Goal: Task Accomplishment & Management: Manage account settings

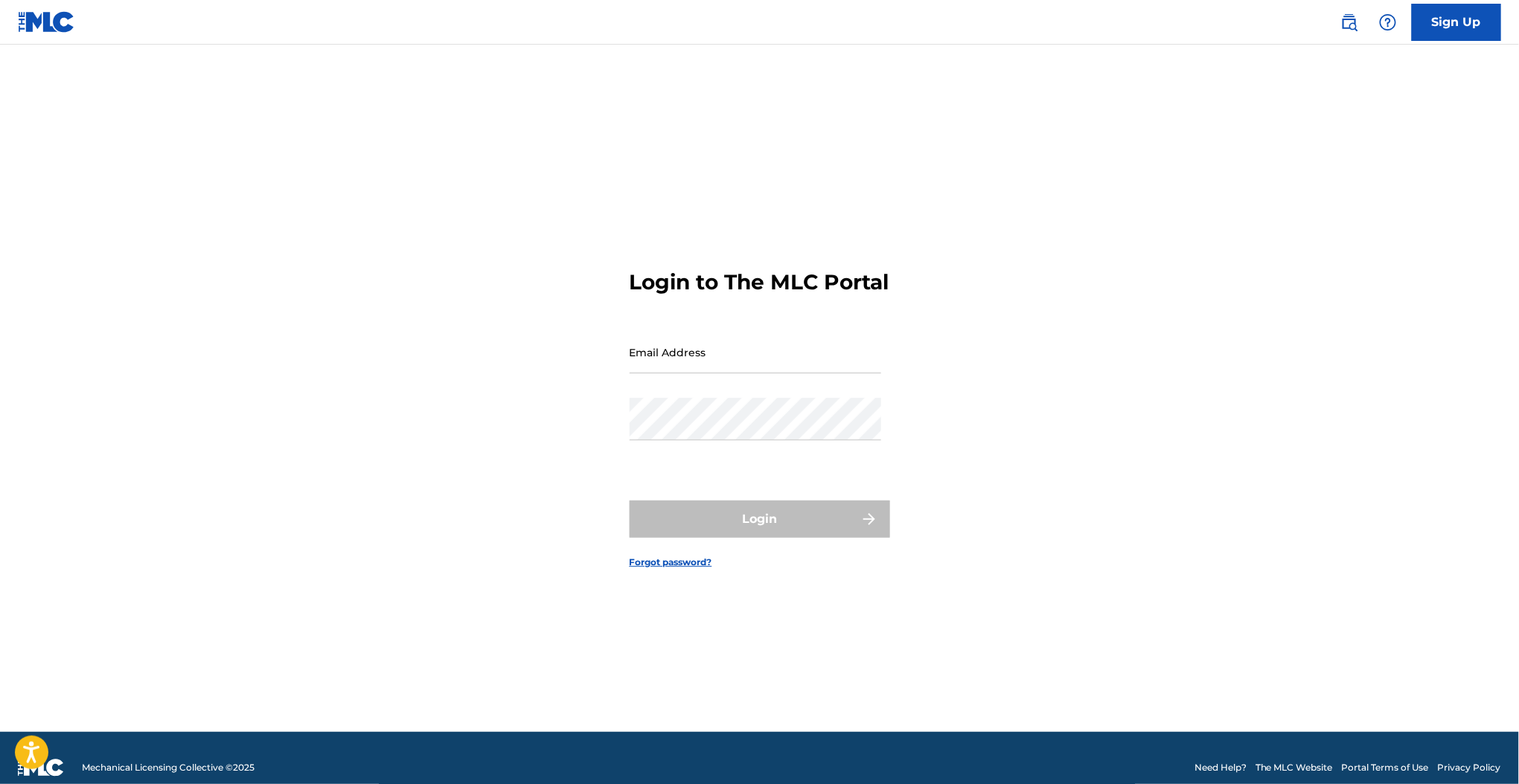
drag, startPoint x: 0, startPoint y: 0, endPoint x: 776, endPoint y: 375, distance: 861.9
click at [776, 373] on input "Email Address" at bounding box center [755, 352] width 252 height 42
type input "[PERSON_NAME][EMAIL_ADDRESS][PERSON_NAME][DOMAIN_NAME]"
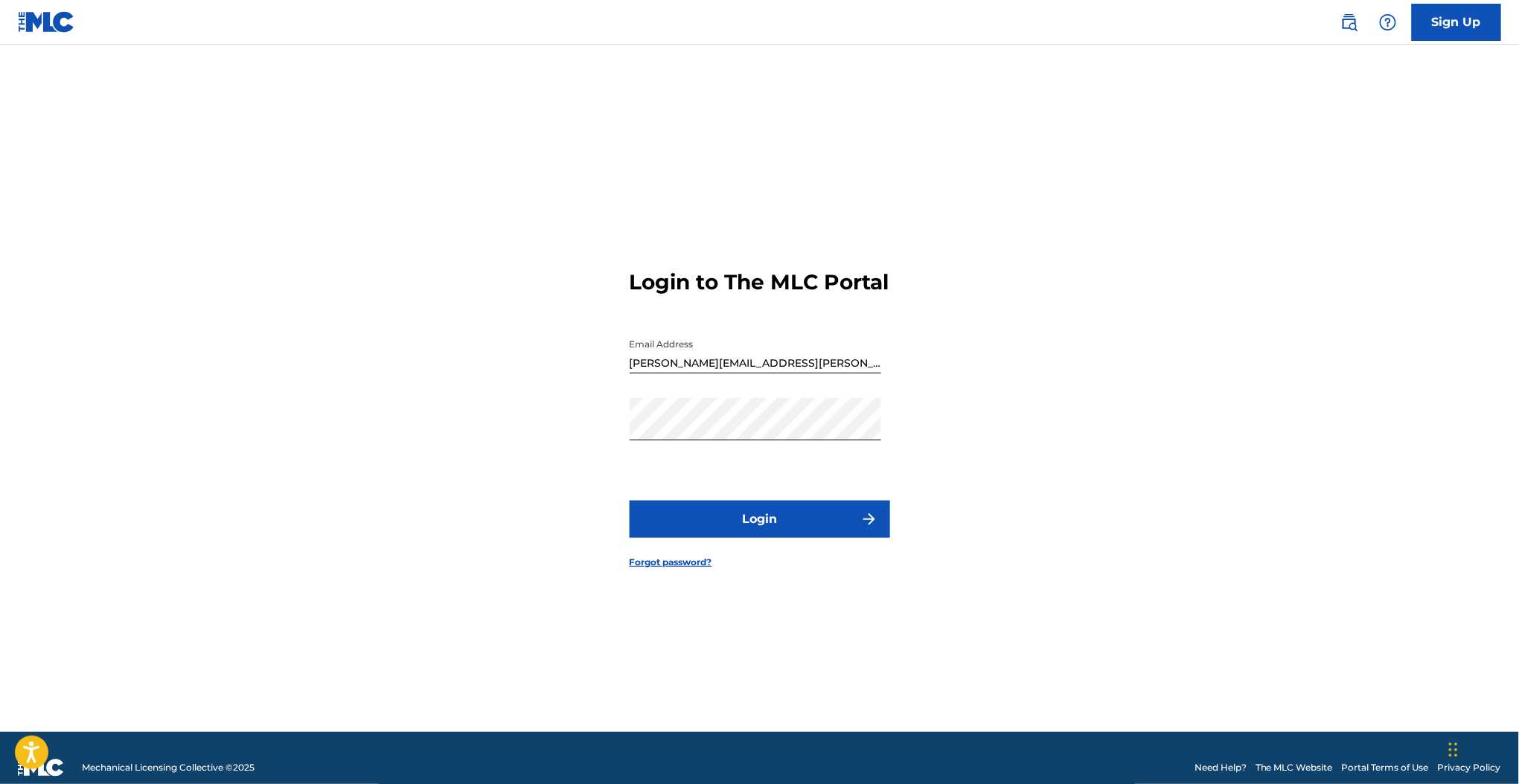
click at [749, 519] on button "Login" at bounding box center [760, 519] width 261 height 37
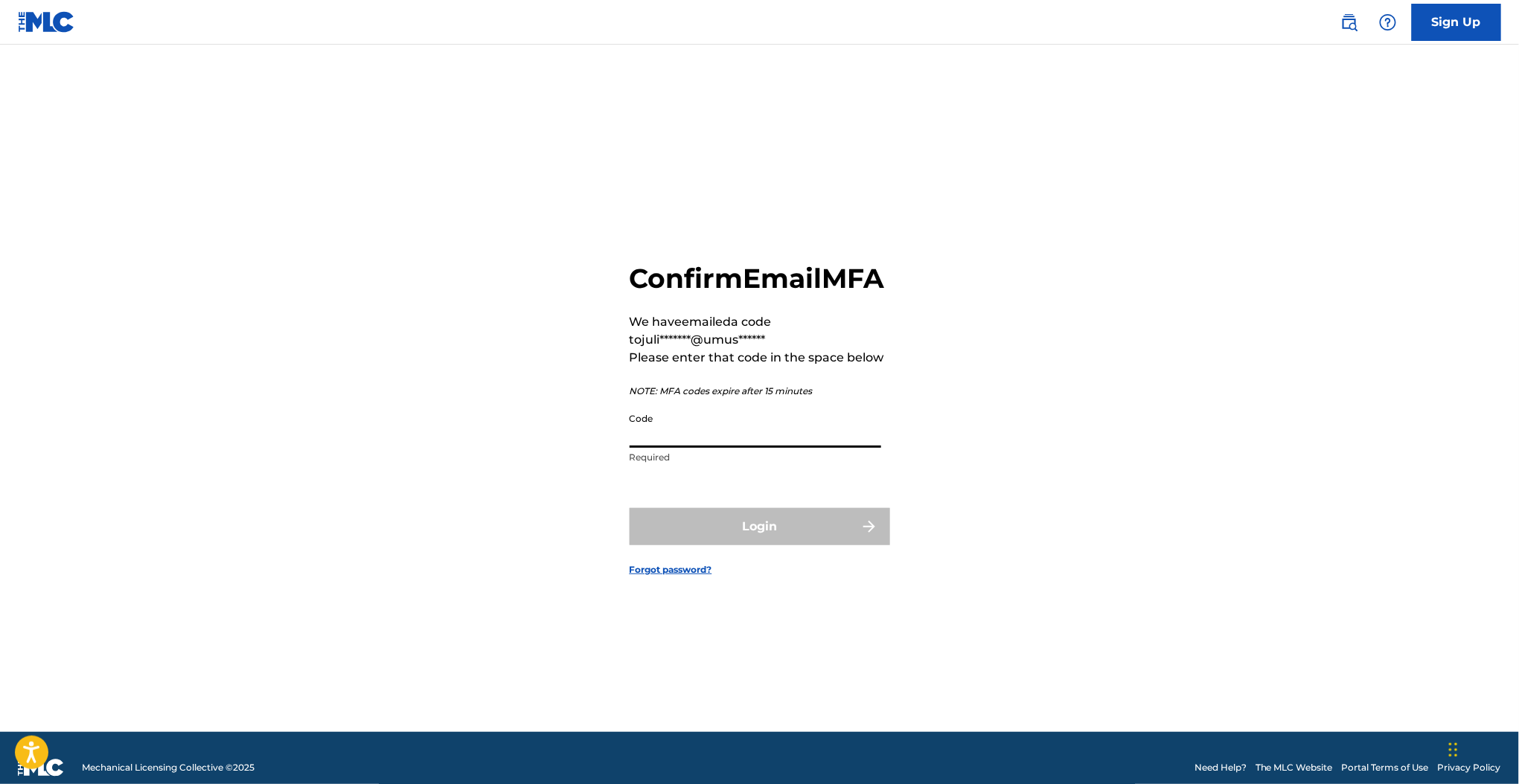
click at [757, 448] on input "Code" at bounding box center [755, 426] width 252 height 42
click at [661, 438] on input "Code" at bounding box center [755, 426] width 252 height 42
paste input "103679"
type input "103679"
click at [671, 518] on form "Confirm Email MFA We have emailed a code to juli*******@umus****** Please enter…" at bounding box center [760, 406] width 261 height 650
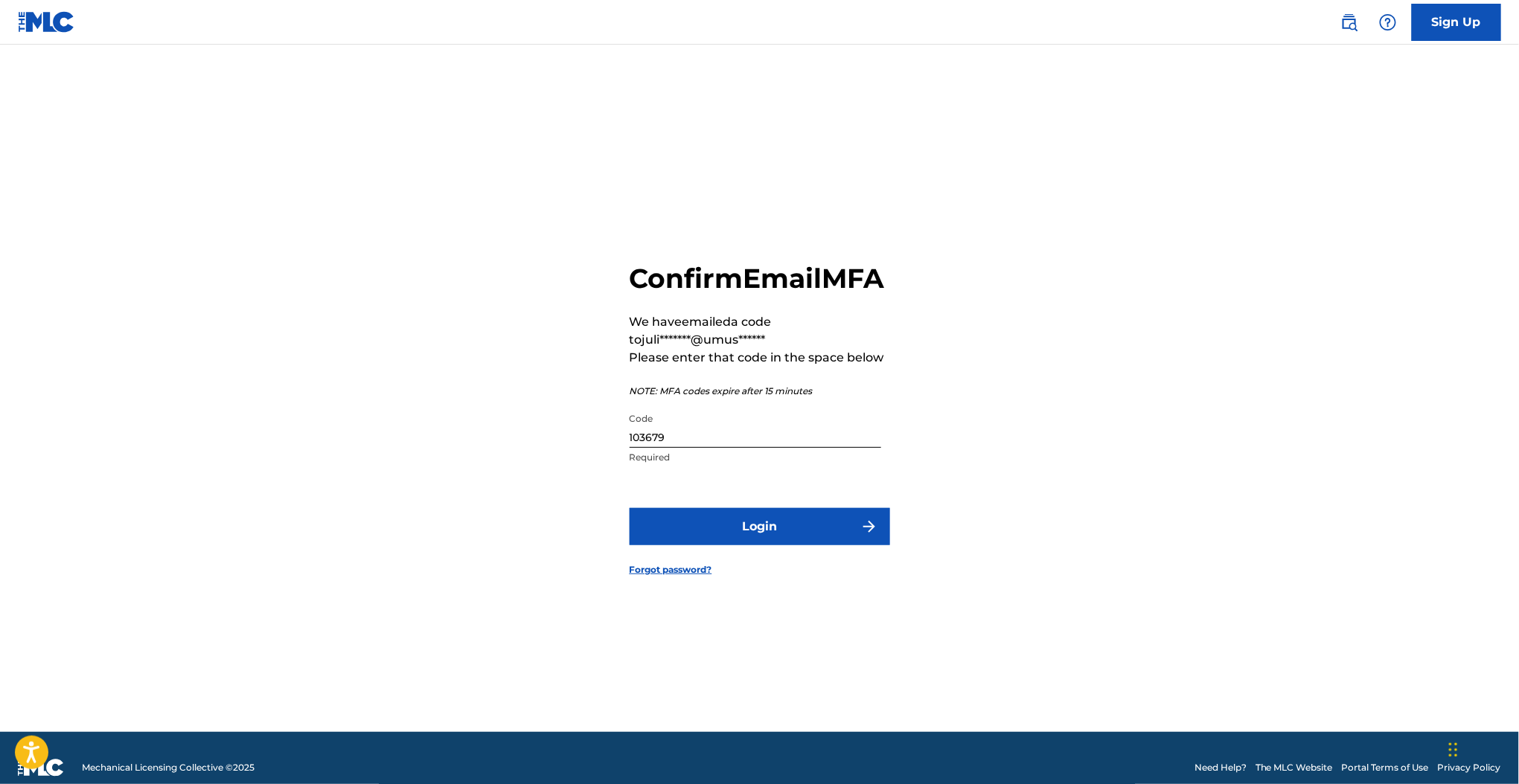
click at [680, 535] on button "Login" at bounding box center [760, 526] width 261 height 37
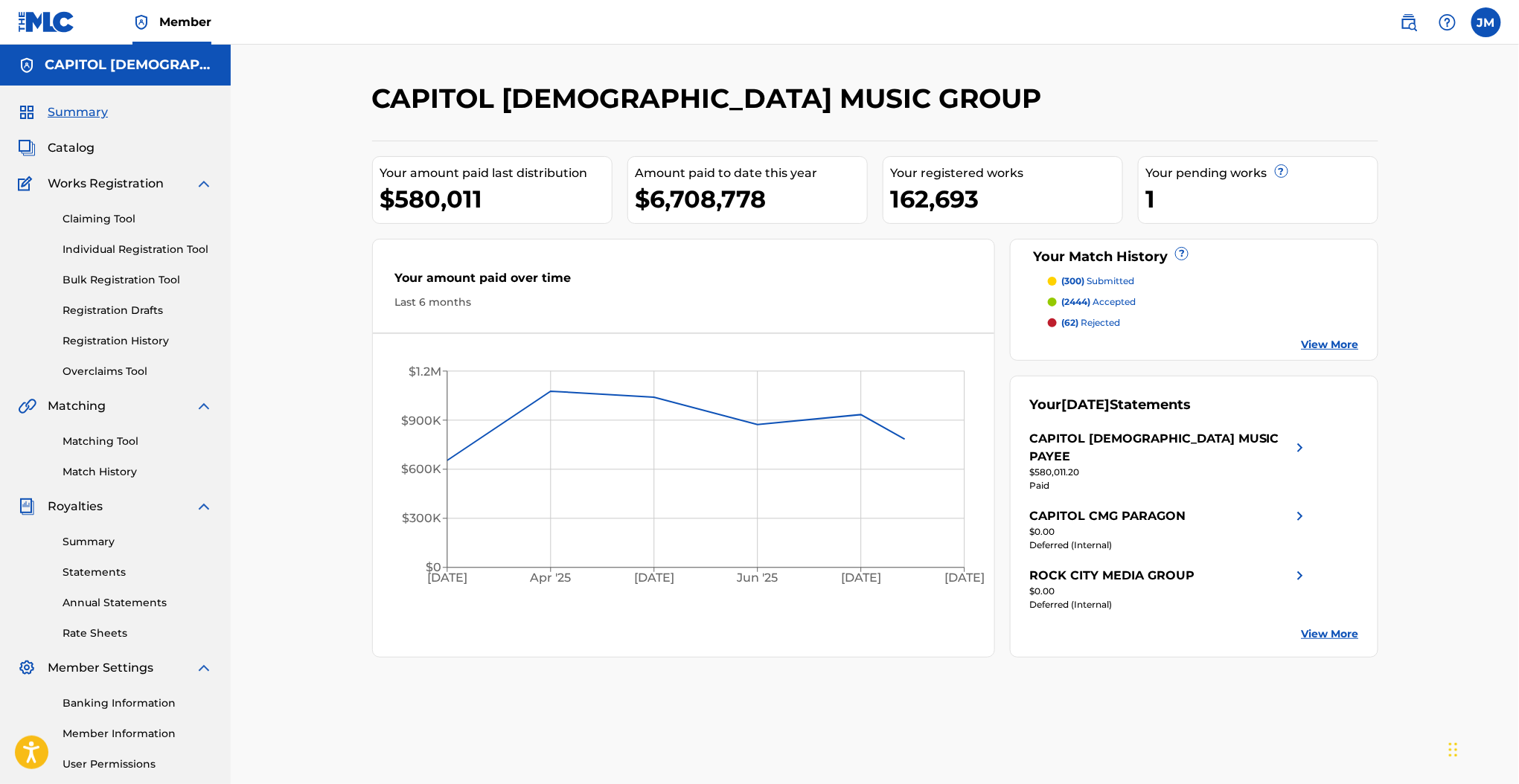
click at [124, 253] on link "Individual Registration Tool" at bounding box center [138, 249] width 150 height 16
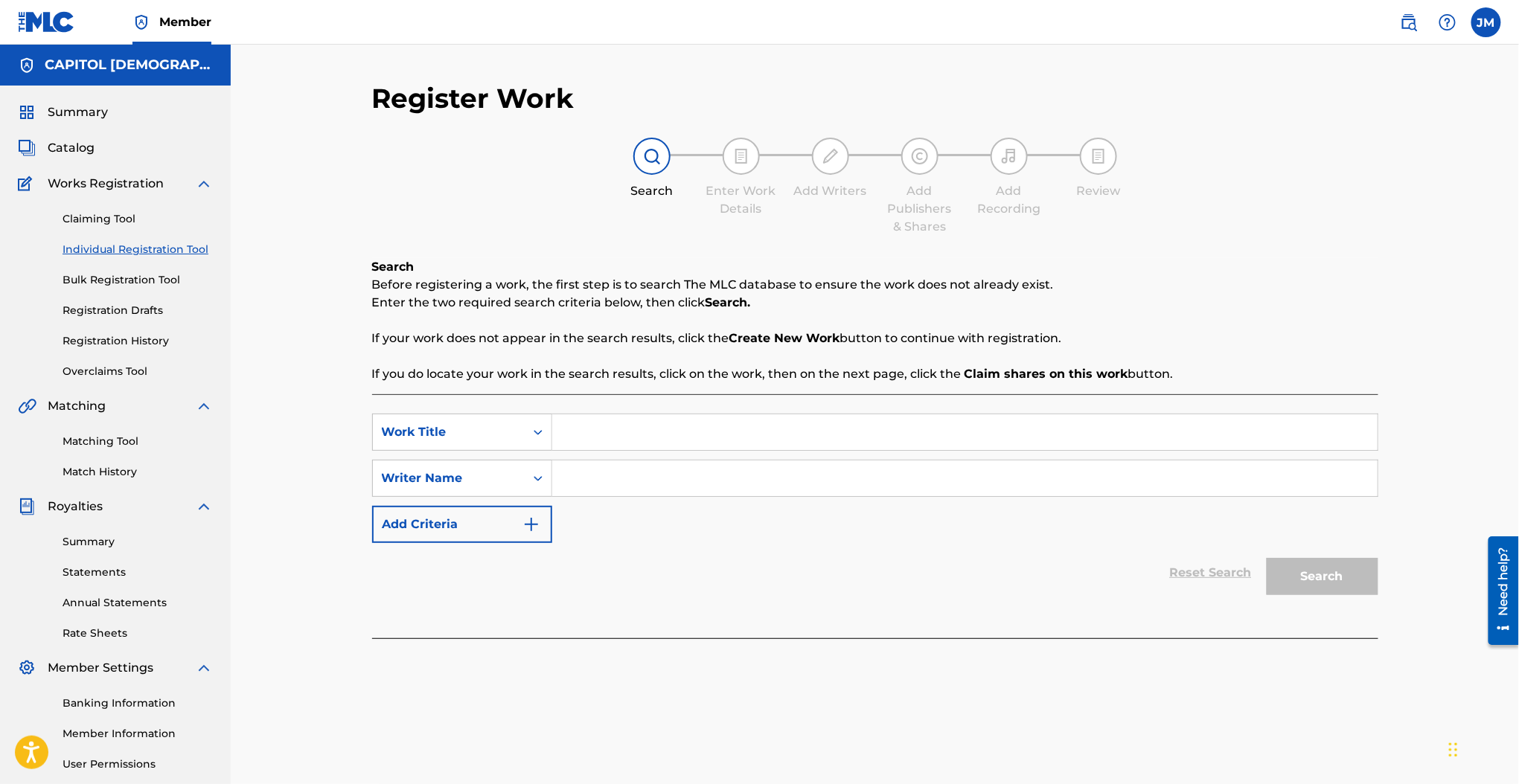
click at [623, 439] on input "Search Form" at bounding box center [965, 432] width 825 height 35
click at [717, 429] on input "Search Form" at bounding box center [965, 432] width 825 height 35
paste input "Let Me Love You More"
type input "Let Me Love You More"
type input "mecum"
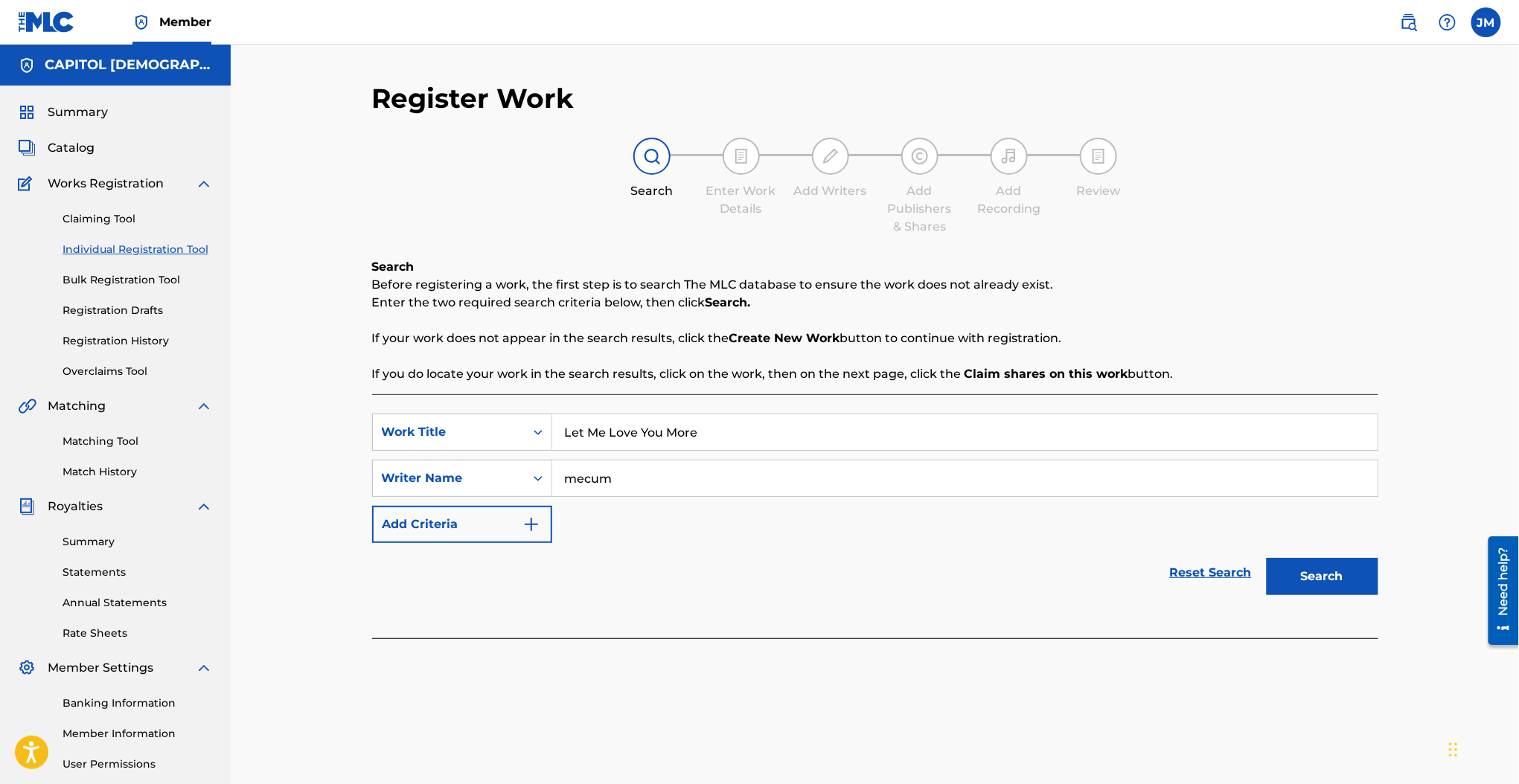
click at [1267, 558] on button "Search" at bounding box center [1322, 576] width 111 height 37
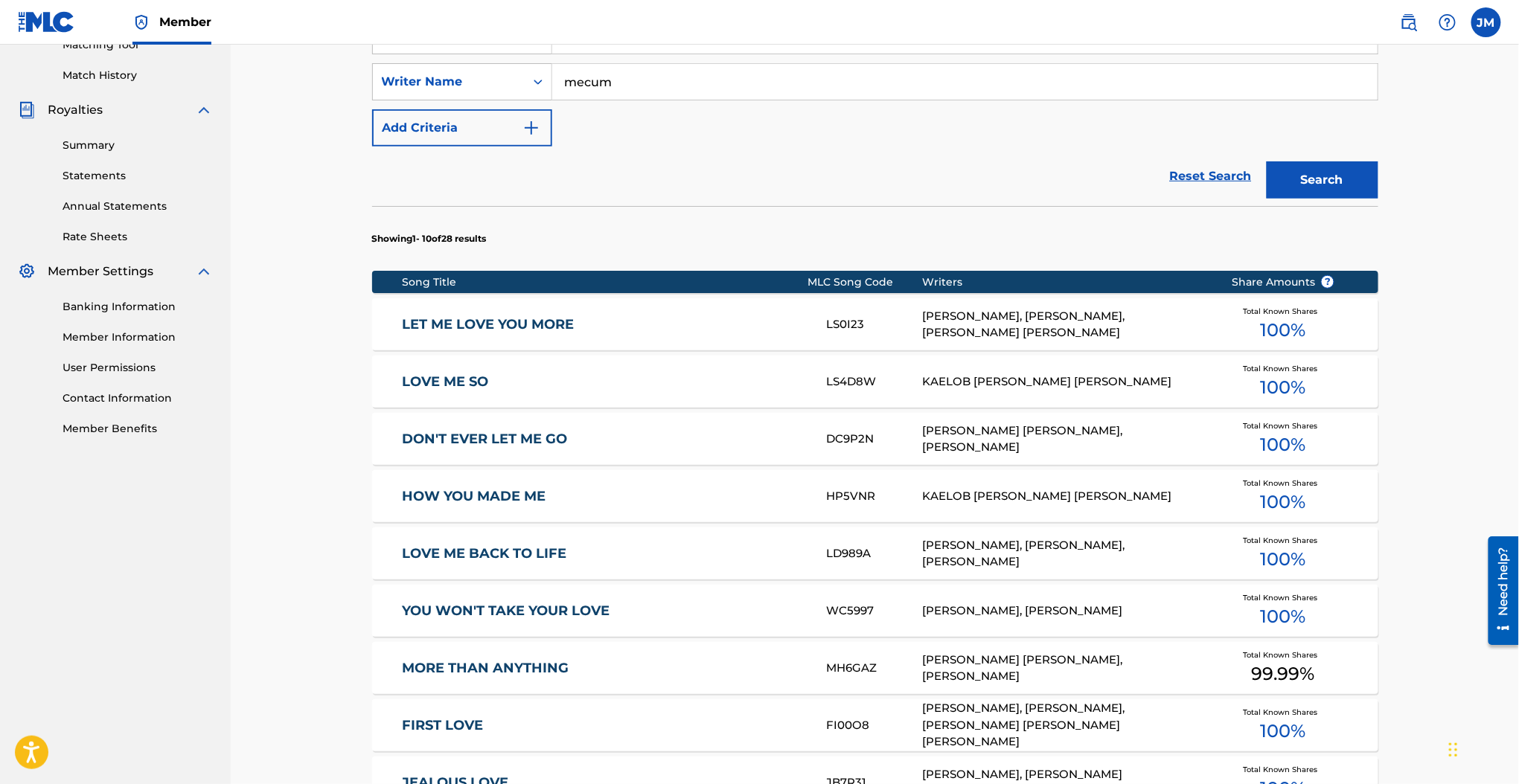
scroll to position [298, 0]
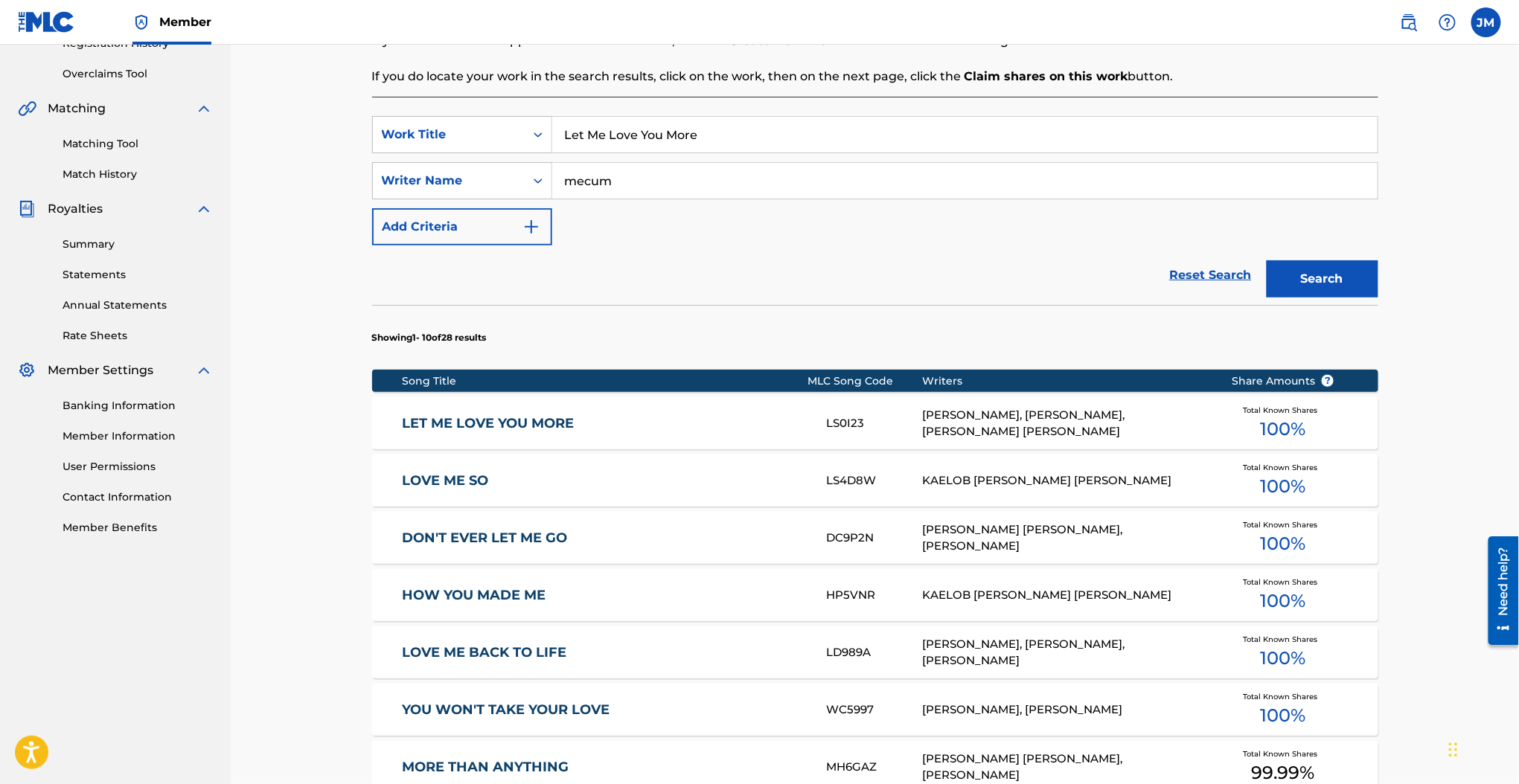
click at [533, 424] on link "LET ME LOVE YOU MORE" at bounding box center [604, 423] width 405 height 17
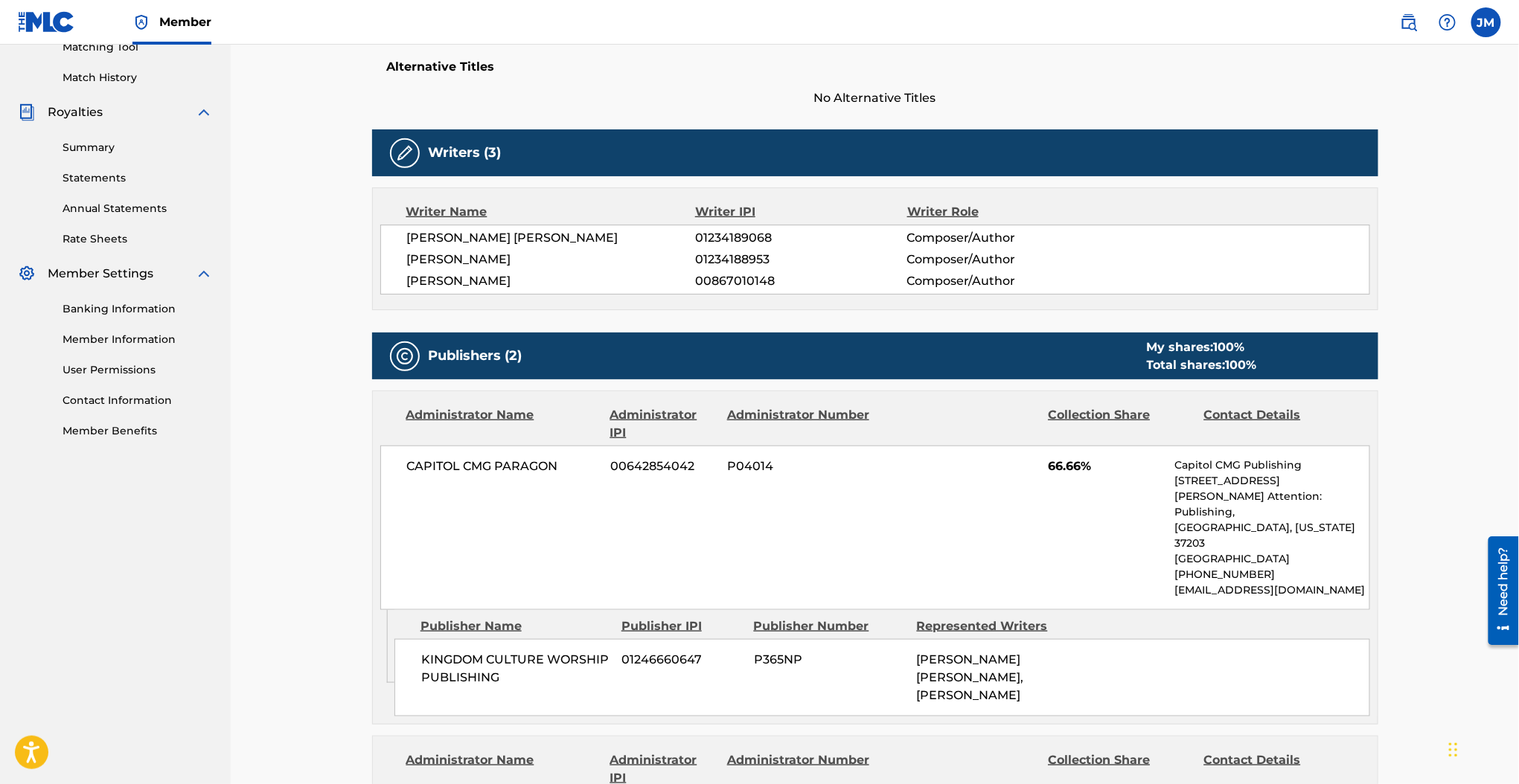
scroll to position [198, 0]
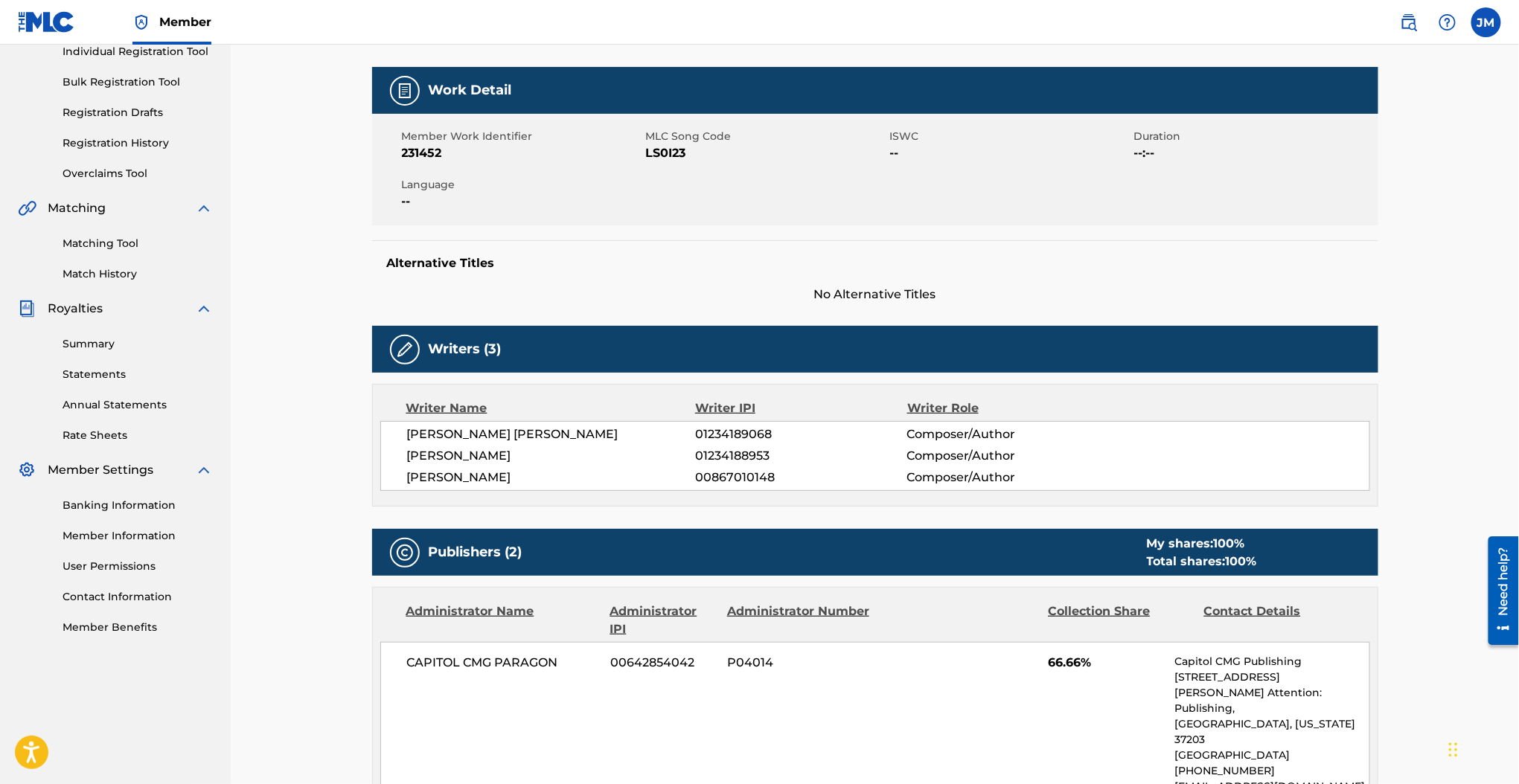
click at [659, 149] on span "LS0I23" at bounding box center [765, 153] width 240 height 18
copy span "LS0I23"
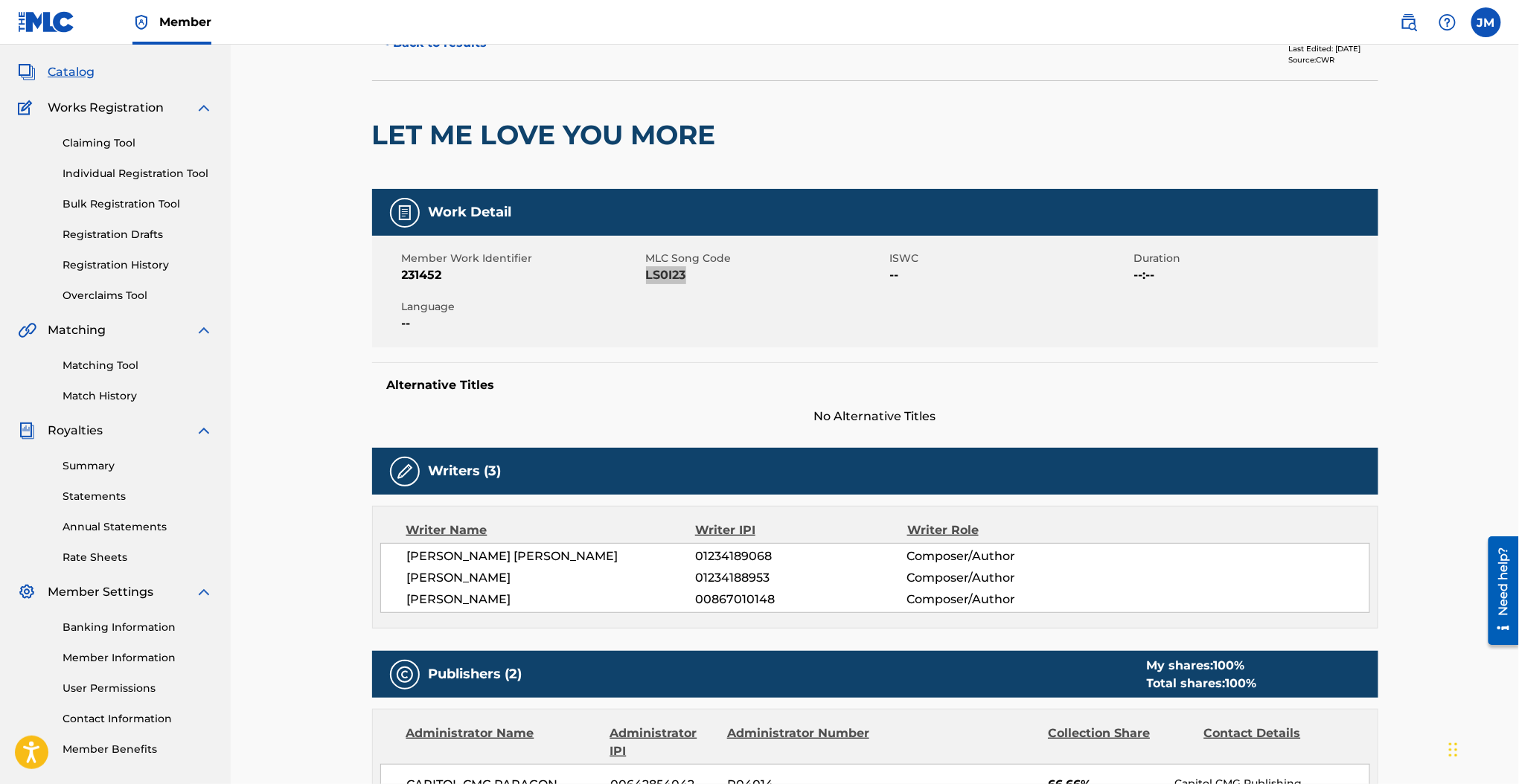
scroll to position [0, 0]
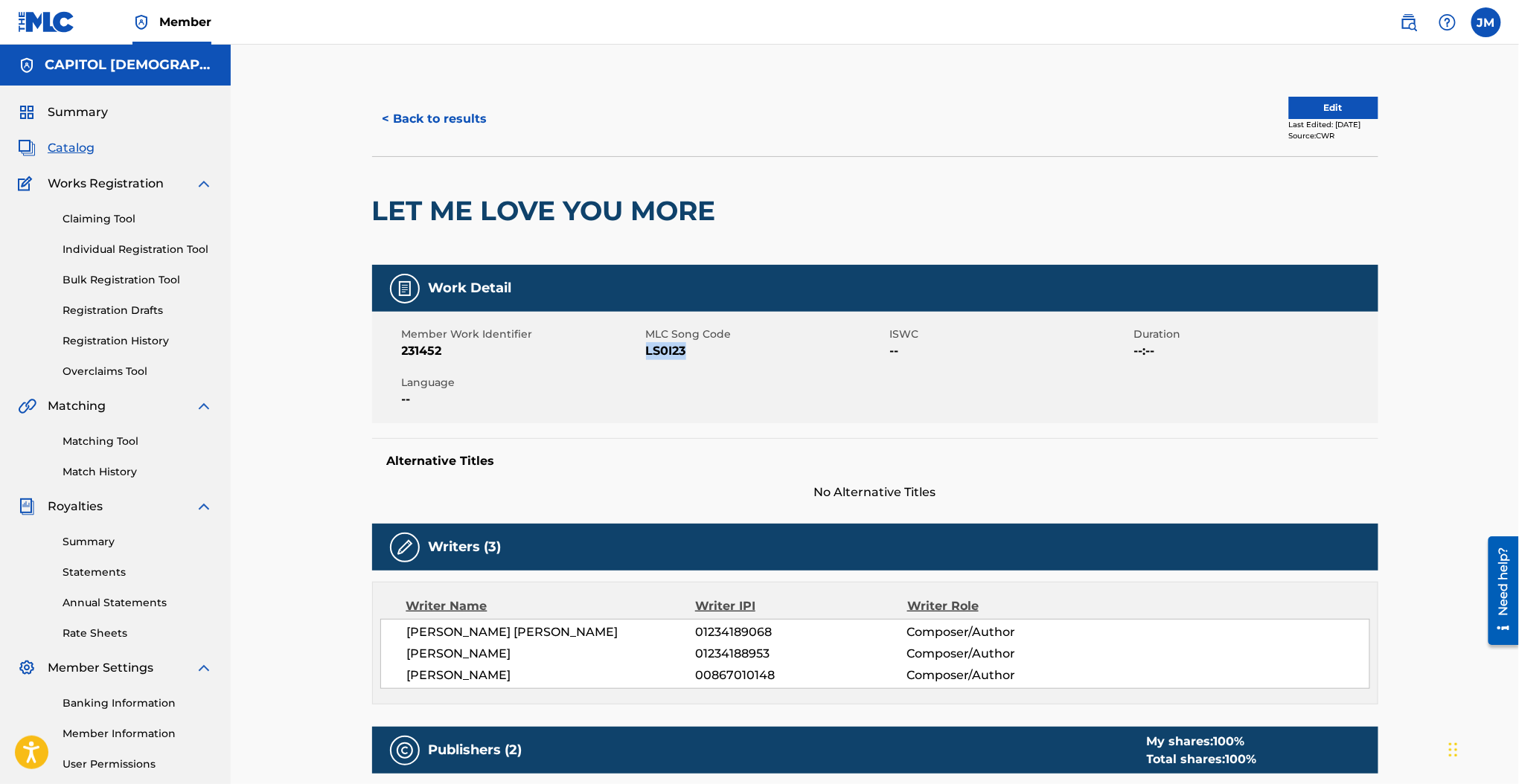
click at [476, 131] on button "< Back to results" at bounding box center [435, 119] width 125 height 37
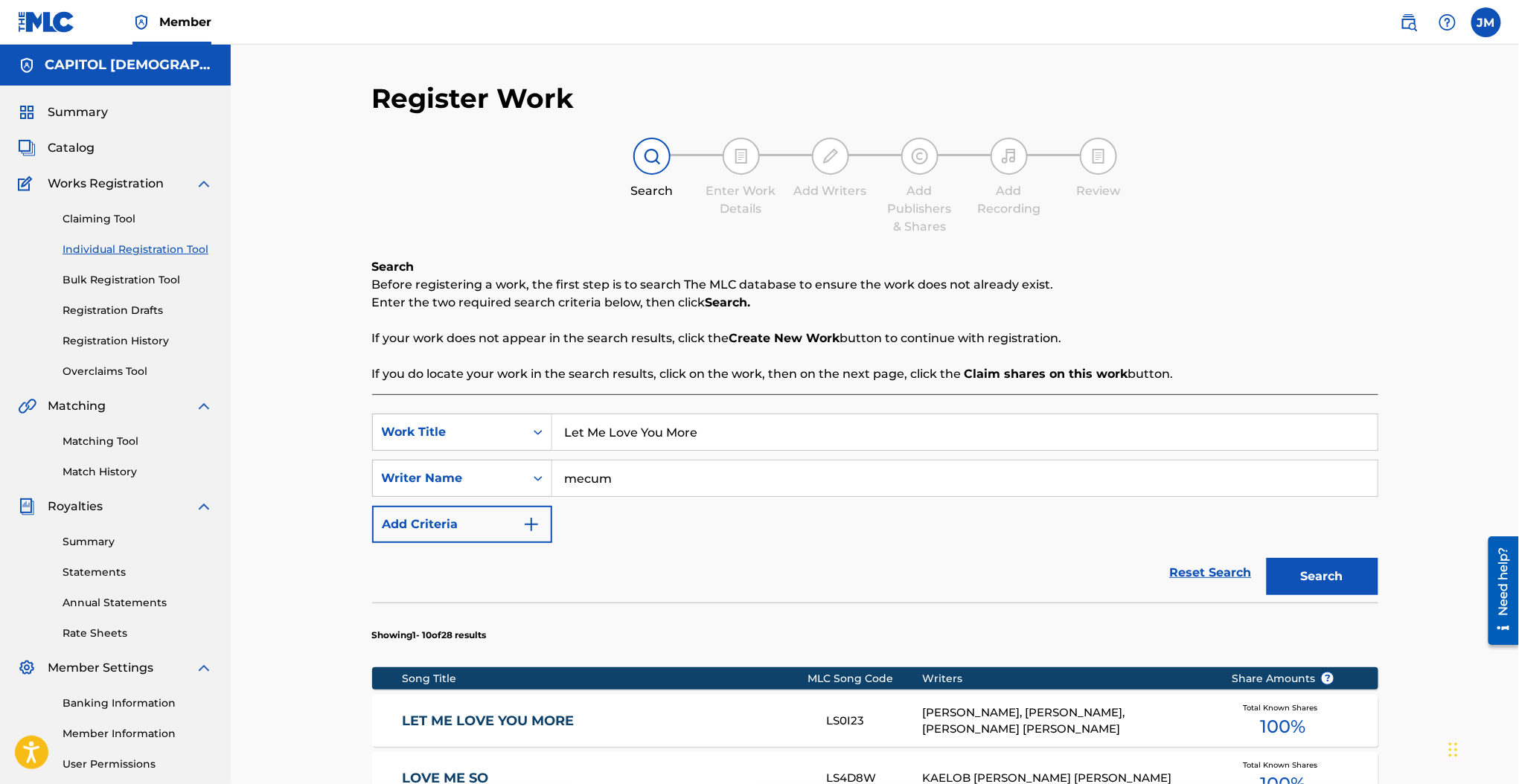
scroll to position [138, 0]
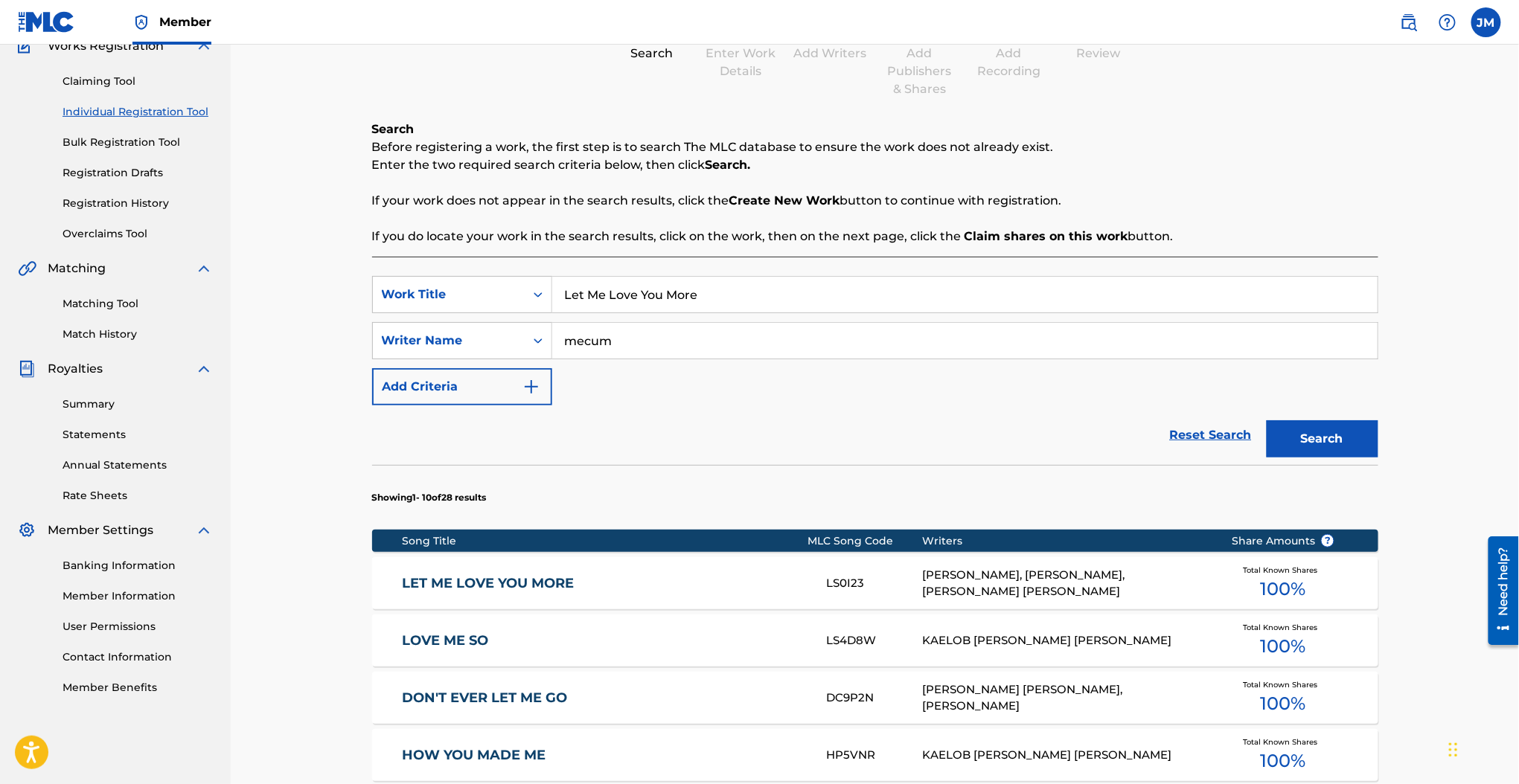
click at [671, 297] on input "Let Me Love You More" at bounding box center [965, 294] width 825 height 35
click at [670, 297] on input "Let Me Love You More" at bounding box center [965, 294] width 825 height 35
click at [670, 298] on input "Let Me Love You More" at bounding box center [965, 294] width 825 height 35
paste input "Heartbeat"
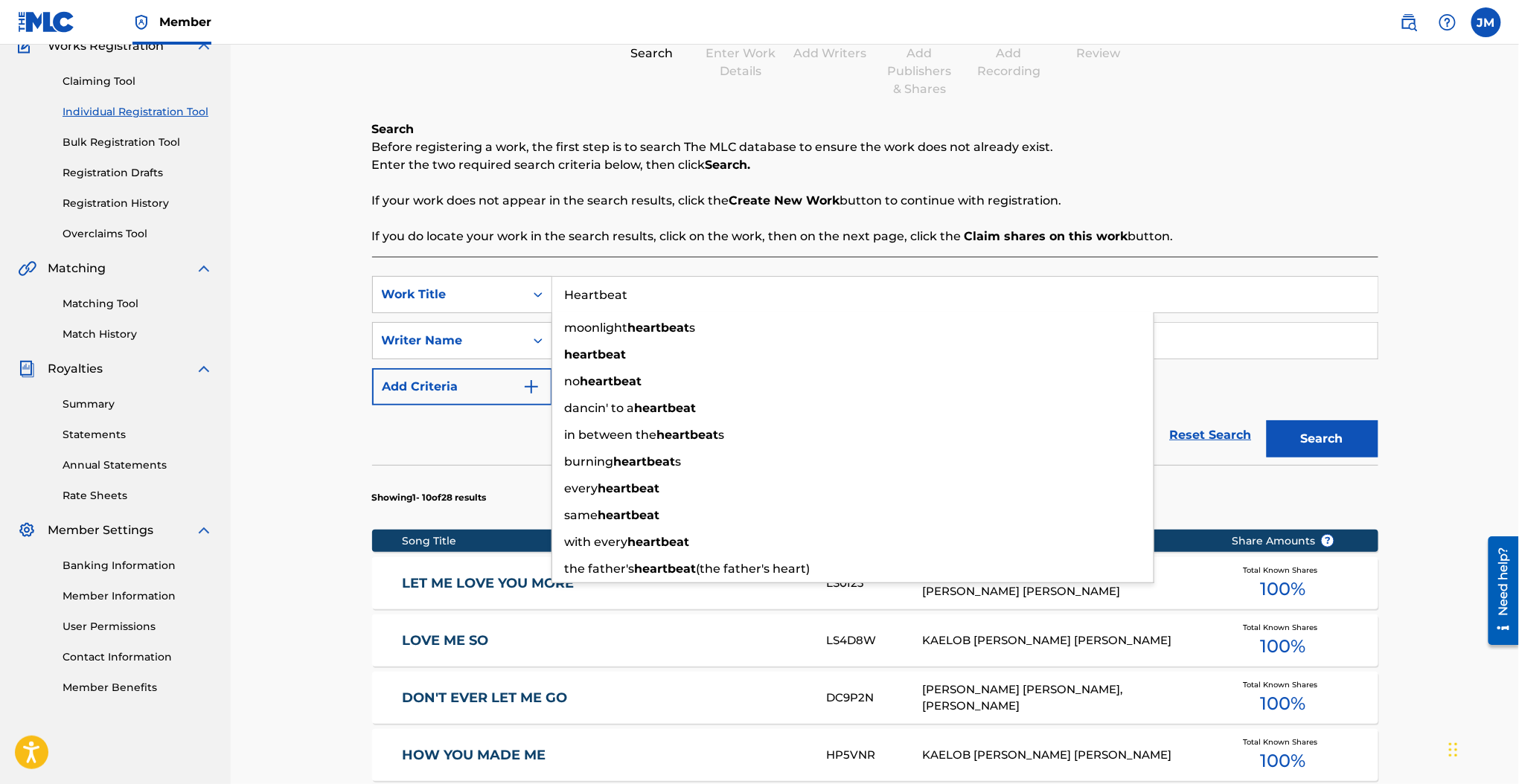
type input "Heartbeat"
click at [675, 224] on div "Search Before registering a work, the first step is to search The MLC database …" at bounding box center [875, 183] width 1006 height 125
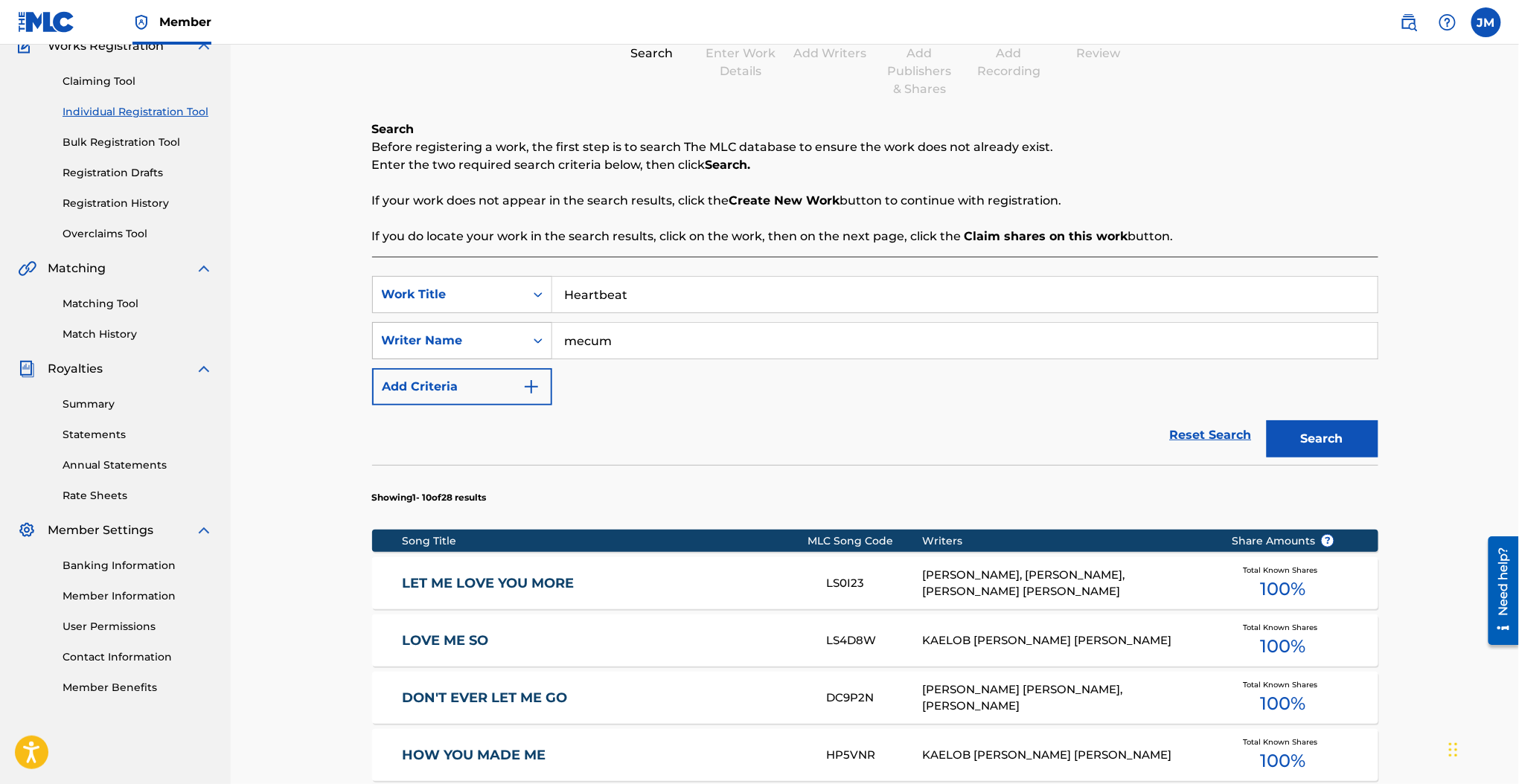
drag, startPoint x: 647, startPoint y: 336, endPoint x: 534, endPoint y: 343, distance: 113.2
click at [534, 343] on div "SearchWithCriteria737d525c-2af3-42f5-bc90-77cd236829b5 Writer Name mecum" at bounding box center [875, 340] width 1006 height 37
type input "cates"
click at [1267, 420] on button "Search" at bounding box center [1322, 439] width 111 height 37
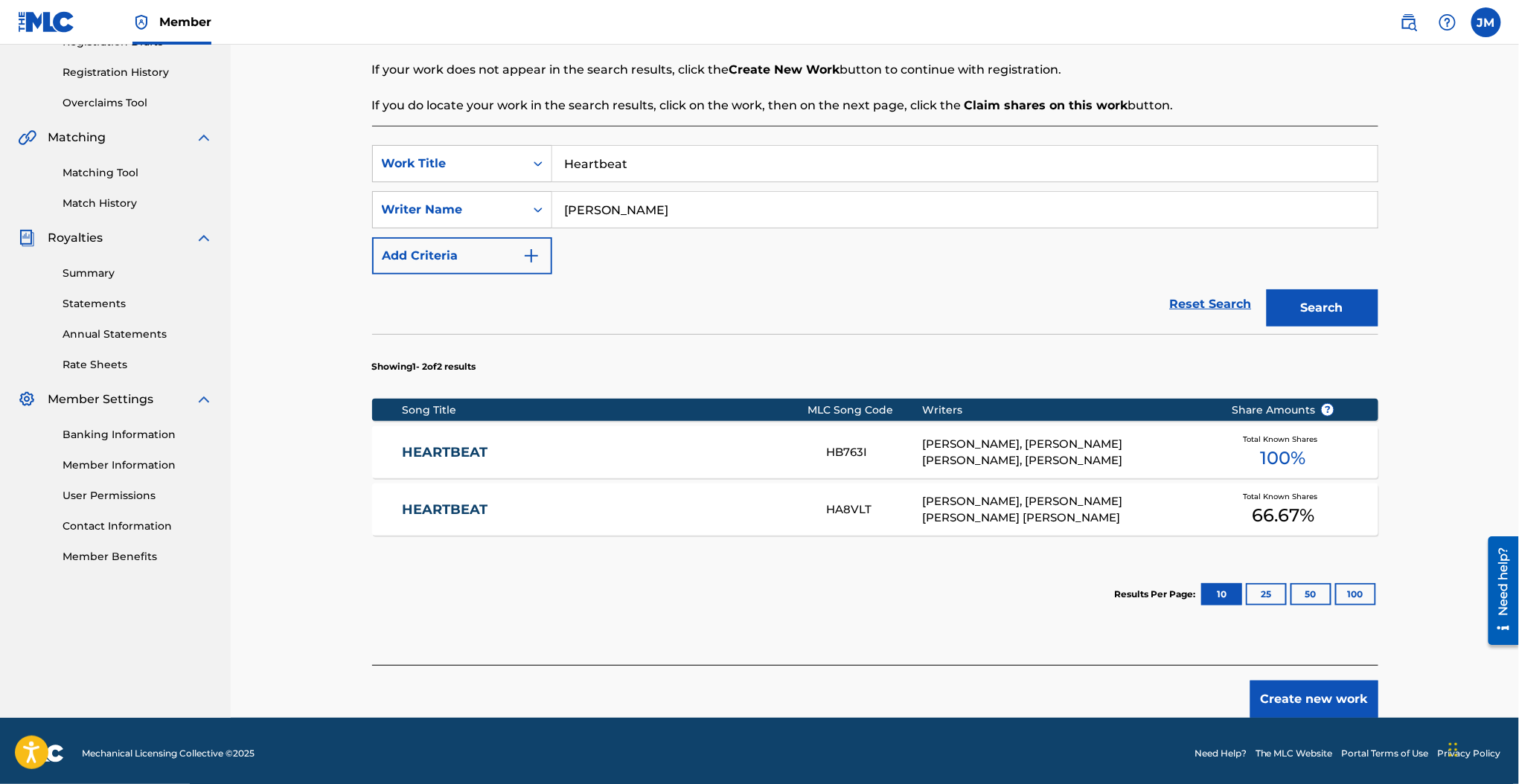
scroll to position [272, 0]
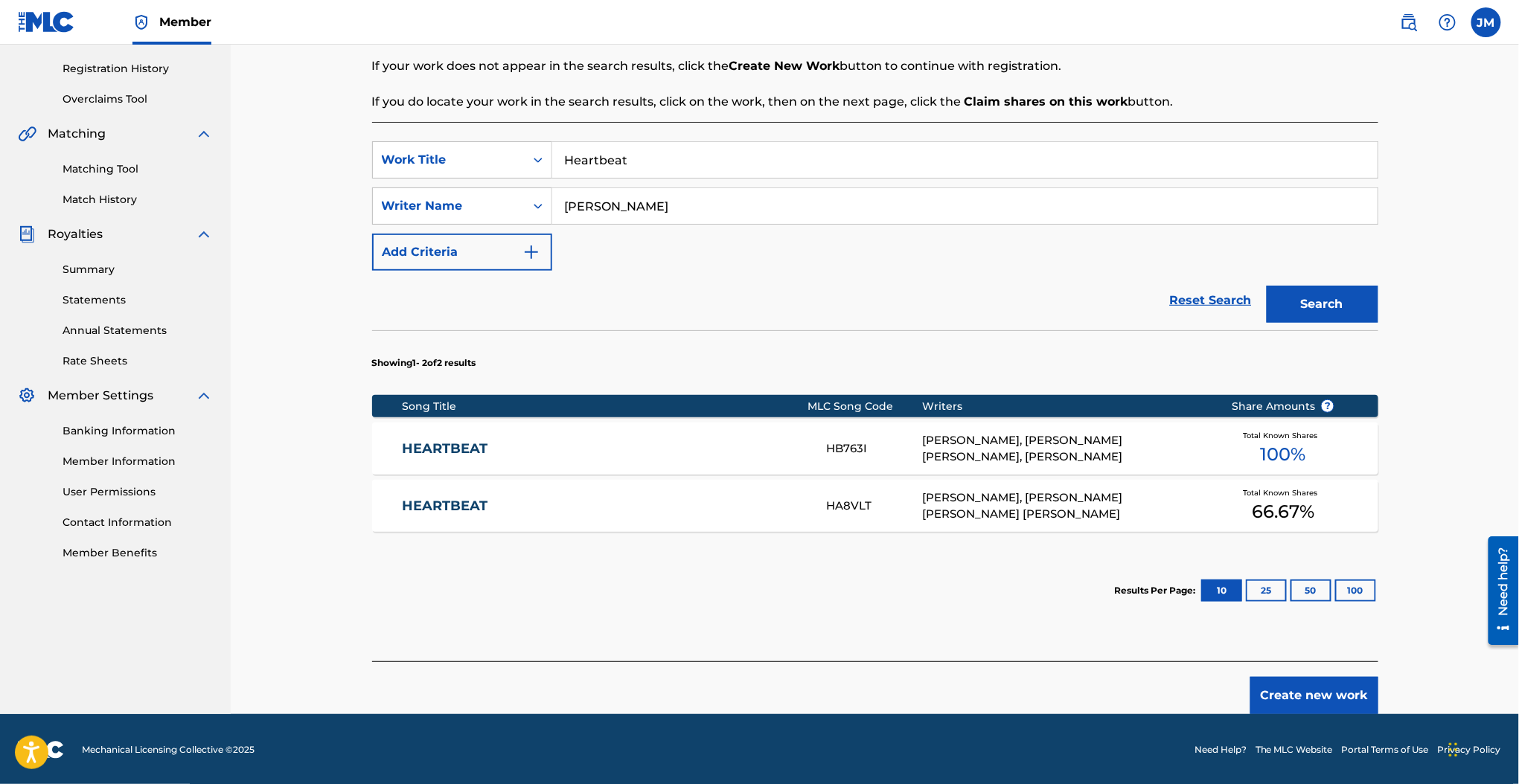
click at [412, 438] on div "HEARTBEAT HB763I BEDE BENJAMIN-KORPORAAL, JORDAN KENNETH SCOTT JANZEN, JESS CLA…" at bounding box center [875, 448] width 1006 height 52
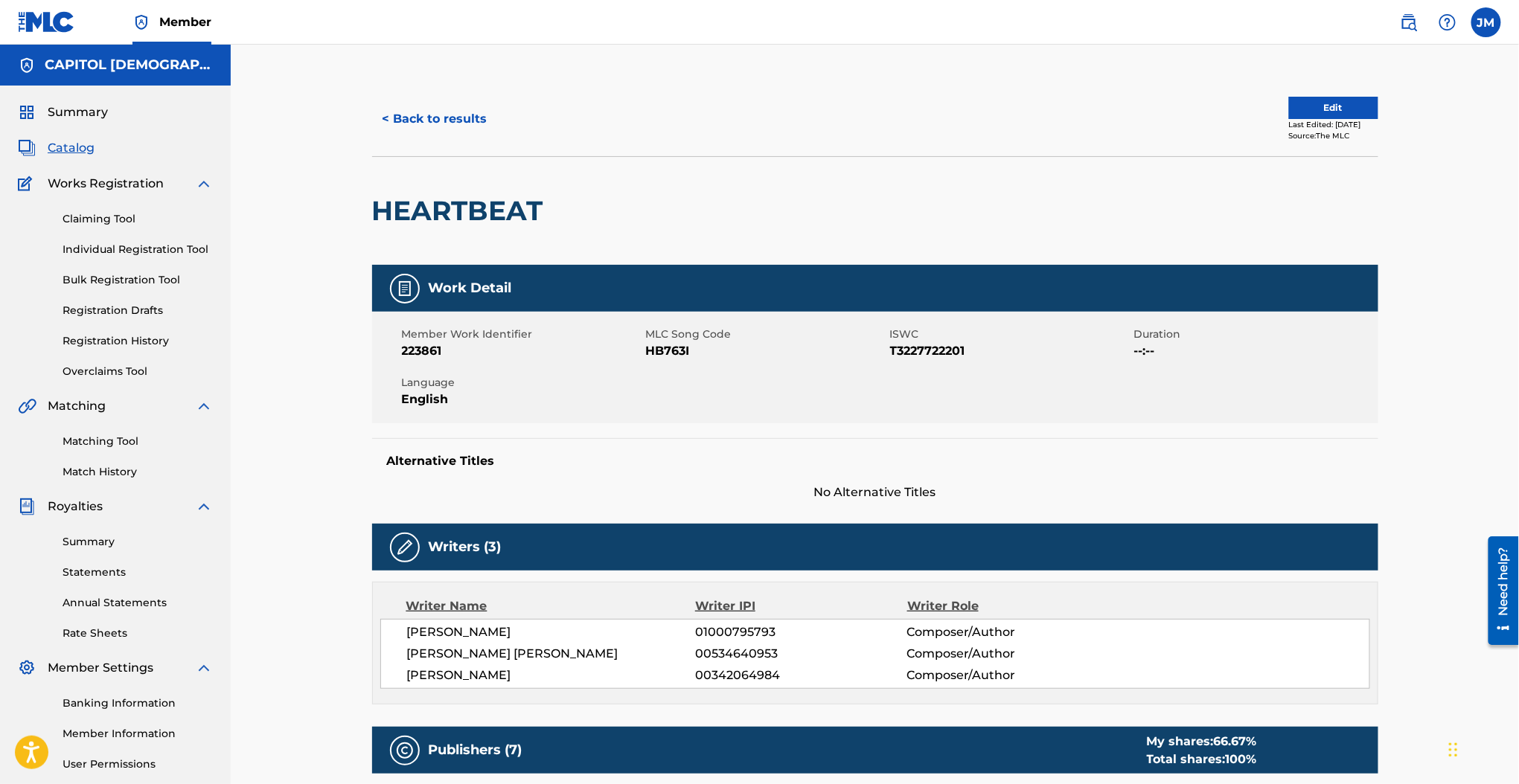
click at [663, 349] on span "HB763I" at bounding box center [765, 351] width 240 height 18
copy span "HB763I"
click at [462, 120] on button "< Back to results" at bounding box center [435, 119] width 125 height 37
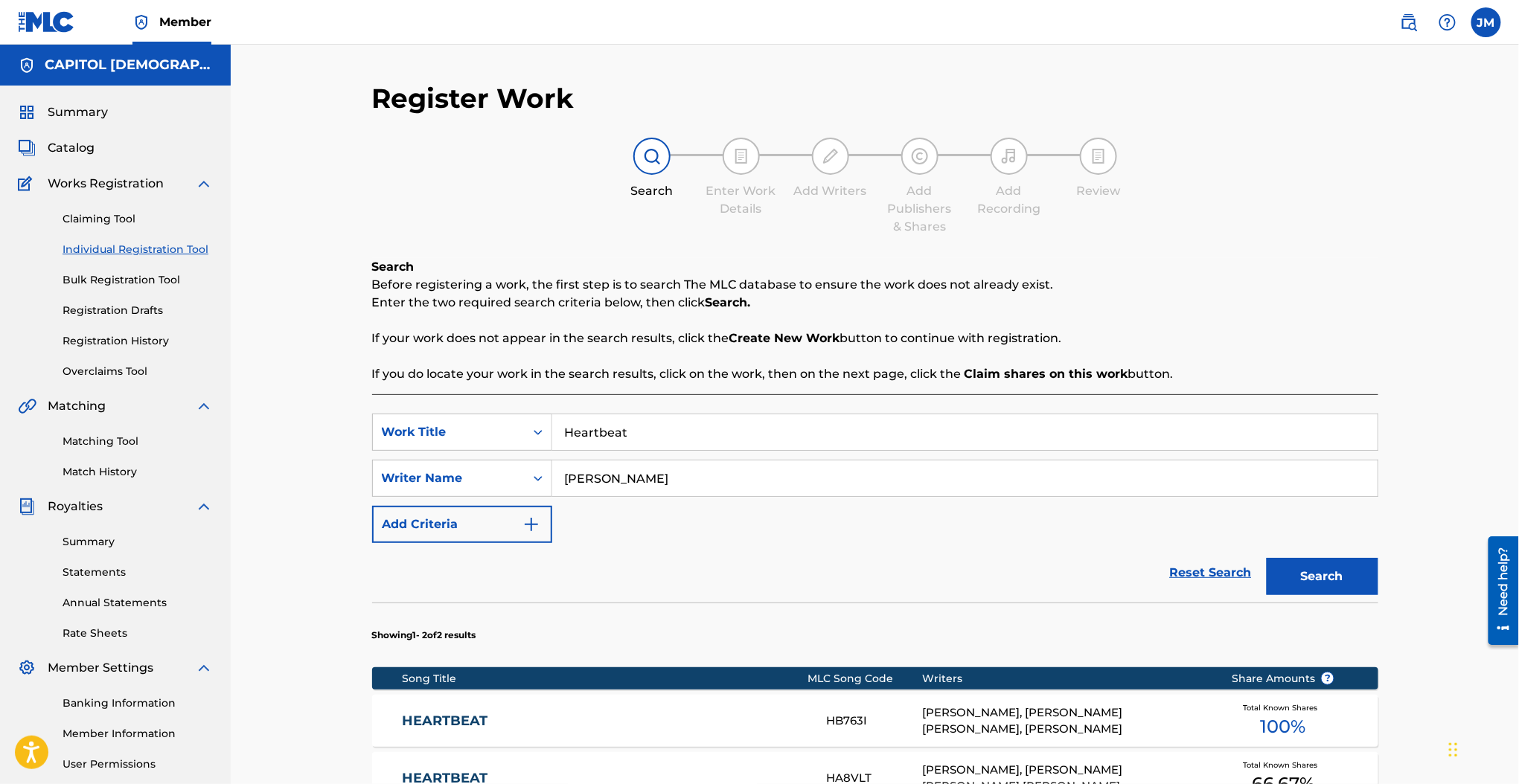
scroll to position [138, 0]
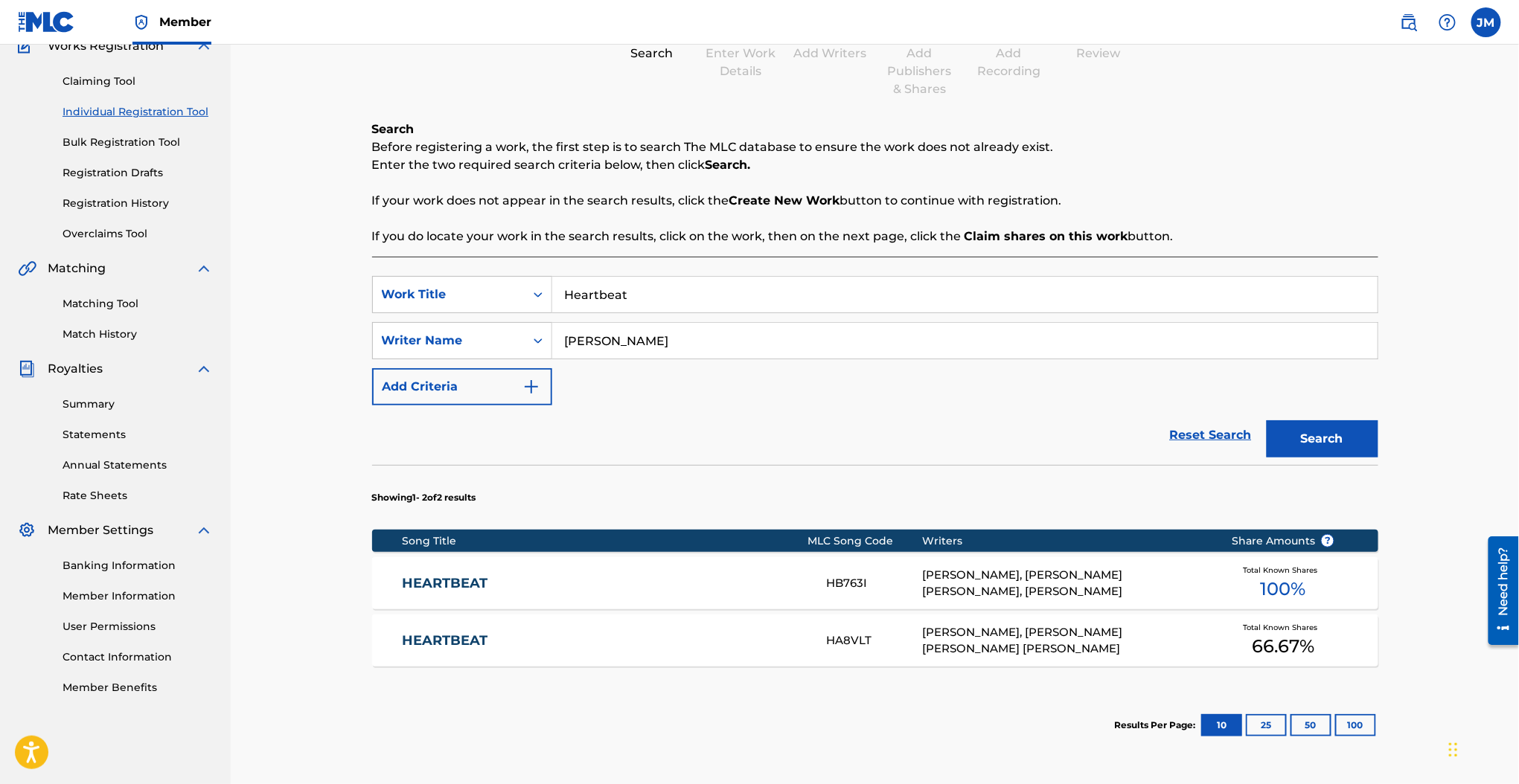
click at [617, 290] on input "Heartbeat" at bounding box center [965, 294] width 825 height 35
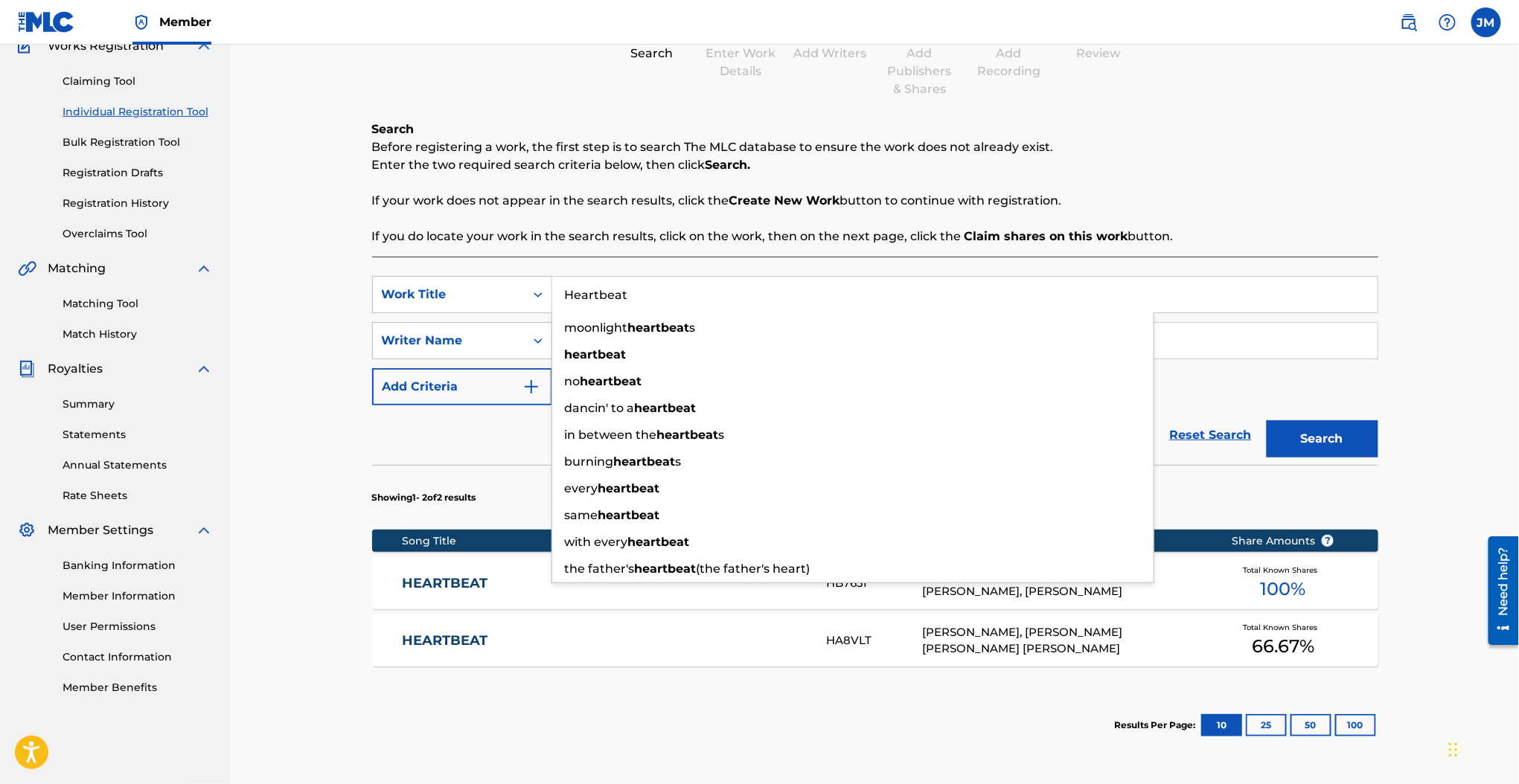
click at [617, 290] on input "Heartbeat" at bounding box center [965, 294] width 825 height 35
paste input "The Morning"
type input "The Morning"
click at [584, 209] on p "If your work does not appear in the search results, click the Create New Work b…" at bounding box center [875, 201] width 1006 height 18
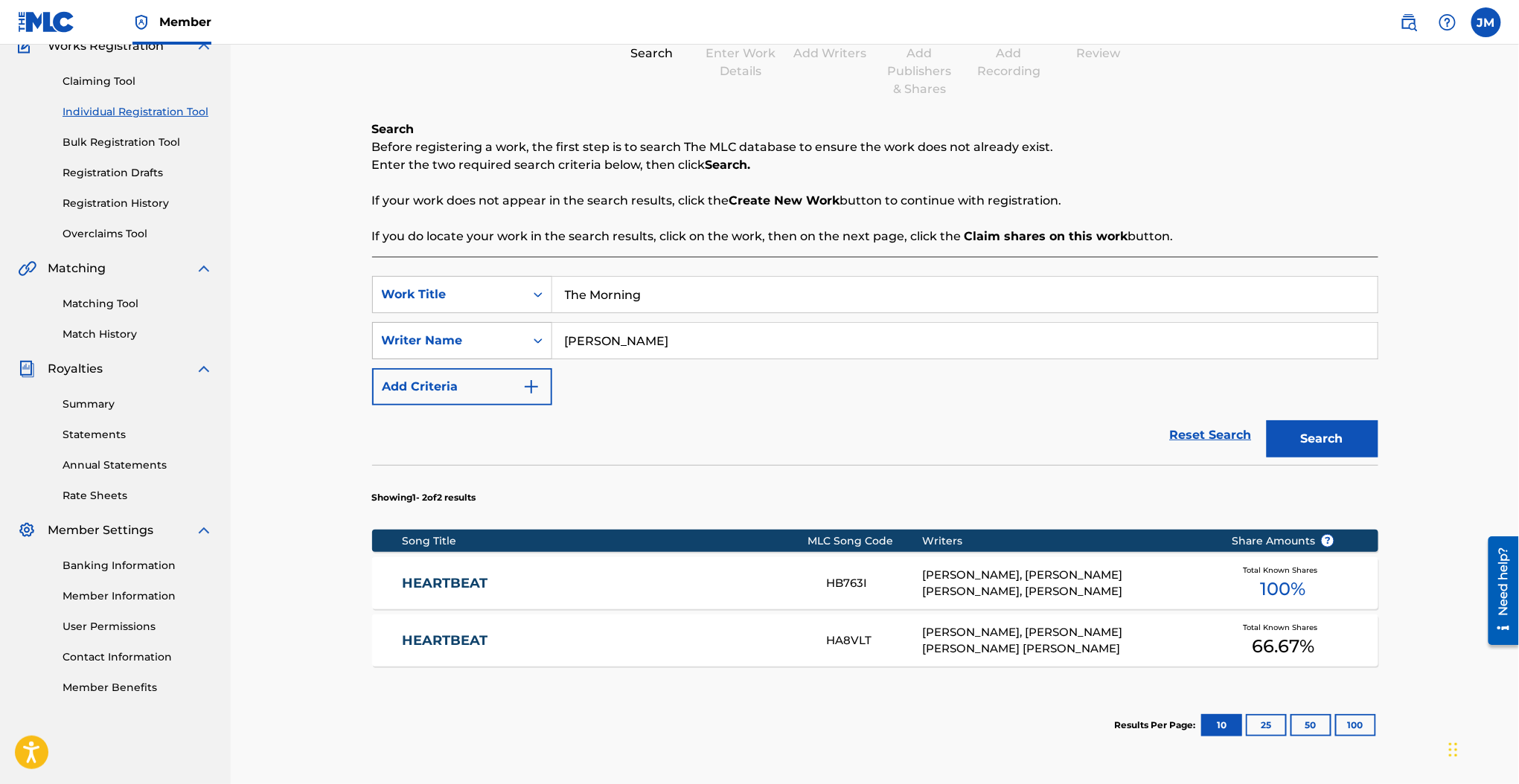
drag, startPoint x: 598, startPoint y: 335, endPoint x: 530, endPoint y: 337, distance: 68.0
click at [530, 337] on div "SearchWithCriteria737d525c-2af3-42f5-bc90-77cd236829b5 Writer Name cates" at bounding box center [875, 340] width 1006 height 37
type input "p"
type input "offor"
click at [1267, 420] on button "Search" at bounding box center [1322, 439] width 111 height 37
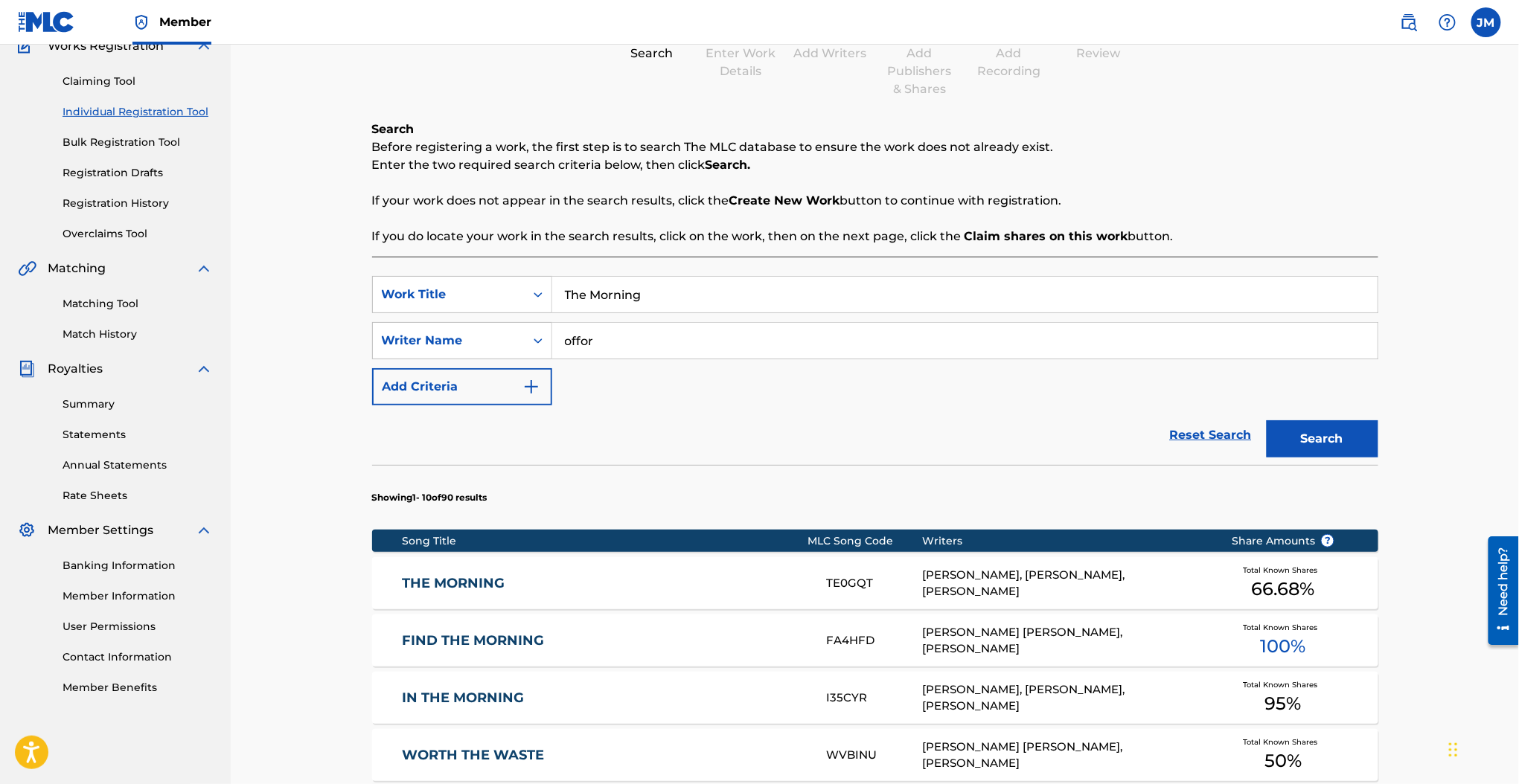
scroll to position [336, 0]
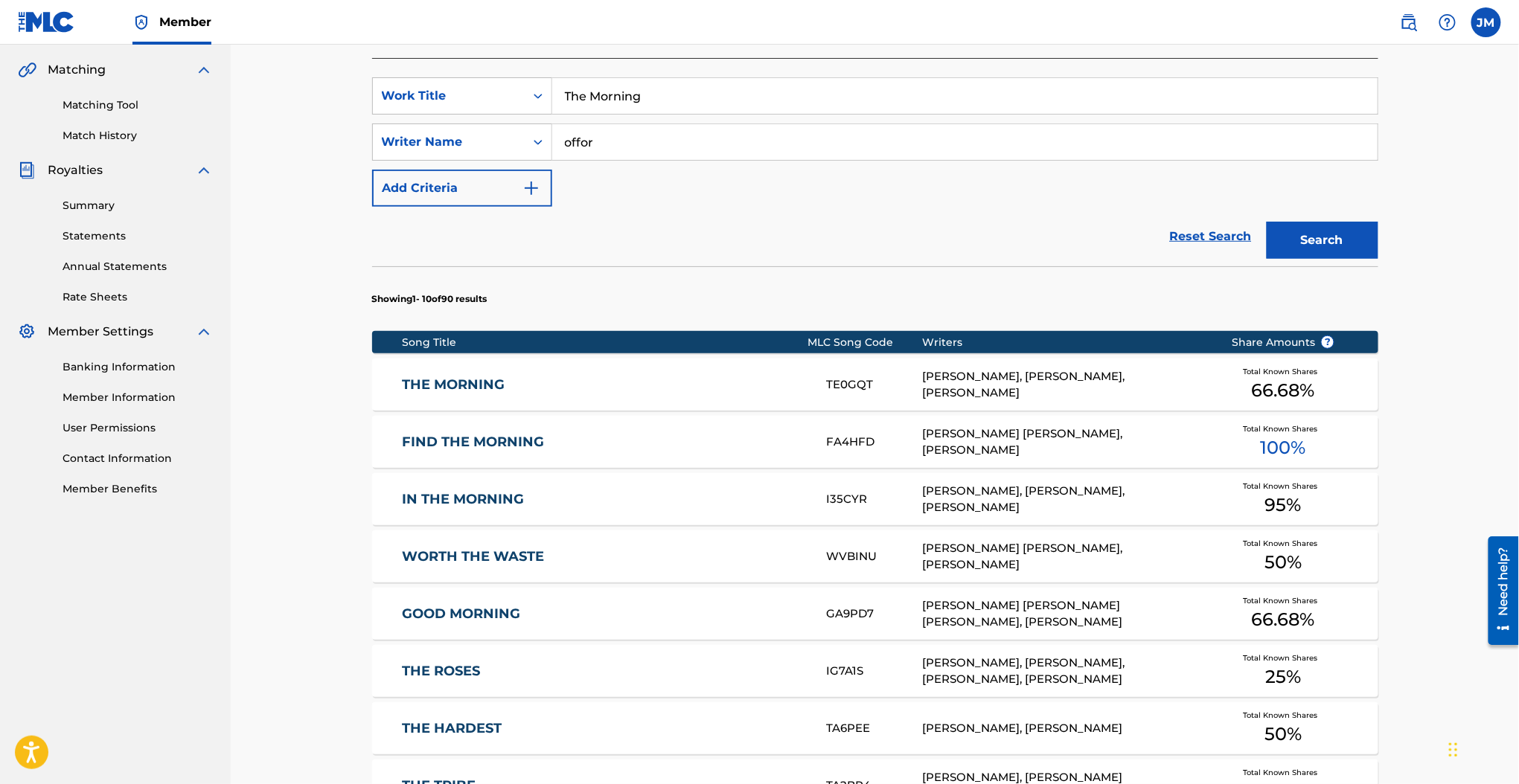
click at [485, 382] on link "THE MORNING" at bounding box center [604, 385] width 405 height 17
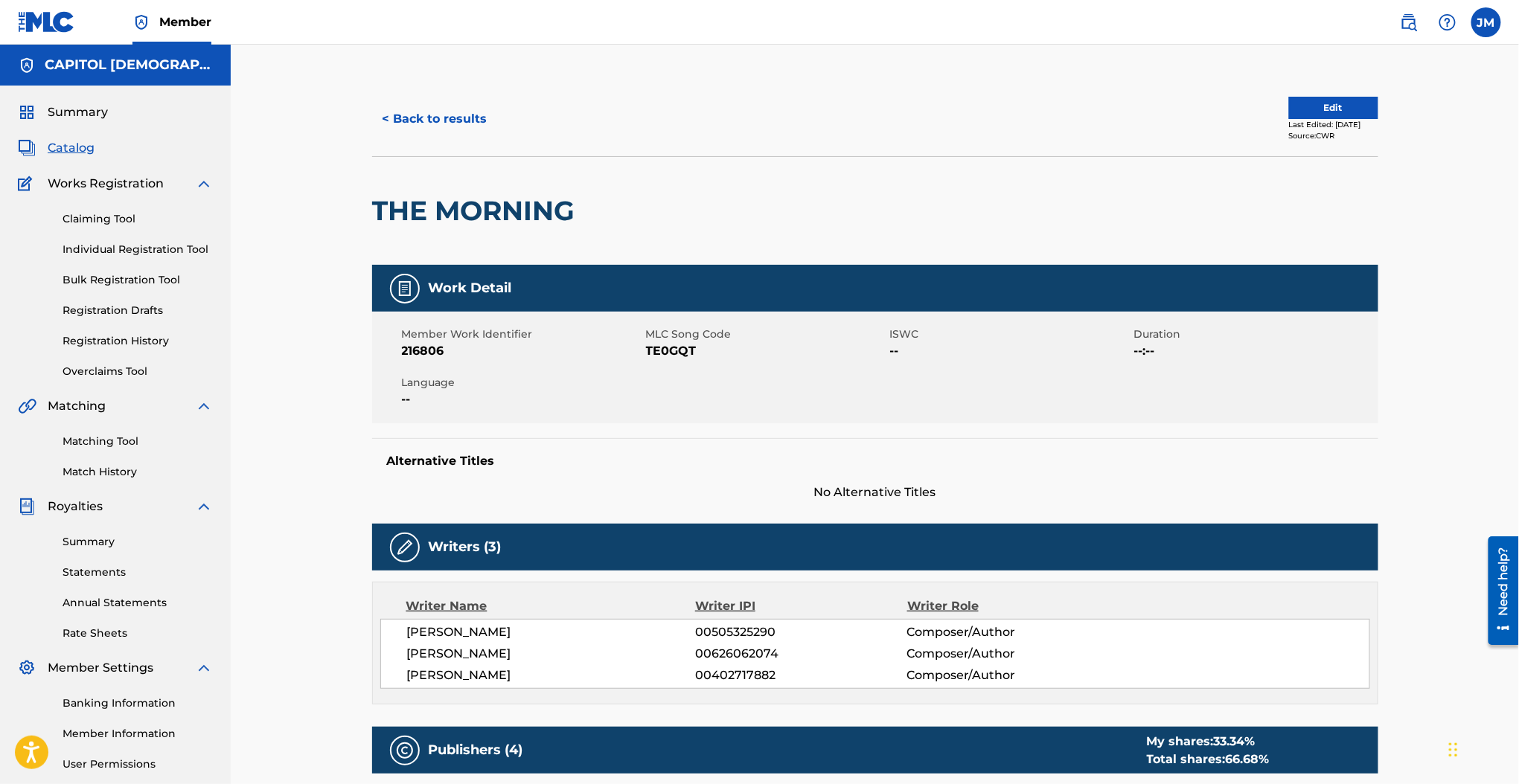
click at [656, 345] on span "TE0GQT" at bounding box center [765, 351] width 240 height 18
copy span "TE0GQT"
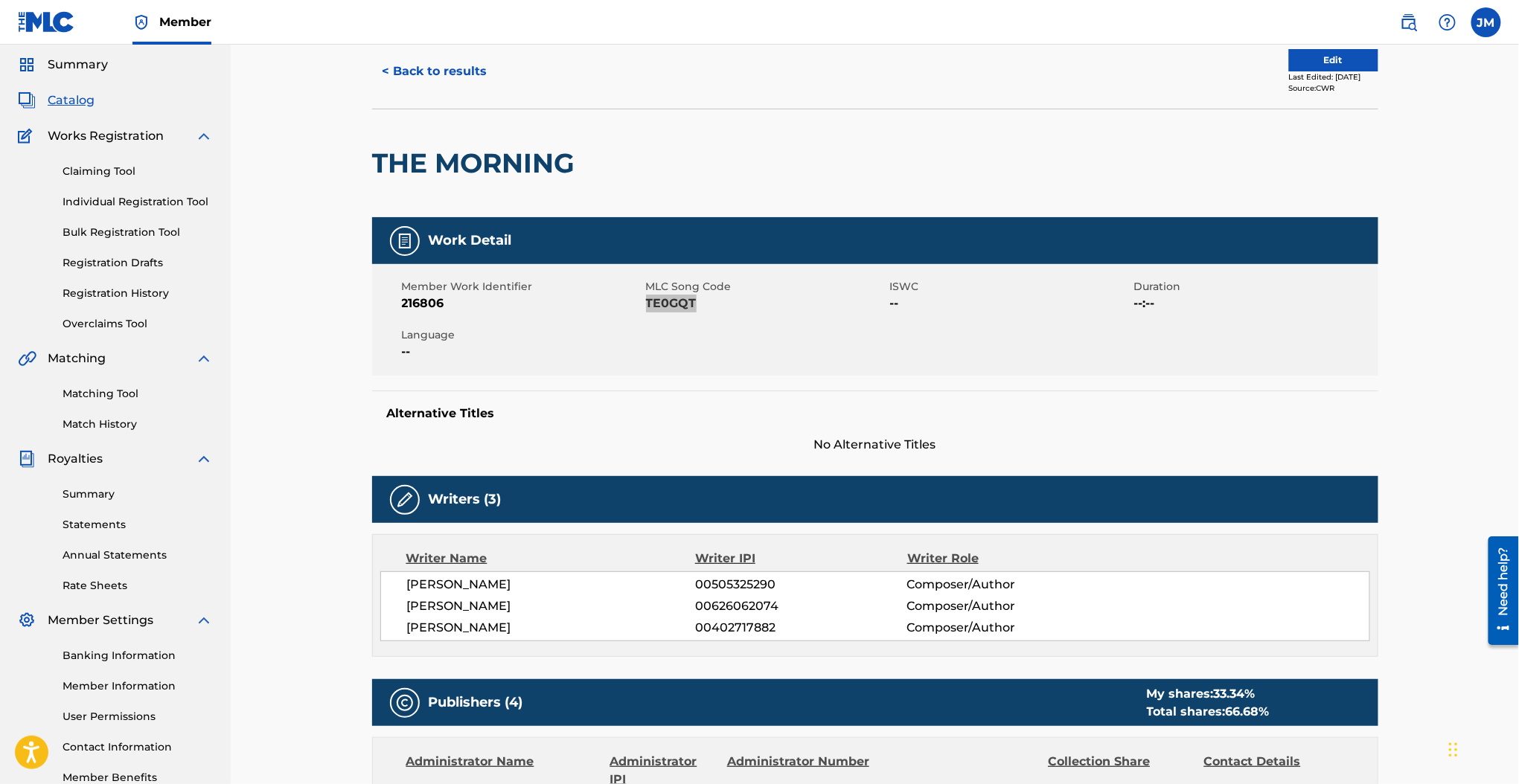
scroll to position [34, 0]
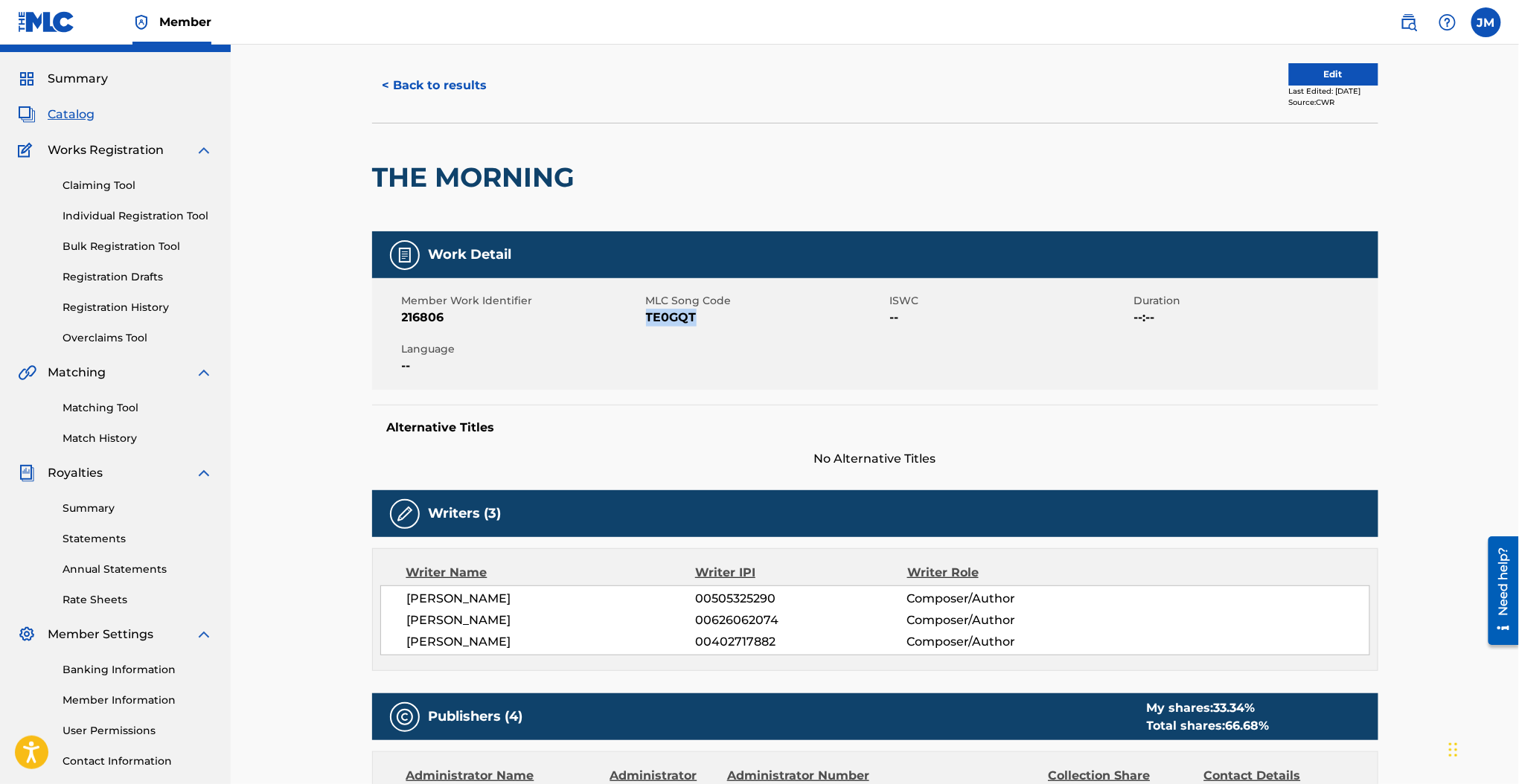
drag, startPoint x: 457, startPoint y: 100, endPoint x: 457, endPoint y: 90, distance: 10.0
click at [457, 95] on button "< Back to results" at bounding box center [435, 85] width 125 height 37
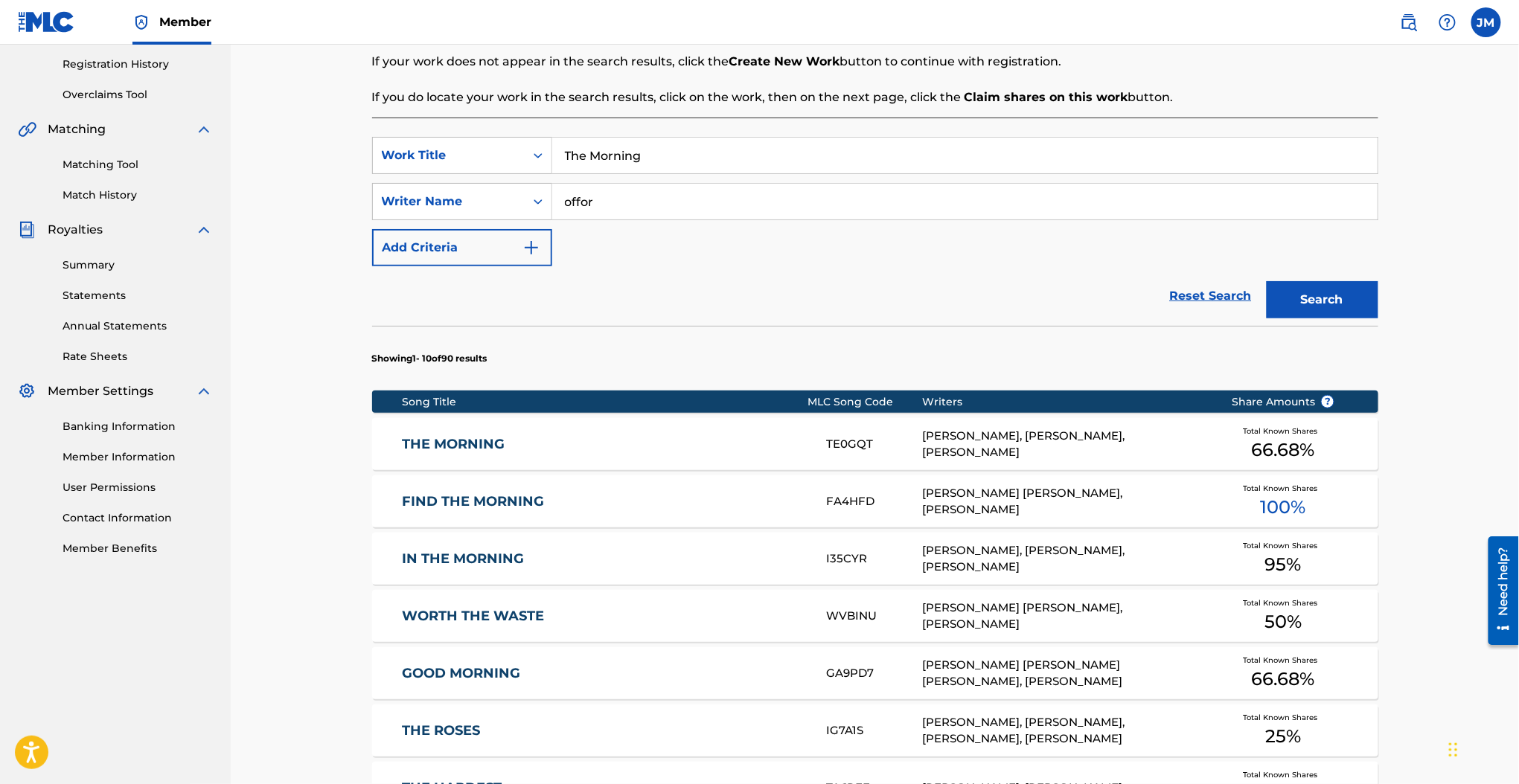
scroll to position [336, 0]
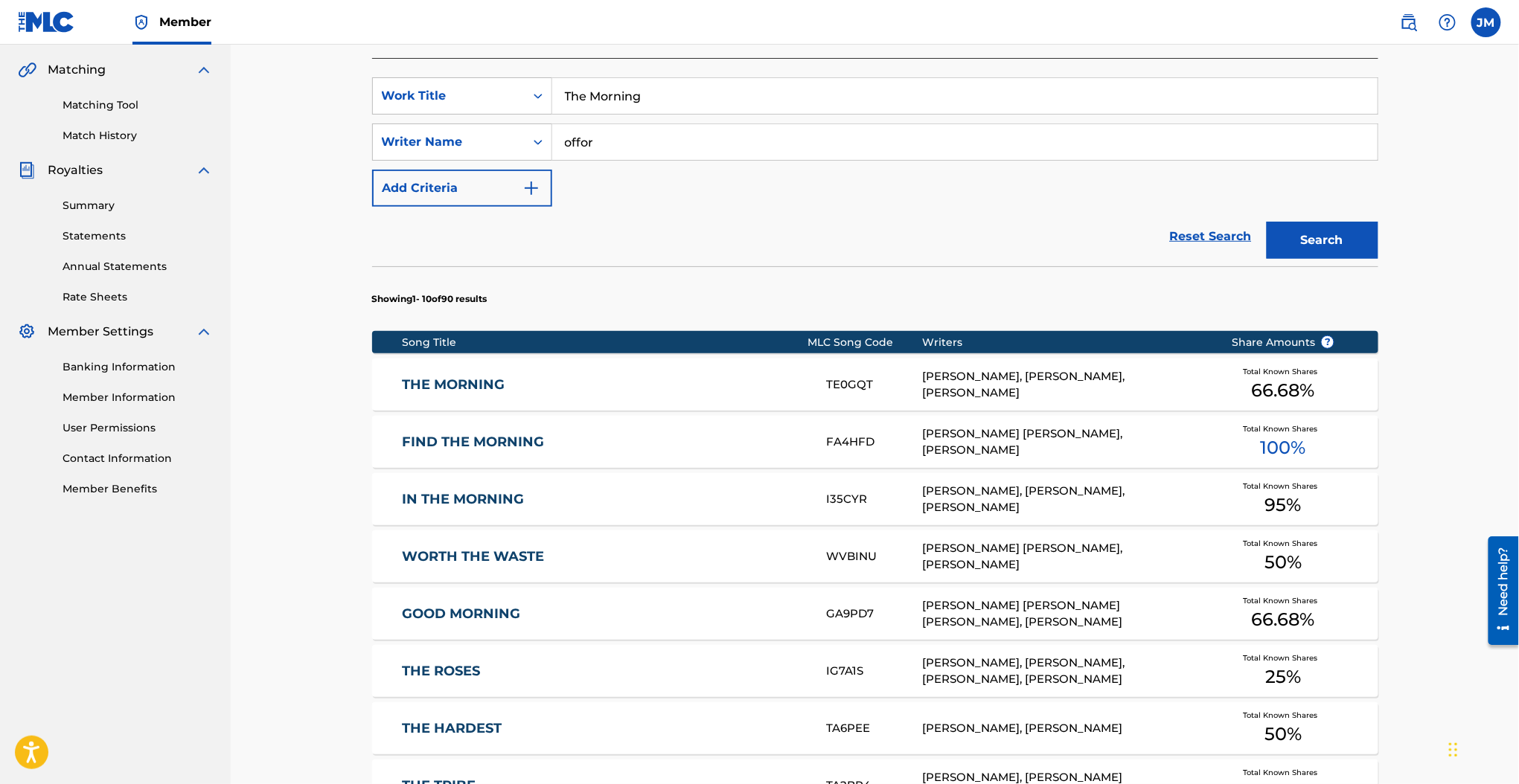
click at [508, 499] on link "IN THE MORNING" at bounding box center [604, 500] width 405 height 17
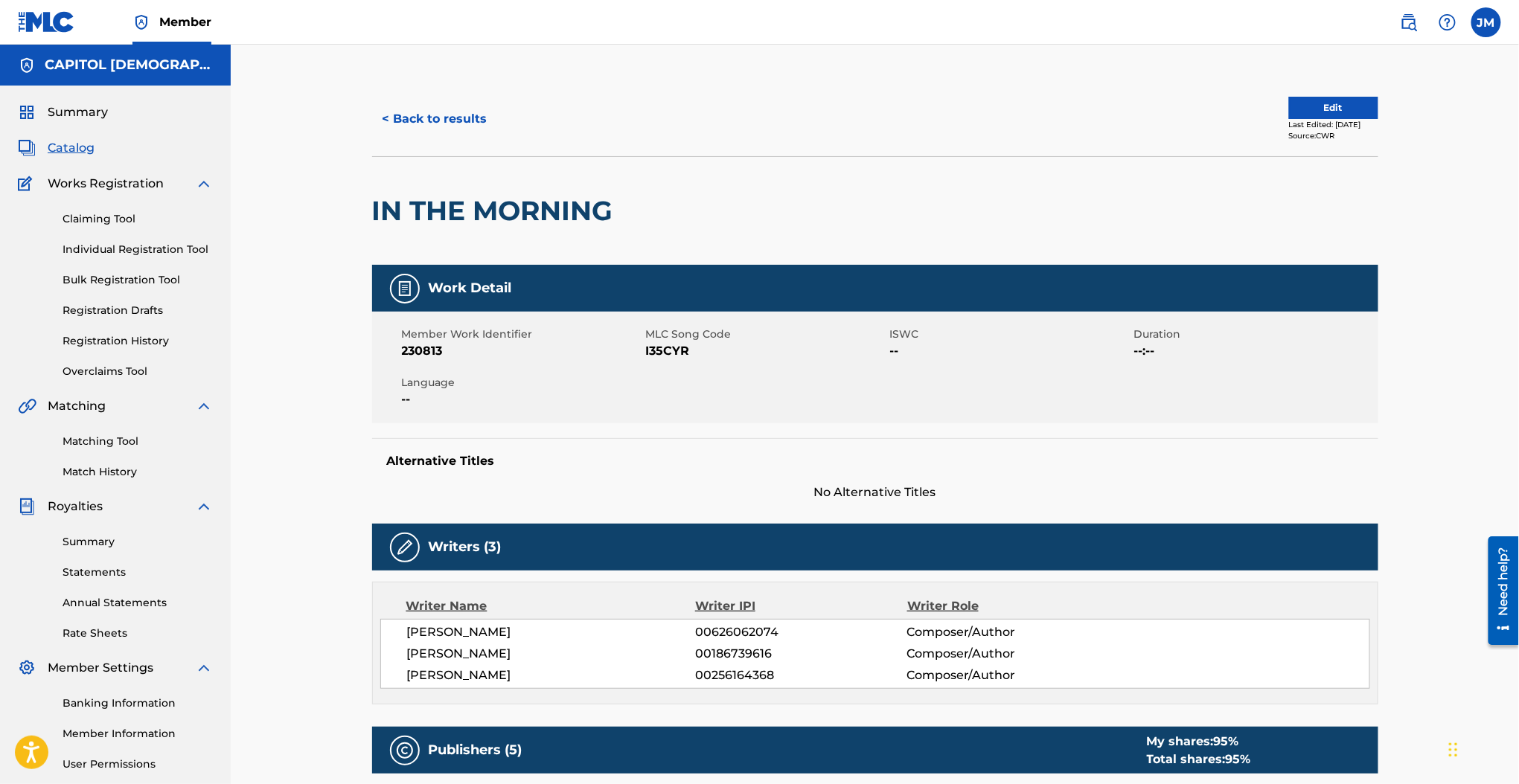
click at [656, 356] on span "I35CYR" at bounding box center [765, 351] width 240 height 18
copy span "I35CYR"
click at [1305, 103] on button "Edit" at bounding box center [1333, 107] width 89 height 22
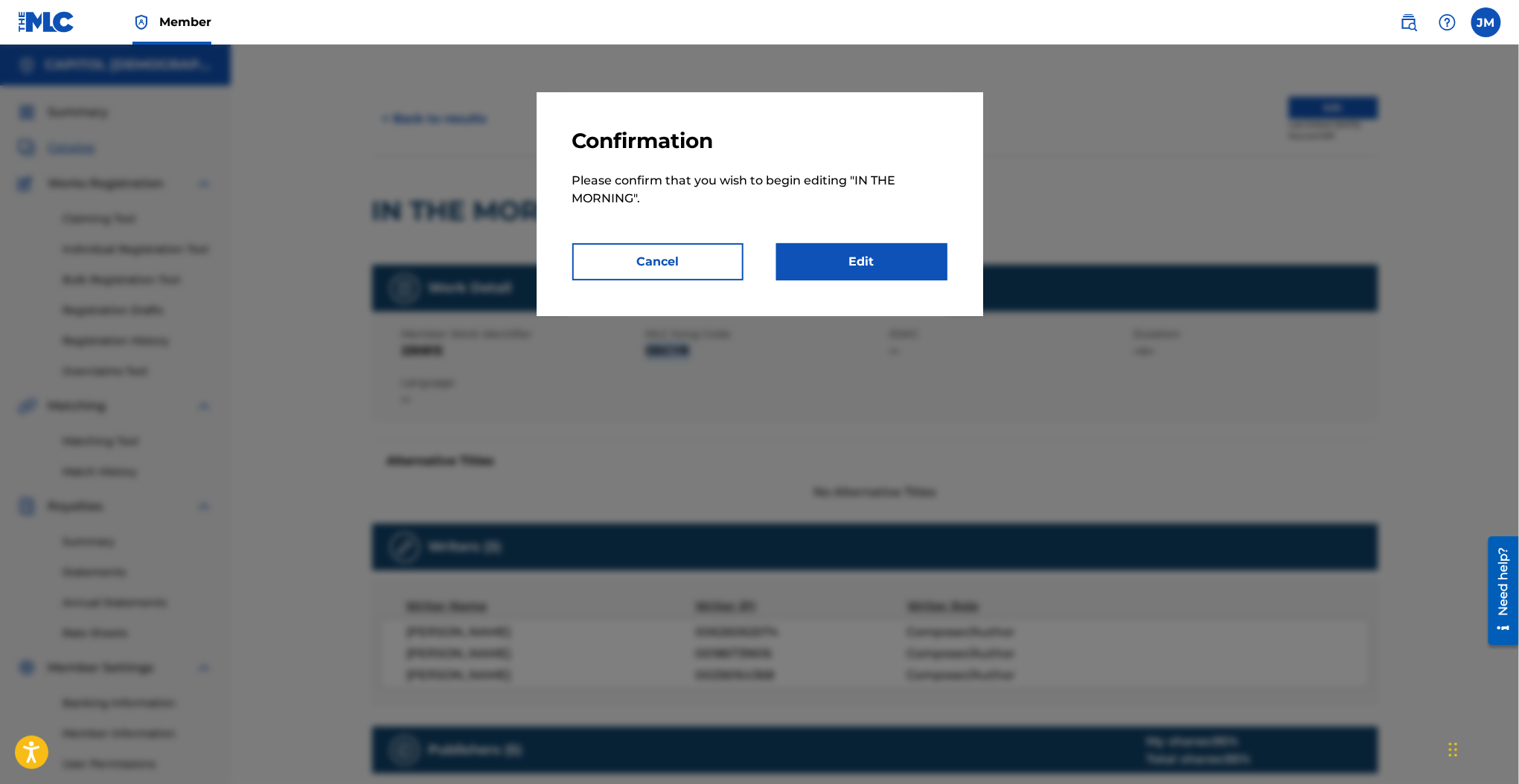
click at [927, 263] on link "Edit" at bounding box center [862, 261] width 172 height 37
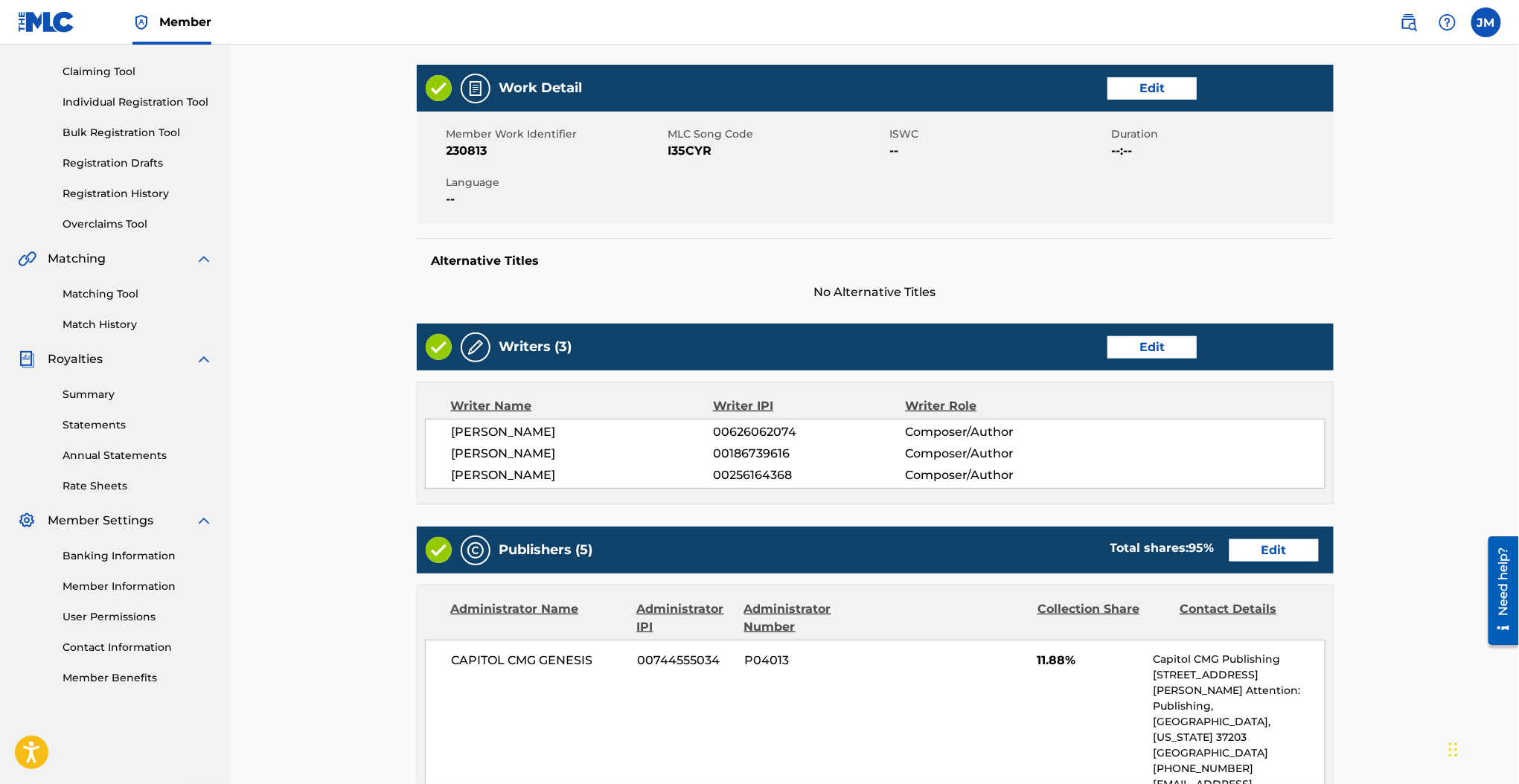
scroll to position [298, 0]
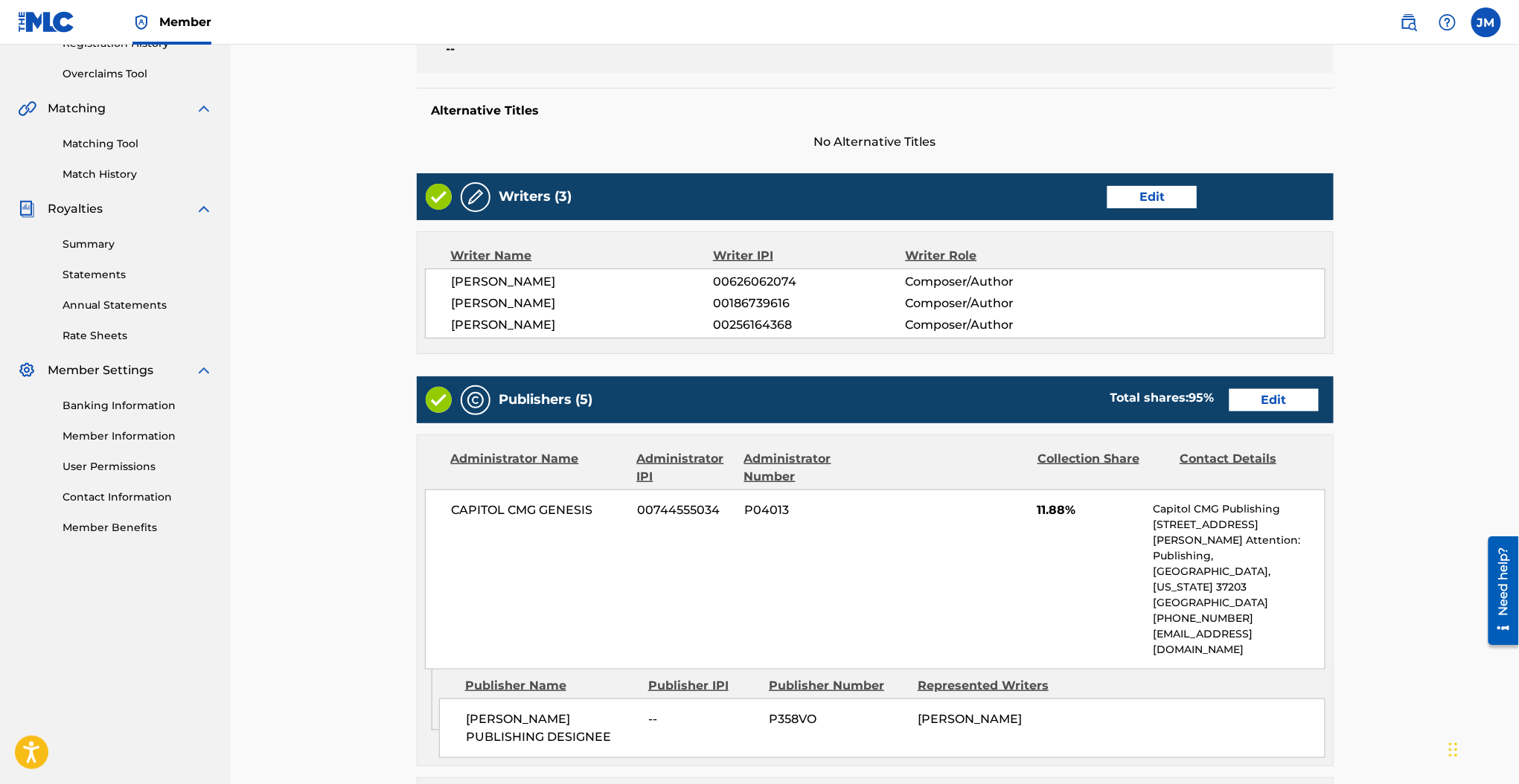
click at [1249, 404] on link "Edit" at bounding box center [1274, 400] width 89 height 22
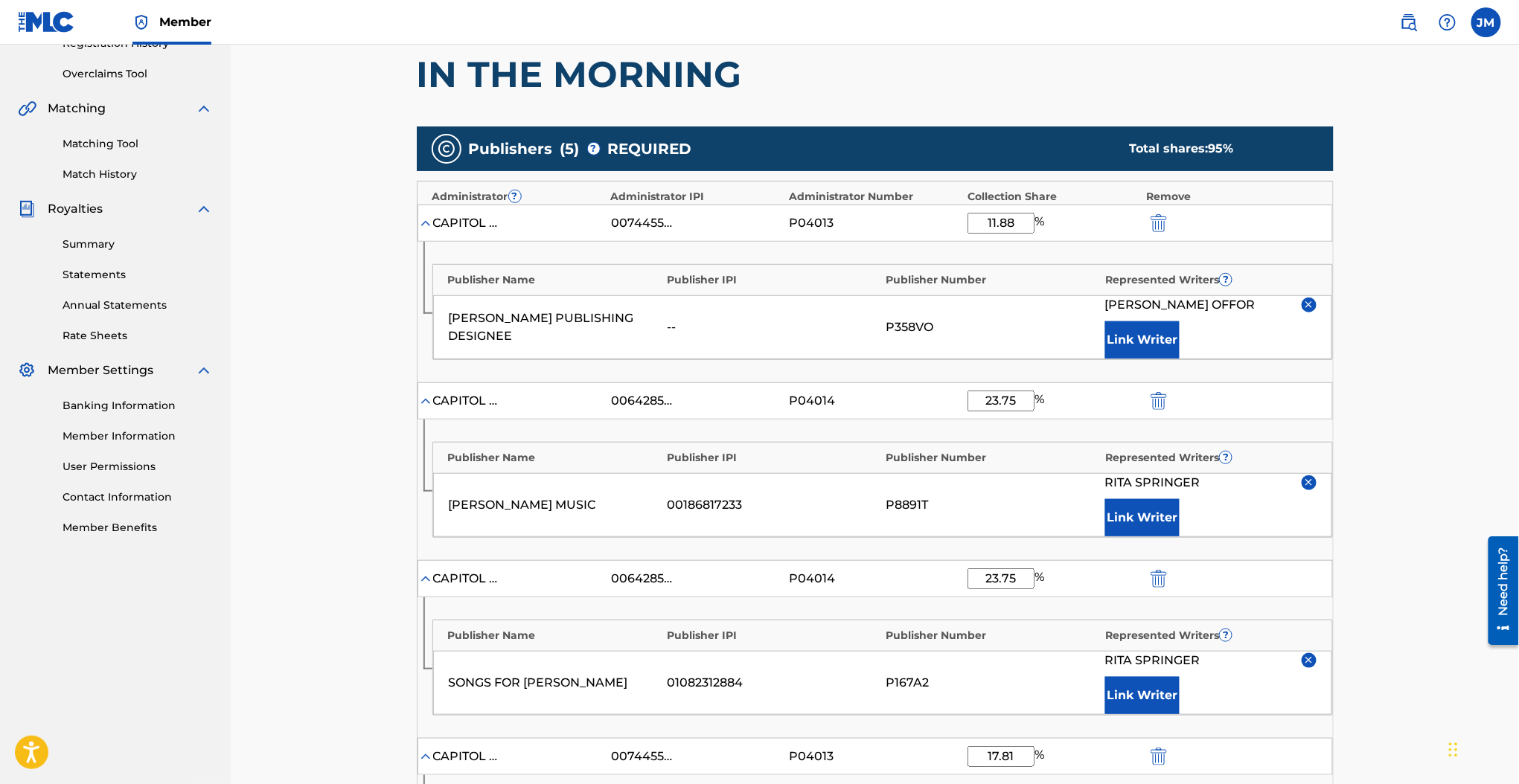
scroll to position [397, 0]
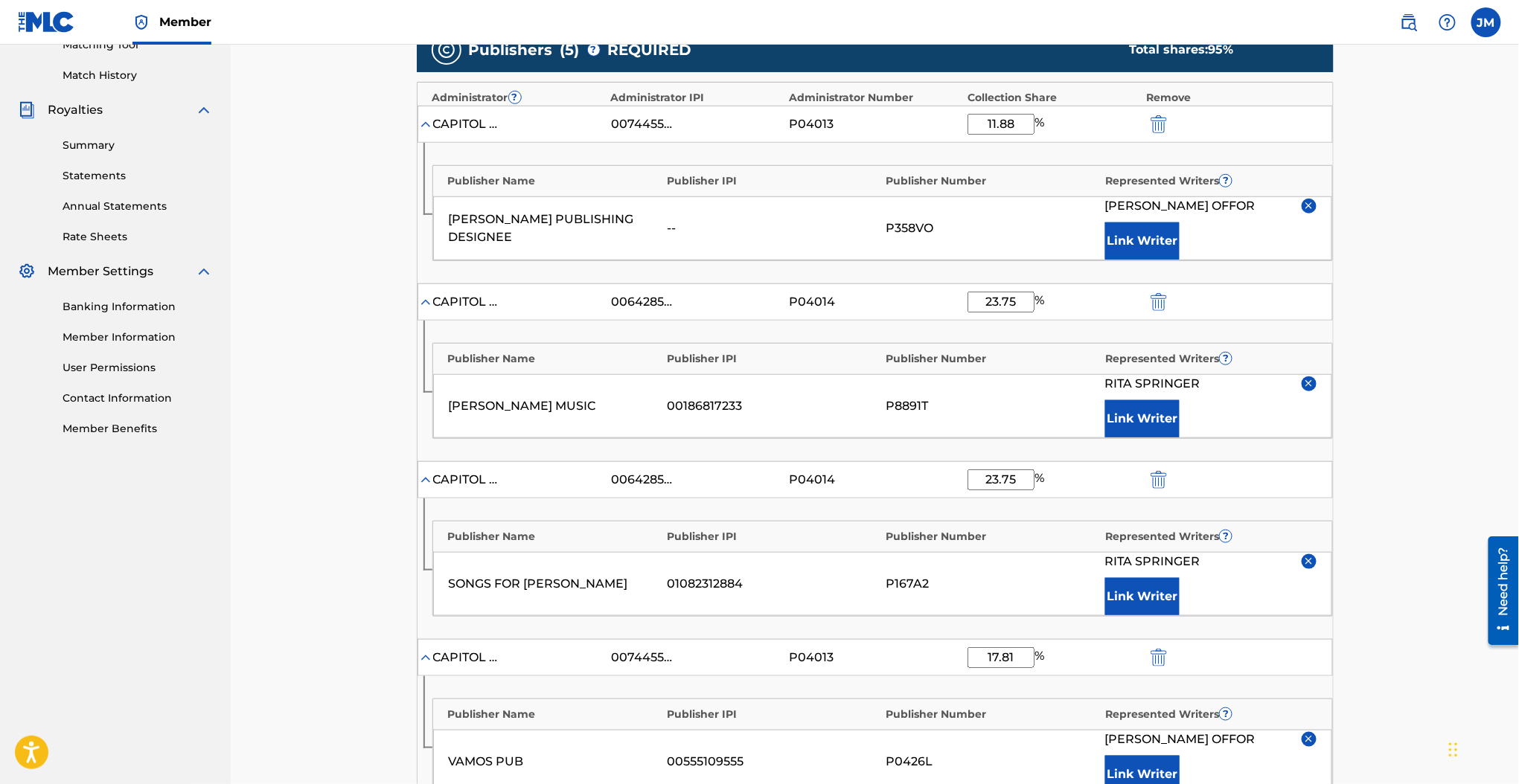
click at [1161, 301] on img "submit" at bounding box center [1159, 303] width 16 height 18
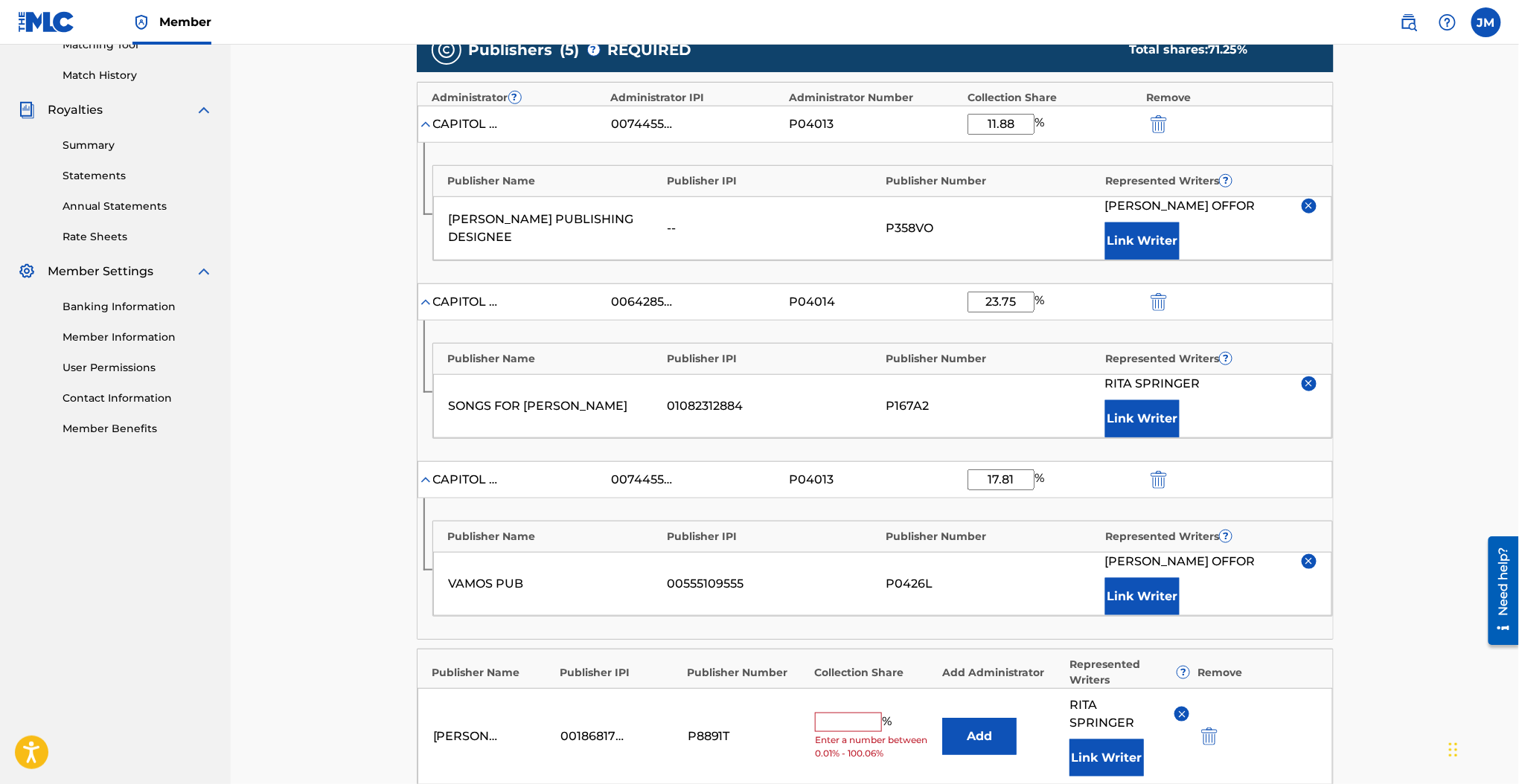
scroll to position [888, 0]
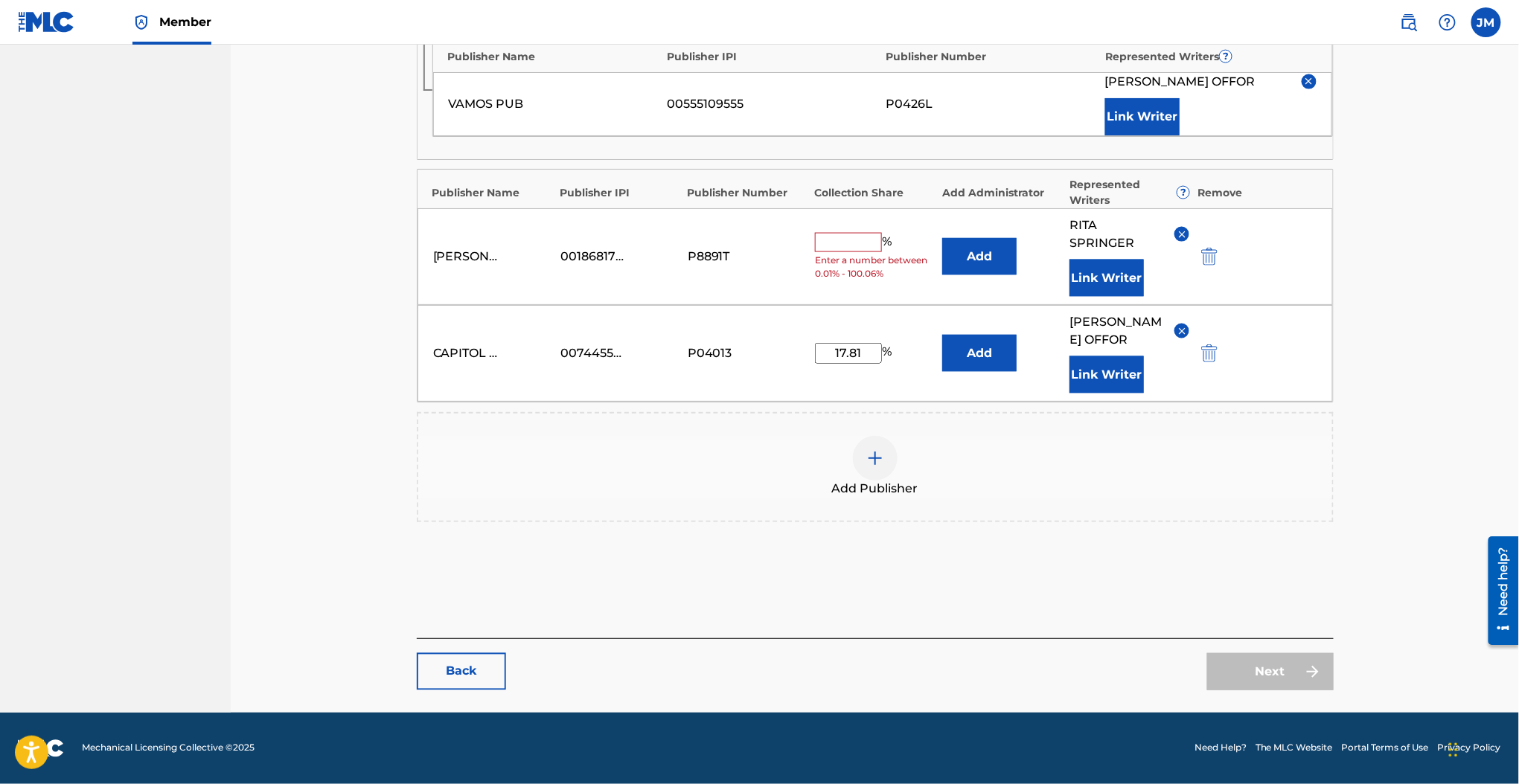
click at [1207, 247] on img "submit" at bounding box center [1209, 256] width 16 height 18
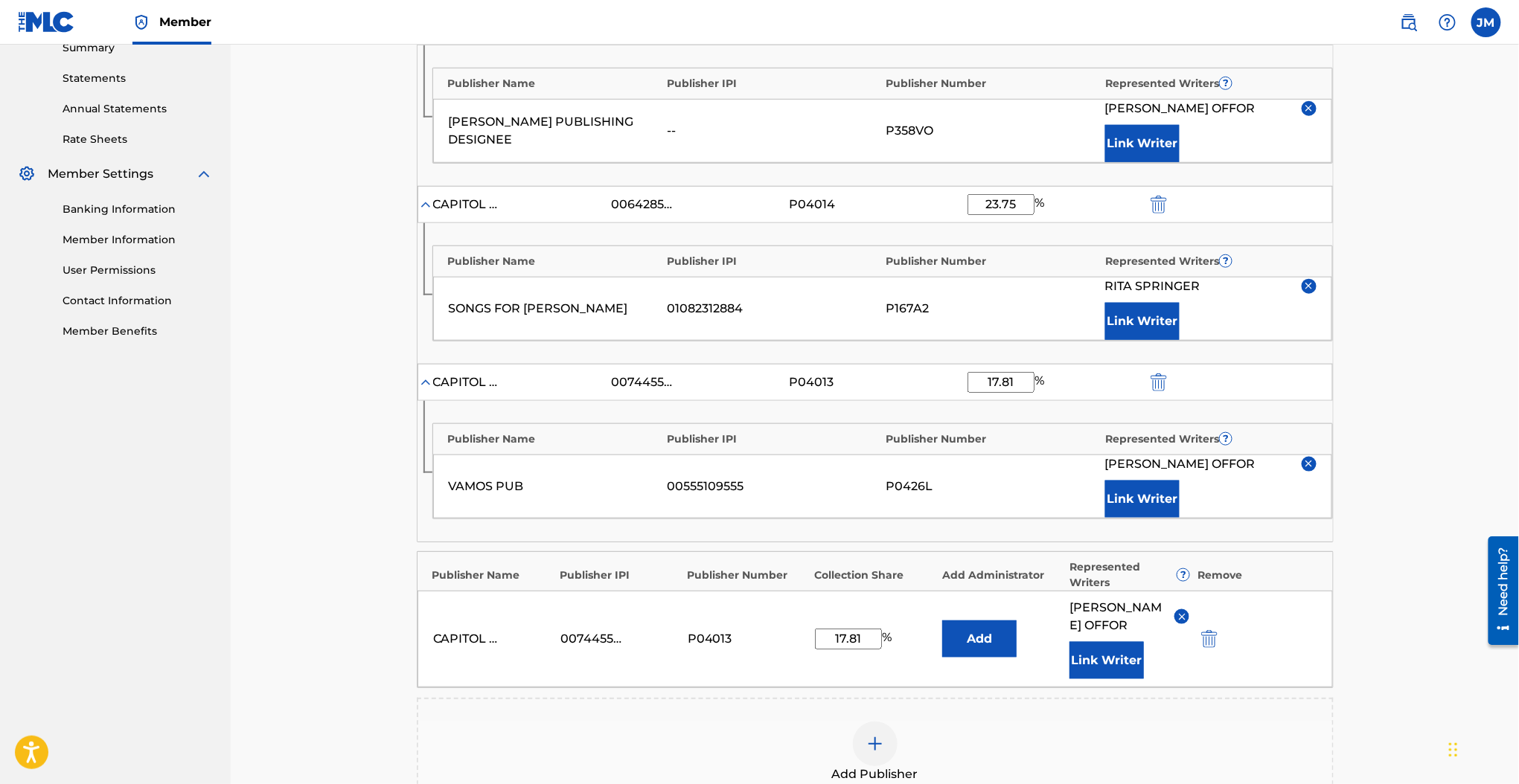
scroll to position [593, 0]
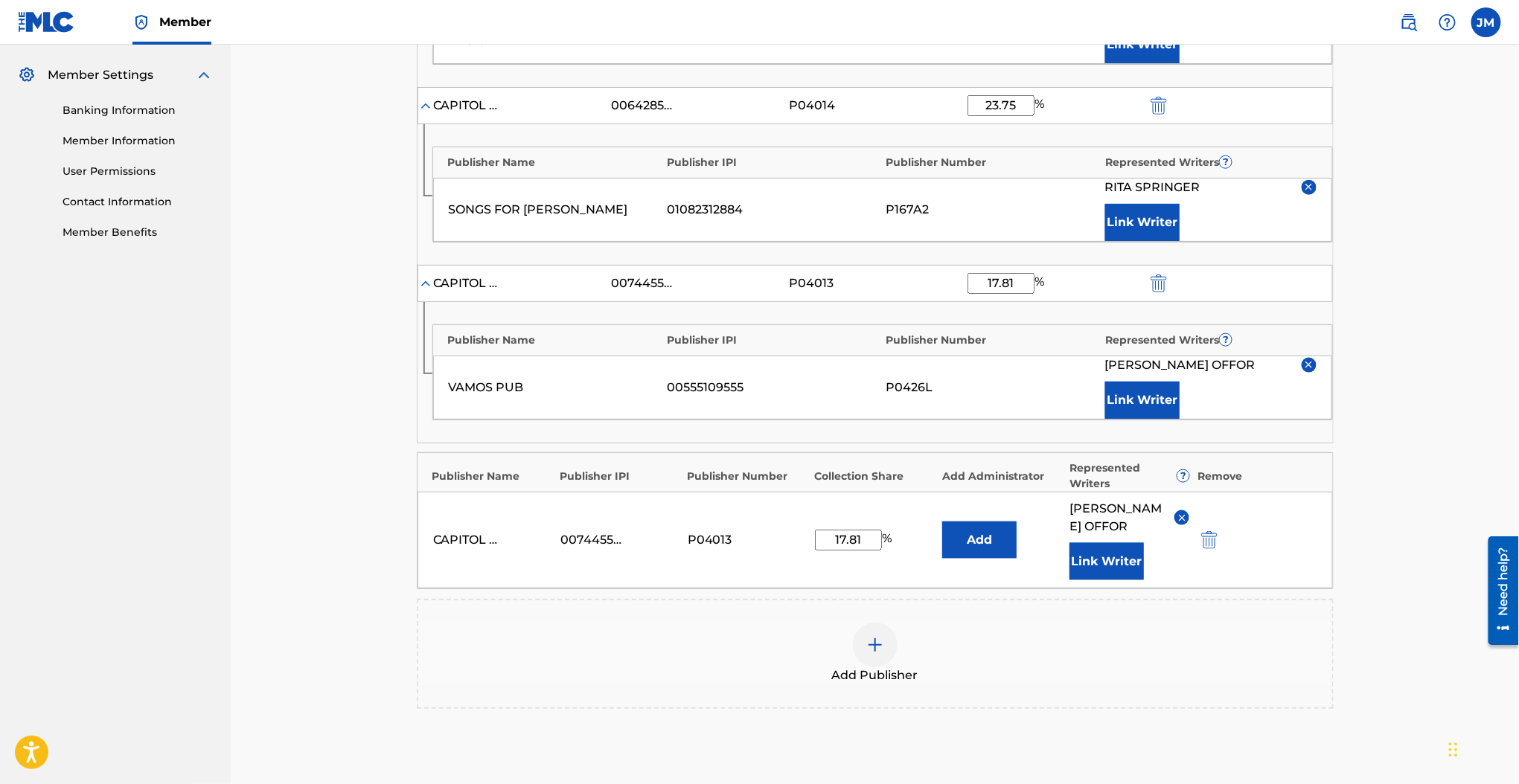
click at [845, 666] on div "Add Publisher" at bounding box center [875, 654] width 914 height 63
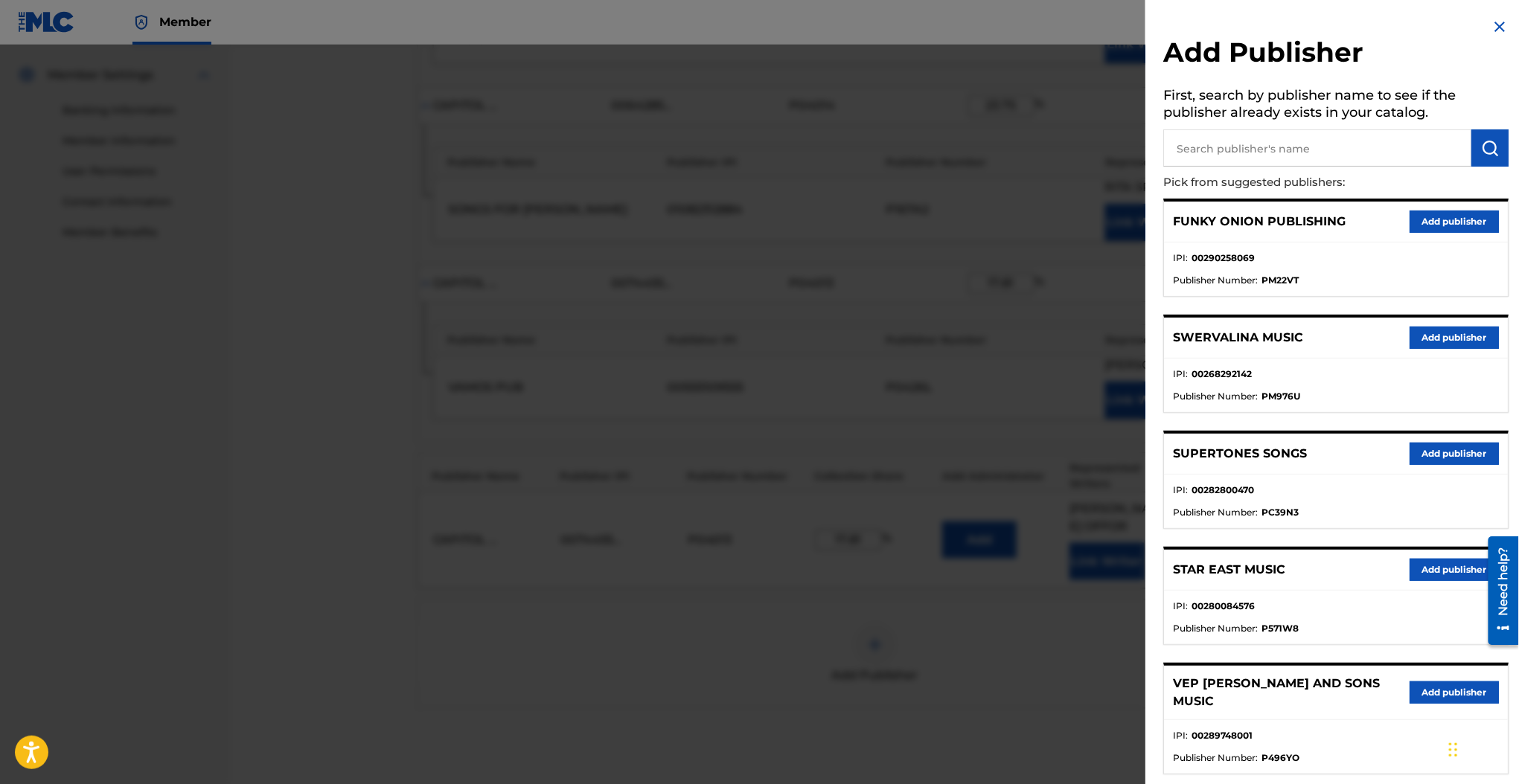
click at [1253, 144] on input "text" at bounding box center [1317, 148] width 308 height 37
type input "oneseat"
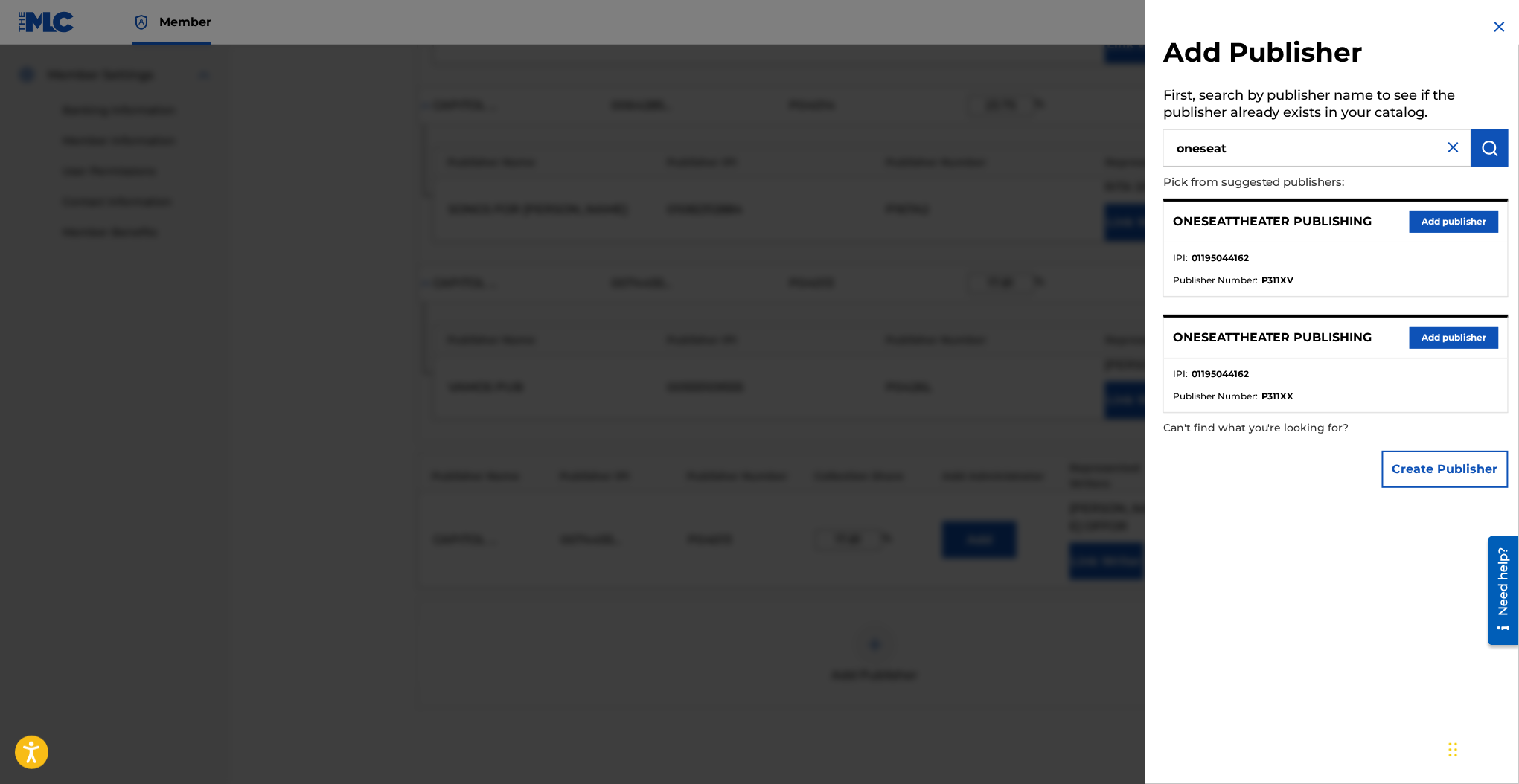
click at [1417, 223] on button "Add publisher" at bounding box center [1454, 221] width 89 height 22
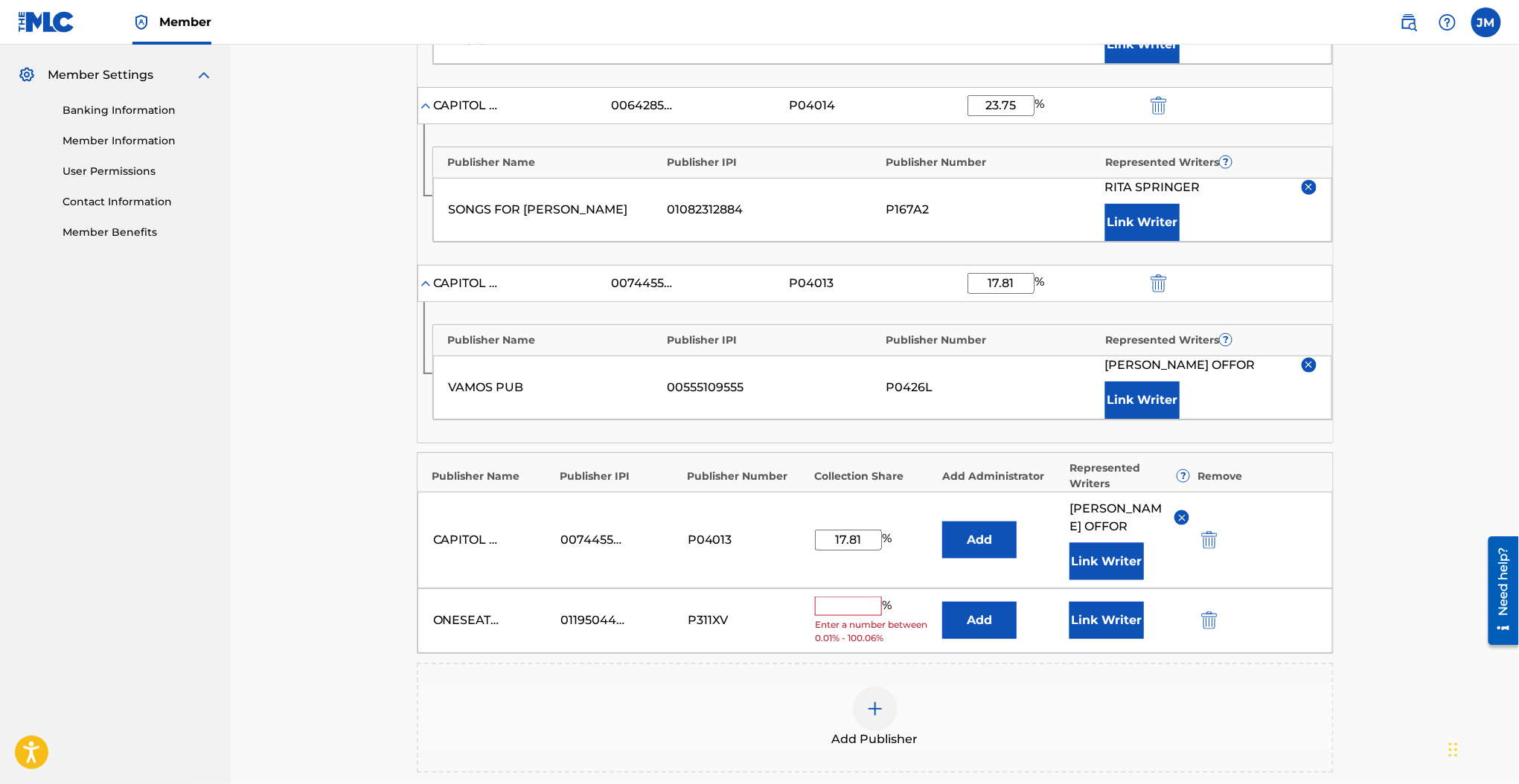
click at [979, 636] on button "Add" at bounding box center [979, 620] width 74 height 37
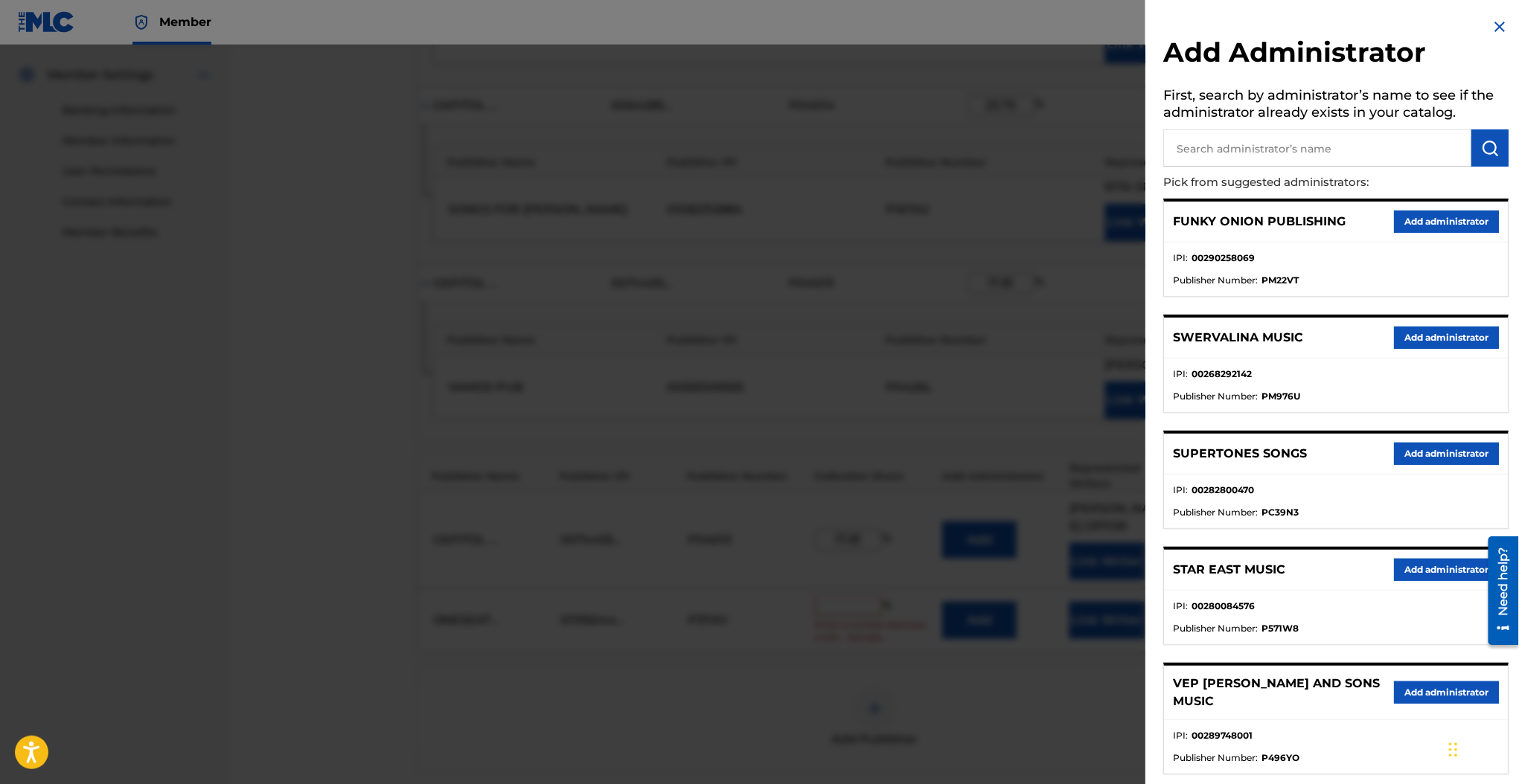
click at [1246, 142] on input "text" at bounding box center [1317, 148] width 308 height 37
type input "paragon"
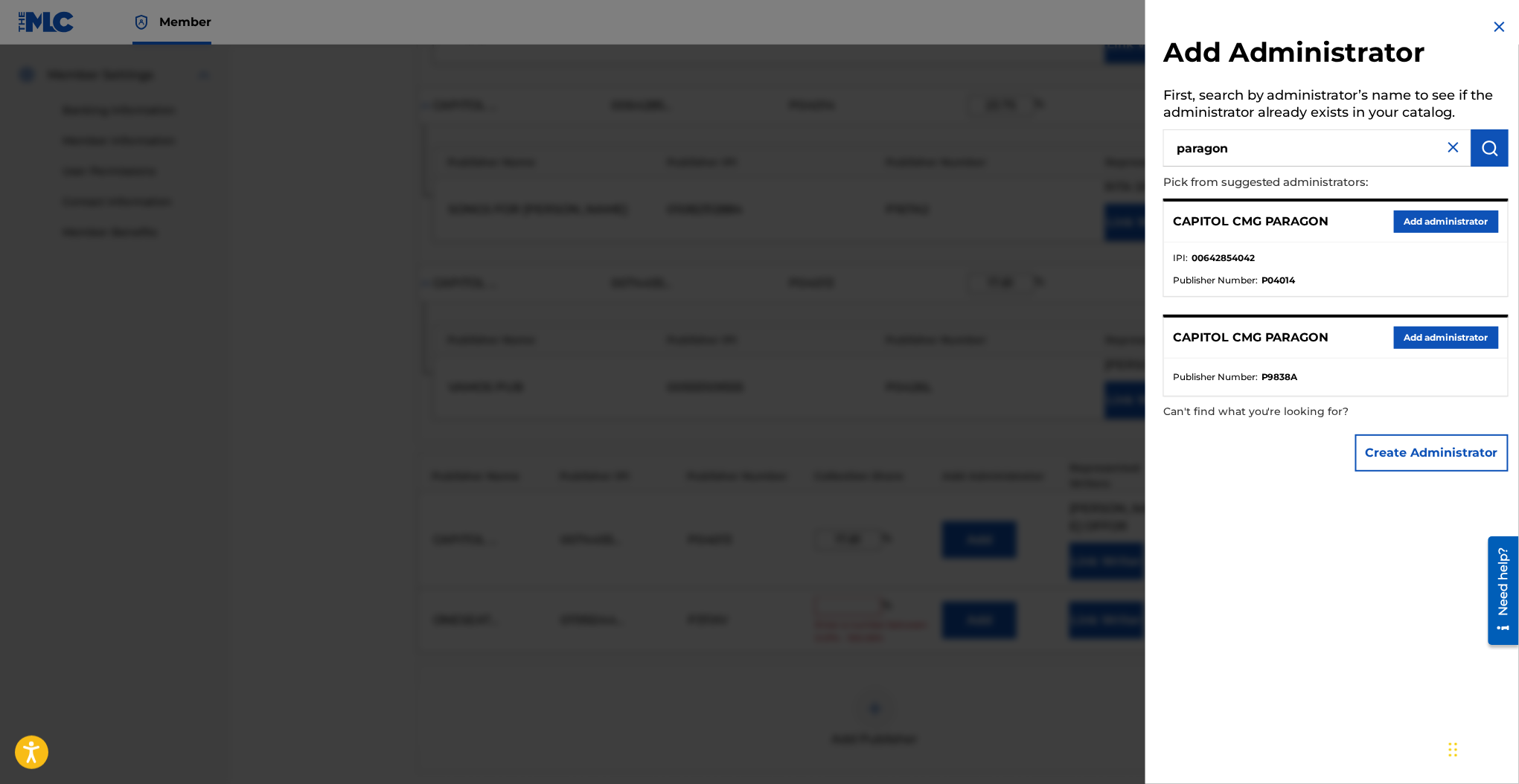
click at [1395, 210] on button "Add administrator" at bounding box center [1446, 221] width 105 height 22
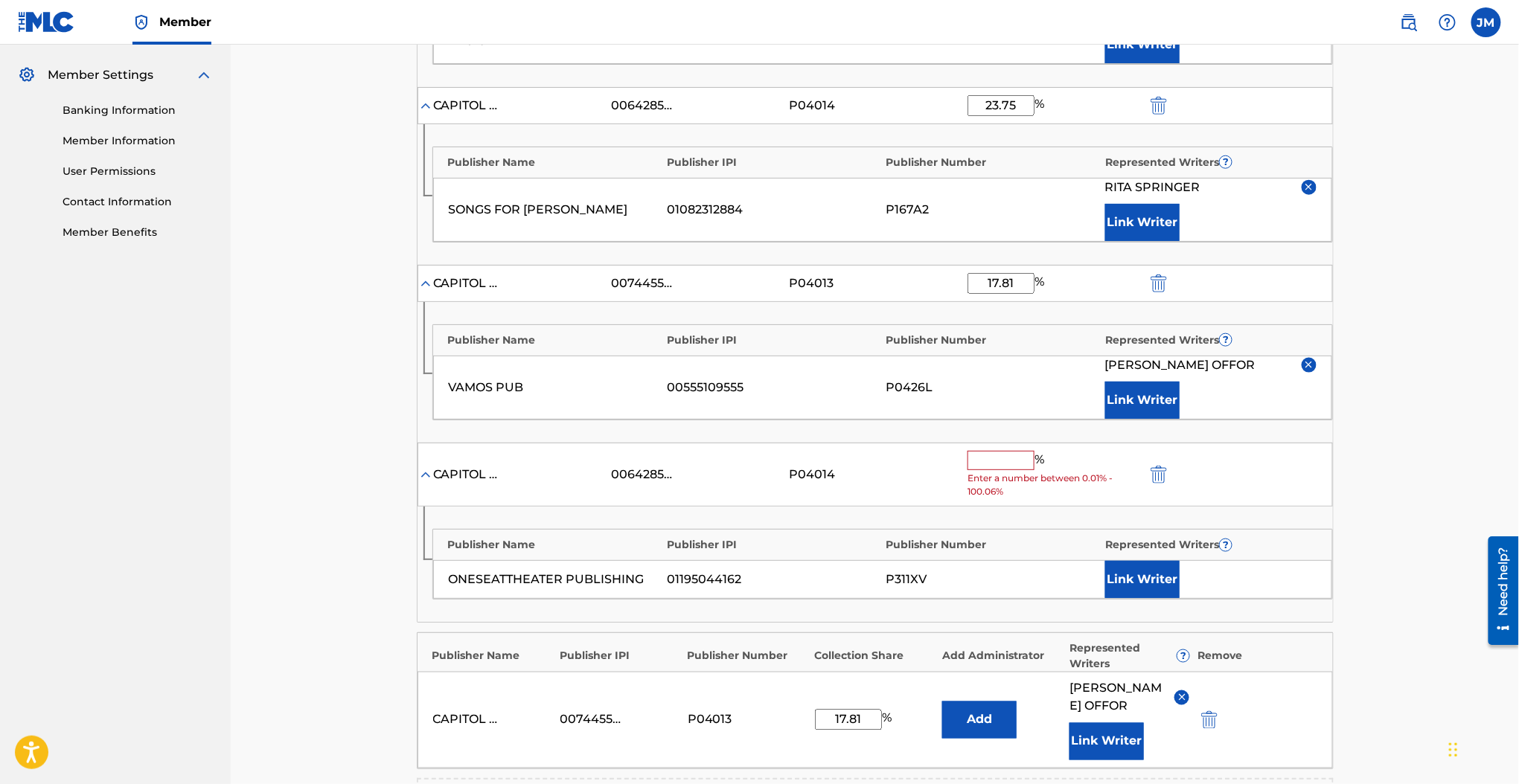
click at [996, 456] on input "text" at bounding box center [1000, 460] width 67 height 19
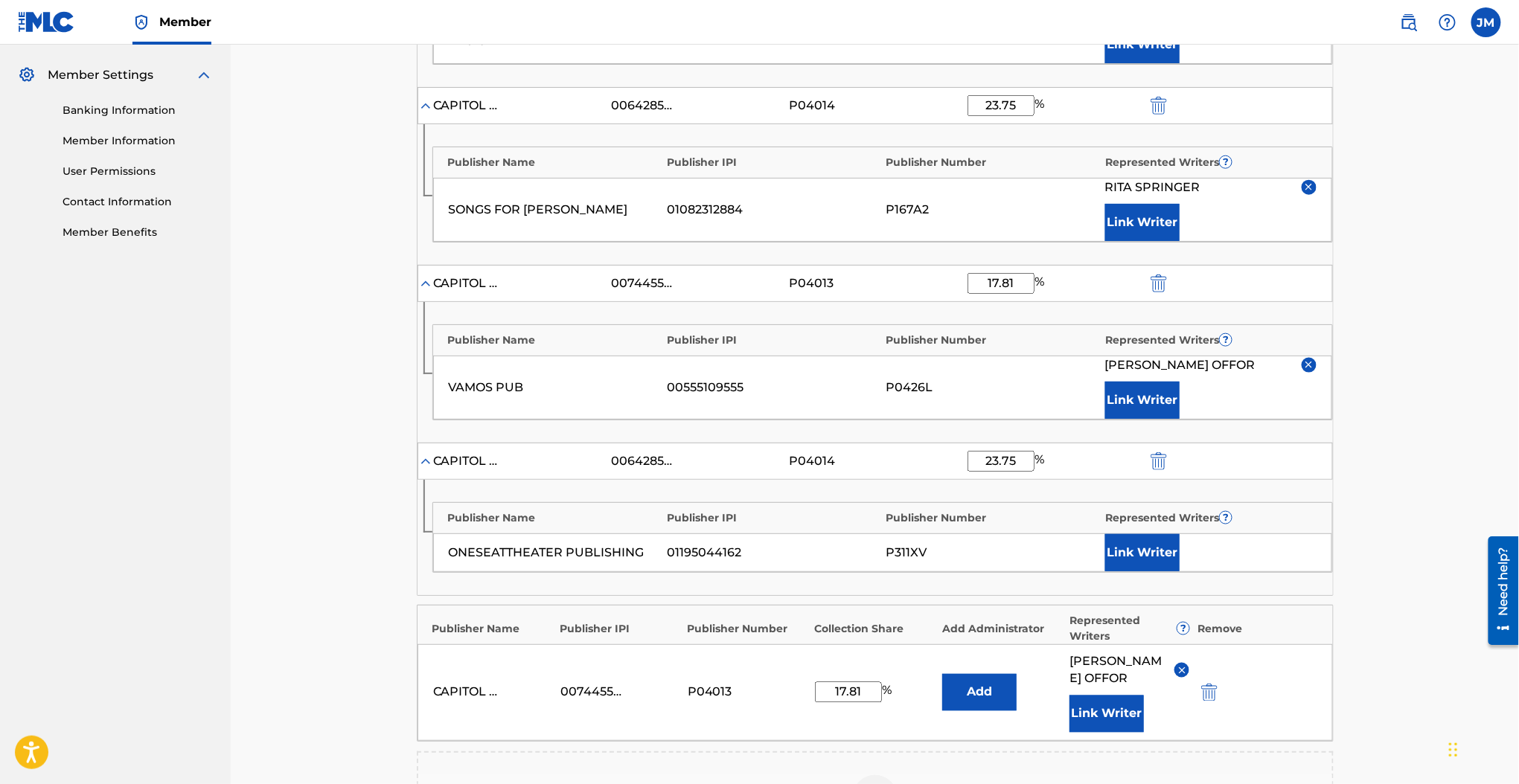
type input "23.75"
click at [1126, 547] on button "Link Writer" at bounding box center [1142, 552] width 74 height 37
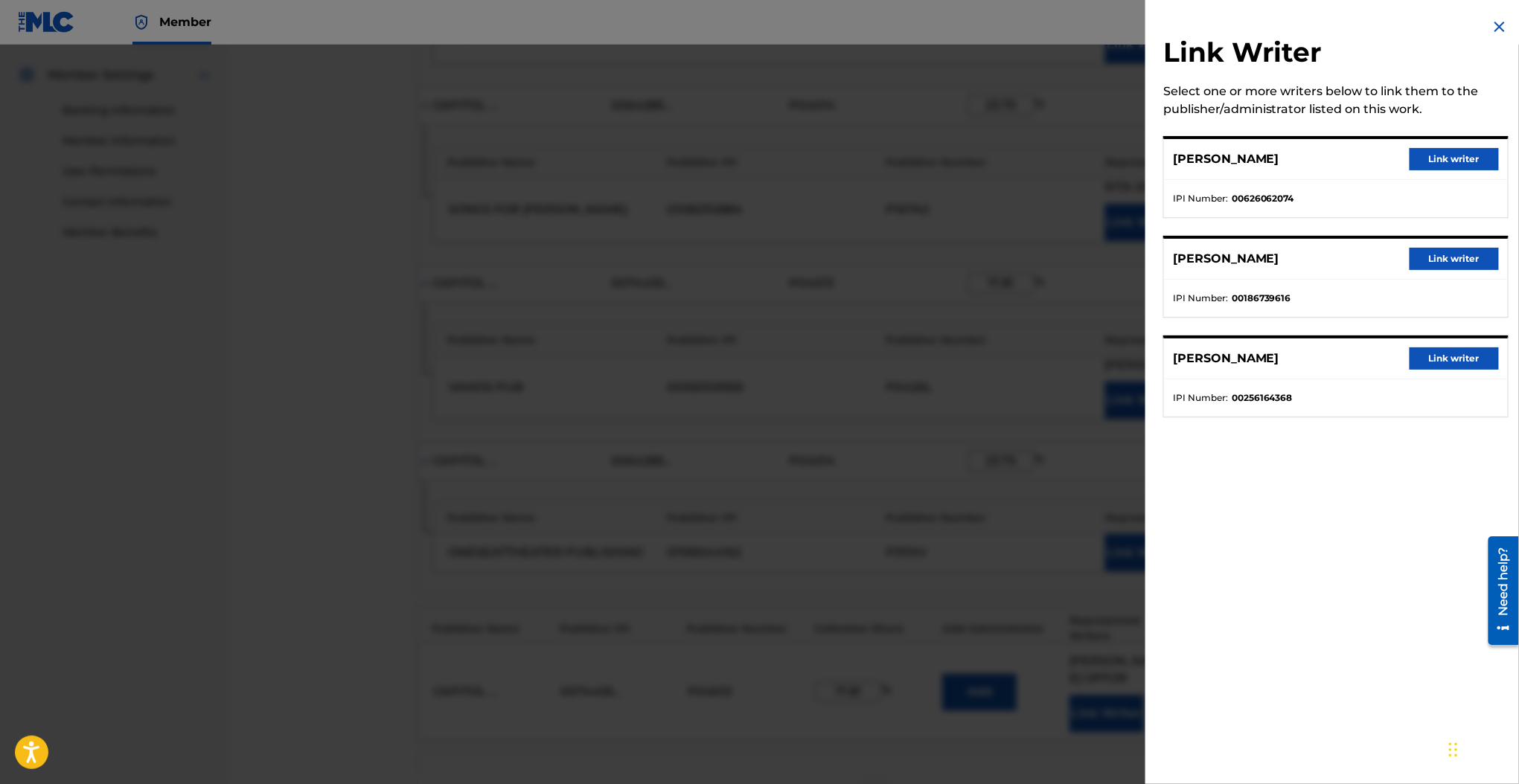
click at [1424, 256] on button "Link writer" at bounding box center [1454, 258] width 89 height 22
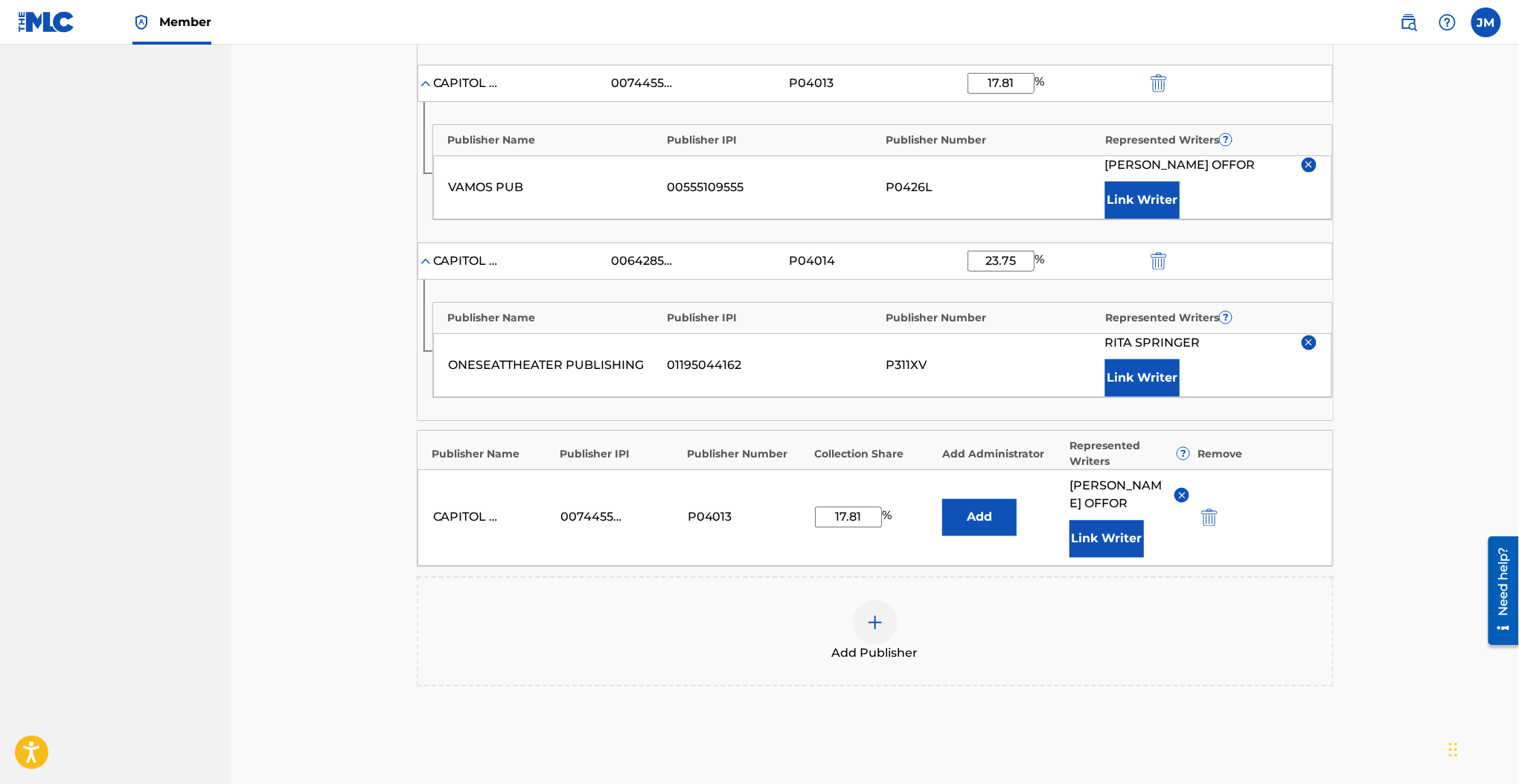
scroll to position [969, 0]
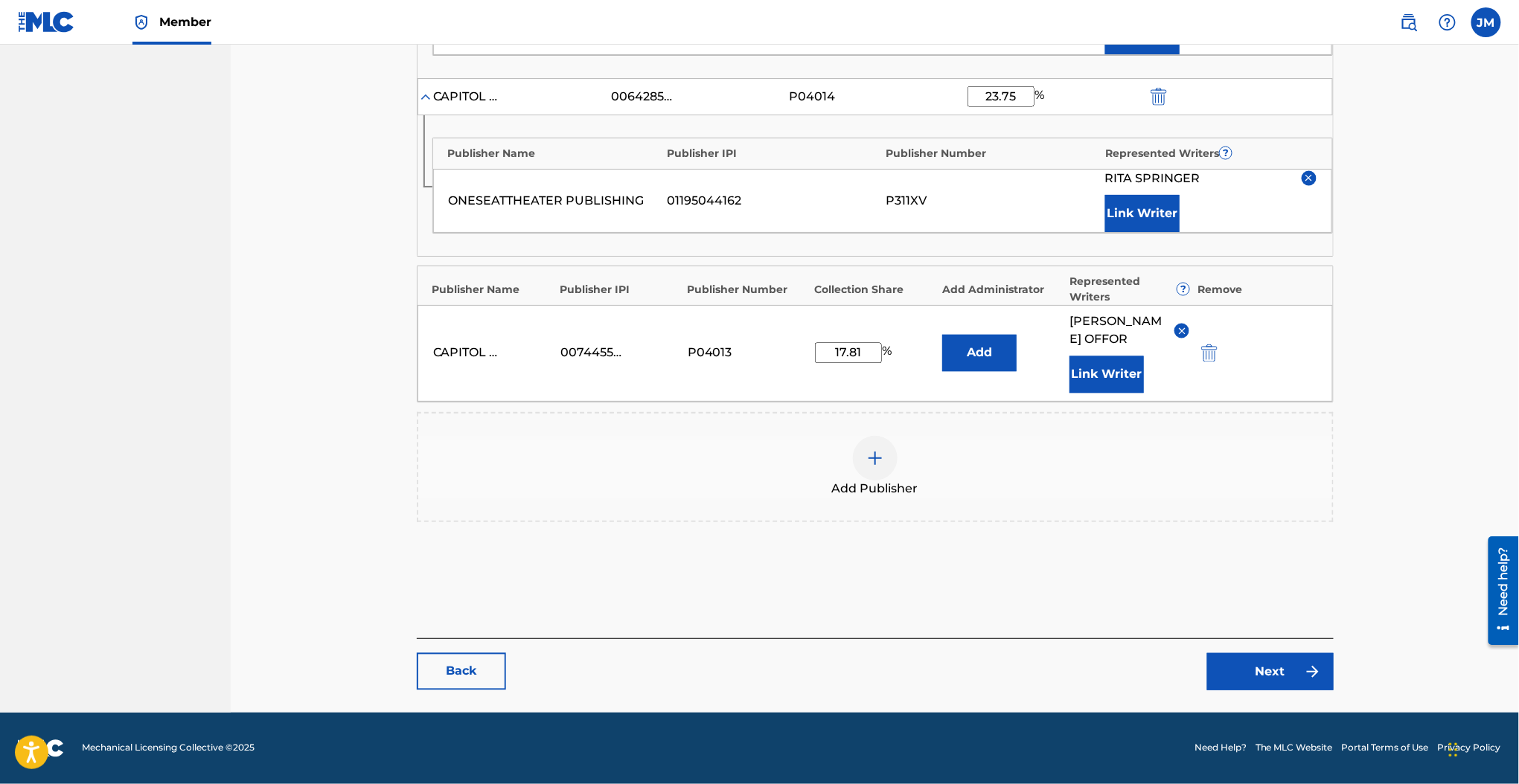
click at [1263, 682] on link "Next" at bounding box center [1270, 671] width 126 height 37
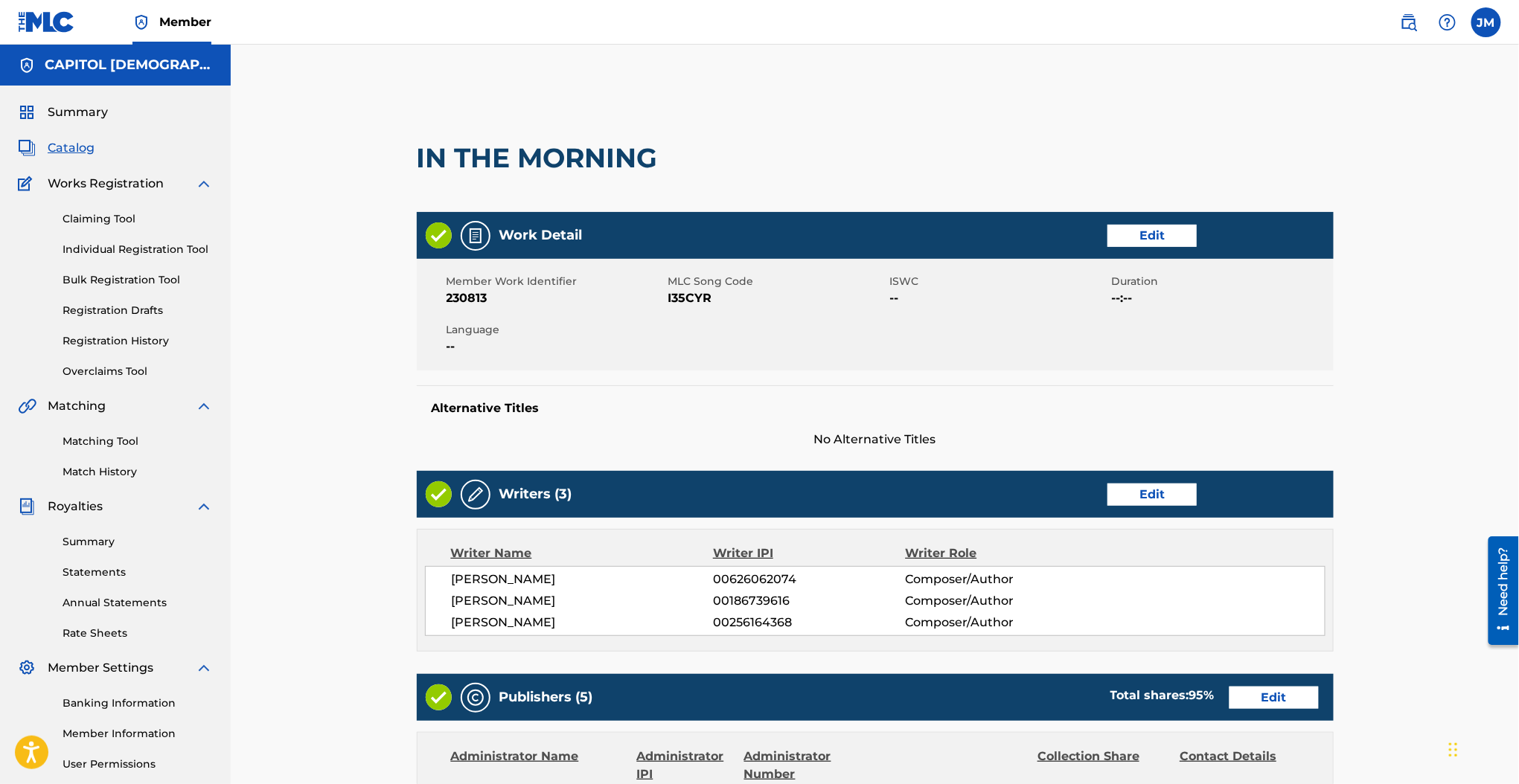
click at [1157, 253] on div "Work Detail Edit" at bounding box center [875, 235] width 917 height 47
click at [1151, 238] on link "Edit" at bounding box center [1152, 236] width 89 height 22
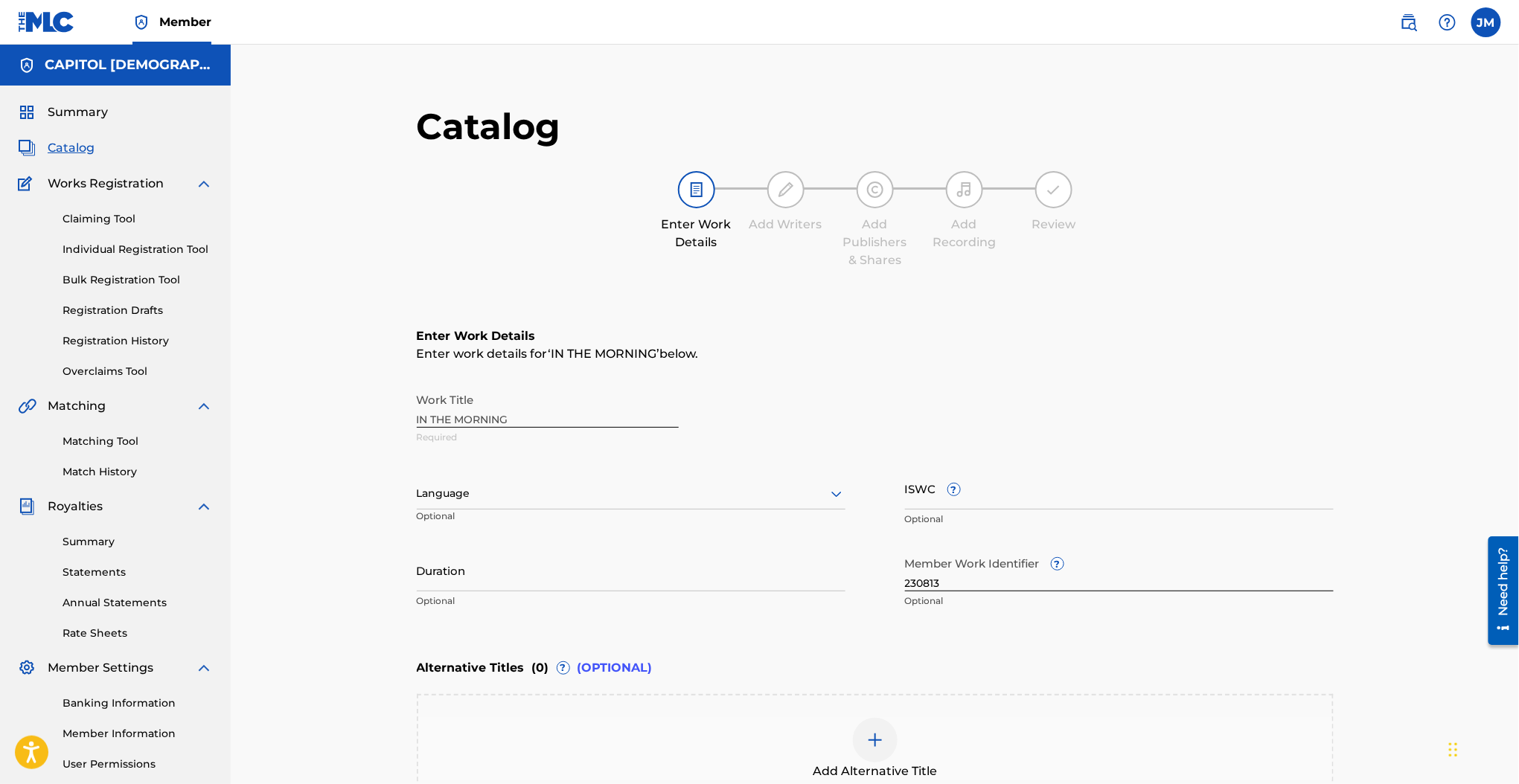
click at [503, 420] on div "Work Title IN THE MORNING Required" at bounding box center [875, 418] width 917 height 67
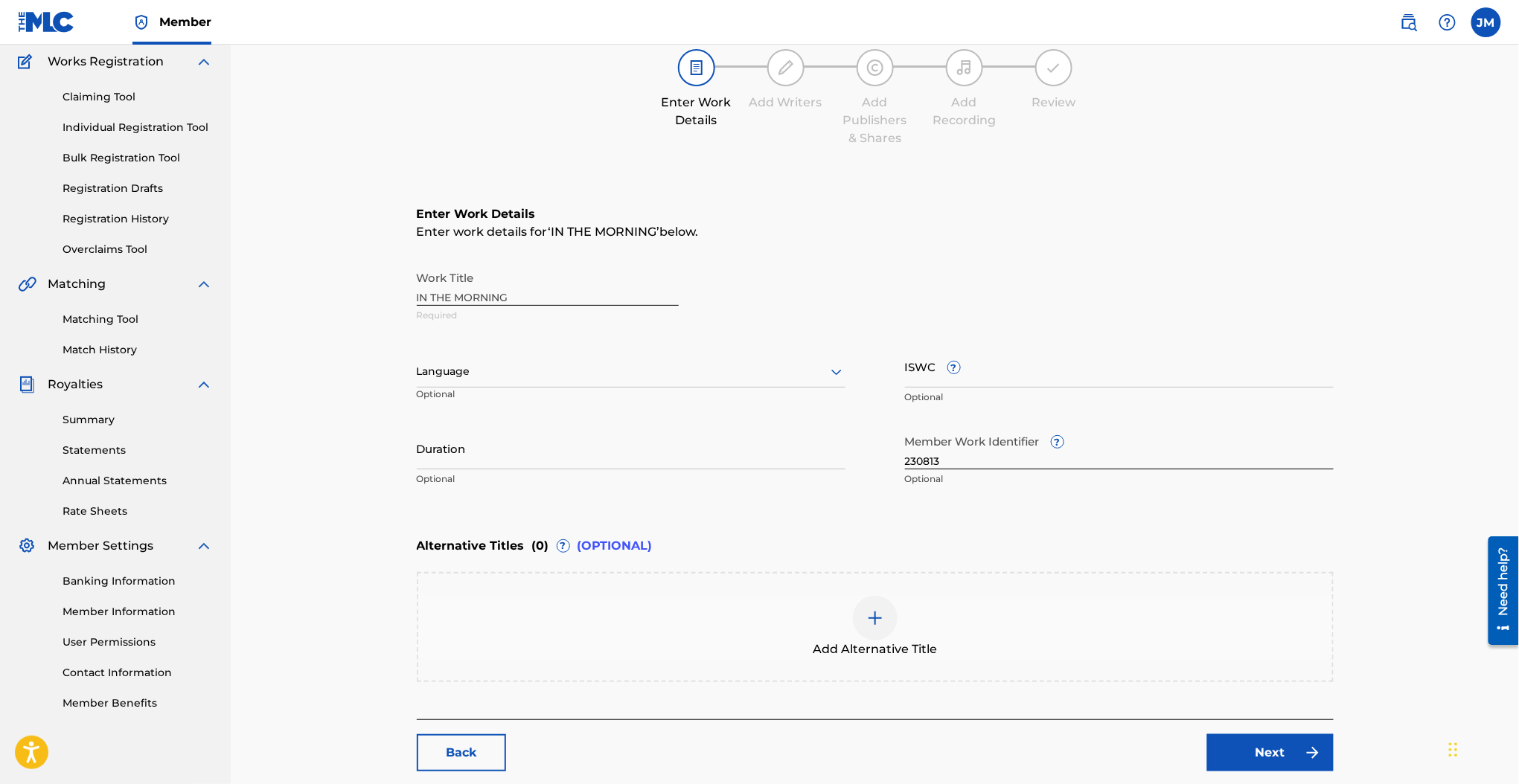
scroll to position [200, 0]
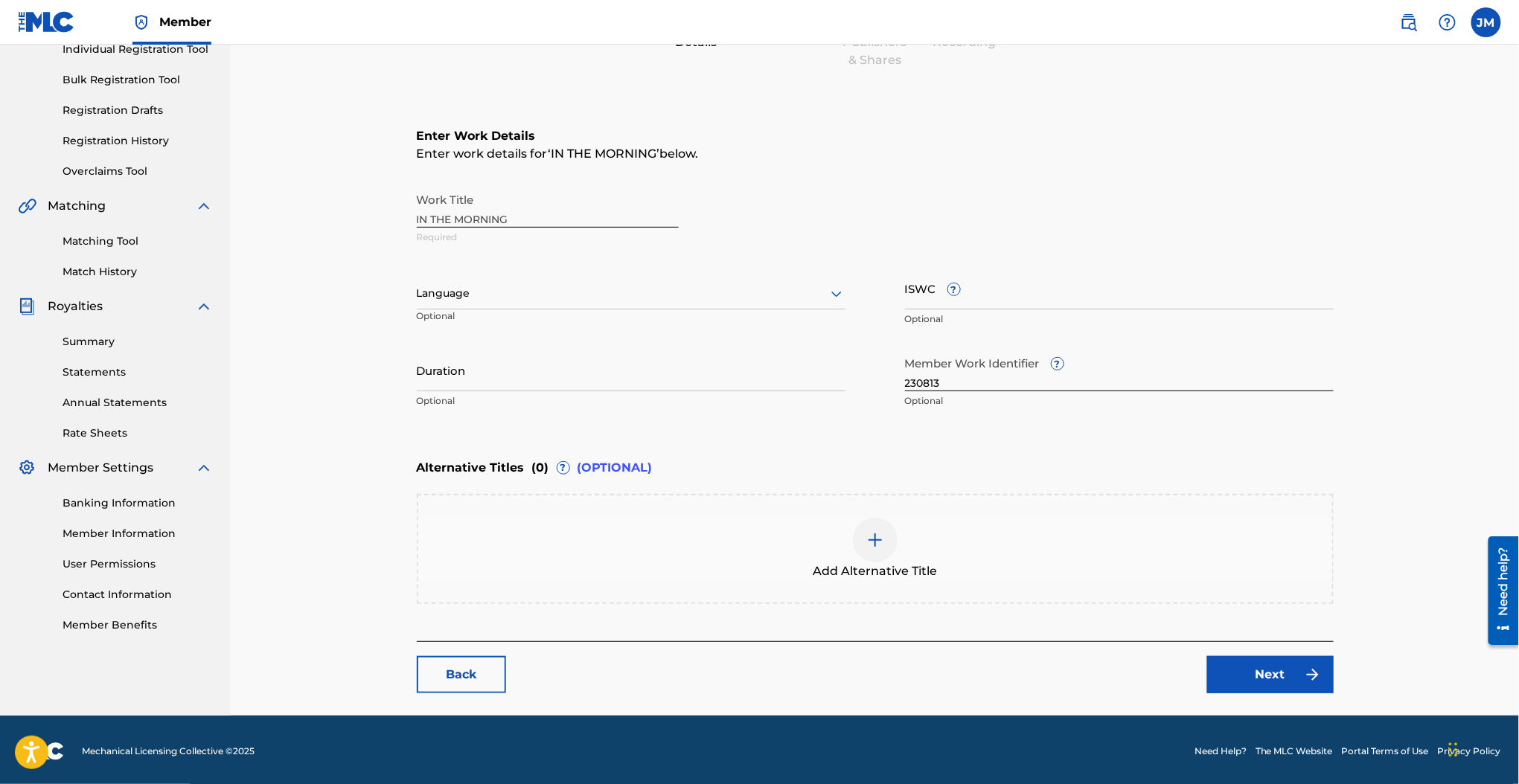
click at [901, 553] on div "Add Alternative Title" at bounding box center [875, 549] width 914 height 63
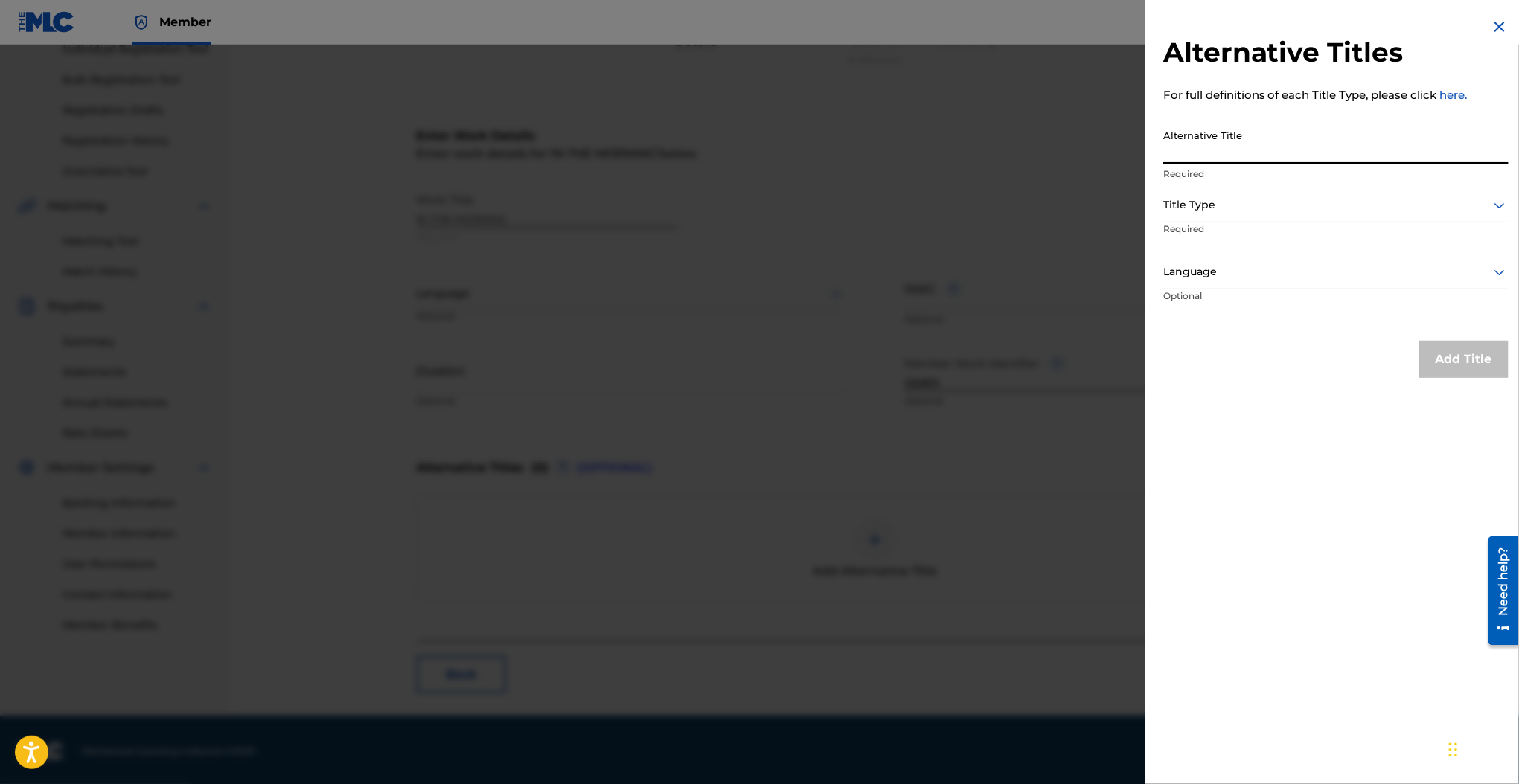
click at [1272, 144] on input "Alternative Title" at bounding box center [1335, 143] width 346 height 42
type input "The Morning"
click at [1243, 202] on div at bounding box center [1335, 204] width 346 height 19
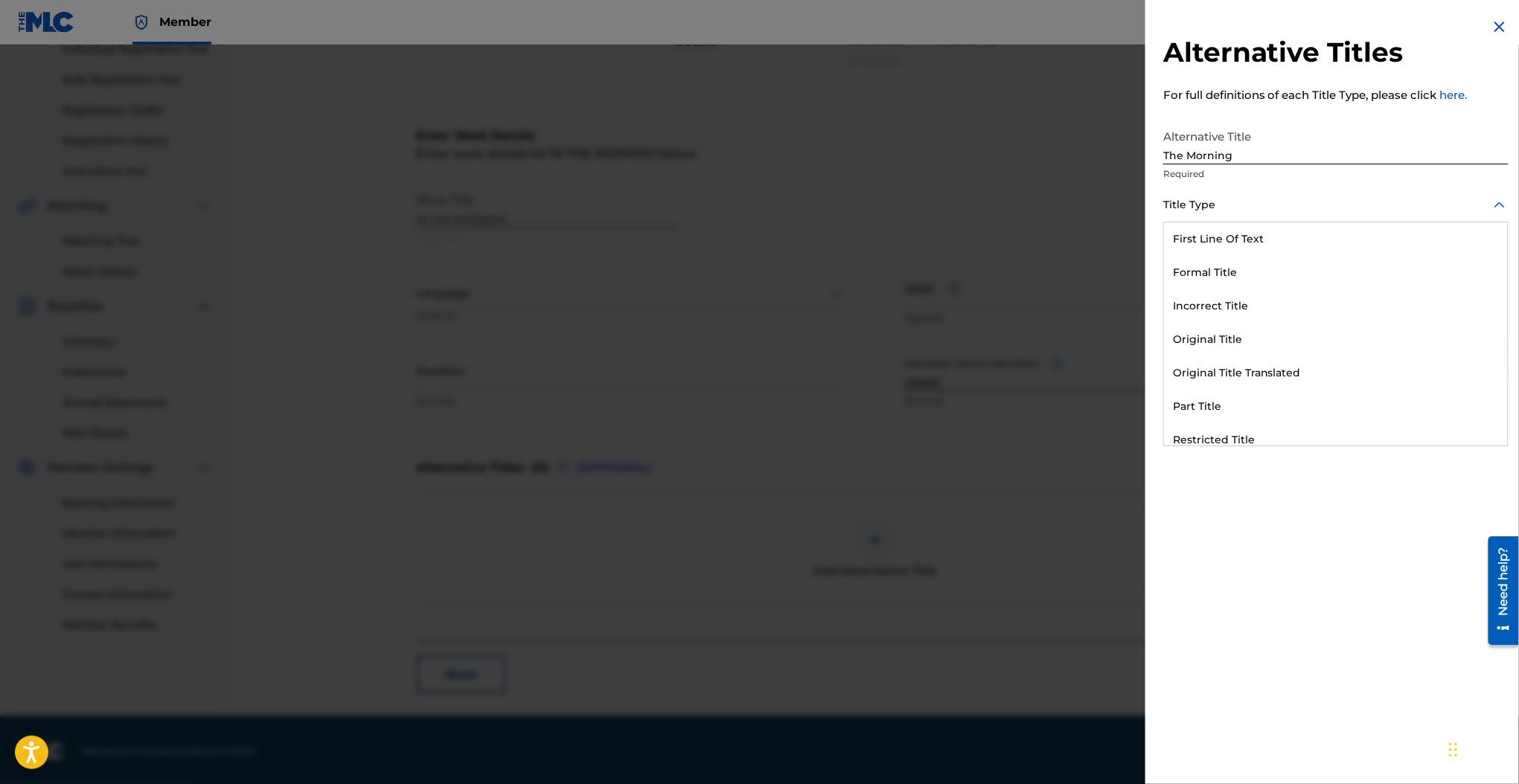
scroll to position [145, 0]
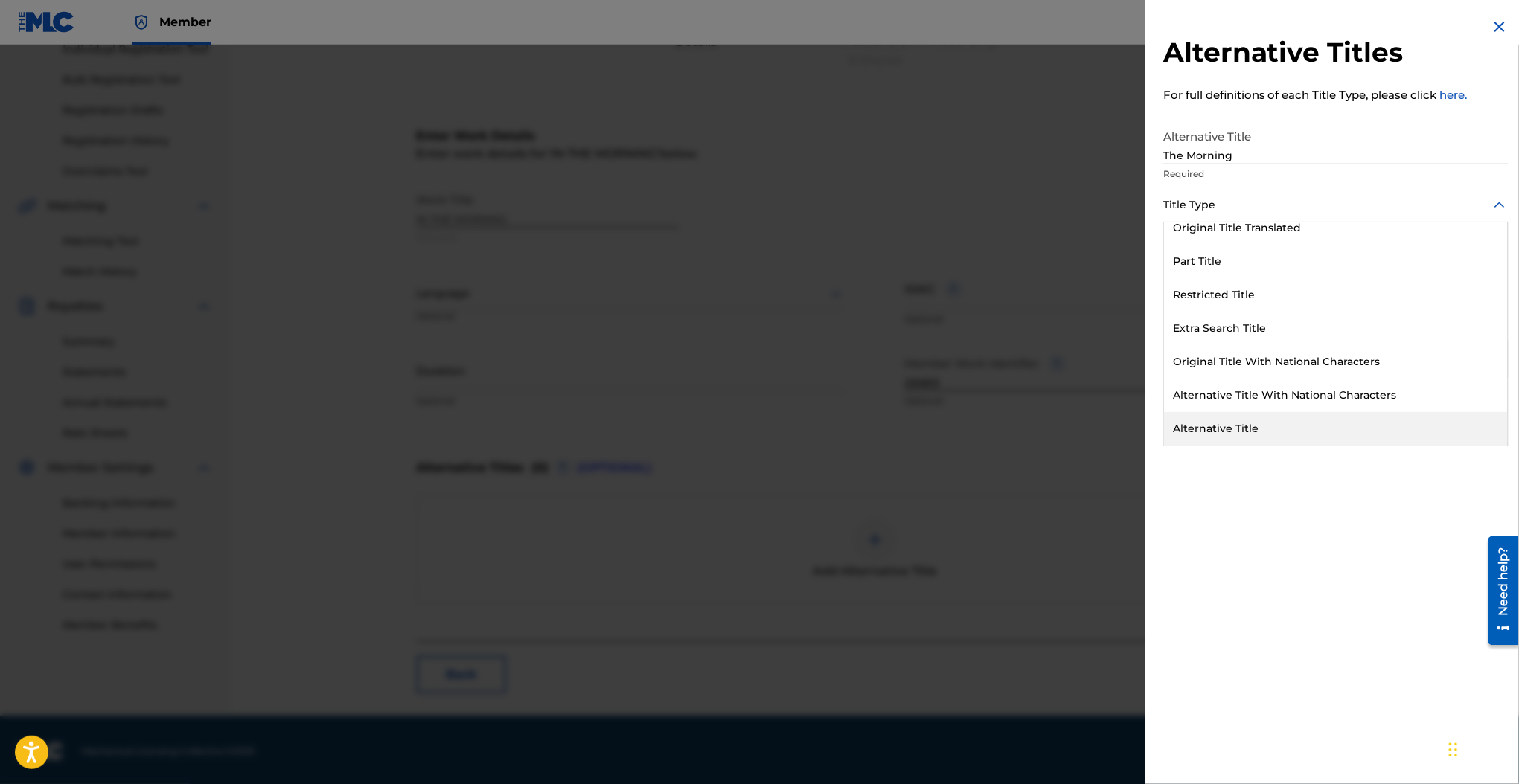
click at [1238, 434] on div "Alternative Title" at bounding box center [1335, 429] width 344 height 34
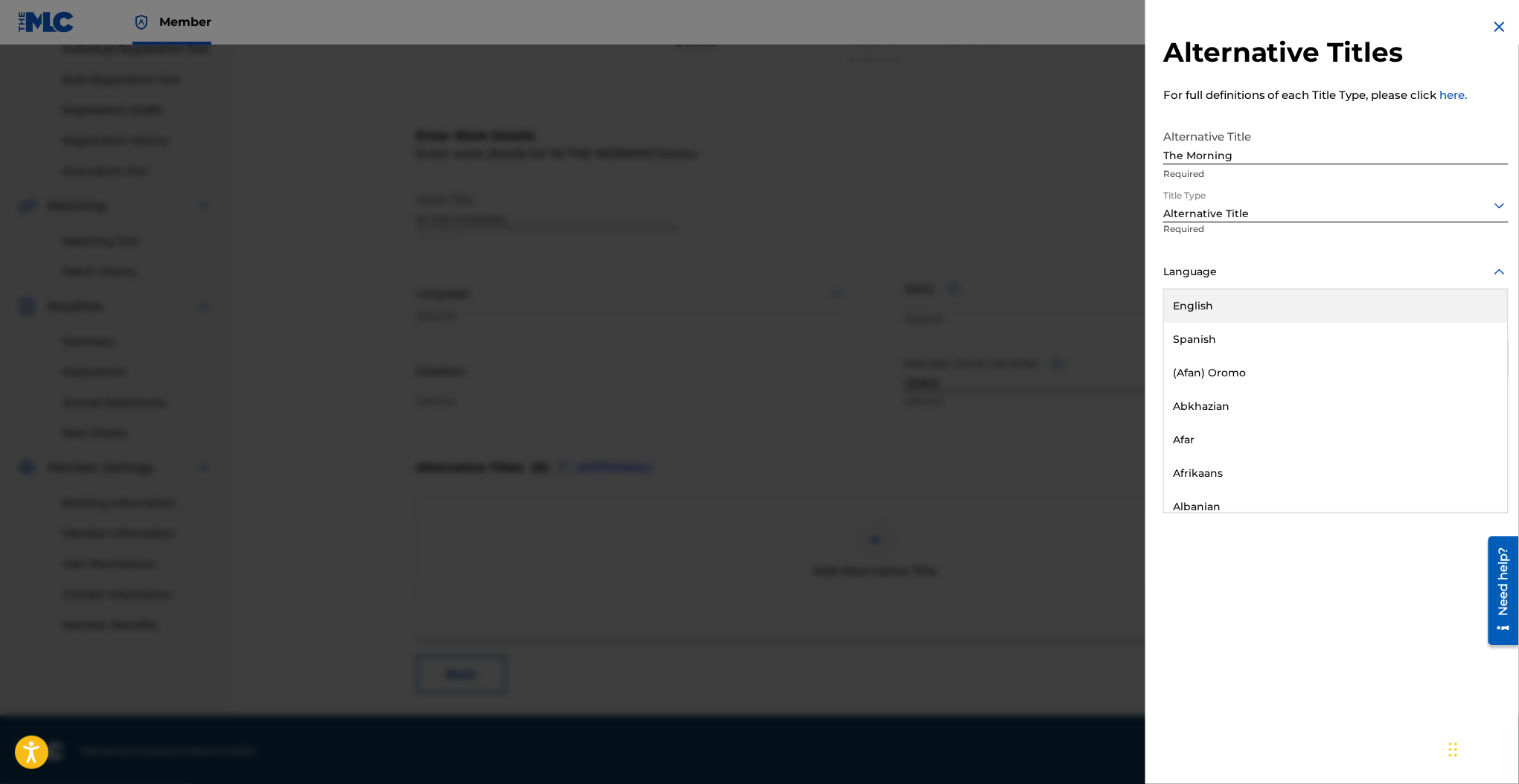
click at [1224, 278] on div at bounding box center [1335, 272] width 346 height 19
click at [1223, 307] on div "English" at bounding box center [1335, 306] width 344 height 34
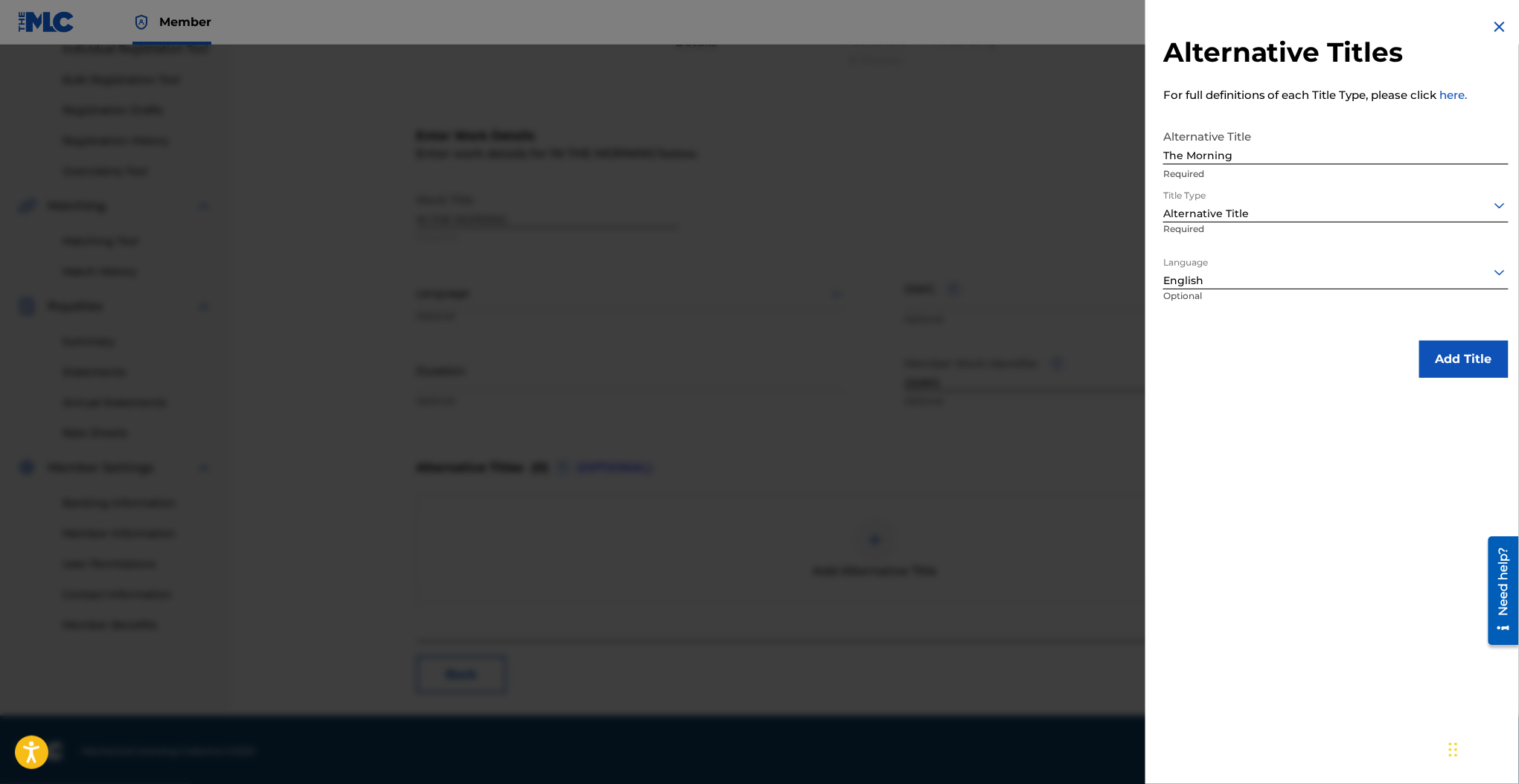
click at [1460, 350] on button "Add Title" at bounding box center [1464, 359] width 89 height 37
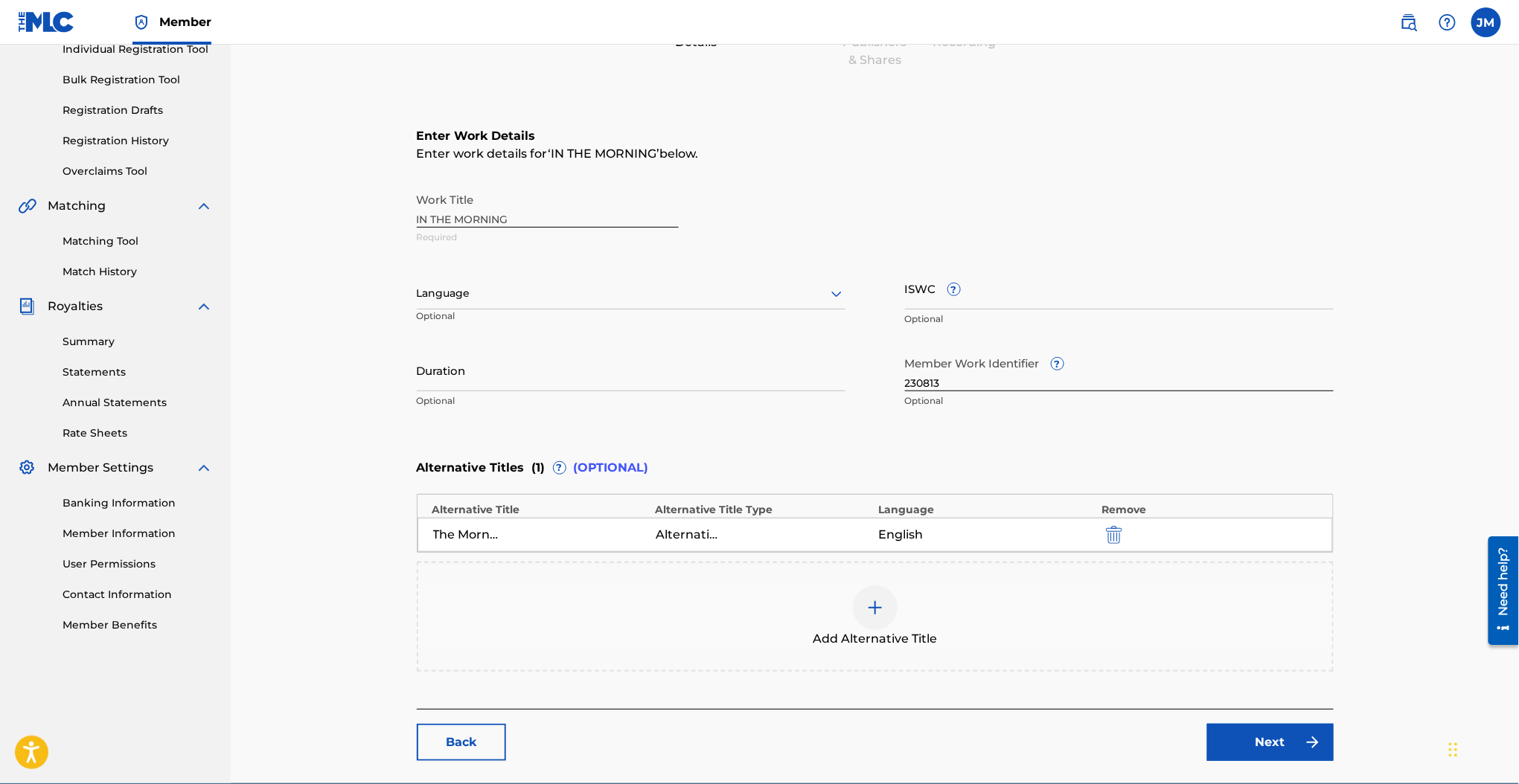
scroll to position [269, 0]
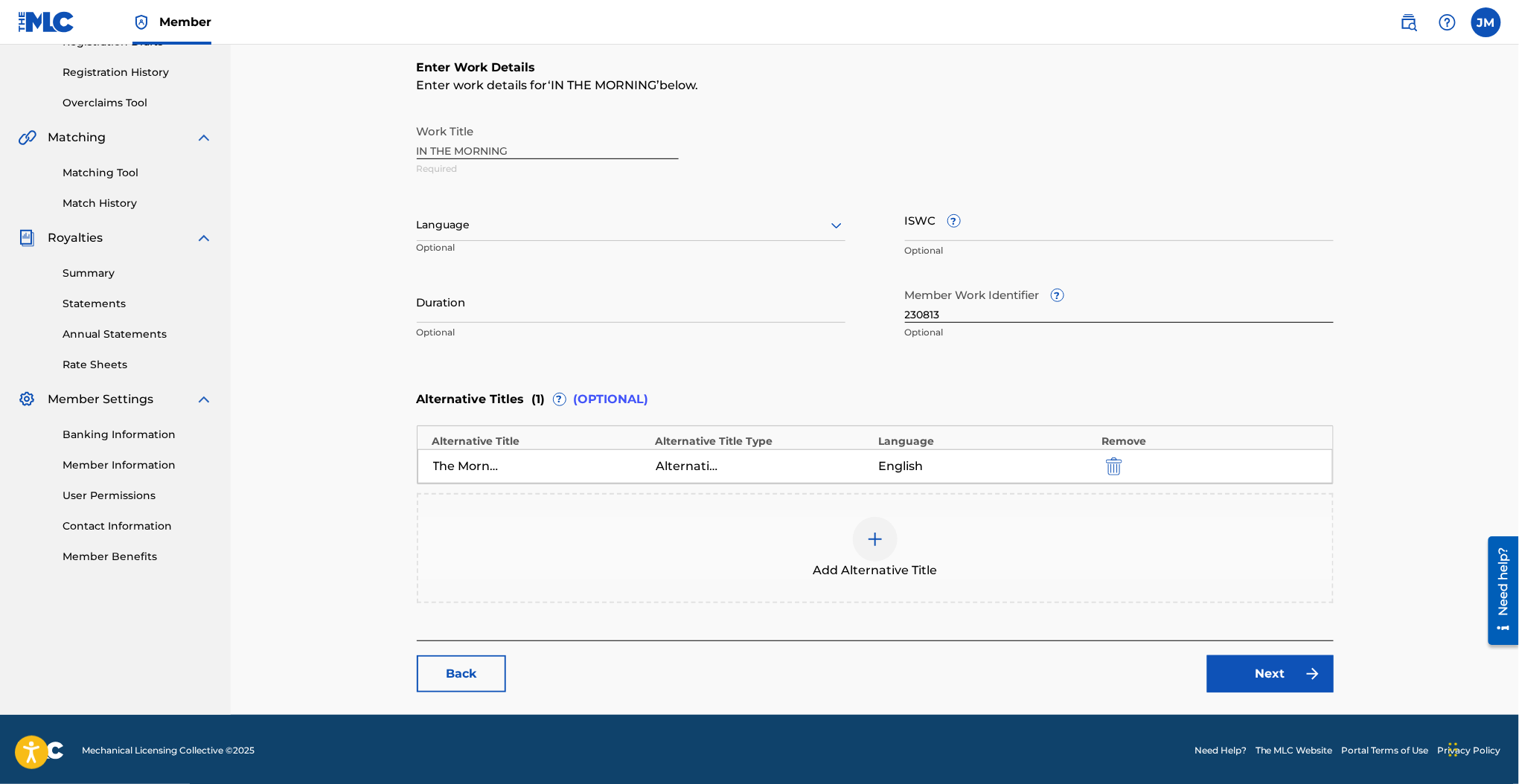
click at [1258, 688] on link "Next" at bounding box center [1270, 674] width 126 height 37
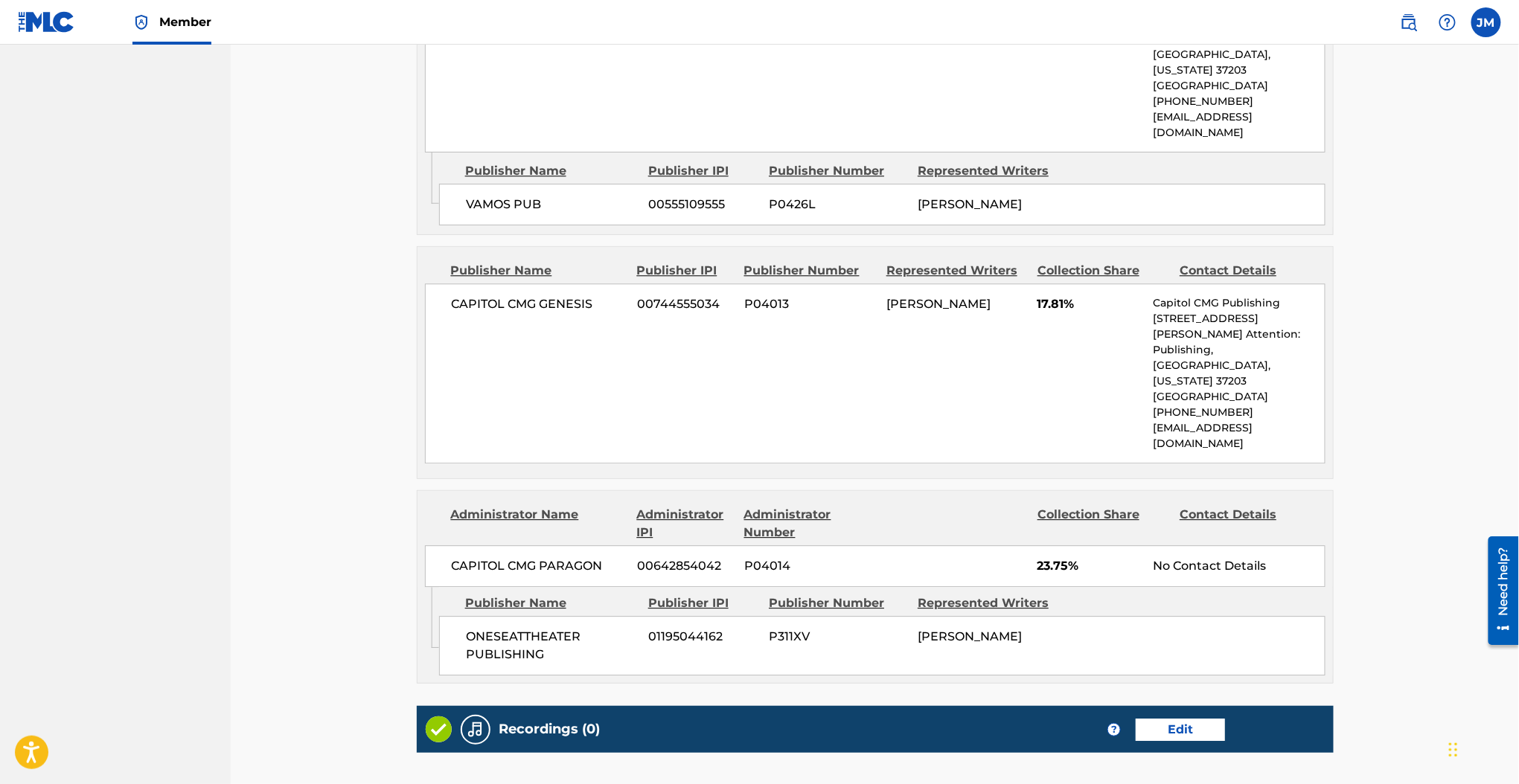
scroll to position [1627, 0]
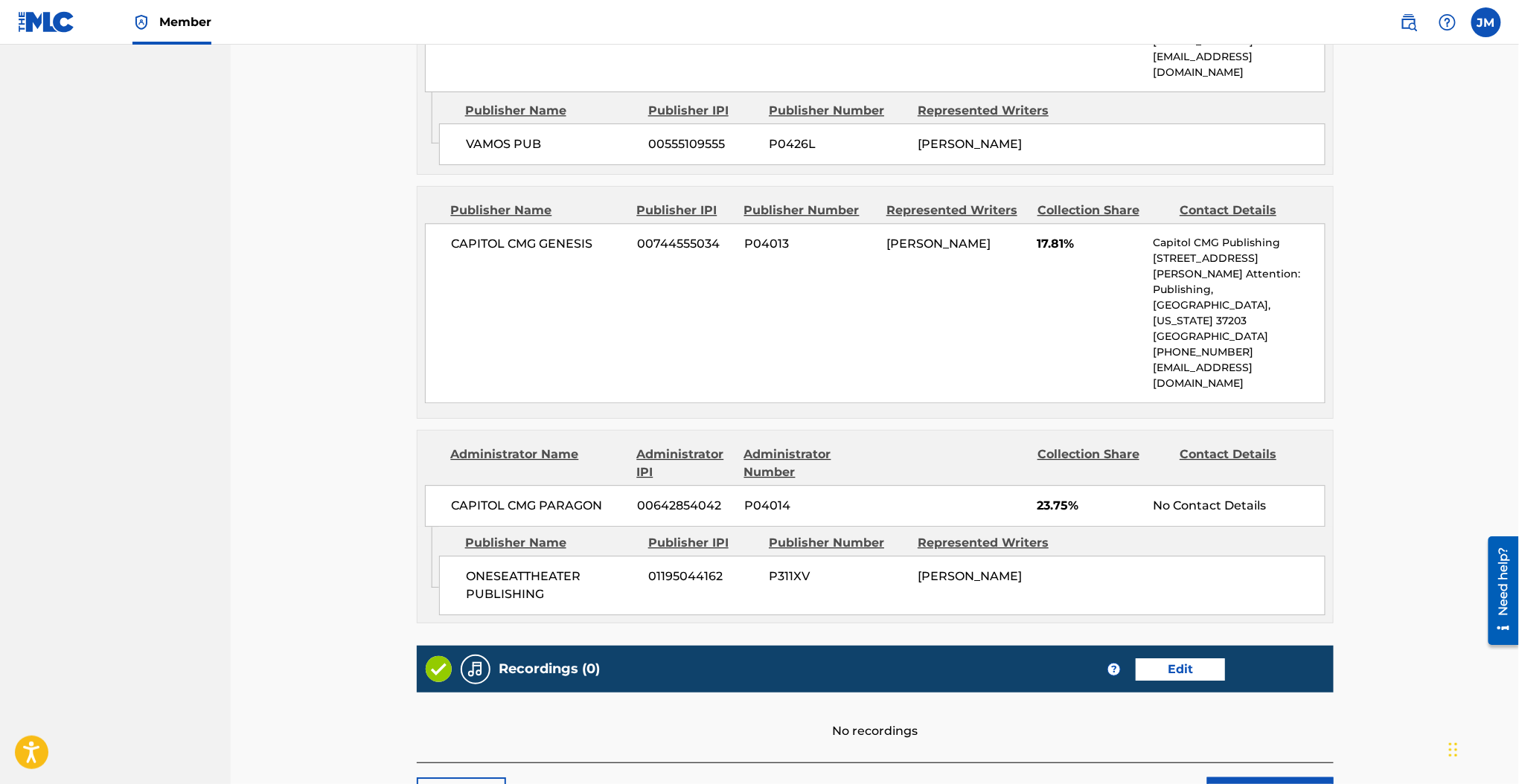
click at [1261, 777] on button "Submit" at bounding box center [1270, 796] width 126 height 37
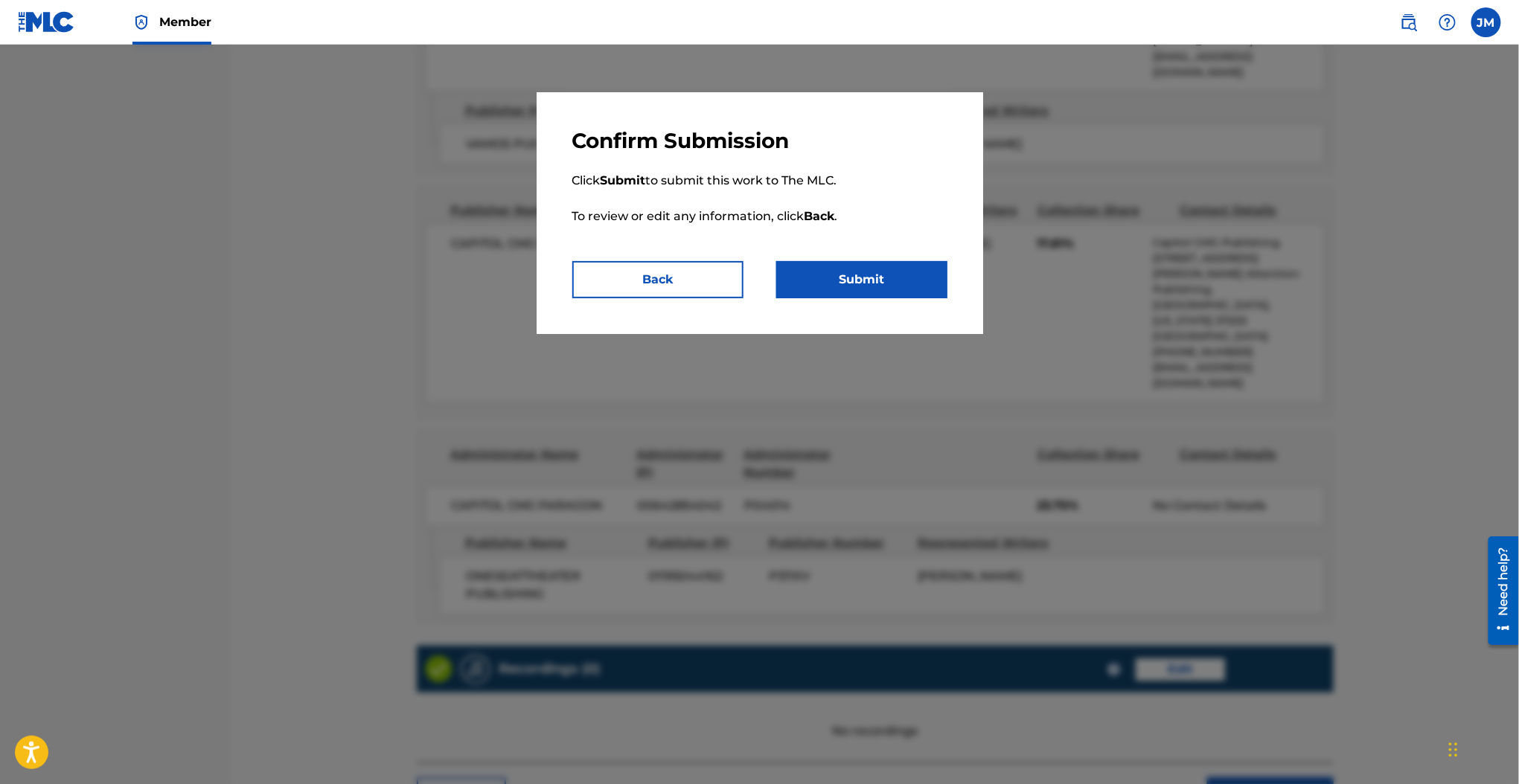
click at [914, 285] on button "Submit" at bounding box center [862, 279] width 172 height 37
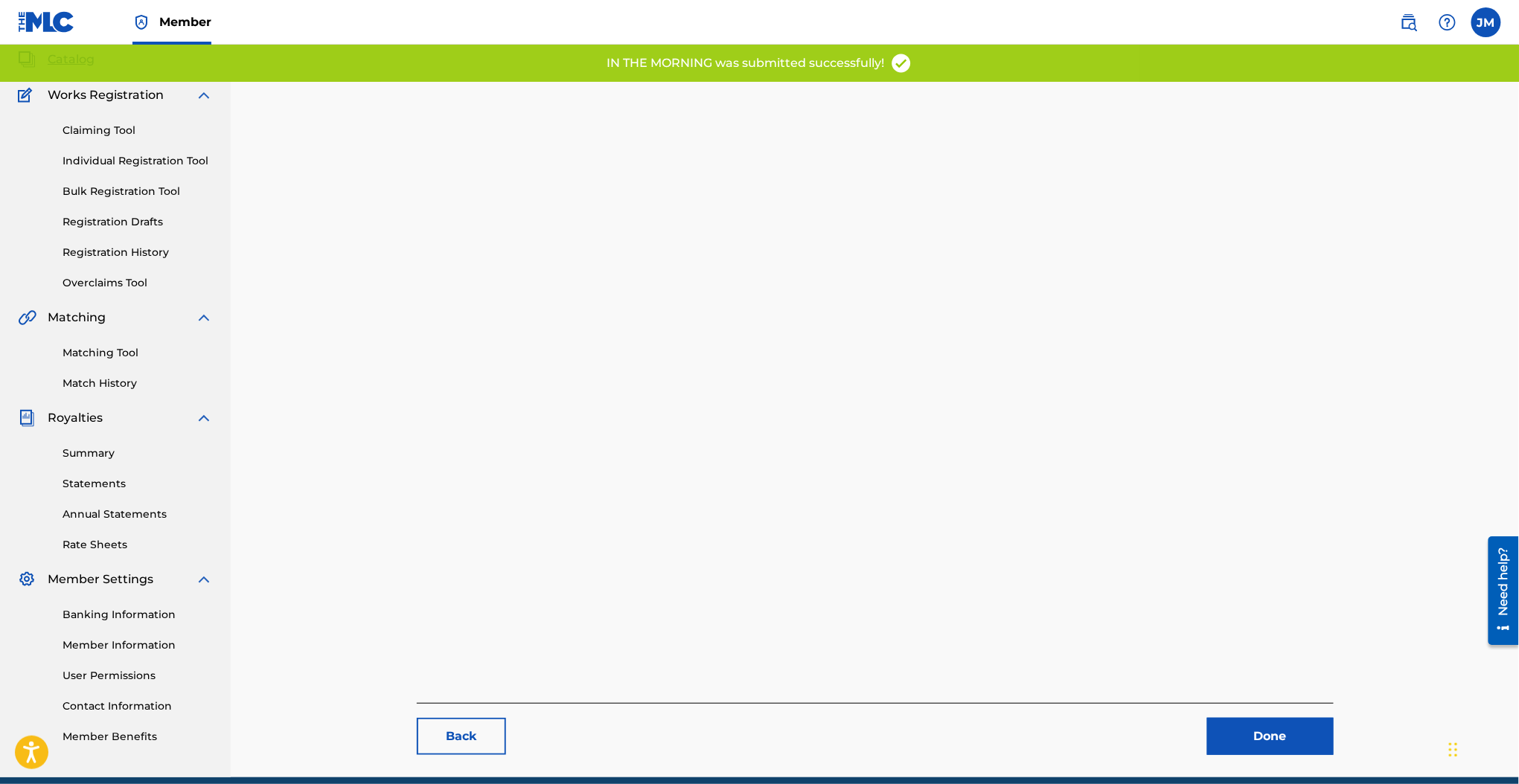
scroll to position [153, 0]
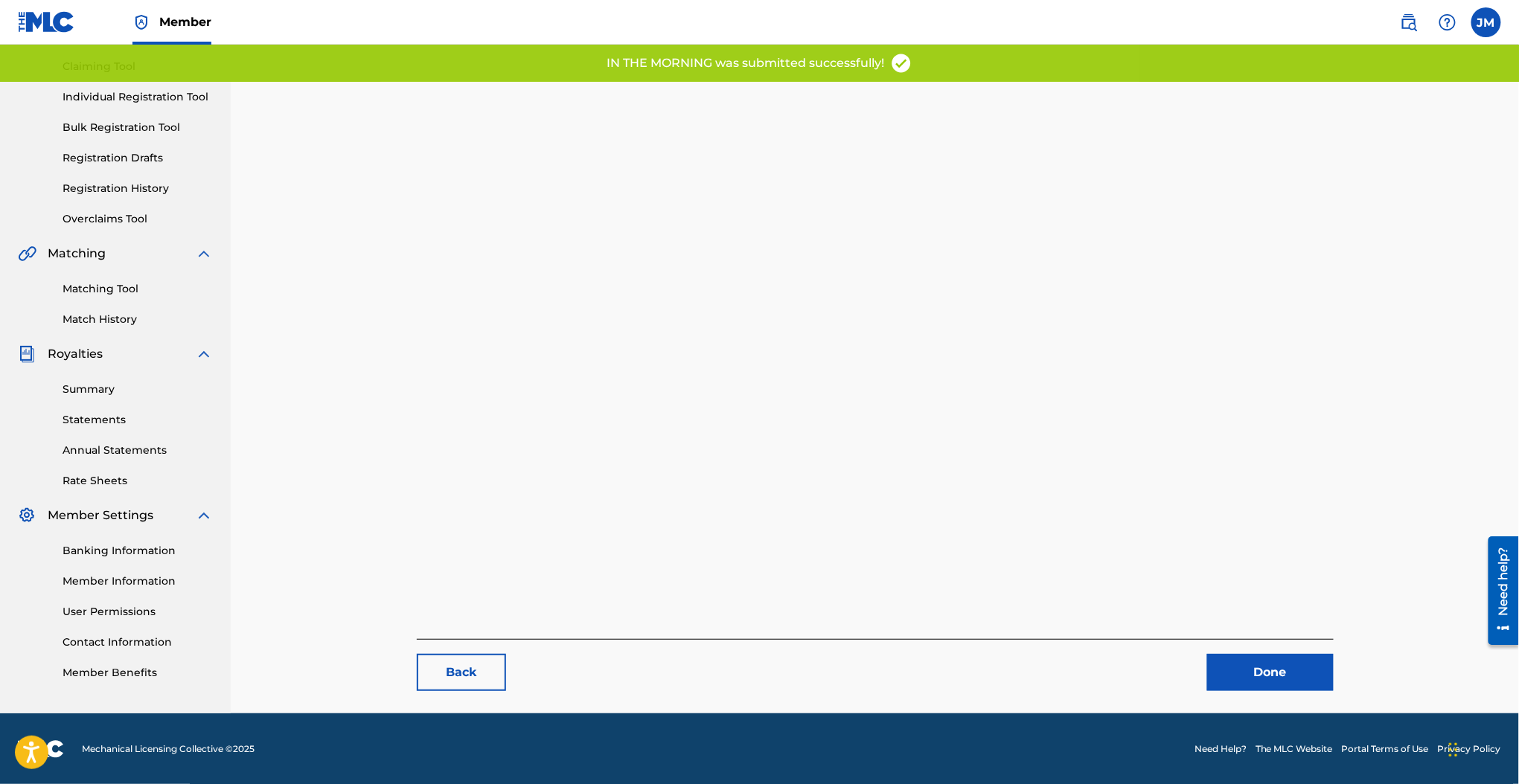
click at [1249, 683] on link "Done" at bounding box center [1270, 672] width 126 height 37
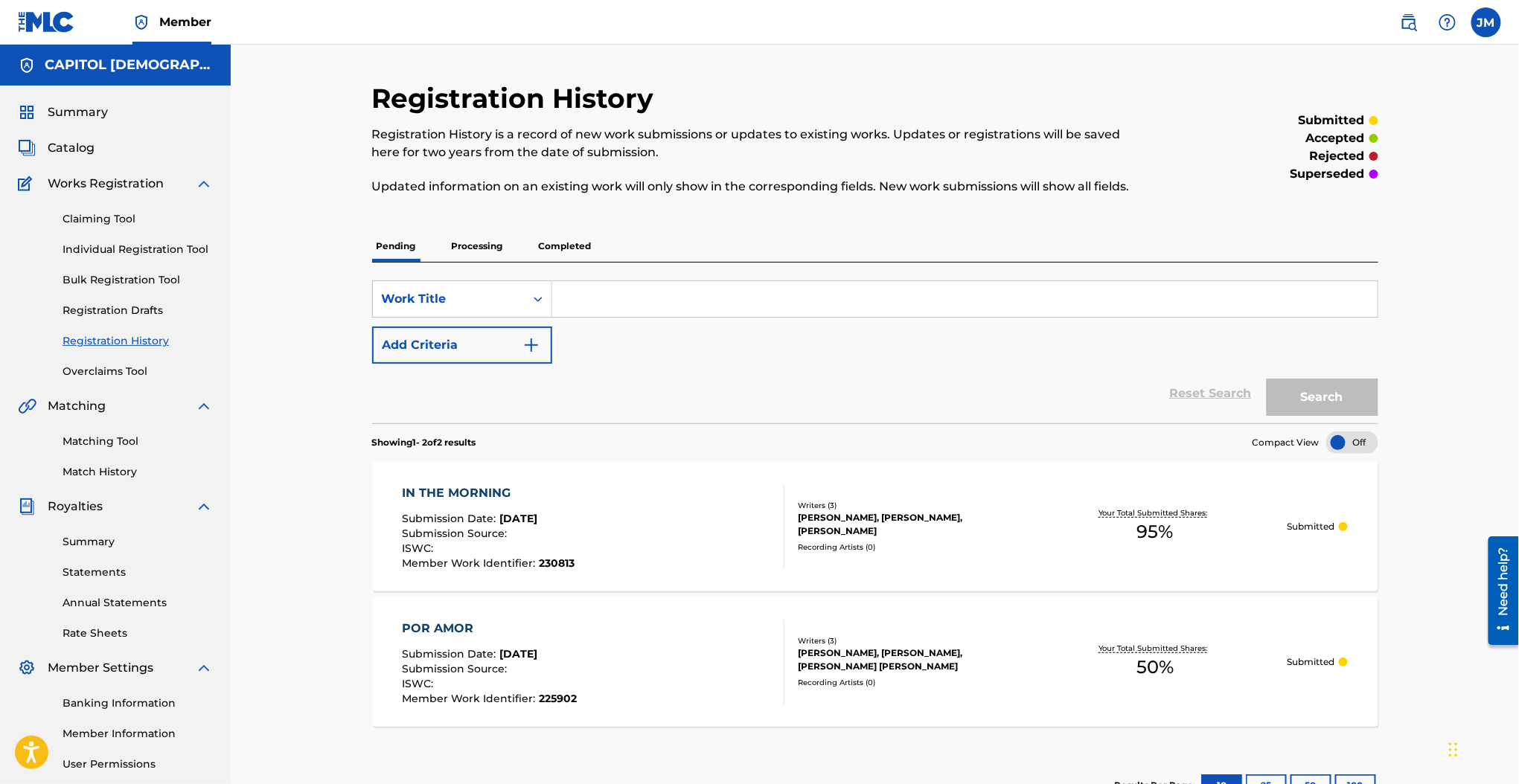
click at [167, 250] on link "Individual Registration Tool" at bounding box center [138, 249] width 150 height 16
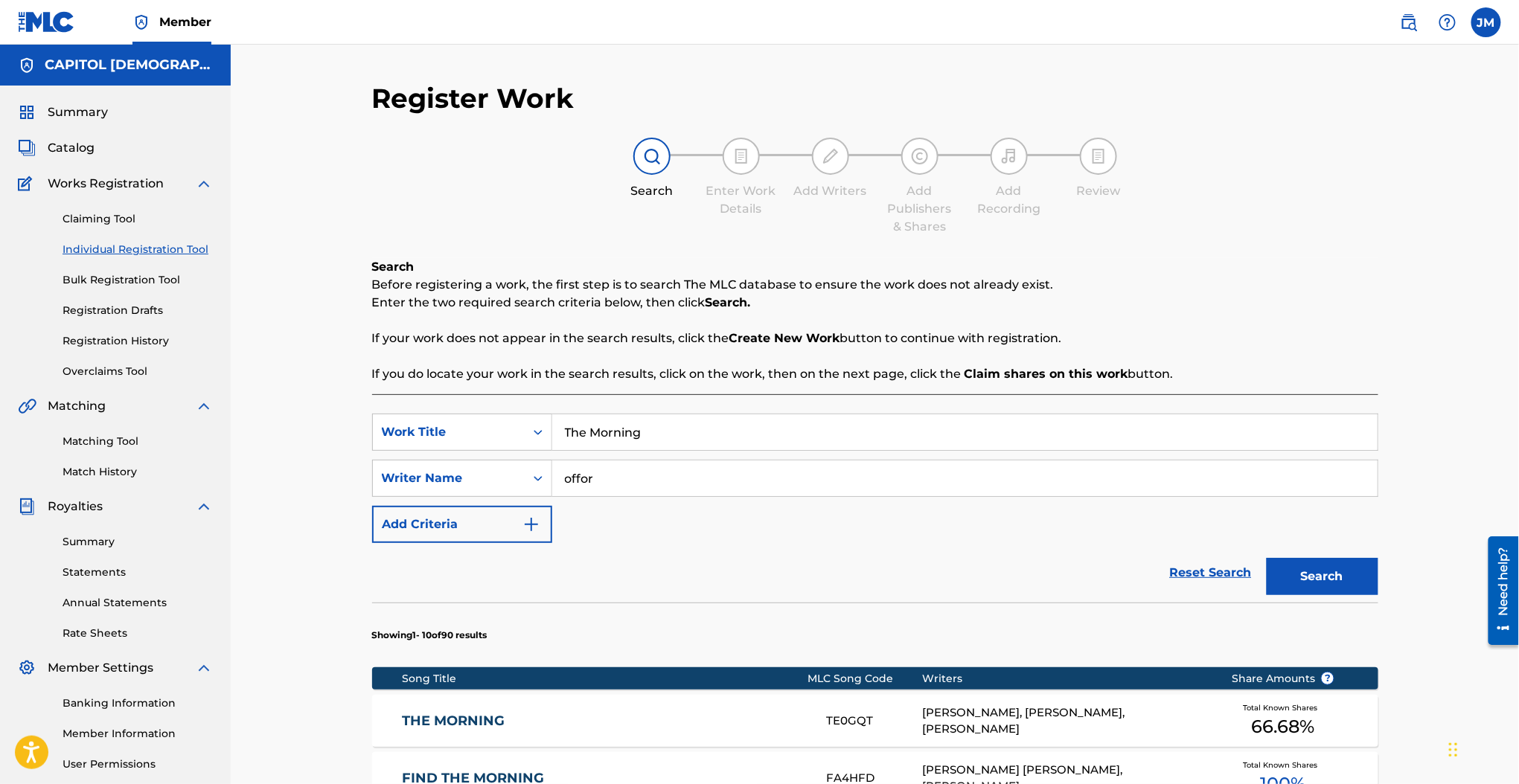
click at [685, 436] on input "The Morning" at bounding box center [965, 432] width 825 height 35
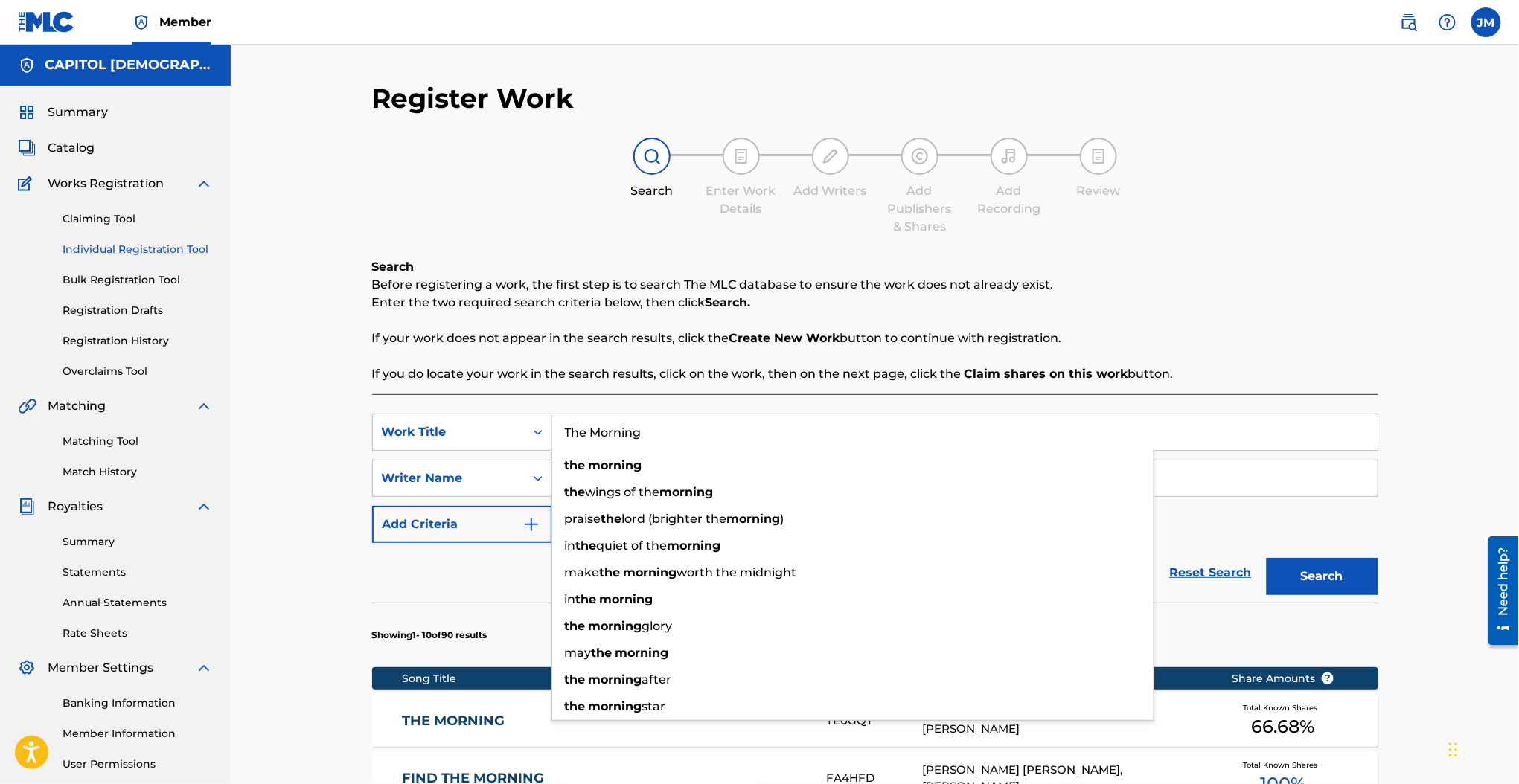
paste input "One More Day"
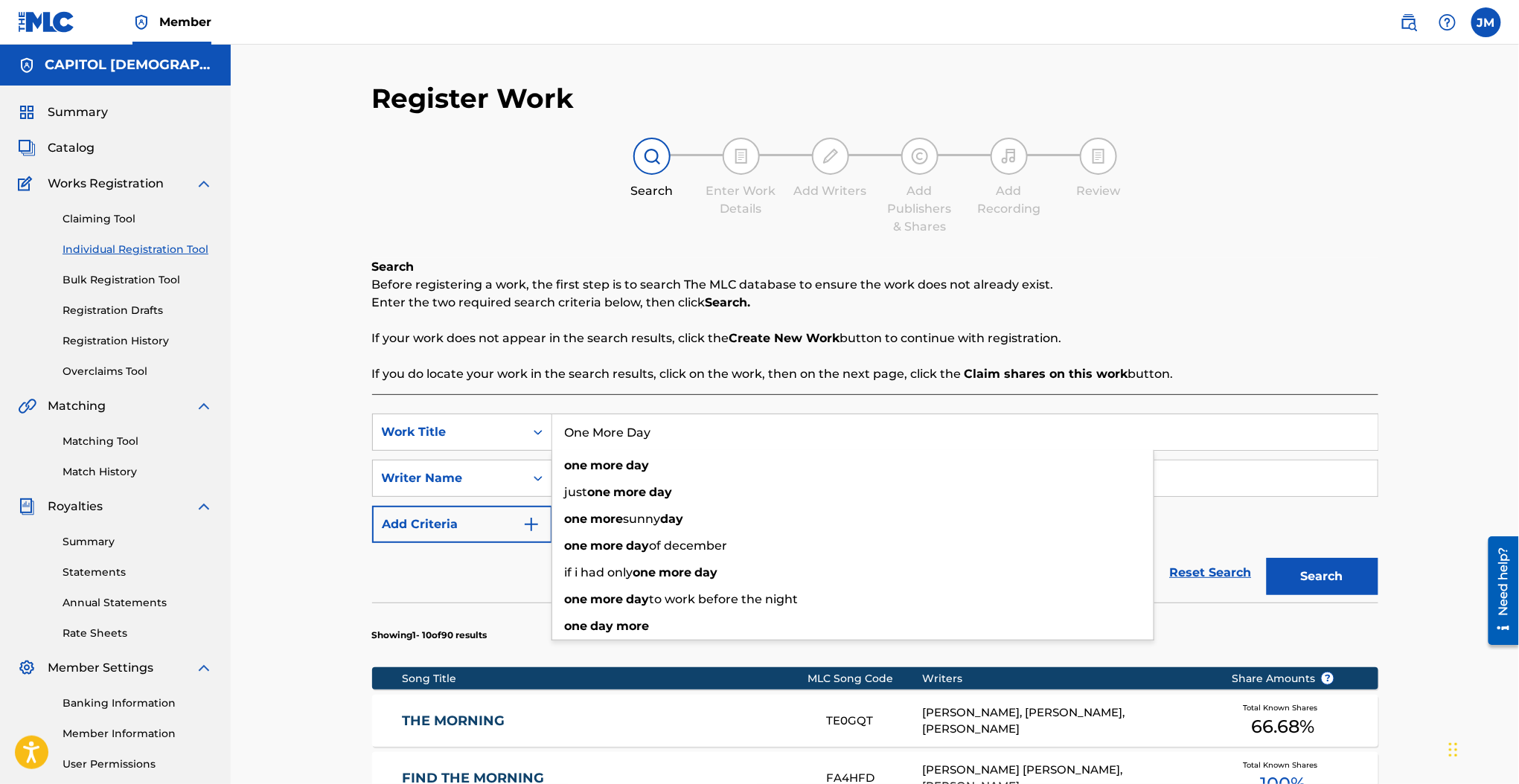
type input "One More Day"
click at [588, 356] on div "Search Before registering a work, the first step is to search The MLC database …" at bounding box center [875, 321] width 1006 height 125
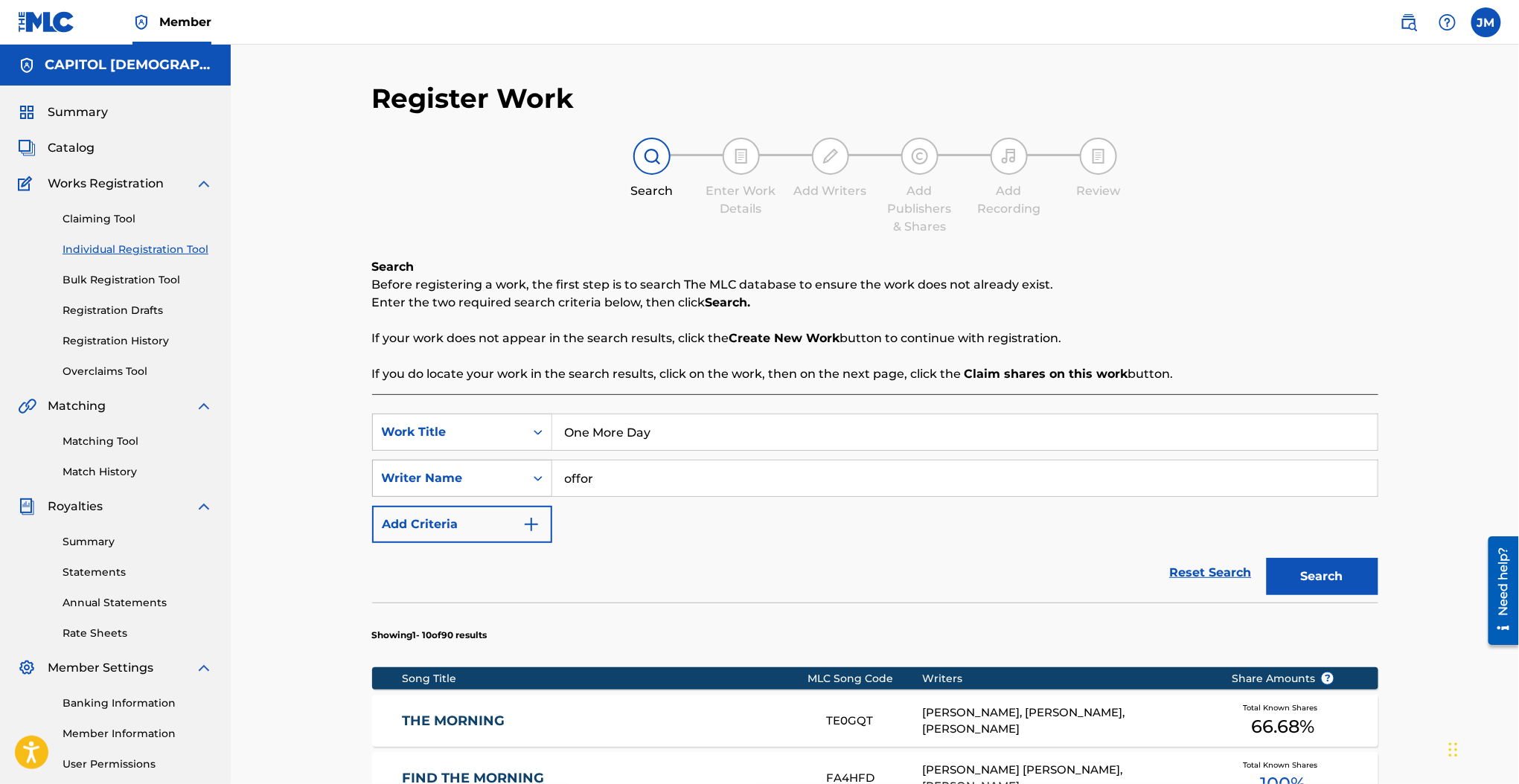
drag, startPoint x: 597, startPoint y: 476, endPoint x: 496, endPoint y: 482, distance: 101.2
click at [496, 482] on div "SearchWithCriteria737d525c-2af3-42f5-bc90-77cd236829b5 Writer Name offor" at bounding box center [875, 478] width 1006 height 37
type input "davenport"
click at [1267, 558] on button "Search" at bounding box center [1322, 576] width 111 height 37
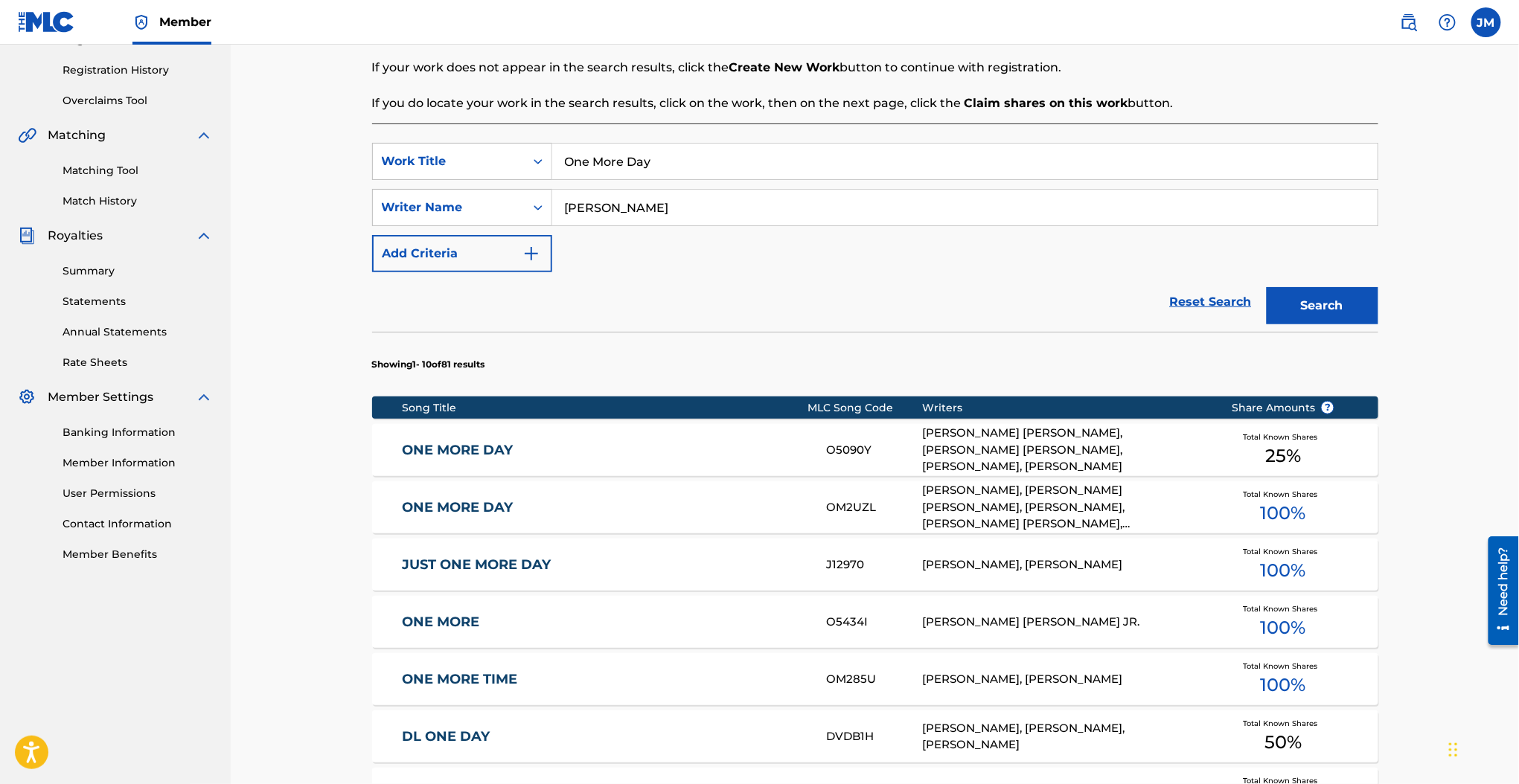
scroll to position [495, 0]
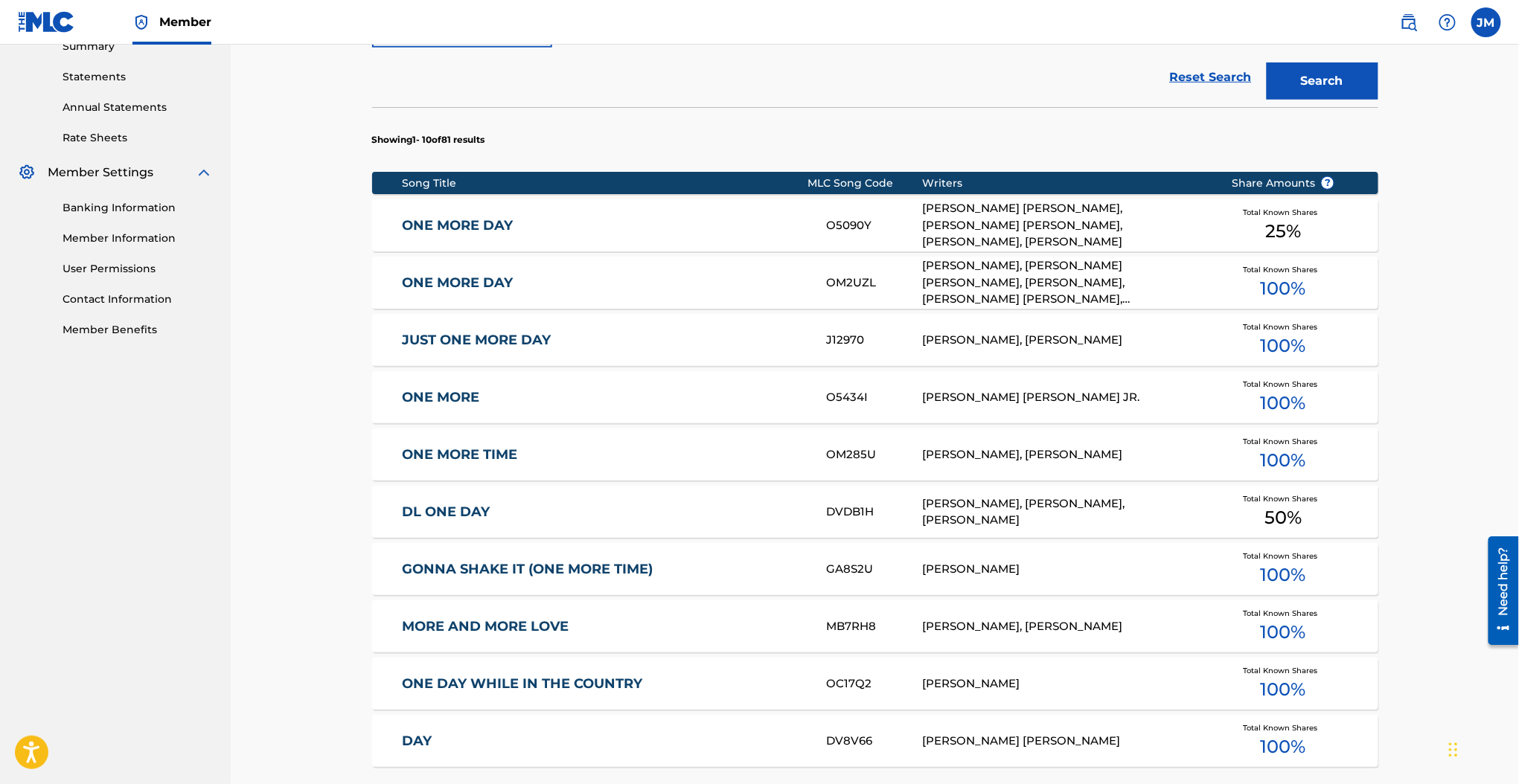
click at [476, 286] on link "ONE MORE DAY" at bounding box center [604, 283] width 405 height 17
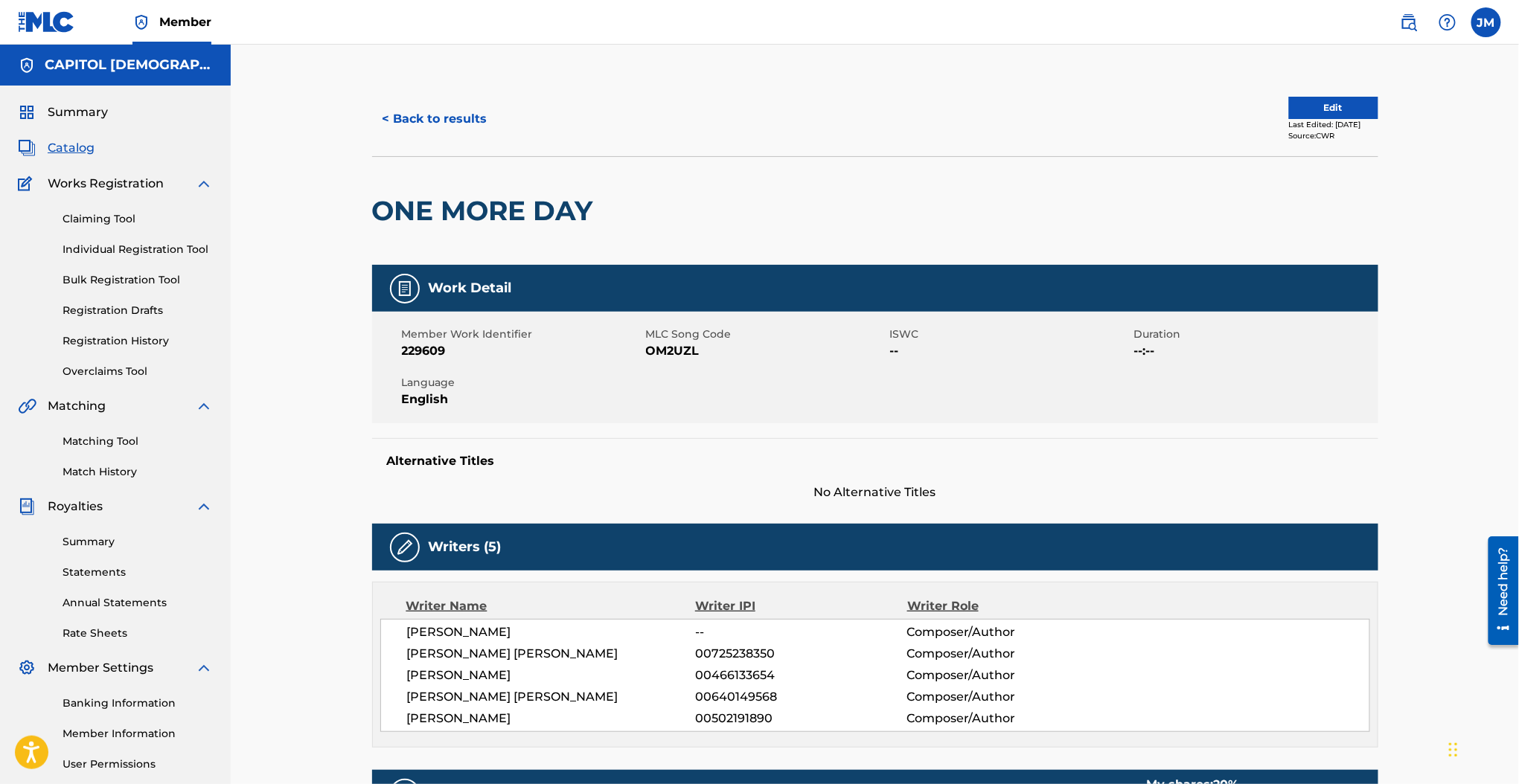
click at [672, 343] on span "OM2UZL" at bounding box center [765, 351] width 240 height 18
copy span "OM2UZL"
click at [663, 342] on span "OM2UZL" at bounding box center [765, 351] width 240 height 18
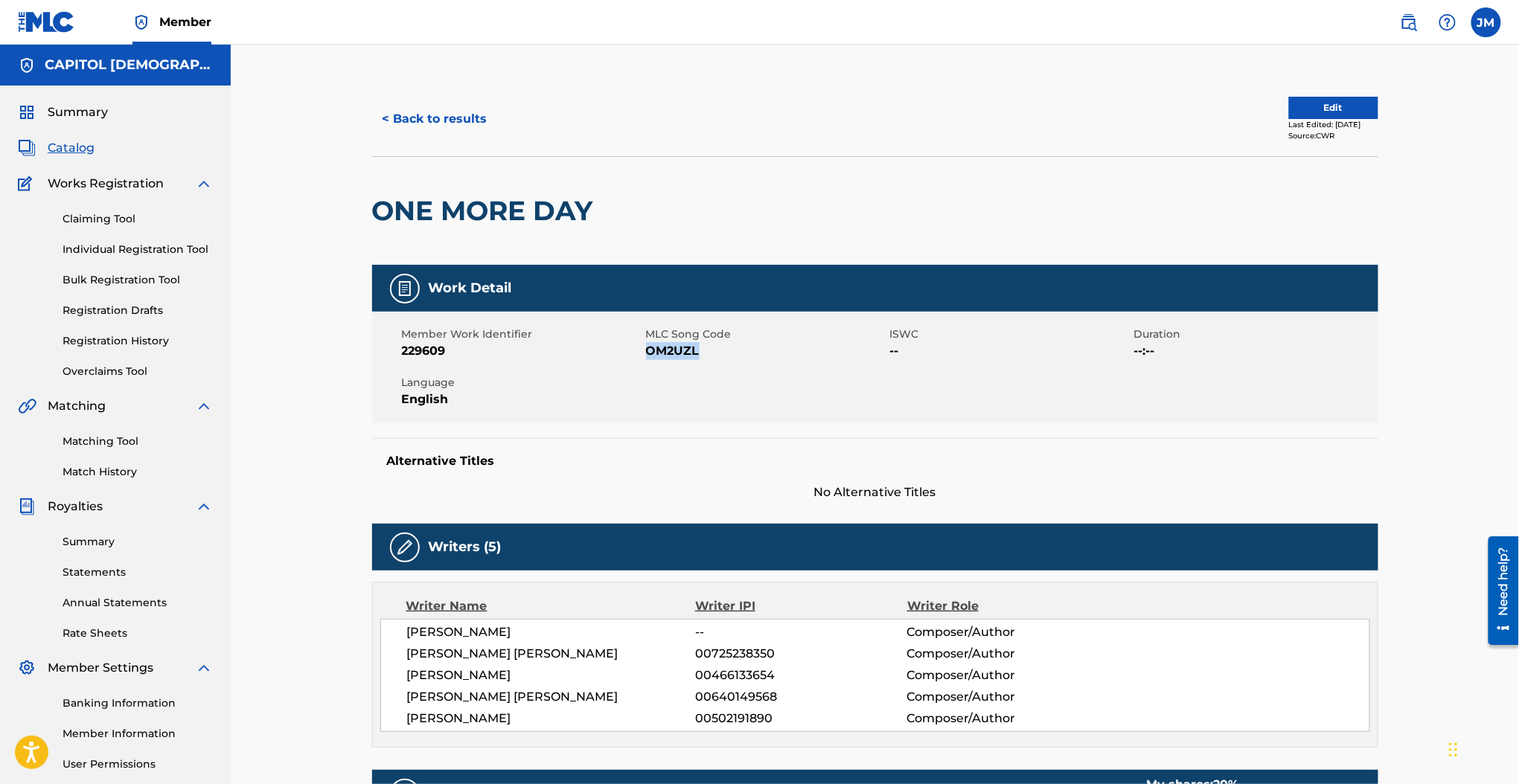
click at [444, 114] on button "< Back to results" at bounding box center [435, 119] width 125 height 37
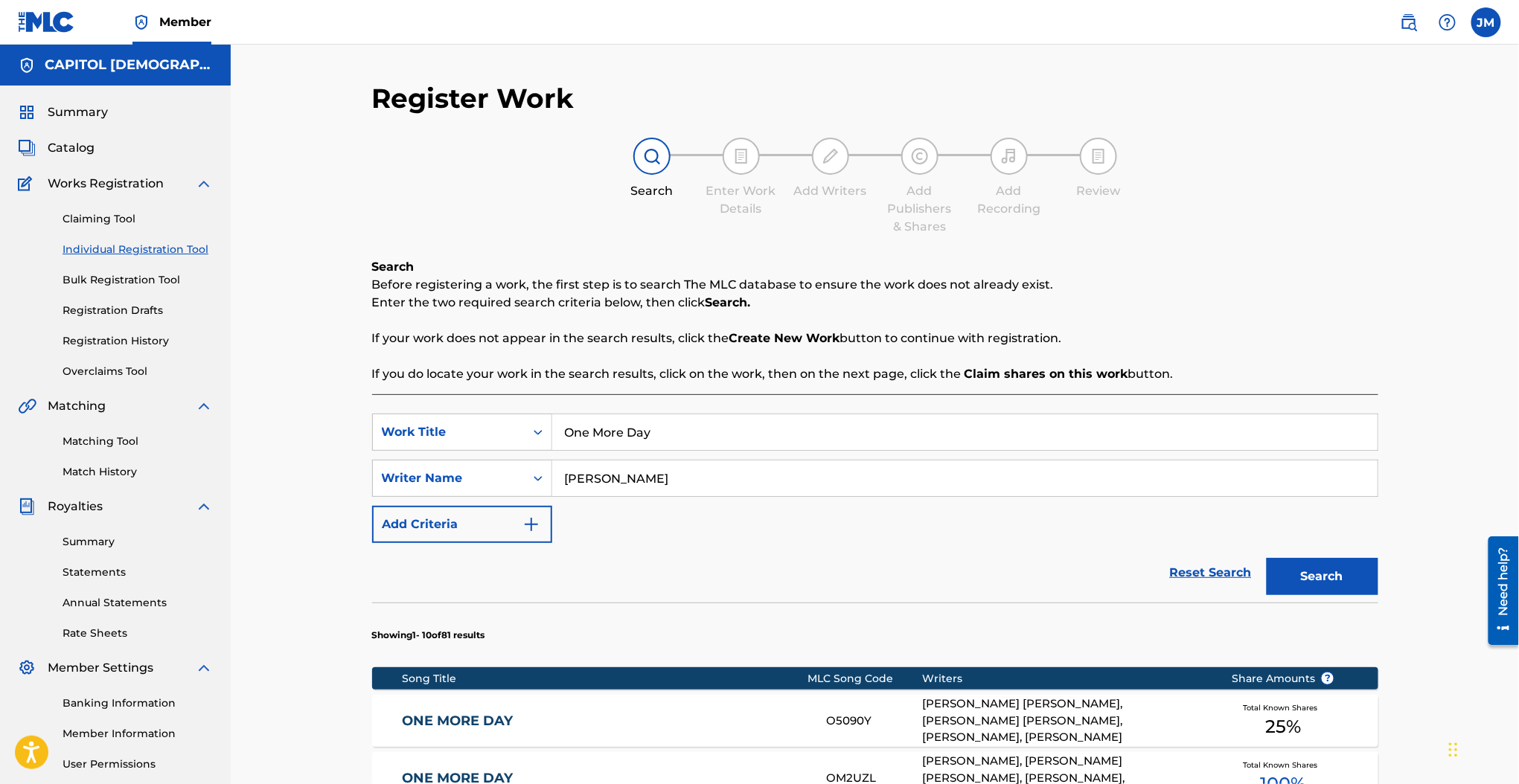
scroll to position [138, 0]
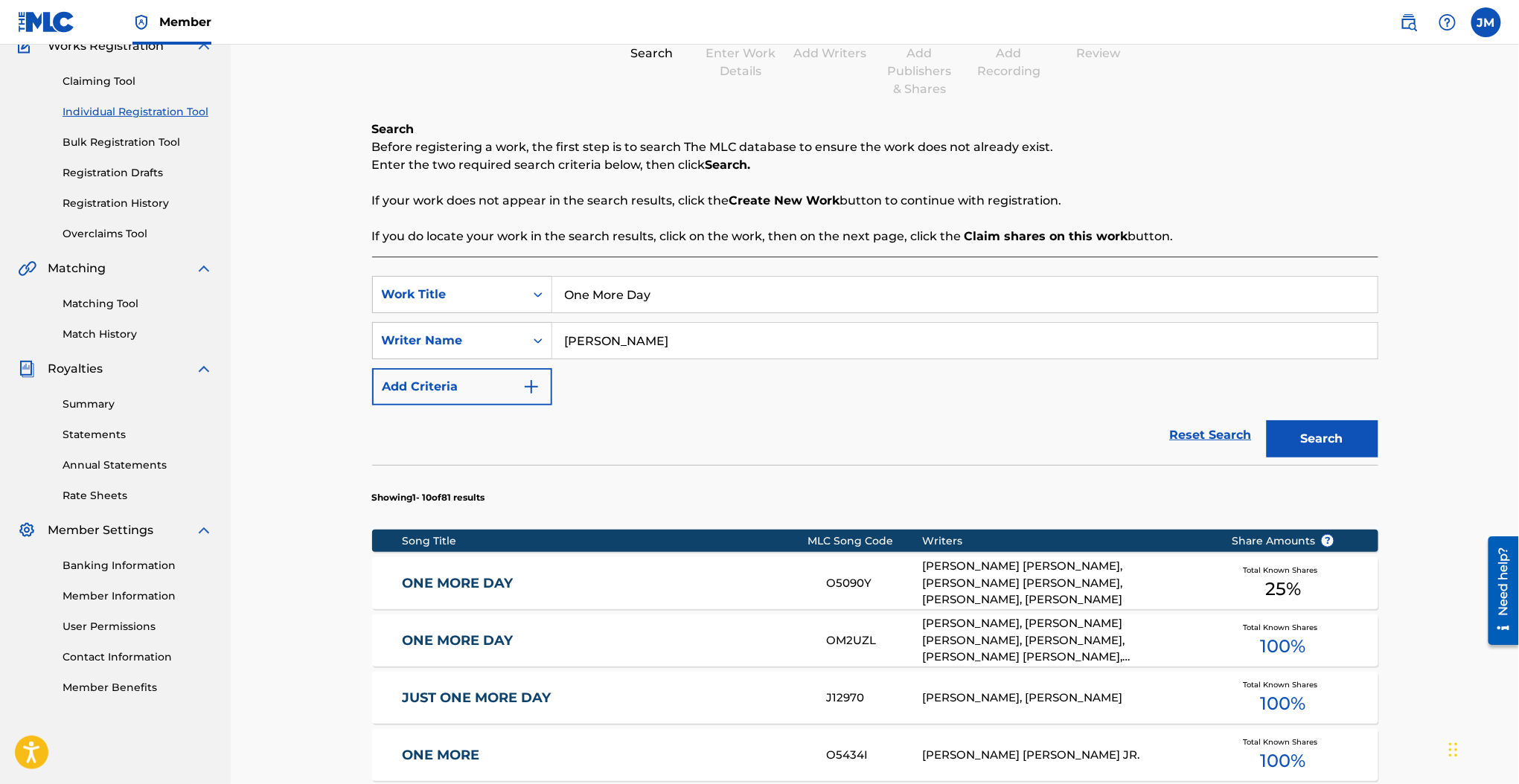
click at [628, 287] on input "One More Day" at bounding box center [965, 294] width 825 height 35
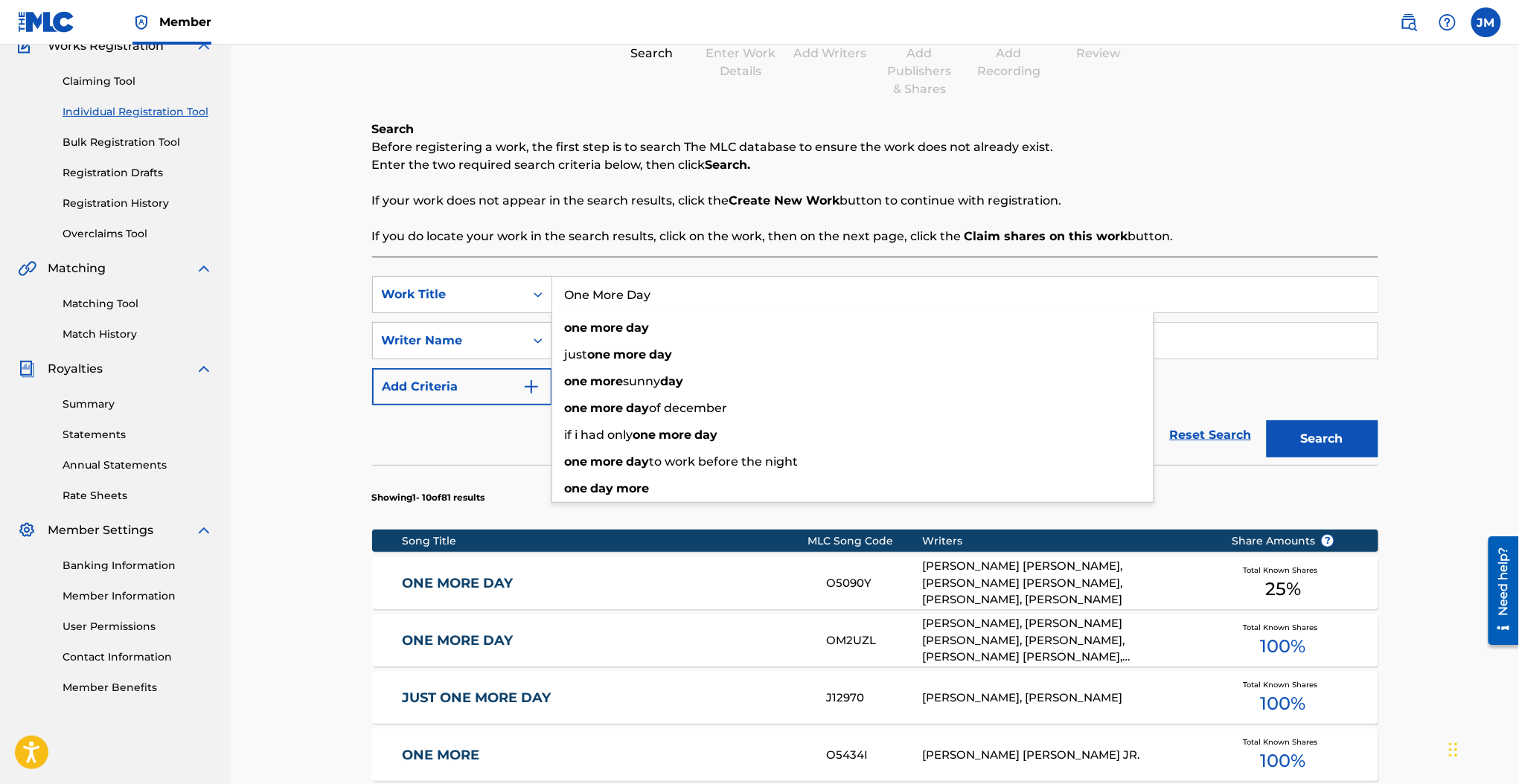
click at [628, 287] on input "One More Day" at bounding box center [965, 294] width 825 height 35
paste input "Miracle On Your Mind"
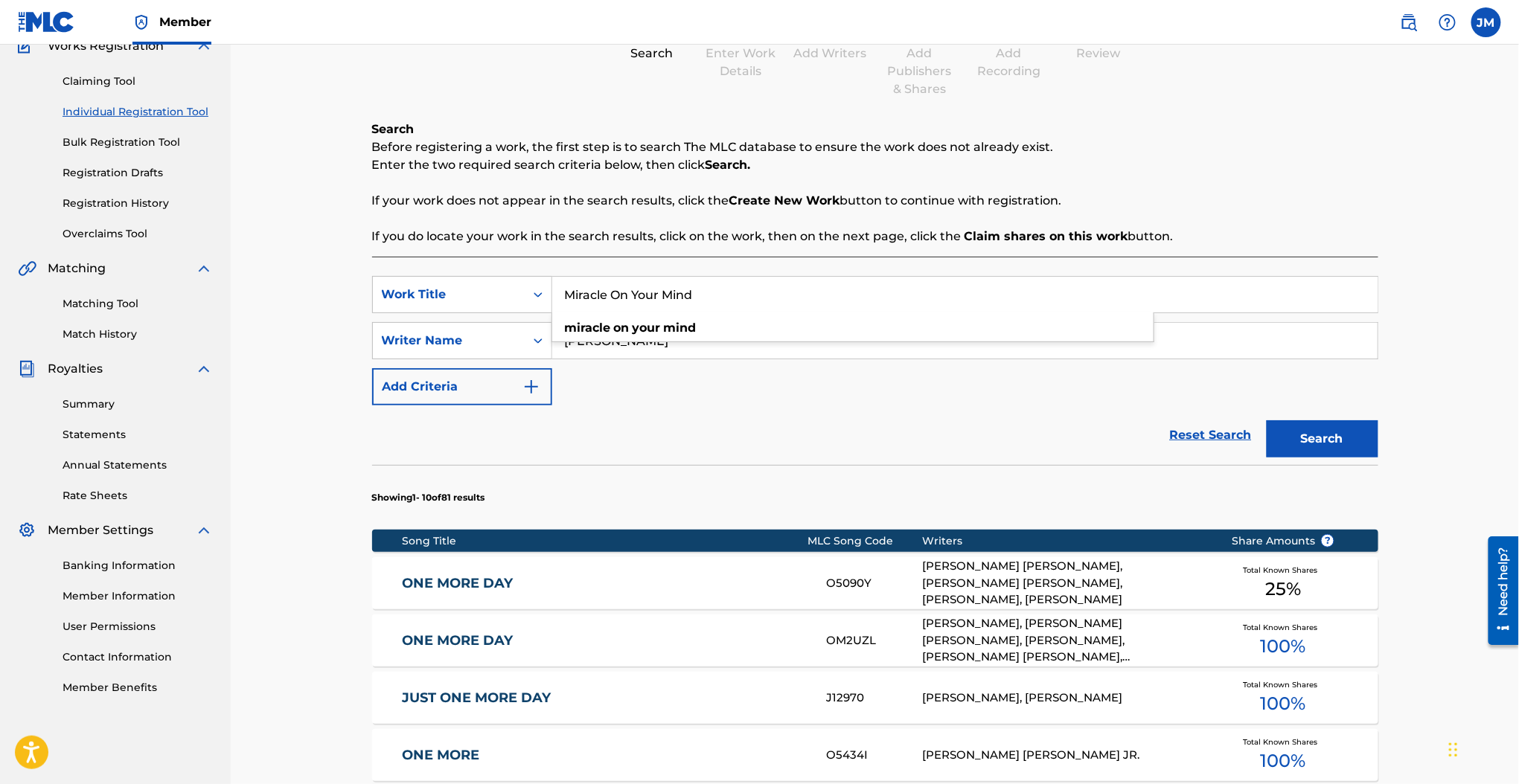
type input "Miracle On Your Mind"
click at [572, 209] on p "If your work does not appear in the search results, click the Create New Work b…" at bounding box center [875, 201] width 1006 height 18
click at [605, 341] on input "davenport" at bounding box center [965, 340] width 825 height 35
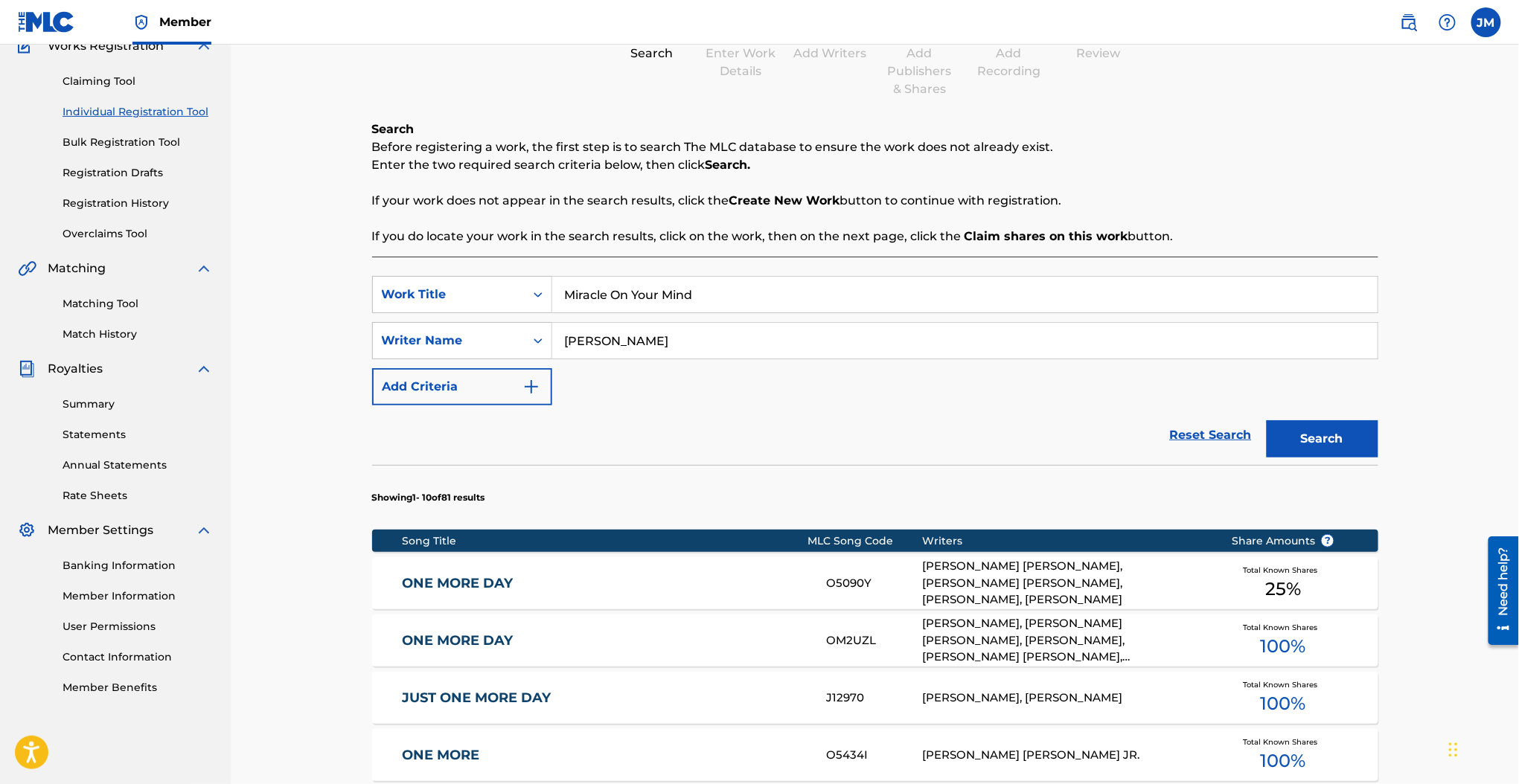
click at [1267, 420] on button "Search" at bounding box center [1322, 439] width 111 height 37
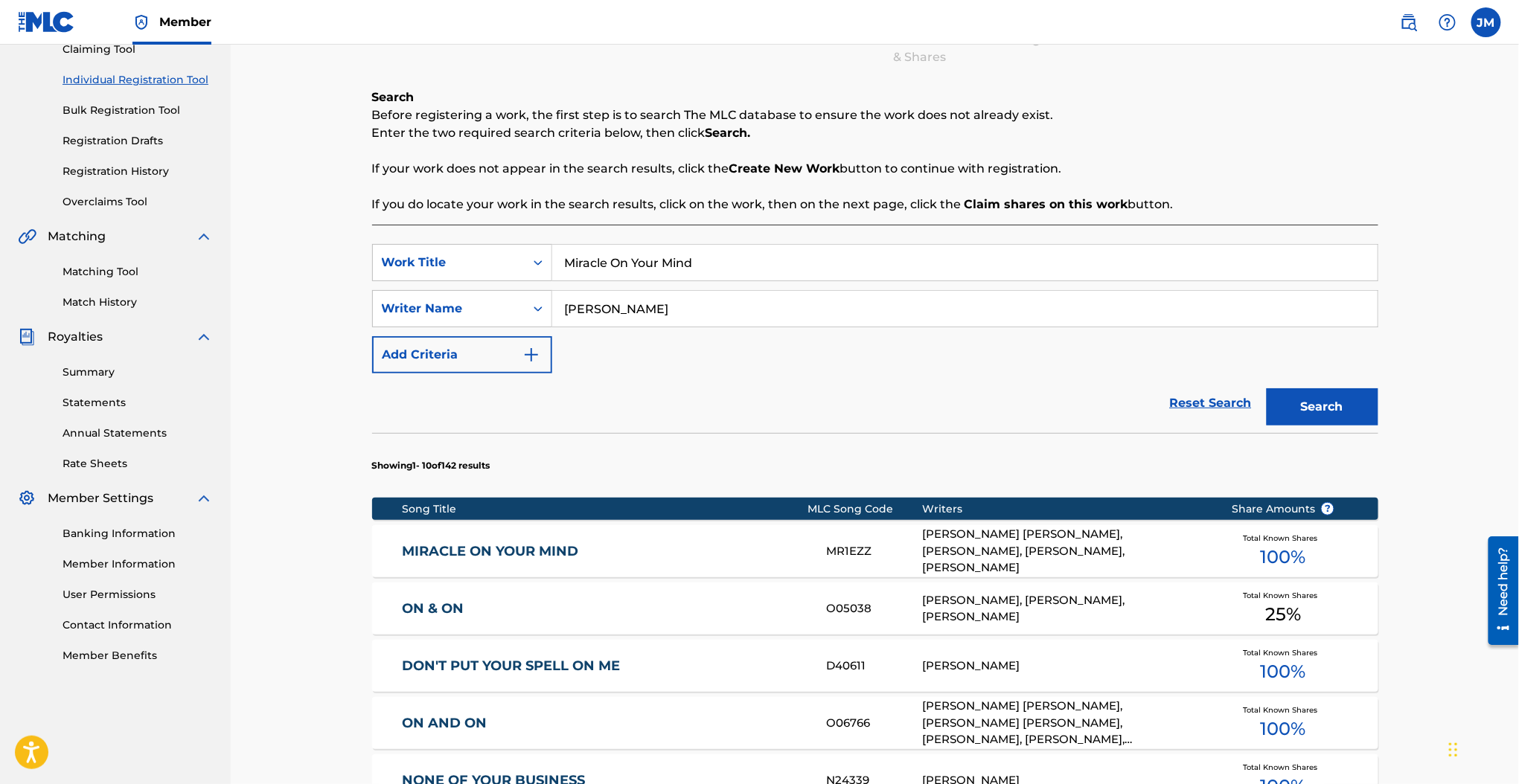
scroll to position [435, 0]
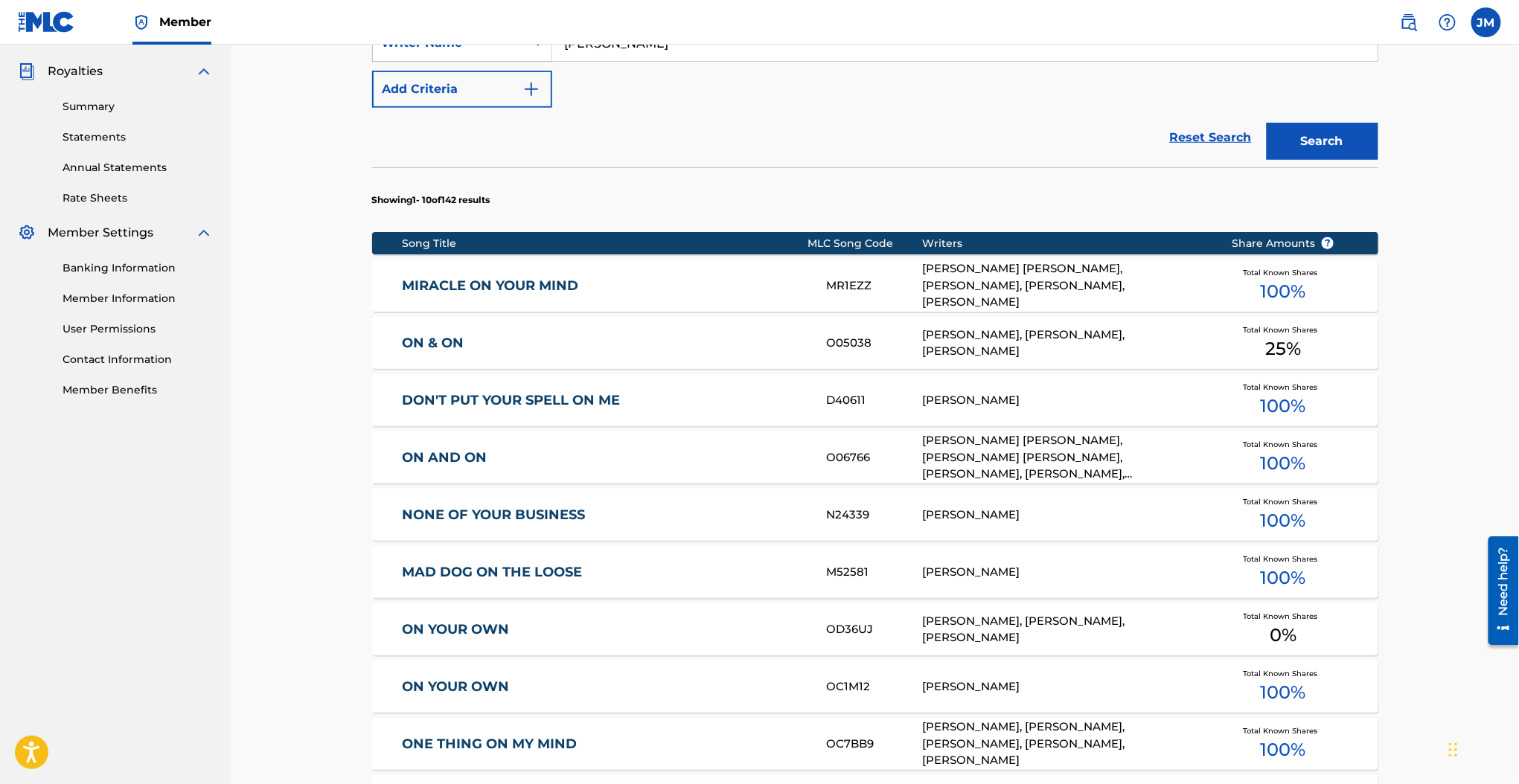
click at [560, 284] on link "MIRACLE ON YOUR MIND" at bounding box center [604, 286] width 405 height 17
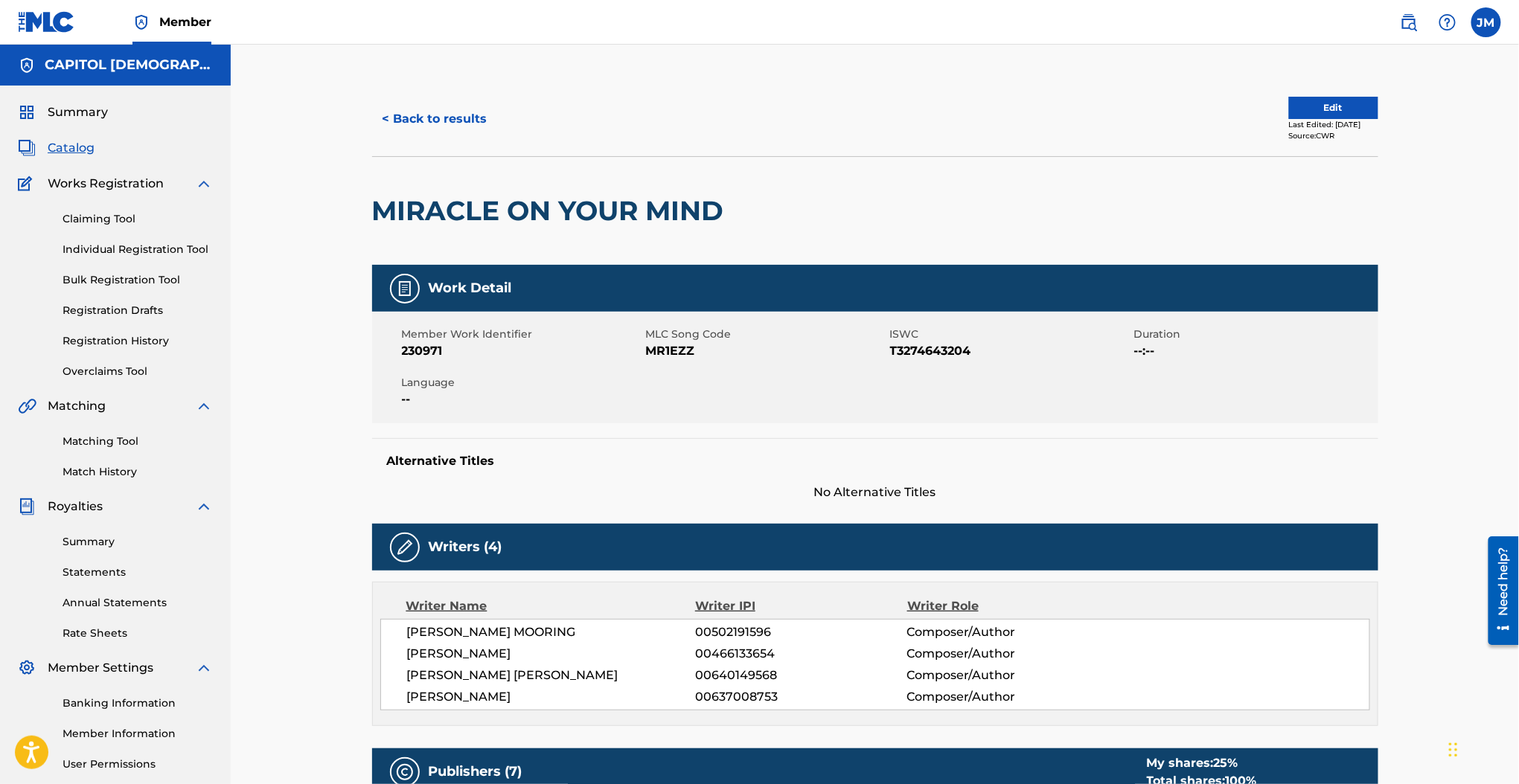
click at [680, 352] on span "MR1EZZ" at bounding box center [765, 351] width 240 height 18
copy span "MR1EZZ"
click at [444, 144] on div "< Back to results Edit Last Edited: August 14, 2025 Source: CWR" at bounding box center [875, 119] width 1006 height 74
click at [454, 115] on button "< Back to results" at bounding box center [435, 119] width 125 height 37
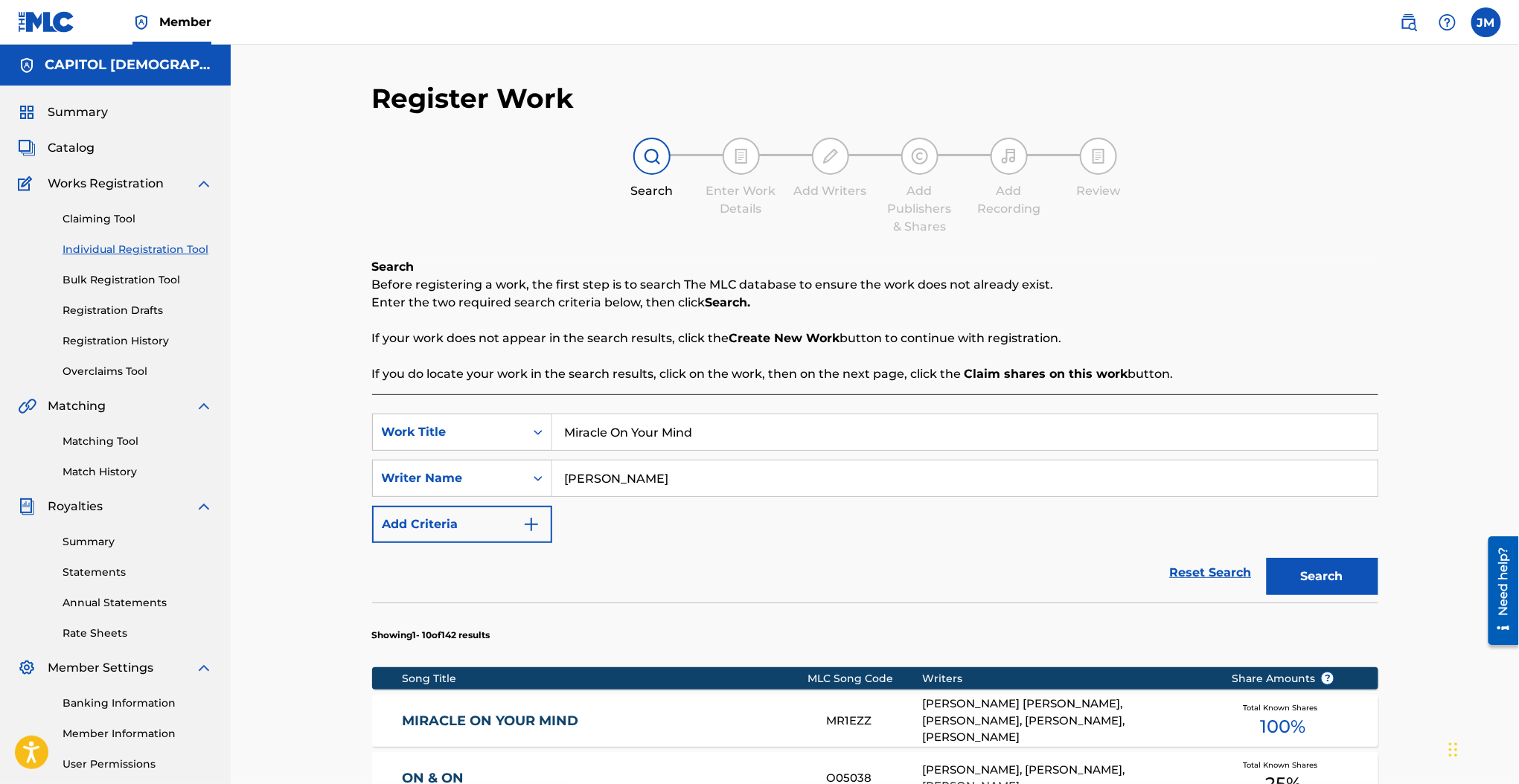
scroll to position [138, 0]
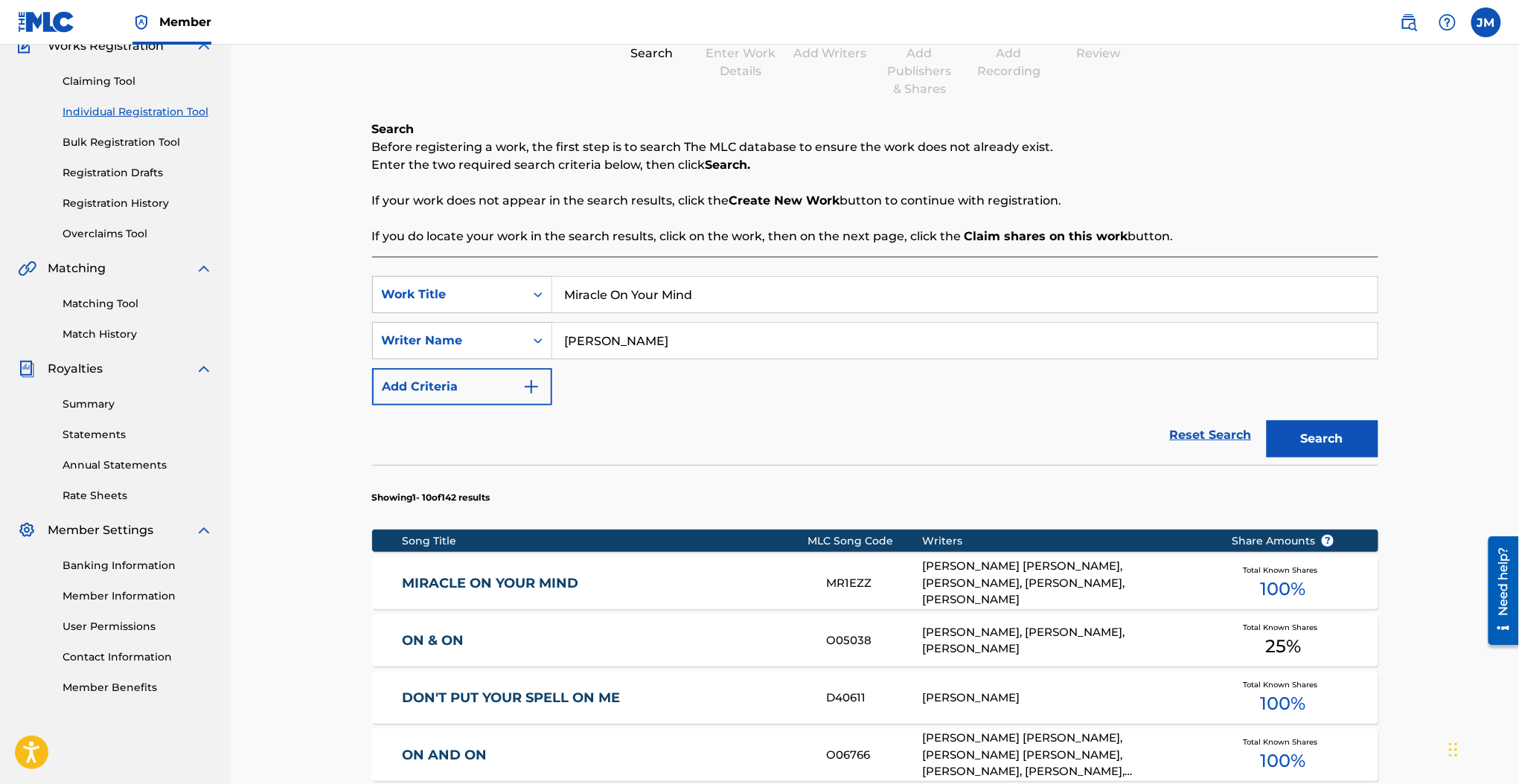
click at [607, 284] on input "Miracle On Your Mind" at bounding box center [965, 294] width 825 height 35
paste input "Resurrection Hope"
type input "Resurrection Hope"
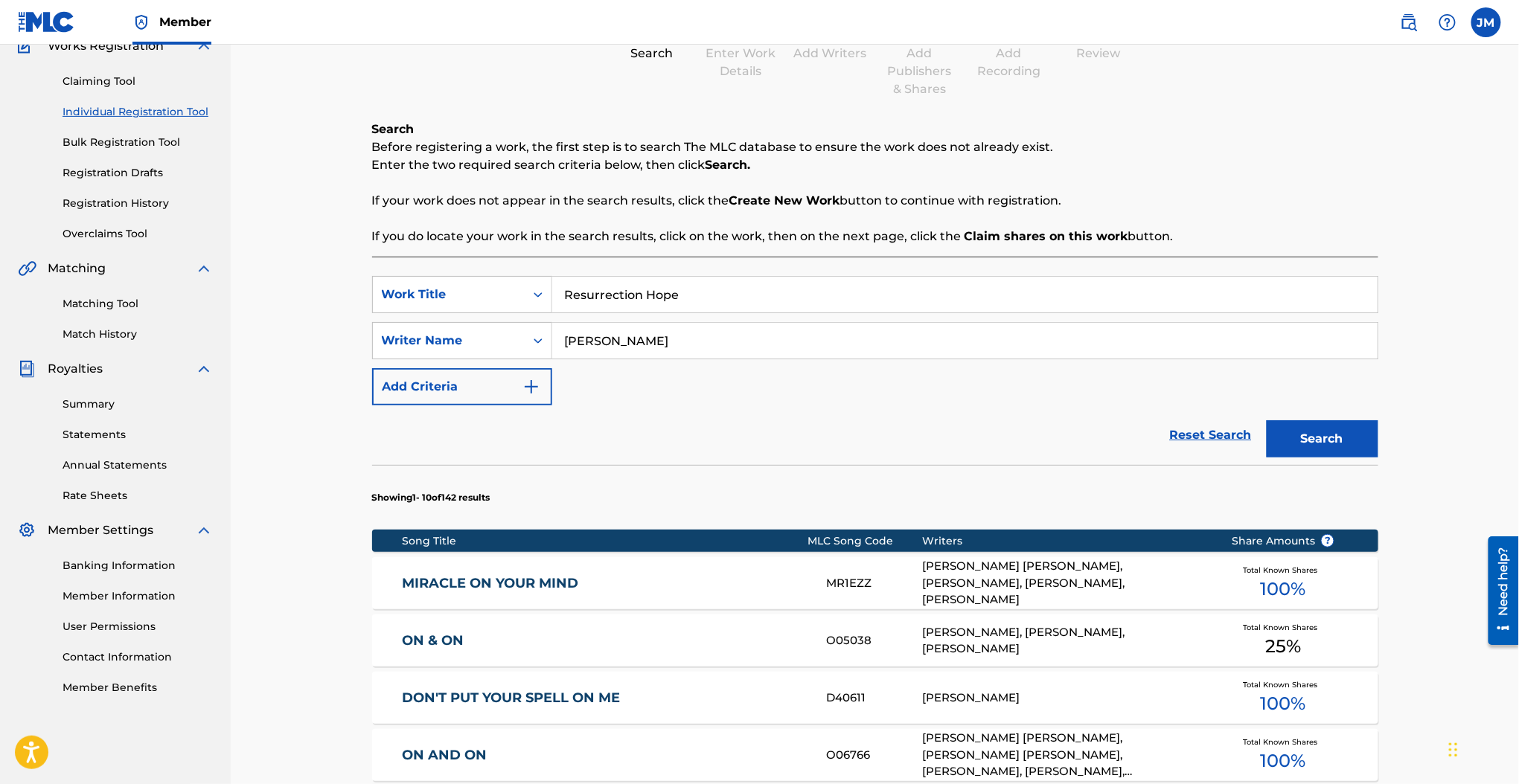
click at [619, 186] on div "Search Before registering a work, the first step is to search The MLC database …" at bounding box center [875, 183] width 1006 height 125
drag, startPoint x: 652, startPoint y: 340, endPoint x: 467, endPoint y: 344, distance: 185.0
click at [467, 344] on div "SearchWithCriteria737d525c-2af3-42f5-bc90-77cd236829b5 Writer Name davenport" at bounding box center [875, 340] width 1006 height 37
type input "price"
click at [1267, 420] on button "Search" at bounding box center [1322, 439] width 111 height 37
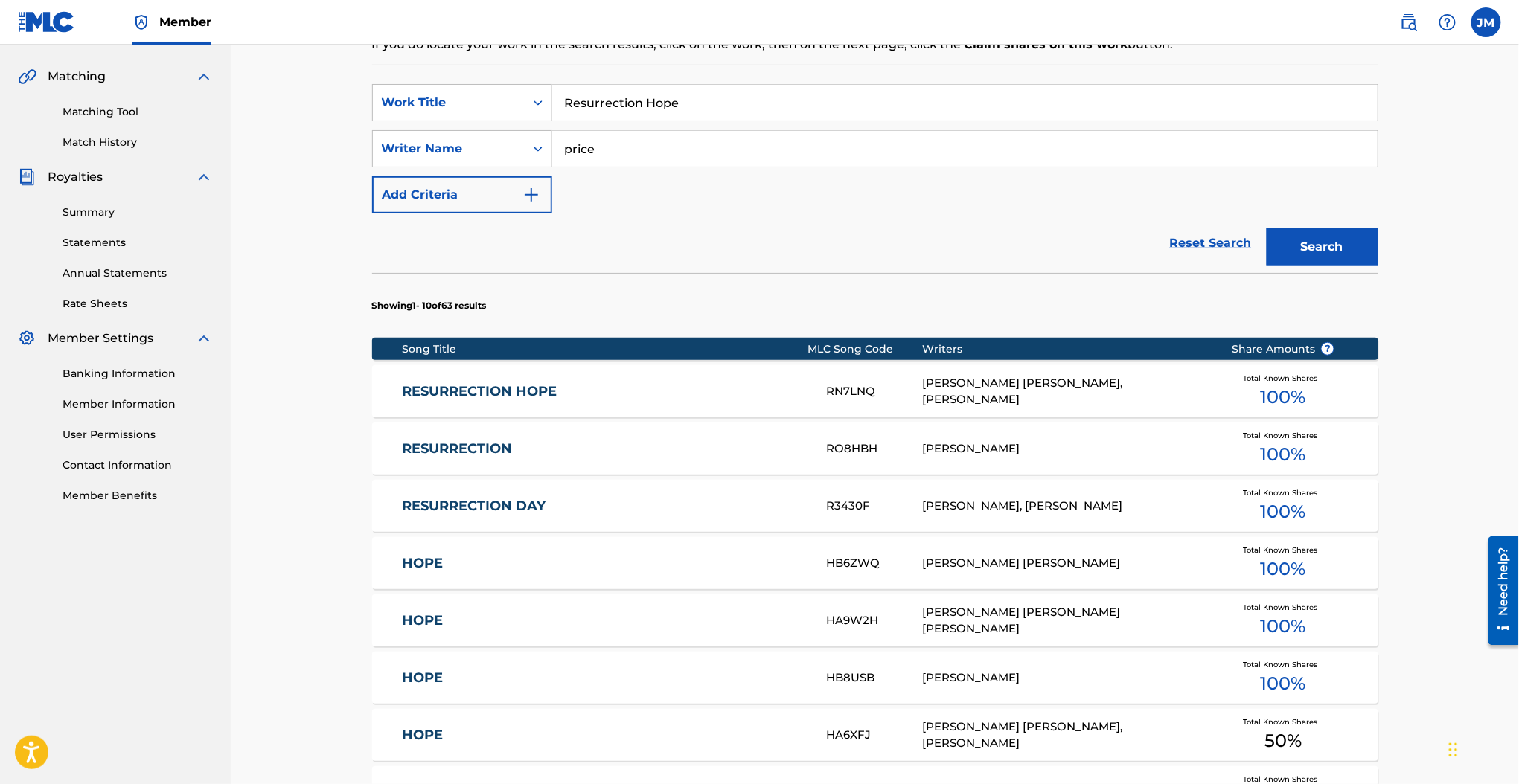
scroll to position [435, 0]
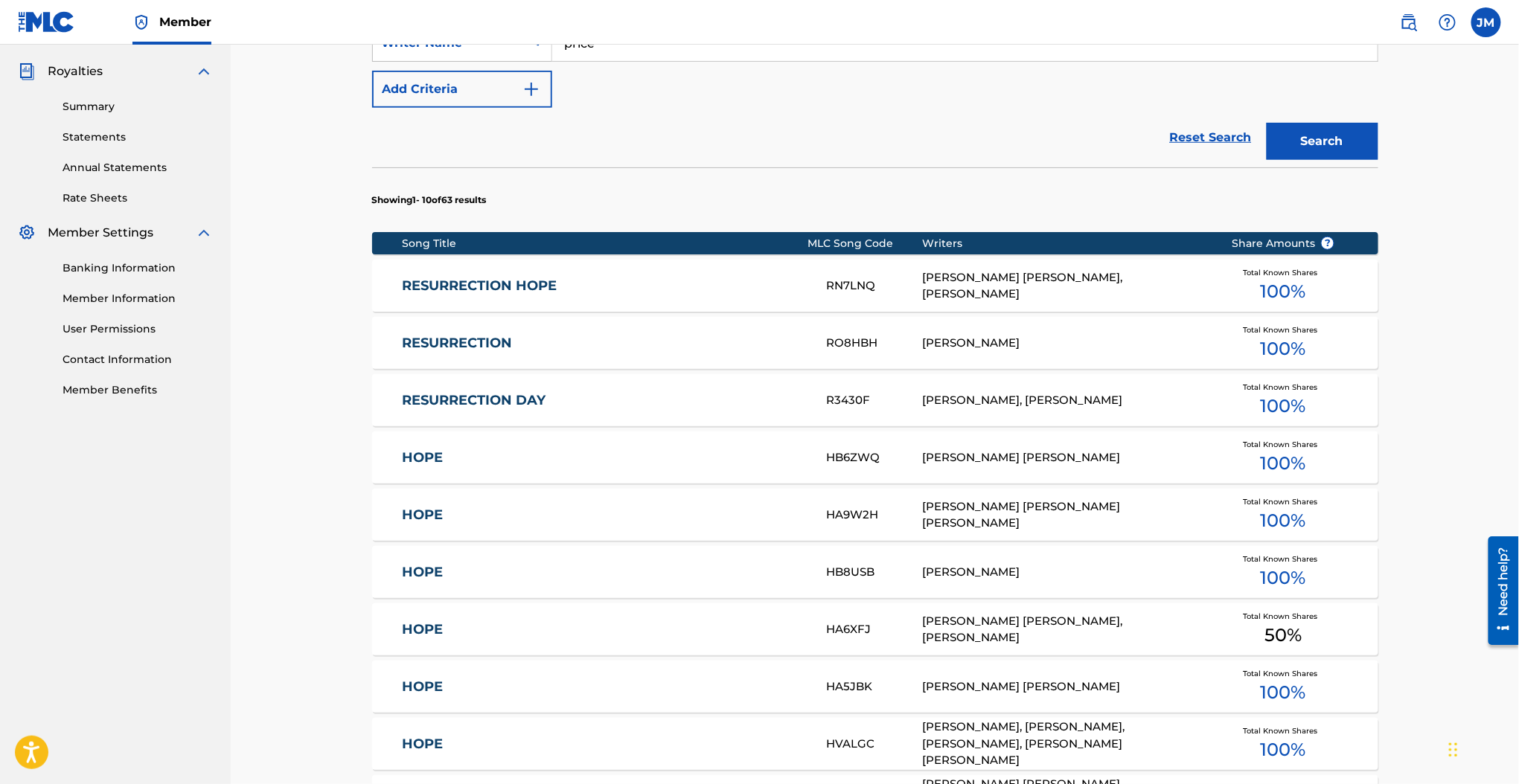
click at [538, 284] on link "RESURRECTION HOPE" at bounding box center [604, 286] width 405 height 17
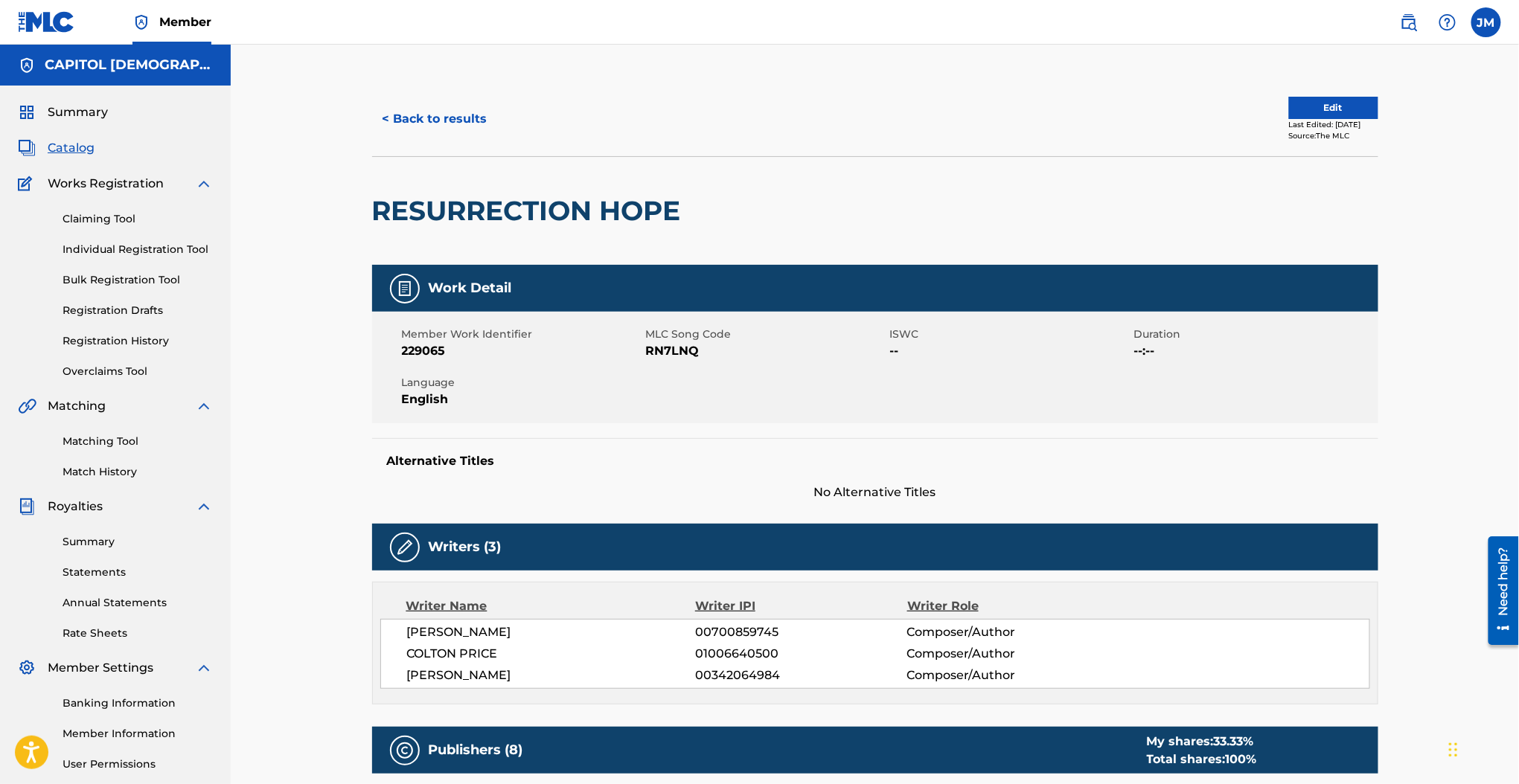
click at [664, 354] on span "RN7LNQ" at bounding box center [765, 351] width 240 height 18
copy span "RN7LNQ"
click at [444, 110] on button "< Back to results" at bounding box center [435, 119] width 125 height 37
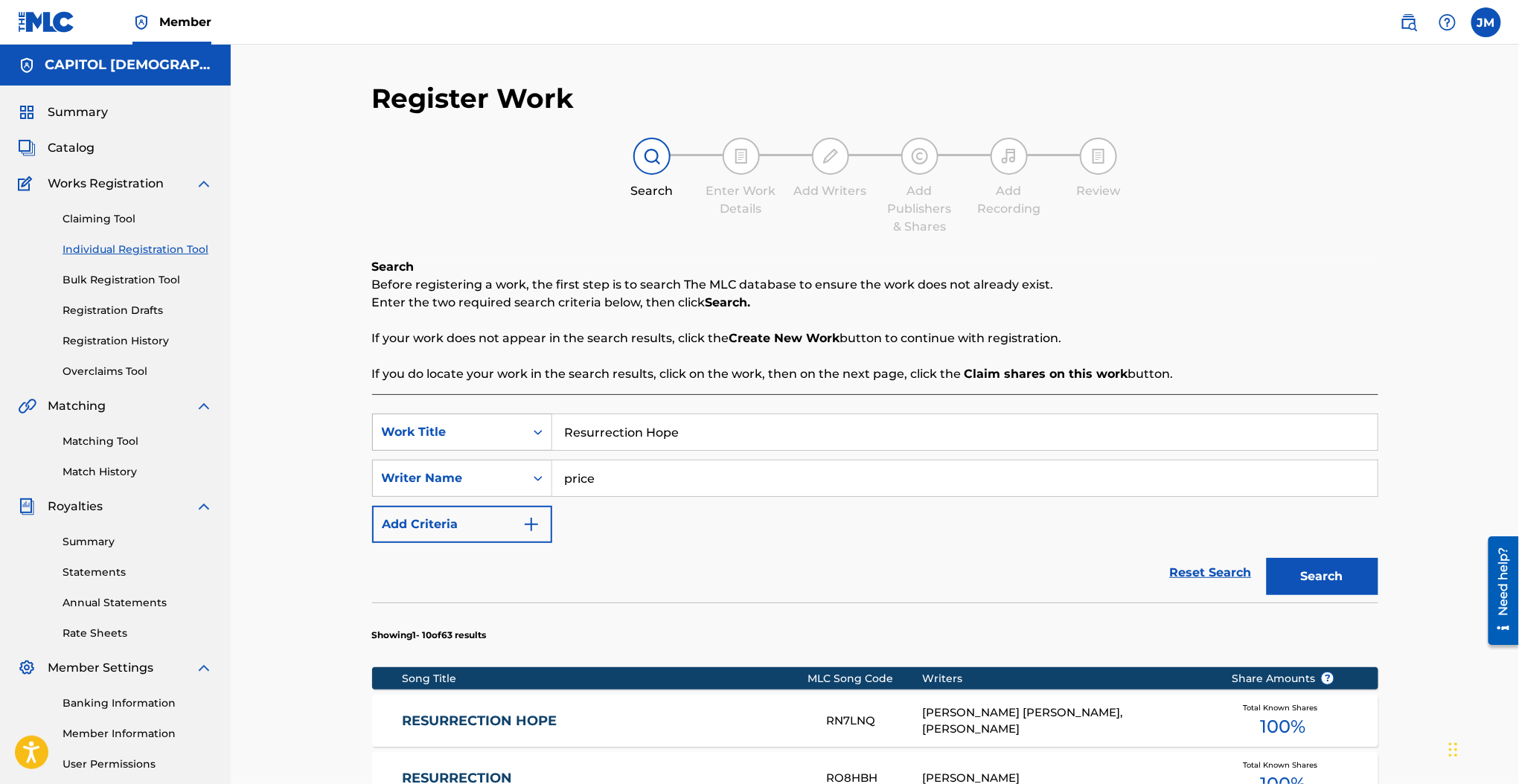
scroll to position [138, 0]
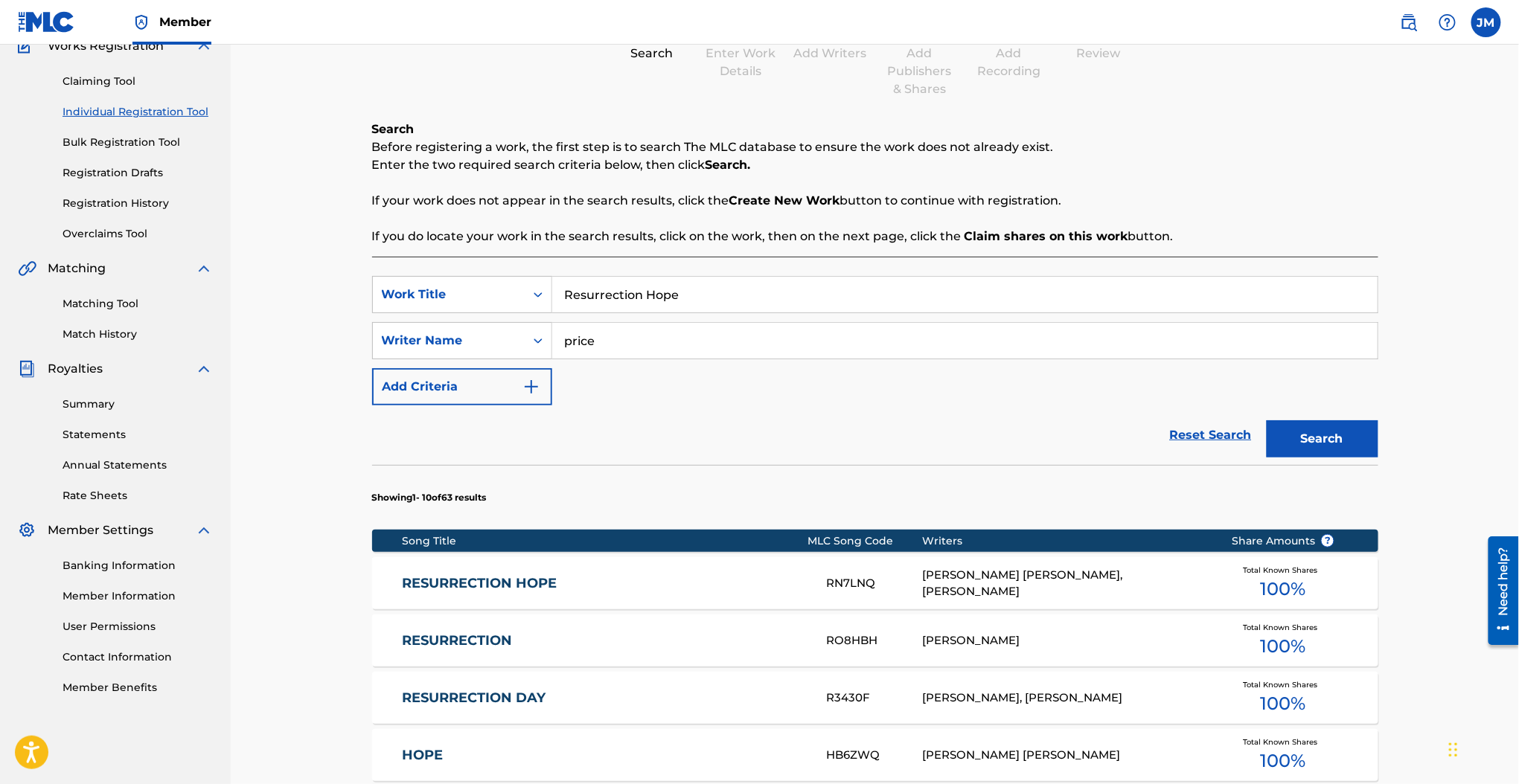
click at [620, 307] on input "Resurrection Hope" at bounding box center [965, 294] width 825 height 35
paste input "vive Us"
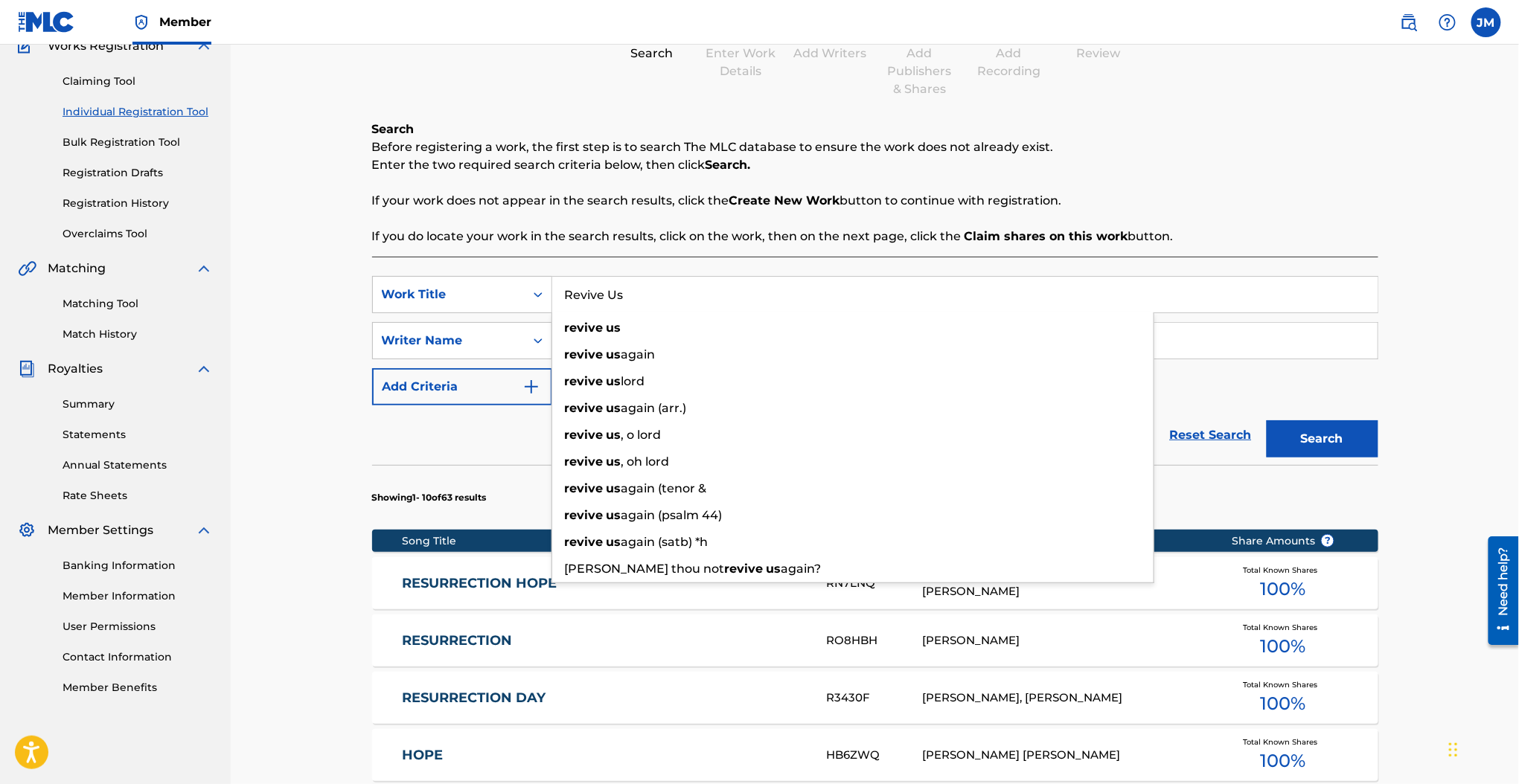
type input "Revive Us"
click at [639, 171] on p "Enter the two required search criteria below, then click Search." at bounding box center [875, 165] width 1006 height 18
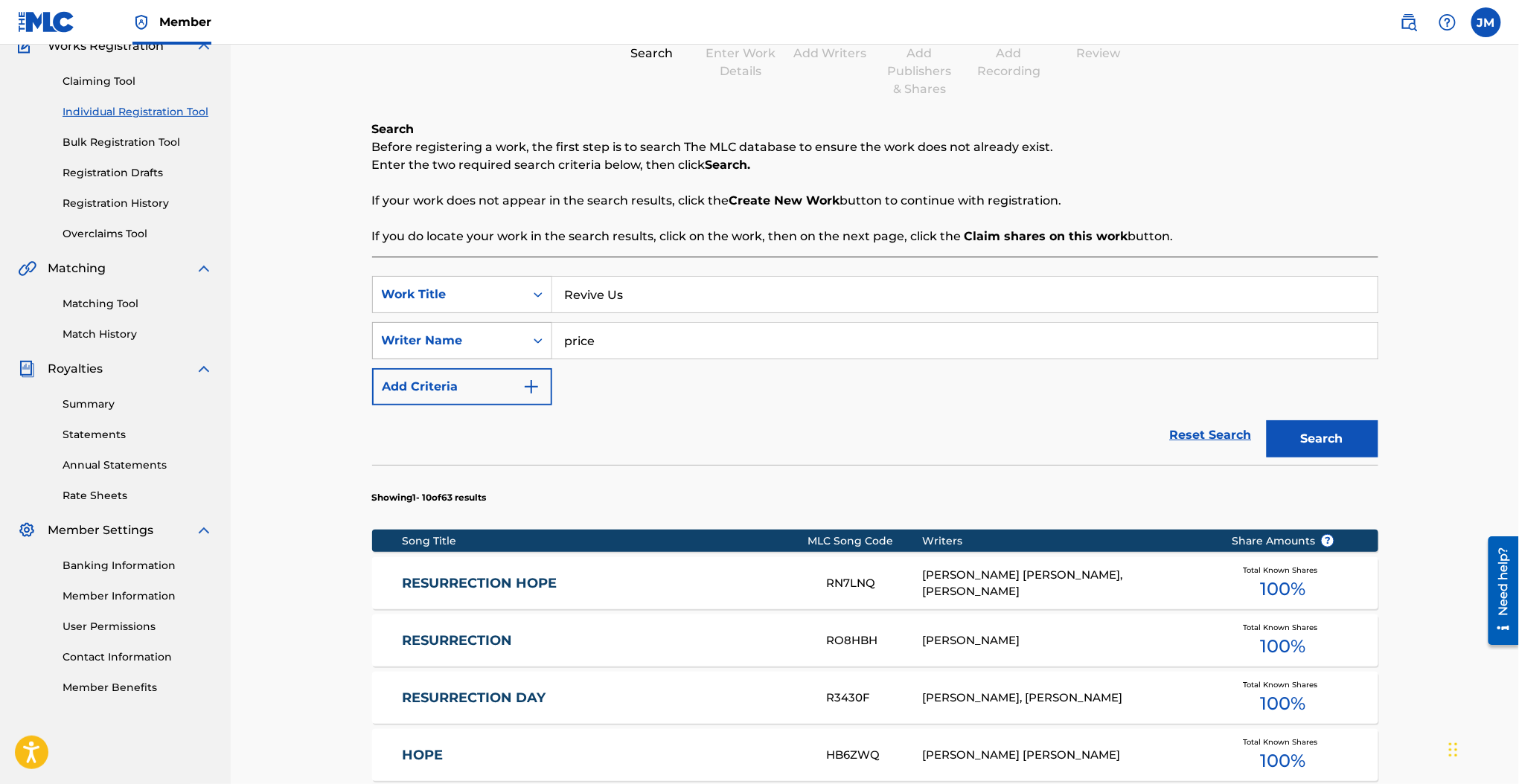
drag, startPoint x: 613, startPoint y: 354, endPoint x: 506, endPoint y: 350, distance: 107.1
click at [506, 350] on div "SearchWithCriteria737d525c-2af3-42f5-bc90-77cd236829b5 Writer Name price" at bounding box center [875, 340] width 1006 height 37
type input "cates"
click at [1267, 420] on button "Search" at bounding box center [1322, 439] width 111 height 37
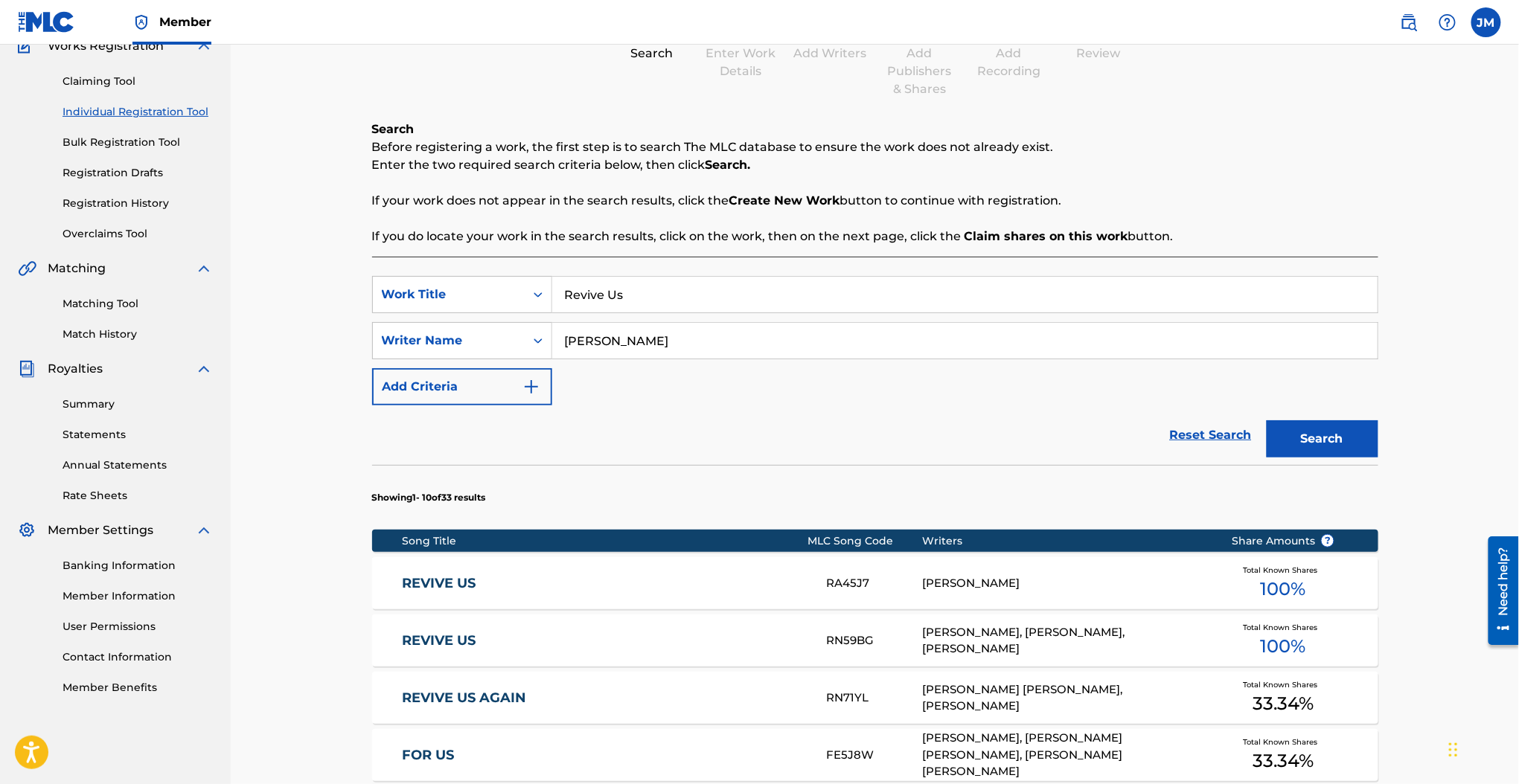
scroll to position [336, 0]
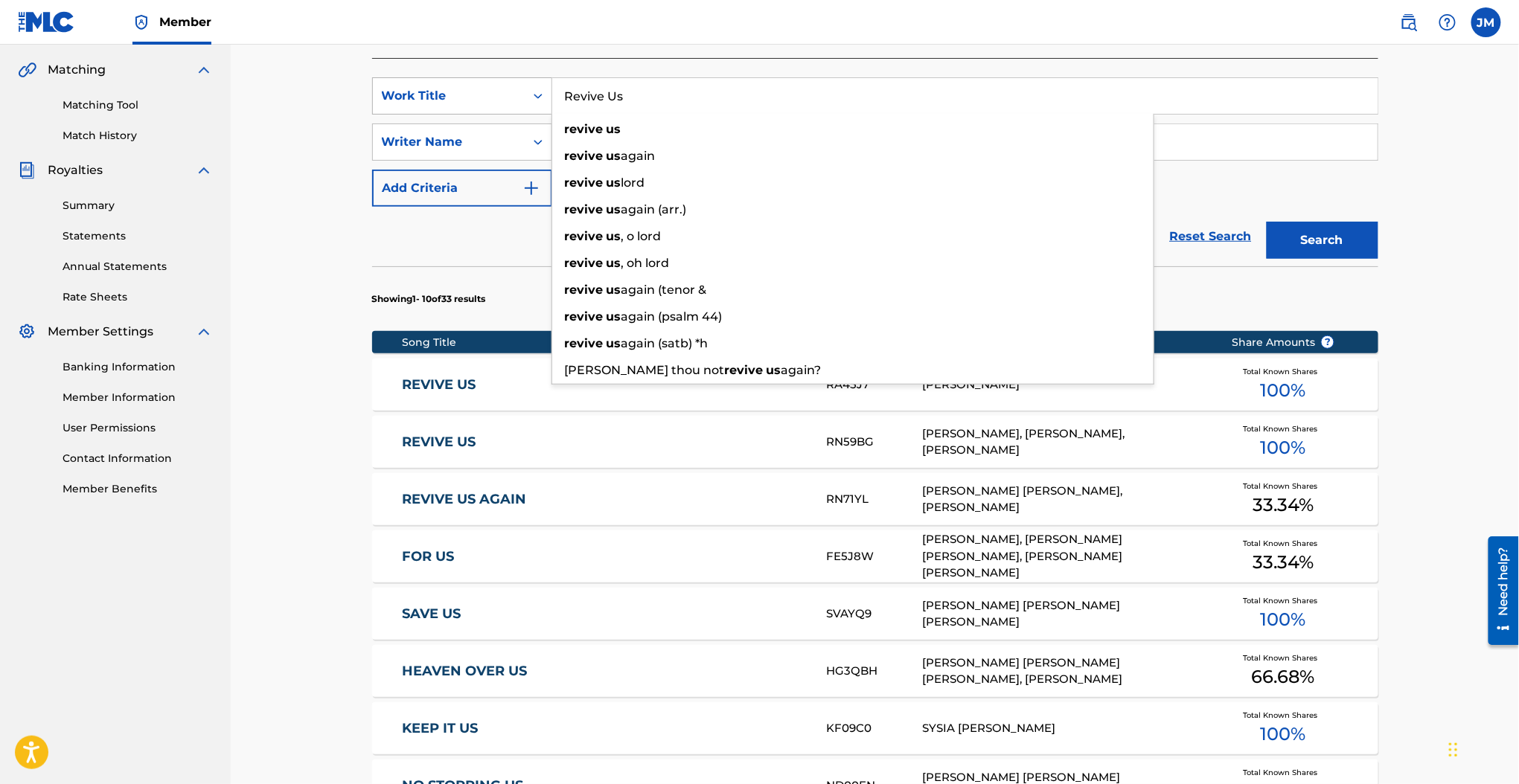
drag, startPoint x: 642, startPoint y: 100, endPoint x: 447, endPoint y: 98, distance: 195.0
click at [447, 98] on div "SearchWithCriteria63af8175-4b57-4769-b8de-327ed640c06a Work Title Revive Us rev…" at bounding box center [875, 96] width 1006 height 37
paste input "Simply Jesu"
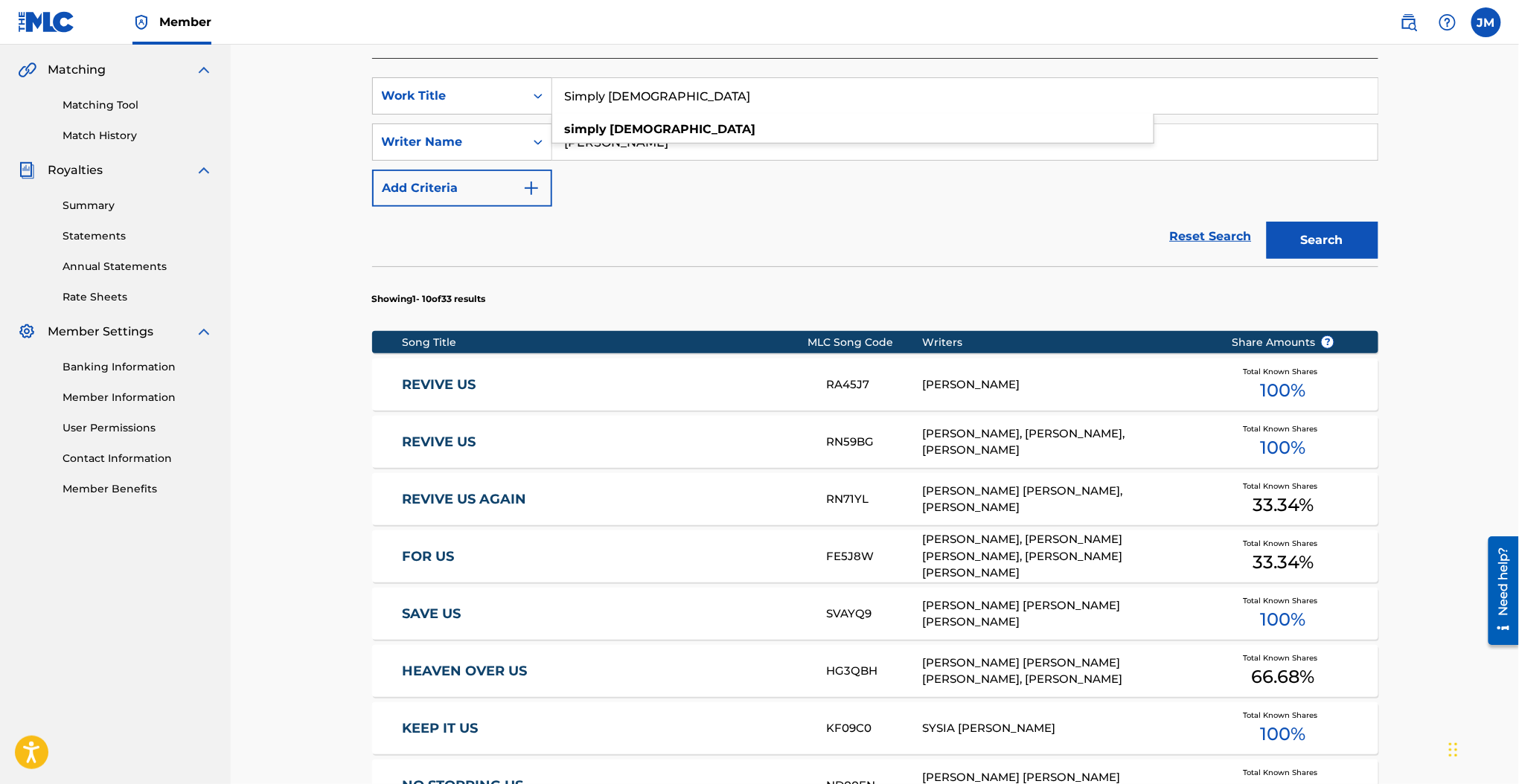
type input "Simply Jesus"
click at [310, 148] on div "Register Work Search Enter Work Details Add Writers Add Publishers & Shares Add…" at bounding box center [875, 411] width 1288 height 1406
drag, startPoint x: 614, startPoint y: 141, endPoint x: 490, endPoint y: 131, distance: 124.4
click at [491, 132] on div "SearchWithCriteria737d525c-2af3-42f5-bc90-77cd236829b5 Writer Name cates" at bounding box center [875, 142] width 1006 height 37
type input "ingram"
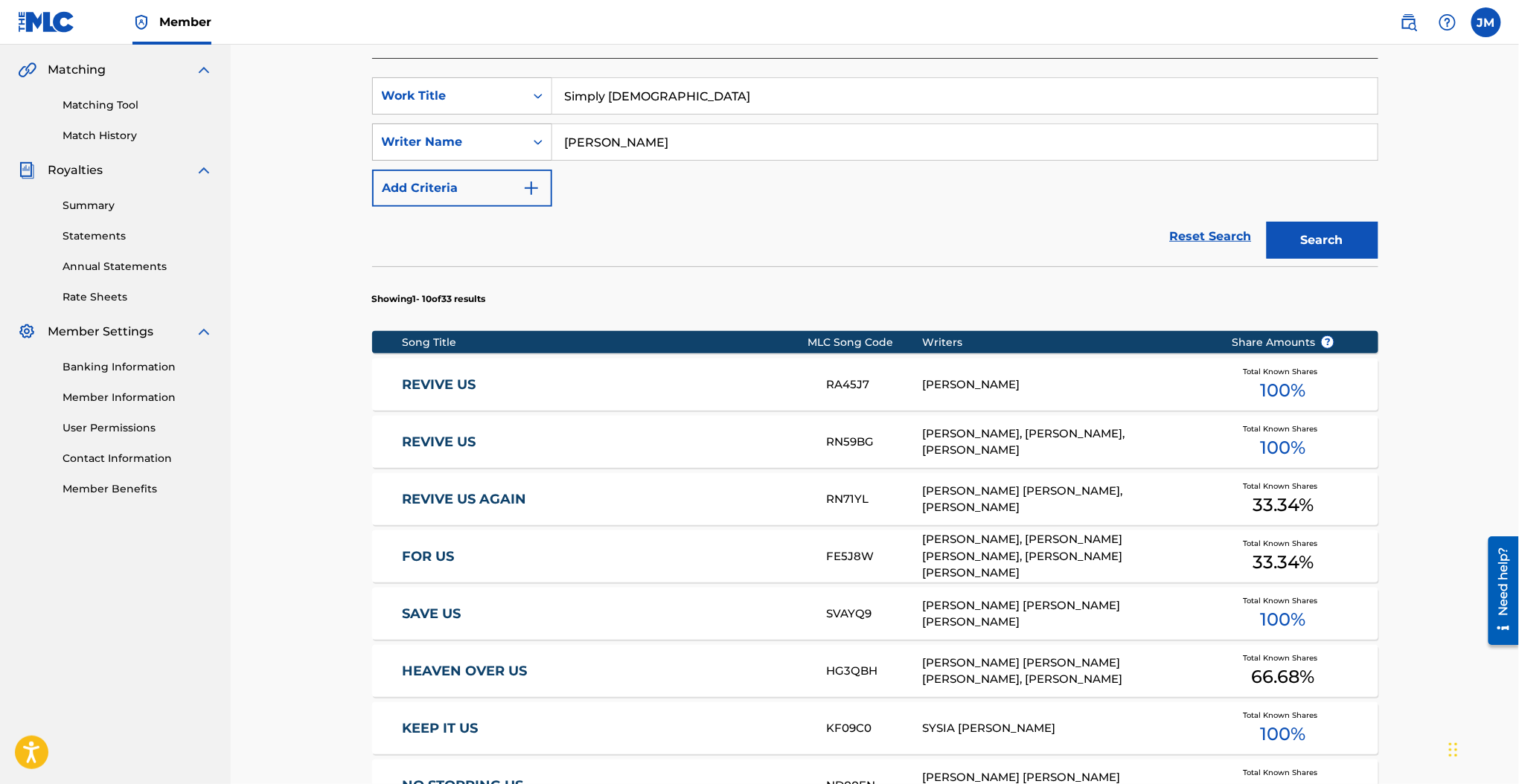
click at [1267, 222] on button "Search" at bounding box center [1322, 240] width 111 height 37
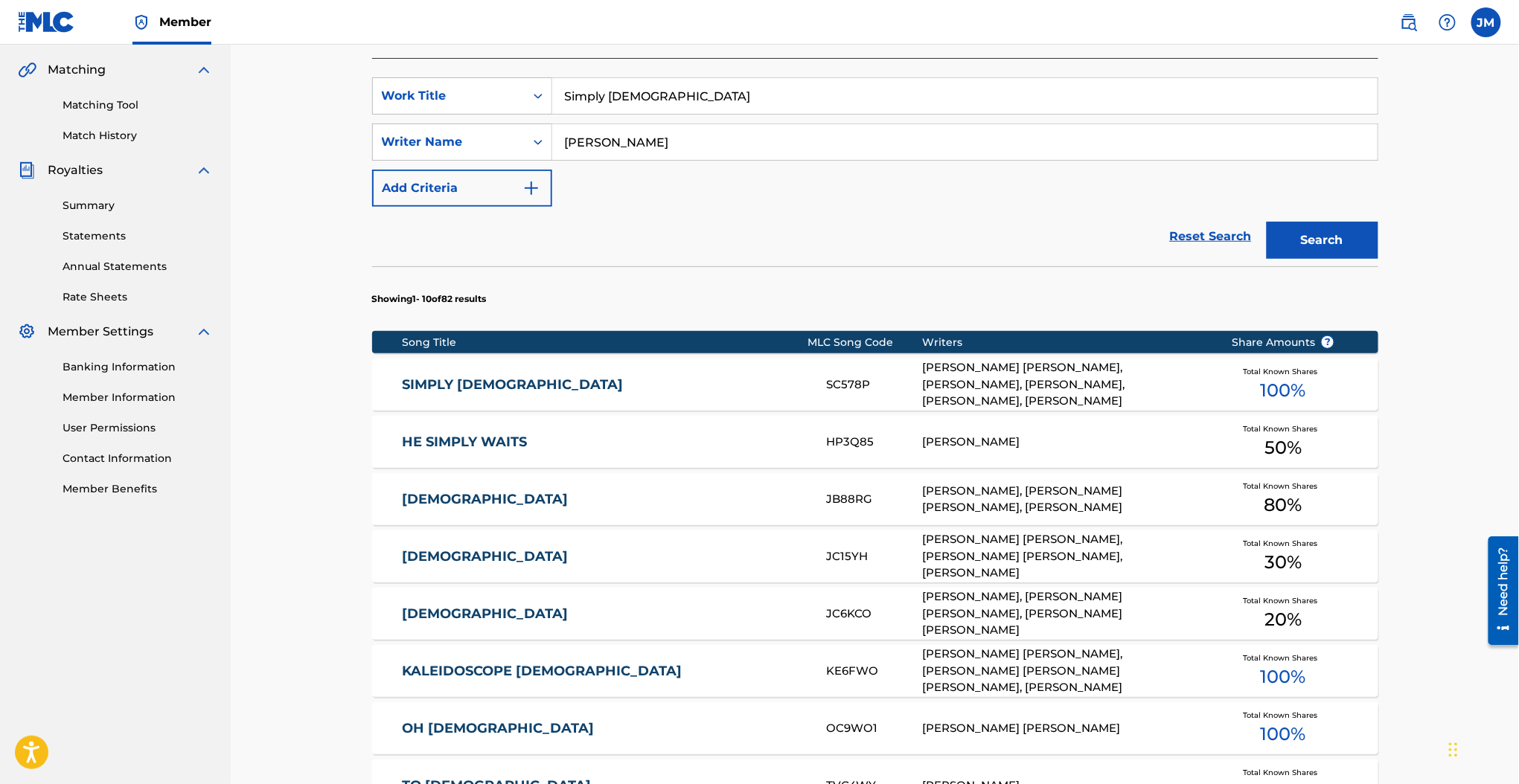
click at [476, 375] on div "SIMPLY JESUS SC578P JASON DAVID INGRAM, AMANDA COOK, TOMMY ICELAND, AARON WILLI…" at bounding box center [875, 384] width 1006 height 52
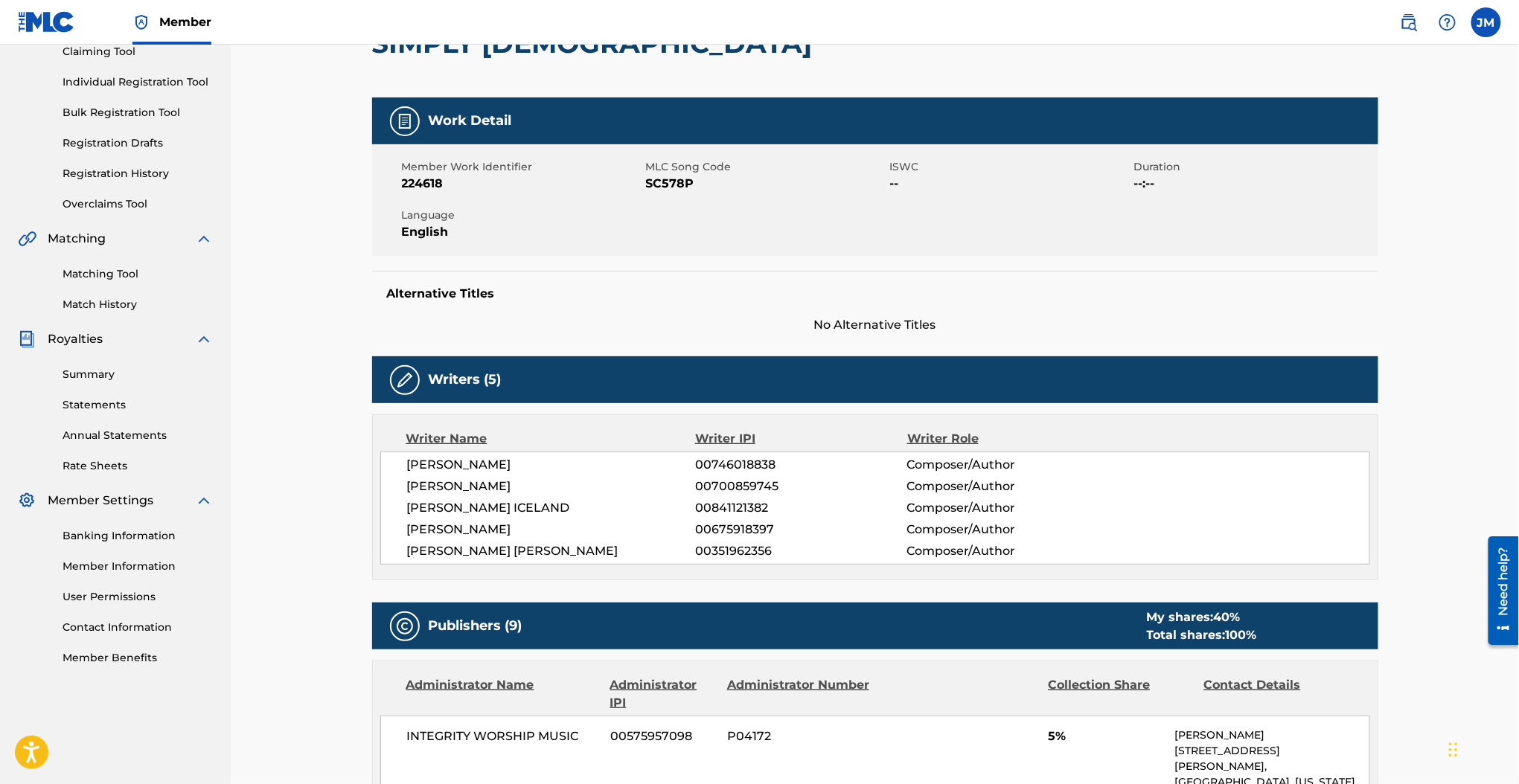
scroll to position [99, 0]
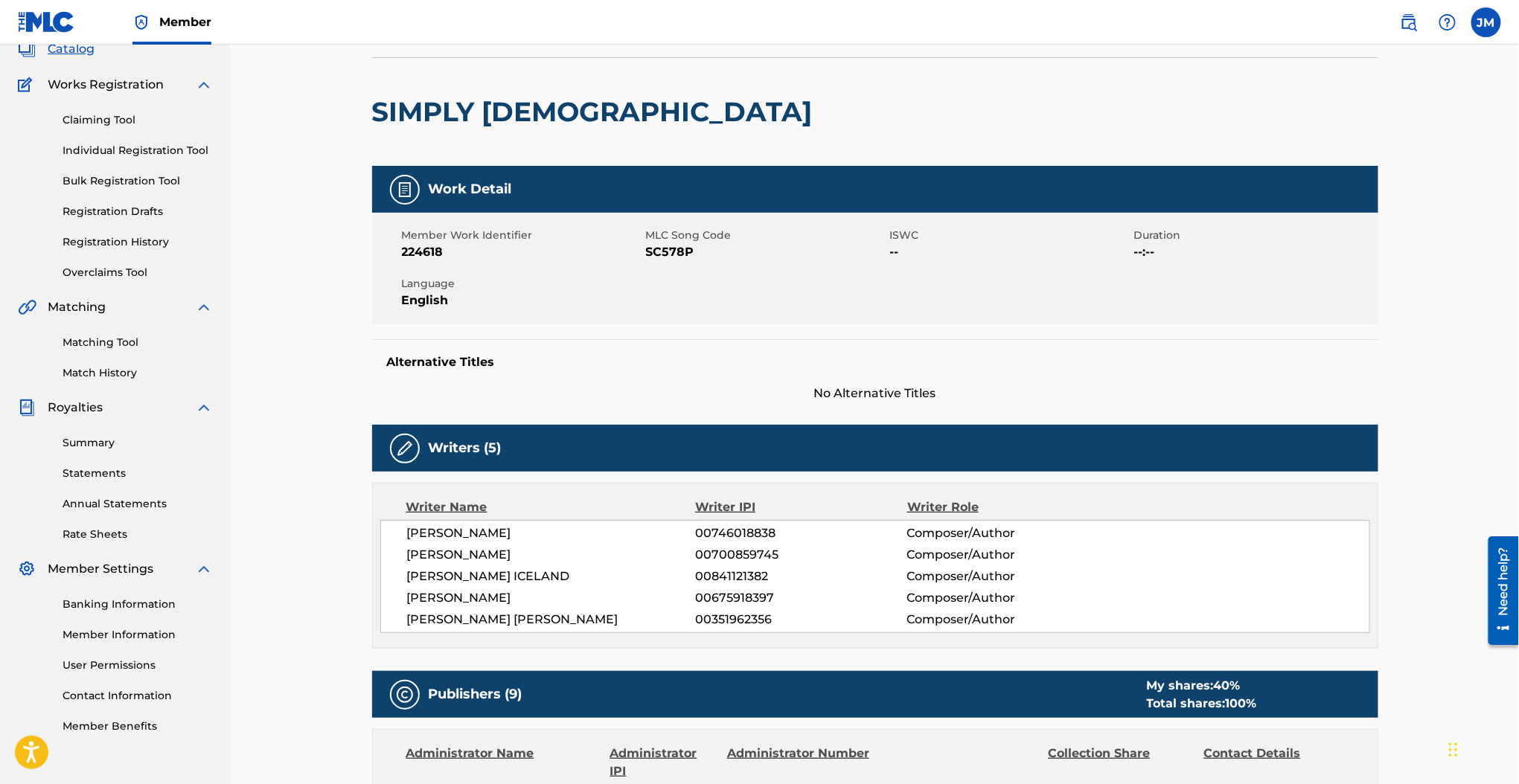
click at [674, 253] on span "SC578P" at bounding box center [765, 252] width 240 height 18
copy span "SC578P"
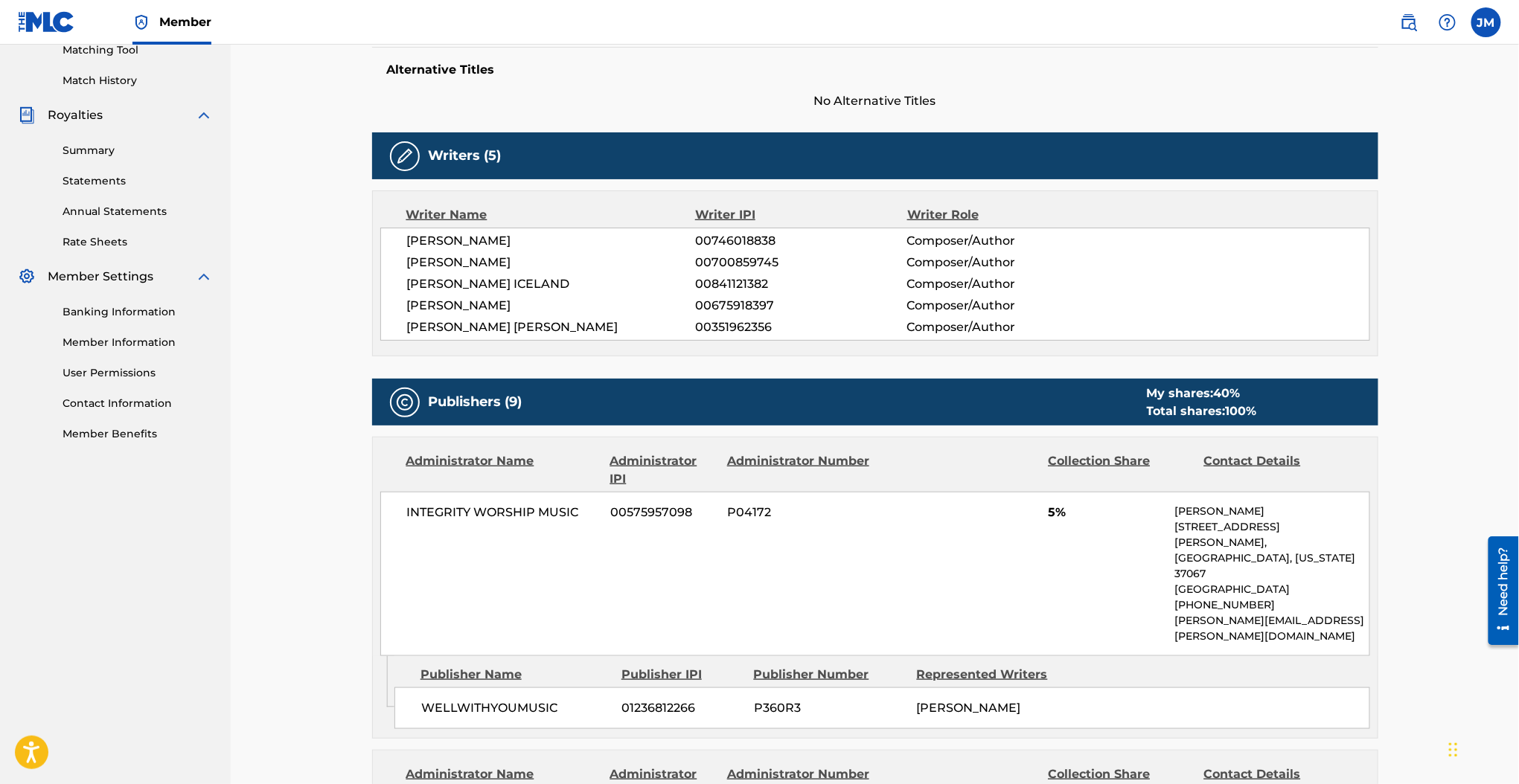
scroll to position [0, 0]
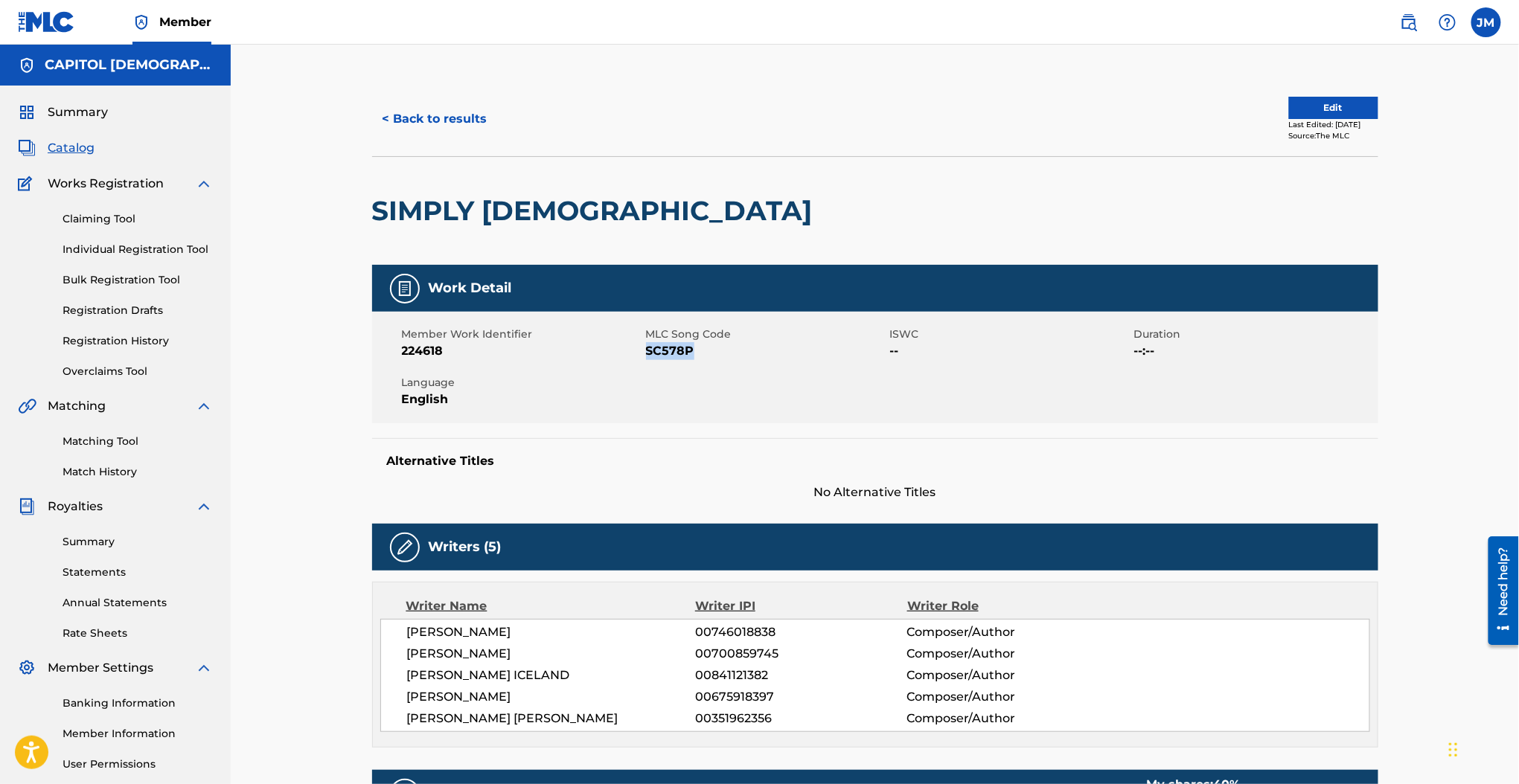
click at [458, 127] on button "< Back to results" at bounding box center [435, 119] width 125 height 37
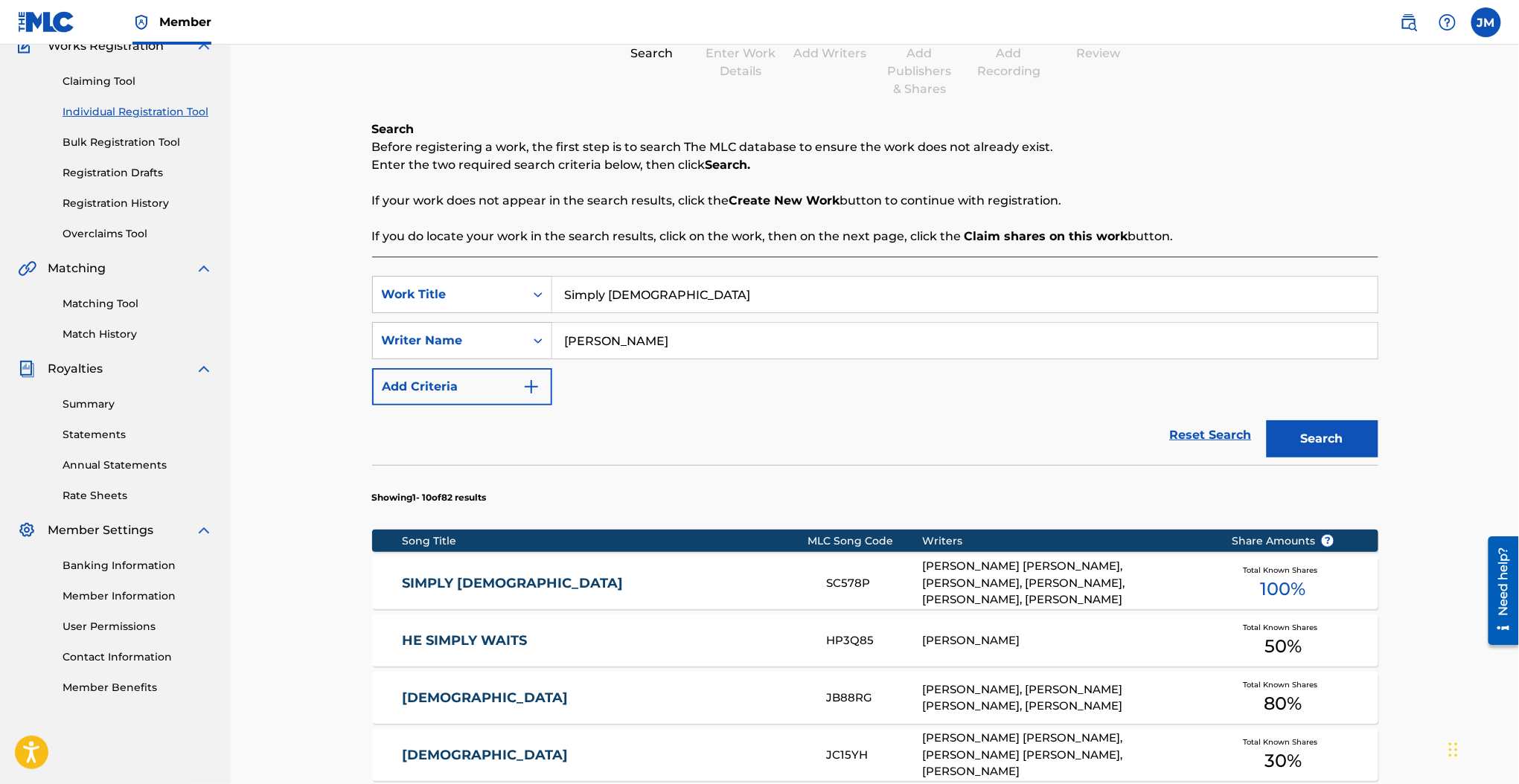
scroll to position [237, 0]
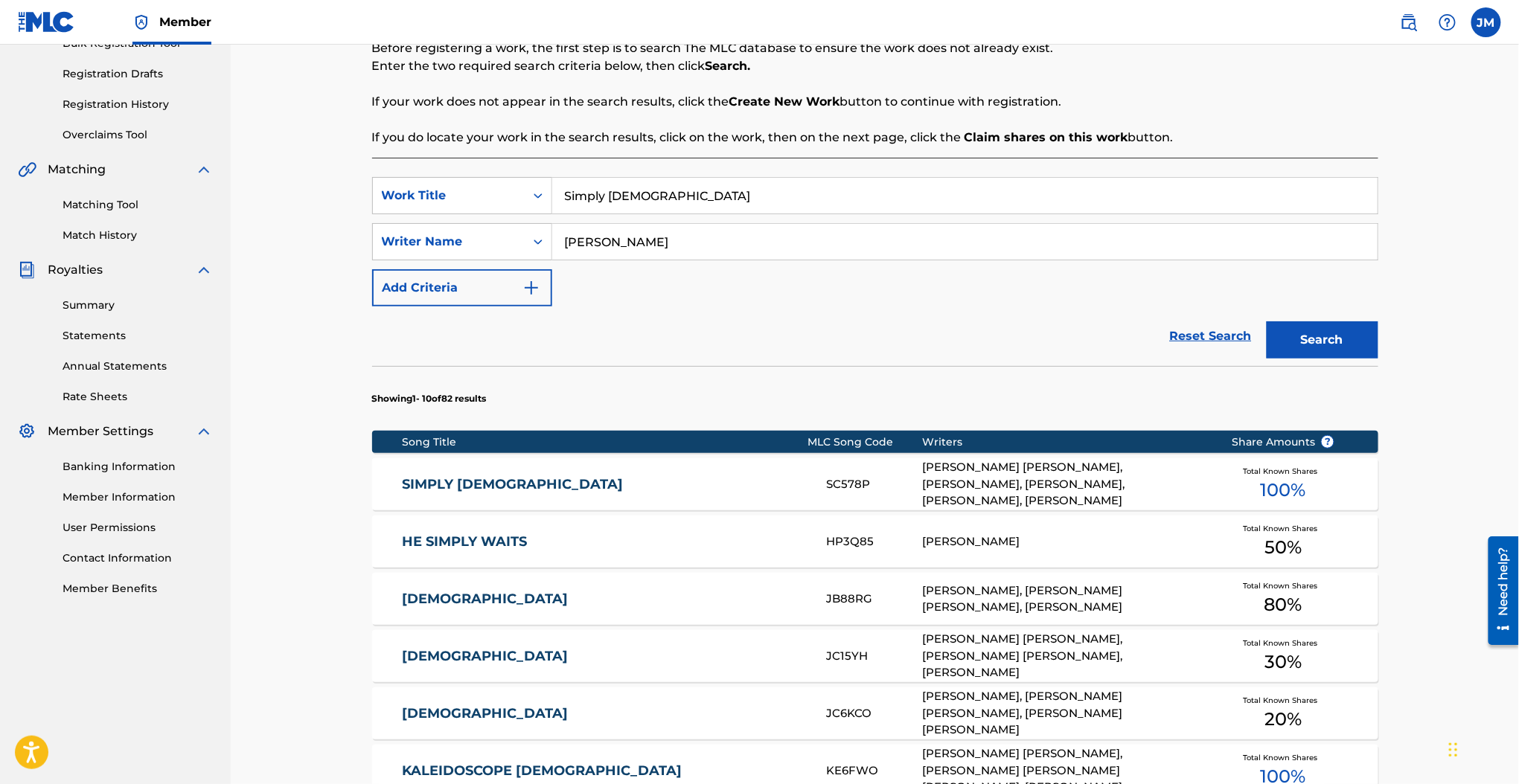
click at [628, 195] on input "Simply Jesus" at bounding box center [965, 195] width 825 height 35
paste input "Wildflower"
type input "Wildflowers"
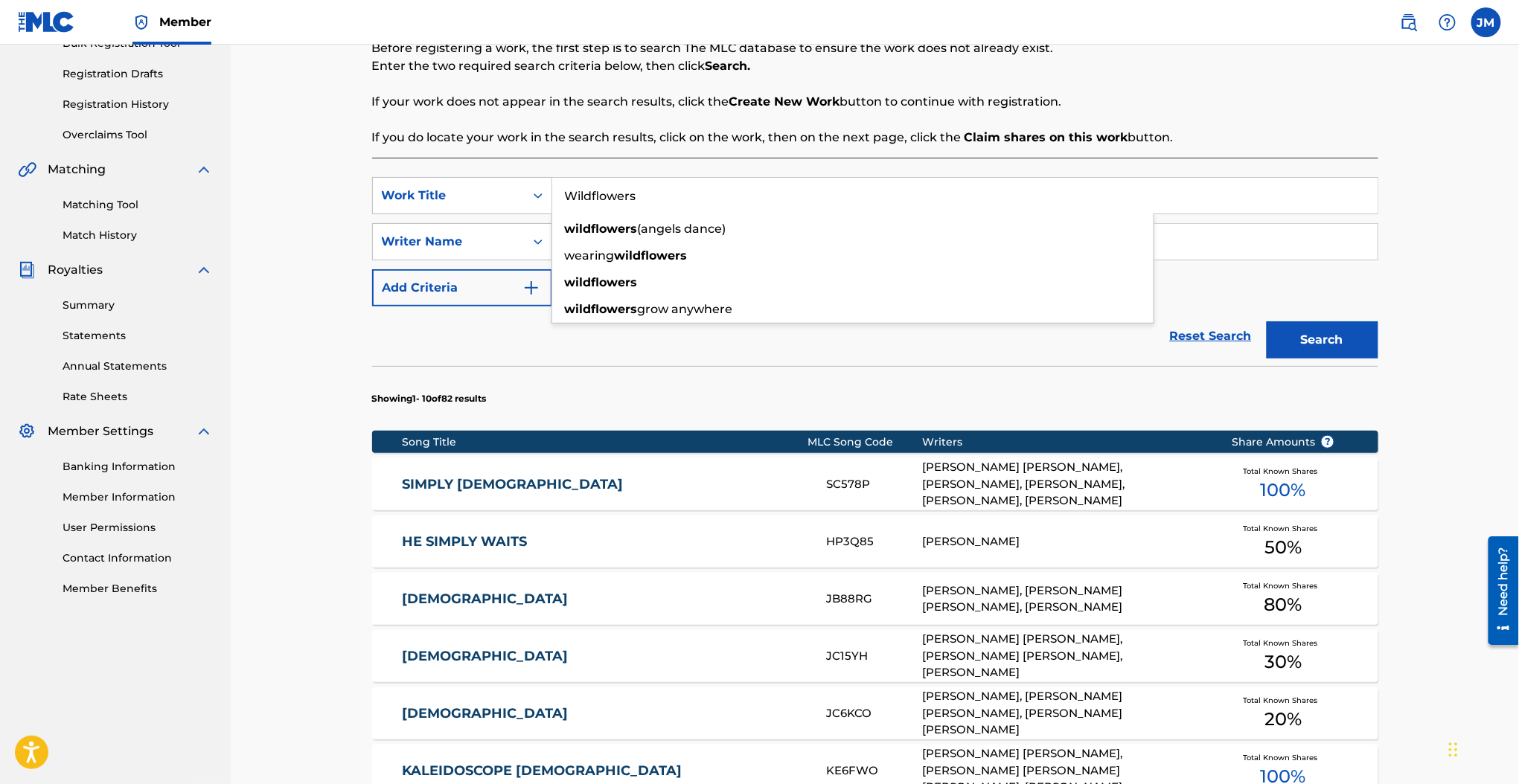
click at [649, 146] on p "If you do locate your work in the search results, click on the work, then on th…" at bounding box center [875, 138] width 1006 height 18
drag, startPoint x: 616, startPoint y: 235, endPoint x: 549, endPoint y: 233, distance: 67.0
click at [549, 233] on div "SearchWithCriteria737d525c-2af3-42f5-bc90-77cd236829b5 Writer Name ingram" at bounding box center [875, 242] width 1006 height 37
type input "cherry"
click at [1267, 322] on button "Search" at bounding box center [1322, 340] width 111 height 37
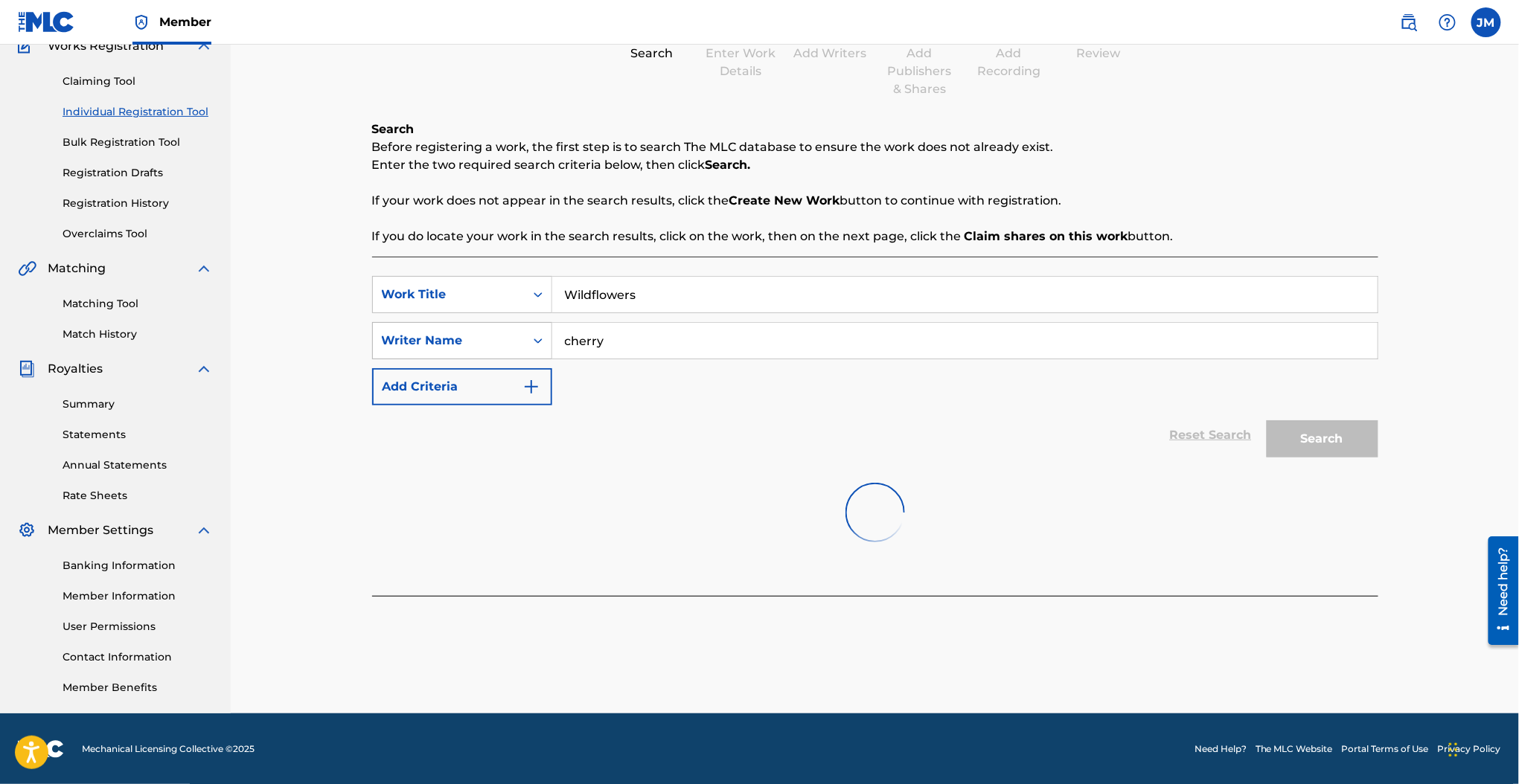
scroll to position [216, 0]
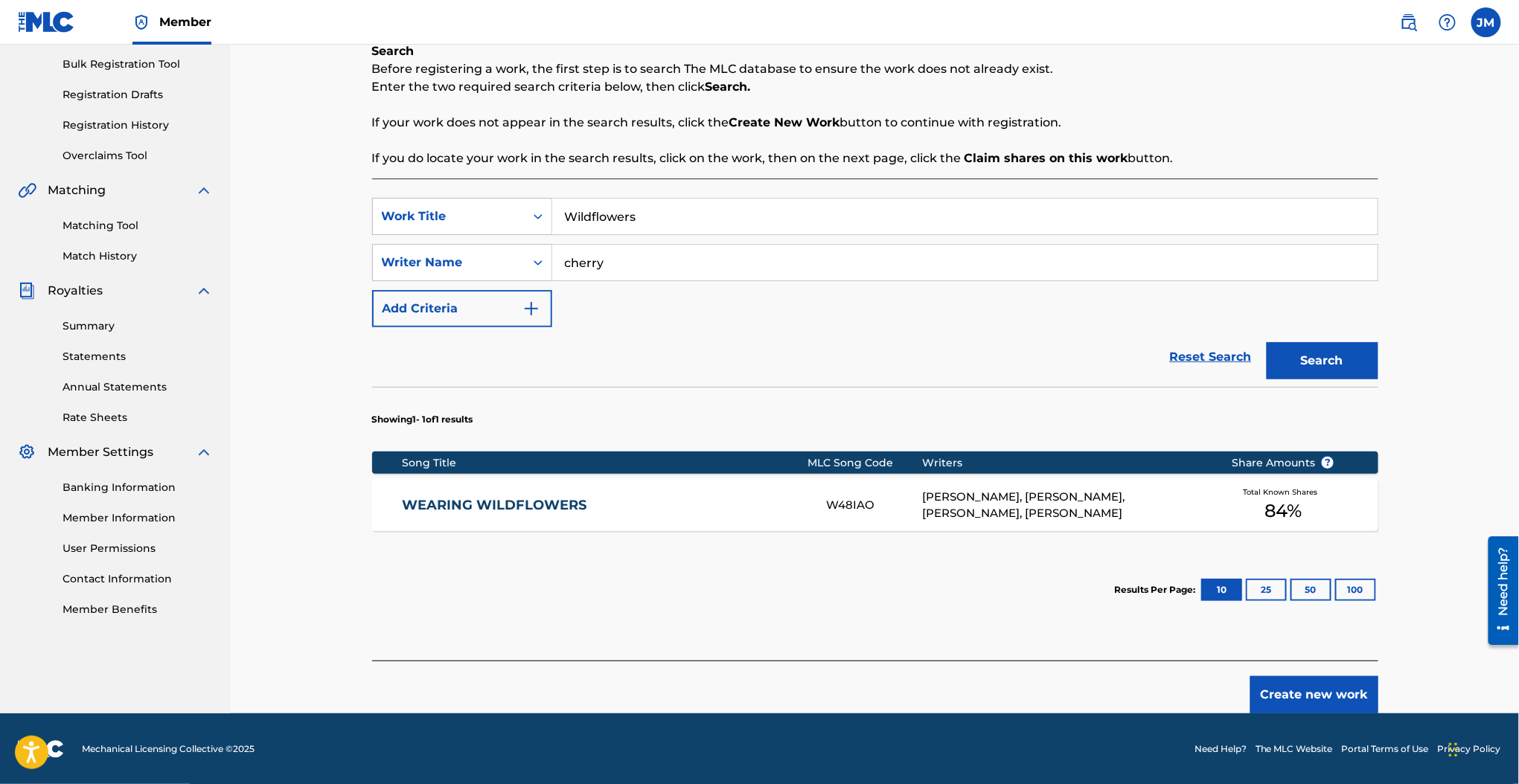
click at [542, 505] on link "WEARING WILDFLOWERS" at bounding box center [604, 505] width 405 height 17
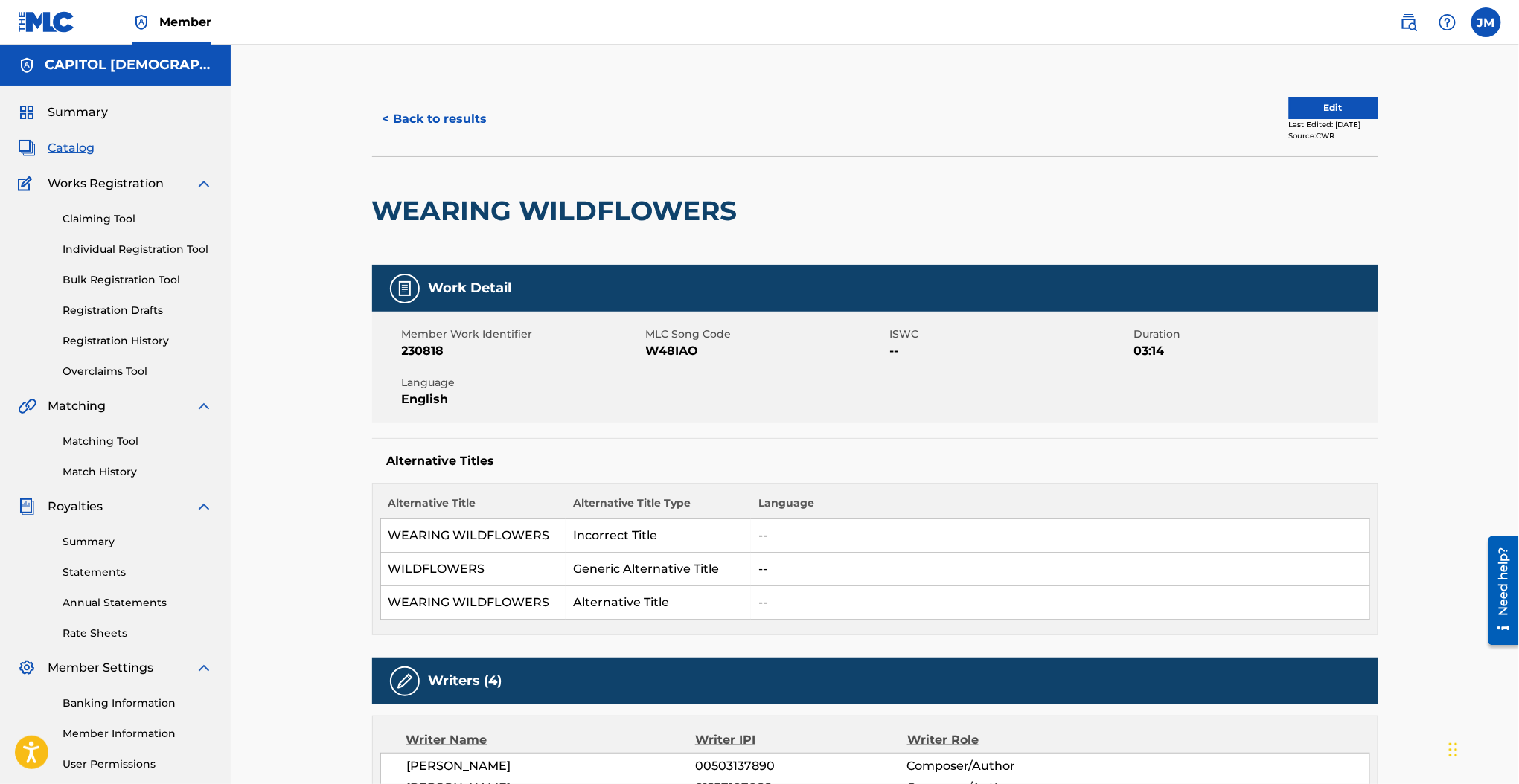
click at [675, 360] on span "W48IAO" at bounding box center [765, 351] width 240 height 18
click at [668, 350] on span "W48IAO" at bounding box center [765, 351] width 240 height 18
click at [454, 129] on button "< Back to results" at bounding box center [435, 119] width 125 height 37
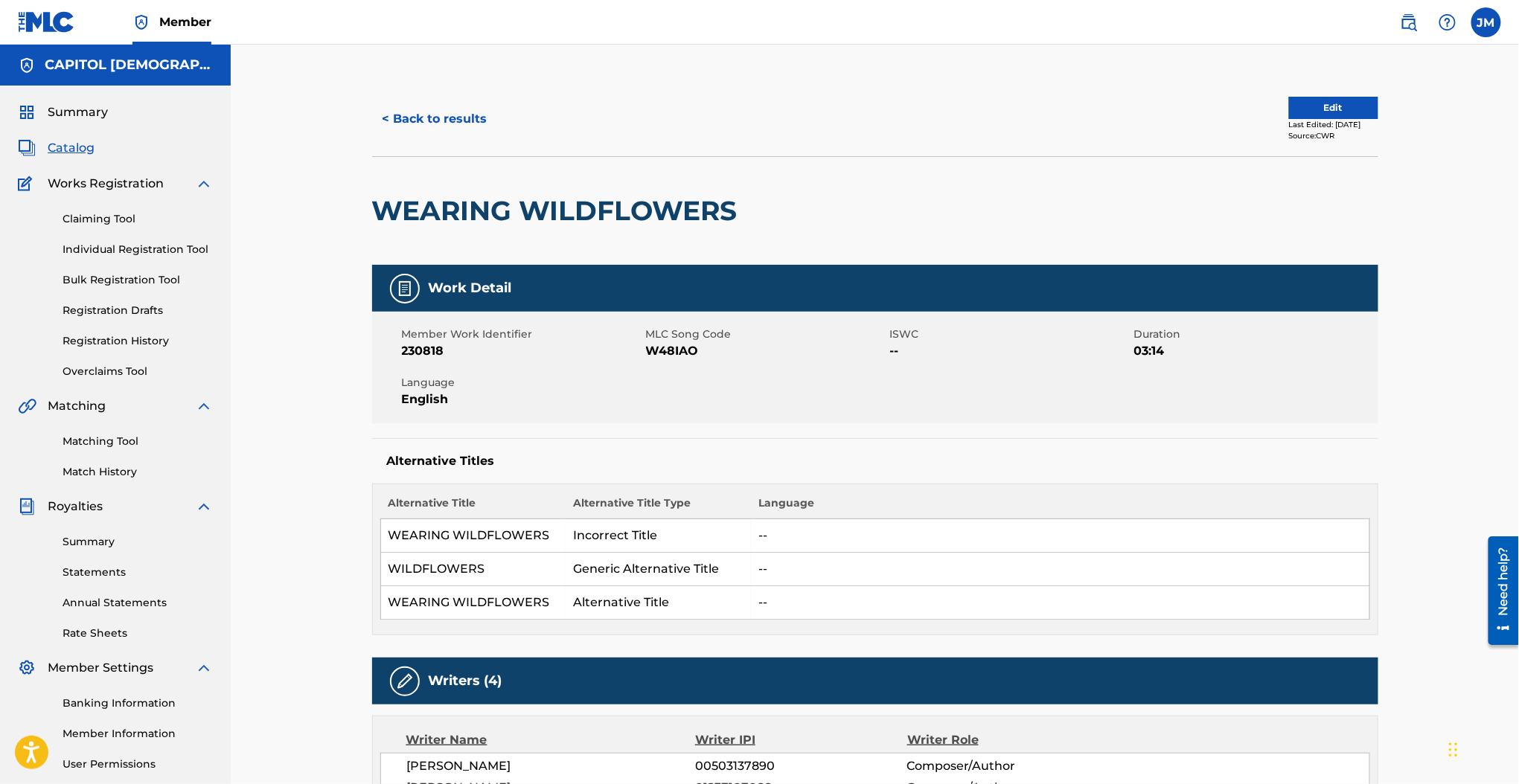
scroll to position [138, 0]
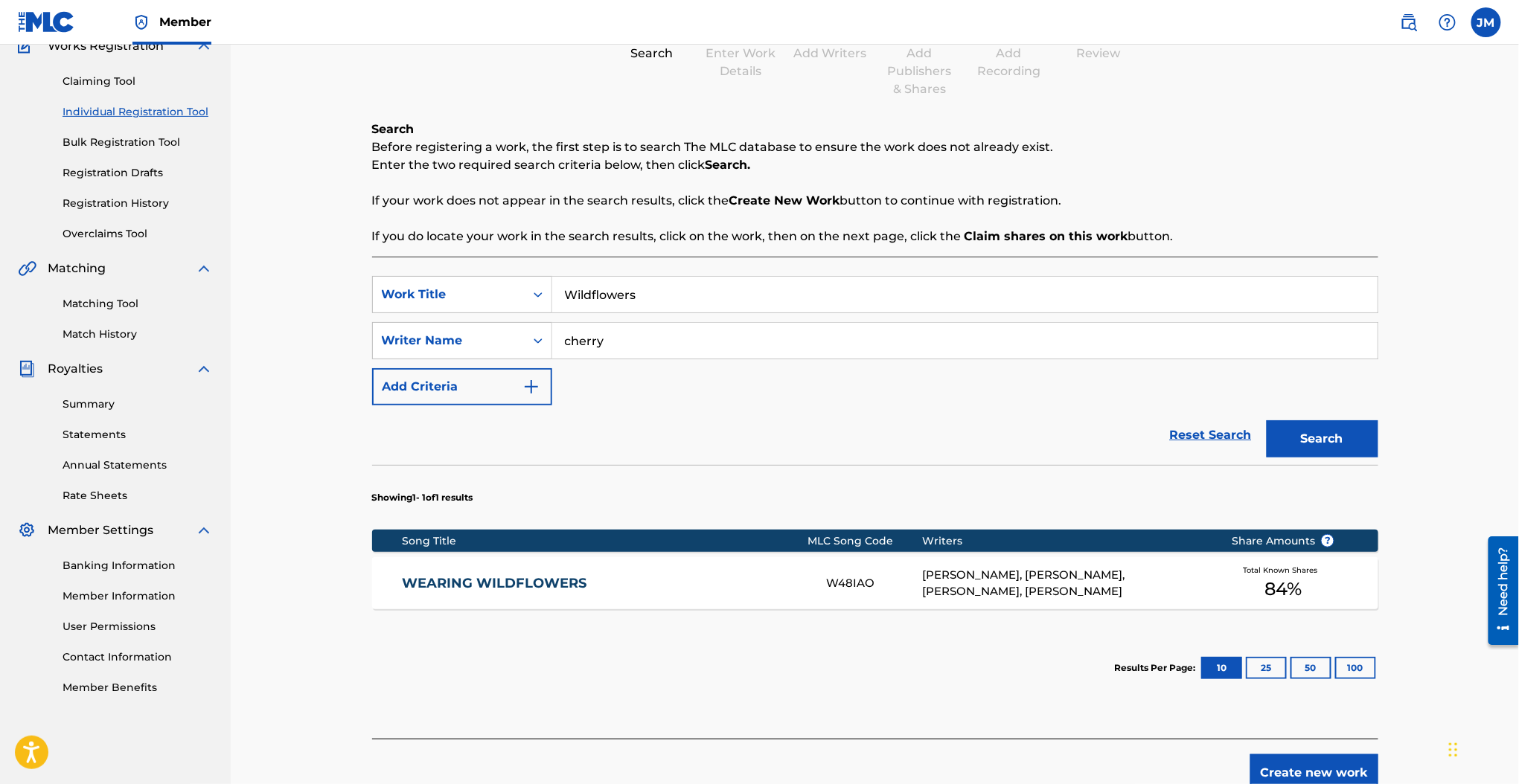
click at [600, 298] on input "Wildflowers" at bounding box center [965, 294] width 825 height 35
paste input "Test Him Out"
type input "Test Him Out"
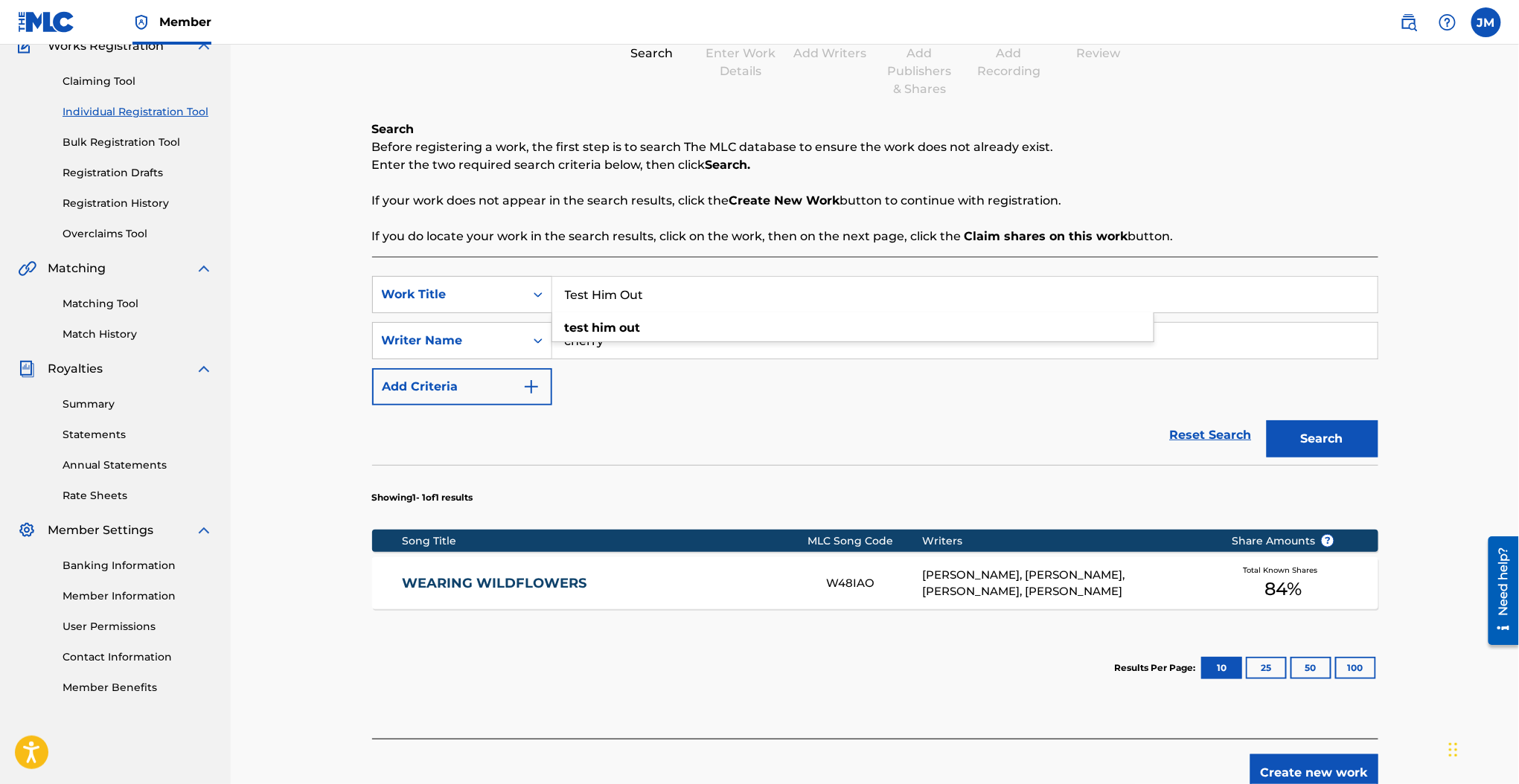
click at [315, 187] on div "Register Work Search Enter Work Details Add Writers Add Publishers & Shares Add…" at bounding box center [875, 349] width 1288 height 885
drag, startPoint x: 515, startPoint y: 351, endPoint x: 506, endPoint y: 351, distance: 9.0
click at [506, 351] on div "SearchWithCriteria737d525c-2af3-42f5-bc90-77cd236829b5 Writer Name cherry" at bounding box center [875, 340] width 1006 height 37
type input "tyree"
click at [1267, 420] on button "Search" at bounding box center [1322, 439] width 111 height 37
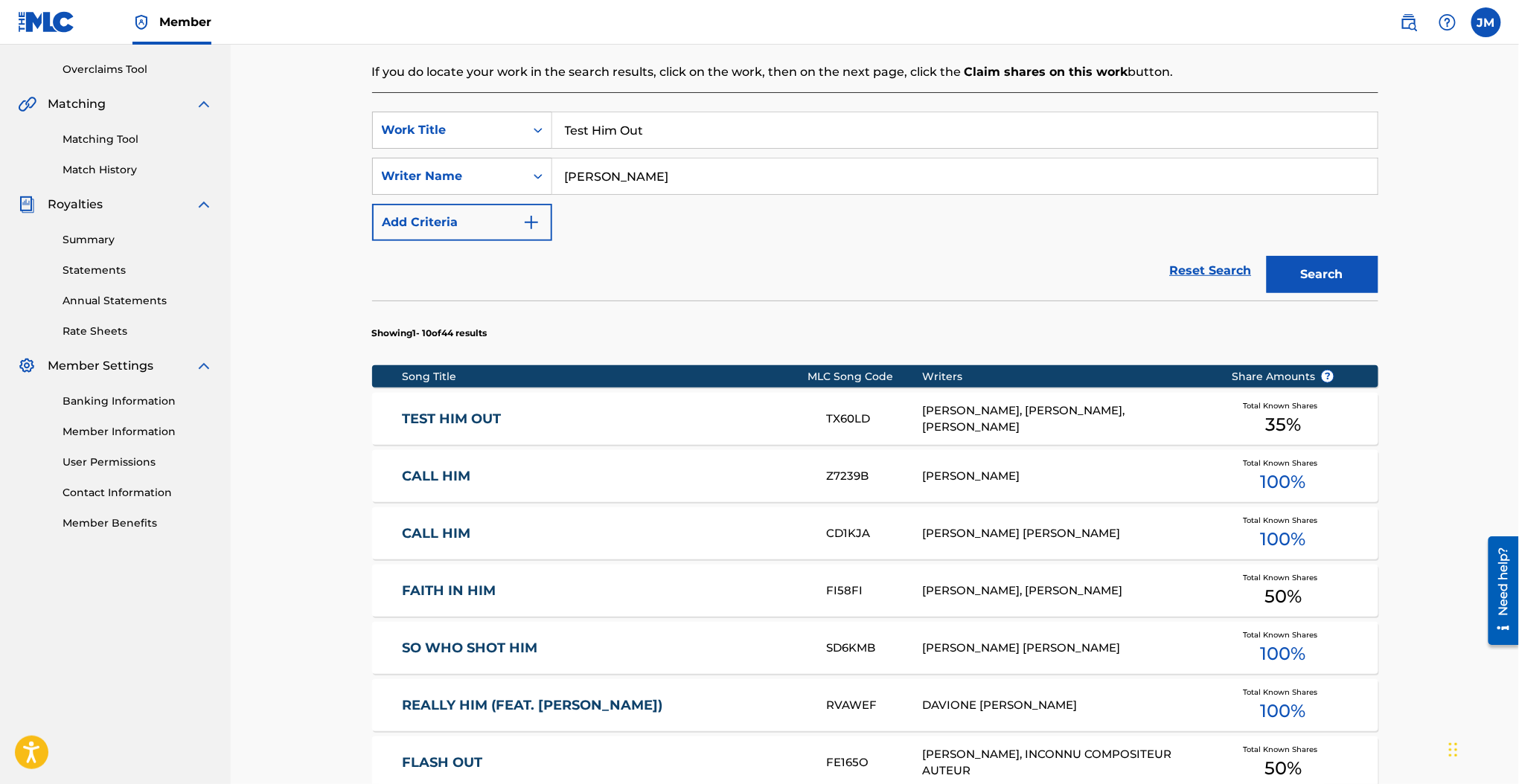
scroll to position [336, 0]
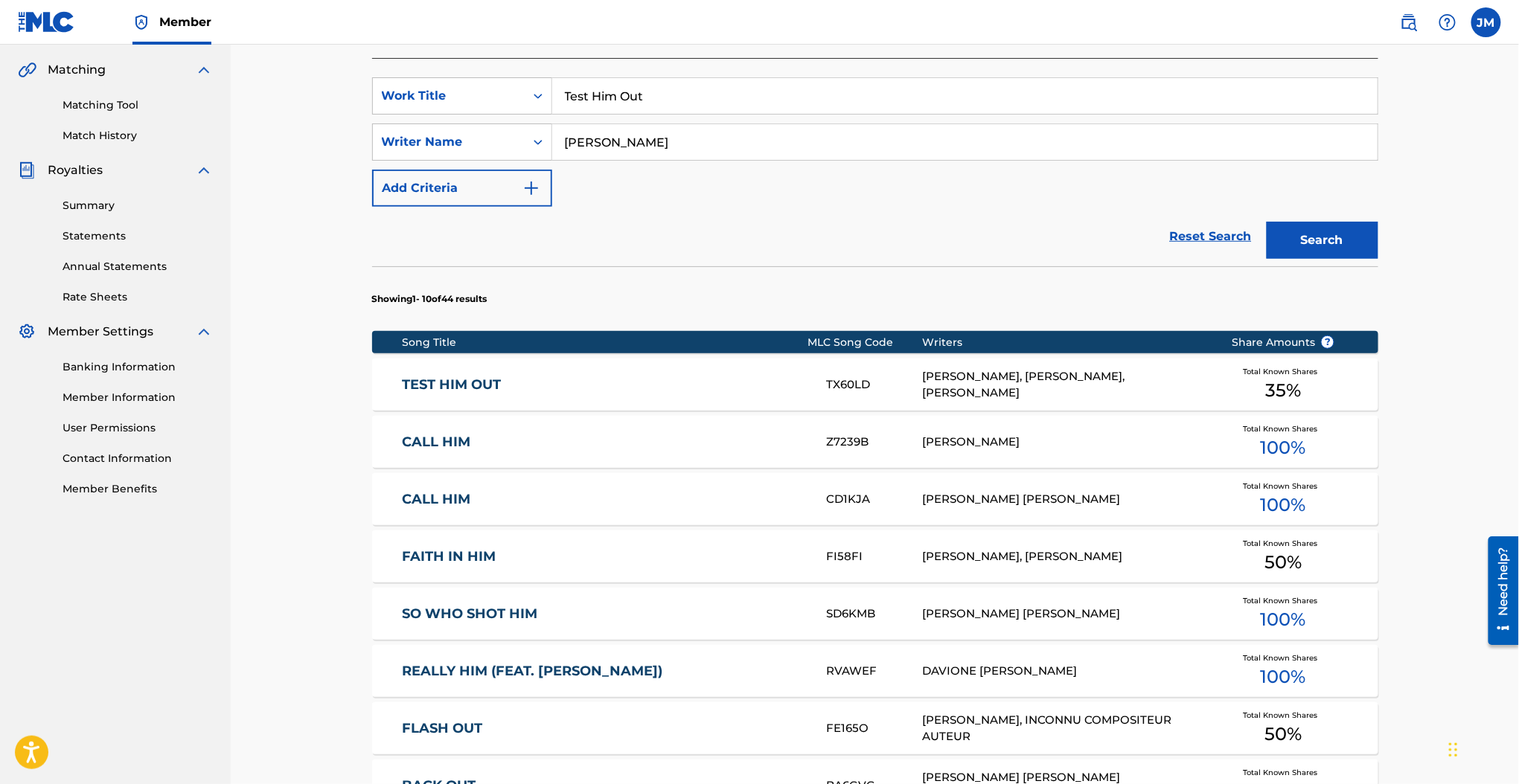
click at [494, 386] on link "TEST HIM OUT" at bounding box center [604, 385] width 405 height 17
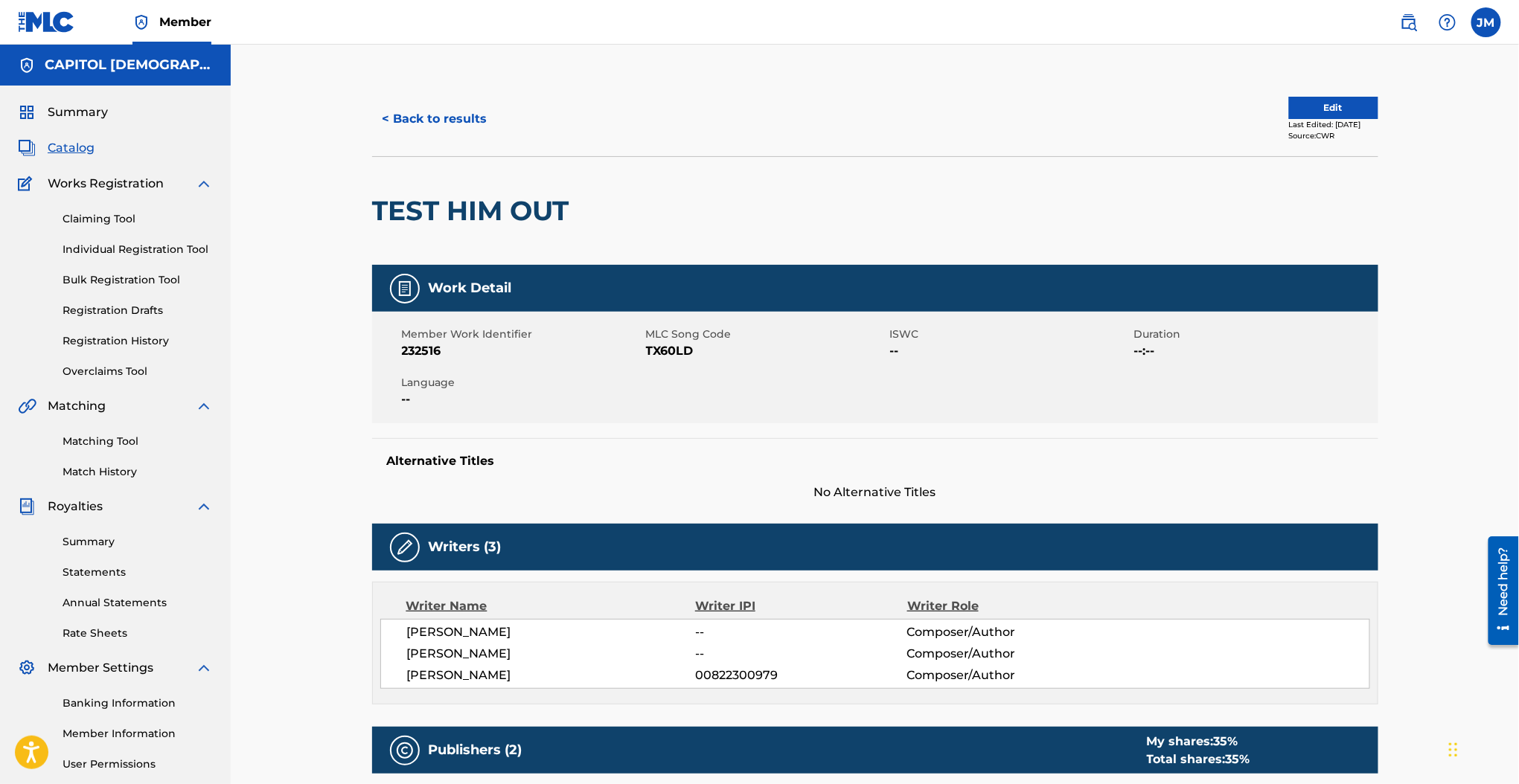
click at [665, 348] on span "TX60LD" at bounding box center [765, 351] width 240 height 18
copy span "TX60LD"
click at [450, 126] on button "< Back to results" at bounding box center [435, 119] width 125 height 37
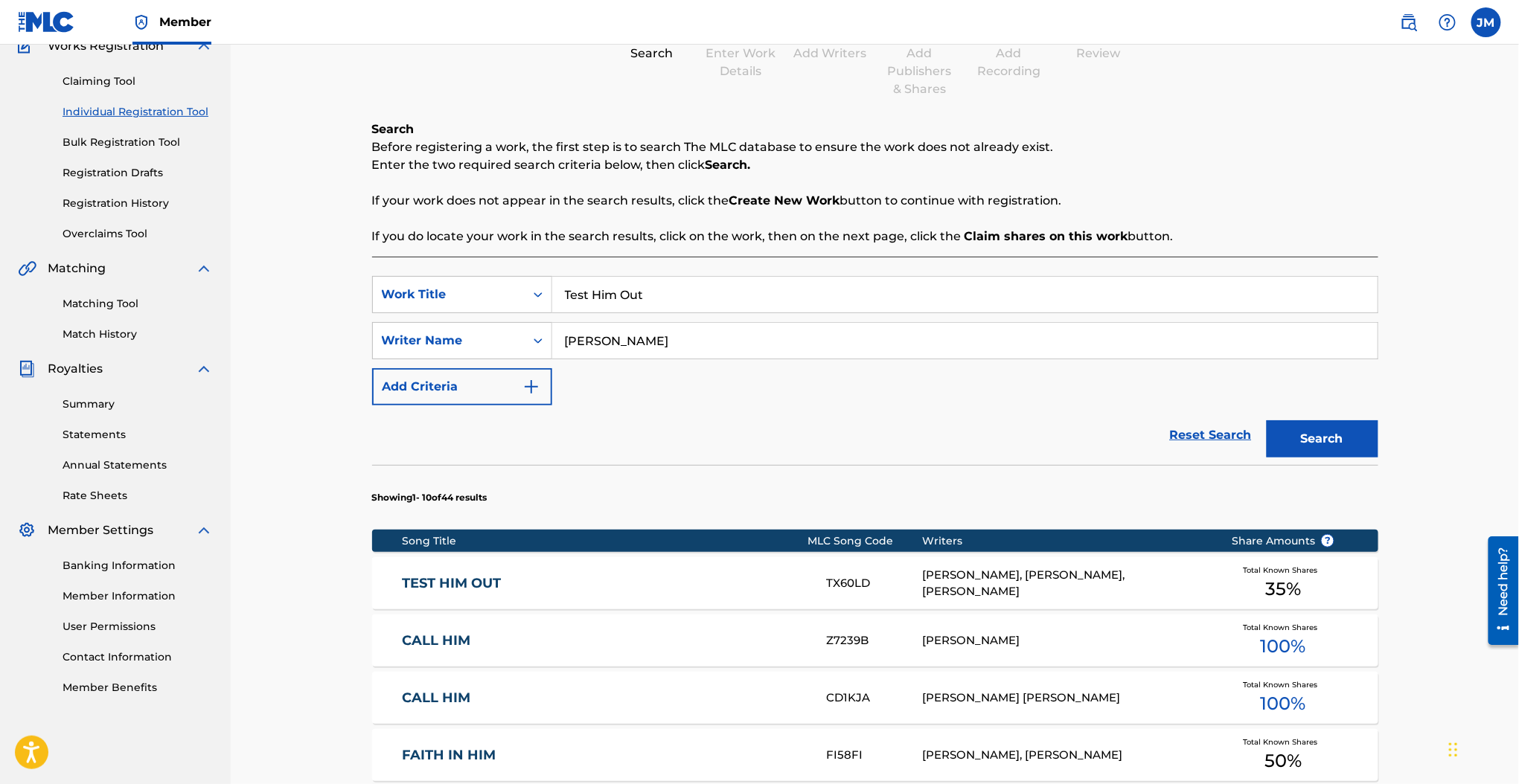
click at [623, 304] on input "Test Him Out" at bounding box center [965, 294] width 825 height 35
drag, startPoint x: 253, startPoint y: 177, endPoint x: 276, endPoint y: 156, distance: 31.1
click at [255, 177] on div "Register Work Search Enter Work Details Add Writers Add Publishers & Shares Add…" at bounding box center [875, 610] width 1288 height 1406
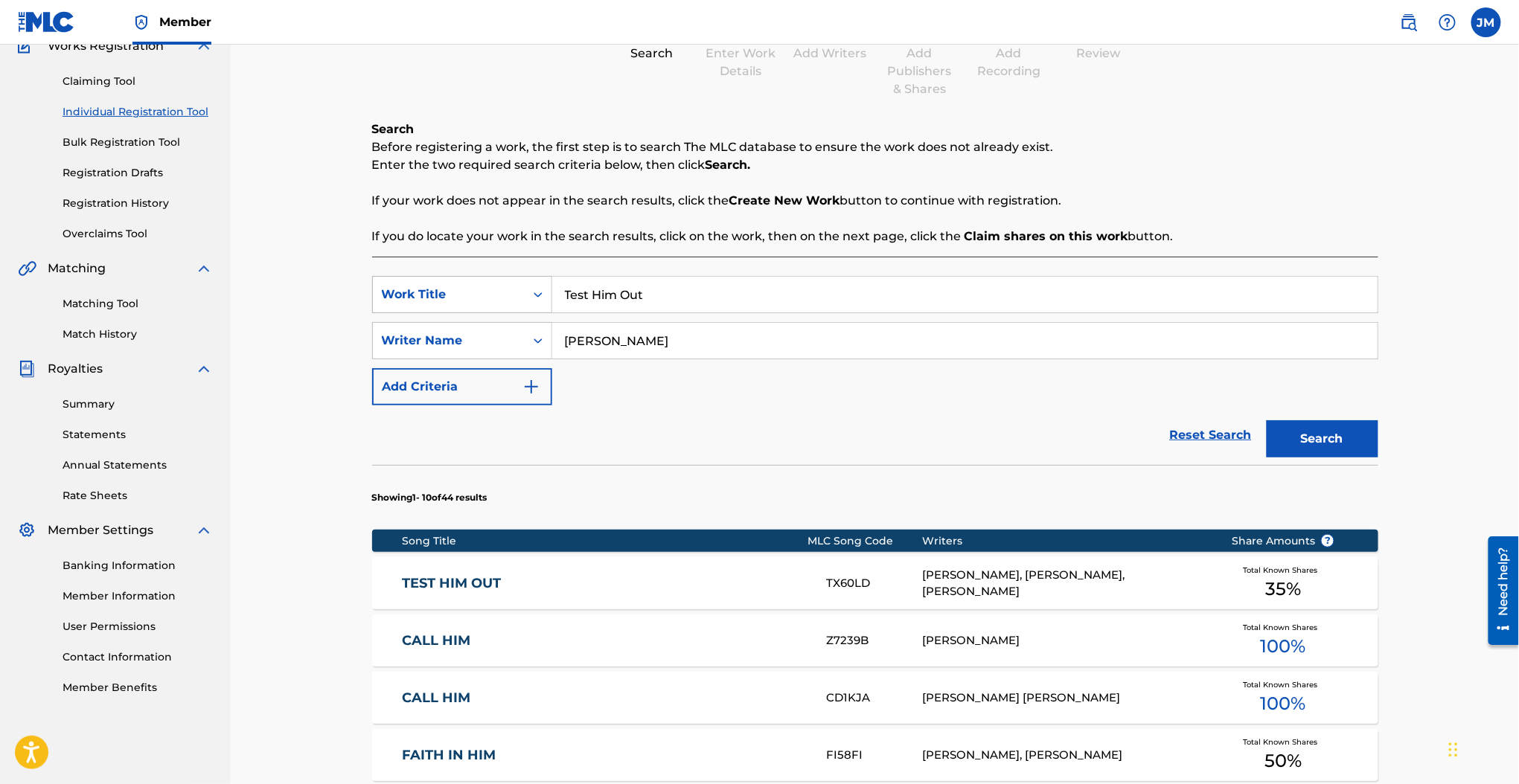
drag, startPoint x: 501, startPoint y: 297, endPoint x: 470, endPoint y: 303, distance: 31.6
click at [472, 303] on div "SearchWithCriteria63af8175-4b57-4769-b8de-327ed640c06a Work Title Test Him Out" at bounding box center [875, 294] width 1006 height 37
paste input "Carry It Well"
type input "Carry It Well"
type input "finnesand"
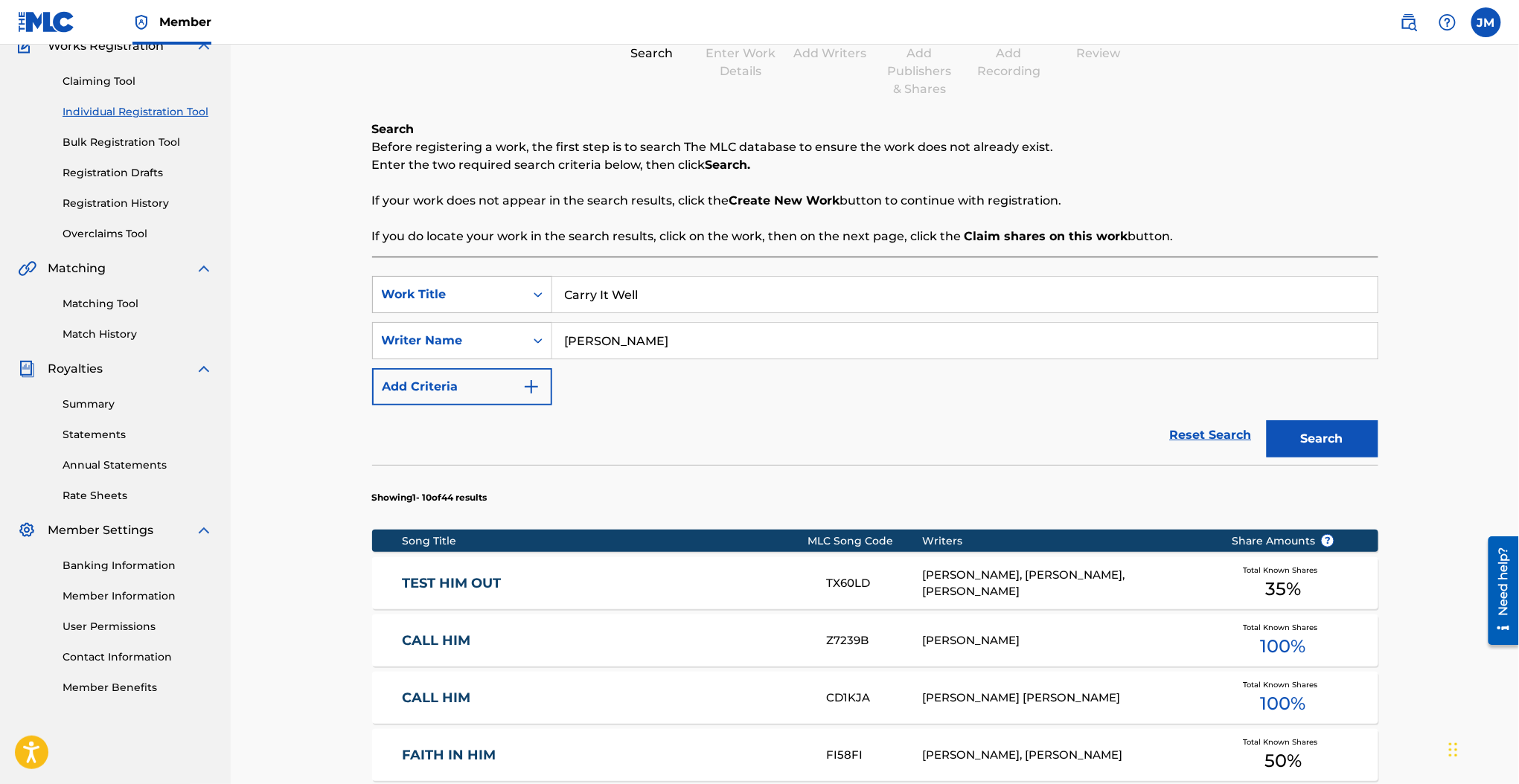
click at [1267, 420] on button "Search" at bounding box center [1322, 439] width 111 height 37
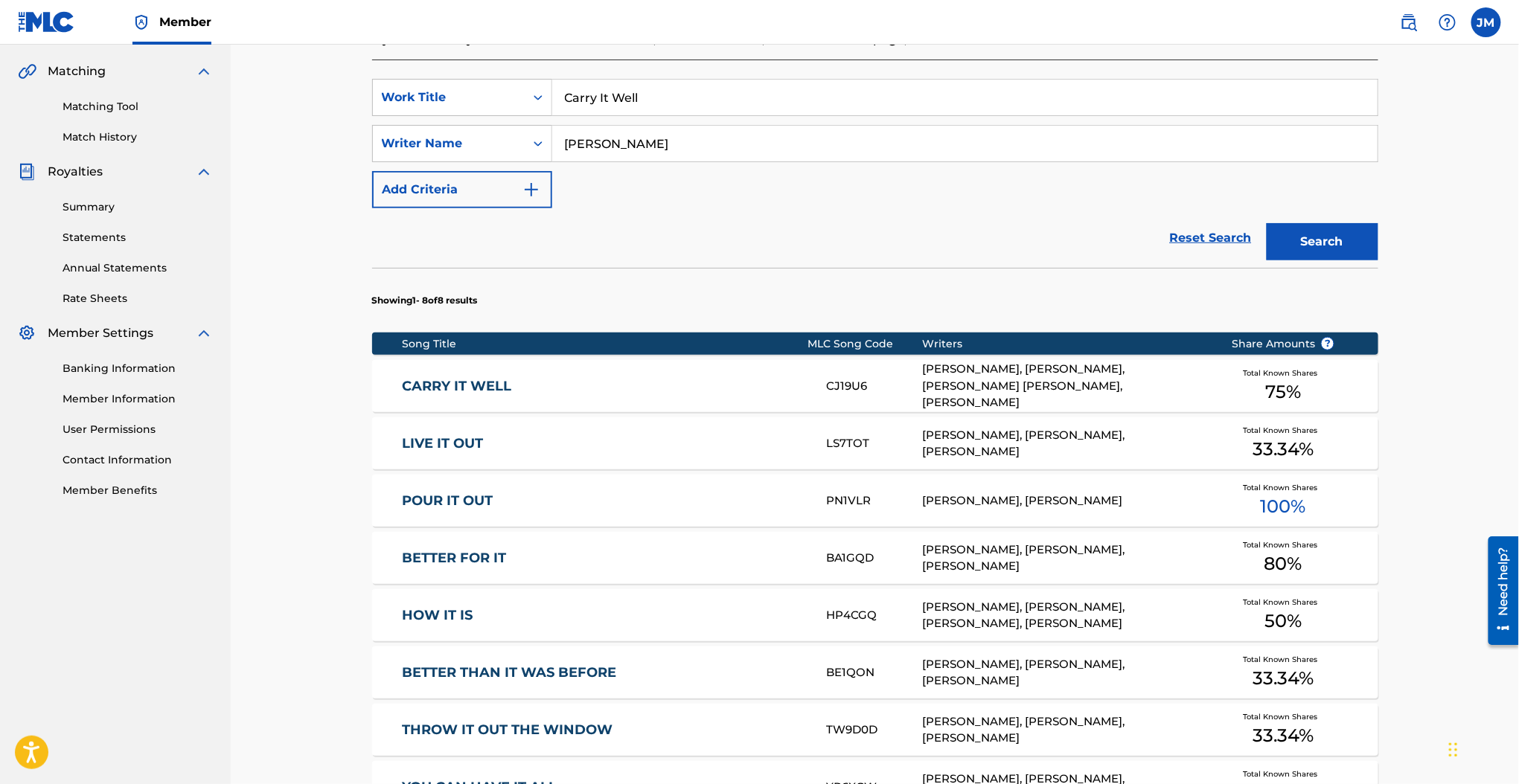
scroll to position [336, 0]
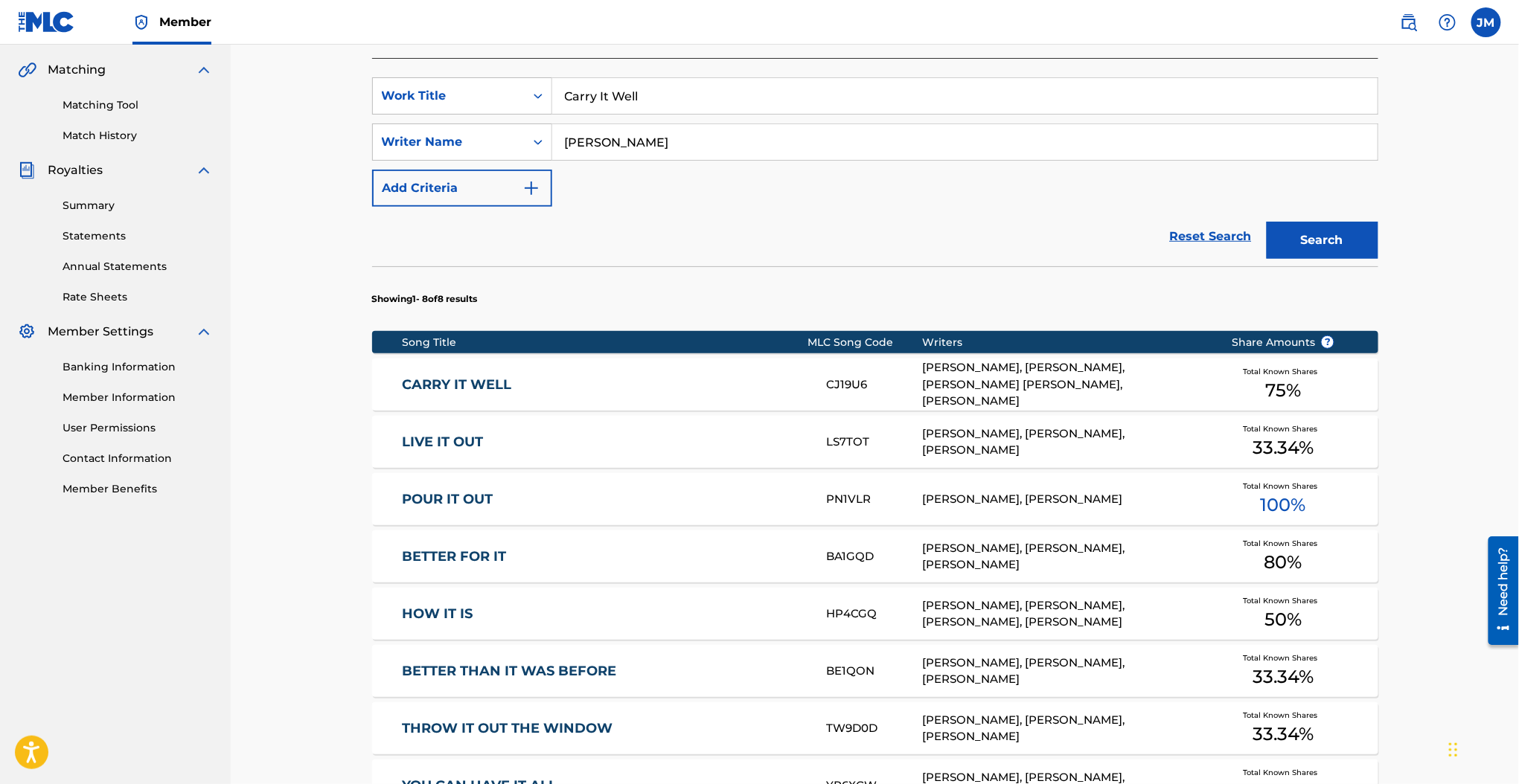
click at [489, 381] on link "CARRY IT WELL" at bounding box center [604, 385] width 405 height 17
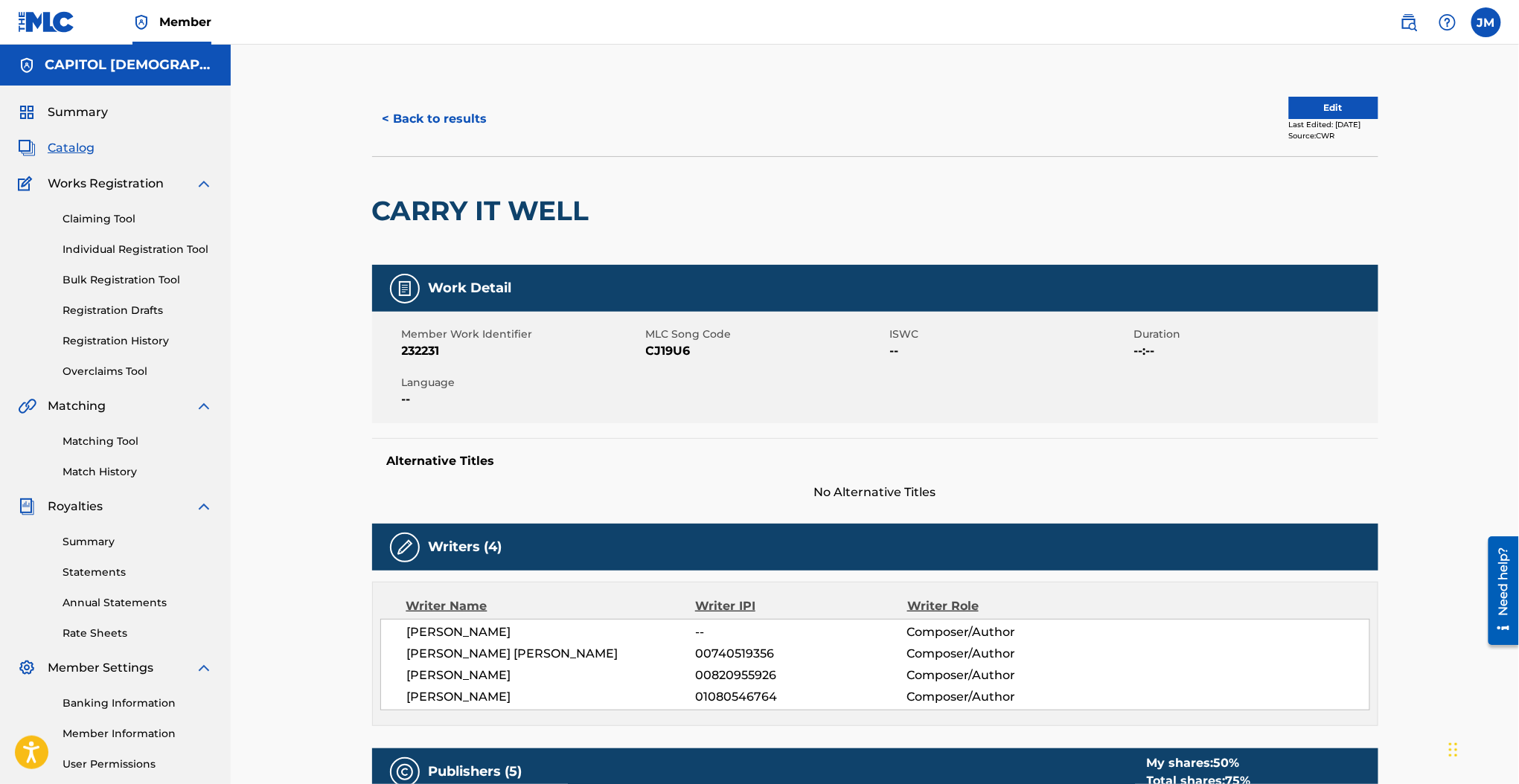
click at [665, 354] on span "CJ19U6" at bounding box center [765, 351] width 240 height 18
copy span "CJ19U6"
click at [454, 127] on button "< Back to results" at bounding box center [435, 119] width 125 height 37
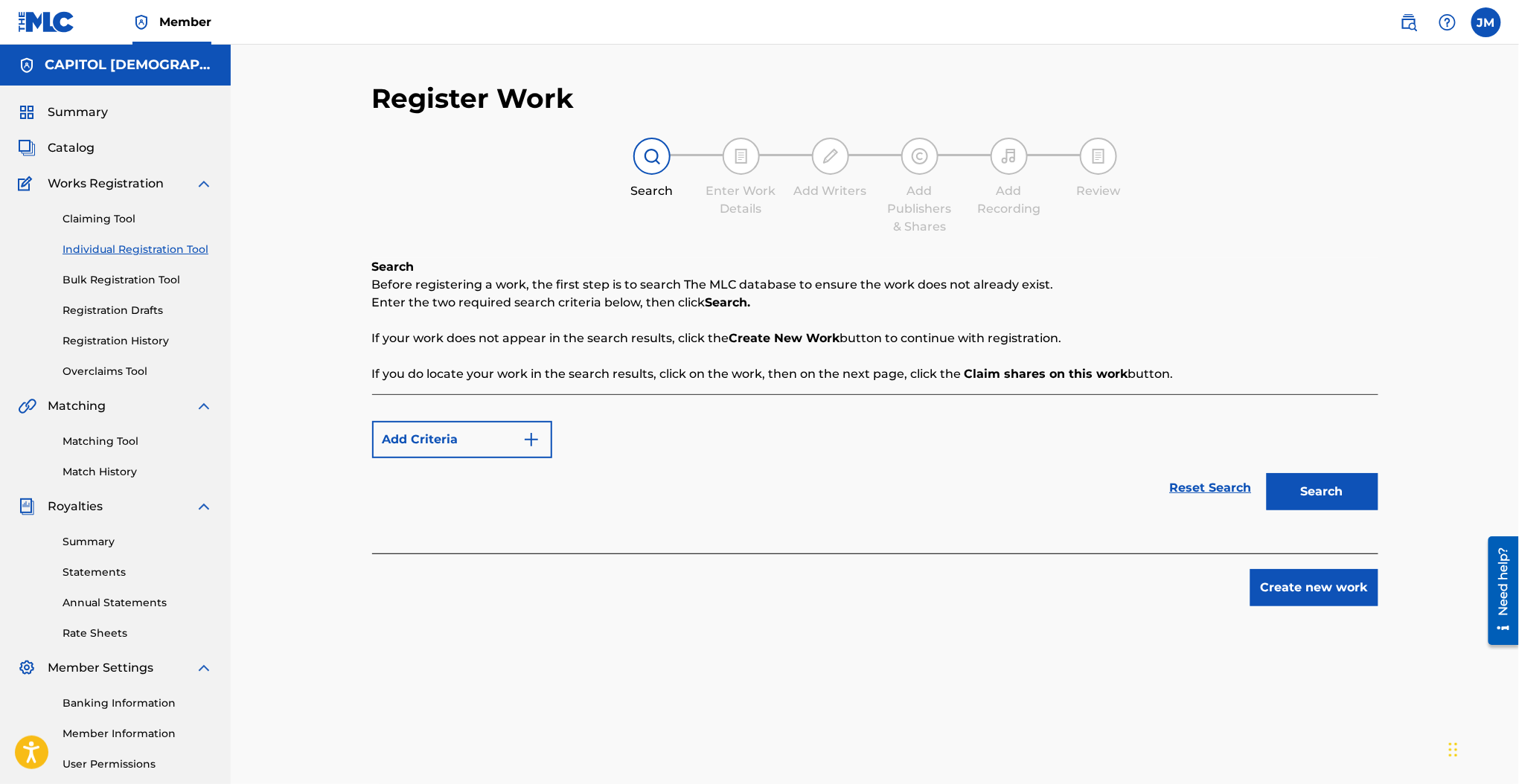
scroll to position [138, 0]
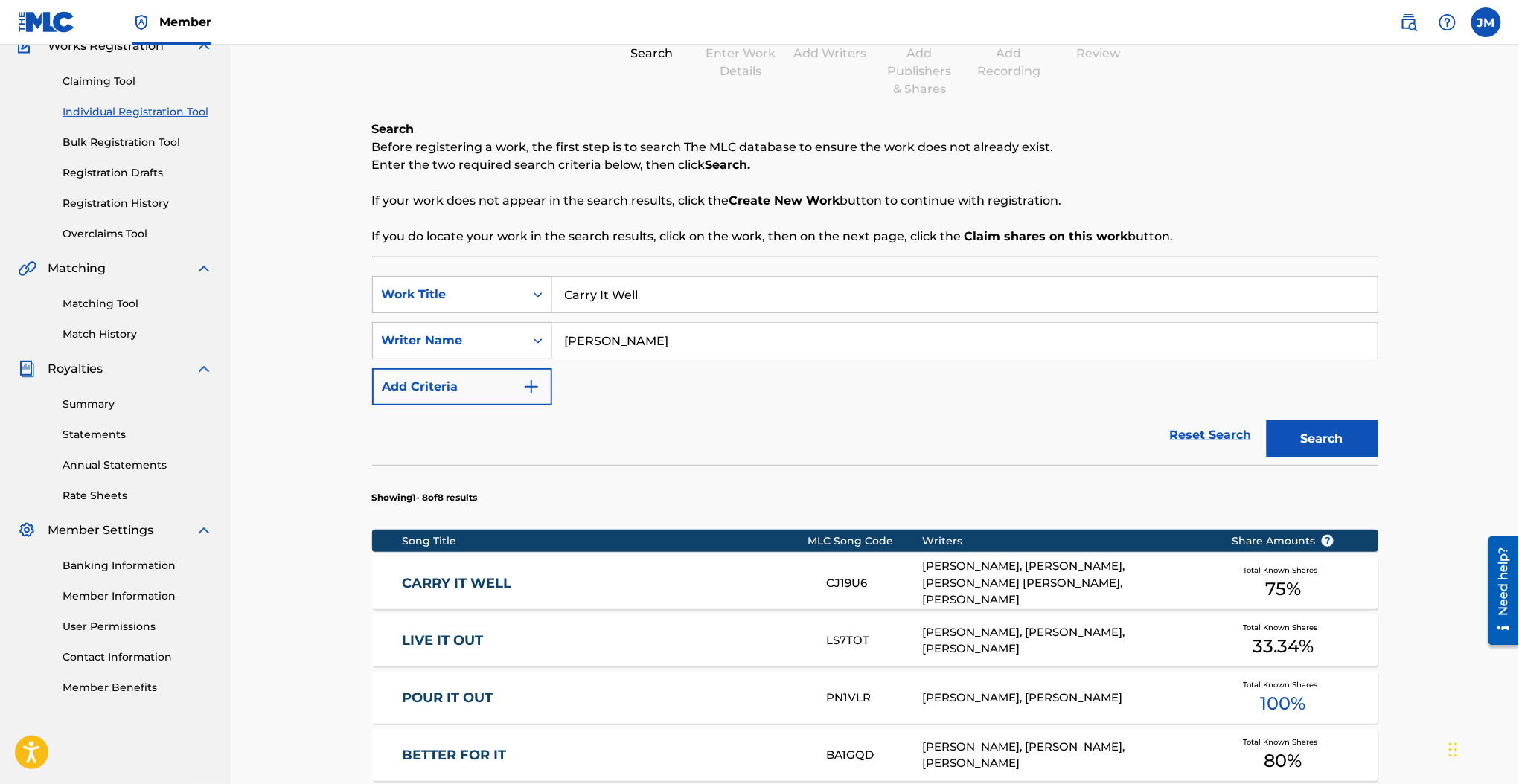
click at [672, 285] on input "Carry It Well" at bounding box center [965, 294] width 825 height 35
click at [671, 285] on input "Carry It Well" at bounding box center [965, 294] width 825 height 35
paste input "Set My Eyes"
type input "Set My Eyes"
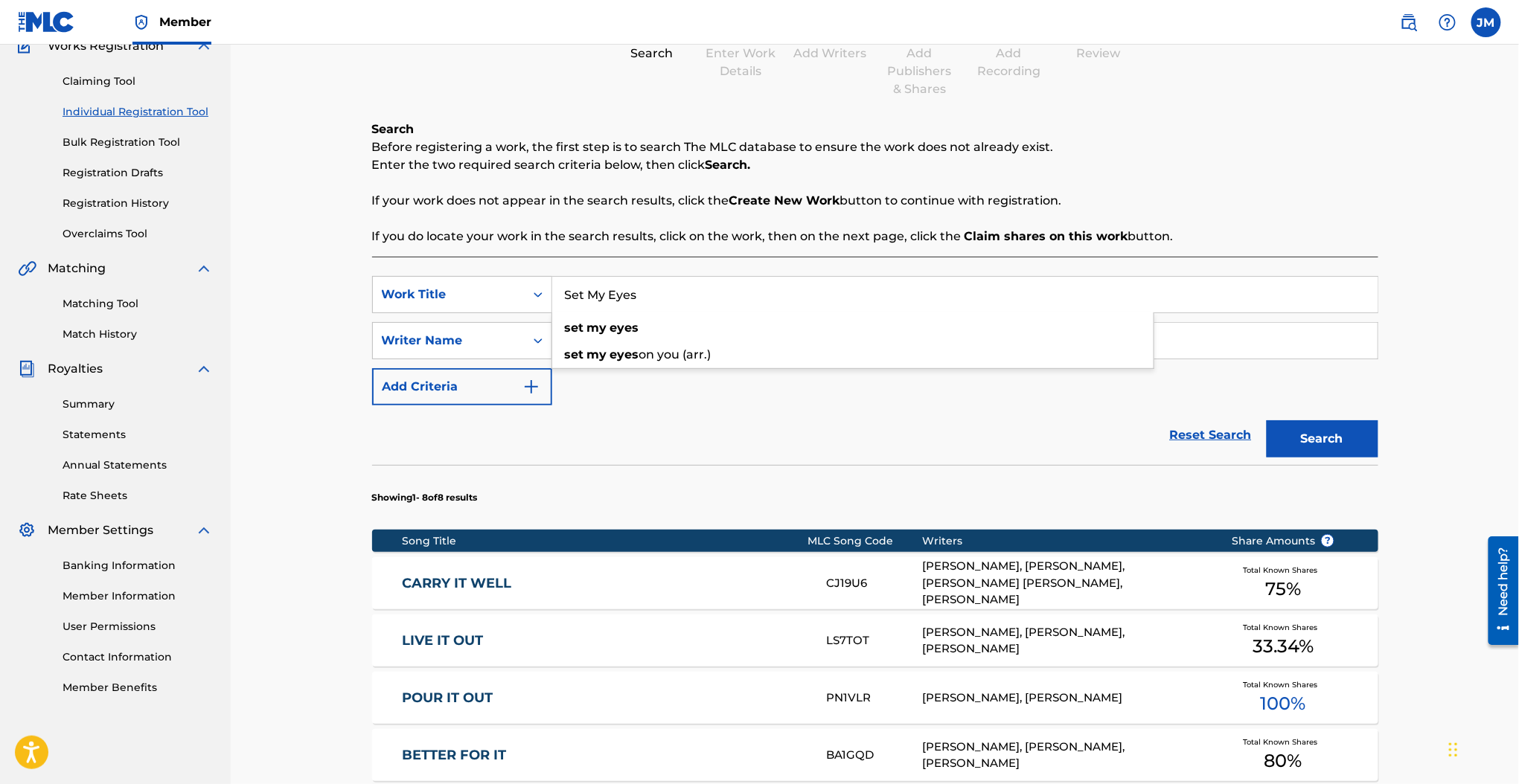
click at [553, 186] on div "Search Before registering a work, the first step is to search The MLC database …" at bounding box center [875, 183] width 1006 height 125
drag, startPoint x: 637, startPoint y: 353, endPoint x: 524, endPoint y: 351, distance: 113.0
click at [524, 351] on div "SearchWithCriteria737d525c-2af3-42f5-bc90-77cd236829b5 Writer Name finnesand" at bounding box center [875, 340] width 1006 height 37
type input "wong"
click at [1267, 420] on button "Search" at bounding box center [1322, 439] width 111 height 37
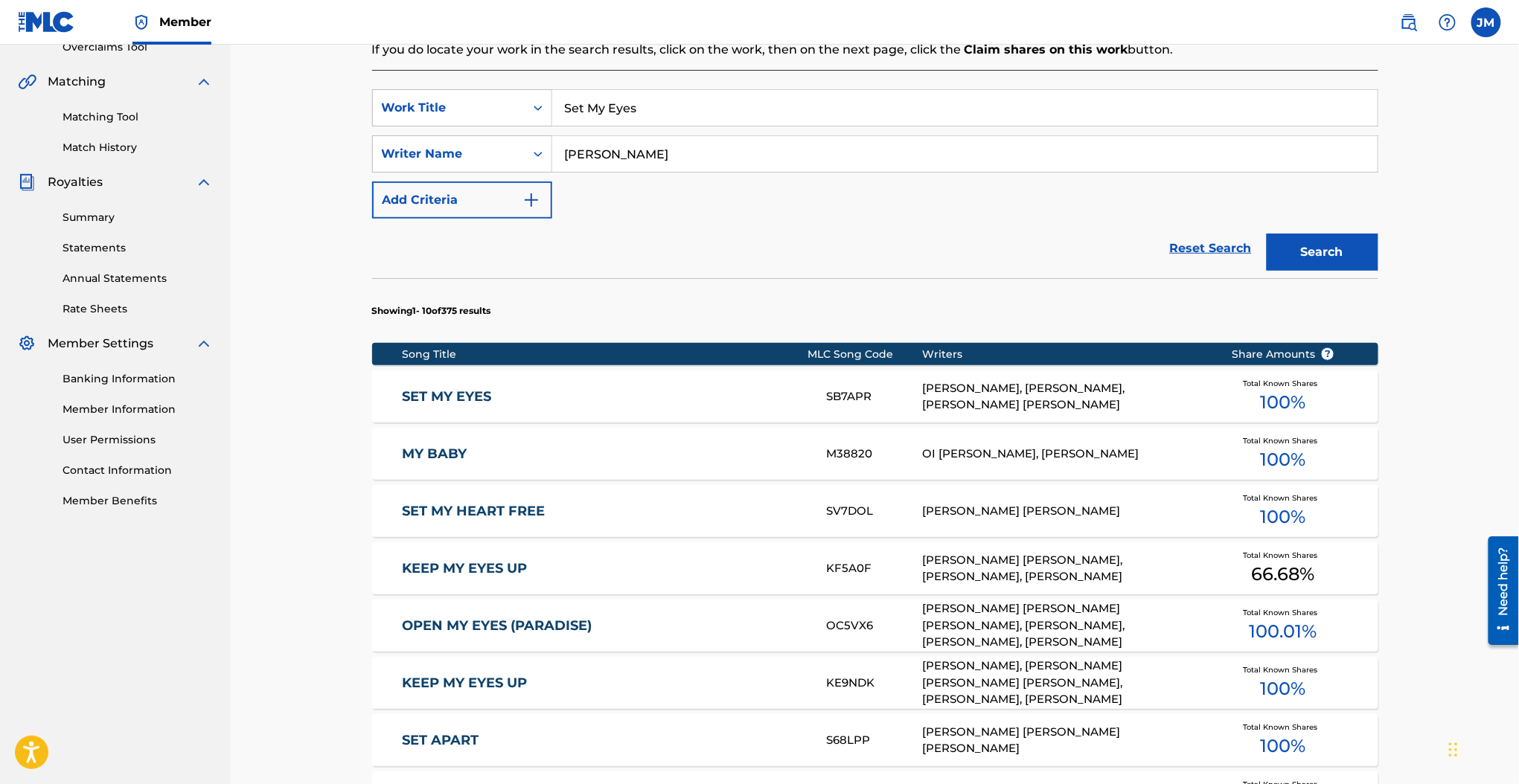
scroll to position [336, 0]
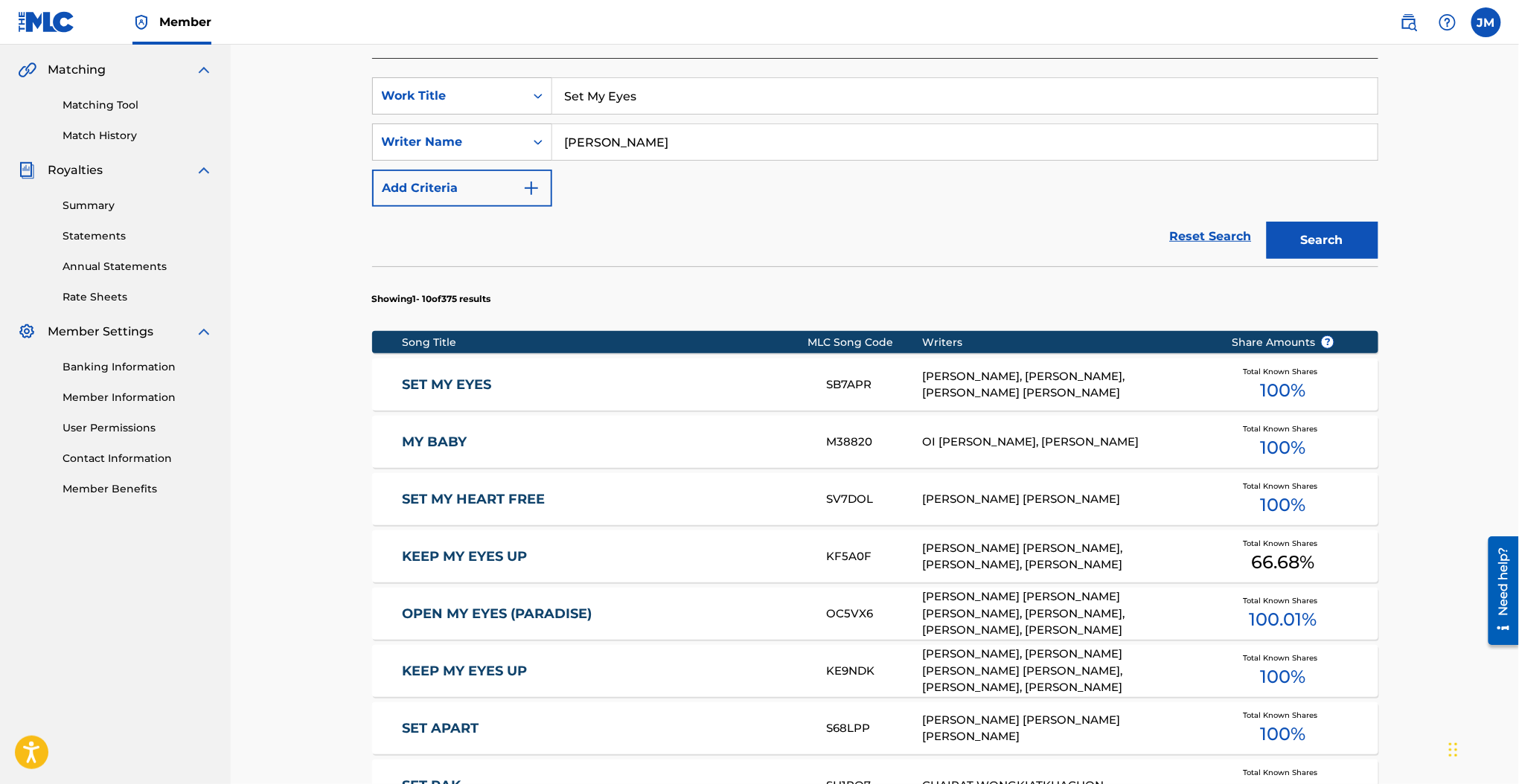
click at [485, 382] on link "SET MY EYES" at bounding box center [604, 385] width 405 height 17
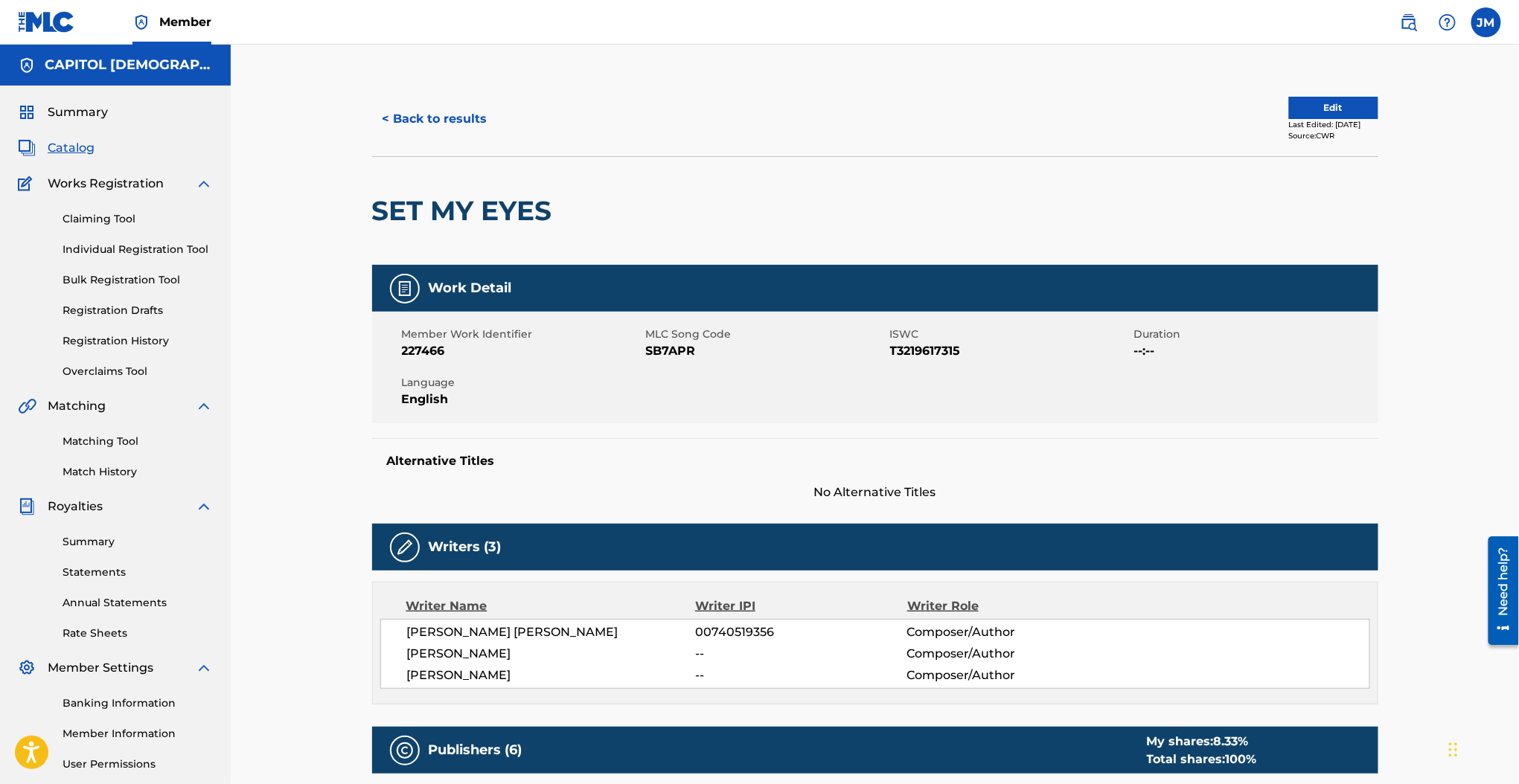
click at [656, 346] on span "SB7APR" at bounding box center [765, 351] width 240 height 18
click at [457, 130] on button "< Back to results" at bounding box center [435, 119] width 125 height 37
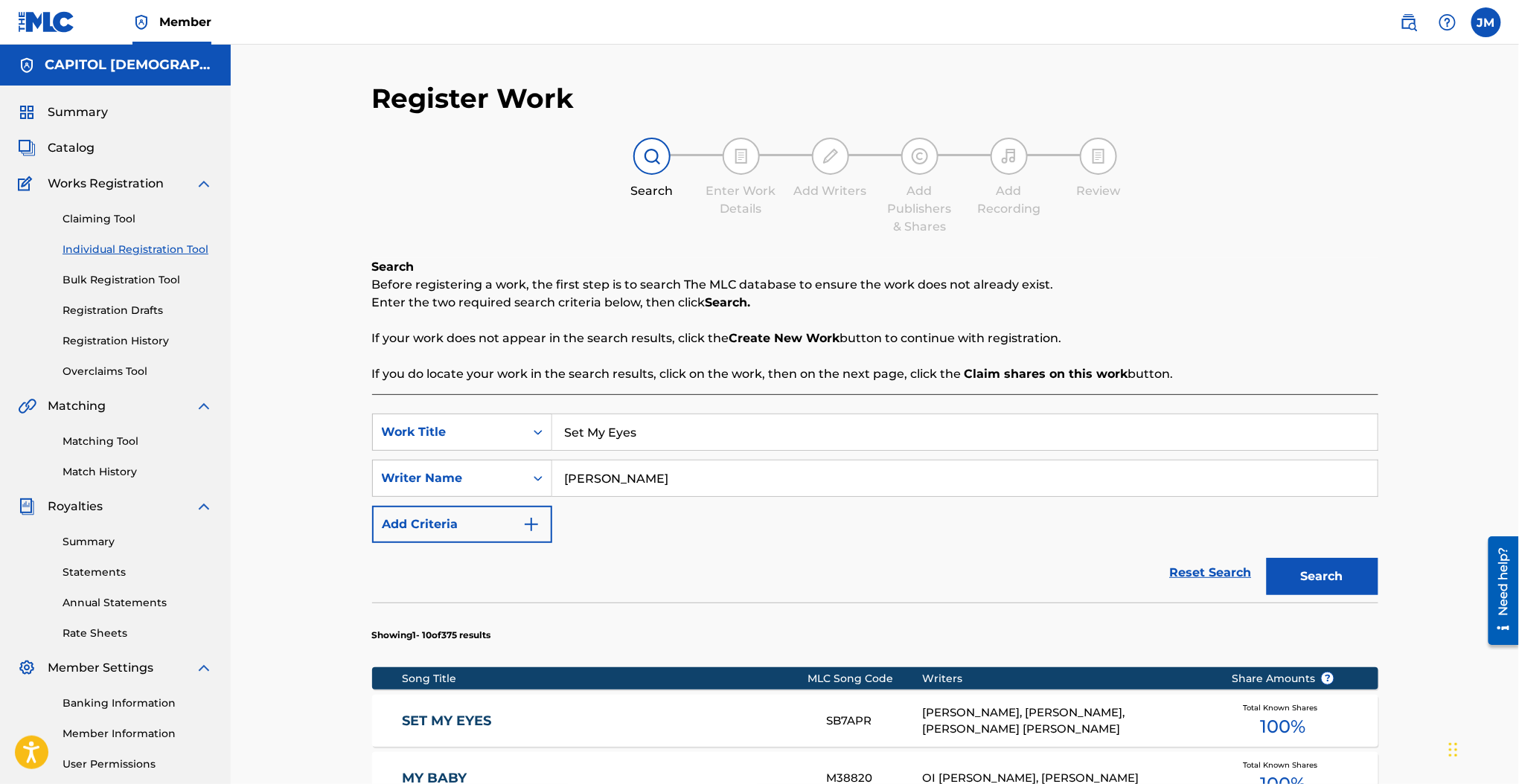
scroll to position [138, 0]
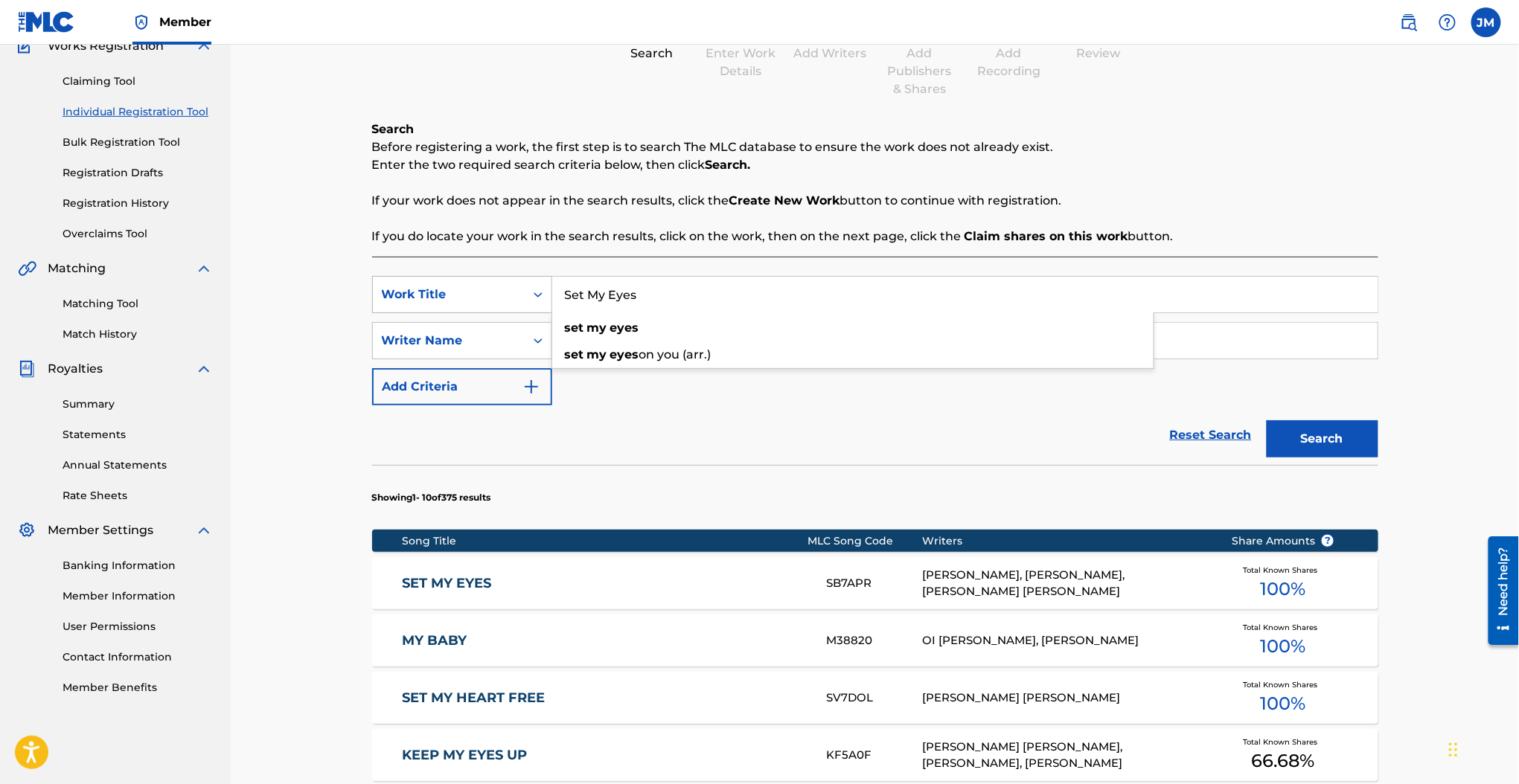
drag, startPoint x: 675, startPoint y: 301, endPoint x: 531, endPoint y: 303, distance: 144.0
click at [531, 303] on div "SearchWithCriteria63af8175-4b57-4769-b8de-327ed640c06a Work Title Set My Eyes s…" at bounding box center [875, 294] width 1006 height 37
paste input "Cuanto Te Amo"
type input "Cuanto Te Amo"
click at [617, 216] on div "Search Before registering a work, the first step is to search The MLC database …" at bounding box center [875, 183] width 1006 height 125
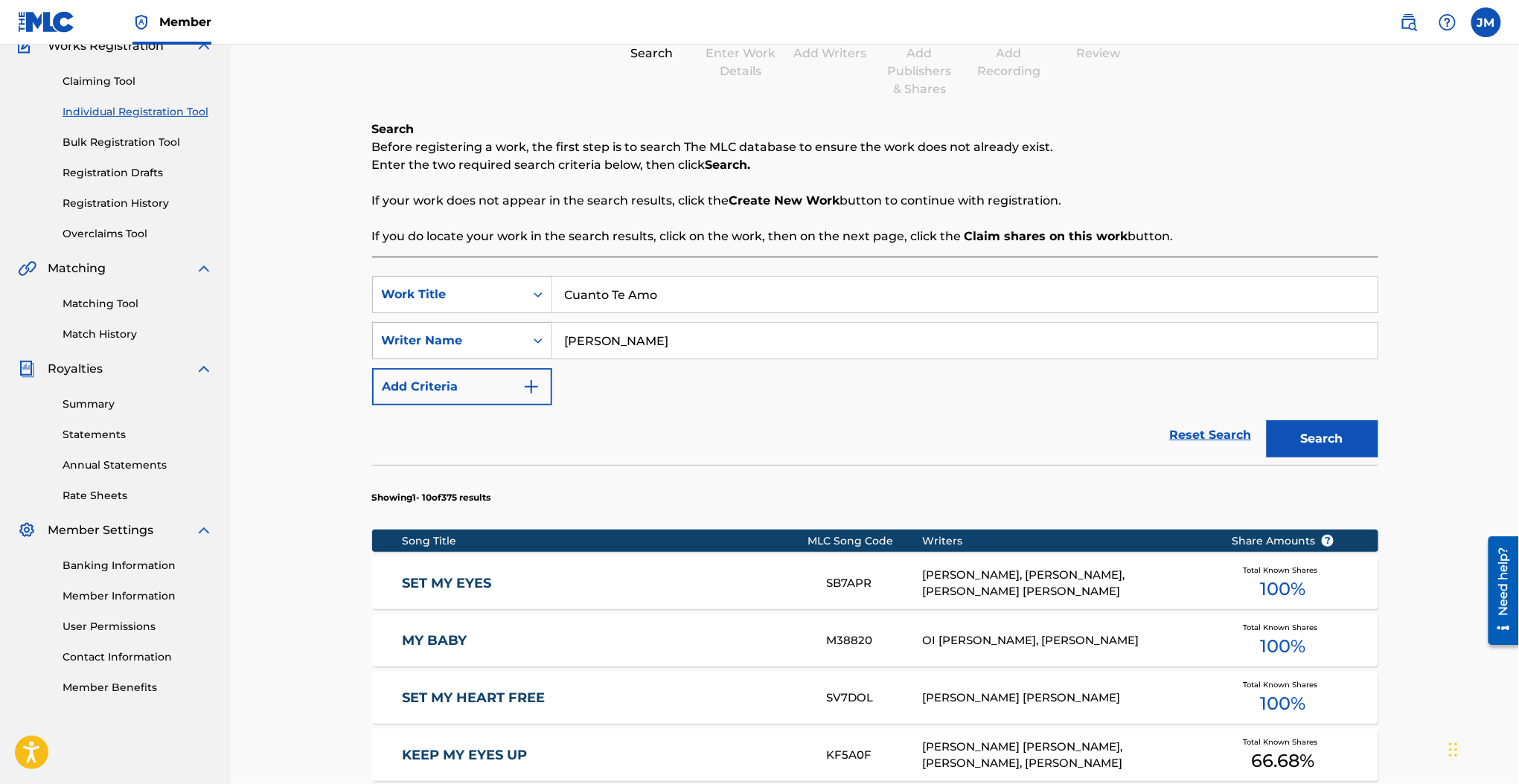
drag, startPoint x: 605, startPoint y: 355, endPoint x: 525, endPoint y: 349, distance: 80.2
click at [525, 349] on div "SearchWithCriteria737d525c-2af3-42f5-bc90-77cd236829b5 Writer Name wong" at bounding box center [875, 340] width 1006 height 37
type input "noel"
click at [1267, 420] on button "Search" at bounding box center [1322, 439] width 111 height 37
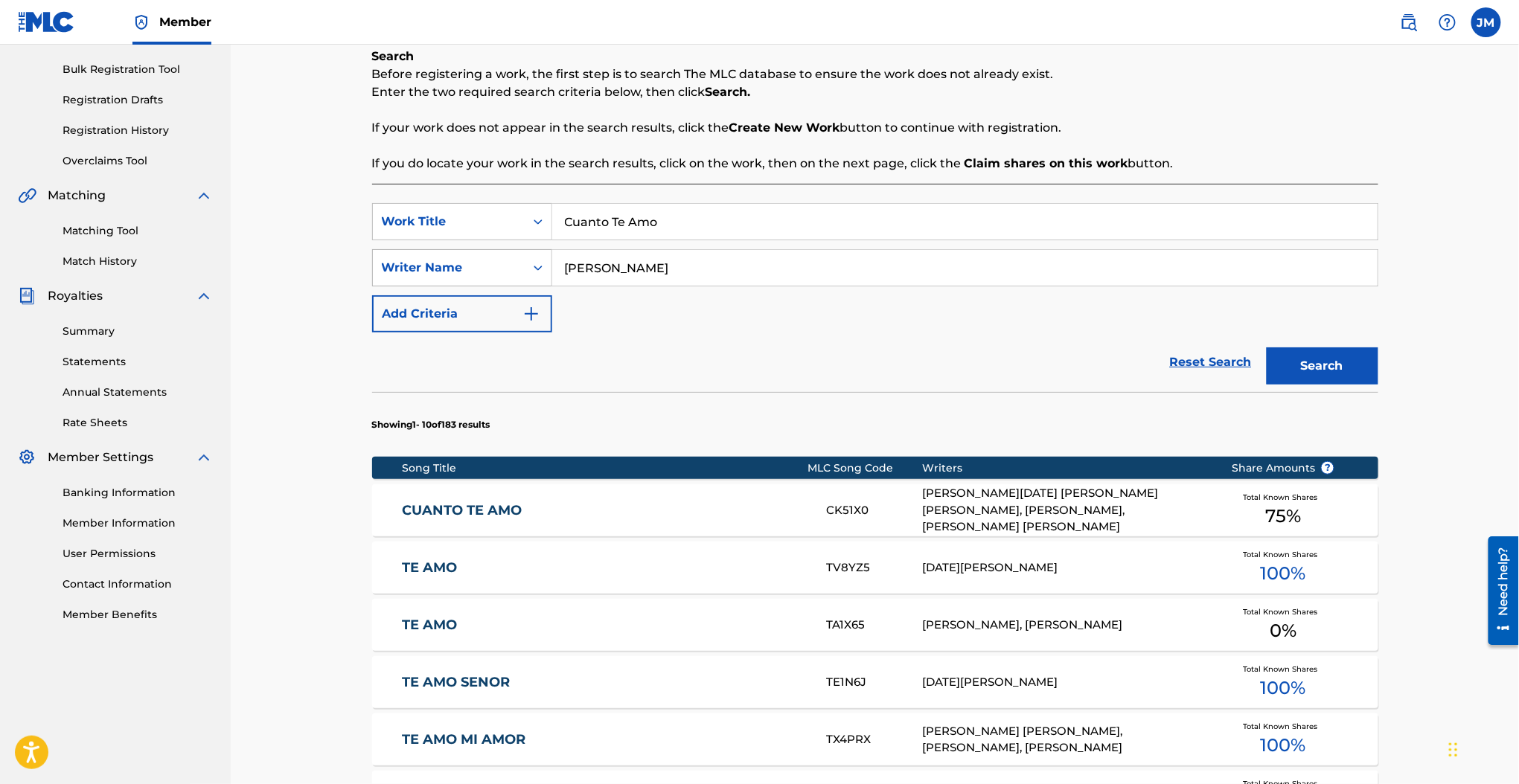
scroll to position [336, 0]
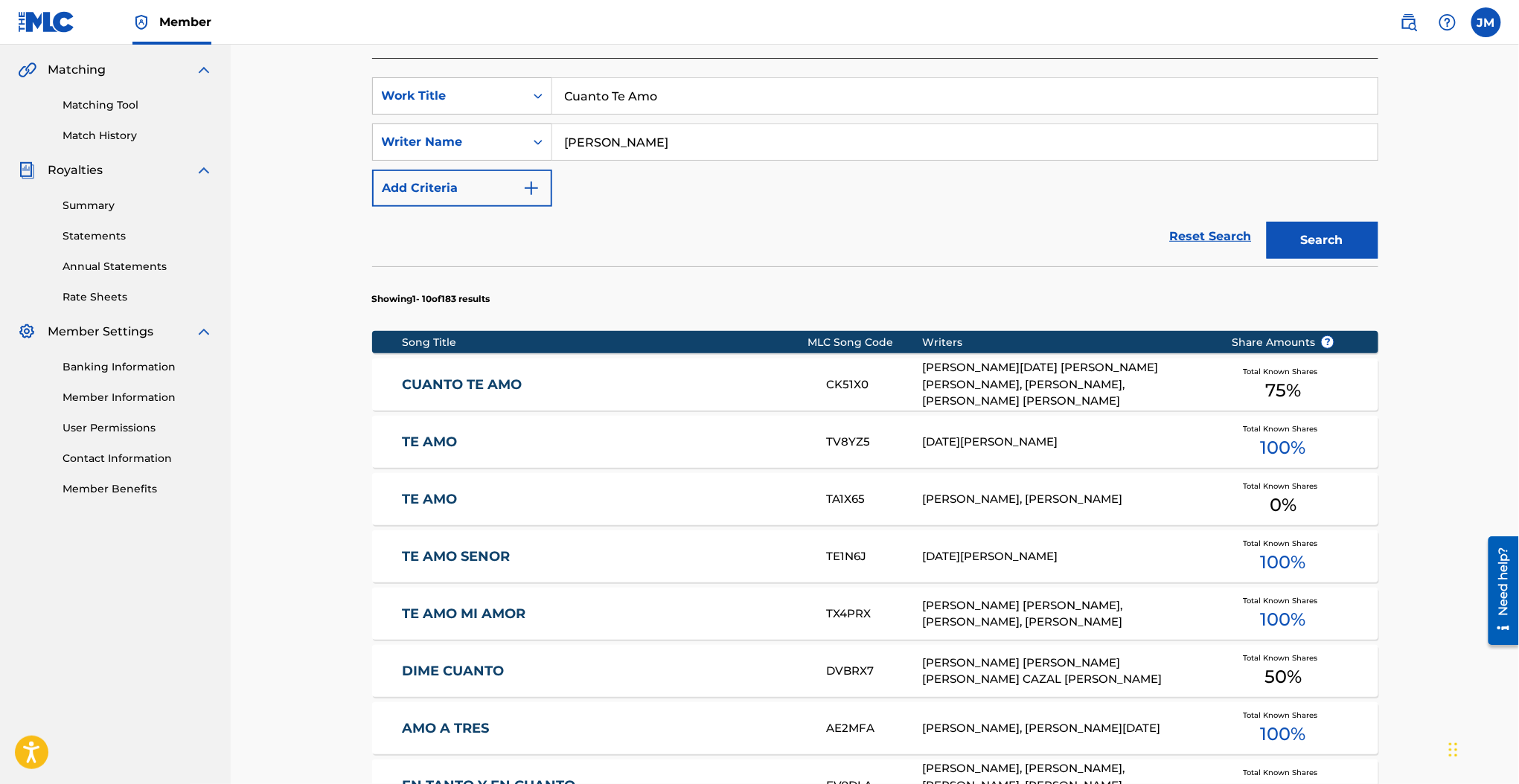
click at [506, 390] on link "CUANTO TE AMO" at bounding box center [604, 385] width 405 height 17
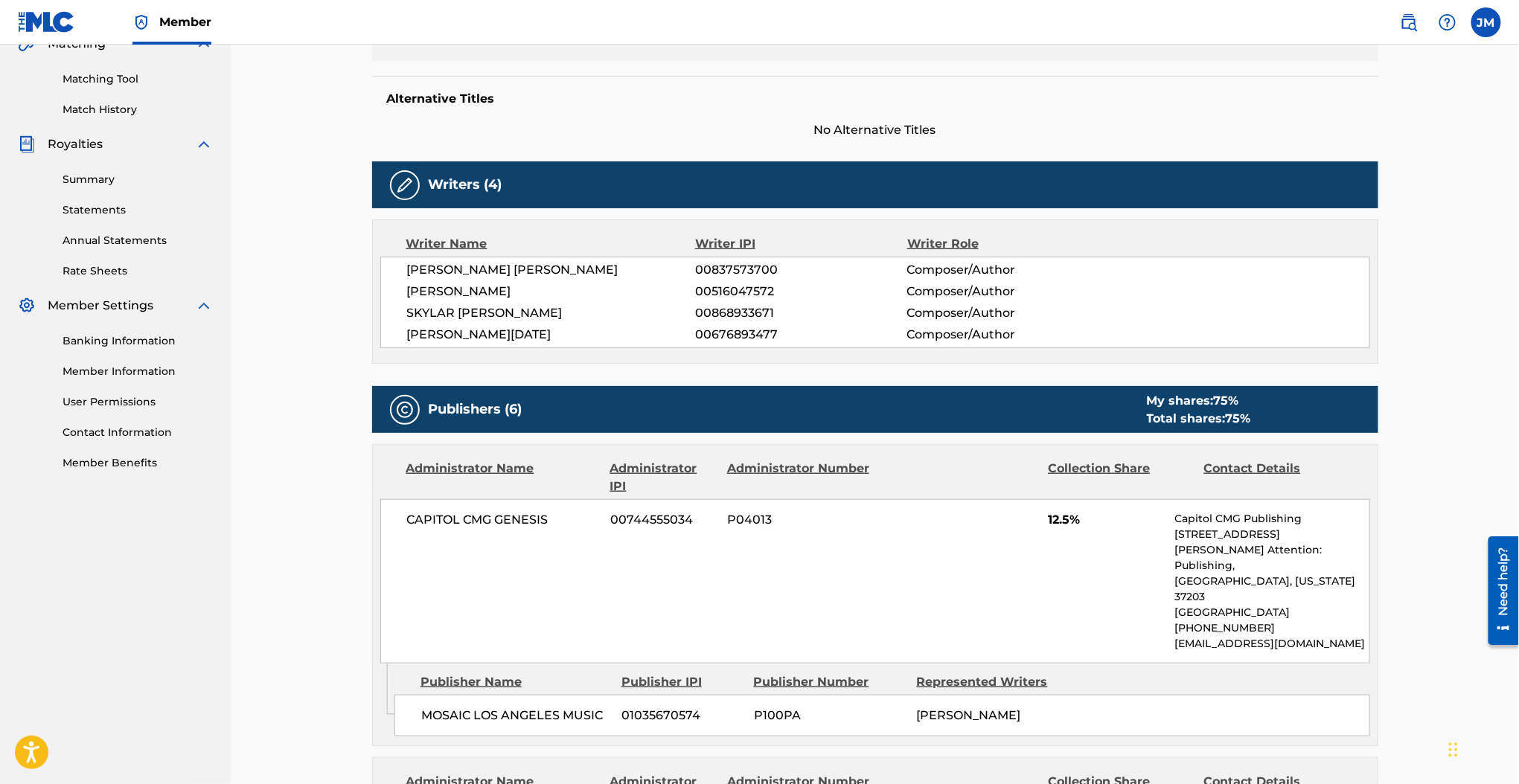
scroll to position [99, 0]
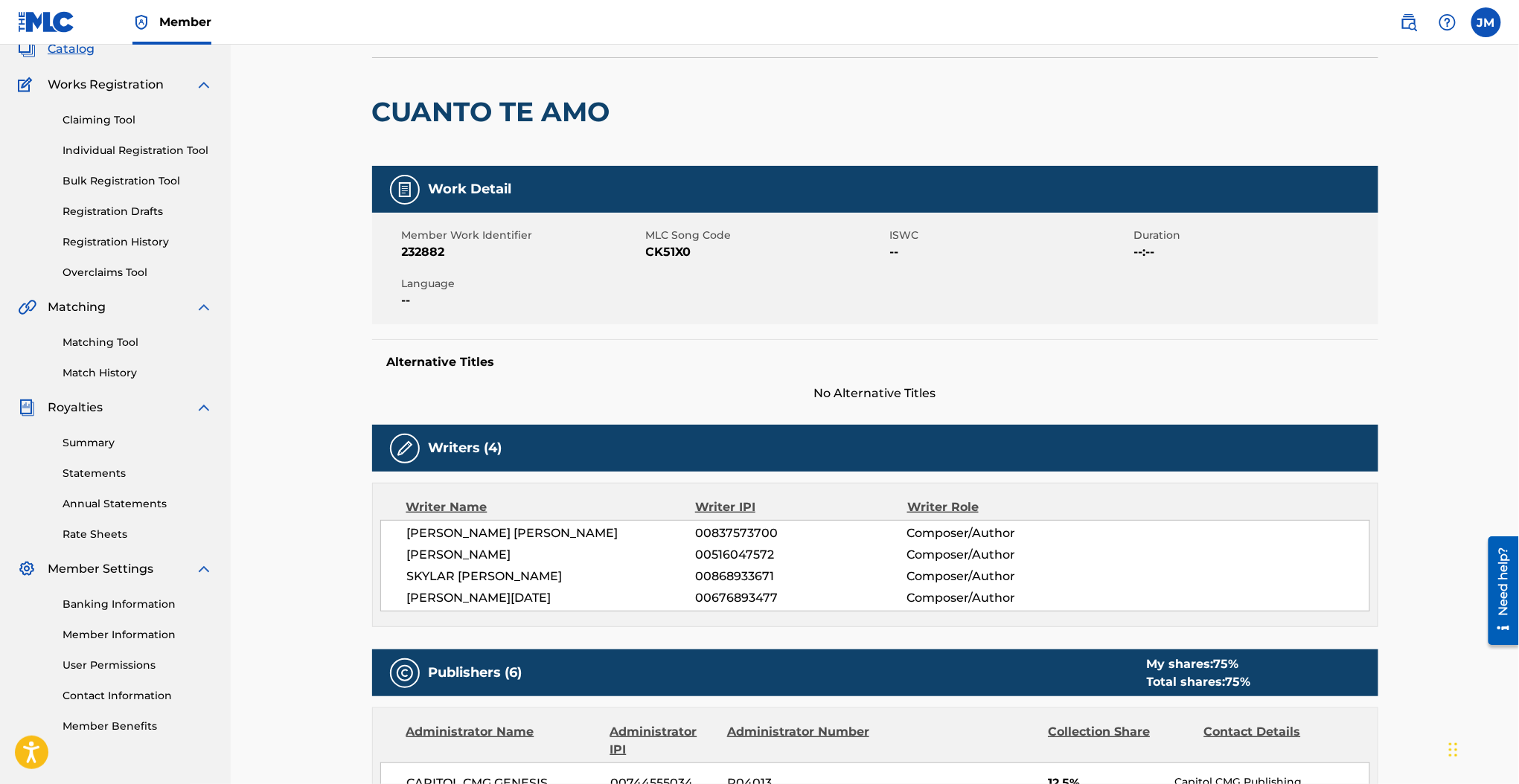
click at [661, 254] on span "CK51X0" at bounding box center [765, 252] width 240 height 18
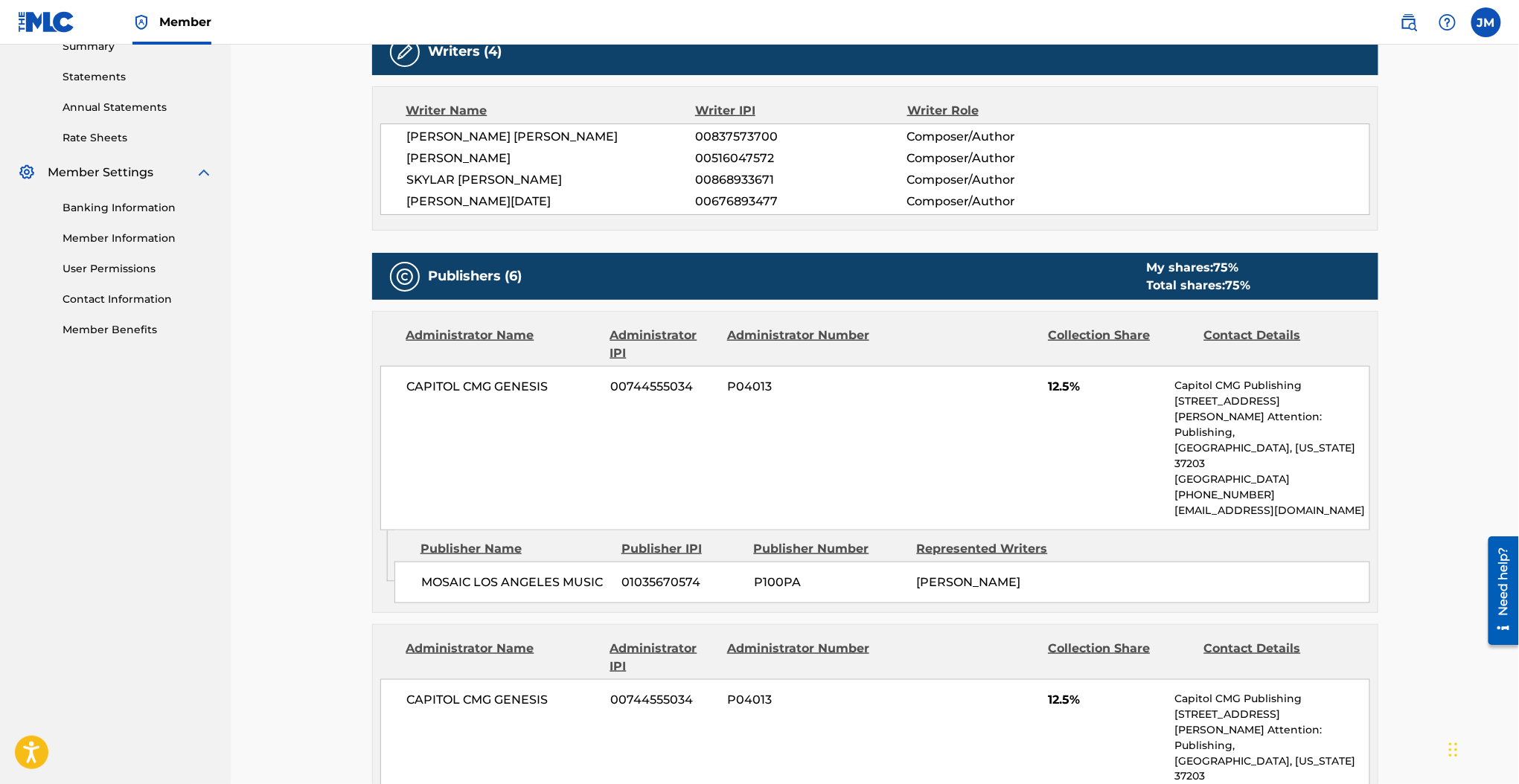
scroll to position [0, 0]
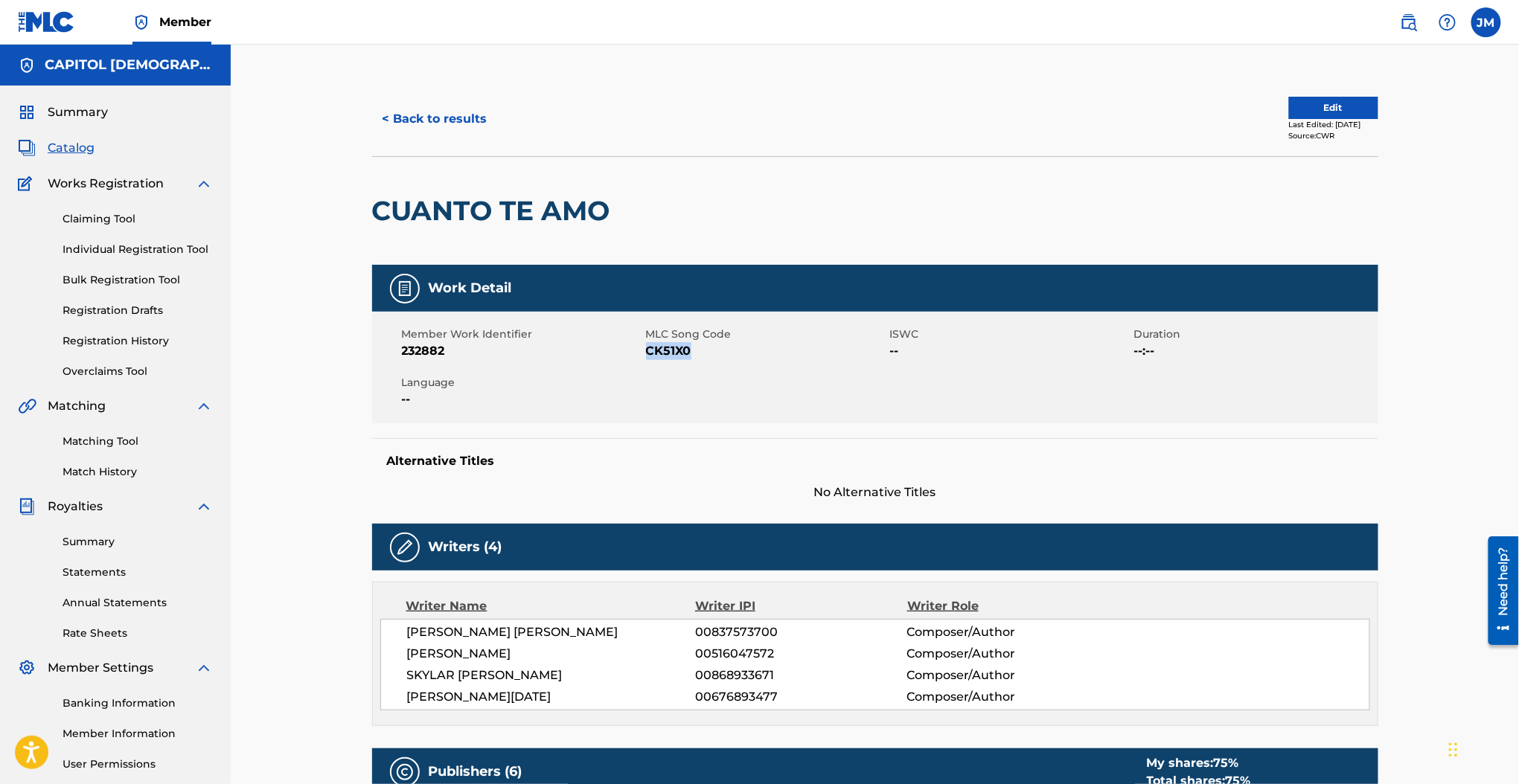
click at [1352, 99] on button "Edit" at bounding box center [1333, 107] width 89 height 22
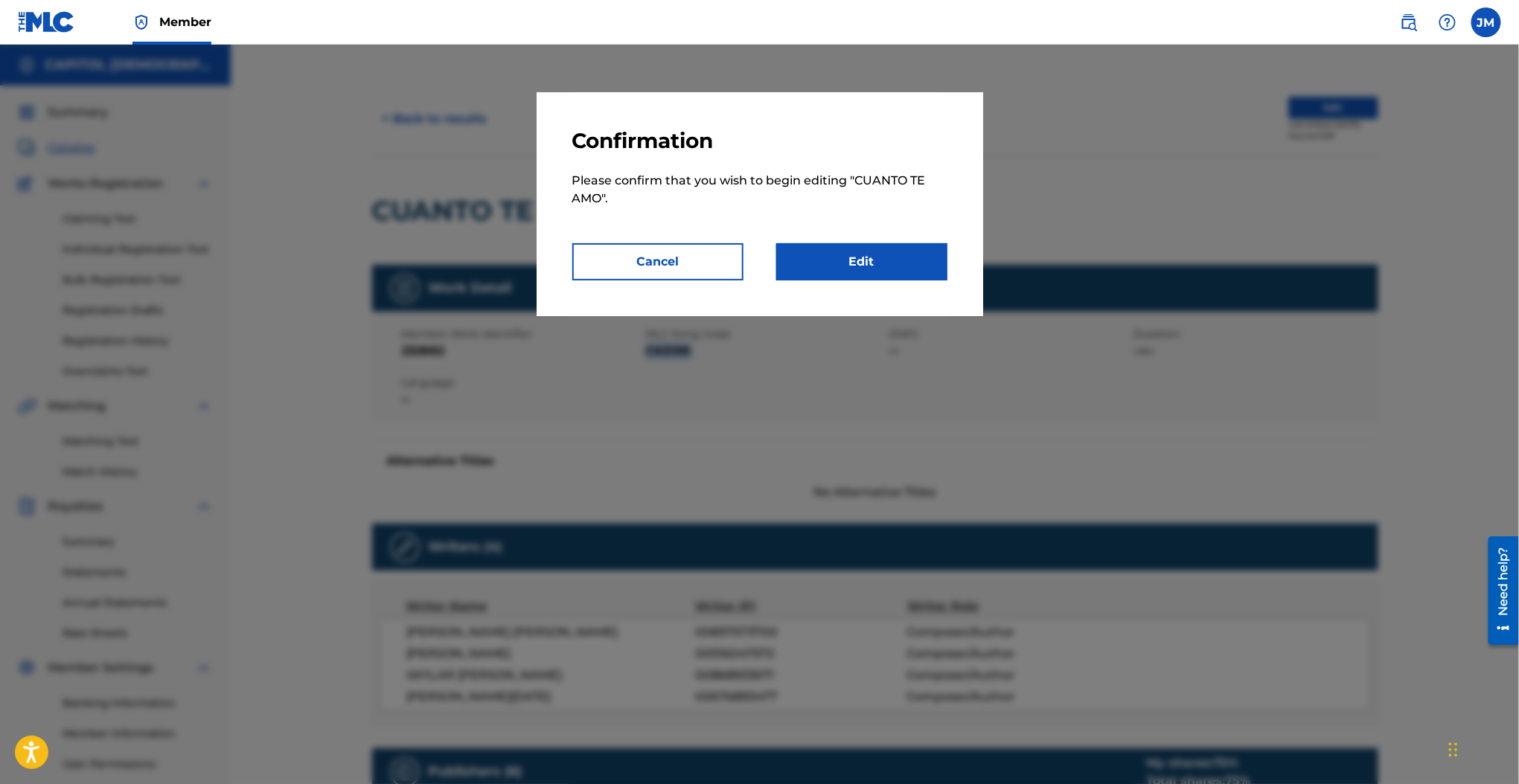
click at [834, 250] on link "Edit" at bounding box center [862, 261] width 172 height 37
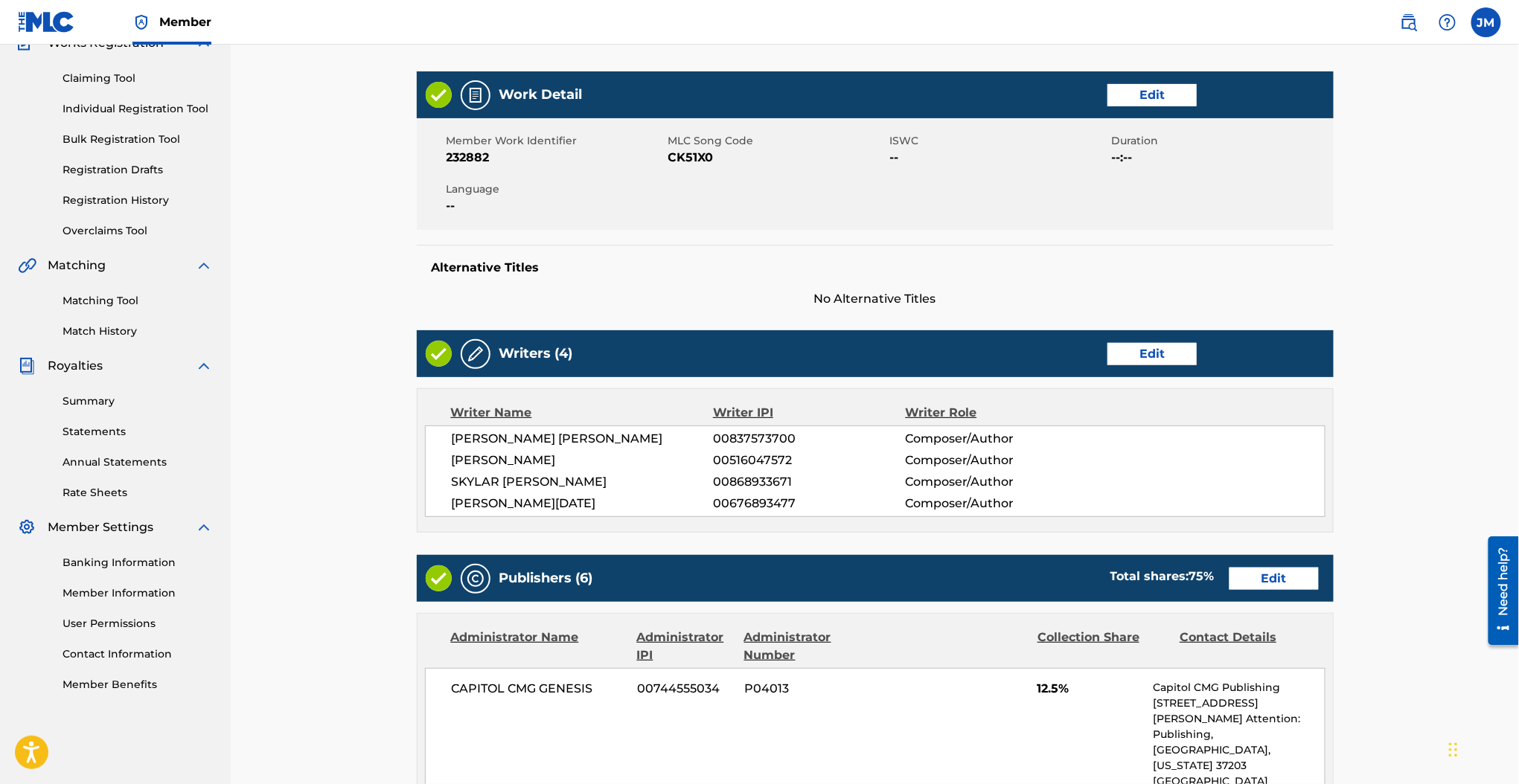
scroll to position [397, 0]
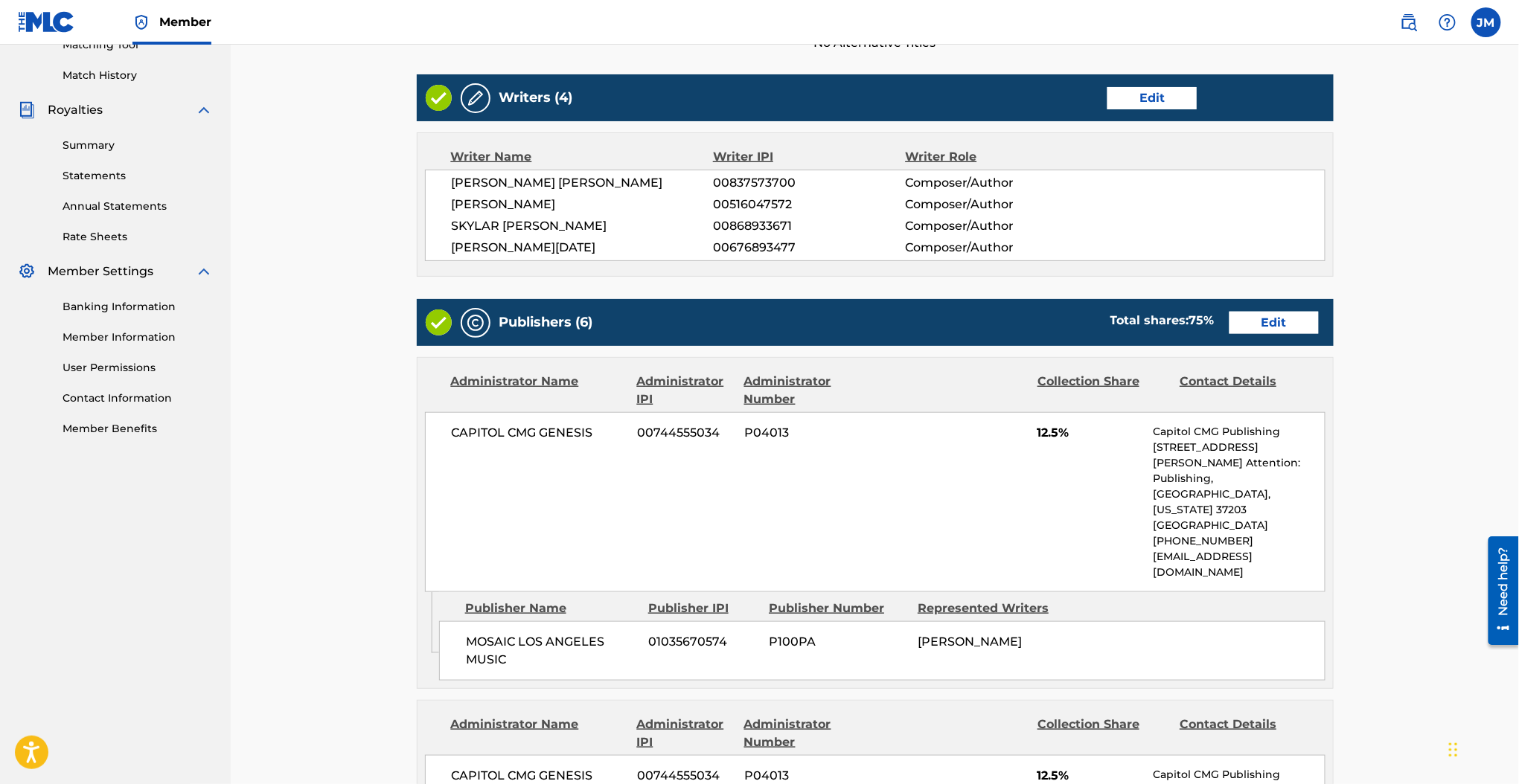
click at [1292, 316] on link "Edit" at bounding box center [1274, 322] width 89 height 22
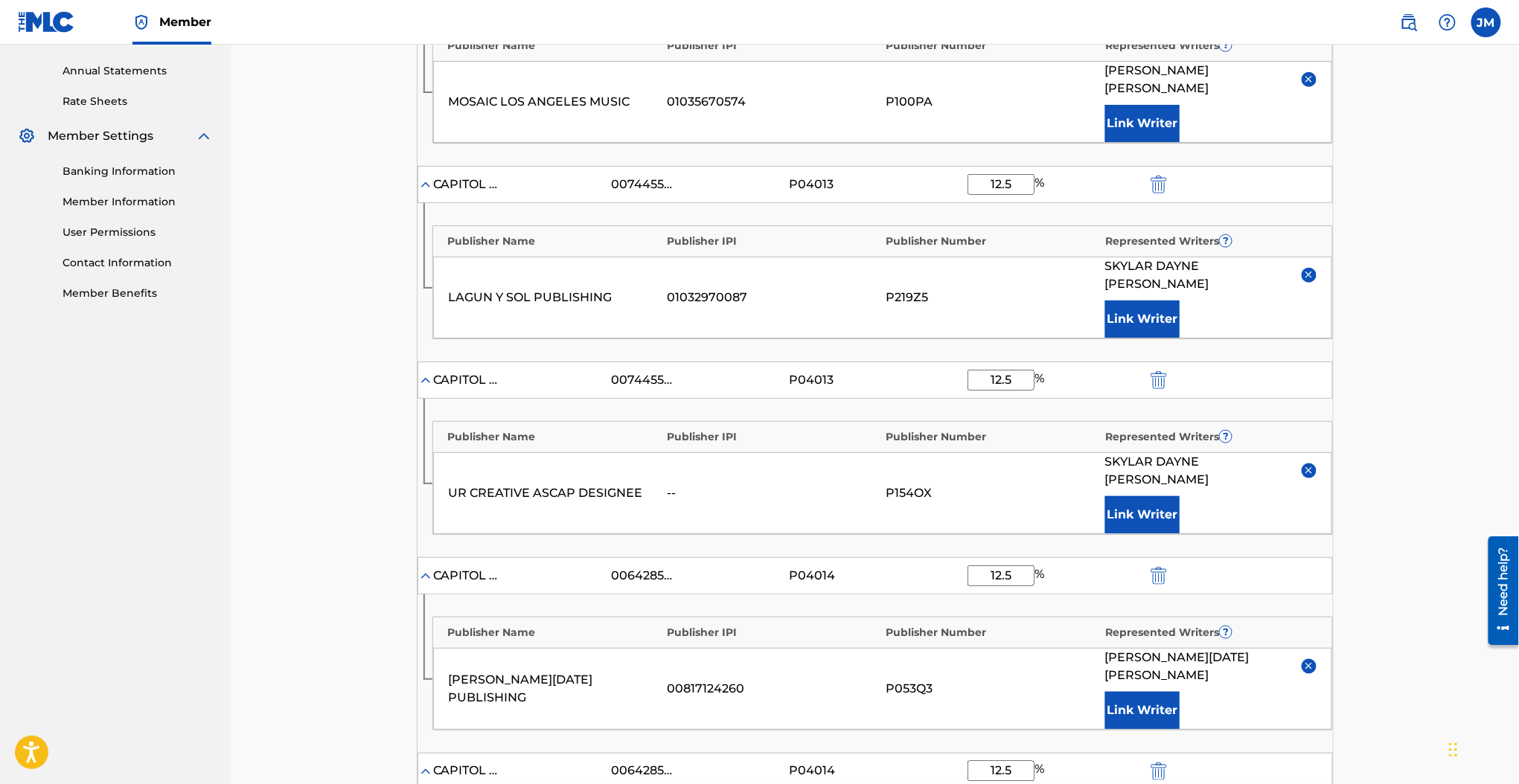
scroll to position [1127, 0]
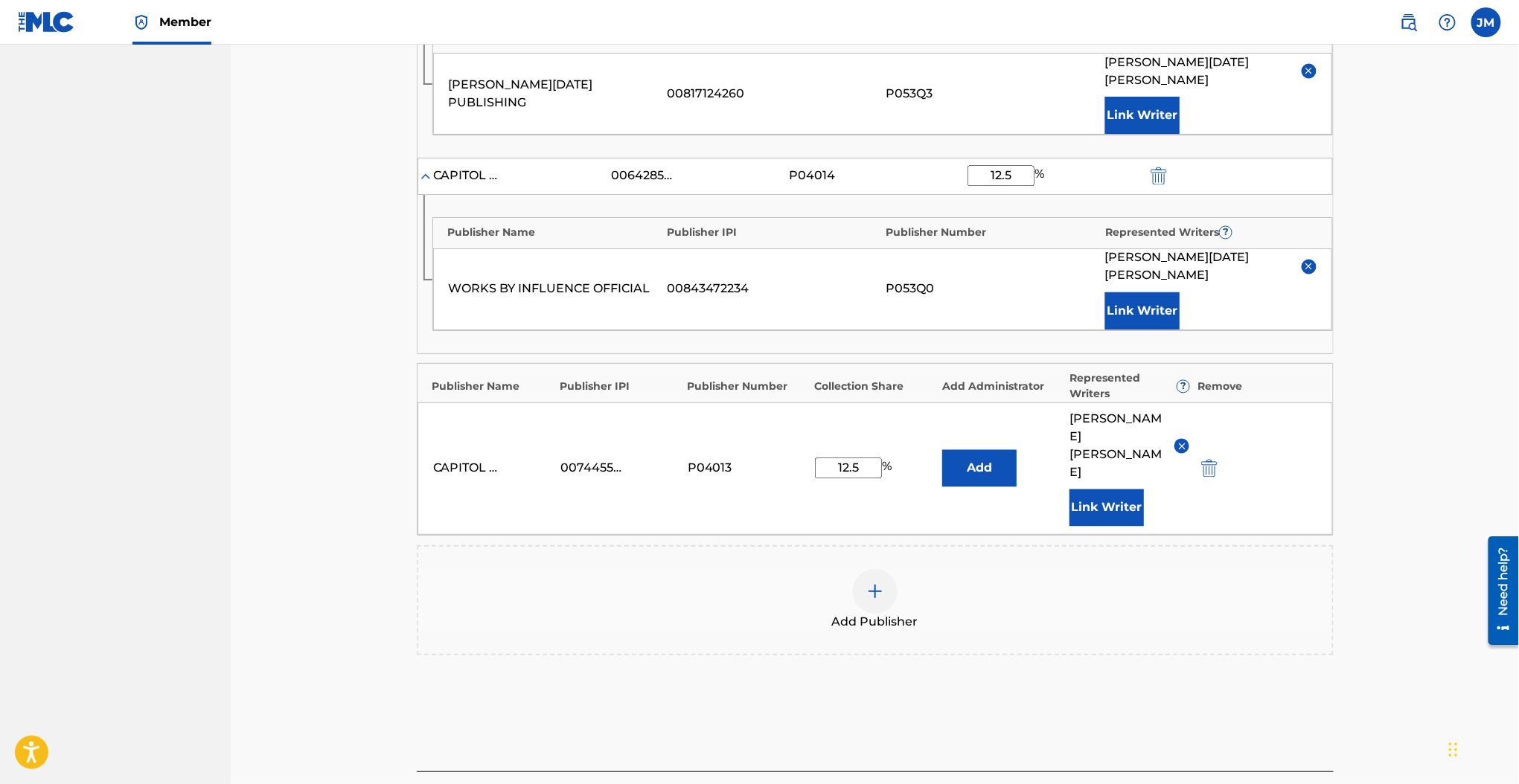
click at [929, 569] on div "Add Publisher" at bounding box center [875, 600] width 914 height 63
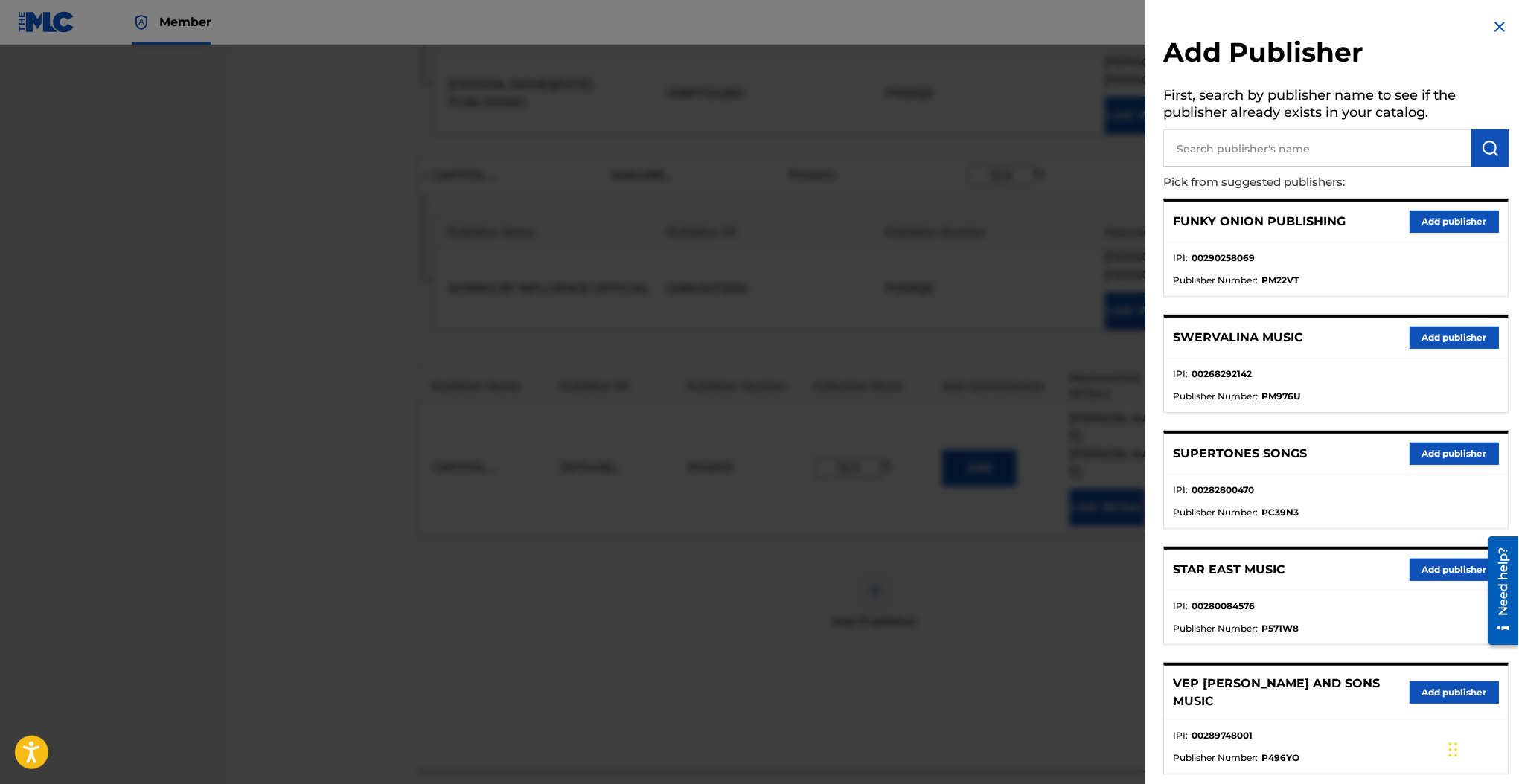
click at [1183, 154] on input "text" at bounding box center [1317, 148] width 308 height 37
paste input "UR Global Publishing"
type input "UR Global Publishing"
click at [1476, 148] on button "submit" at bounding box center [1489, 148] width 37 height 37
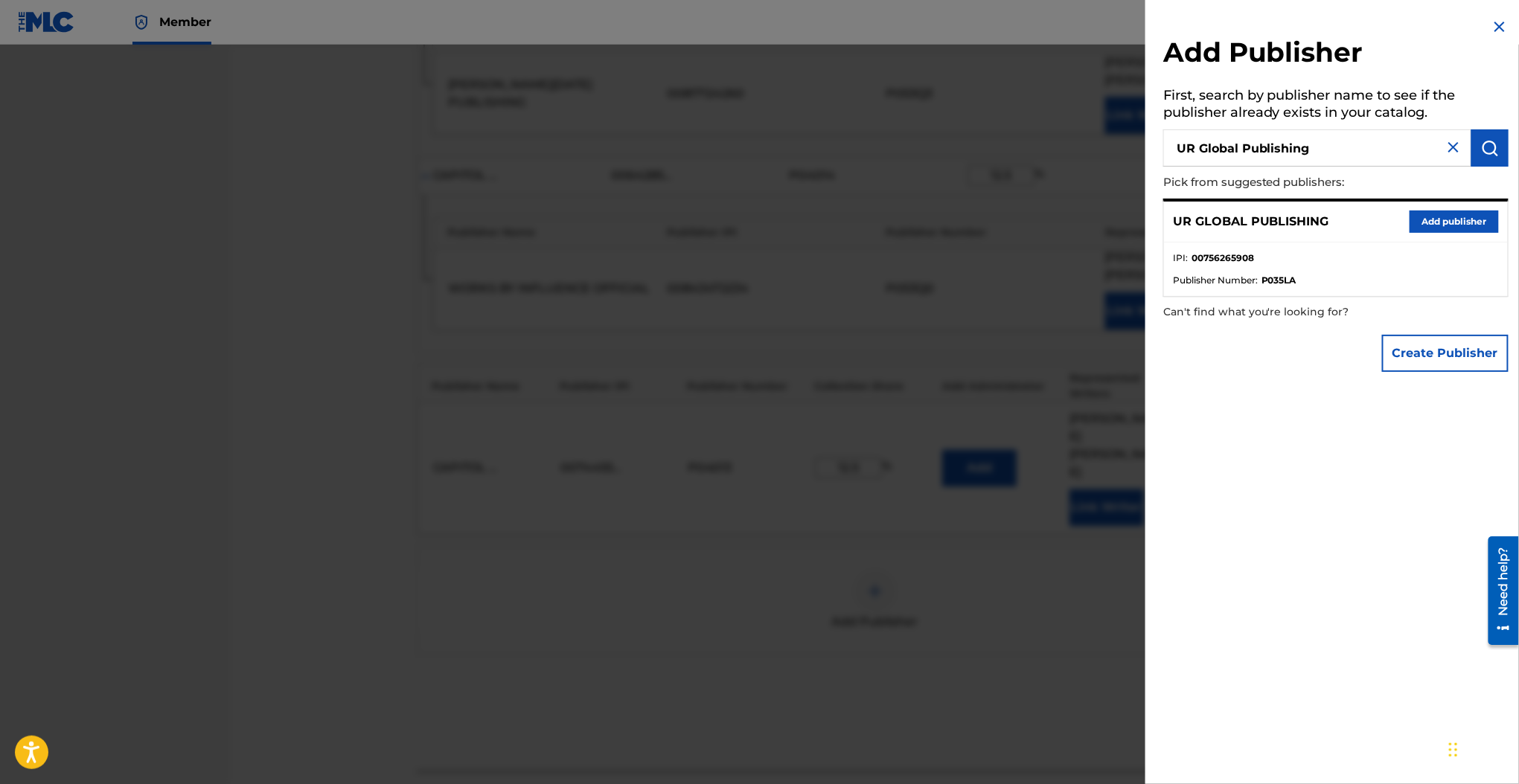
click at [1436, 220] on button "Add publisher" at bounding box center [1454, 221] width 89 height 22
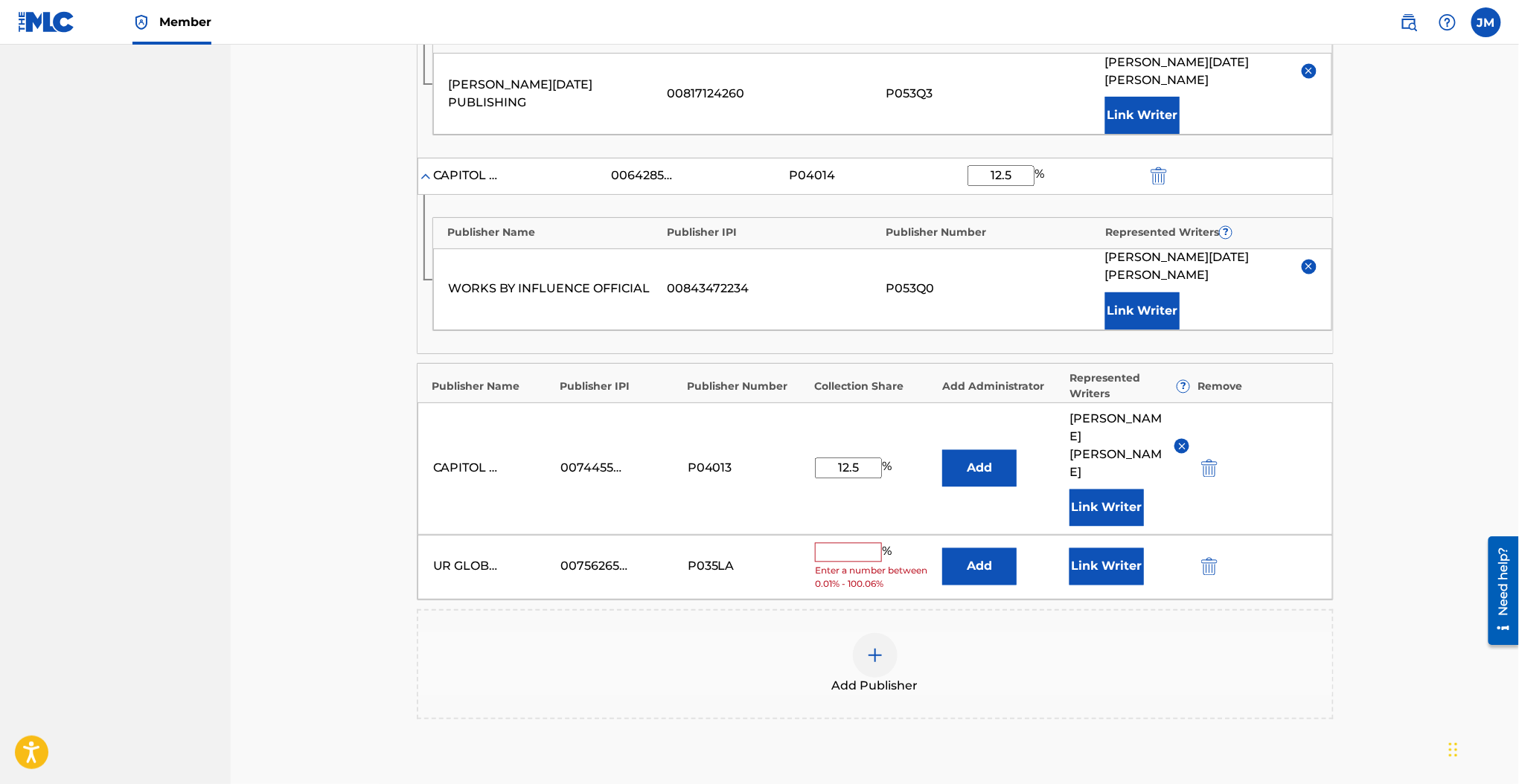
click at [980, 548] on button "Add" at bounding box center [979, 566] width 74 height 37
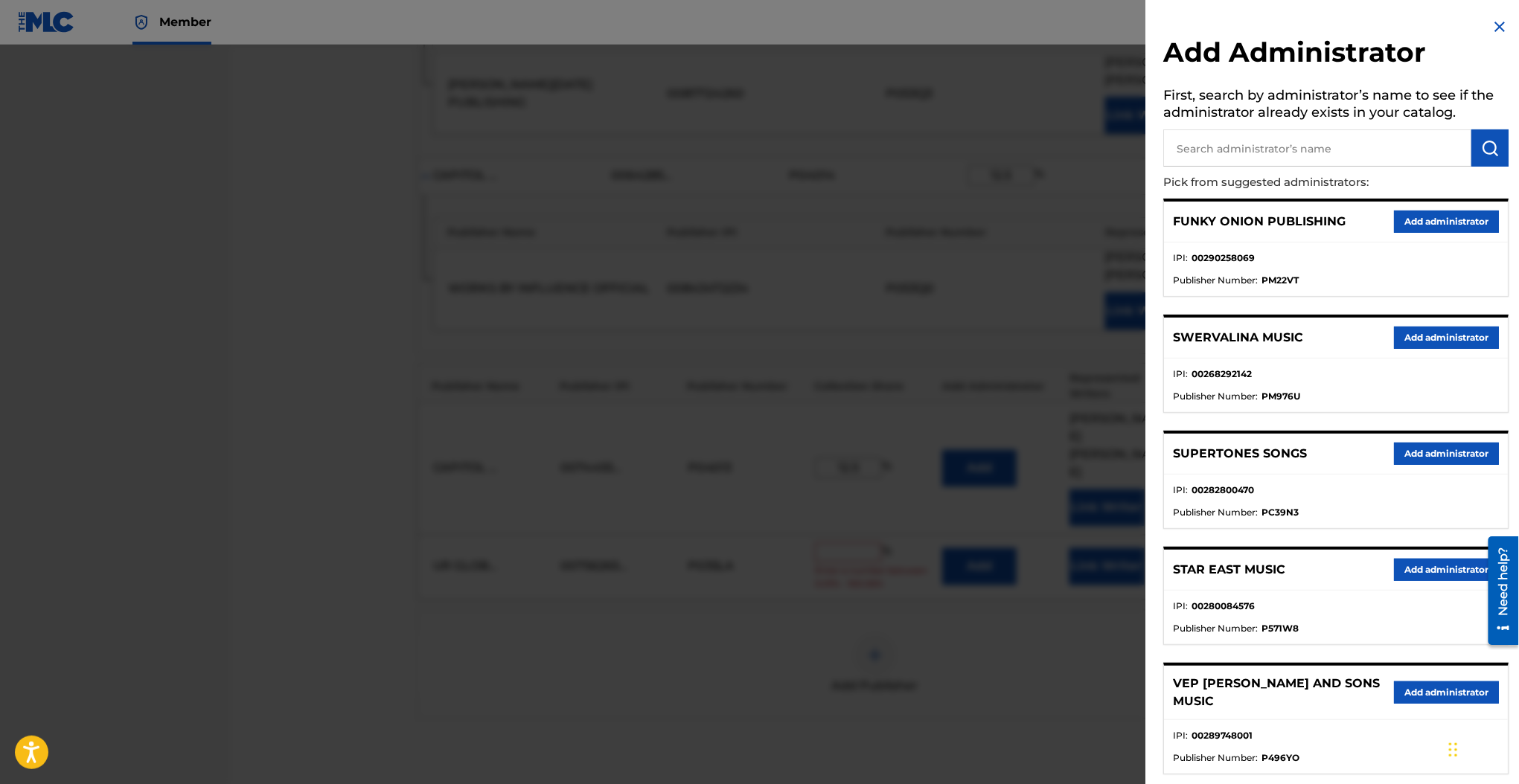
click at [1243, 143] on input "text" at bounding box center [1317, 148] width 308 height 37
type input "genesis"
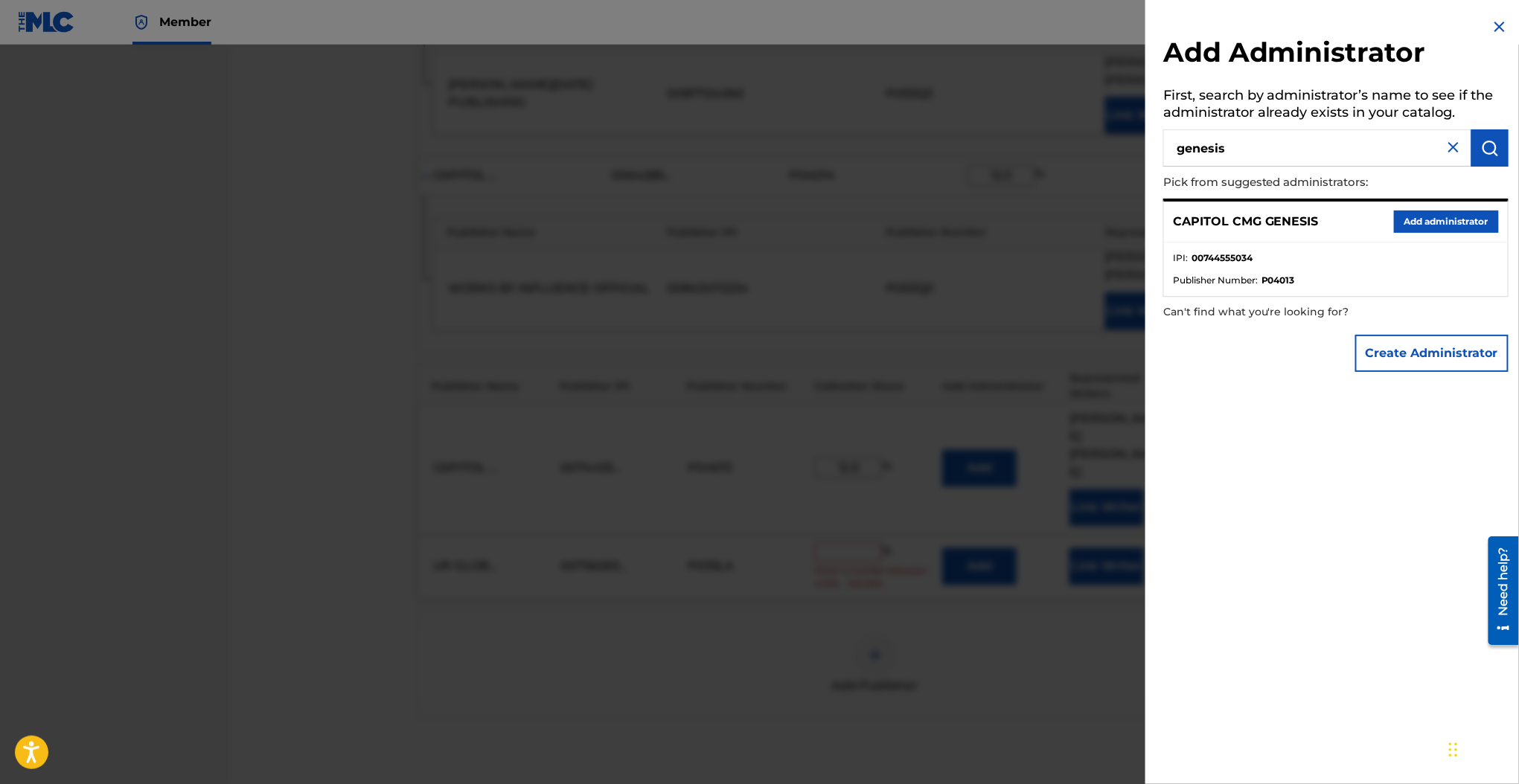
click at [1427, 214] on button "Add administrator" at bounding box center [1446, 221] width 105 height 22
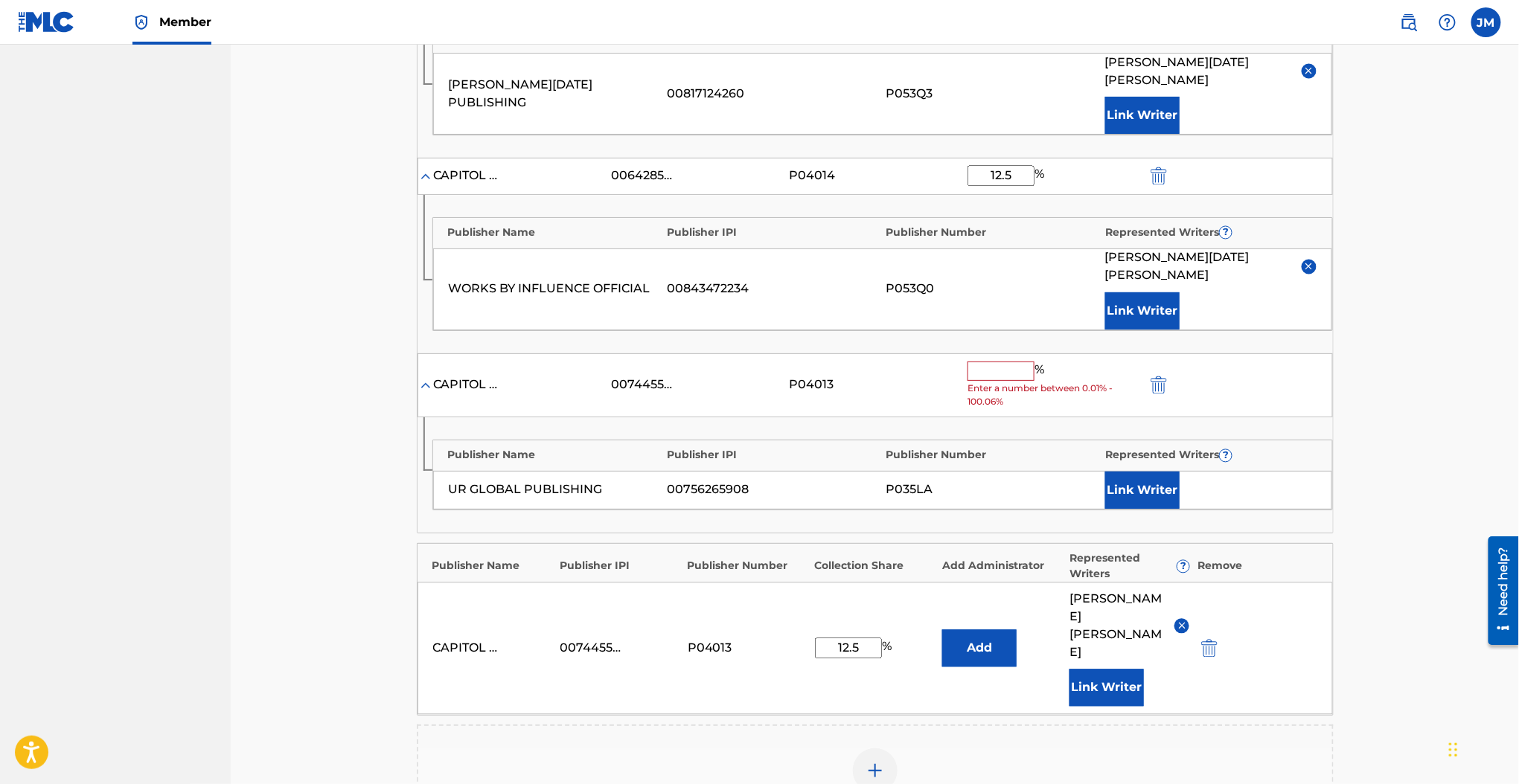
click at [996, 362] on input "text" at bounding box center [1000, 371] width 67 height 19
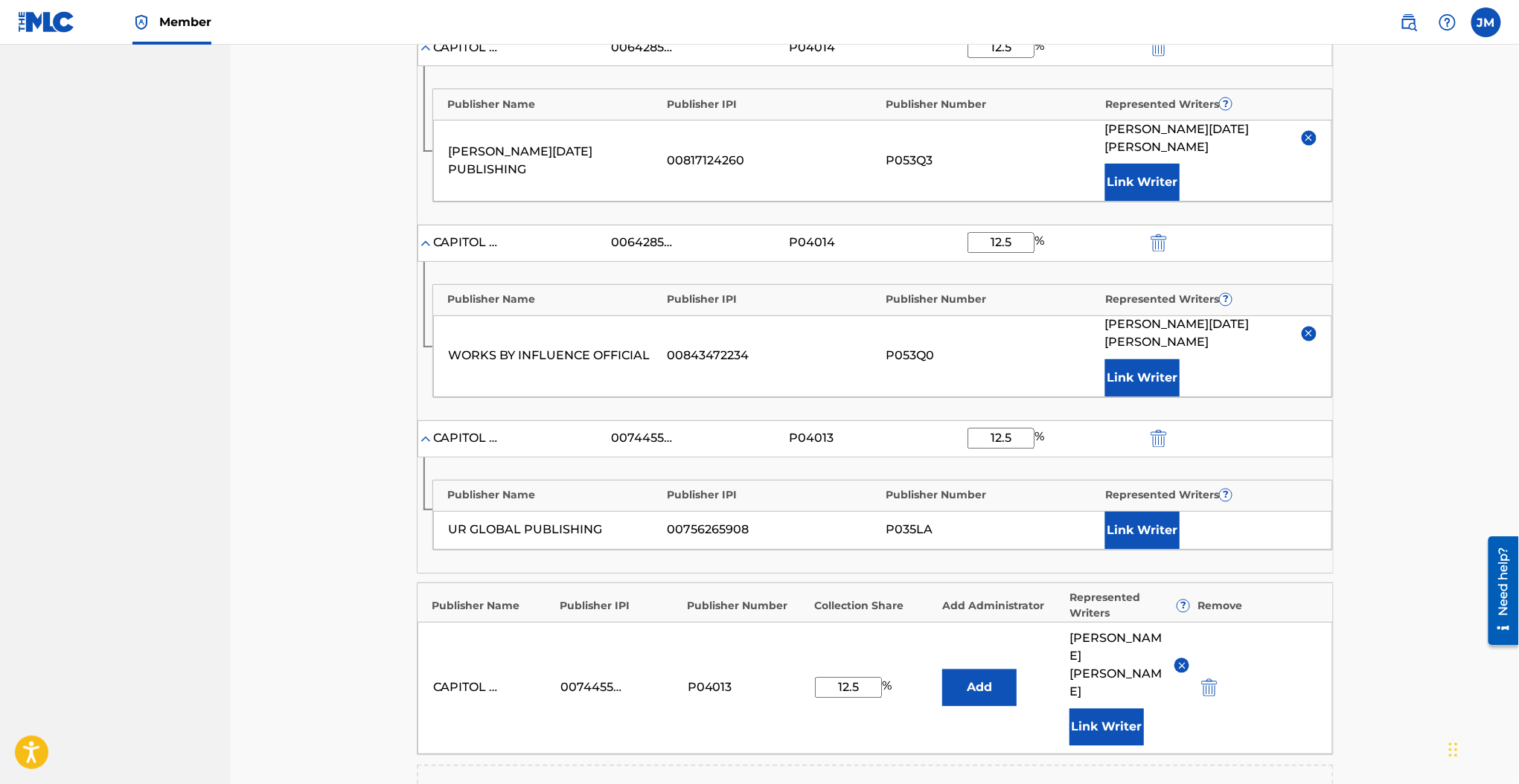
scroll to position [1028, 0]
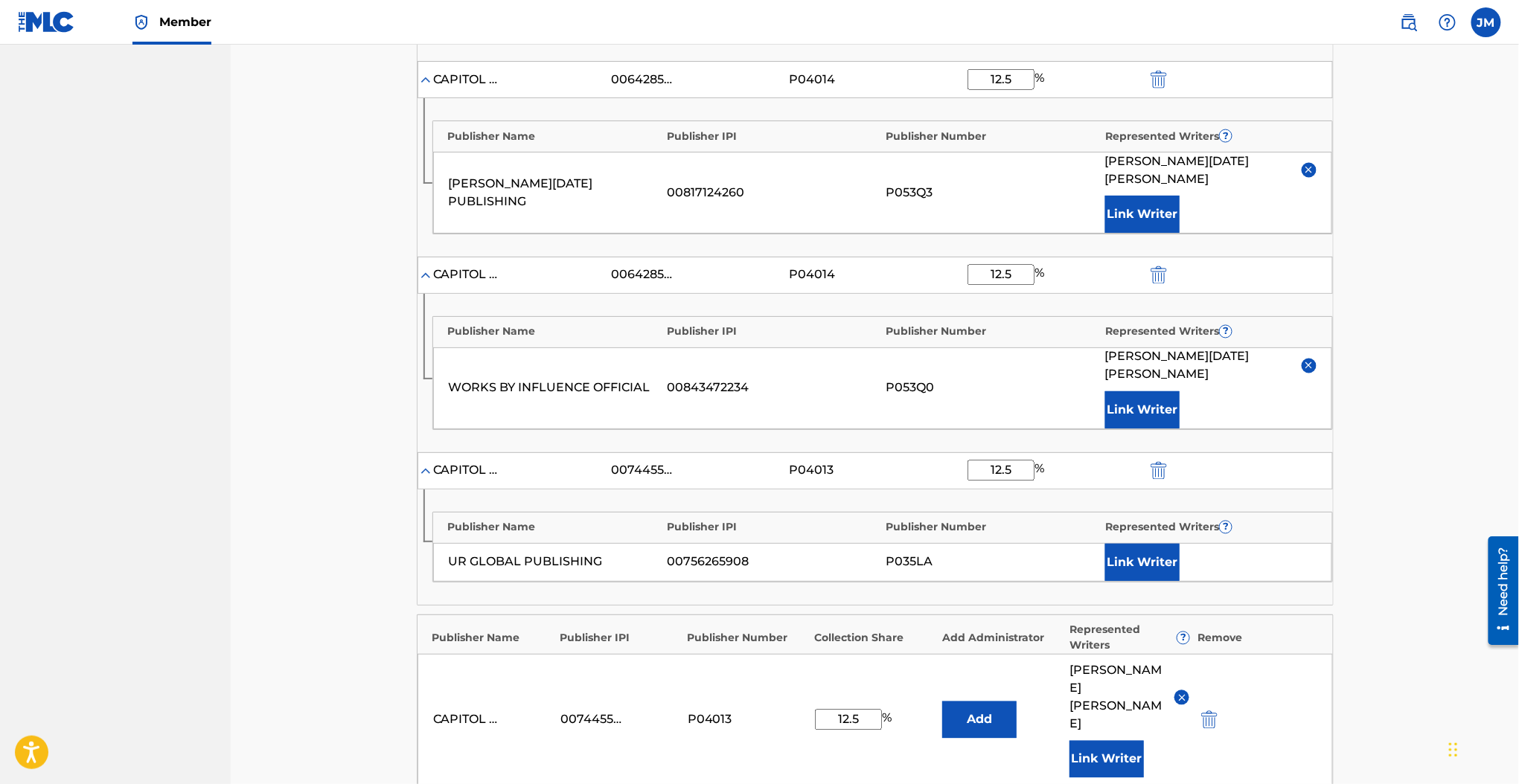
type input "12.5"
click at [1123, 544] on button "Link Writer" at bounding box center [1142, 562] width 74 height 37
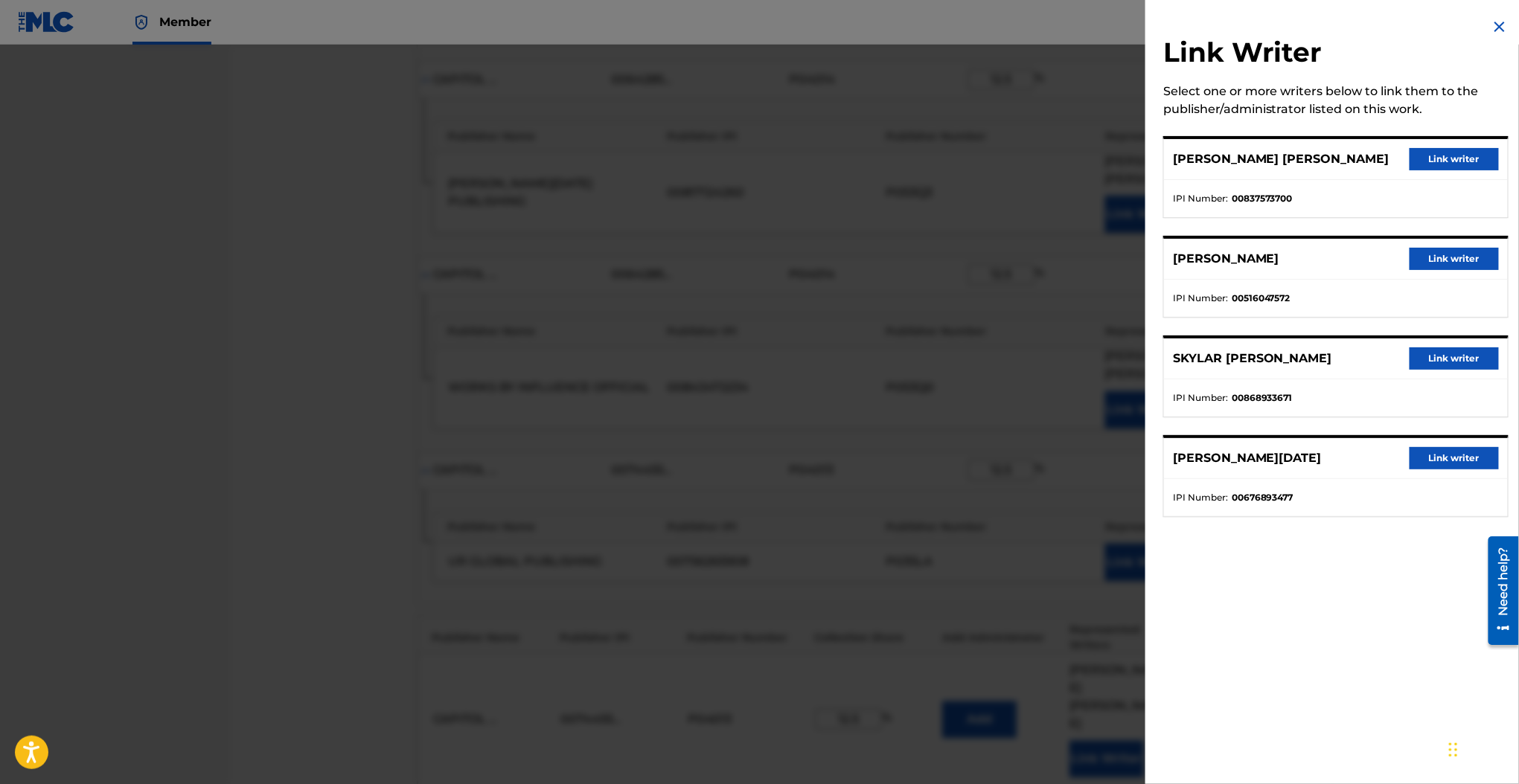
click at [1418, 362] on button "Link writer" at bounding box center [1454, 358] width 89 height 22
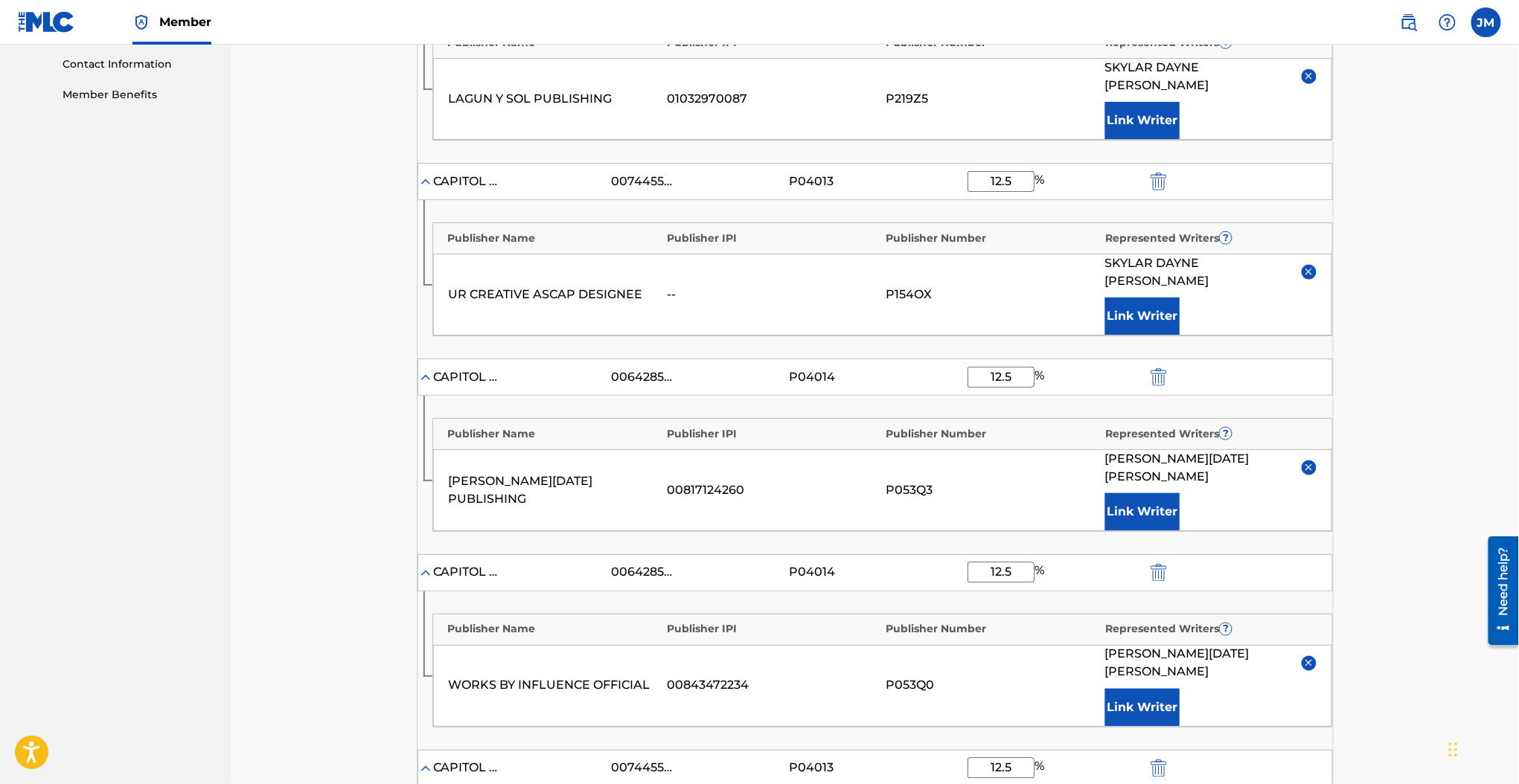
scroll to position [631, 0]
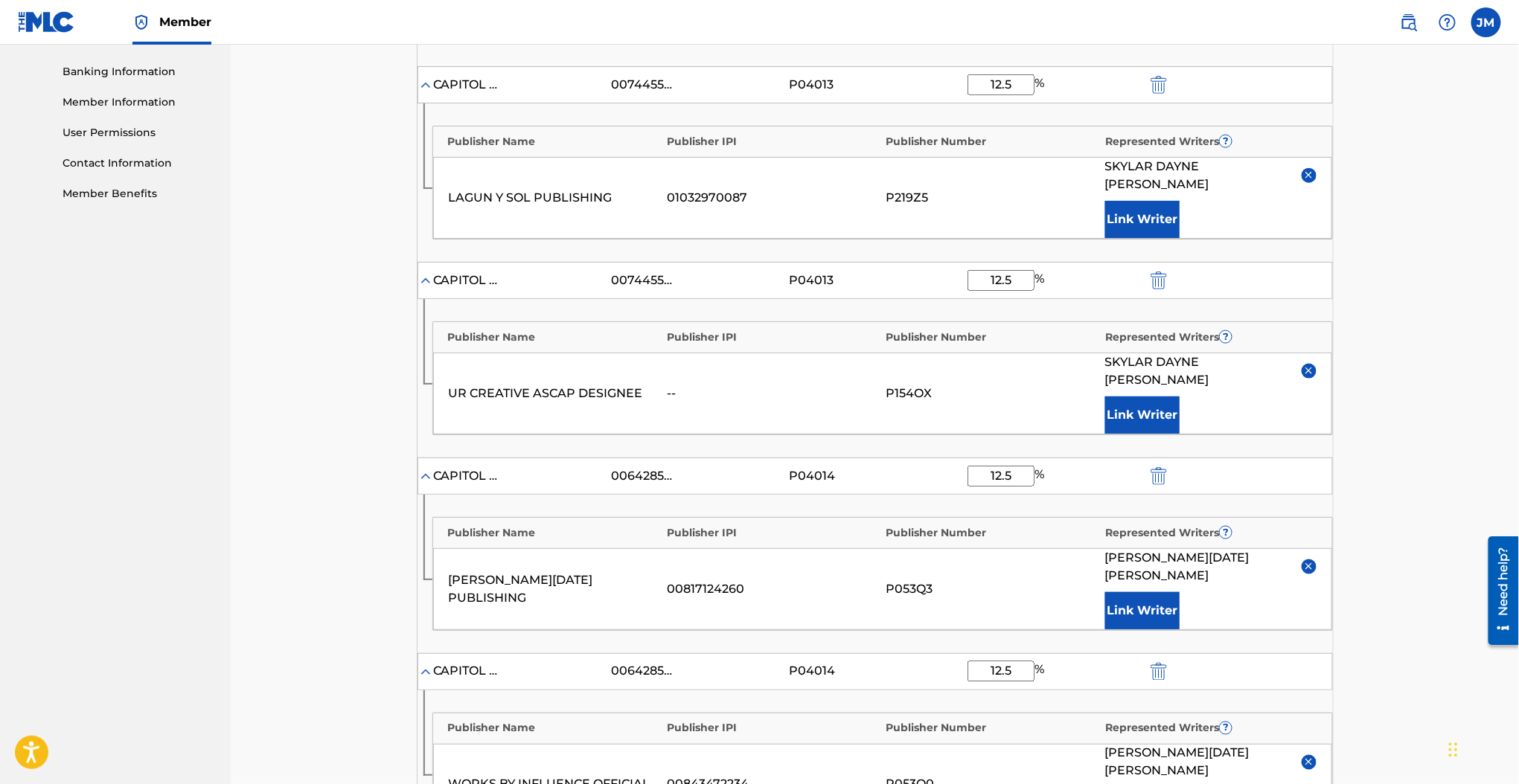
click at [1161, 271] on img "submit" at bounding box center [1159, 280] width 16 height 18
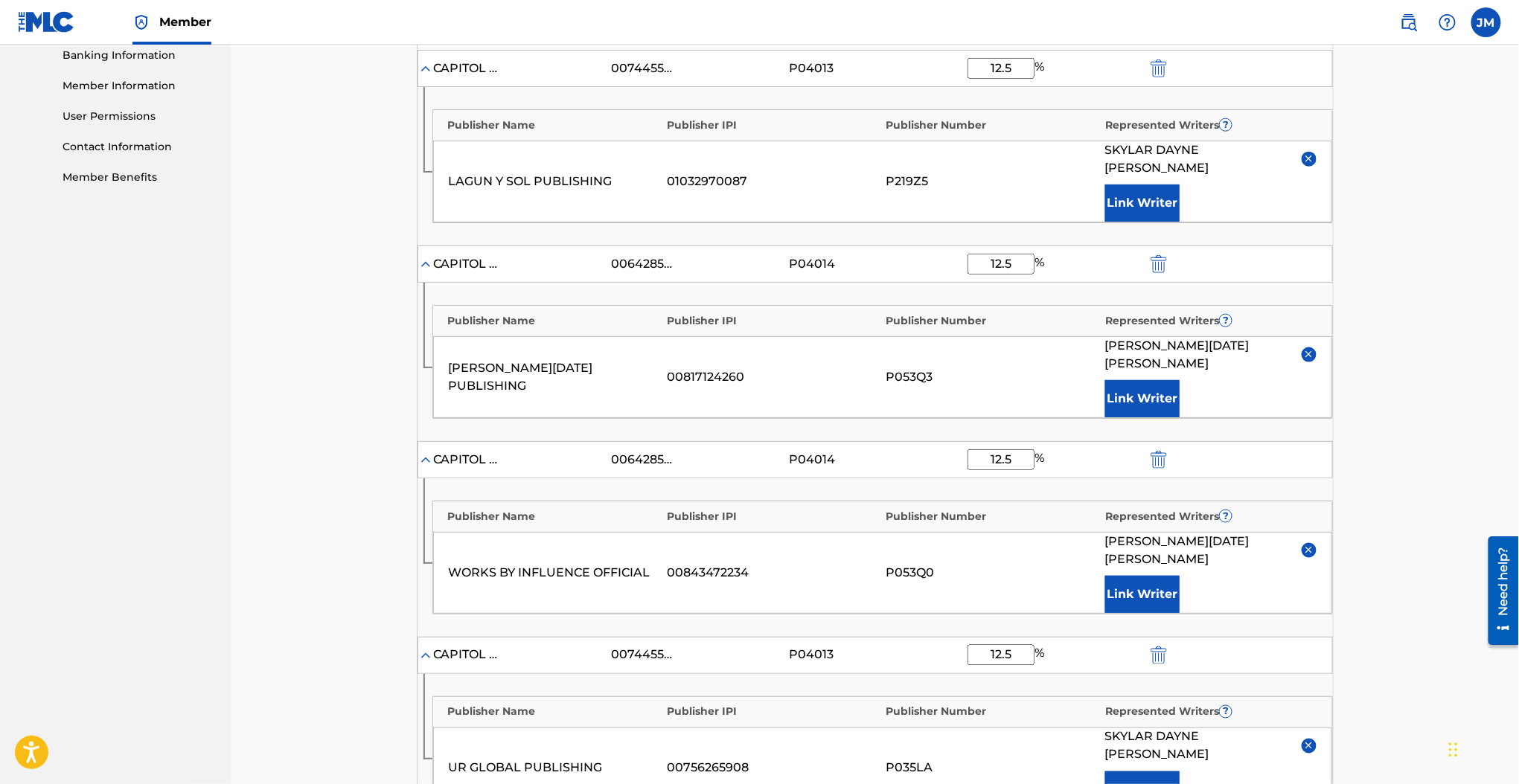
scroll to position [1223, 0]
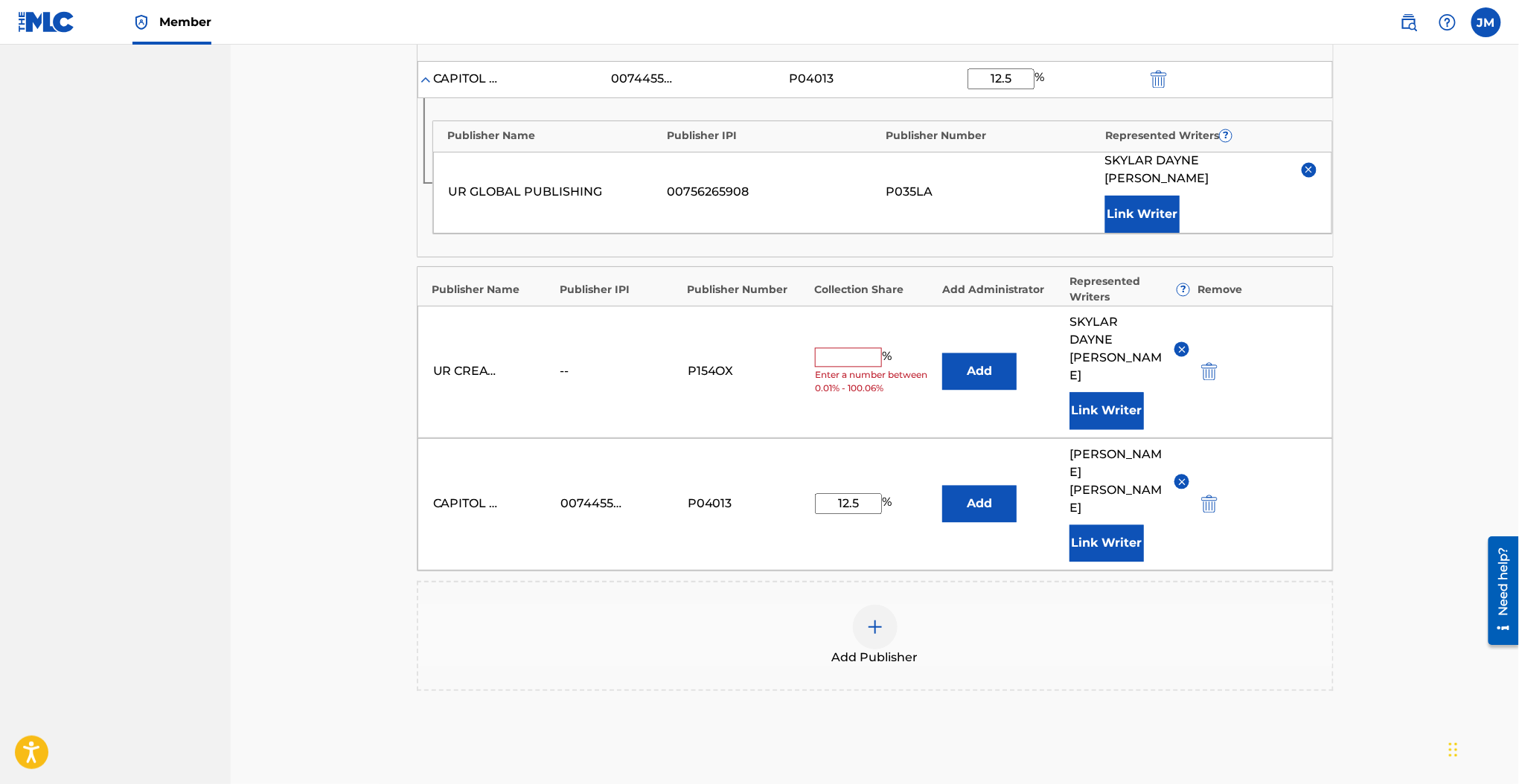
click at [1217, 363] on img "submit" at bounding box center [1209, 372] width 16 height 18
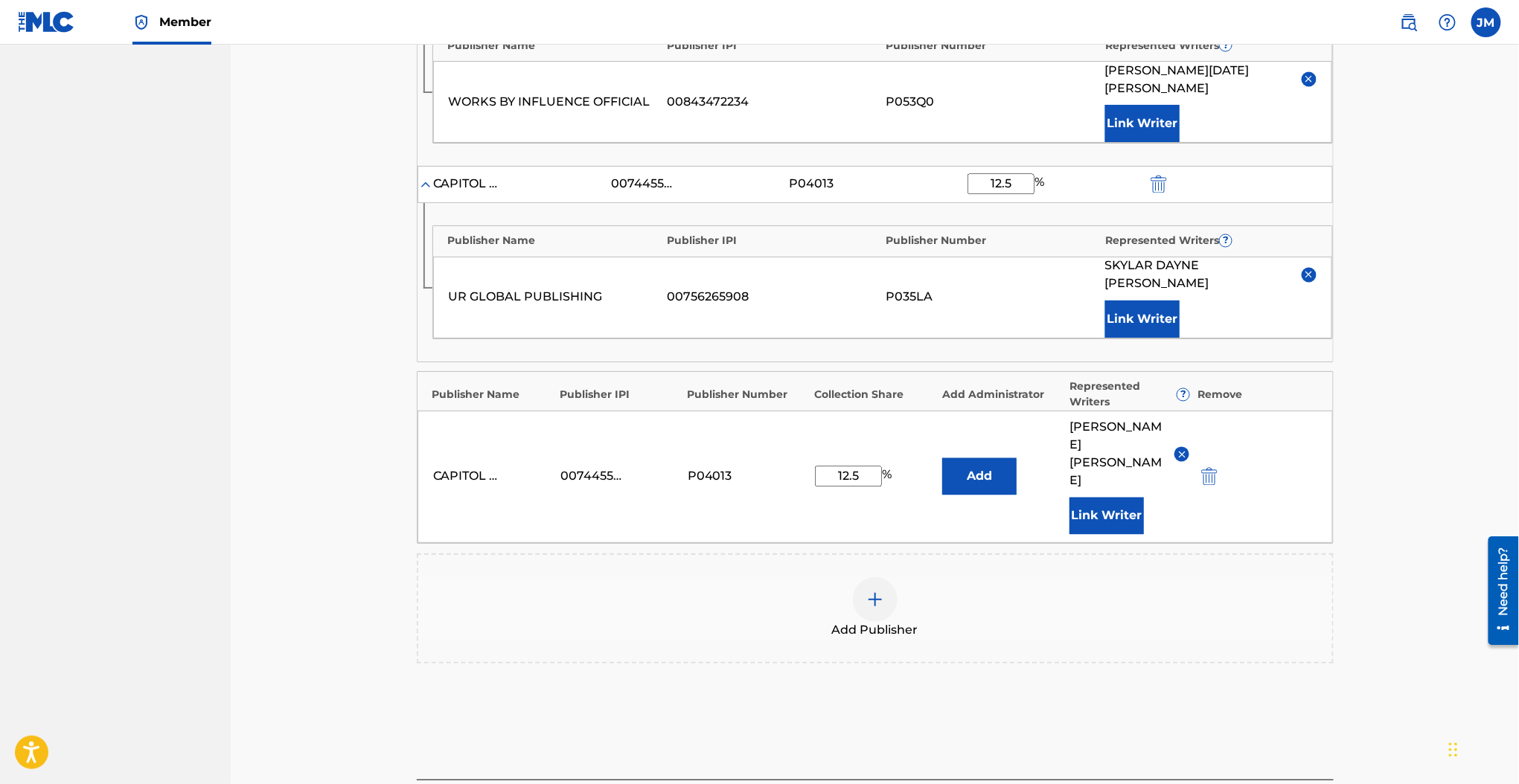
scroll to position [1127, 0]
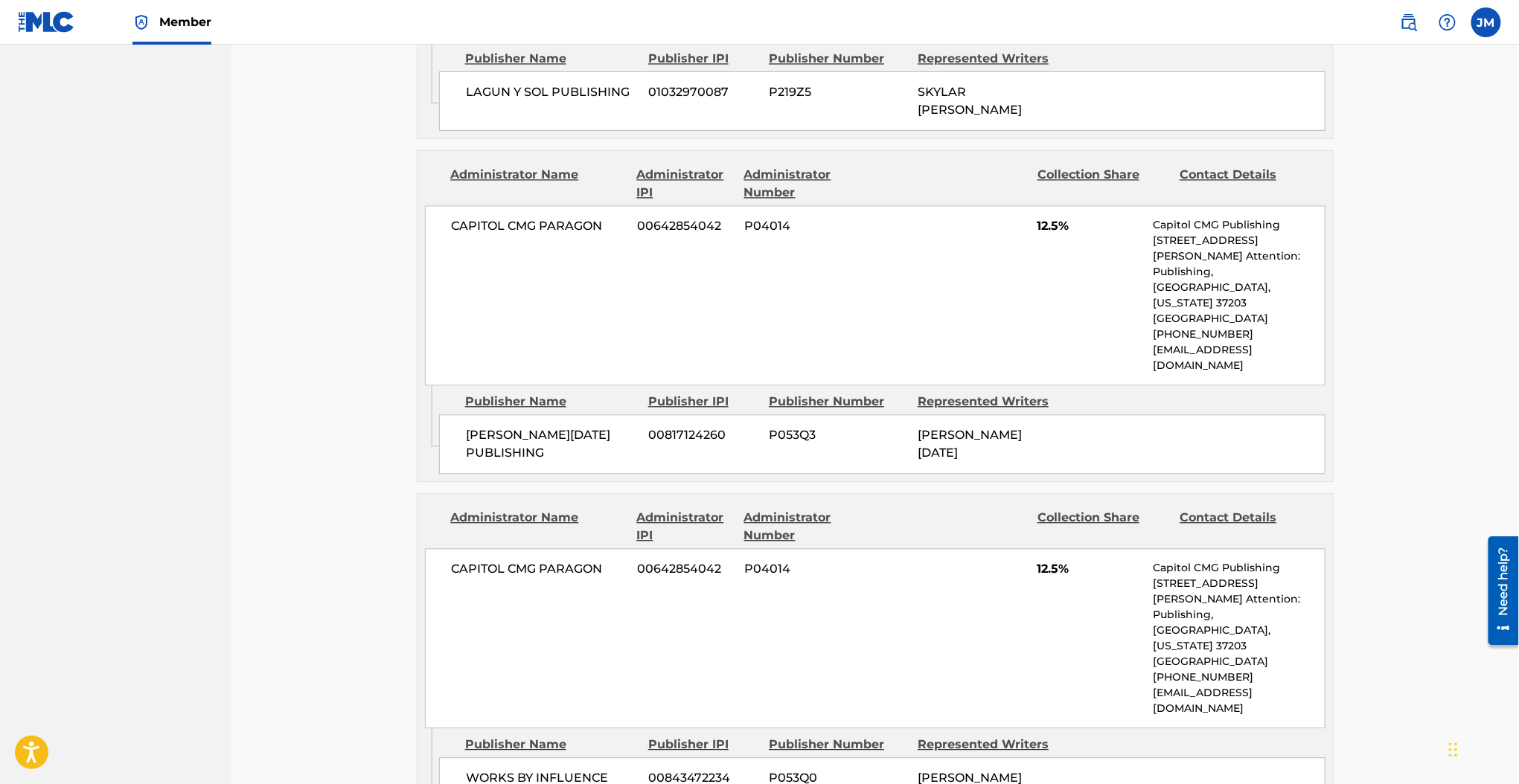
scroll to position [1908, 0]
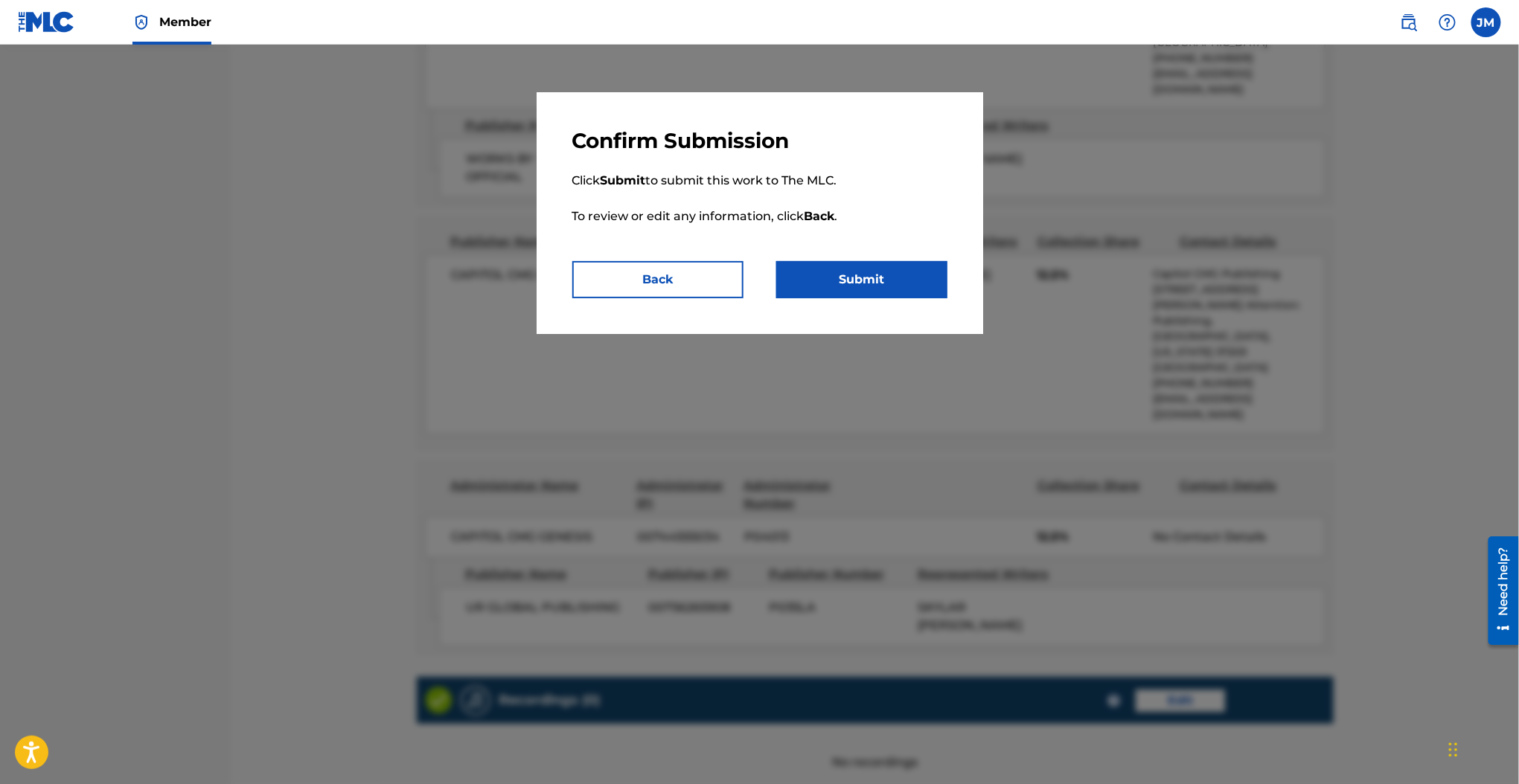
click at [867, 301] on div "Confirm Submission Click Submit to submit this work to The MLC. To review or ed…" at bounding box center [760, 213] width 446 height 242
click at [858, 277] on button "Submit" at bounding box center [862, 279] width 172 height 37
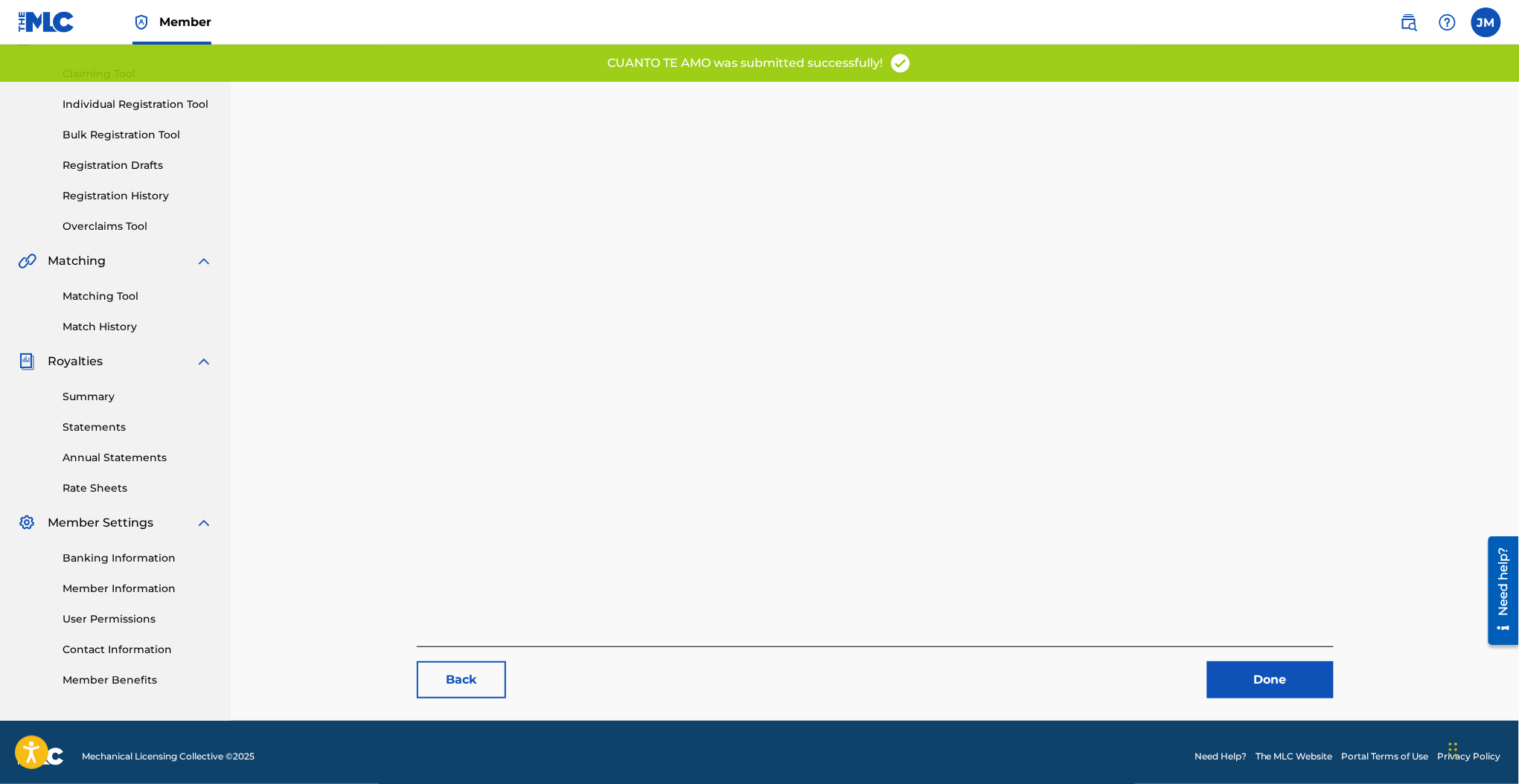
scroll to position [153, 0]
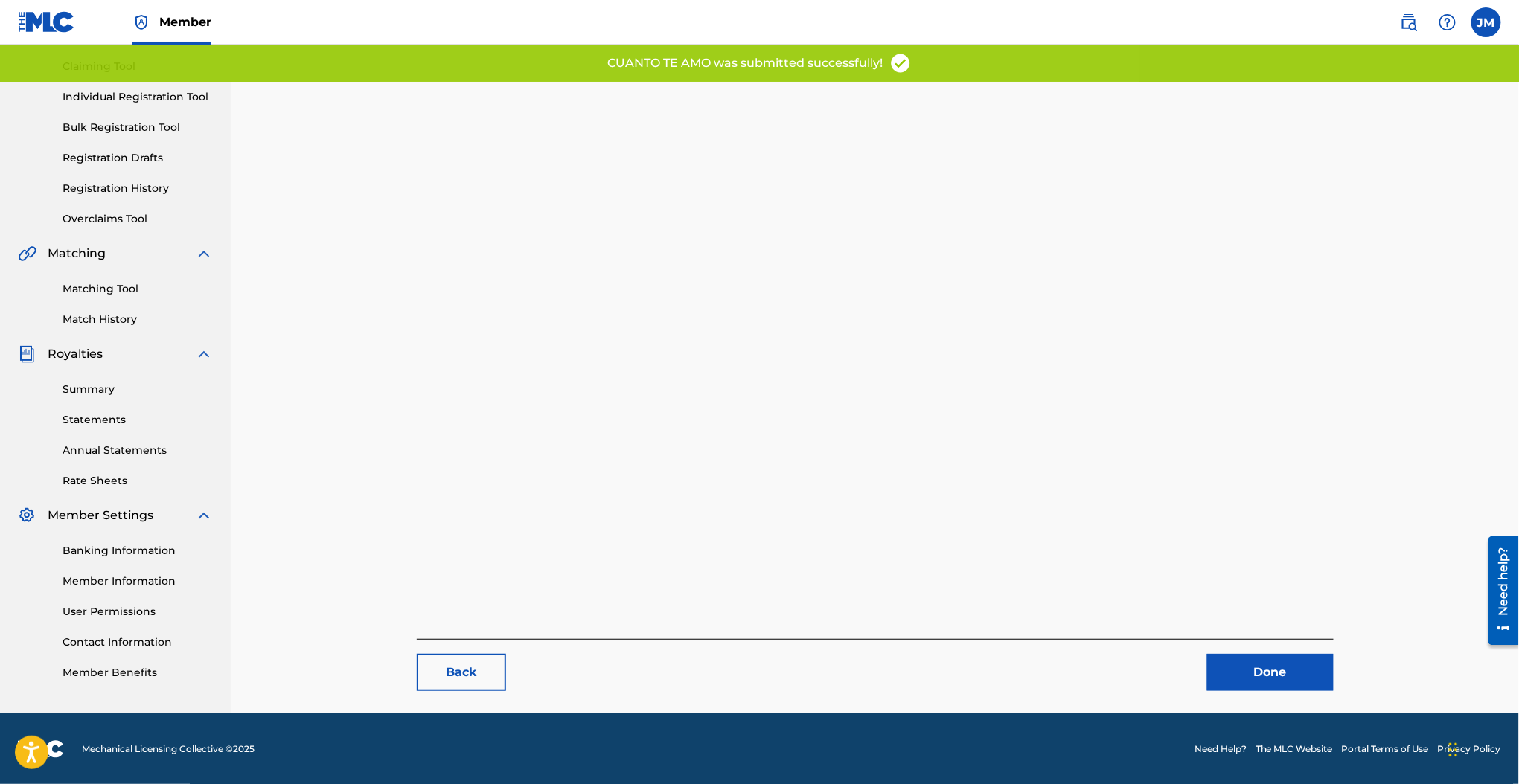
drag, startPoint x: 1276, startPoint y: 674, endPoint x: 1276, endPoint y: 617, distance: 57.0
click at [1276, 676] on link "Done" at bounding box center [1270, 672] width 126 height 37
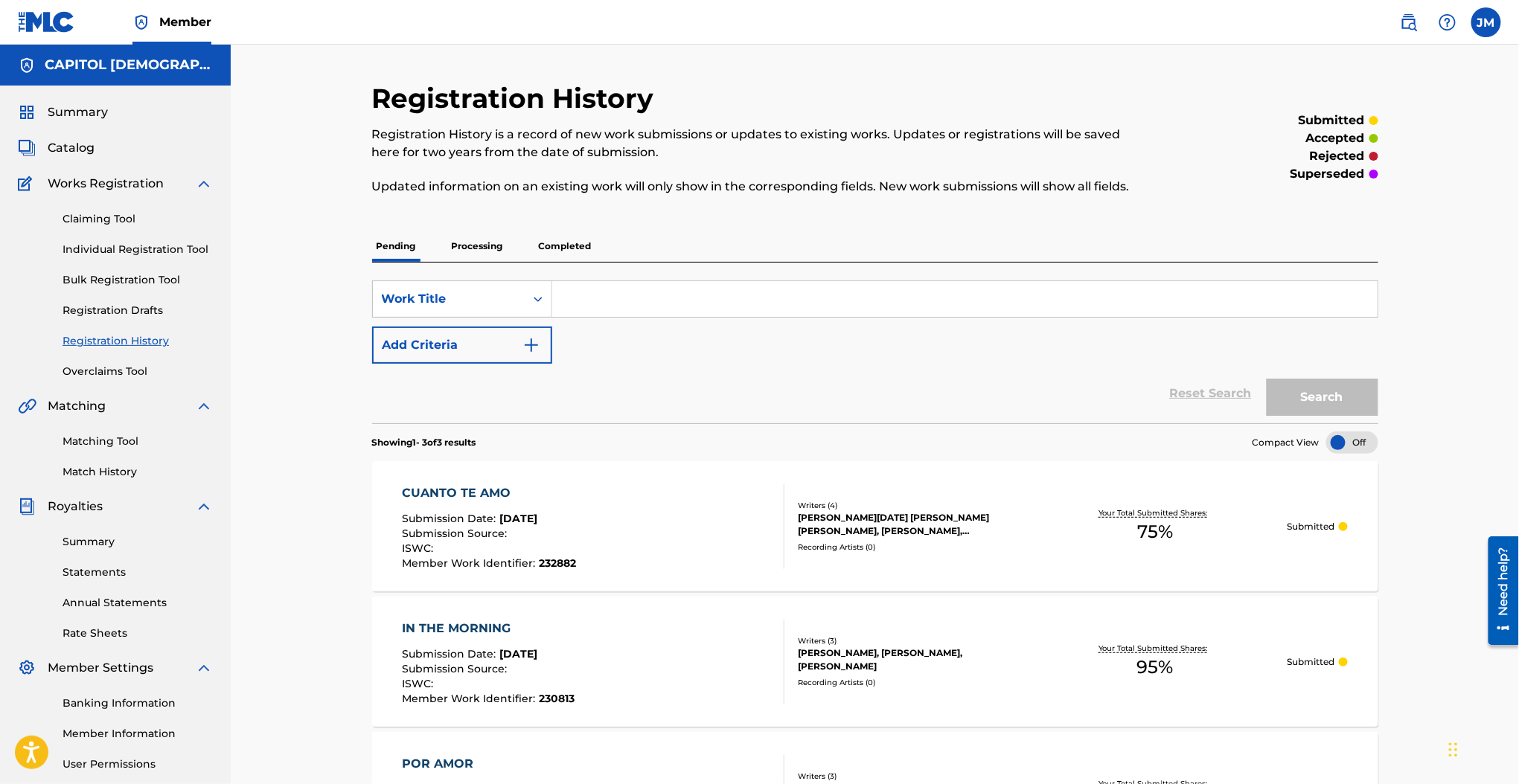
click at [186, 245] on link "Individual Registration Tool" at bounding box center [138, 249] width 150 height 16
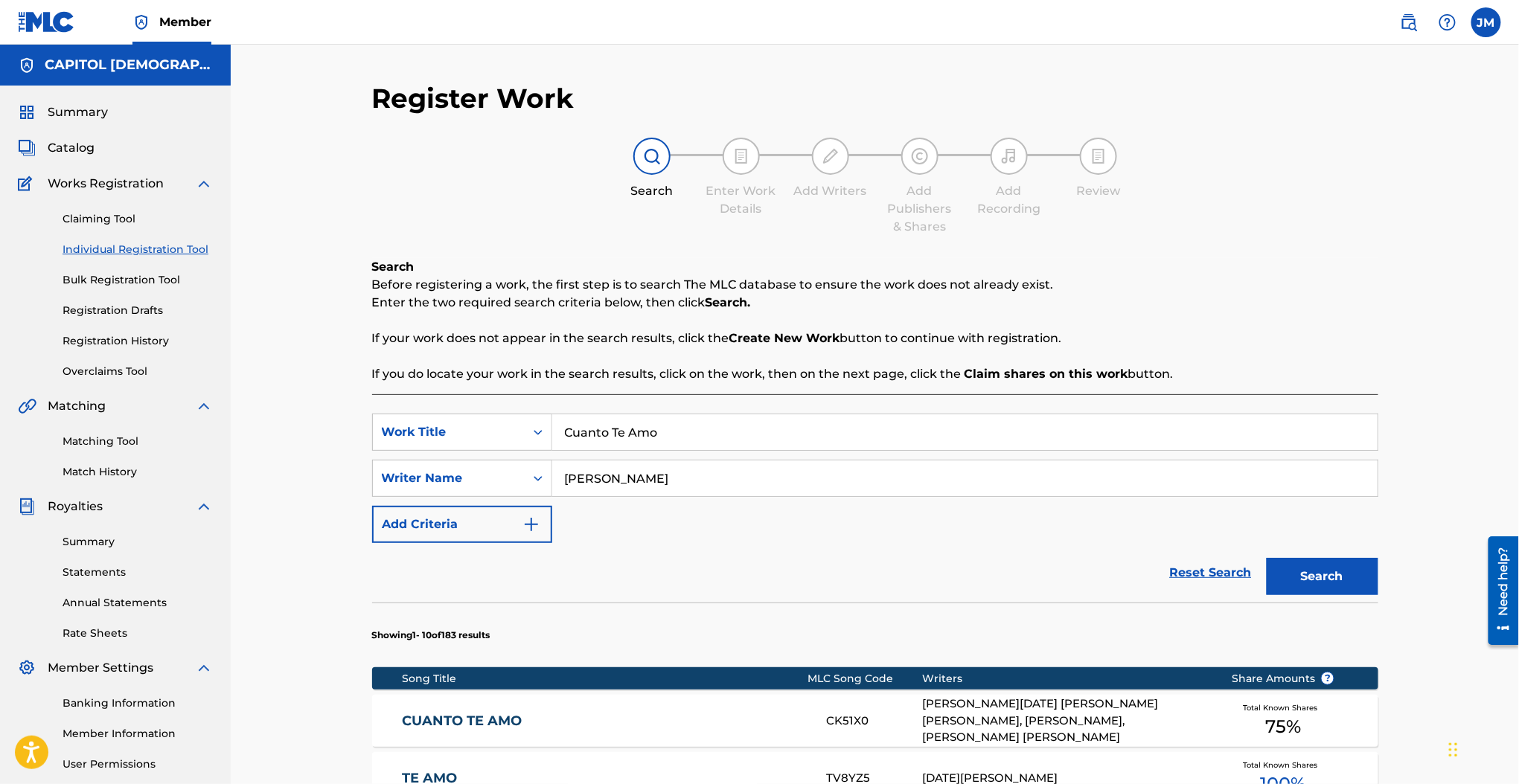
click at [609, 430] on input "Cuanto Te Amo" at bounding box center [965, 432] width 825 height 35
paste input "Daily Bread"
type input "Daily Bread"
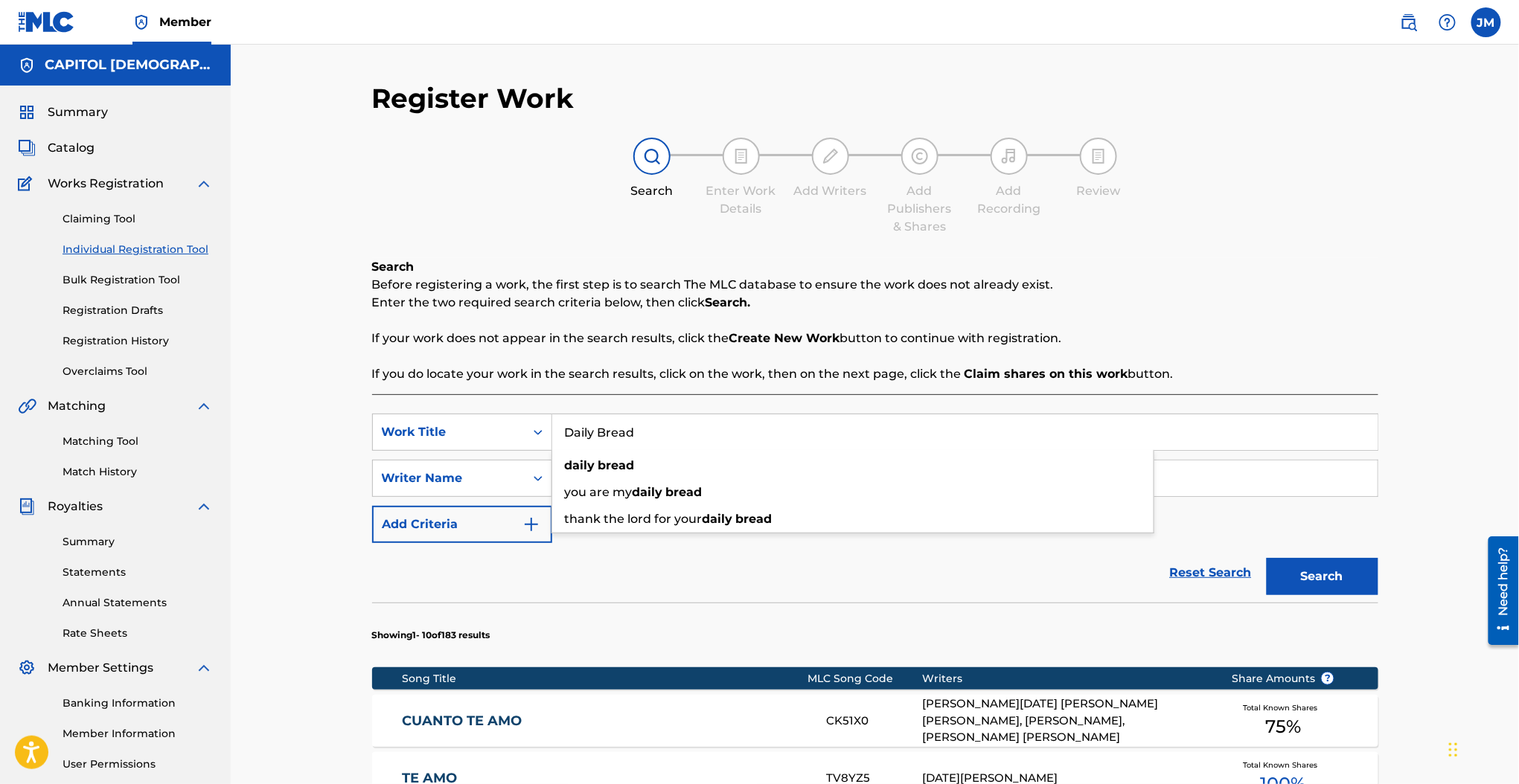
click at [592, 289] on p "Before registering a work, the first step is to search The MLC database to ensu…" at bounding box center [875, 285] width 1006 height 18
drag, startPoint x: 557, startPoint y: 490, endPoint x: 517, endPoint y: 490, distance: 40.0
click at [517, 490] on div "SearchWithCriteria737d525c-2af3-42f5-bc90-77cd236829b5 Writer Name noel" at bounding box center [875, 478] width 1006 height 37
type input "funderburk"
click at [1267, 558] on button "Search" at bounding box center [1322, 576] width 111 height 37
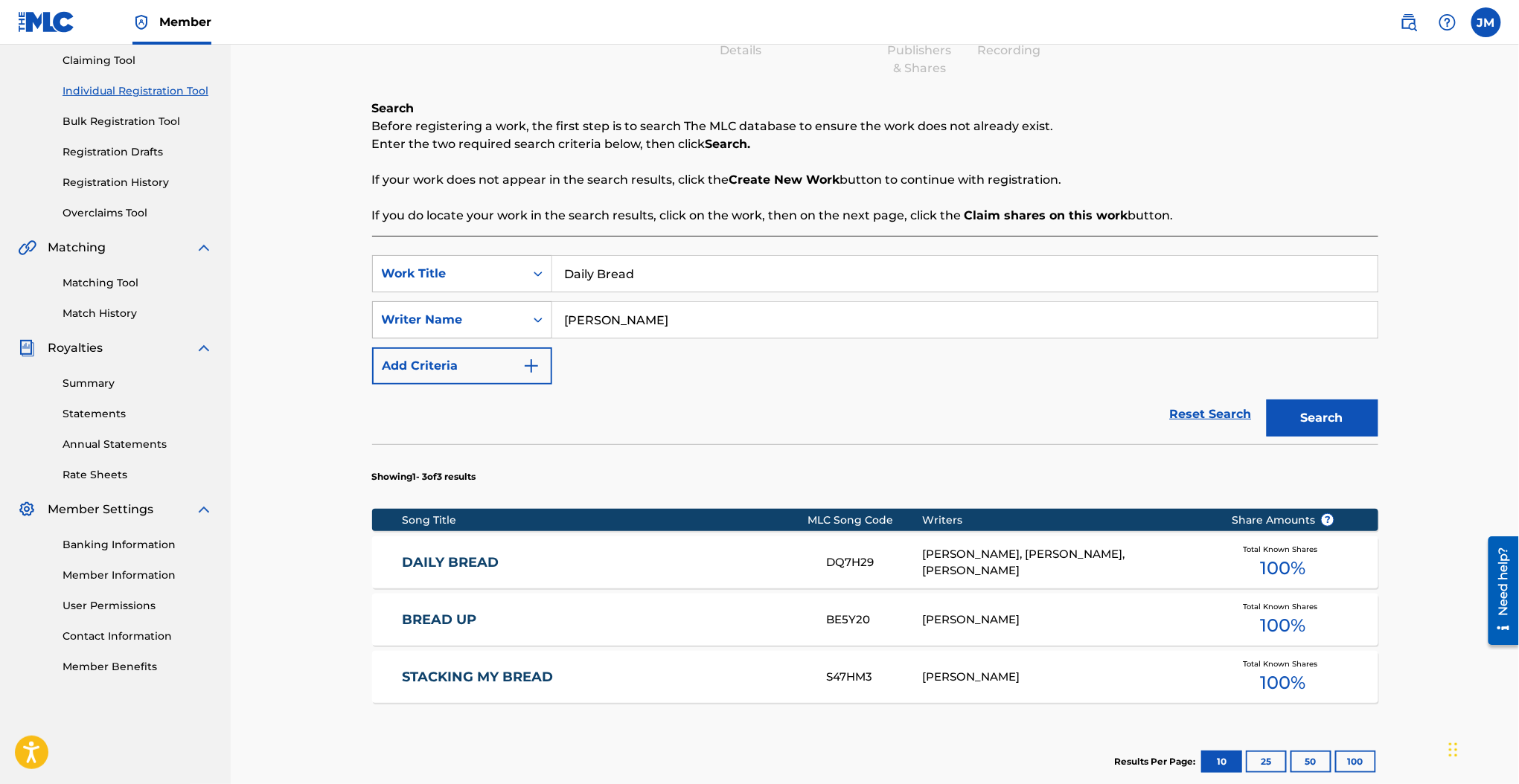
scroll to position [331, 0]
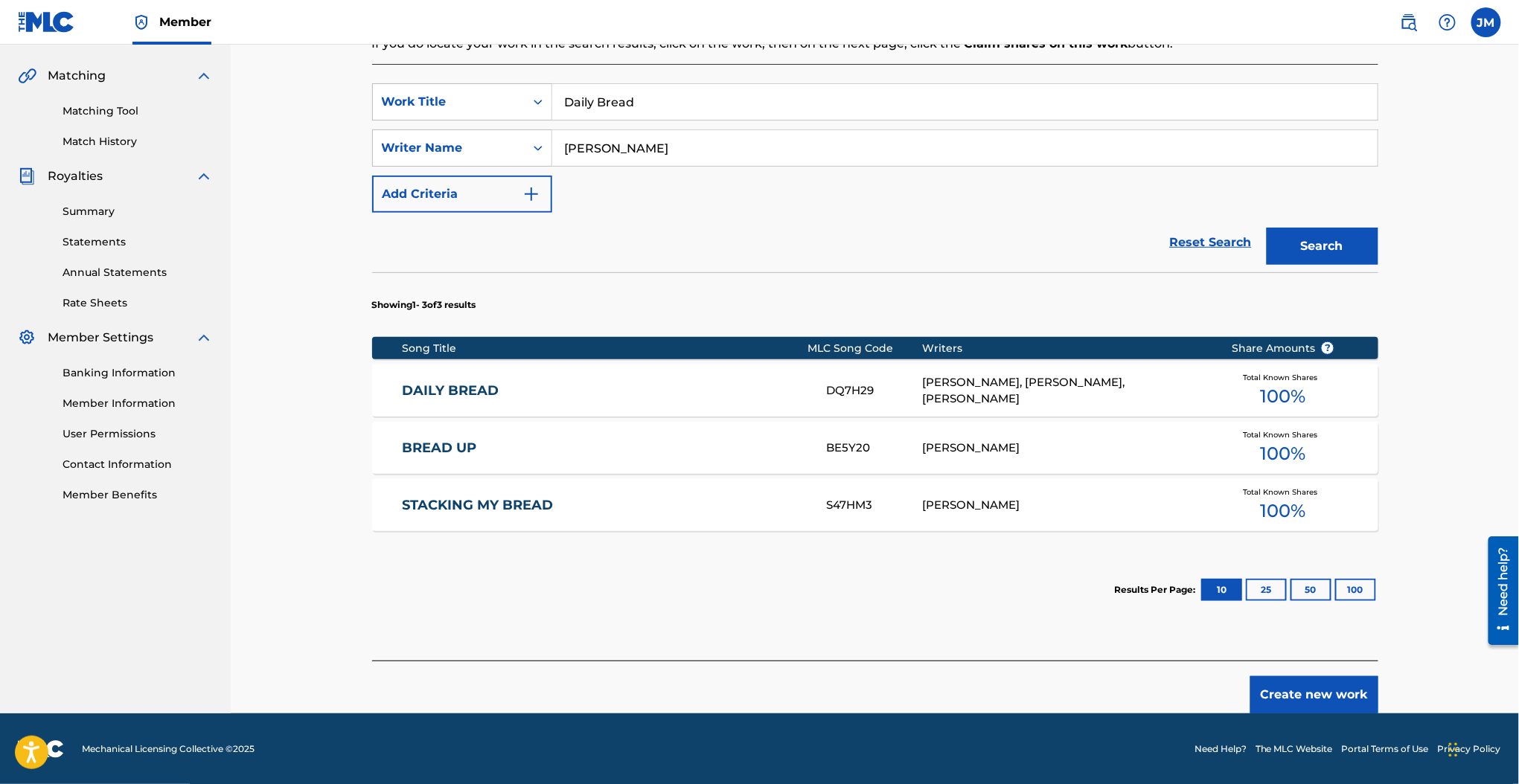
click at [463, 383] on link "DAILY BREAD" at bounding box center [604, 391] width 405 height 17
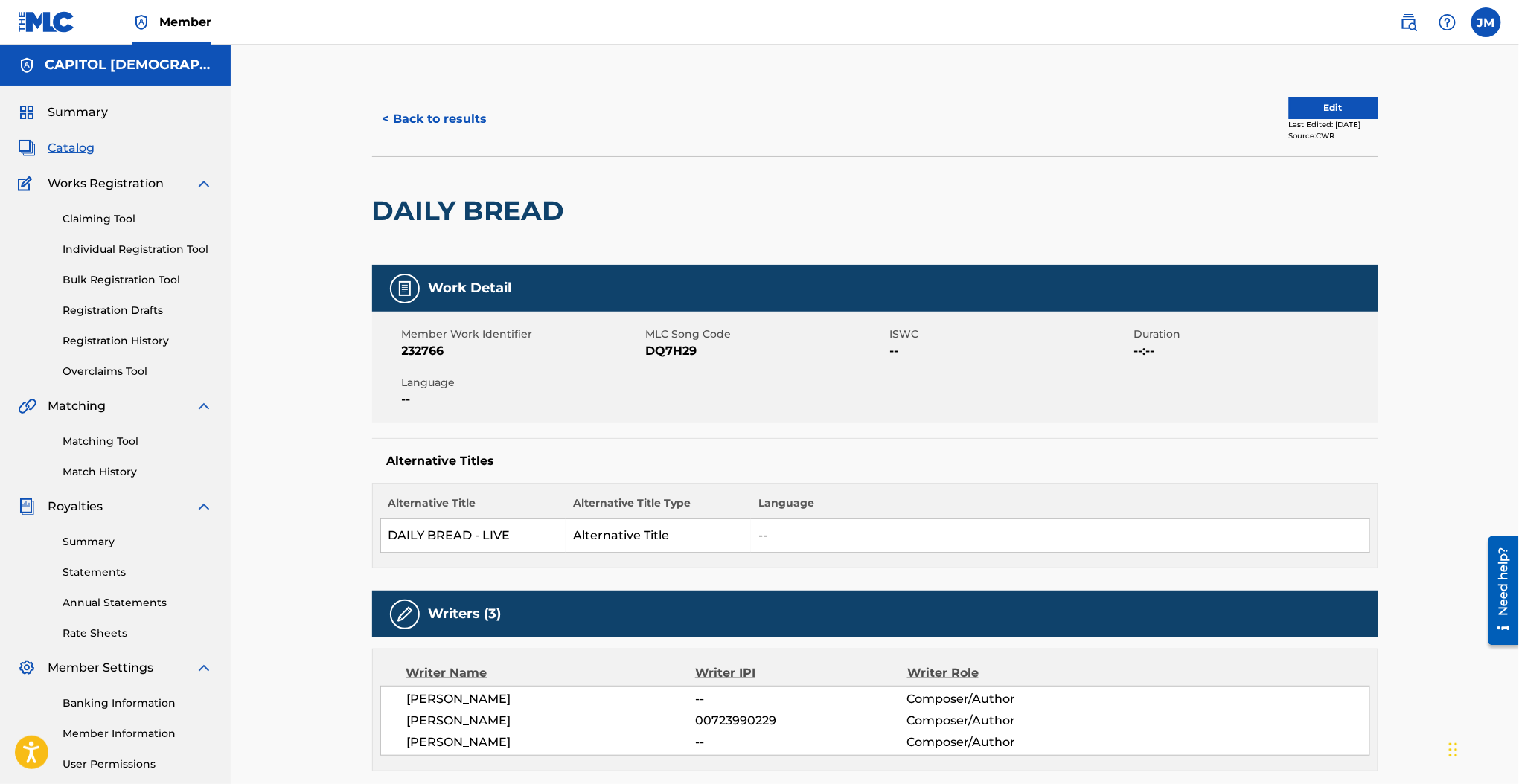
click at [656, 354] on span "DQ7H29" at bounding box center [765, 351] width 240 height 18
click at [454, 129] on button "< Back to results" at bounding box center [435, 119] width 125 height 37
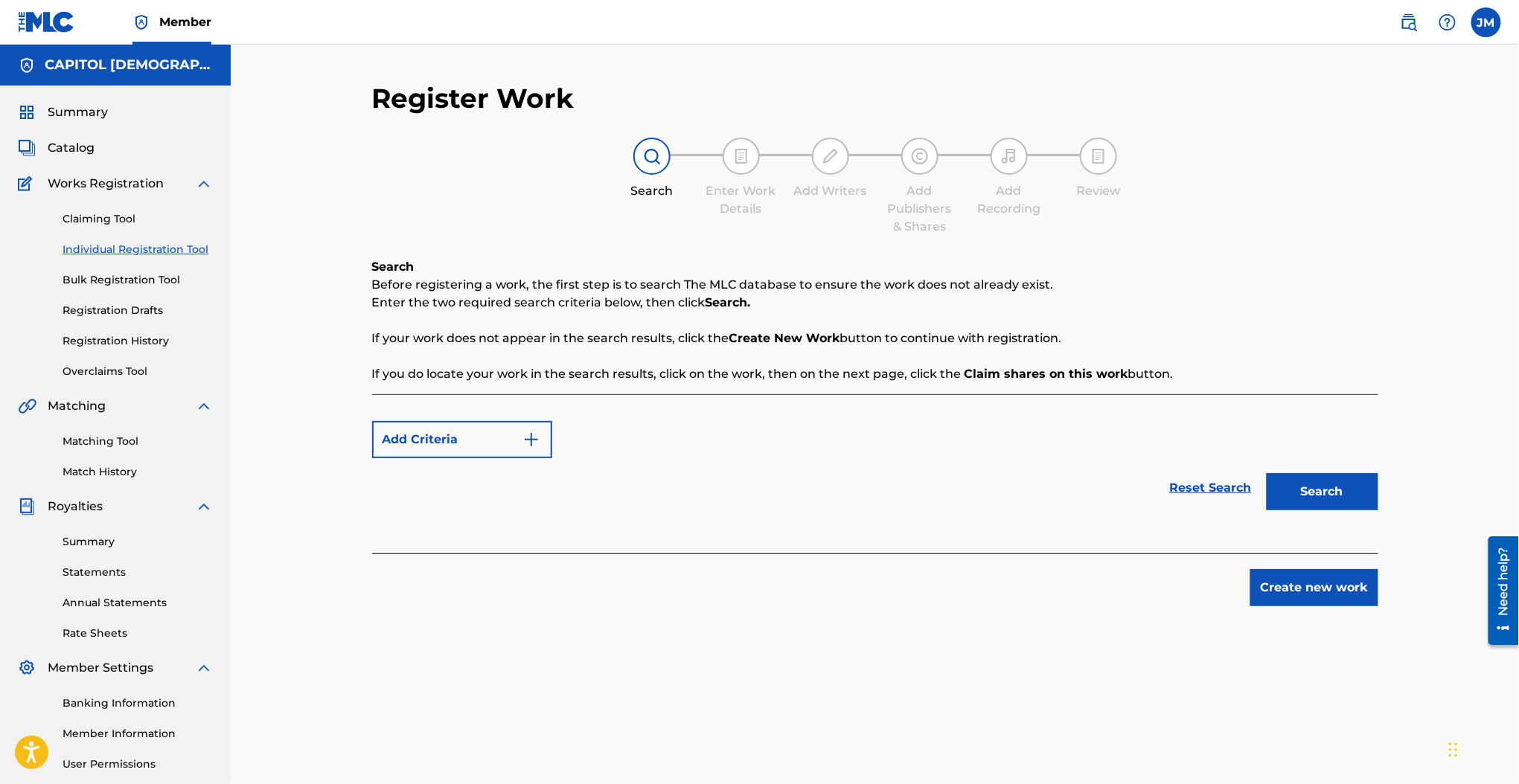
scroll to position [138, 0]
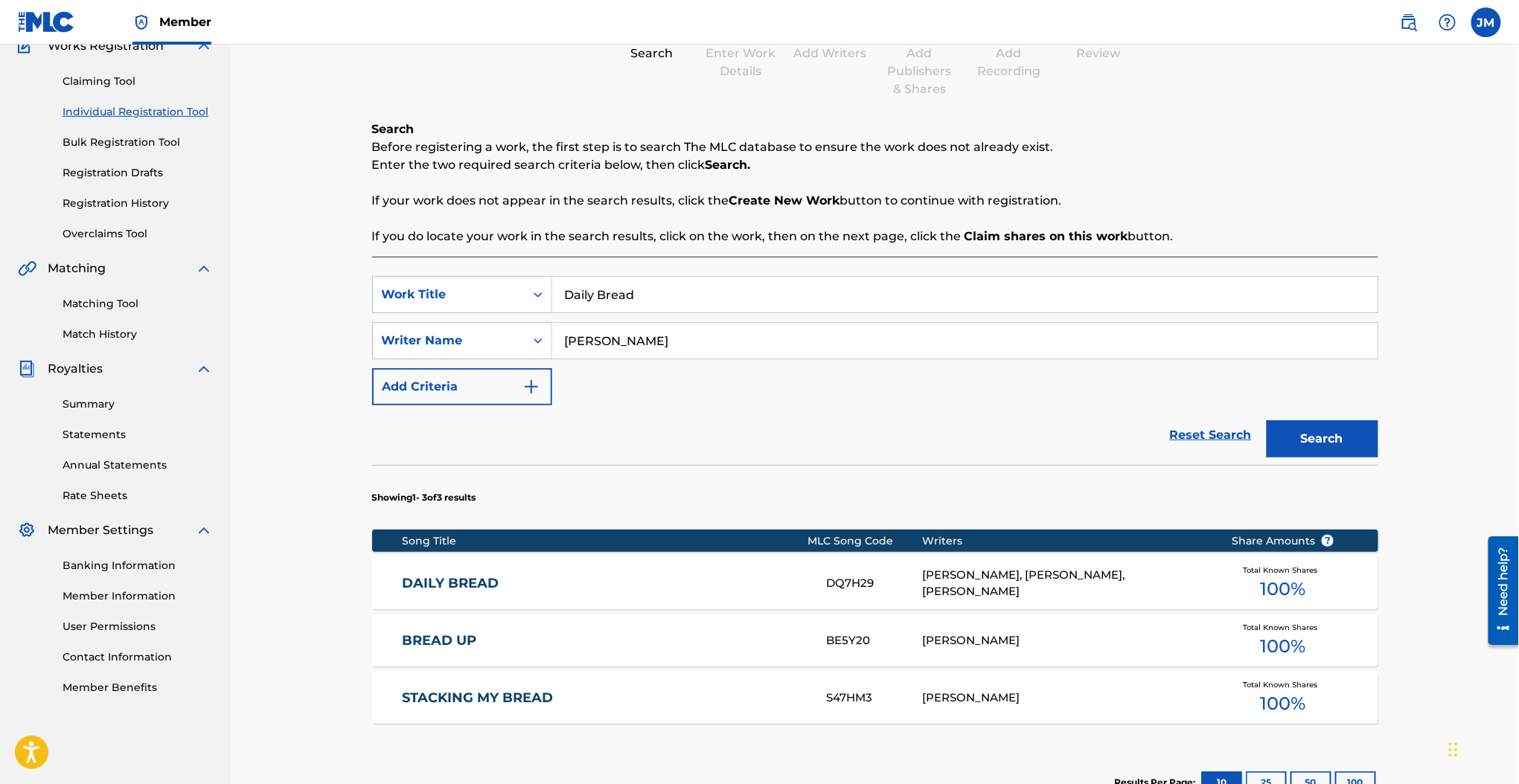
click at [658, 286] on input "Daily Bread" at bounding box center [965, 294] width 825 height 35
paste input "Heaven Closes Doors (Reimagined)"
type input "Heaven Closes Doors (Reimagined)"
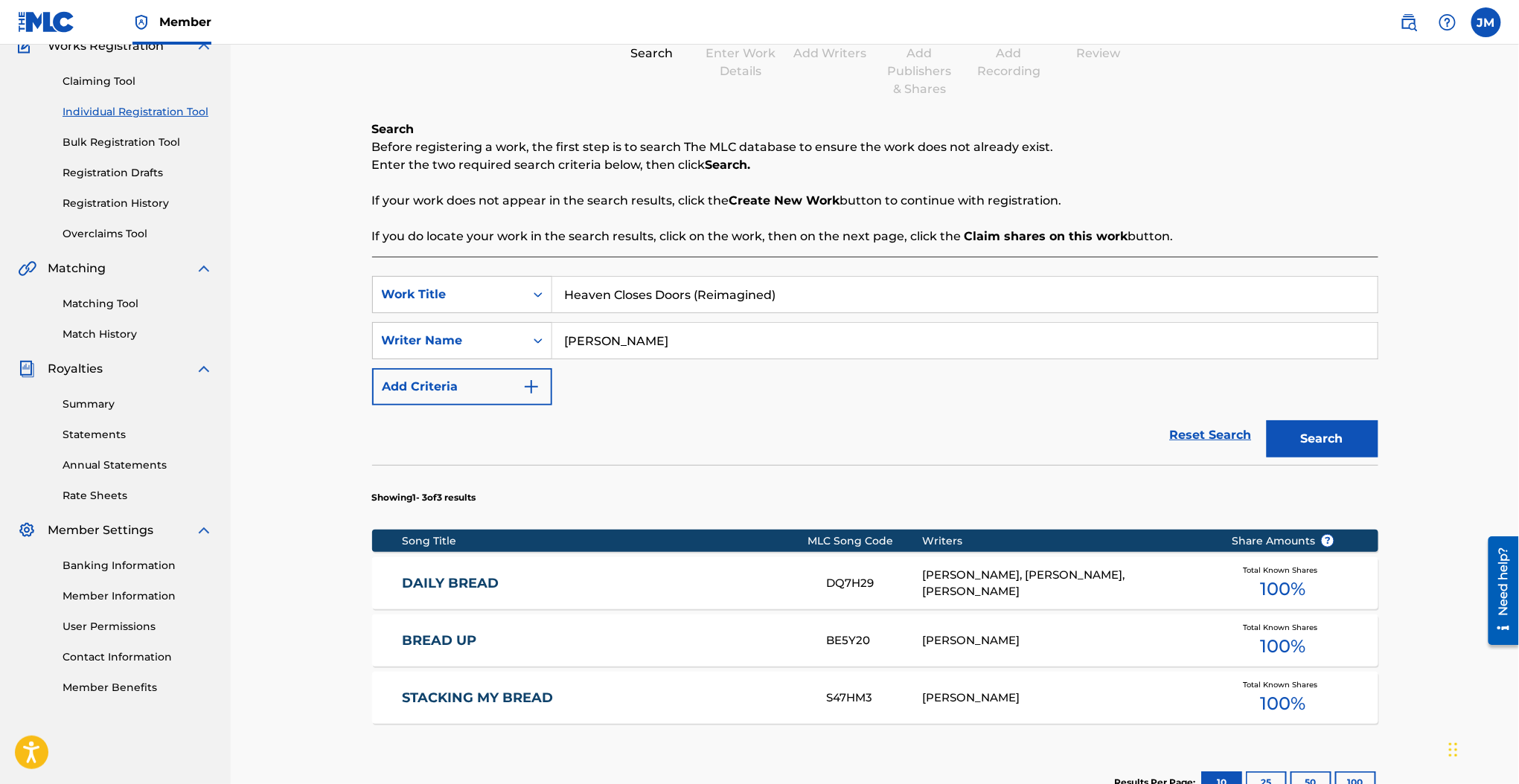
click at [625, 178] on div "Search Before registering a work, the first step is to search The MLC database …" at bounding box center [875, 183] width 1006 height 125
drag, startPoint x: 667, startPoint y: 341, endPoint x: 510, endPoint y: 339, distance: 157.0
click at [510, 339] on div "SearchWithCriteria737d525c-2af3-42f5-bc90-77cd236829b5 Writer Name funderburk" at bounding box center [875, 340] width 1006 height 37
type input "price"
click at [1267, 420] on button "Search" at bounding box center [1322, 439] width 111 height 37
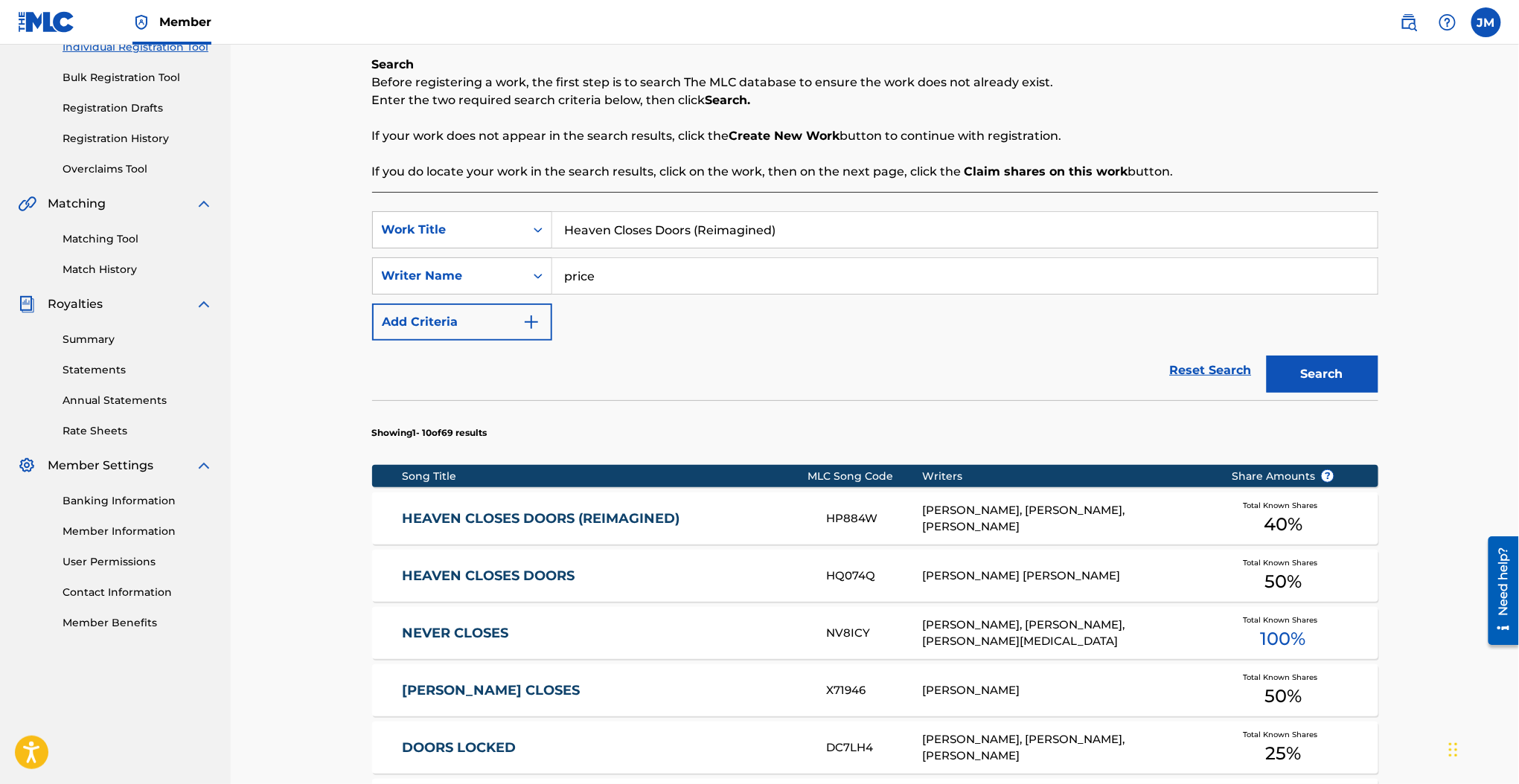
scroll to position [237, 0]
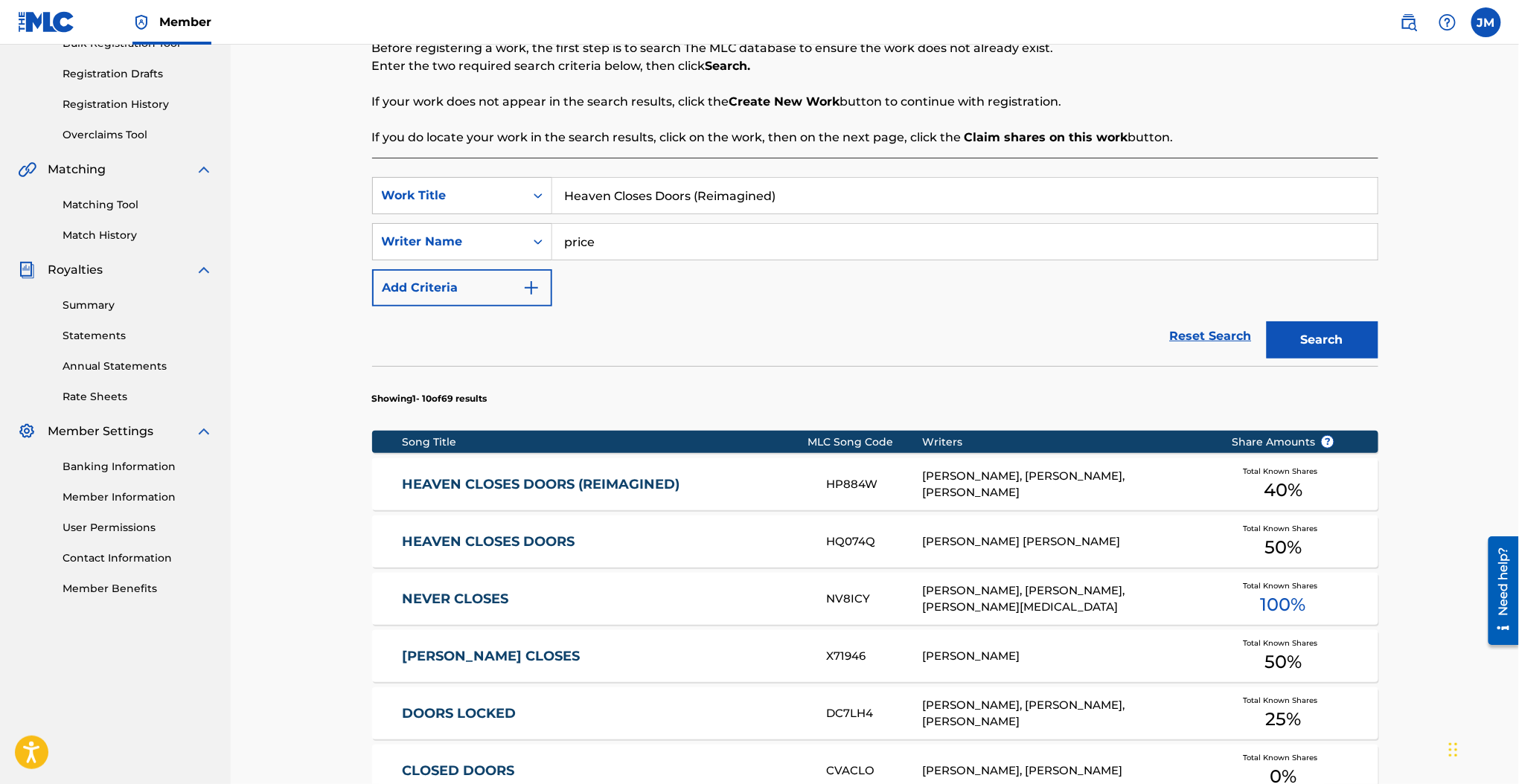
click at [623, 462] on div "HEAVEN CLOSES DOORS (REIMAGINED) HP884W AARON BRHOMAN, GABLE PRICE, STEPHEN WIL…" at bounding box center [875, 484] width 1006 height 52
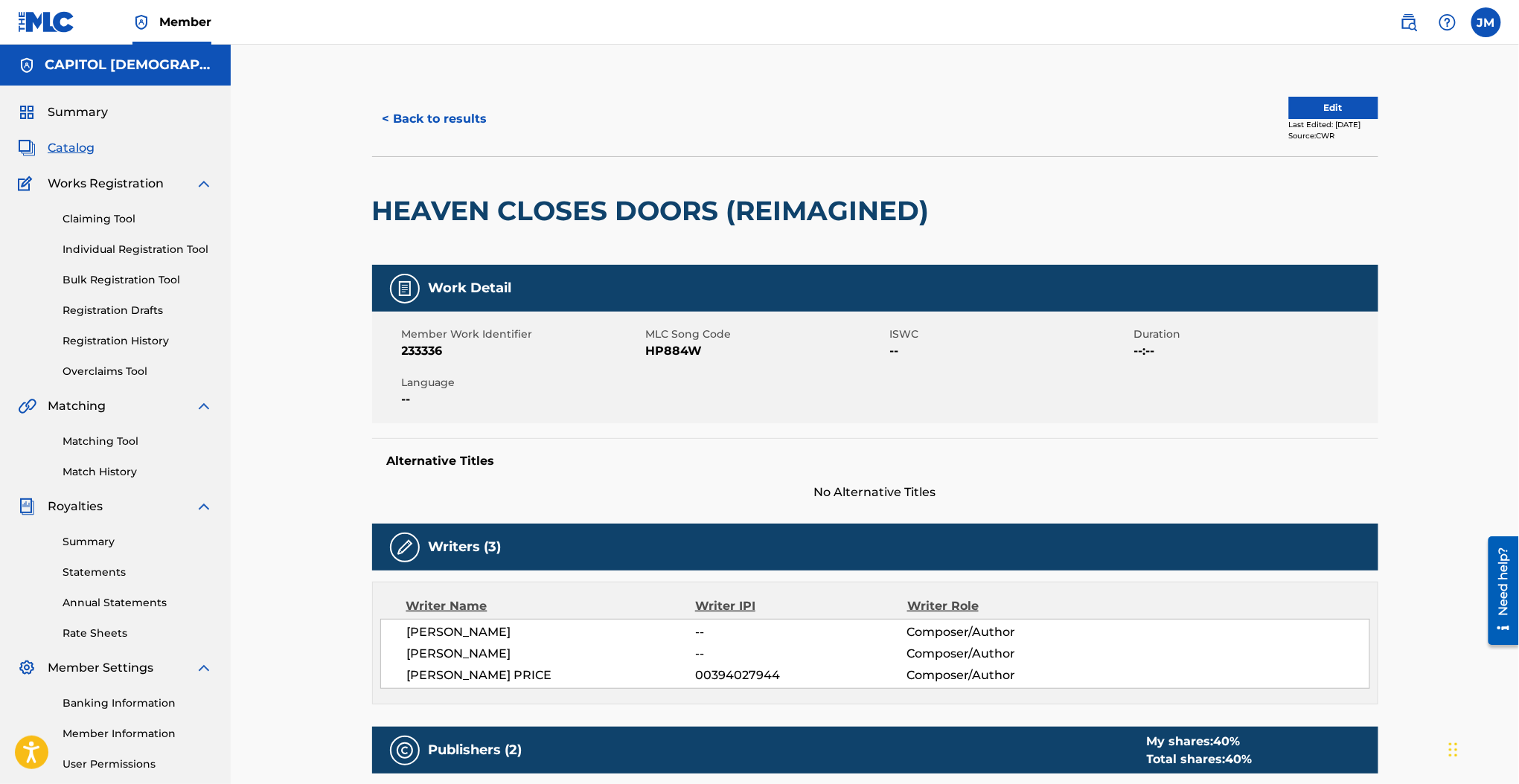
click at [690, 354] on span "HP884W" at bounding box center [765, 351] width 240 height 18
click at [490, 129] on button "< Back to results" at bounding box center [435, 119] width 125 height 37
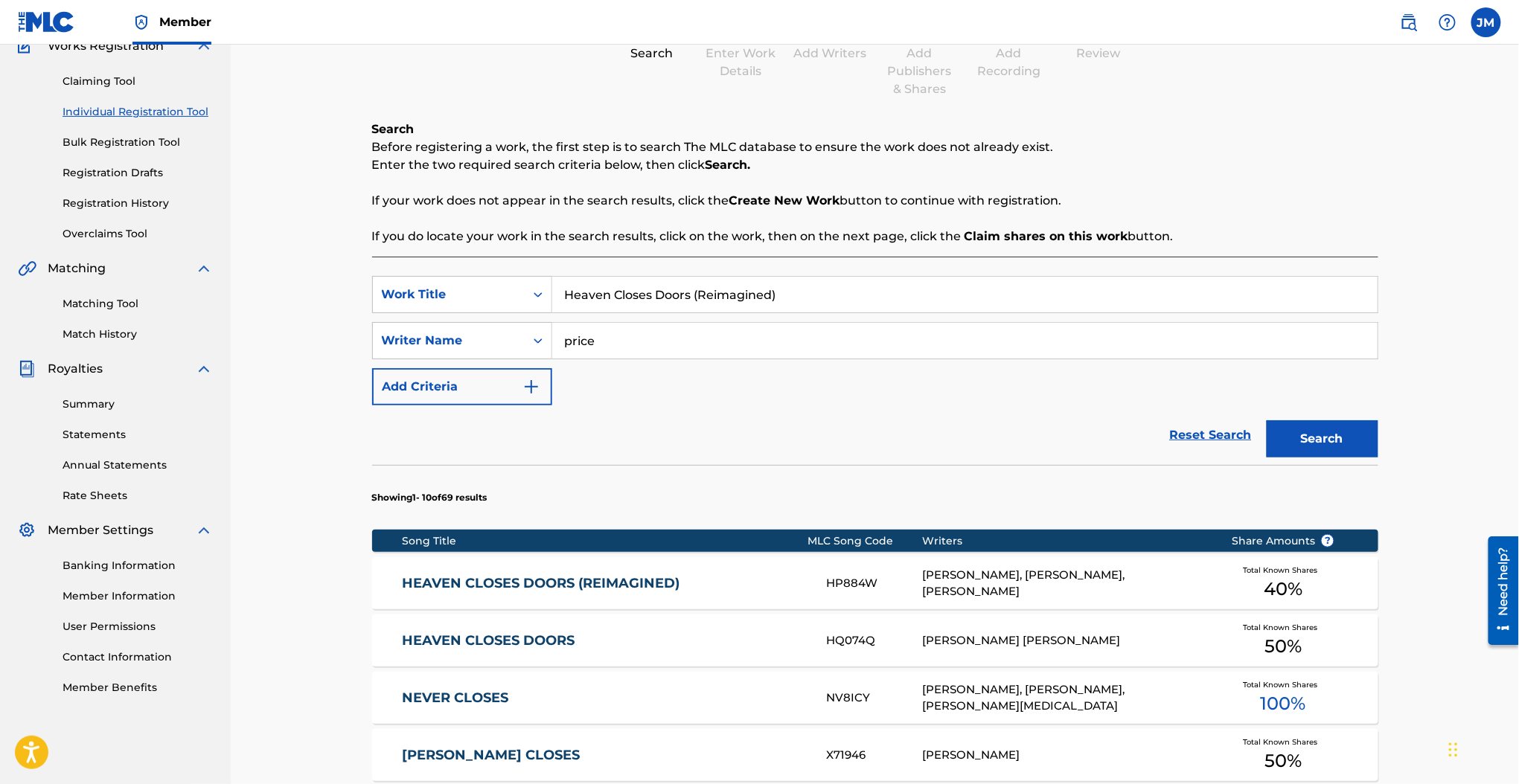
click at [665, 256] on div "SearchWithCriteria63af8175-4b57-4769-b8de-327ed640c06a Work Title Heaven Closes…" at bounding box center [875, 758] width 1006 height 1004
click at [658, 298] on input "Heaven Closes Doors (Reimagined)" at bounding box center [965, 294] width 825 height 35
paste input "Abide"
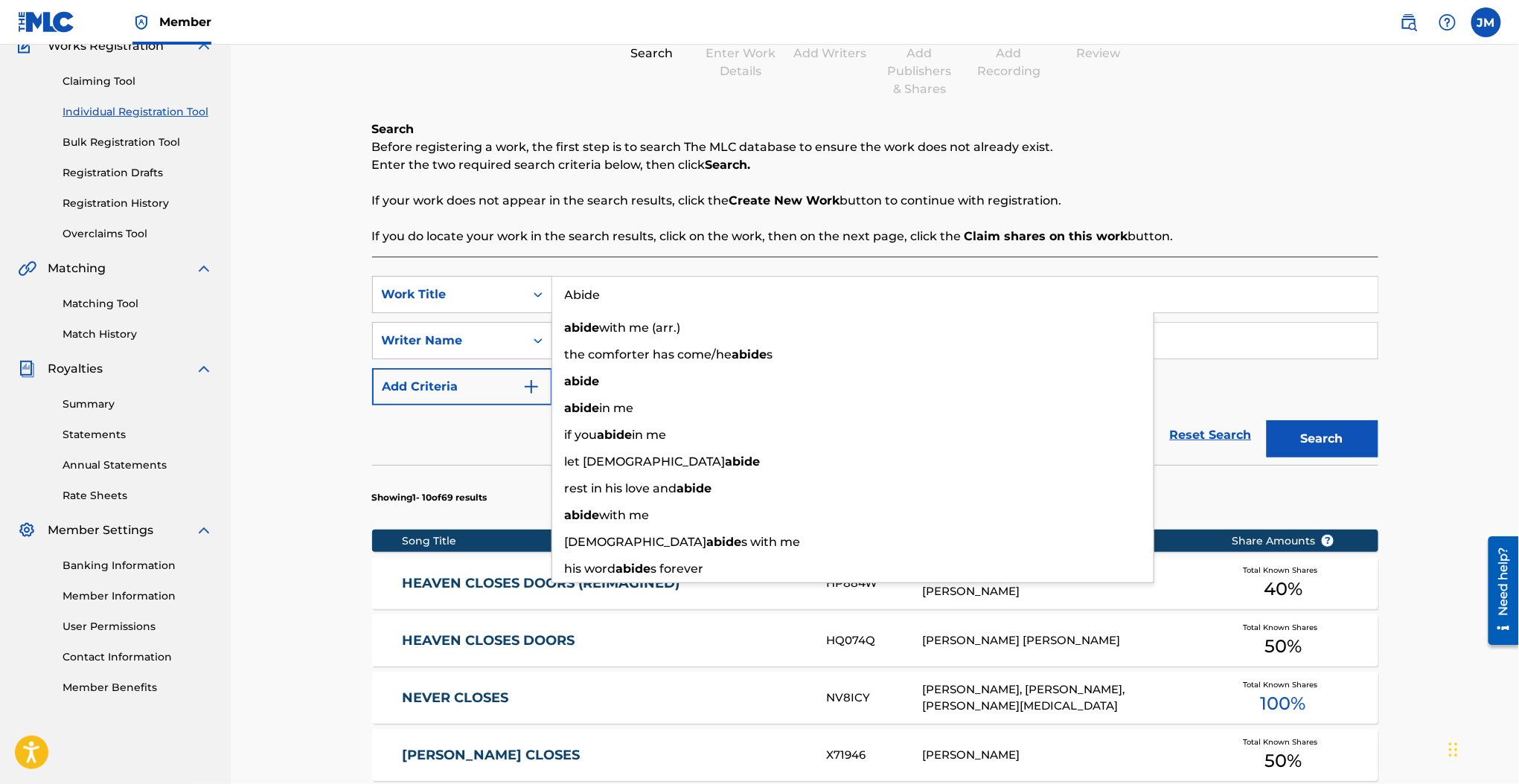
type input "Abide"
click at [632, 247] on div "Search Before registering a work, the first step is to search The MLC database …" at bounding box center [875, 690] width 1006 height 1140
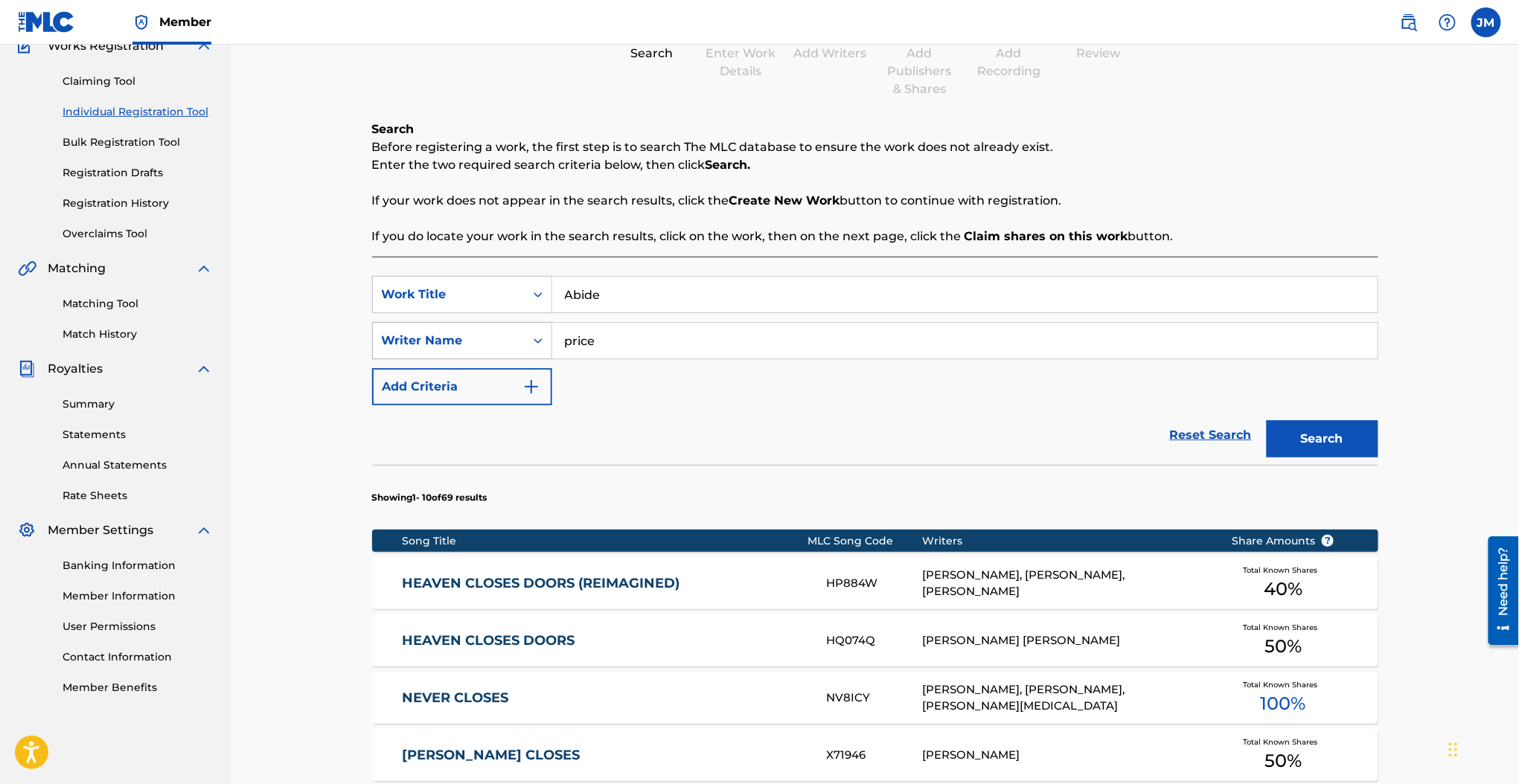
drag, startPoint x: 611, startPoint y: 342, endPoint x: 506, endPoint y: 349, distance: 105.2
click at [512, 350] on div "SearchWithCriteria737d525c-2af3-42f5-bc90-77cd236829b5 Writer Name price" at bounding box center [875, 340] width 1006 height 37
type input "o"
type input "torwalt"
click at [1267, 420] on button "Search" at bounding box center [1322, 439] width 111 height 37
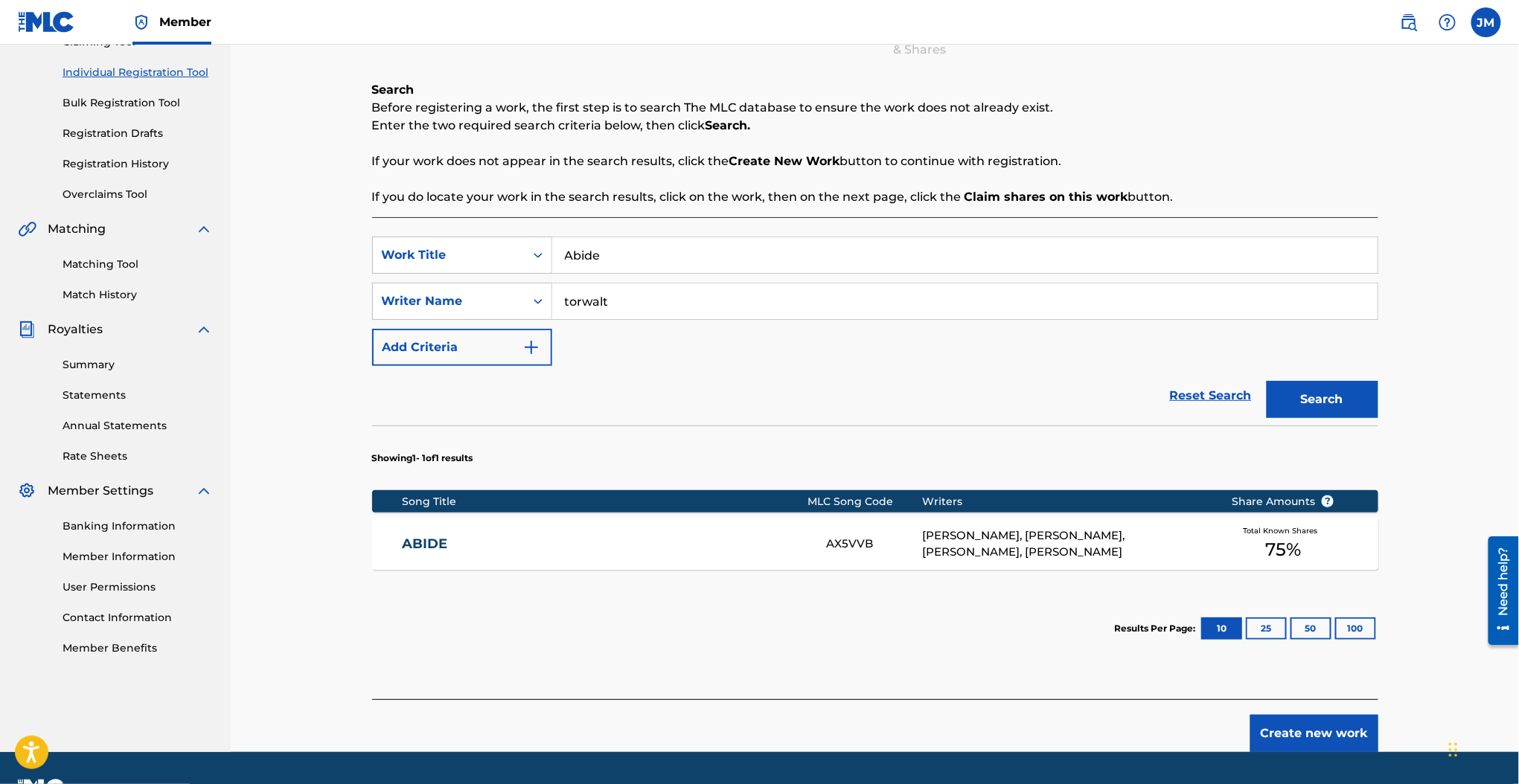
scroll to position [216, 0]
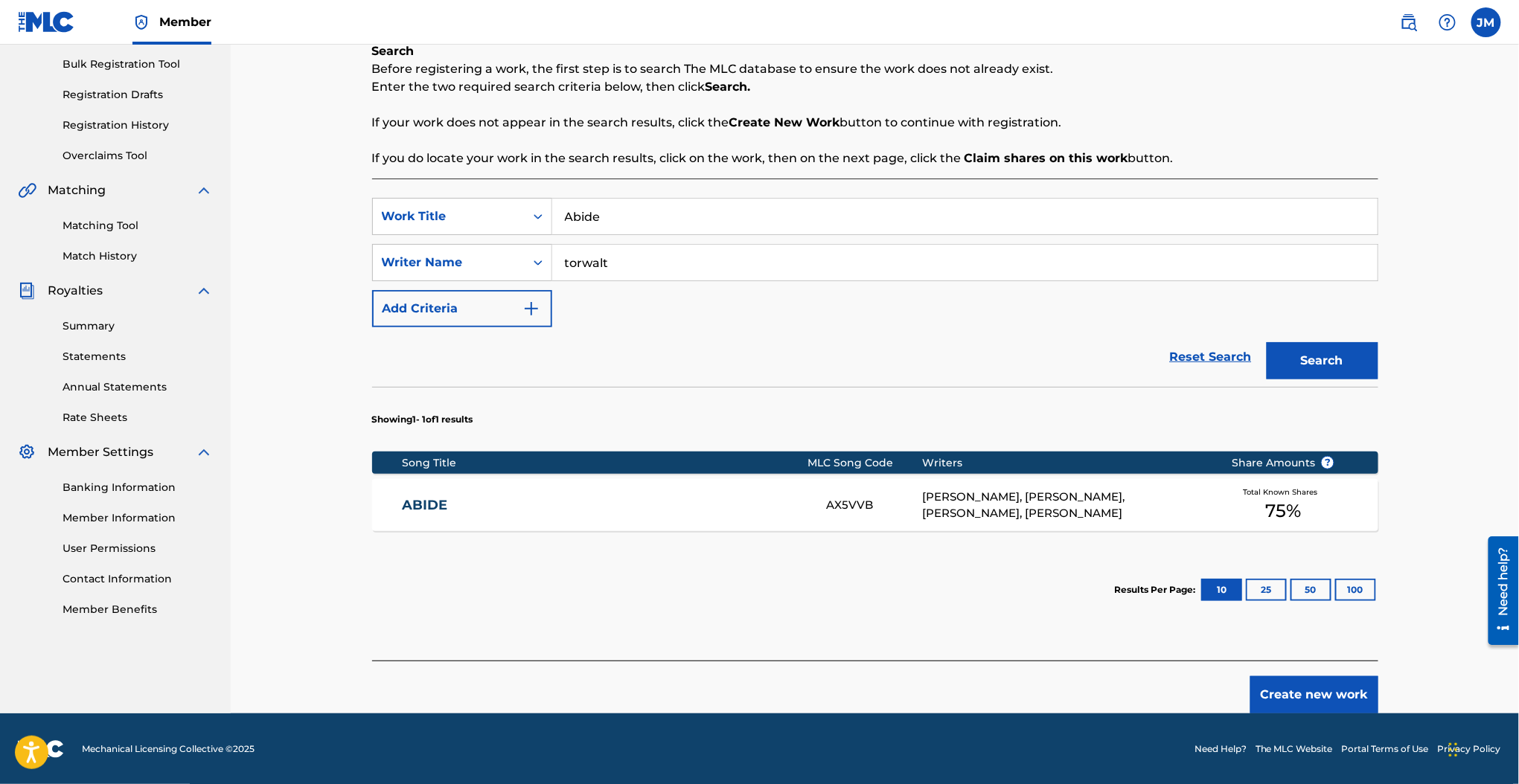
click at [671, 480] on div "ABIDE AX5VVB BRYAN JAMES TORWALT, KATIE TORWALT, ABBIE GAMBOA, OSCAR GAMBOA Tot…" at bounding box center [875, 505] width 1006 height 52
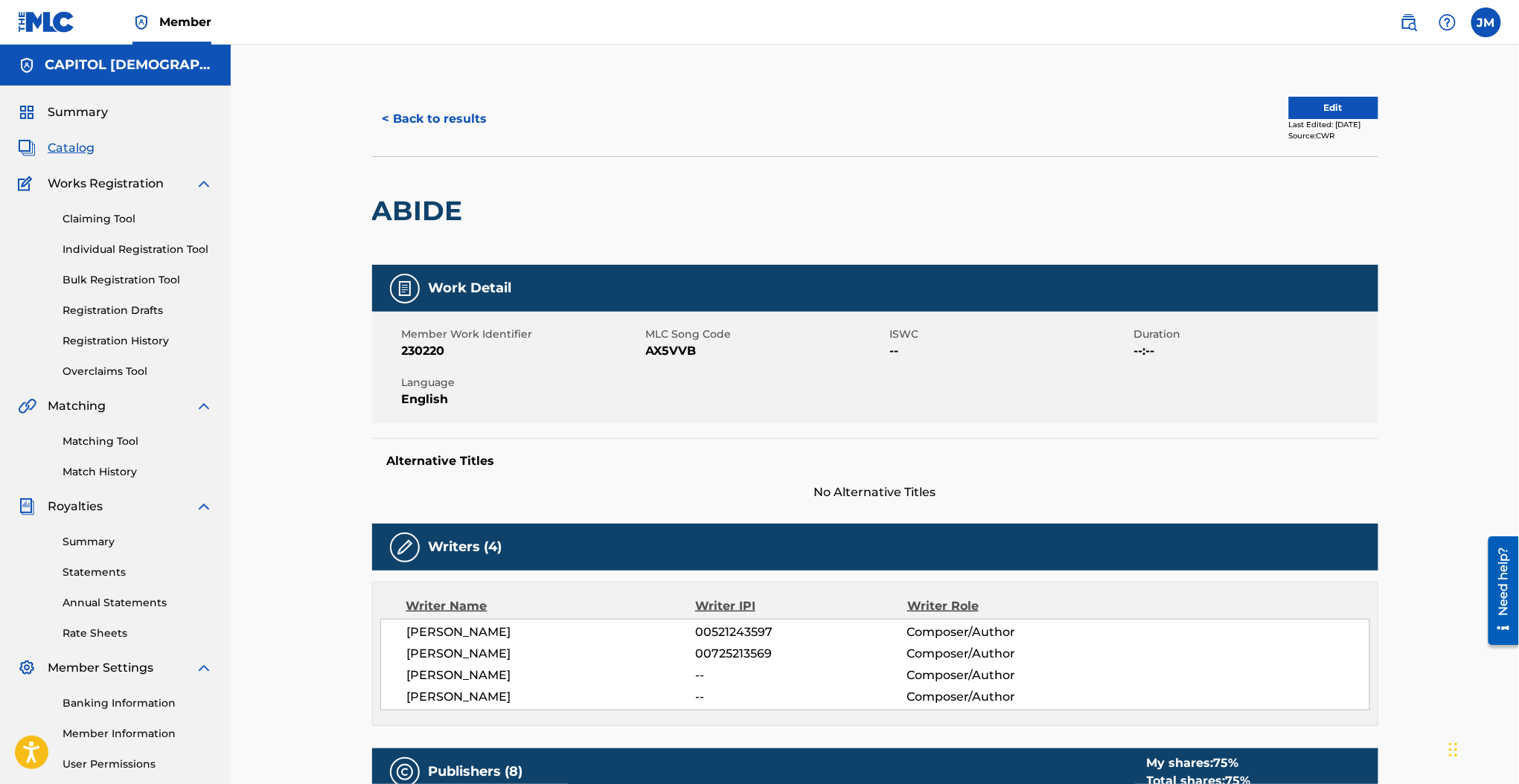
click at [677, 353] on span "AX5VVB" at bounding box center [765, 351] width 240 height 18
click at [461, 120] on button "< Back to results" at bounding box center [435, 119] width 125 height 37
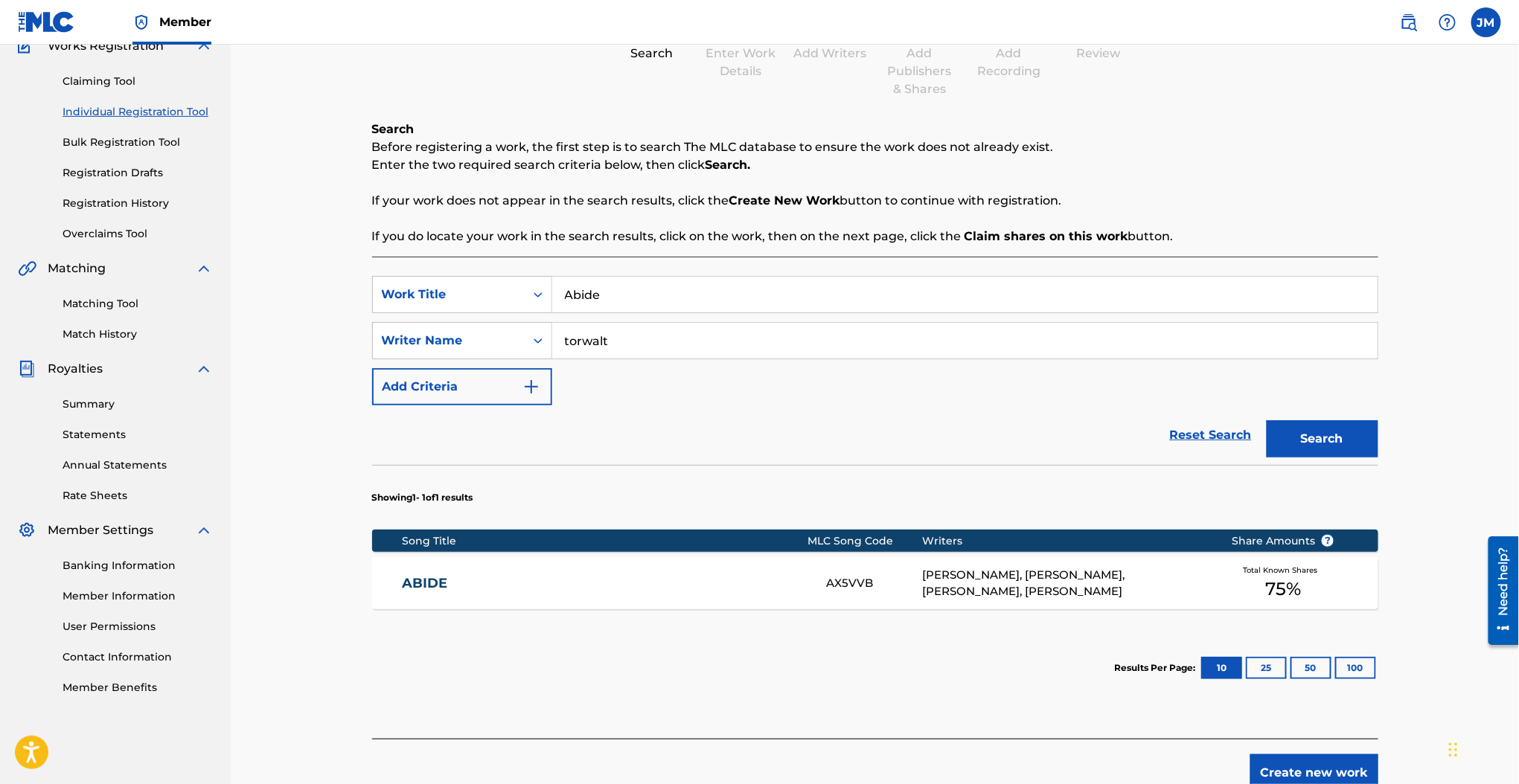
click at [634, 296] on input "Abide" at bounding box center [965, 294] width 825 height 35
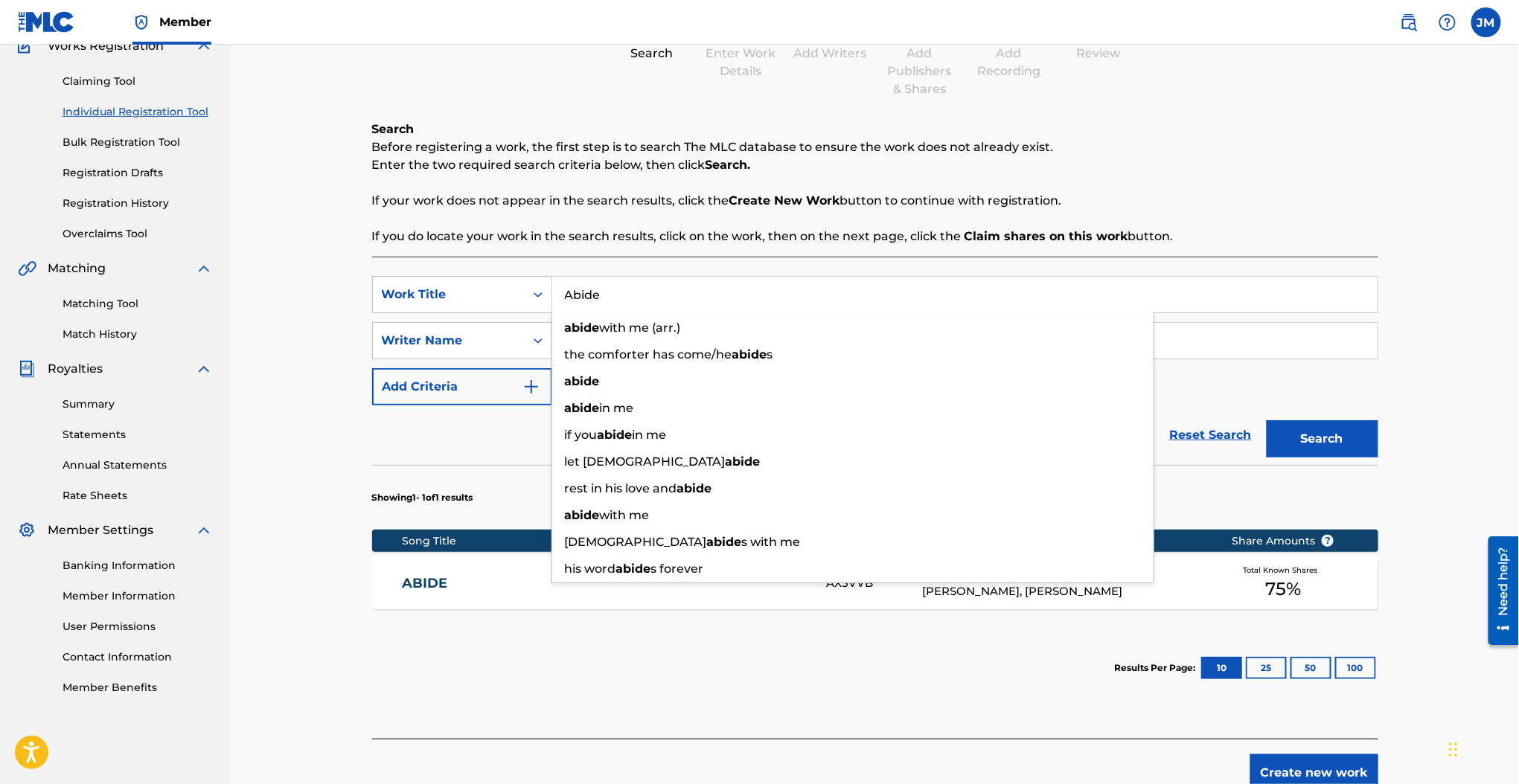
paste input "Blood Of Jesus"
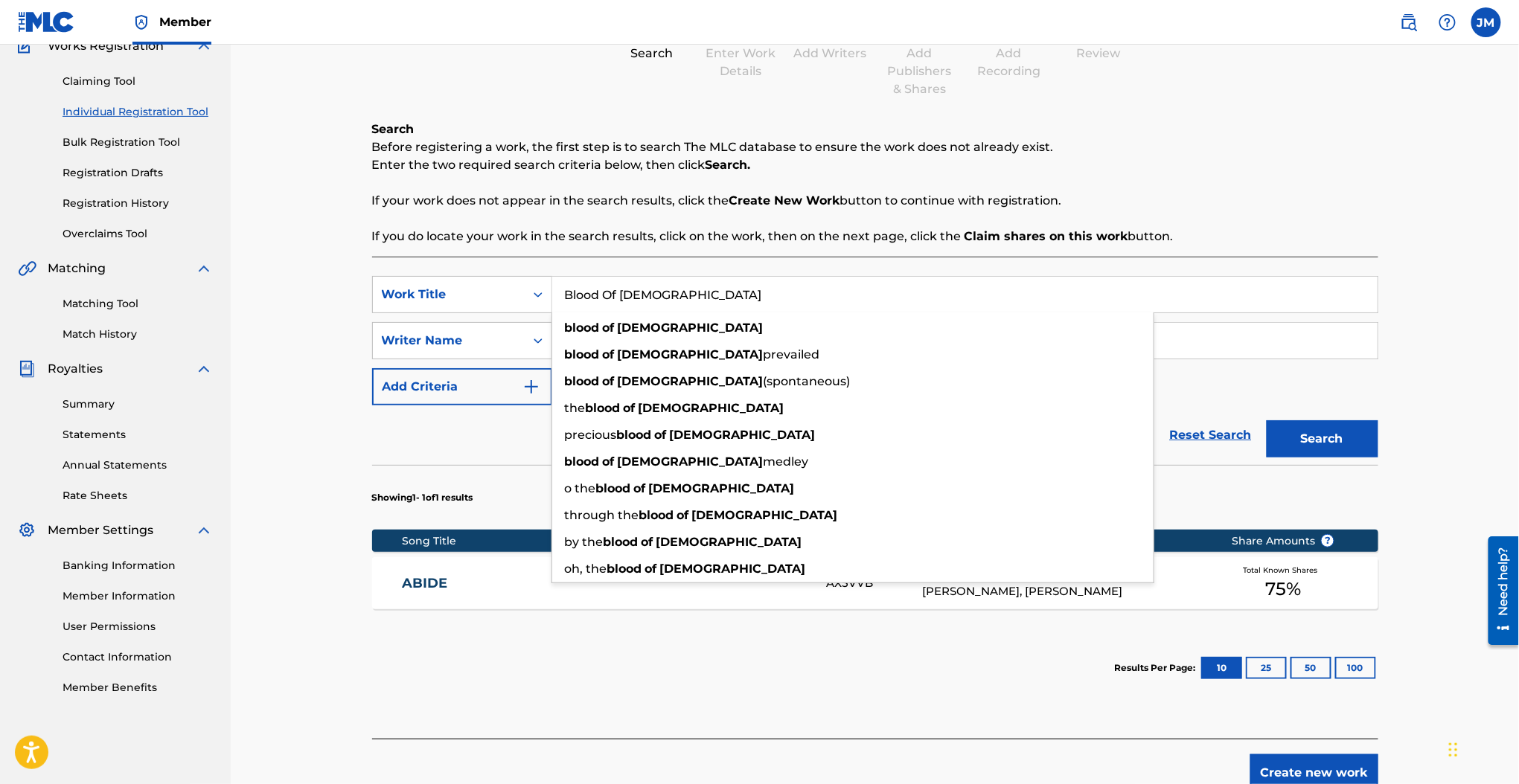
type input "Blood Of Jesus"
drag, startPoint x: 275, startPoint y: 216, endPoint x: 370, endPoint y: 270, distance: 109.3
click at [271, 216] on div "Register Work Search Enter Work Details Add Writers Add Publishers & Shares Add…" at bounding box center [875, 349] width 1288 height 885
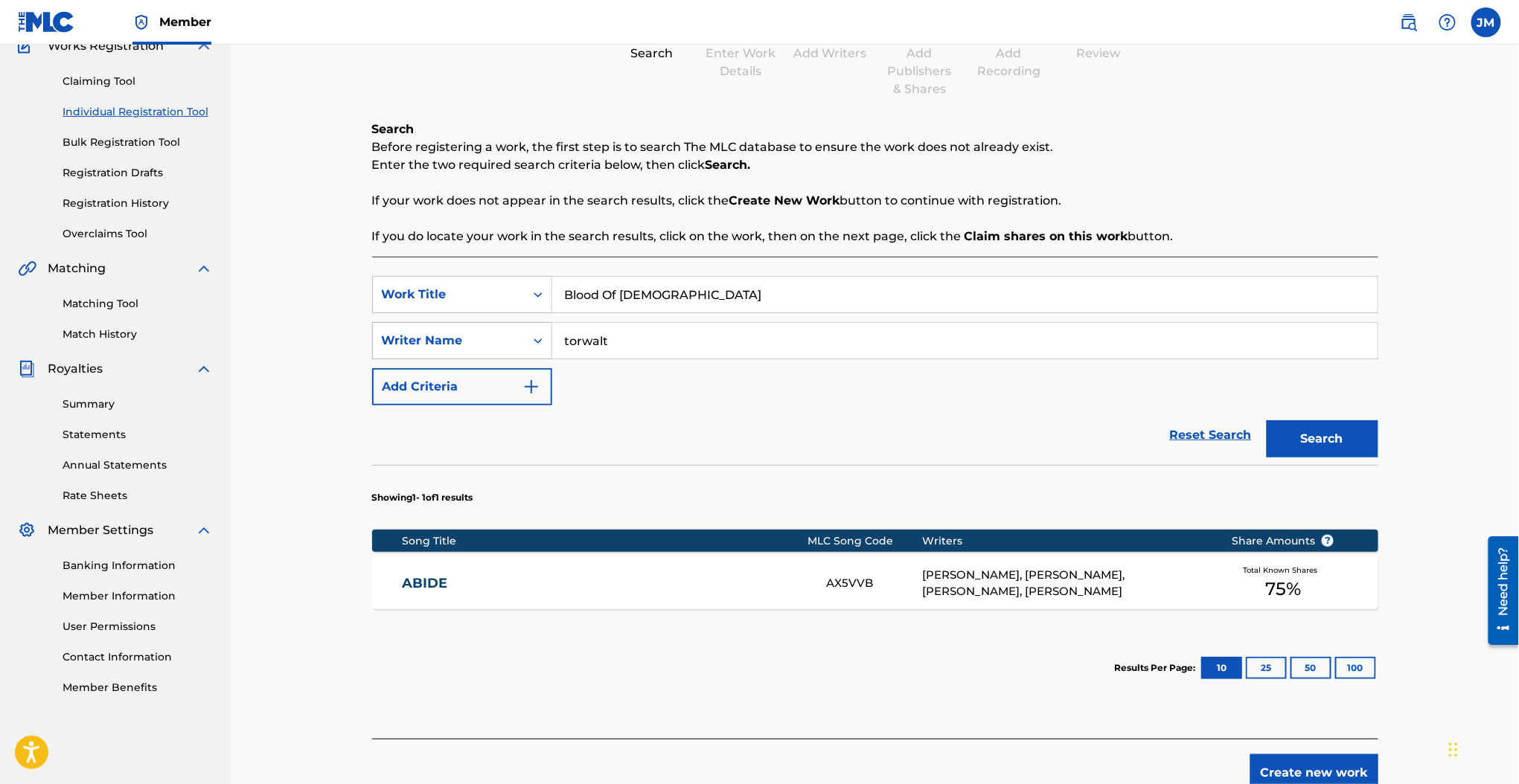
drag, startPoint x: 516, startPoint y: 349, endPoint x: 482, endPoint y: 346, distance: 34.1
click at [482, 346] on div "SearchWithCriteria737d525c-2af3-42f5-bc90-77cd236829b5 Writer Name torwalt" at bounding box center [875, 340] width 1006 height 37
type input "greco"
click at [1267, 420] on button "Search" at bounding box center [1322, 439] width 111 height 37
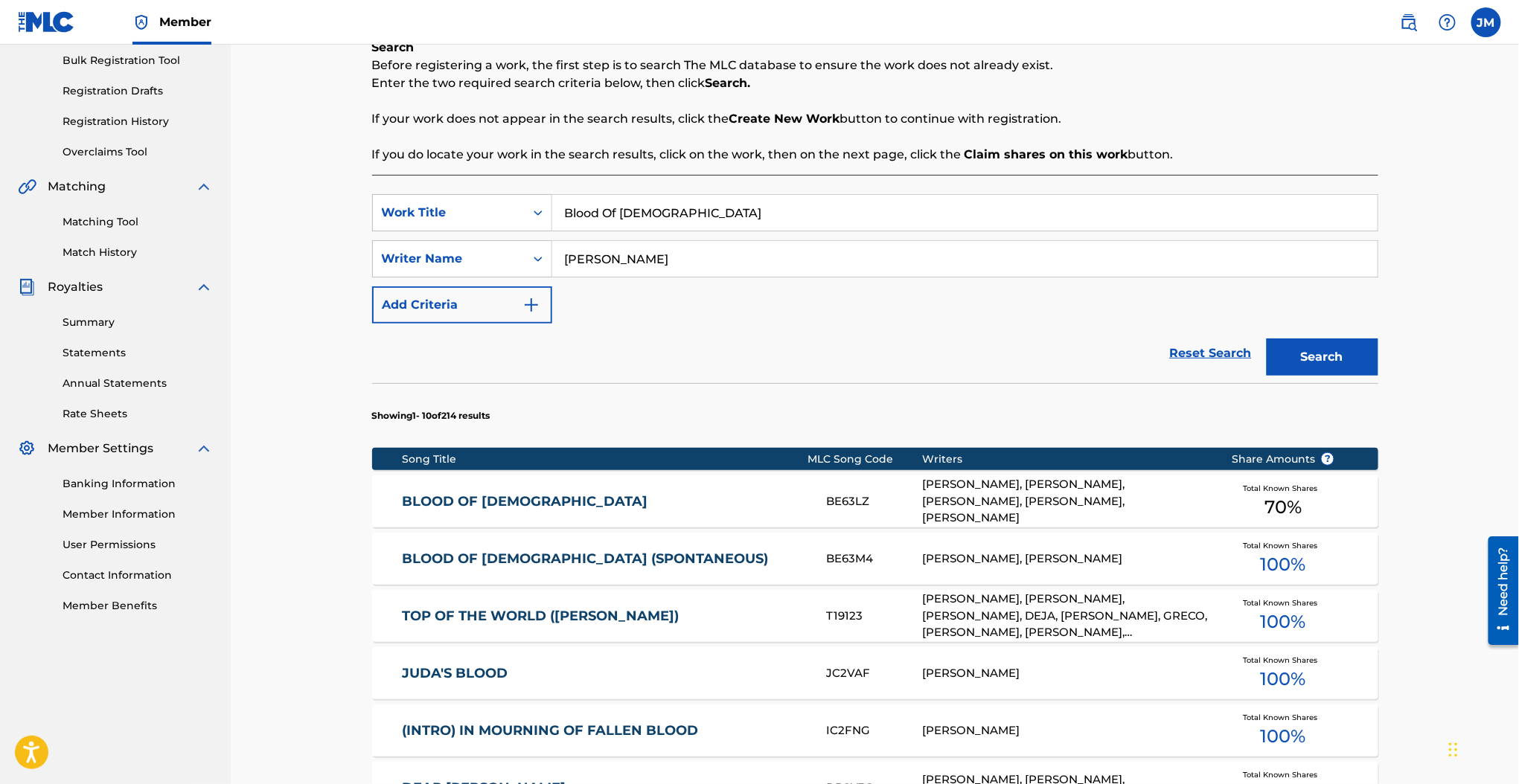
scroll to position [336, 0]
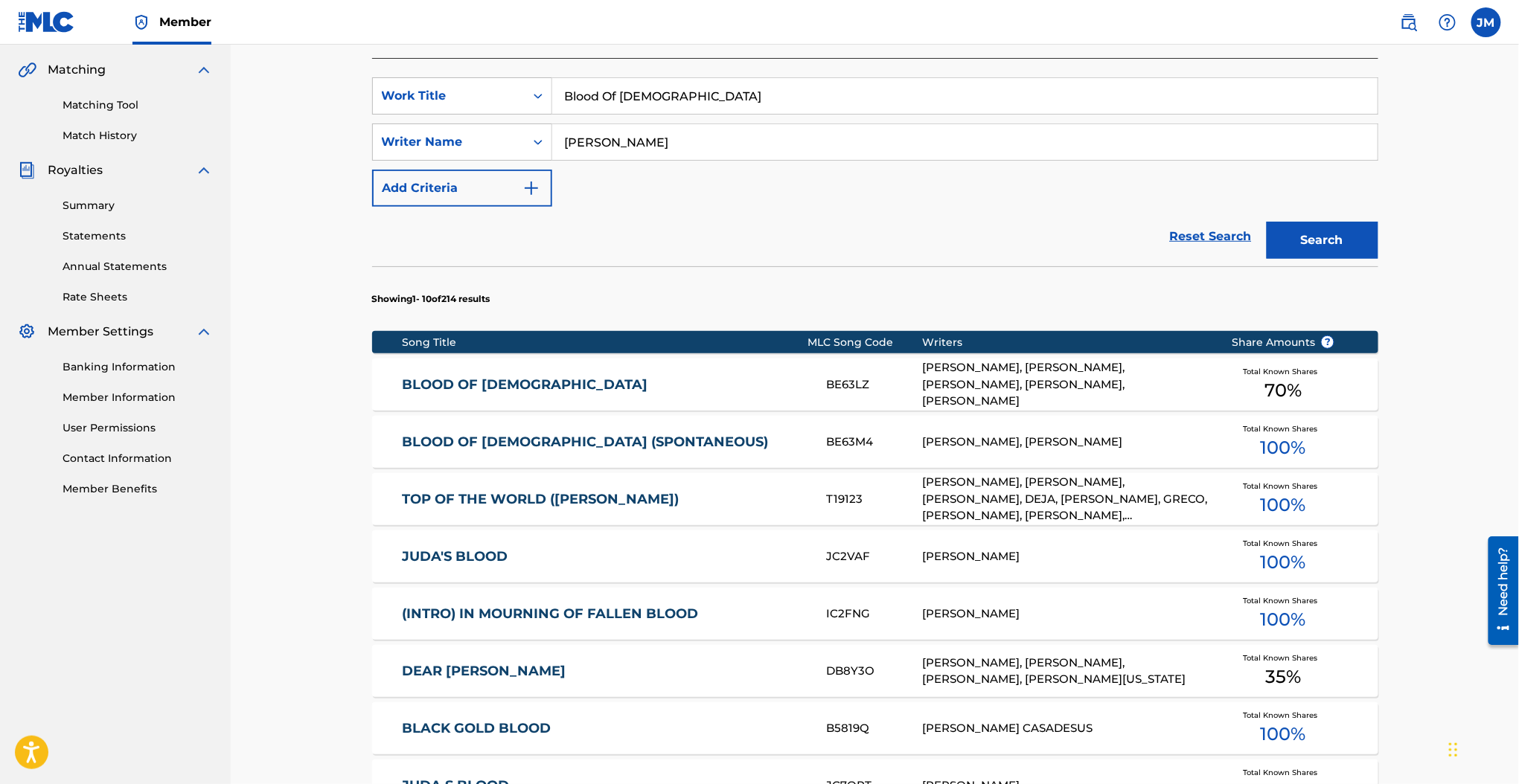
click at [484, 379] on link "BLOOD OF JESUS" at bounding box center [604, 385] width 405 height 17
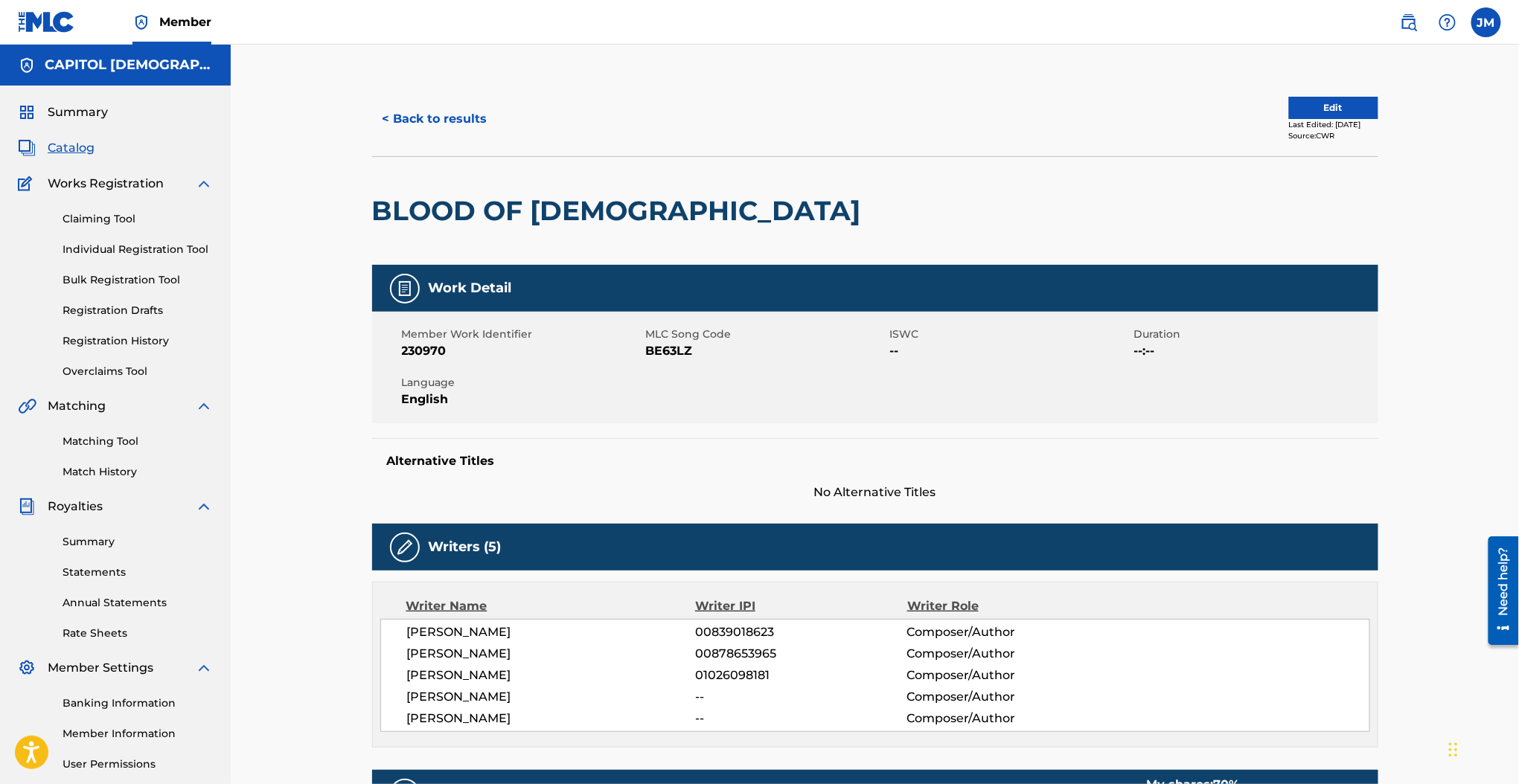
click at [665, 350] on span "BE63LZ" at bounding box center [765, 351] width 240 height 18
click at [1310, 102] on button "Edit" at bounding box center [1333, 107] width 89 height 22
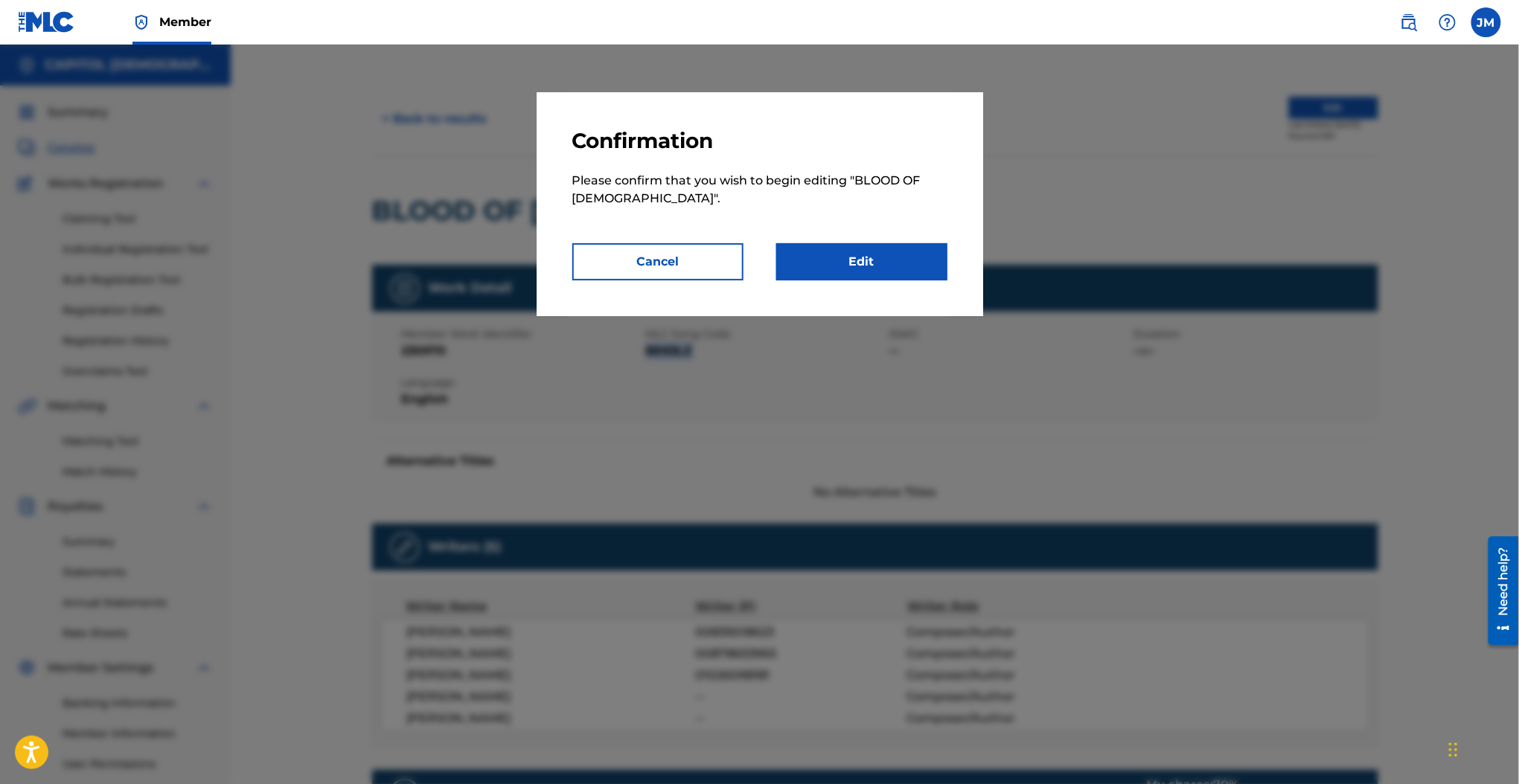
click at [910, 265] on link "Edit" at bounding box center [862, 261] width 172 height 37
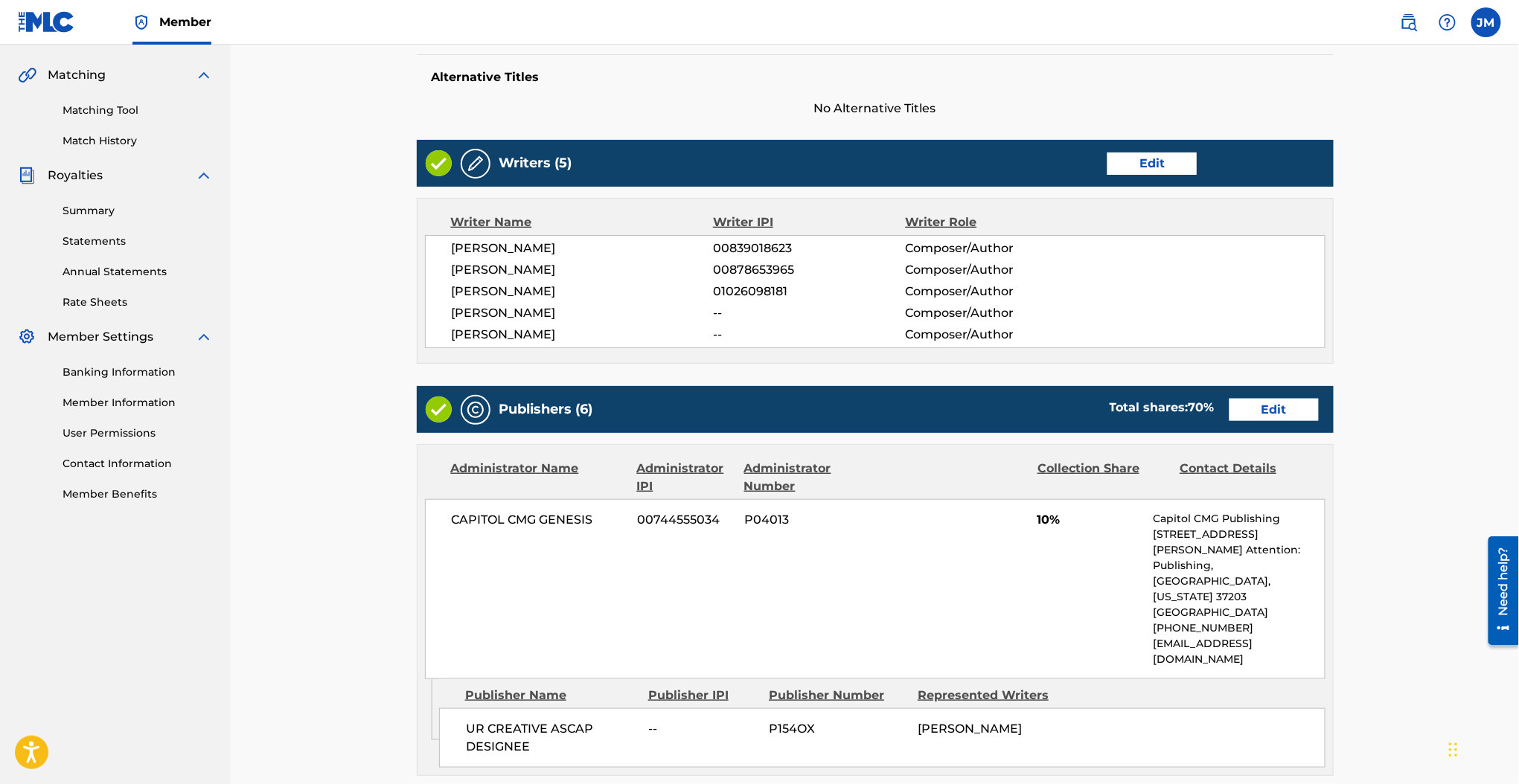
scroll to position [595, 0]
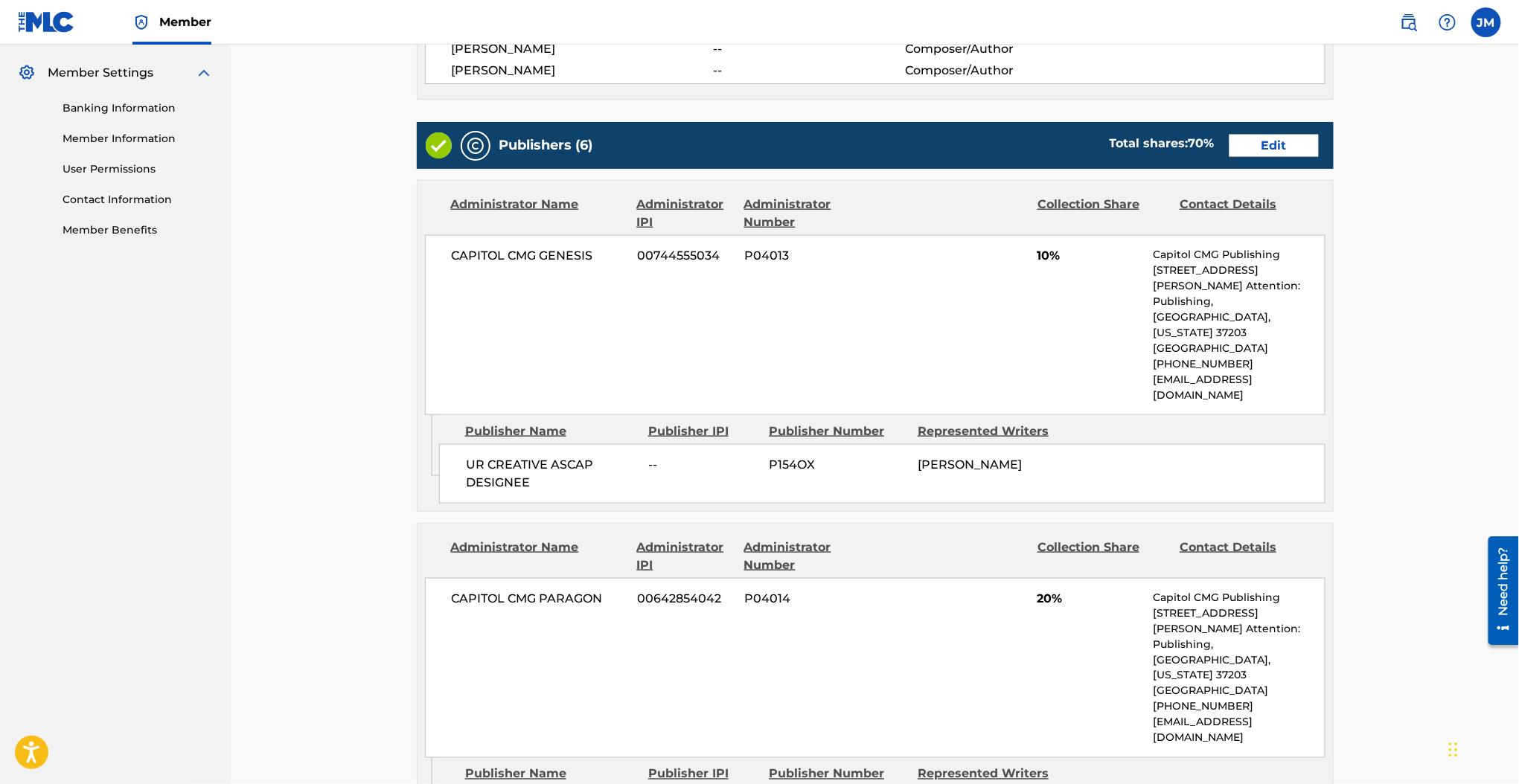
click at [1265, 142] on link "Edit" at bounding box center [1274, 145] width 89 height 22
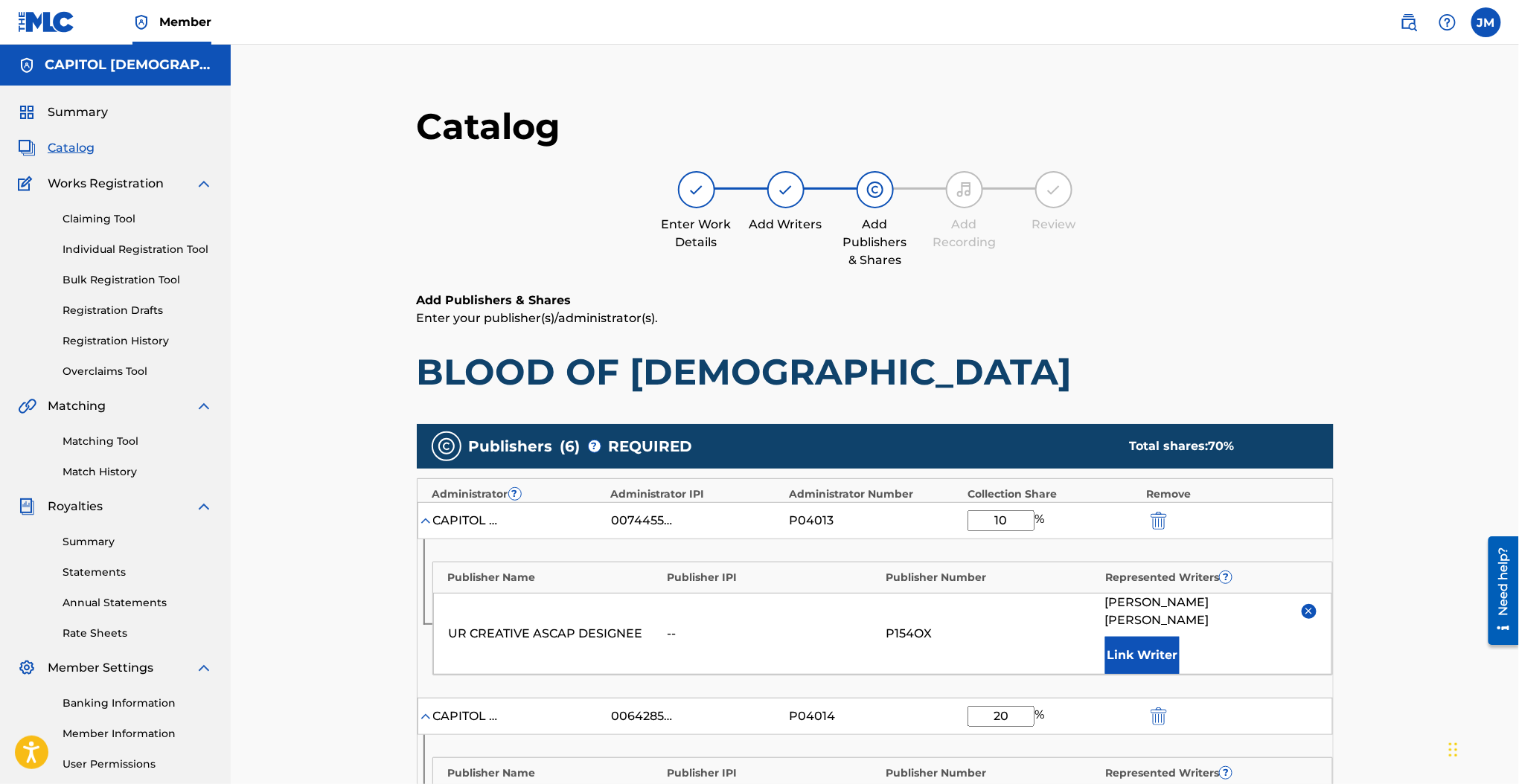
scroll to position [397, 0]
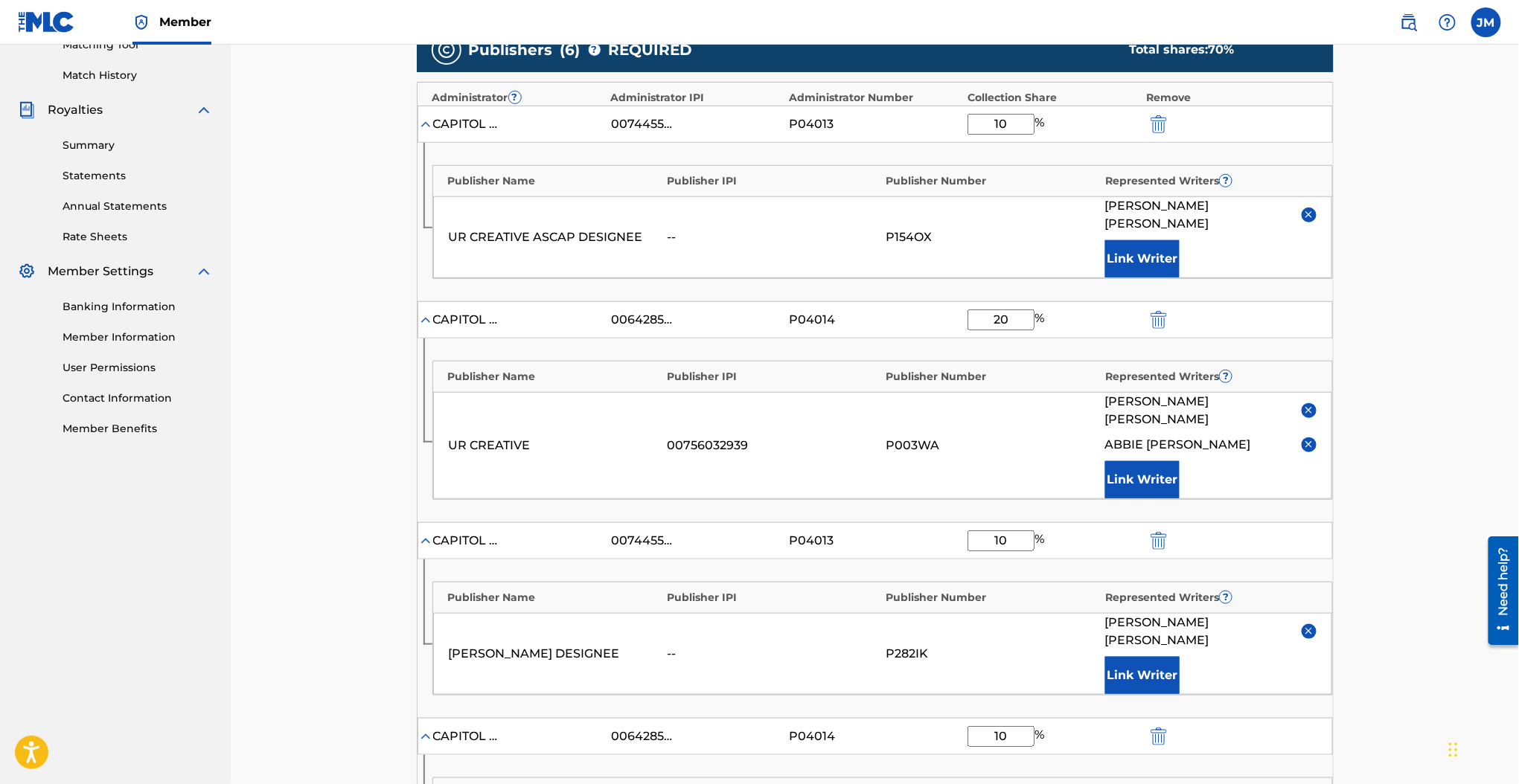
click at [1157, 124] on img "submit" at bounding box center [1159, 124] width 16 height 18
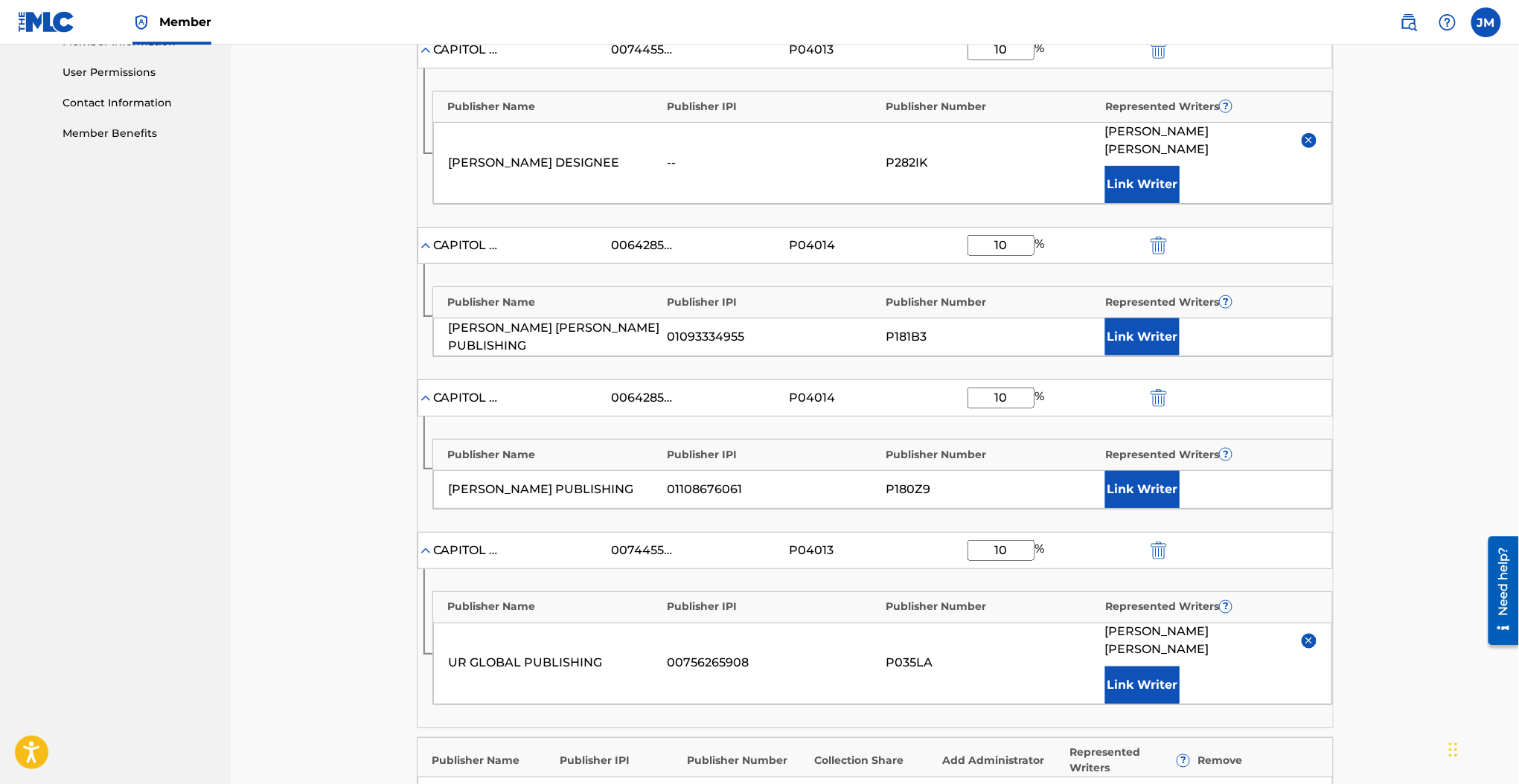
scroll to position [1091, 0]
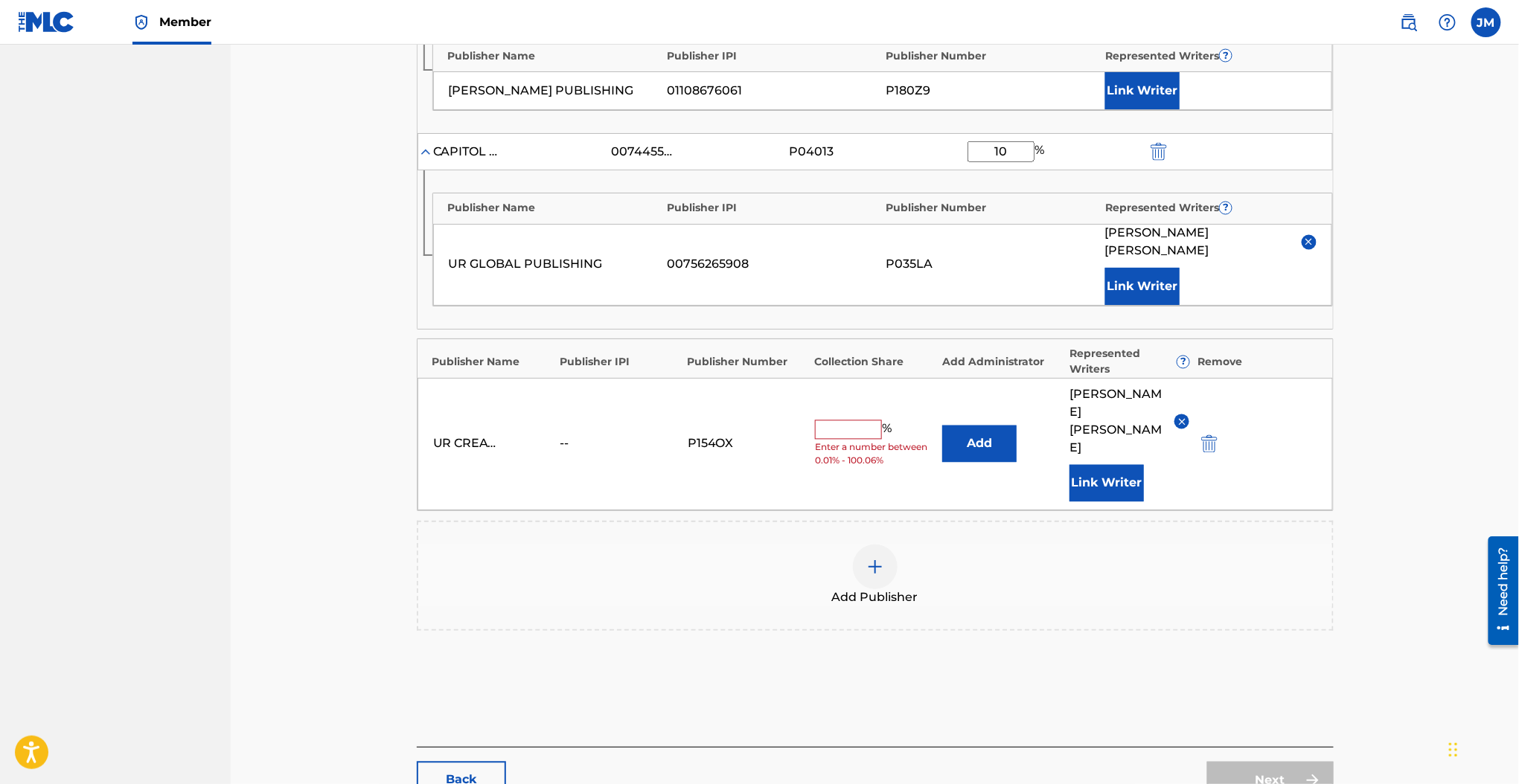
click at [1220, 436] on div at bounding box center [1230, 444] width 67 height 17
click at [1216, 435] on img "submit" at bounding box center [1209, 444] width 16 height 18
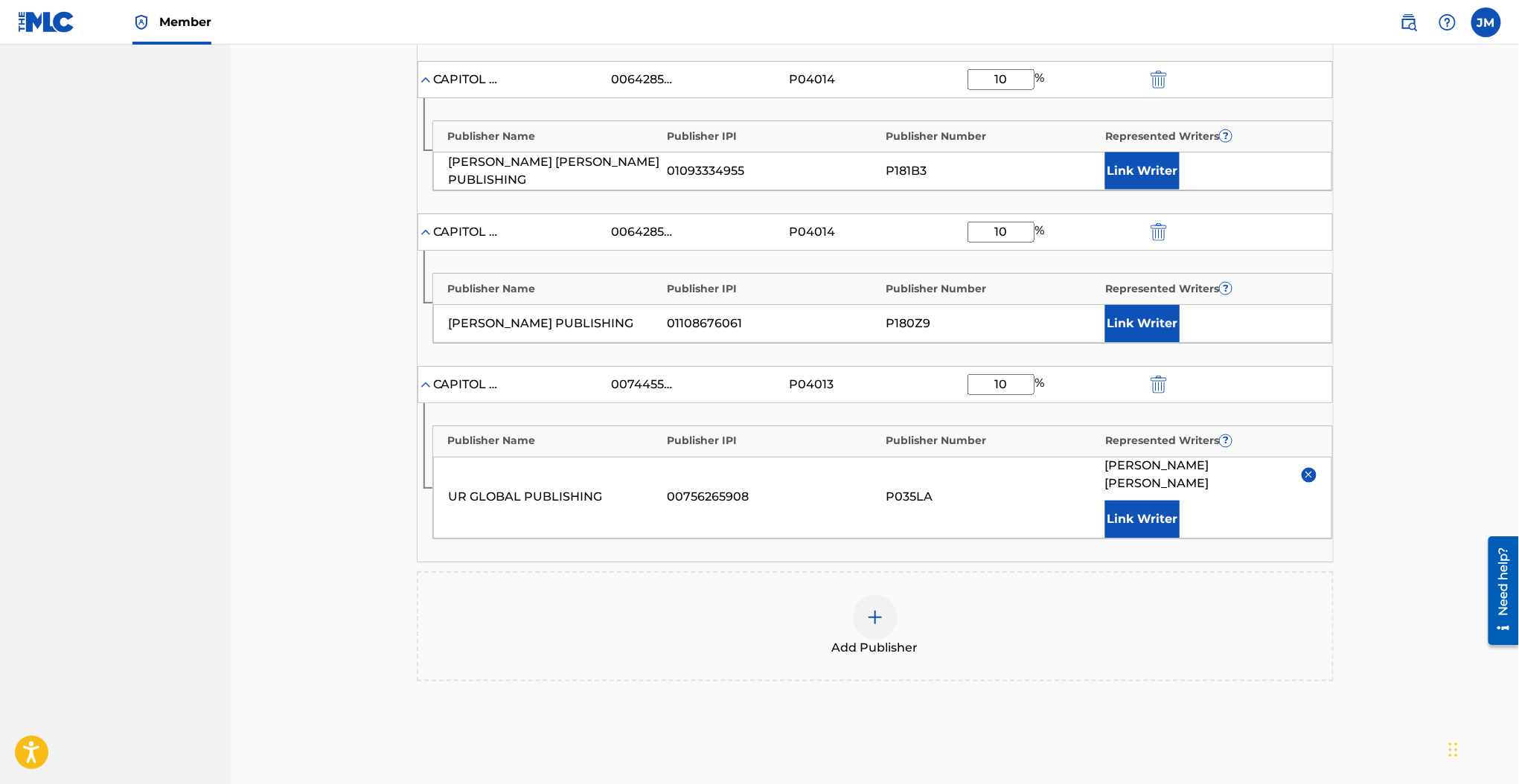
scroll to position [955, 0]
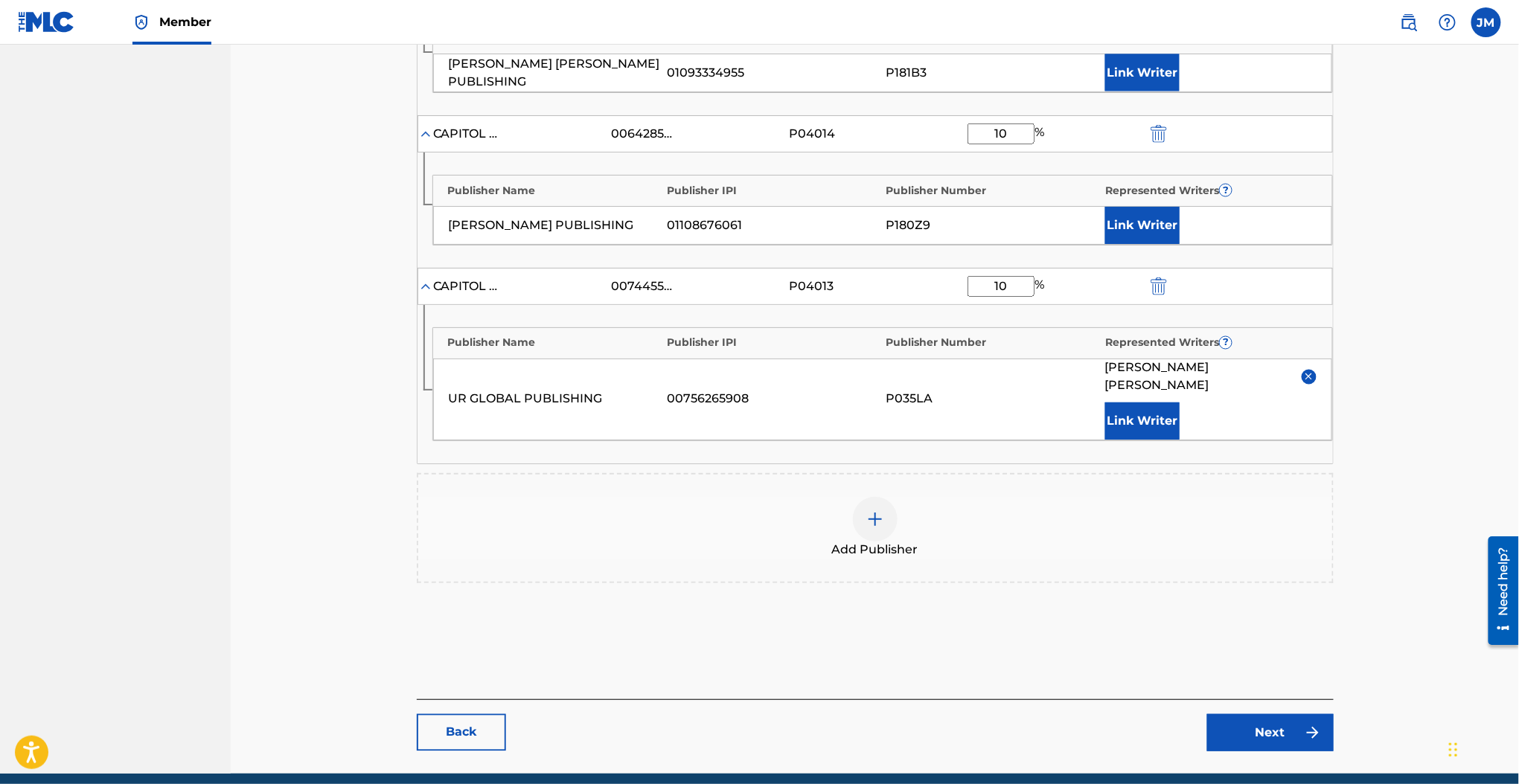
click at [1244, 714] on link "Next" at bounding box center [1270, 732] width 126 height 37
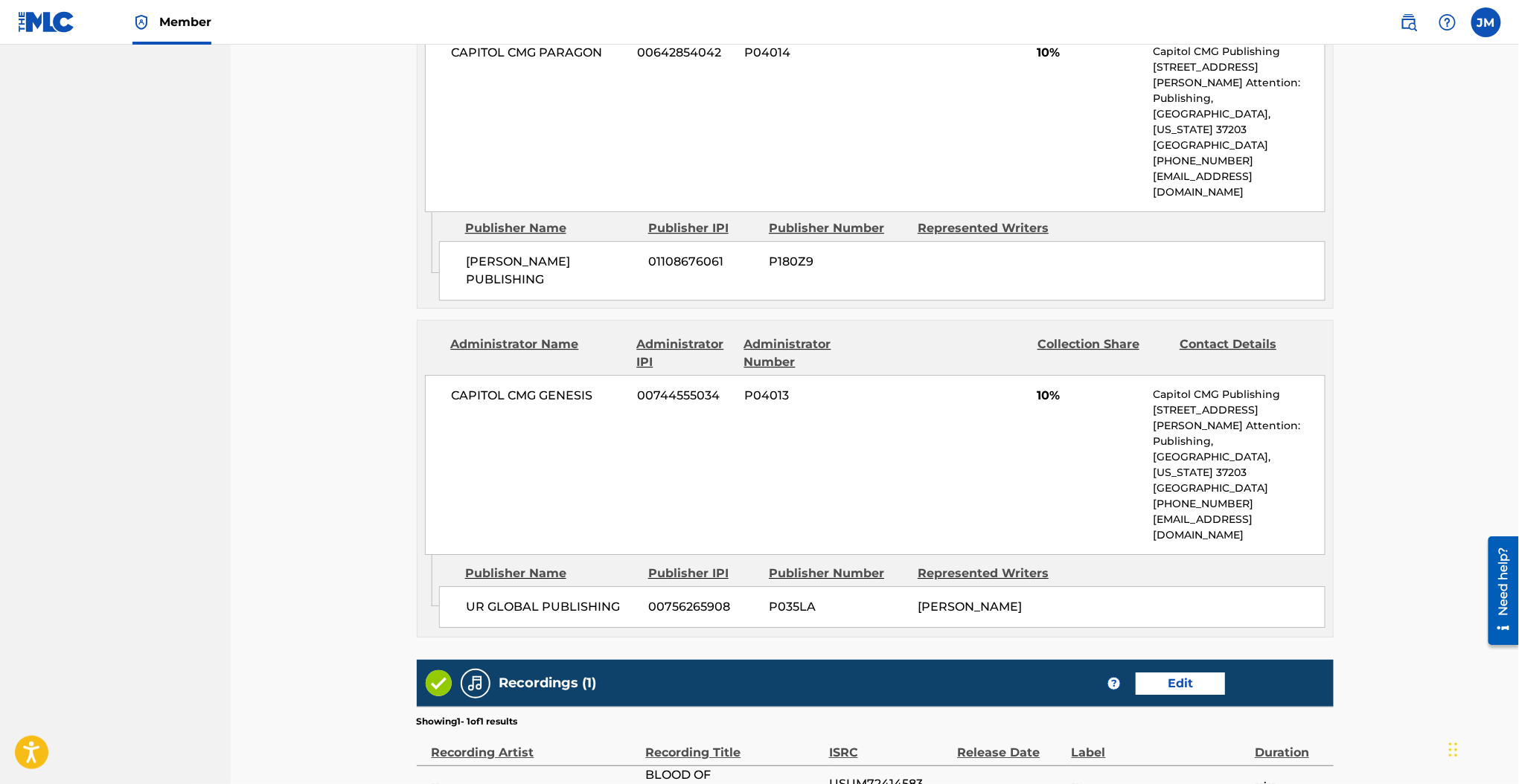
scroll to position [1845, 0]
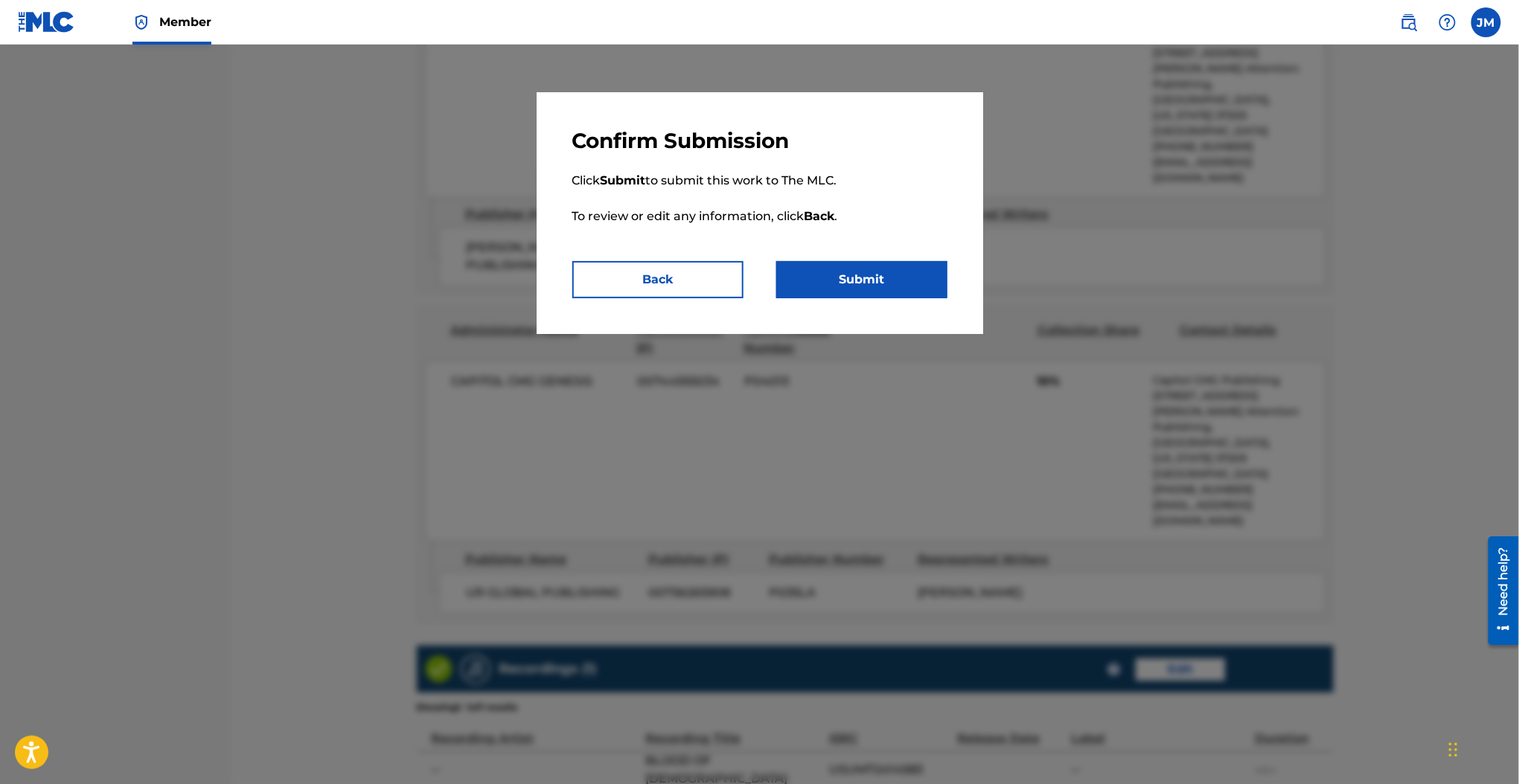
click at [890, 261] on button "Submit" at bounding box center [862, 279] width 172 height 37
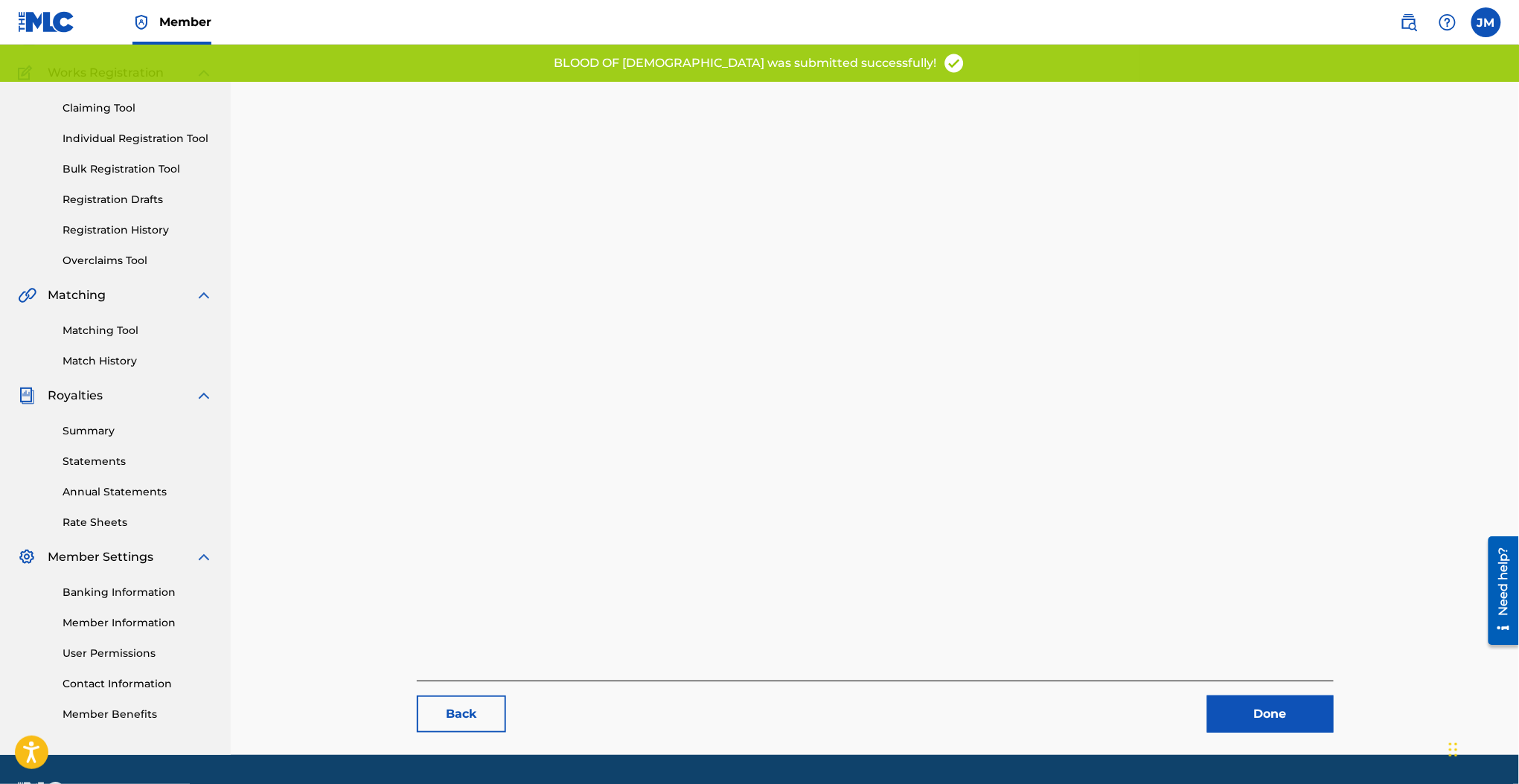
scroll to position [153, 0]
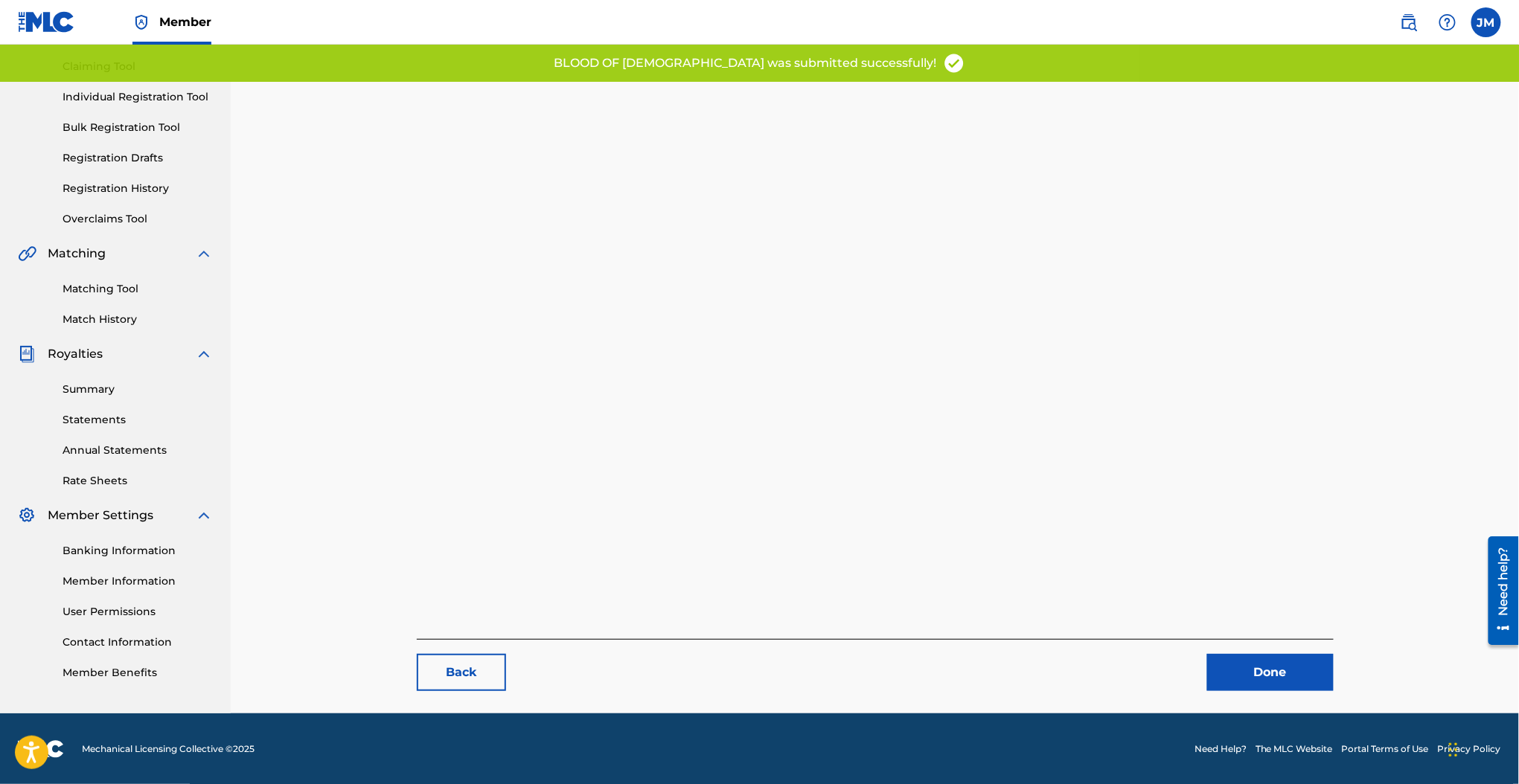
click at [1264, 664] on link "Done" at bounding box center [1270, 672] width 126 height 37
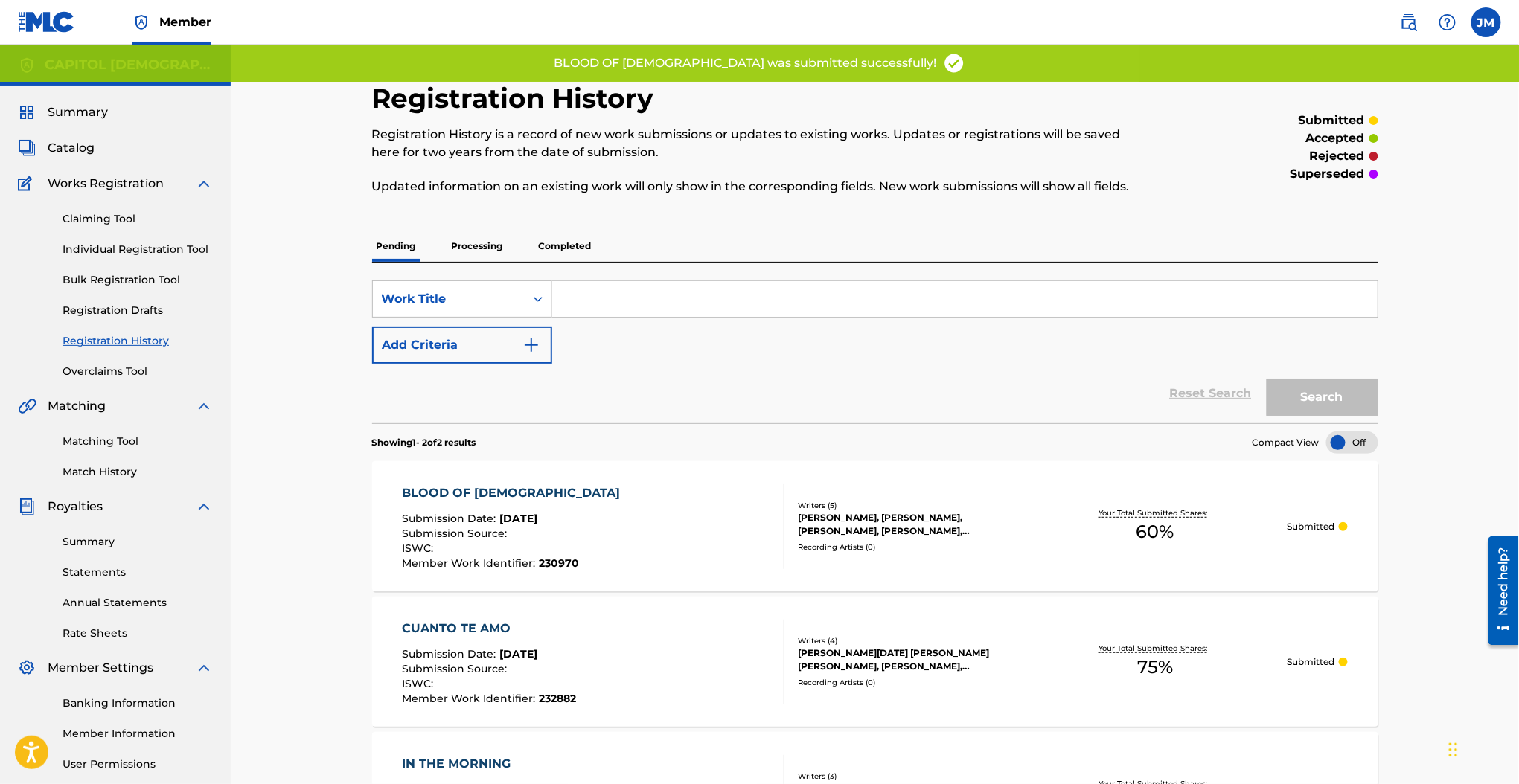
click at [98, 247] on link "Individual Registration Tool" at bounding box center [138, 249] width 150 height 16
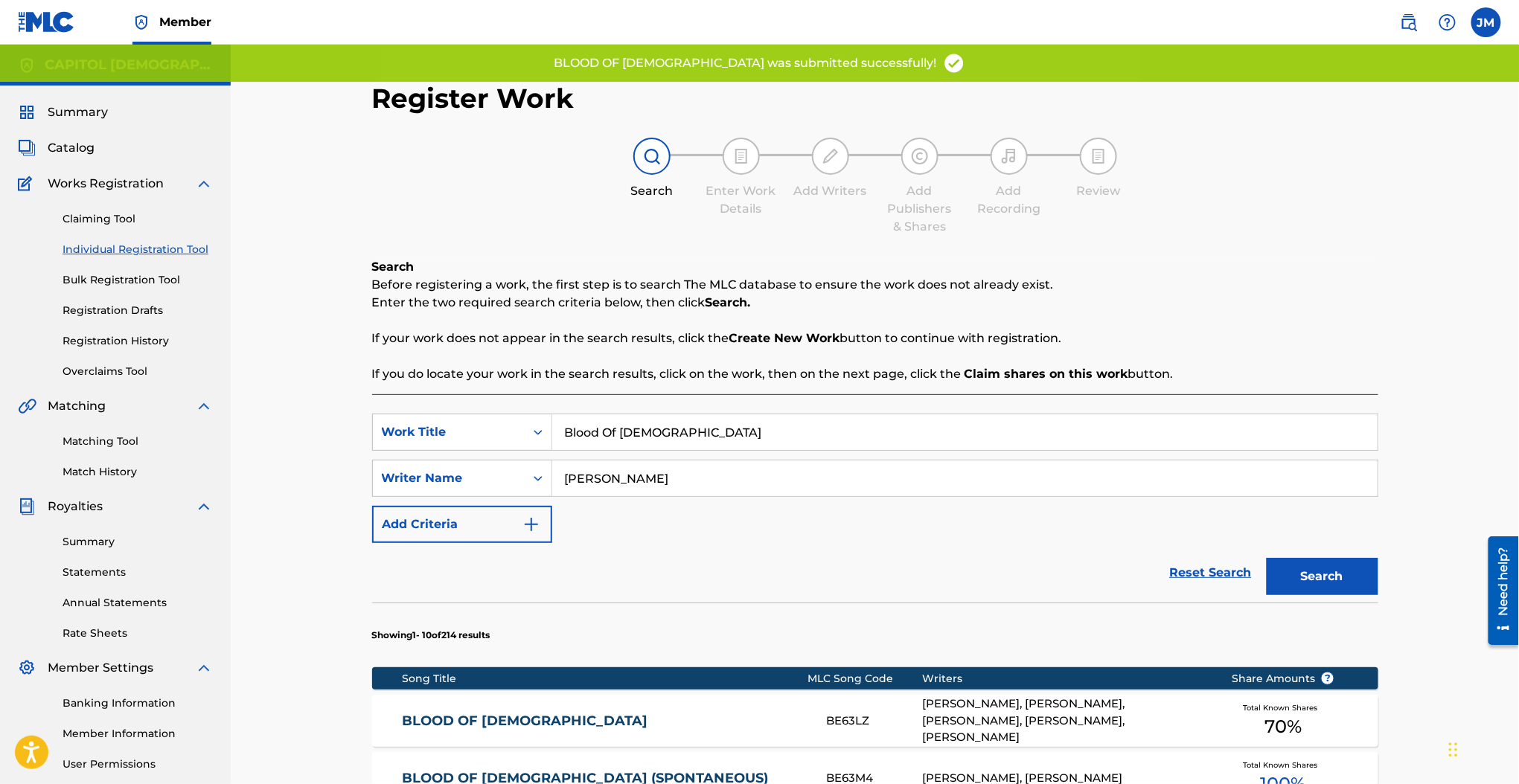
click at [671, 430] on input "Blood Of Jesus" at bounding box center [965, 432] width 825 height 35
click at [669, 432] on input "Blood Of Jesus" at bounding box center [965, 432] width 825 height 35
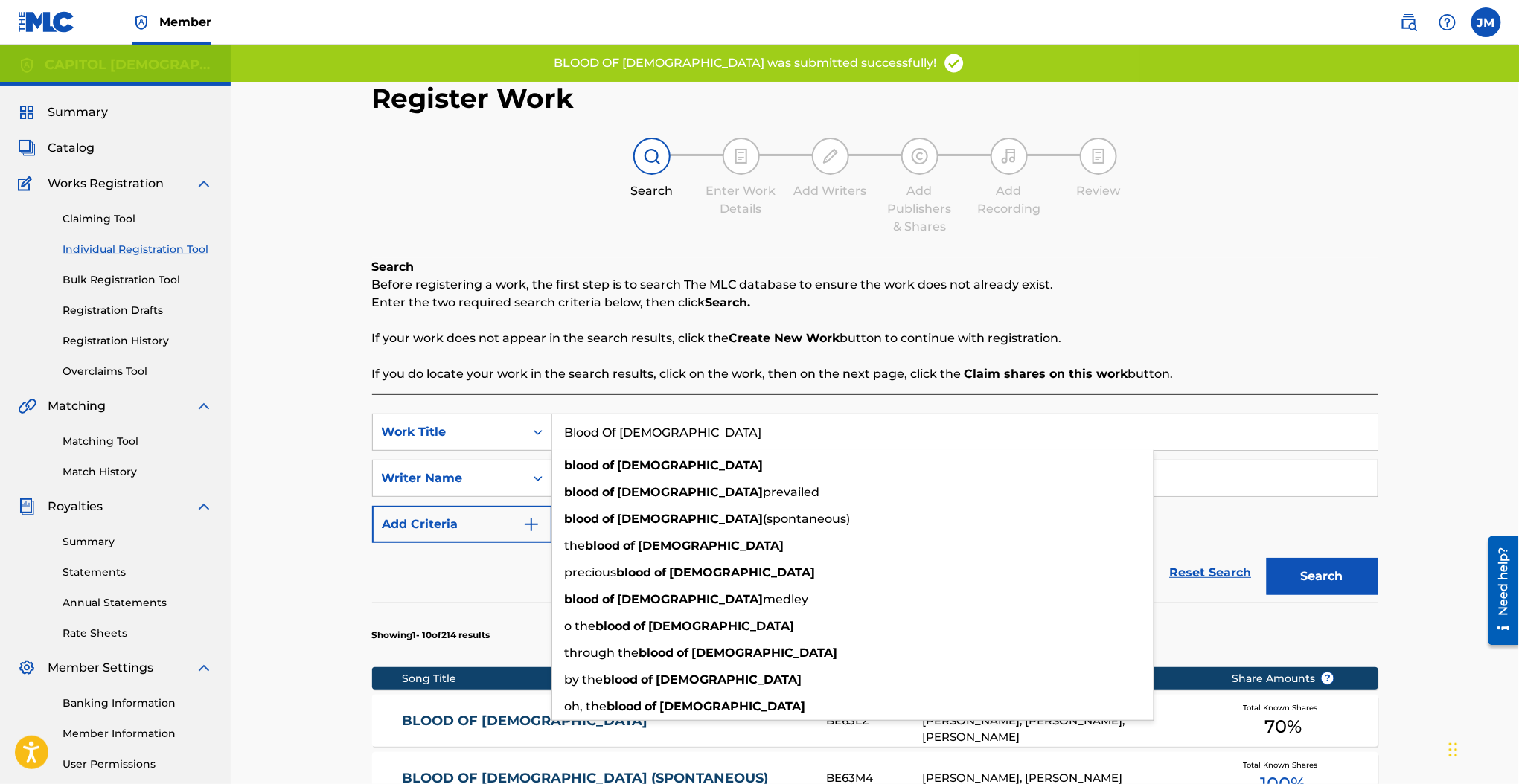
click at [669, 432] on input "Blood Of Jesus" at bounding box center [965, 432] width 825 height 35
click at [590, 444] on input "Blood Of Jesus" at bounding box center [965, 432] width 825 height 35
click at [560, 326] on div "Search Before registering a work, the first step is to search The MLC database …" at bounding box center [875, 321] width 1006 height 125
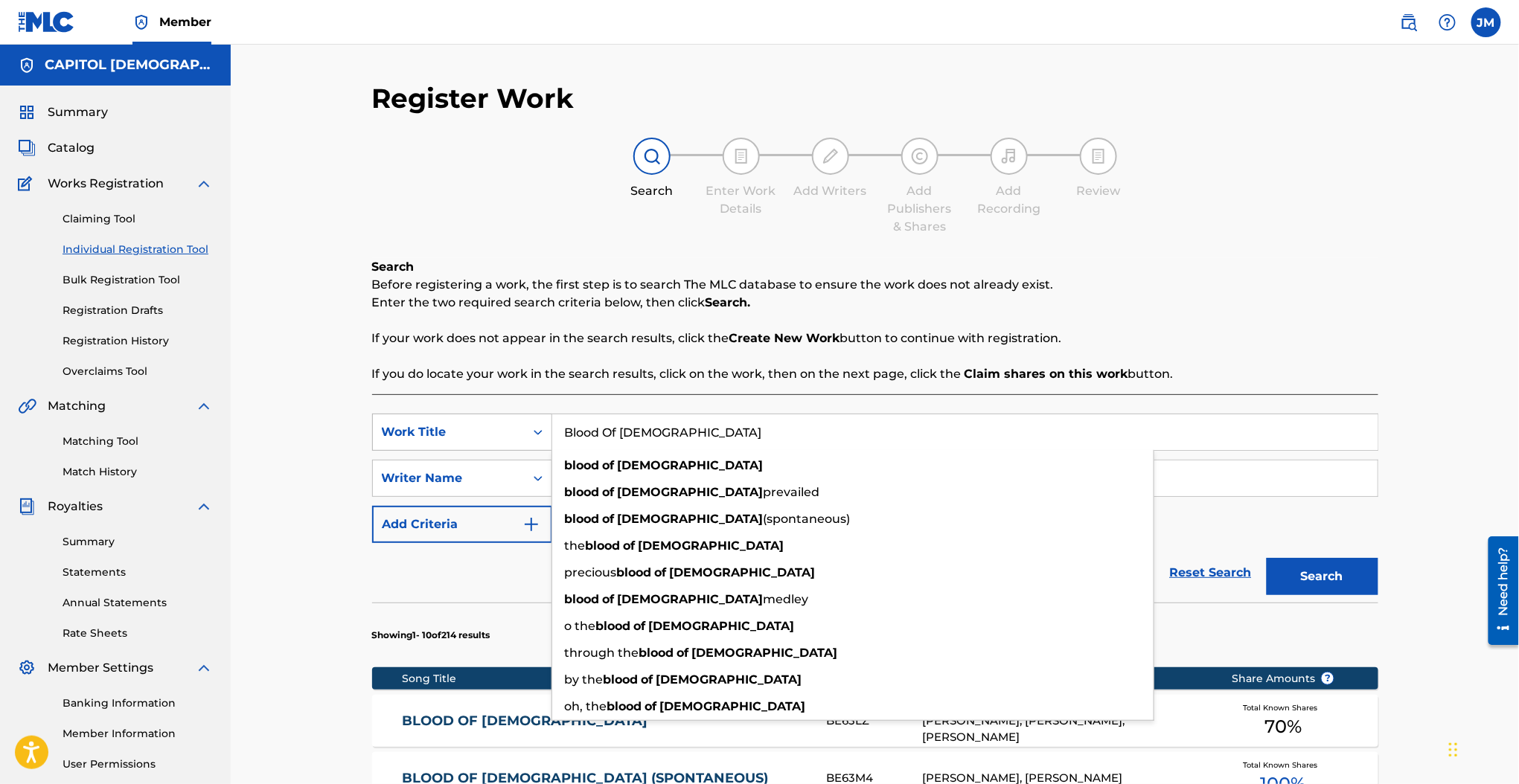
drag, startPoint x: 685, startPoint y: 417, endPoint x: 499, endPoint y: 442, distance: 187.7
click at [499, 442] on div "SearchWithCriteria63af8175-4b57-4769-b8de-327ed640c06a Work Title Blood Of Jesu…" at bounding box center [875, 432] width 1006 height 37
paste input "(Spontaneous)"
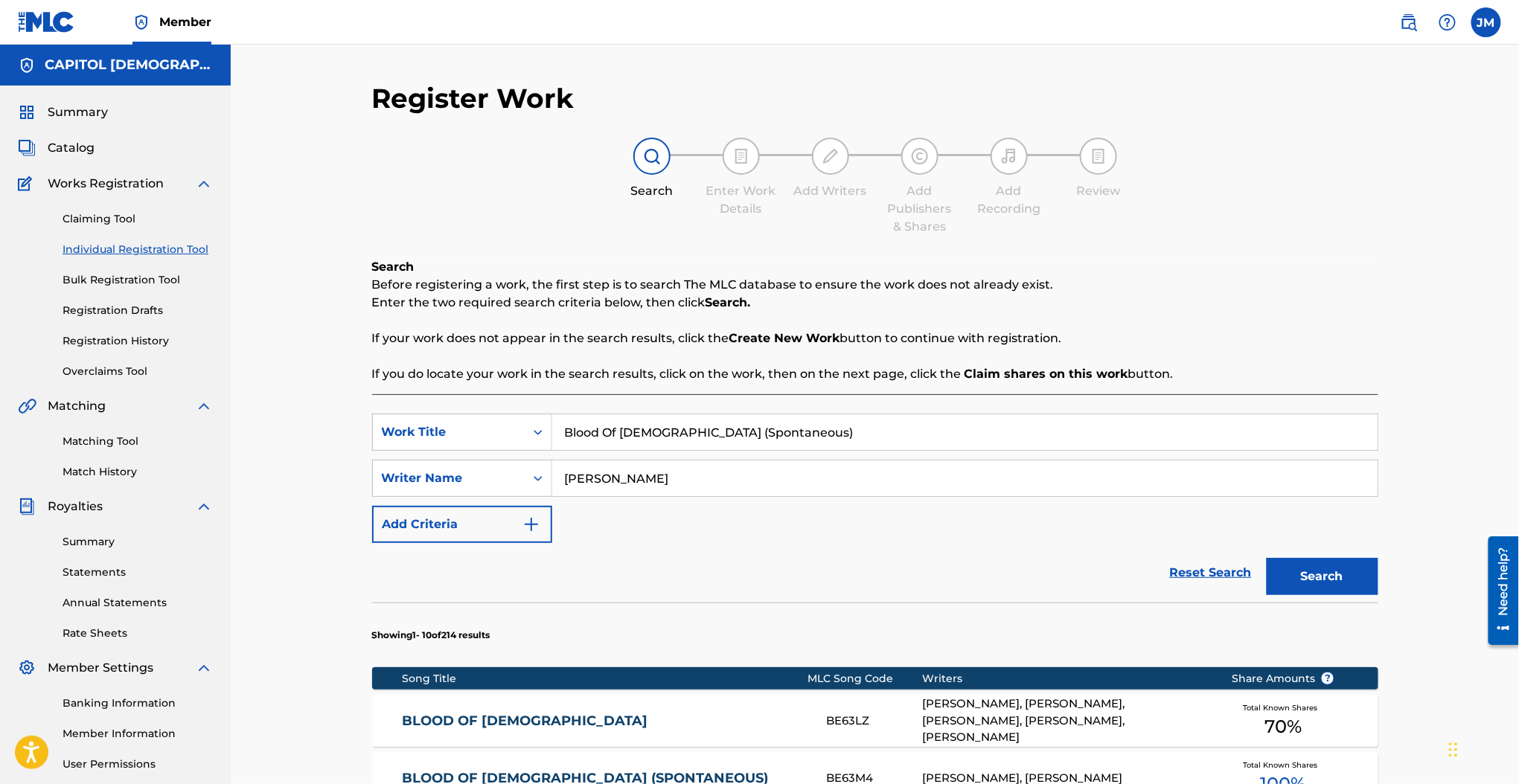
type input "Blood Of Jesus (Spontaneous)"
drag, startPoint x: 623, startPoint y: 482, endPoint x: 489, endPoint y: 488, distance: 134.1
click at [489, 487] on div "SearchWithCriteria737d525c-2af3-42f5-bc90-77cd236829b5 Writer Name greco" at bounding box center [875, 478] width 1006 height 37
click at [1267, 558] on button "Search" at bounding box center [1322, 576] width 111 height 37
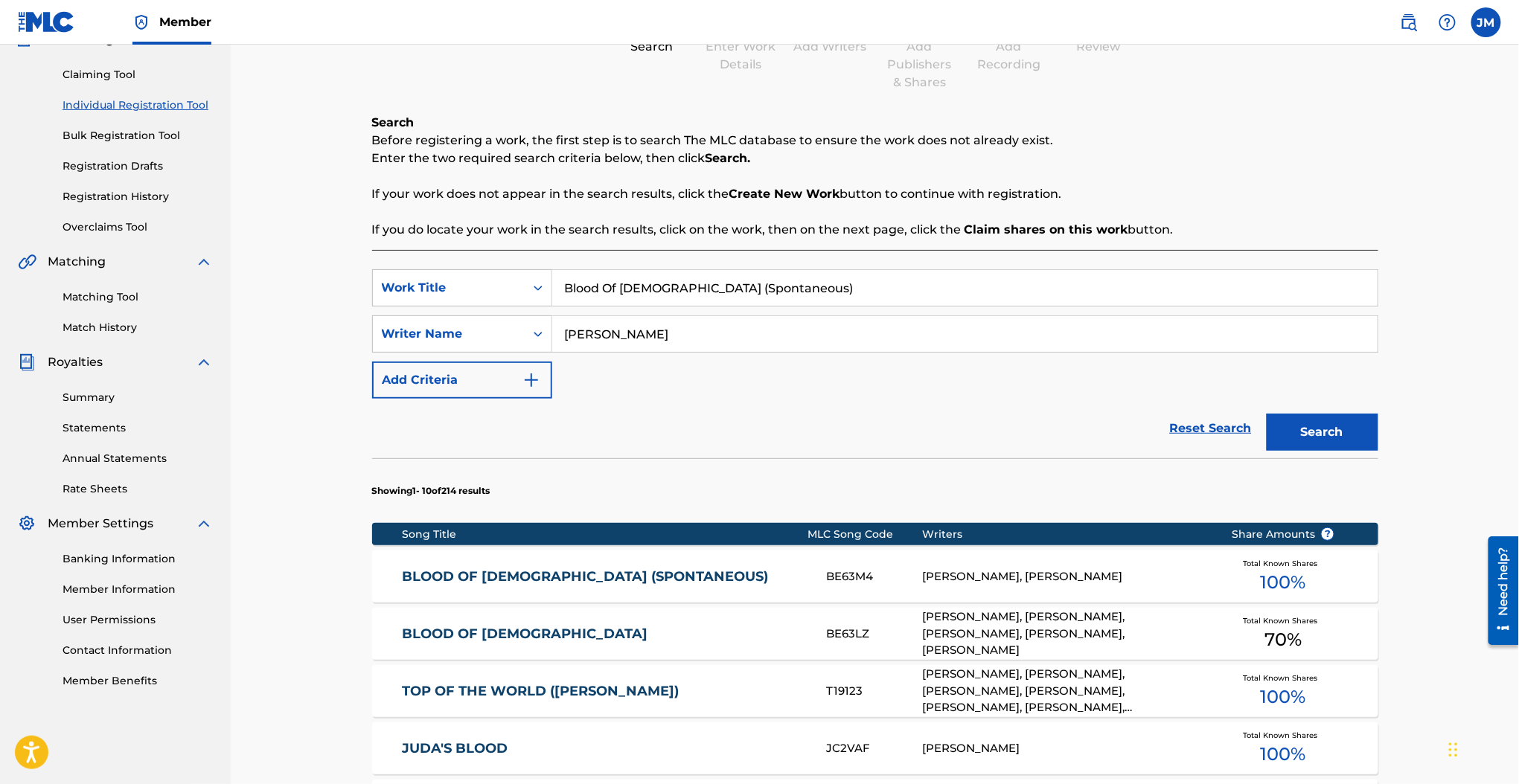
scroll to position [298, 0]
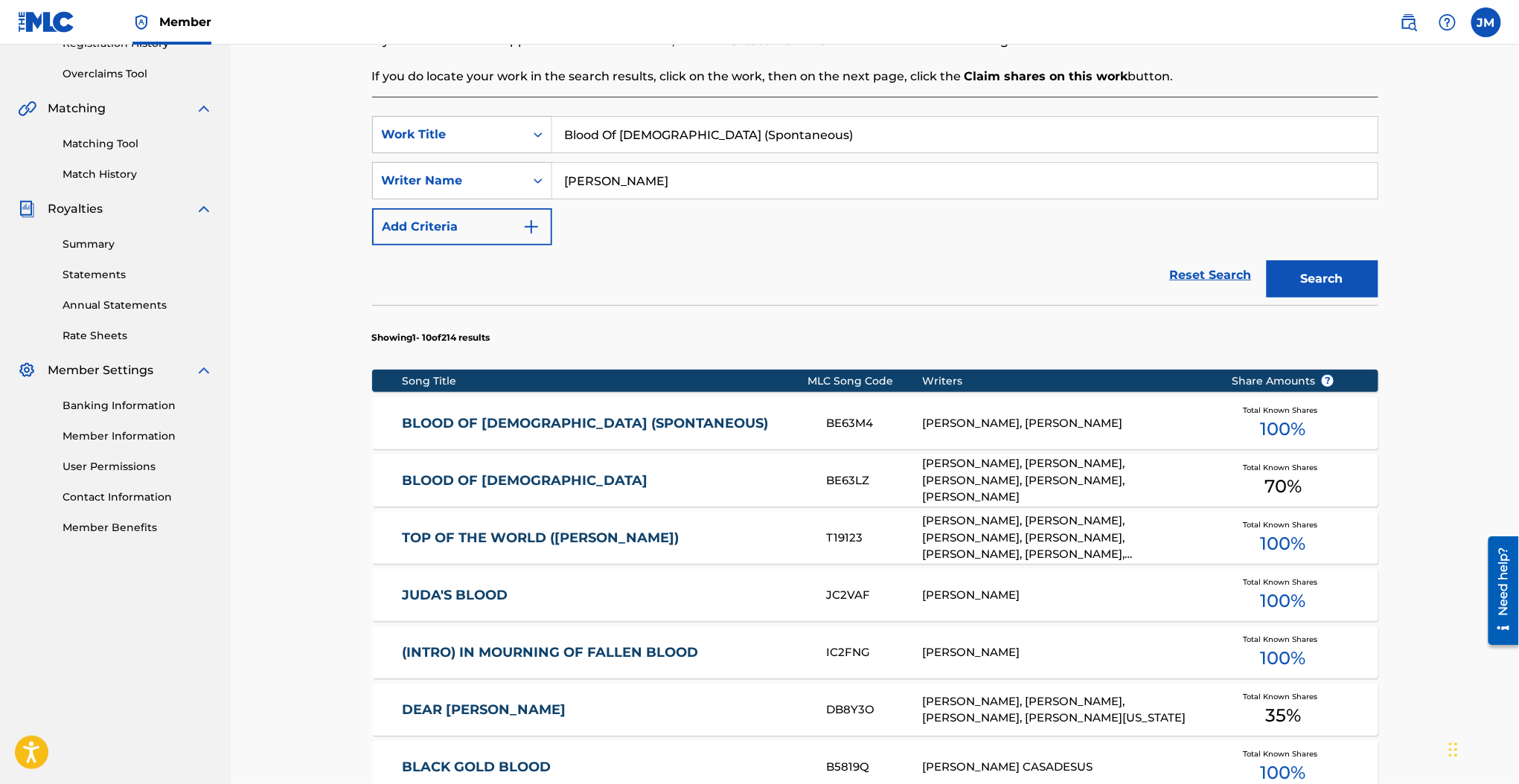
click at [567, 427] on link "BLOOD OF JESUS (SPONTANEOUS)" at bounding box center [604, 423] width 405 height 17
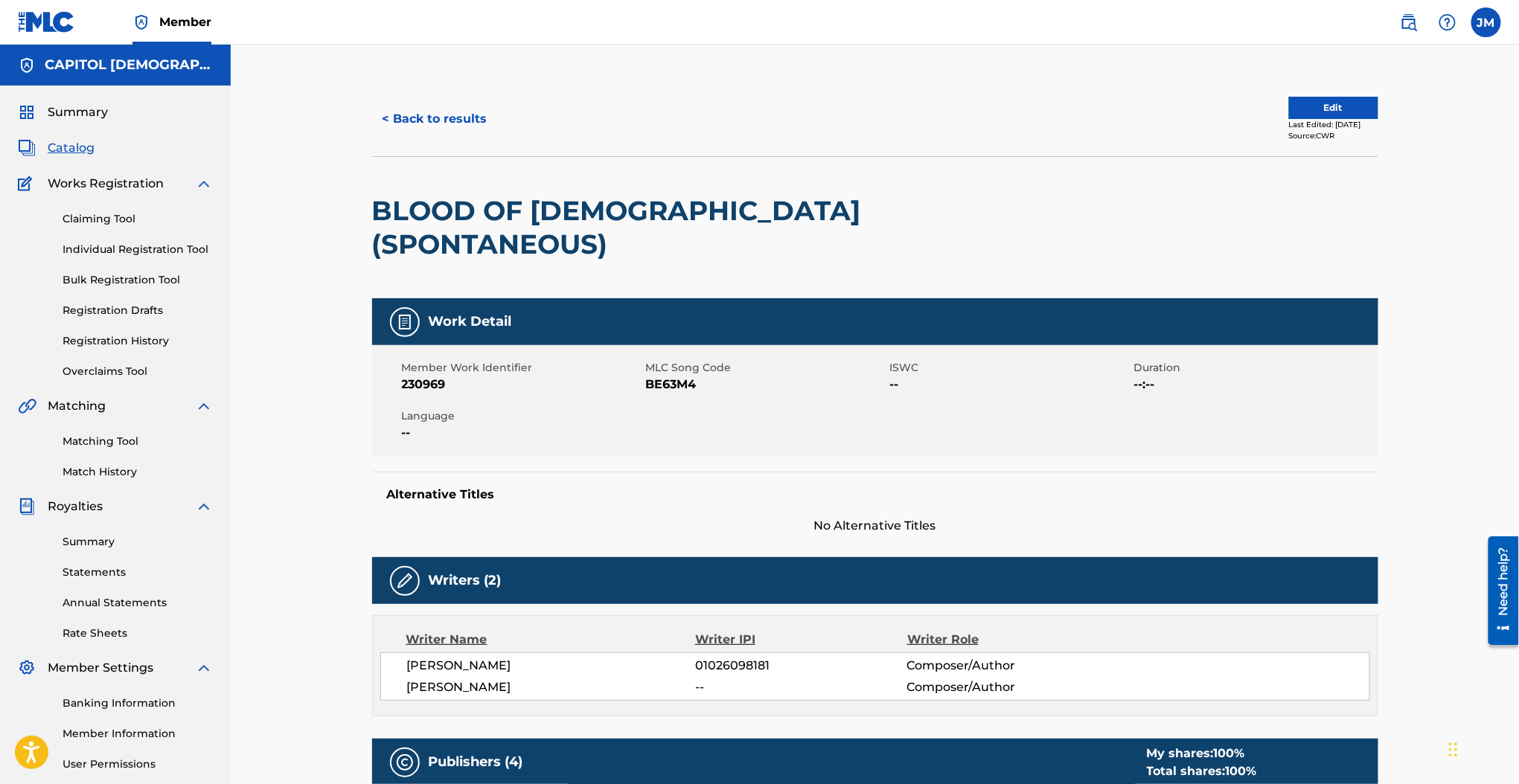
click at [670, 376] on span "BE63M4" at bounding box center [765, 385] width 240 height 18
click at [1340, 112] on button "Edit" at bounding box center [1333, 107] width 89 height 22
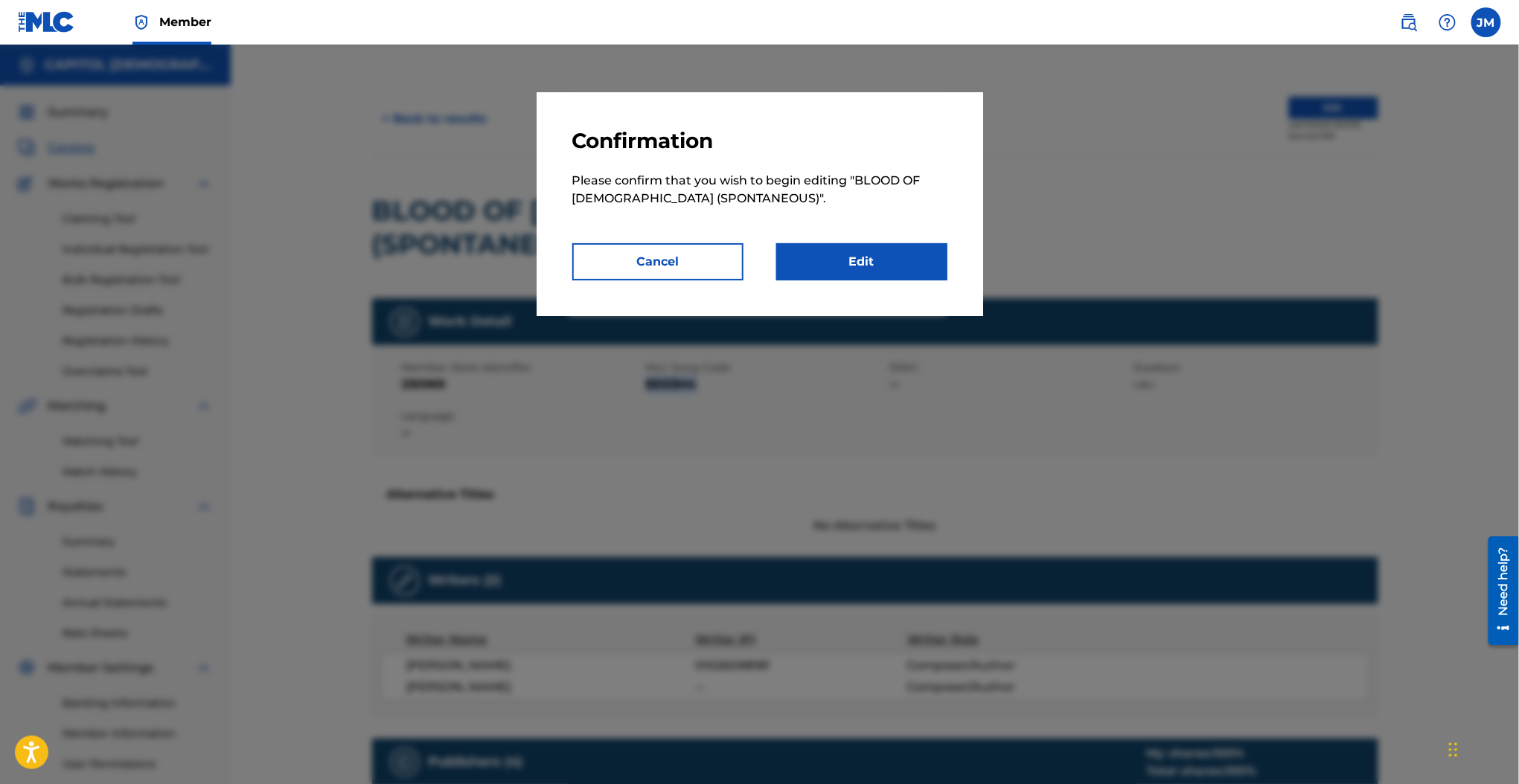
click at [924, 261] on link "Edit" at bounding box center [862, 261] width 172 height 37
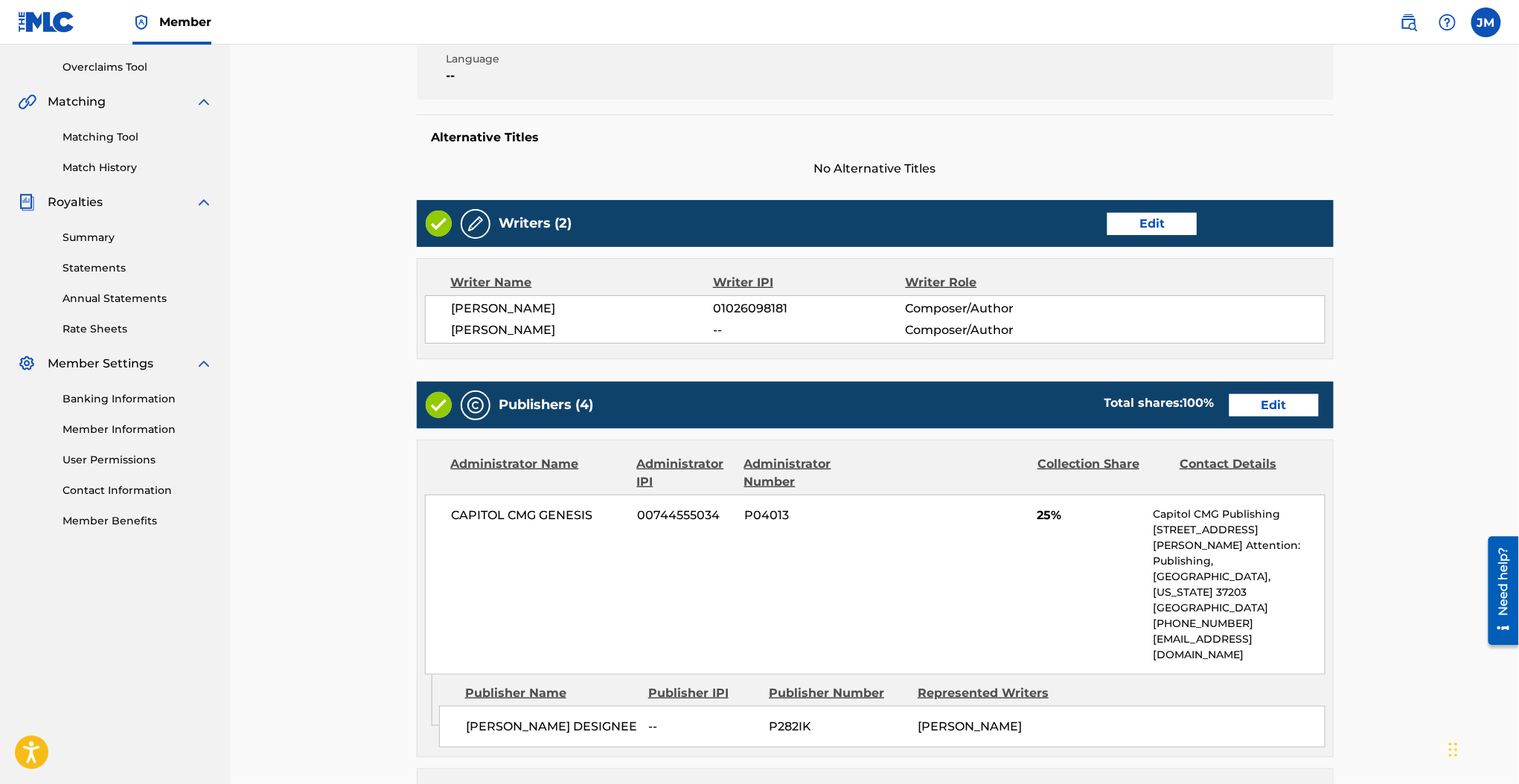
scroll to position [495, 0]
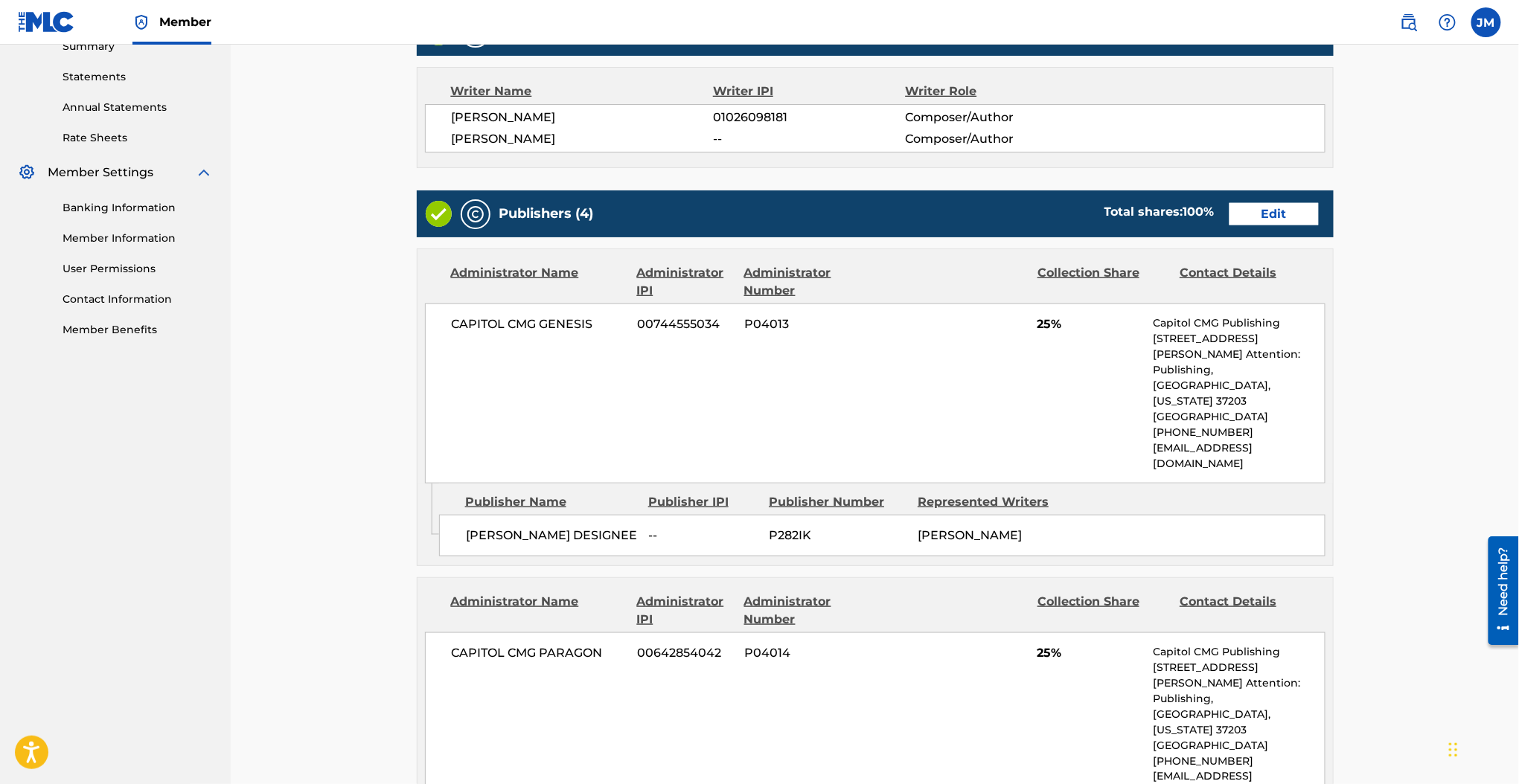
click at [1312, 203] on link "Edit" at bounding box center [1274, 214] width 89 height 22
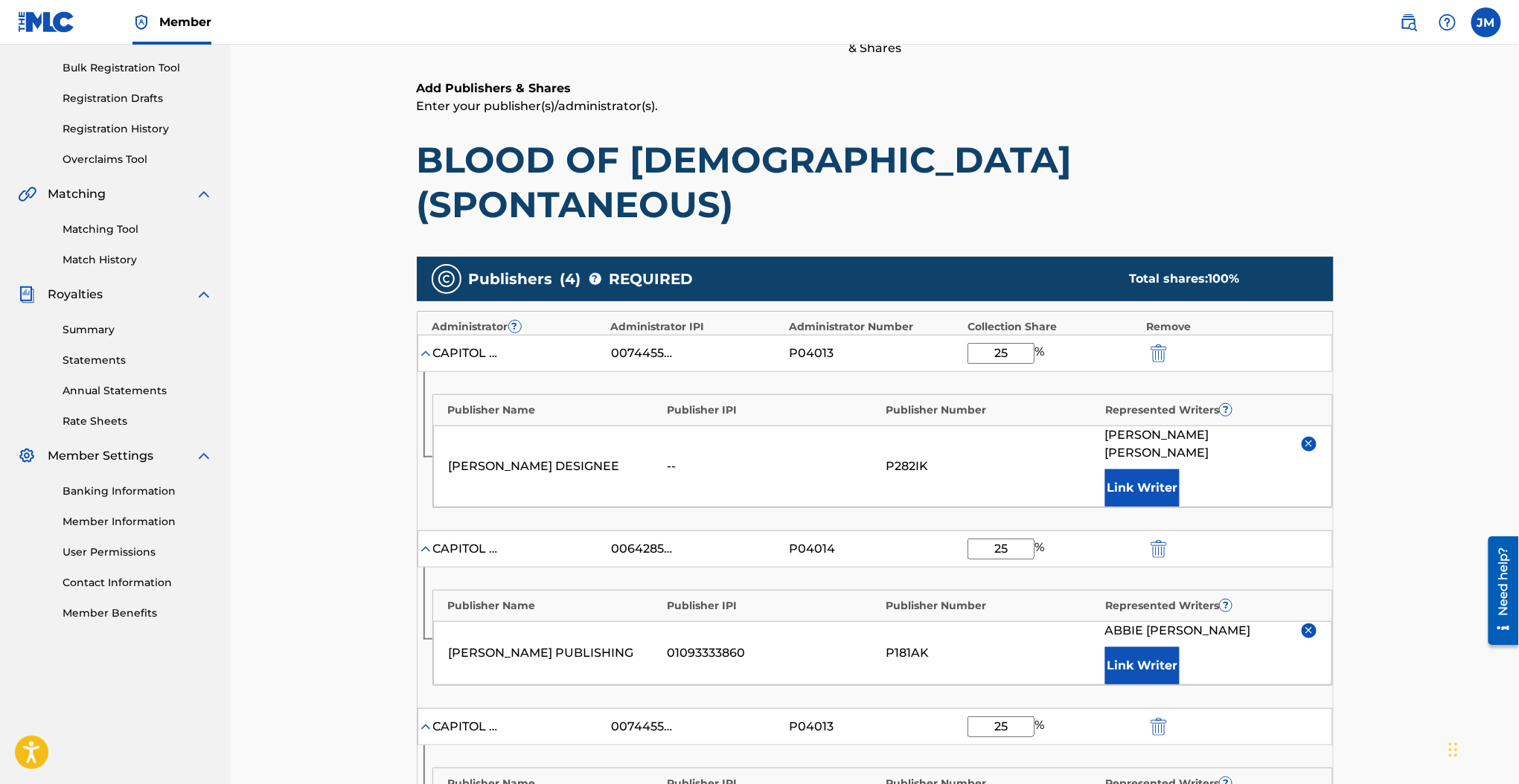
scroll to position [495, 0]
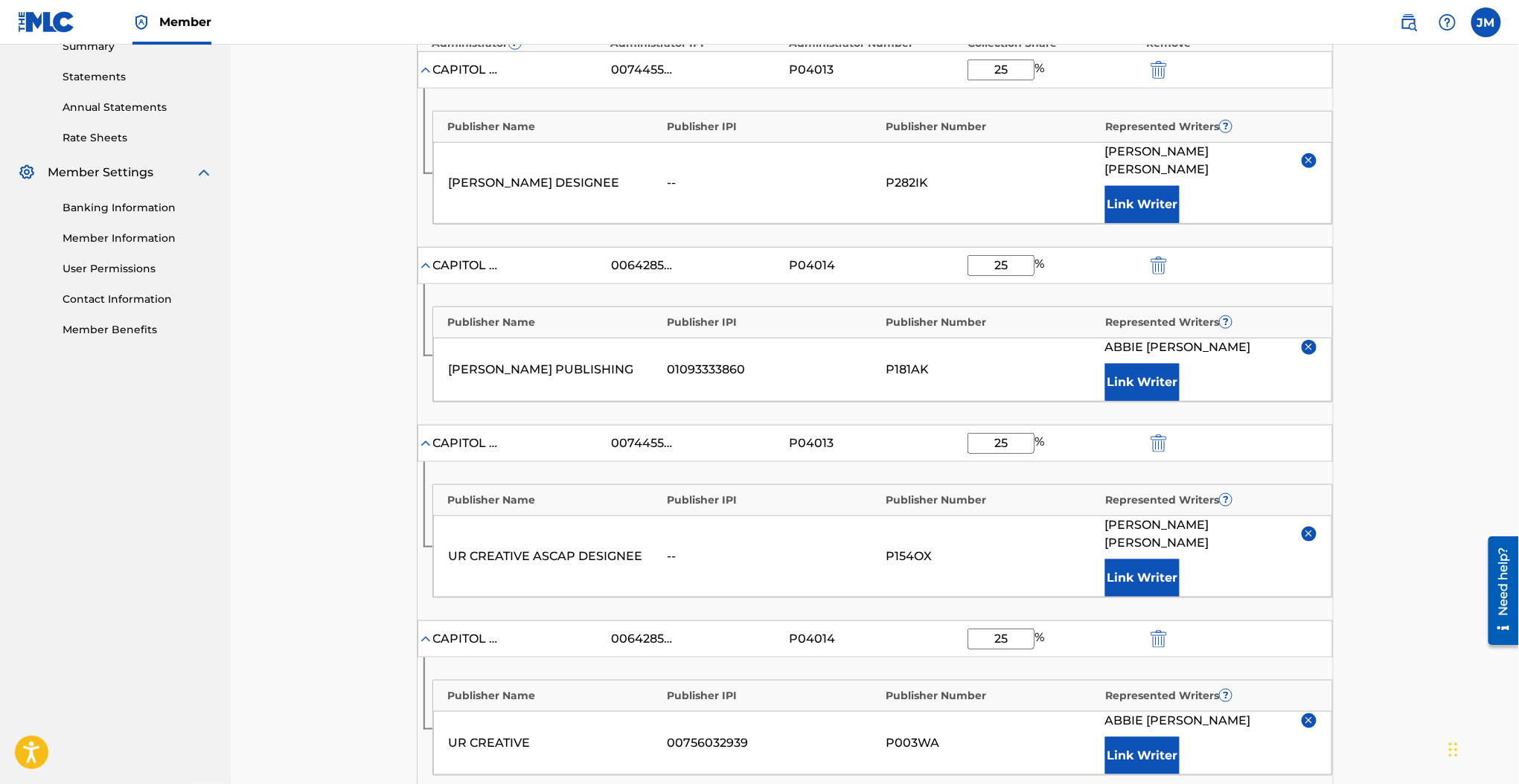
click at [1161, 434] on img "submit" at bounding box center [1159, 444] width 16 height 18
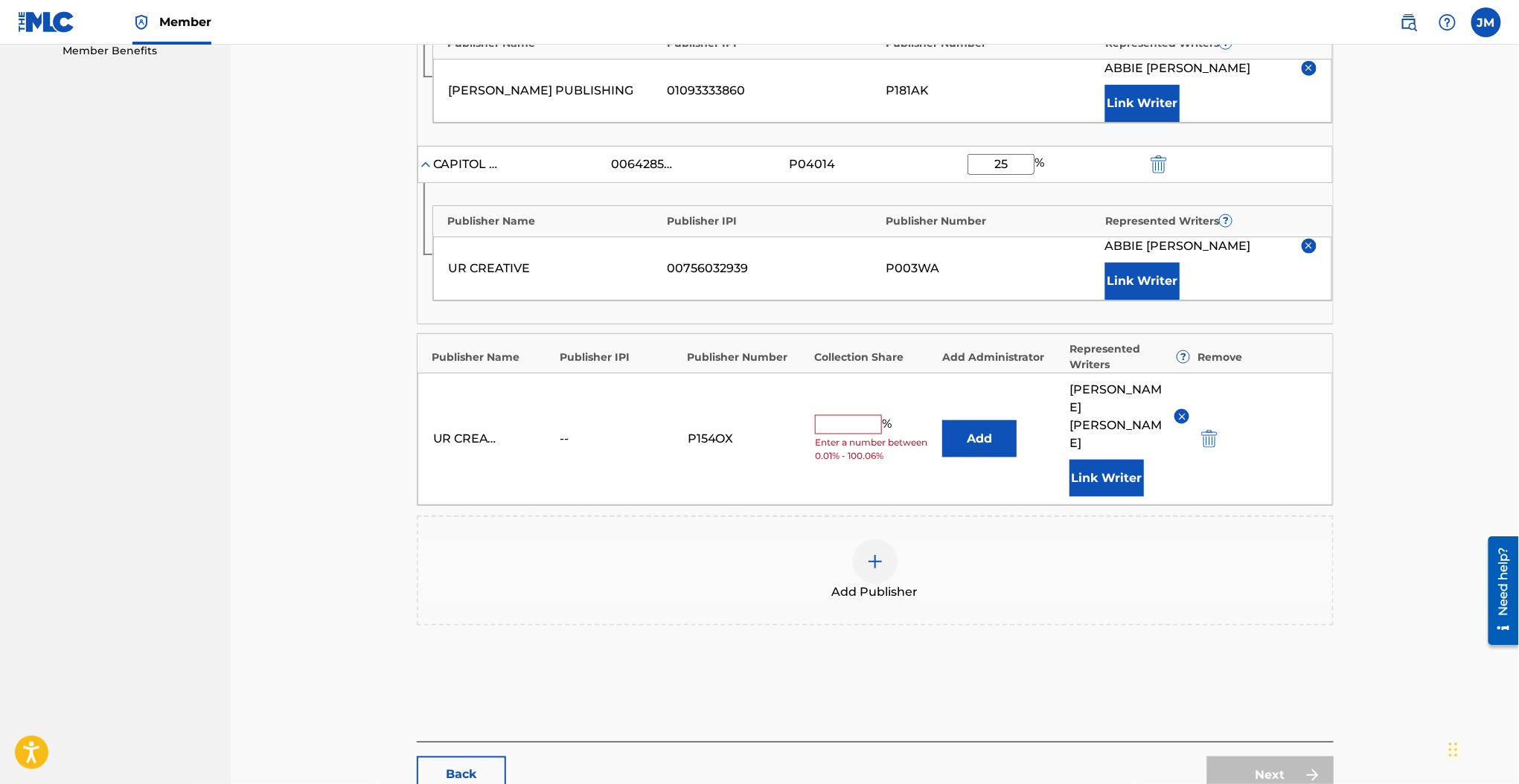
click at [1206, 430] on img "submit" at bounding box center [1209, 439] width 16 height 18
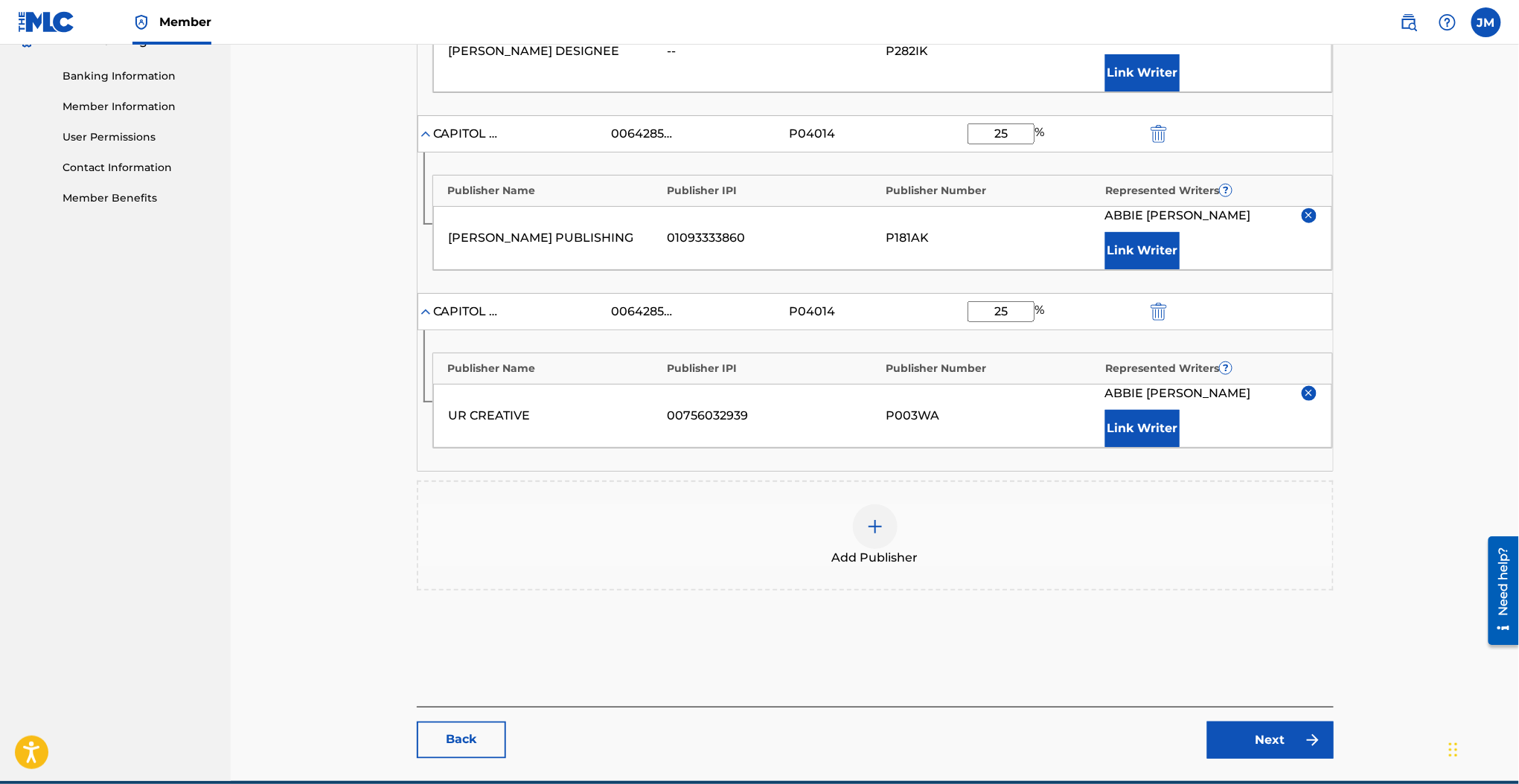
click at [1099, 505] on div "Add Publisher" at bounding box center [875, 536] width 914 height 63
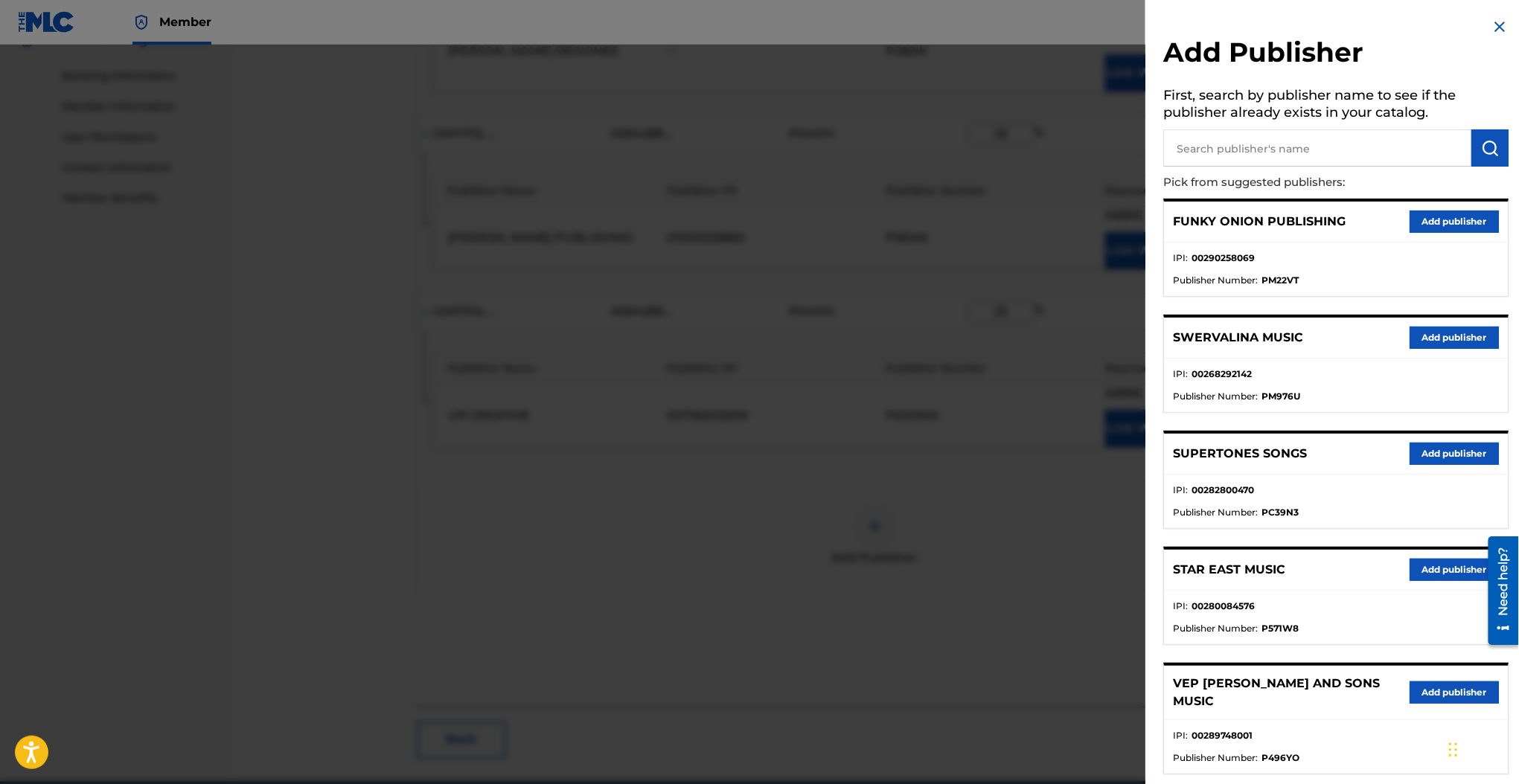
click at [1242, 141] on input "text" at bounding box center [1317, 148] width 308 height 37
click at [1032, 396] on div at bounding box center [760, 436] width 1519 height 784
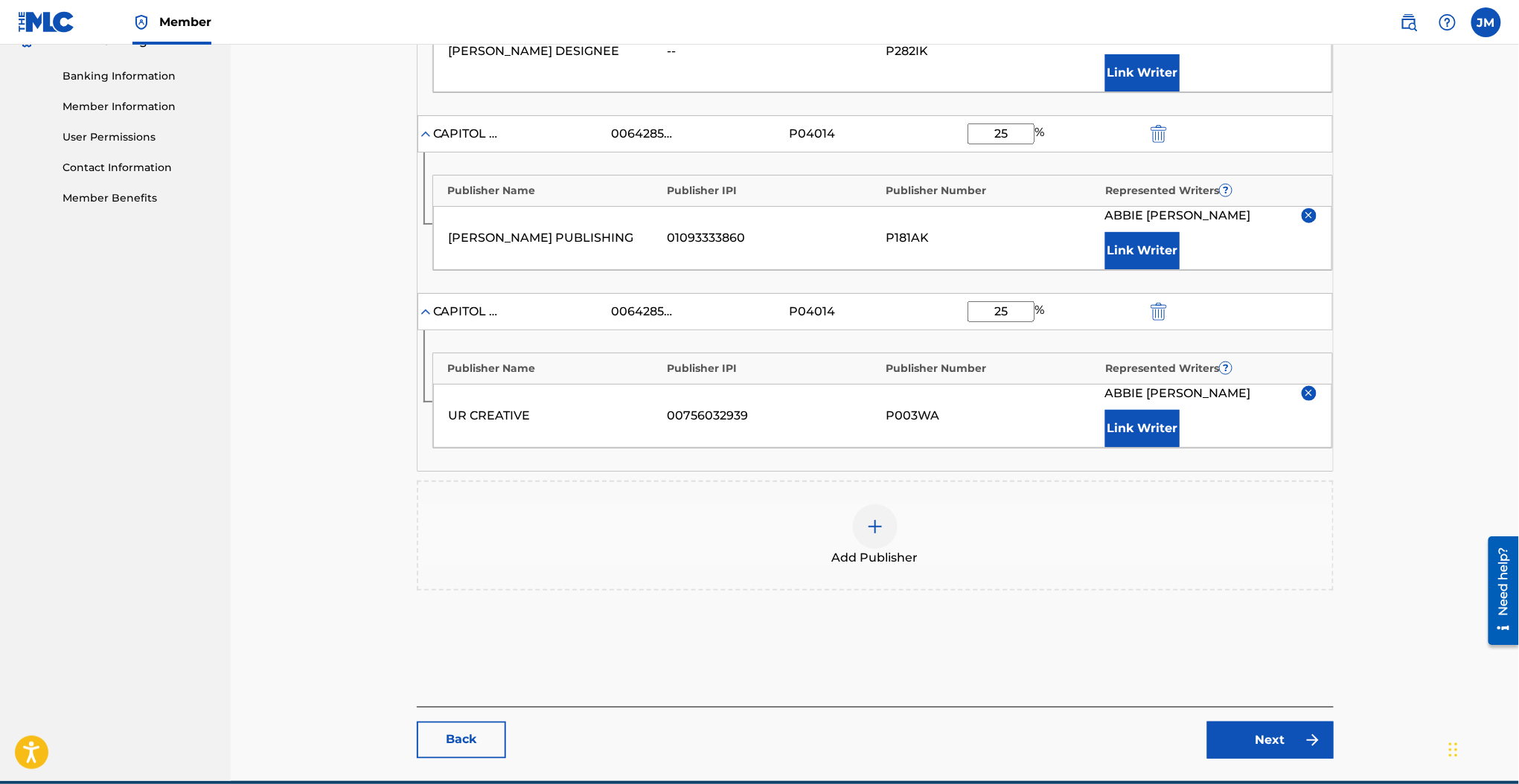
click at [1032, 505] on div "Add Publisher" at bounding box center [875, 536] width 914 height 63
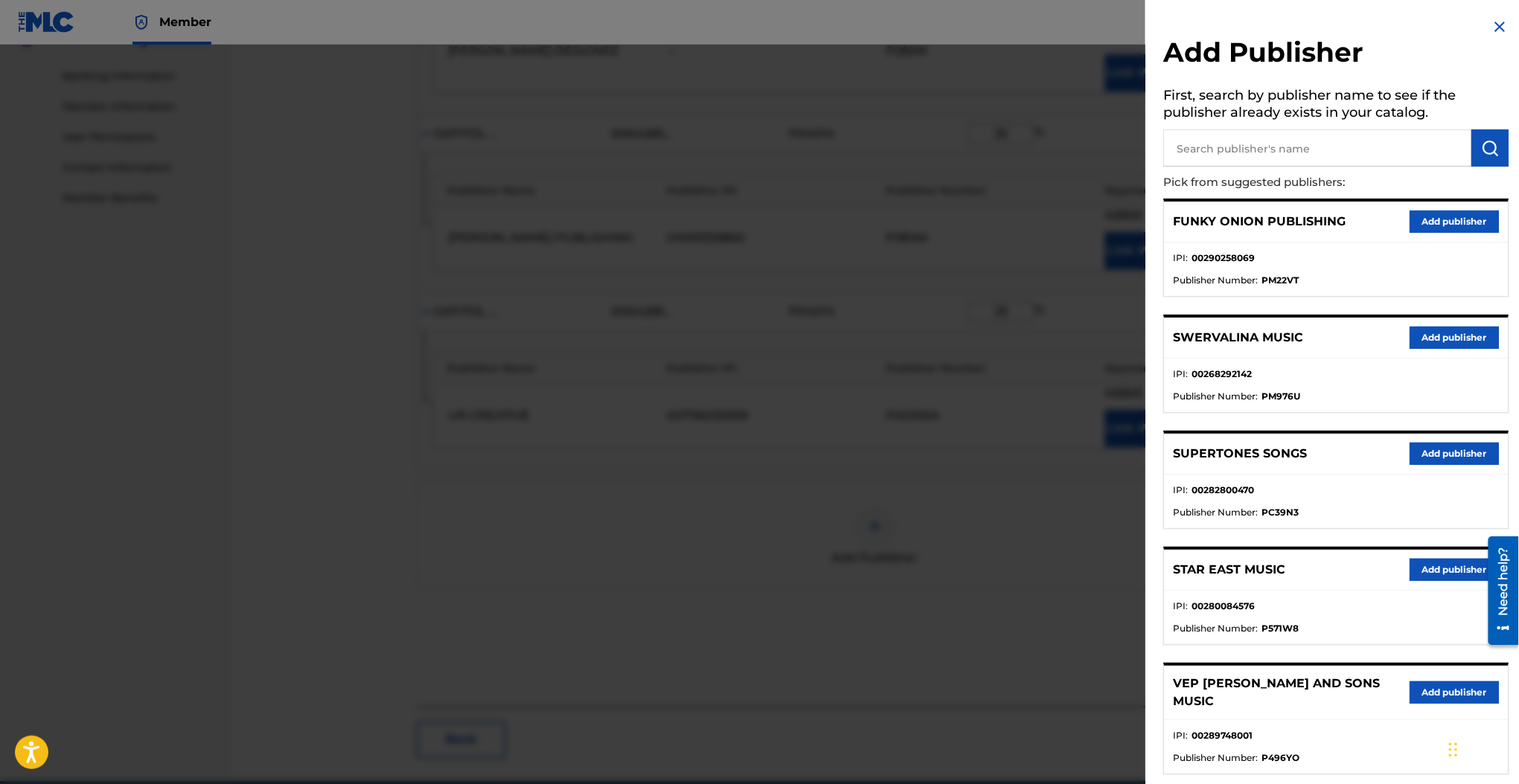
click at [1253, 143] on input "text" at bounding box center [1317, 148] width 308 height 37
type input "ur global"
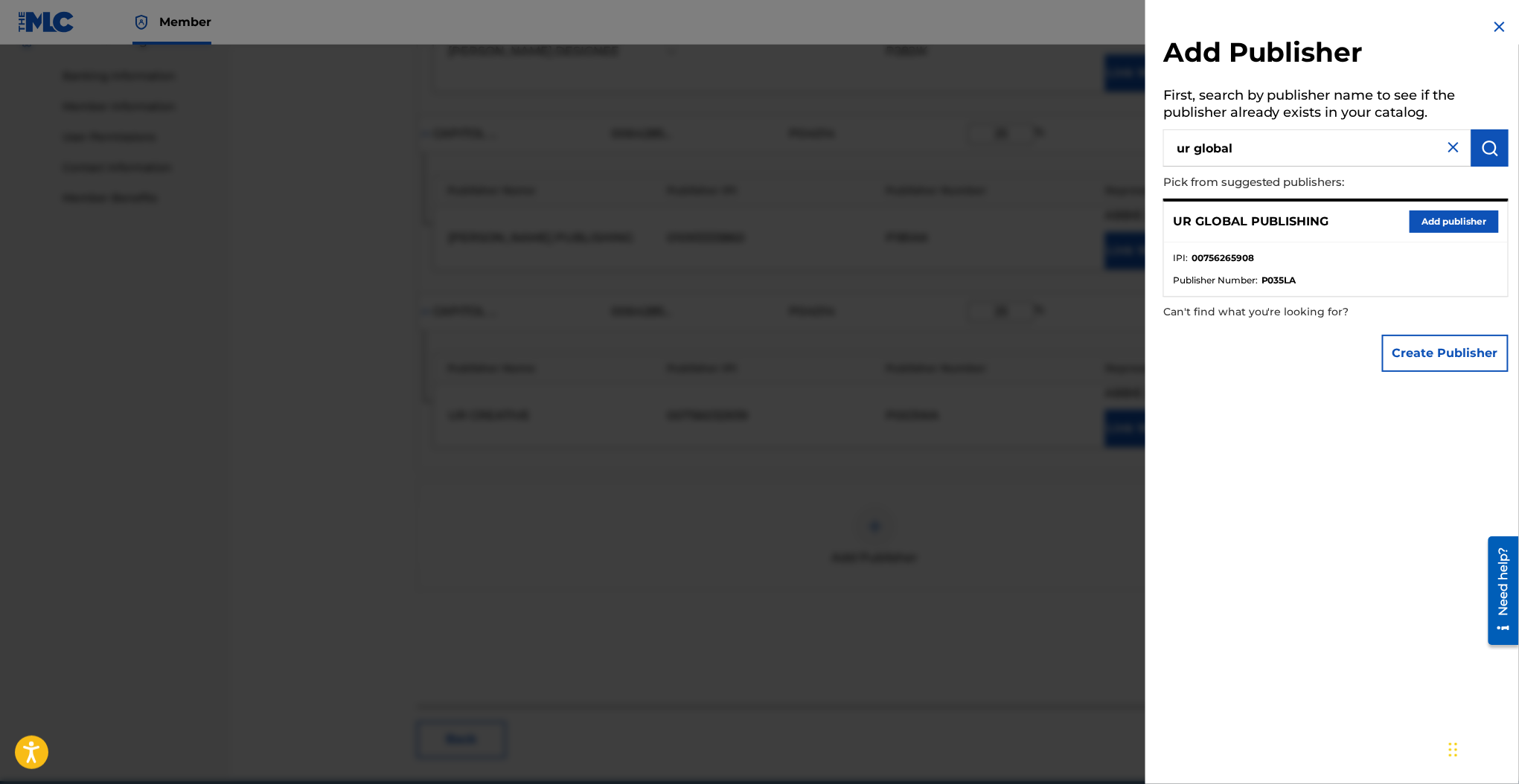
click at [1432, 229] on button "Add publisher" at bounding box center [1454, 221] width 89 height 22
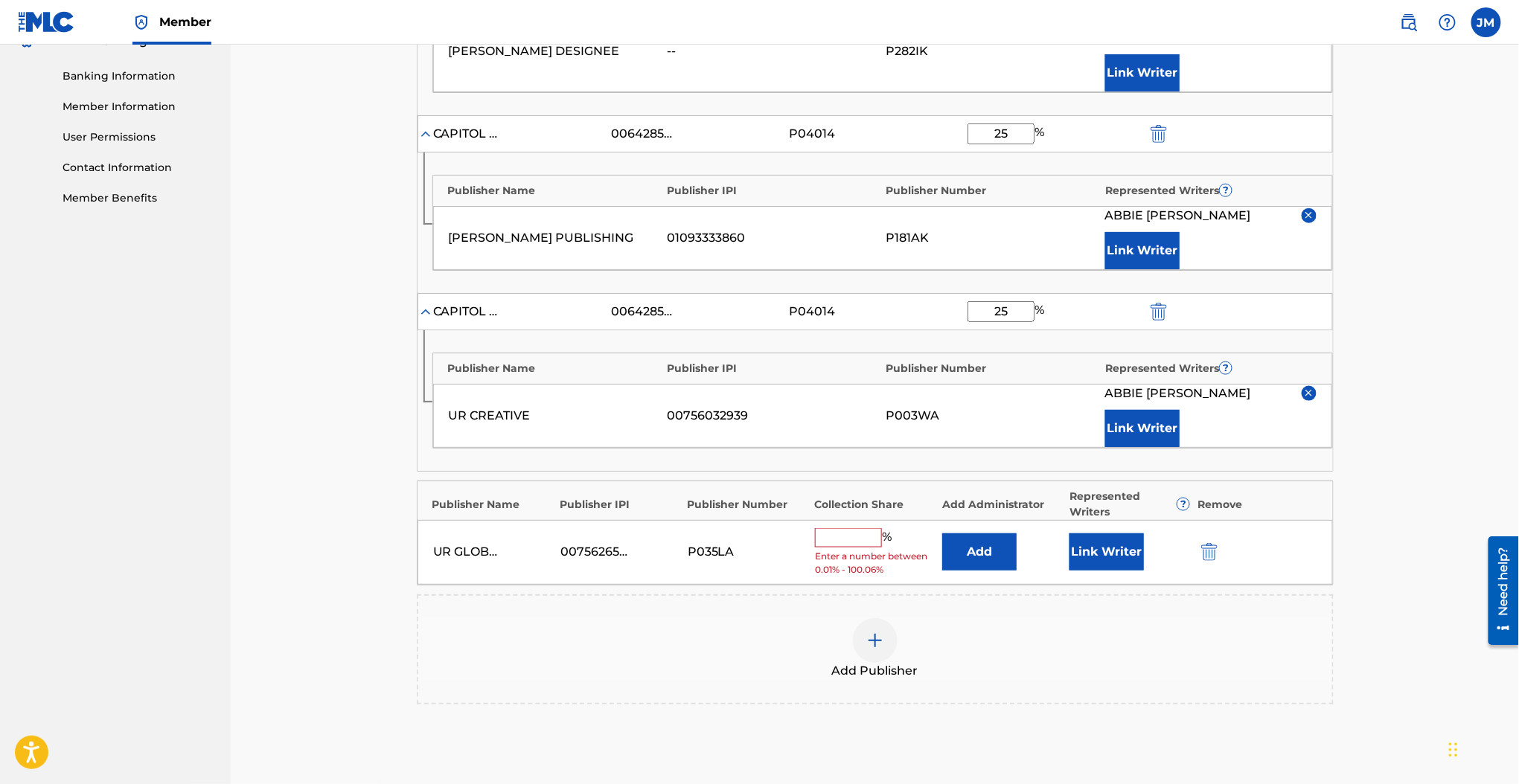
click at [983, 533] on button "Add" at bounding box center [979, 552] width 74 height 37
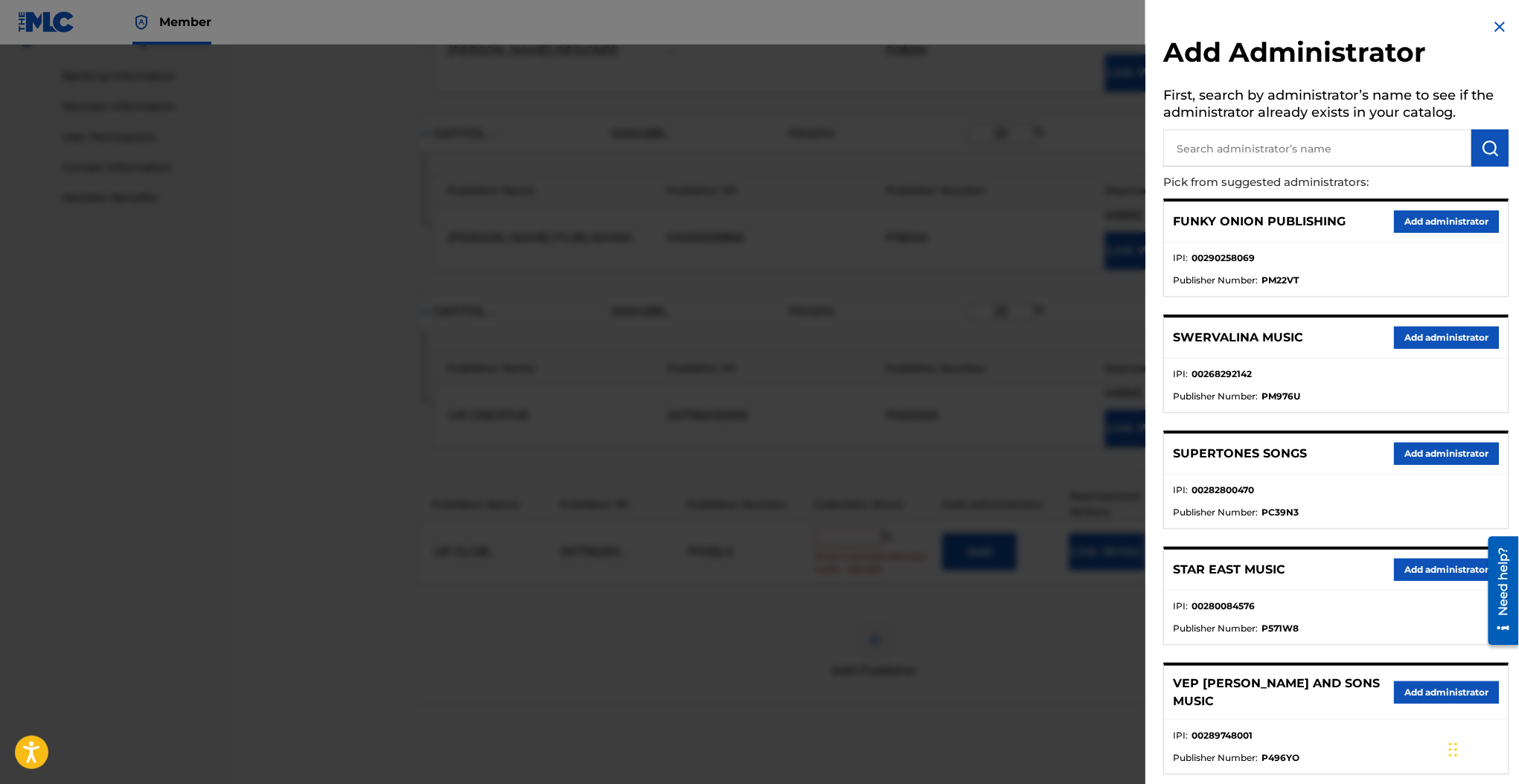
click at [1202, 158] on input "text" at bounding box center [1317, 148] width 308 height 37
type input "genesis"
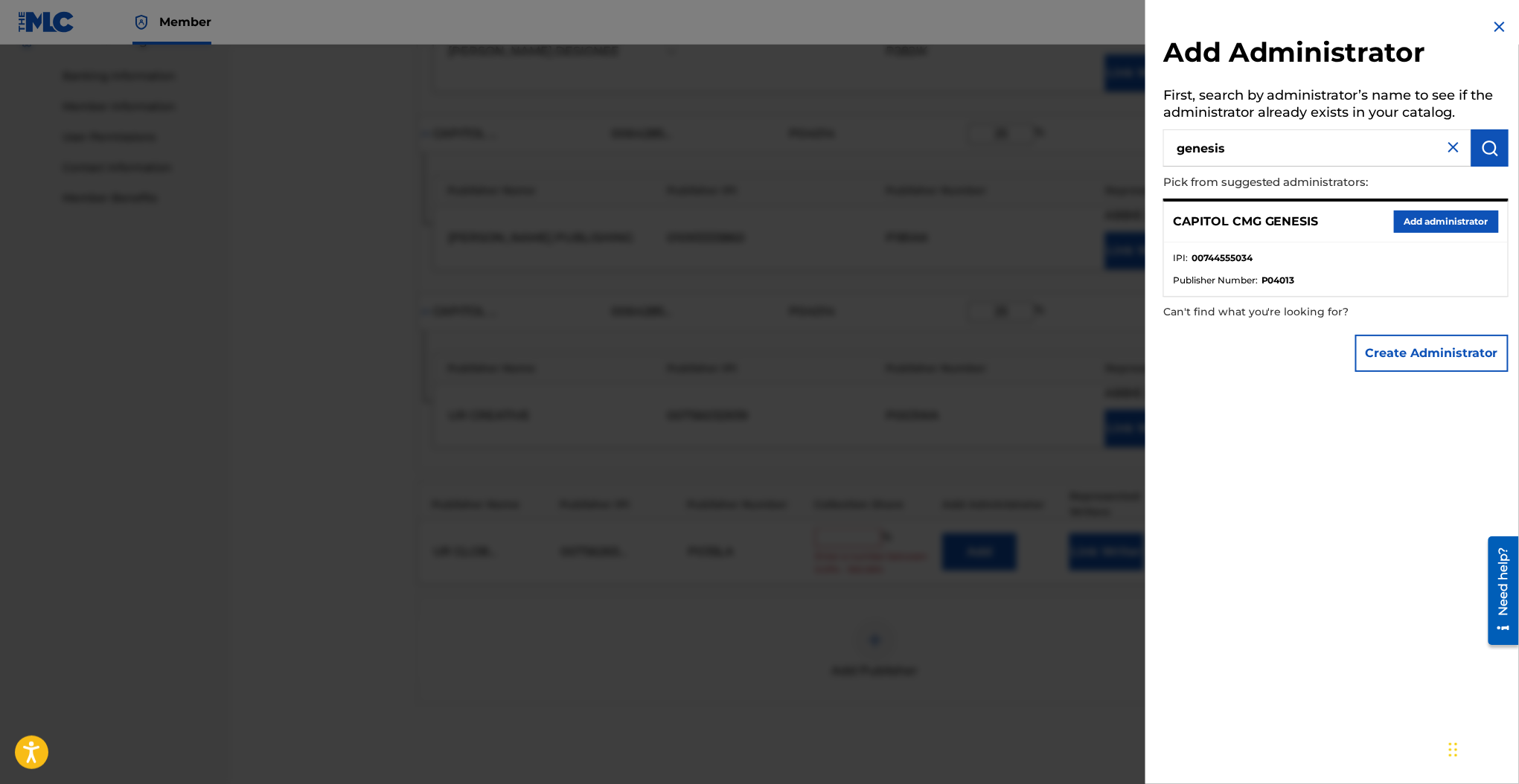
click at [1413, 225] on button "Add administrator" at bounding box center [1446, 221] width 105 height 22
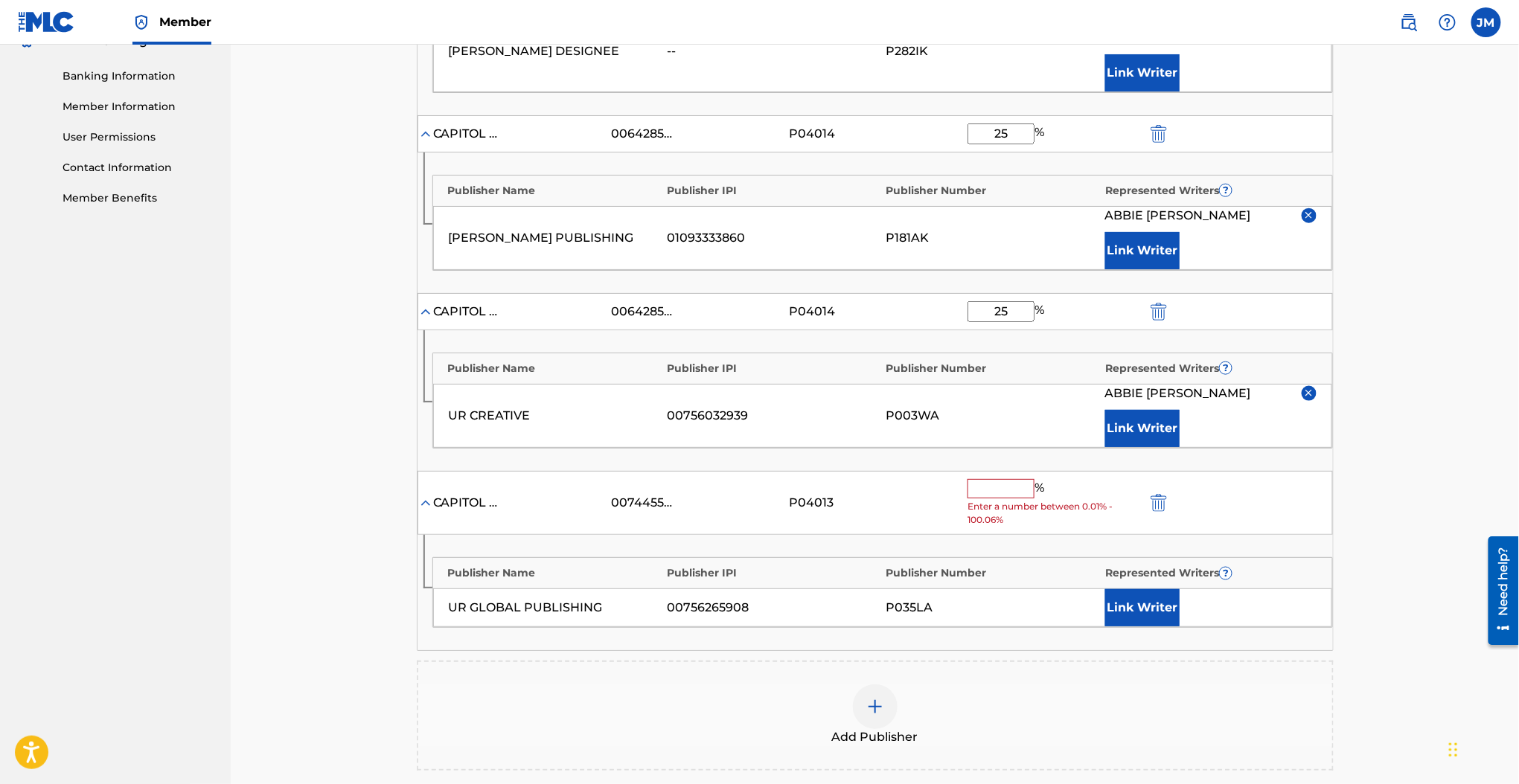
click at [1003, 479] on input "text" at bounding box center [1000, 488] width 67 height 19
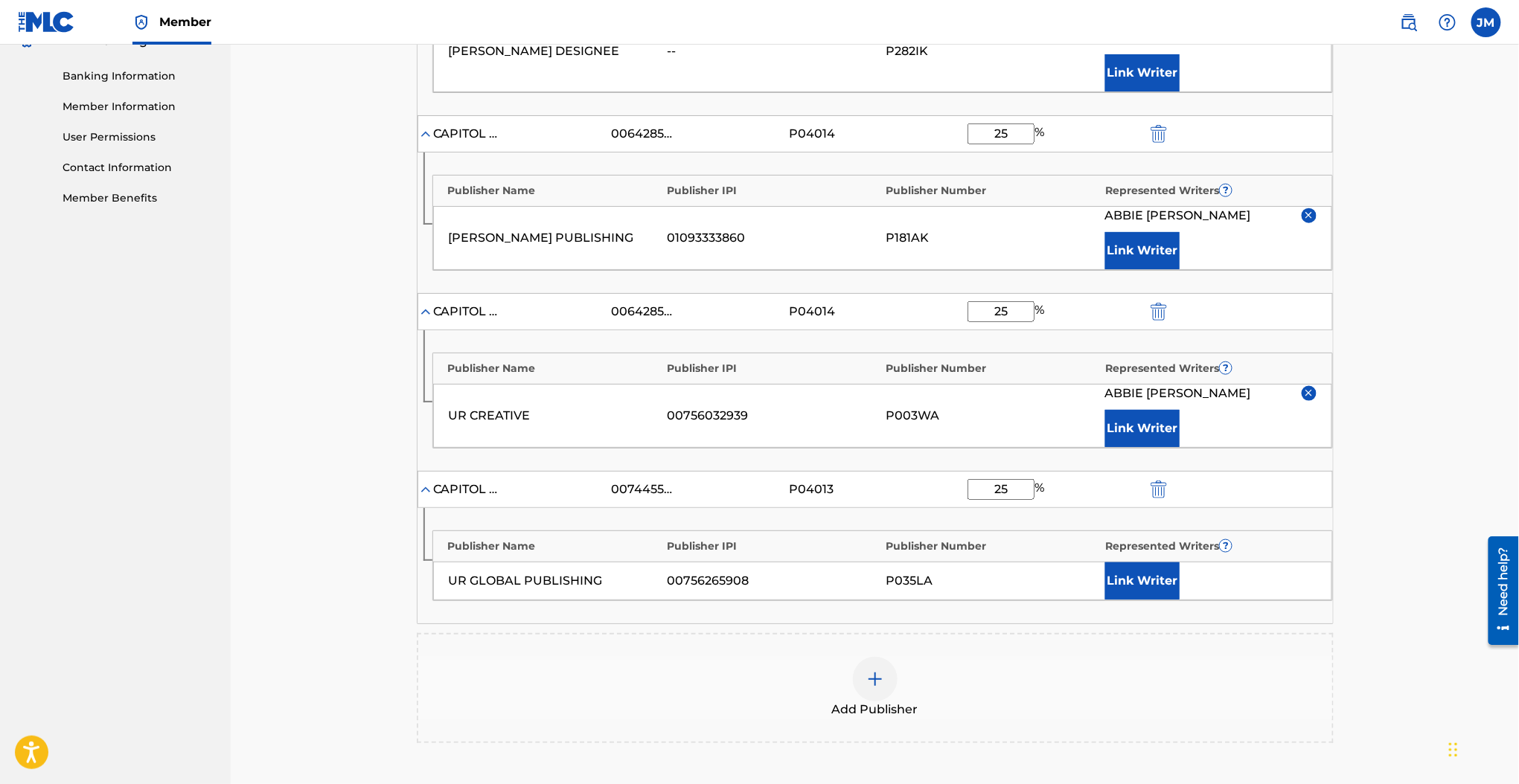
type input "25"
click at [1169, 562] on button "Link Writer" at bounding box center [1142, 580] width 74 height 37
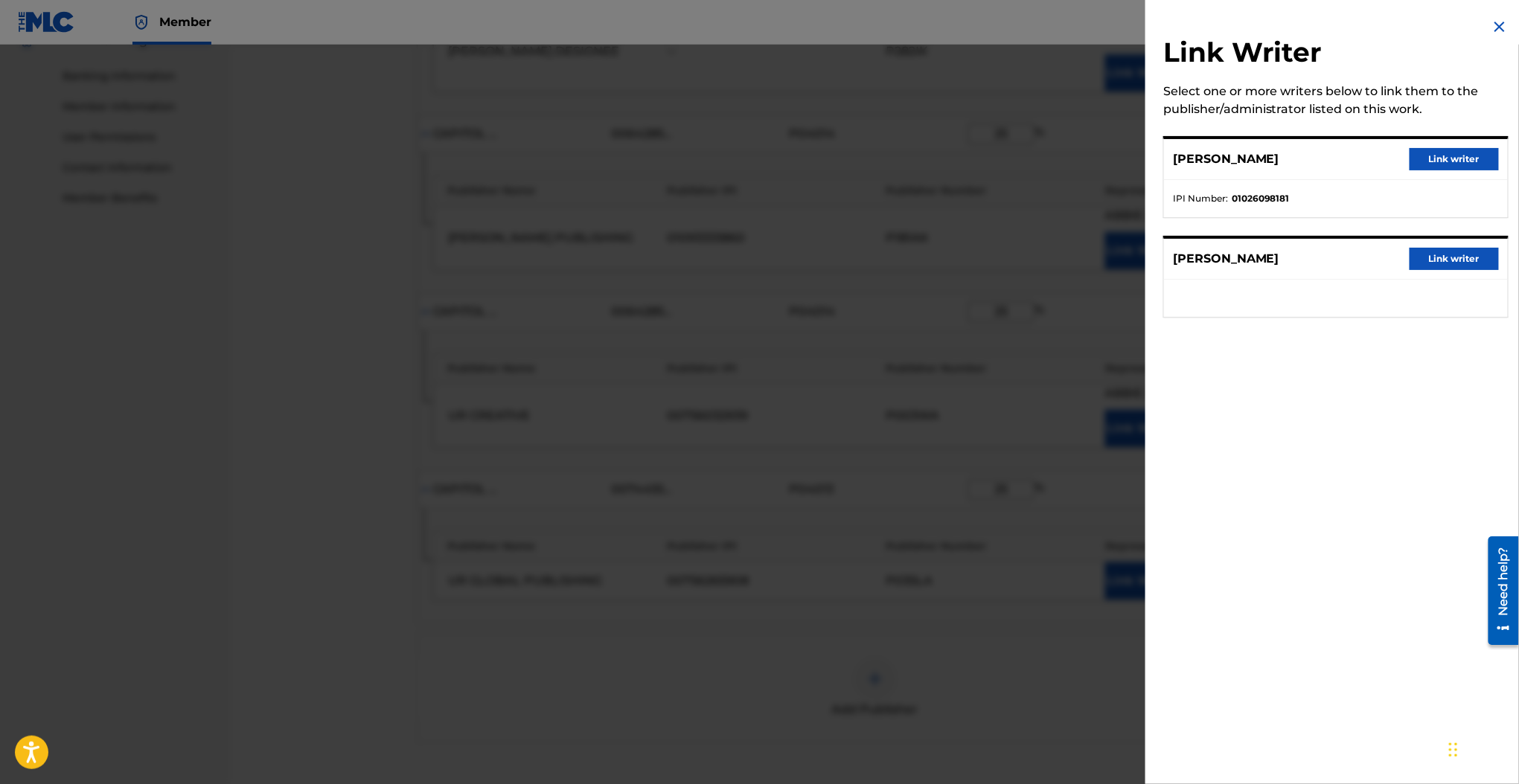
click at [1422, 164] on button "Link writer" at bounding box center [1454, 159] width 89 height 22
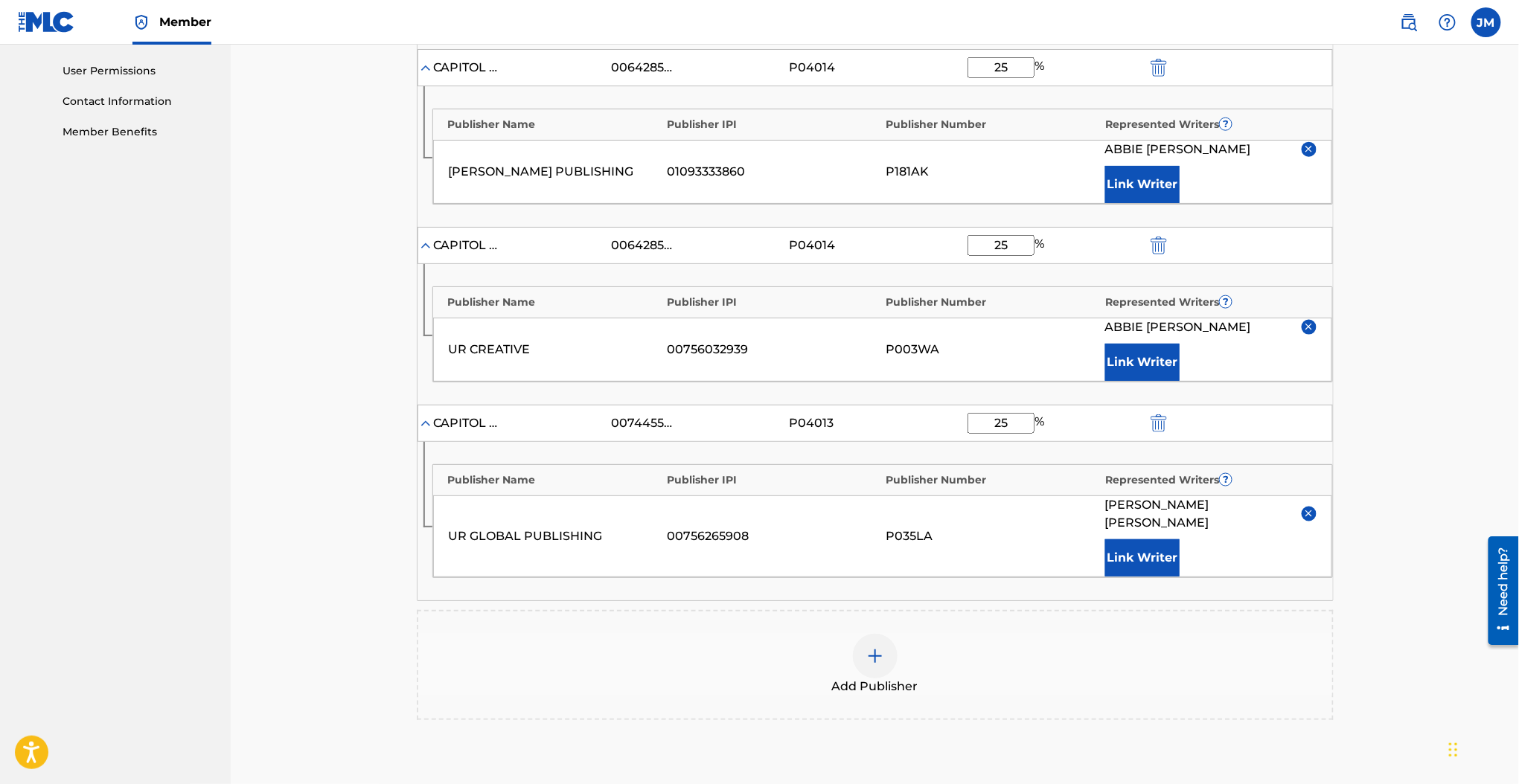
scroll to position [804, 0]
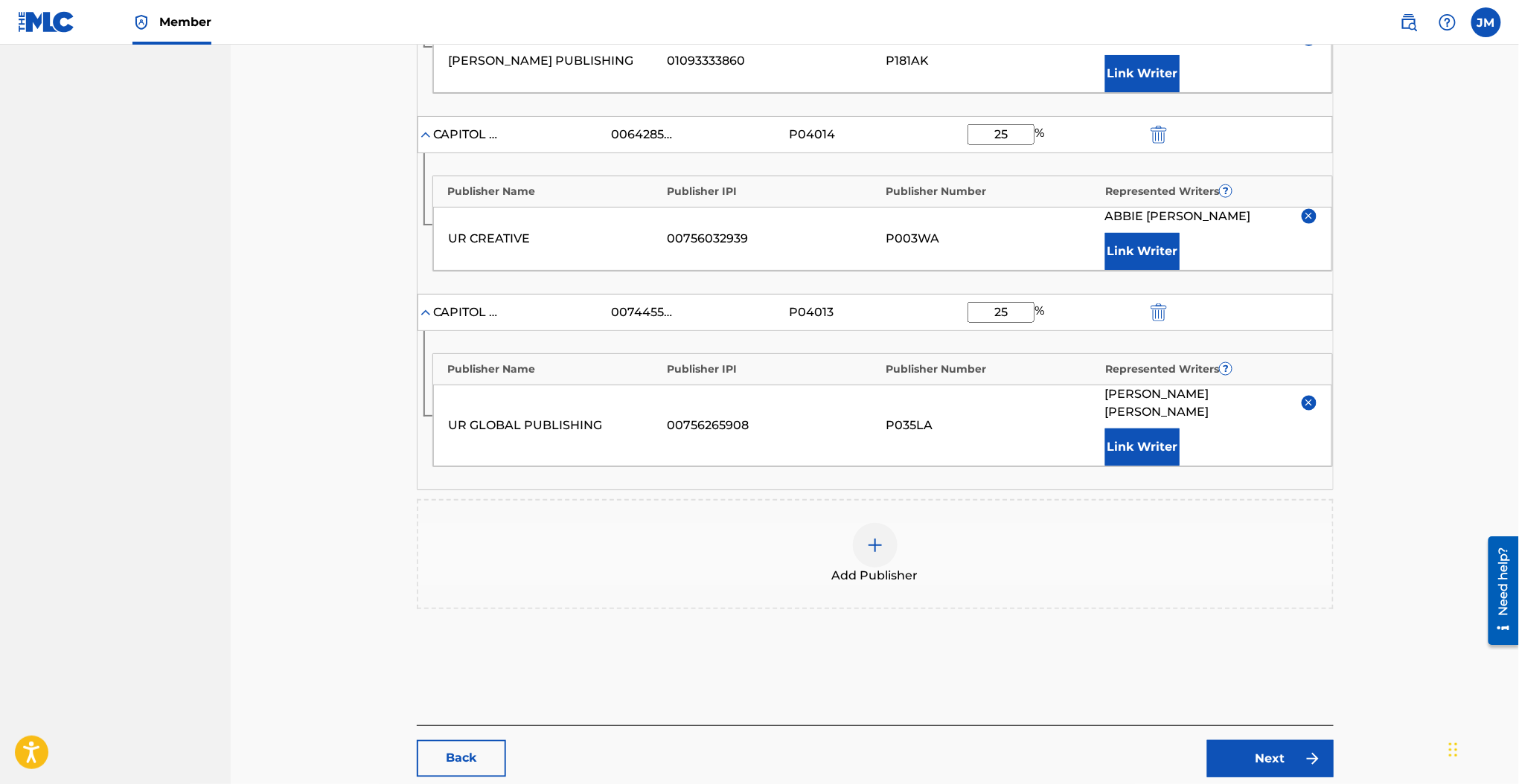
click at [1211, 740] on link "Next" at bounding box center [1270, 758] width 126 height 37
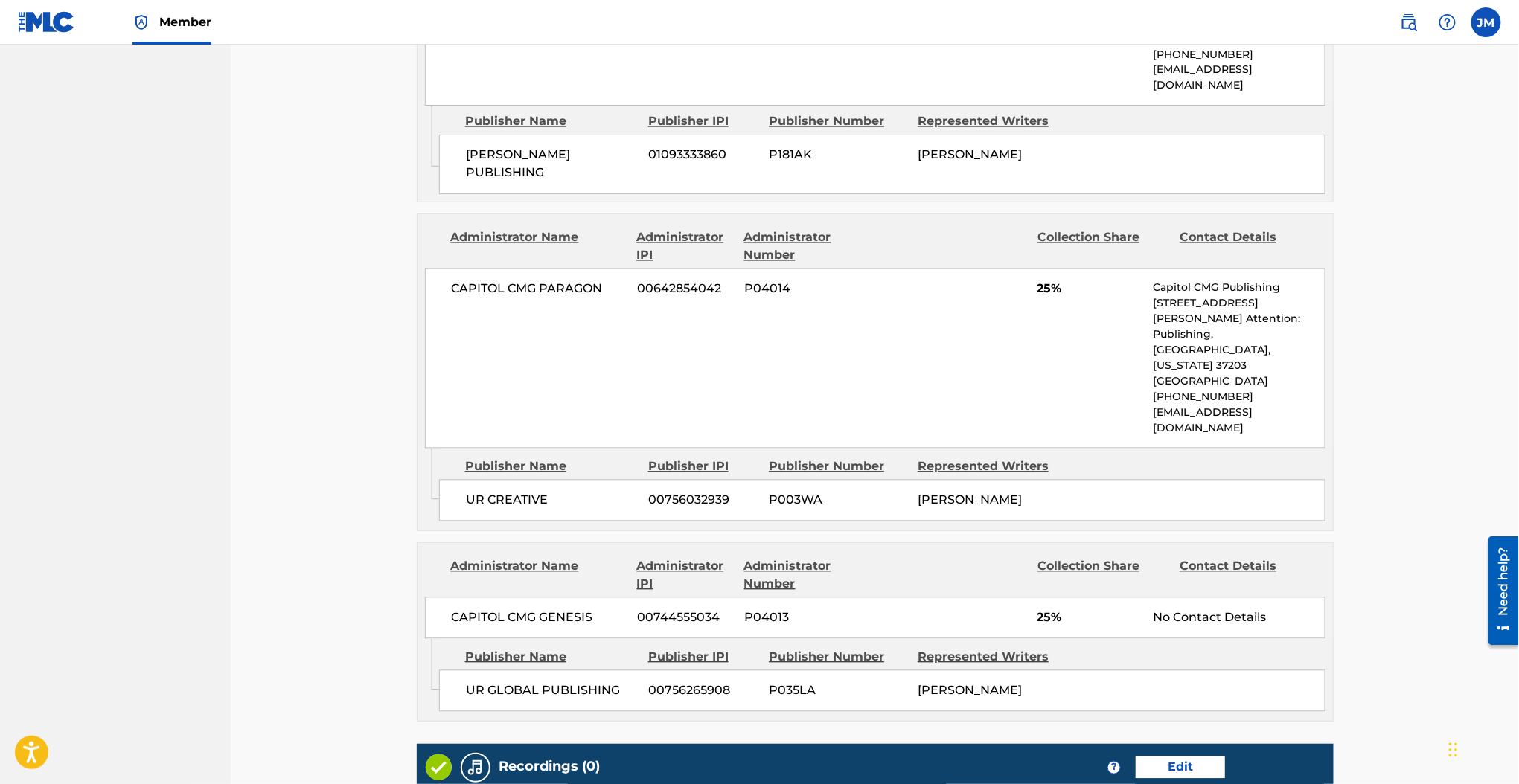
scroll to position [1298, 0]
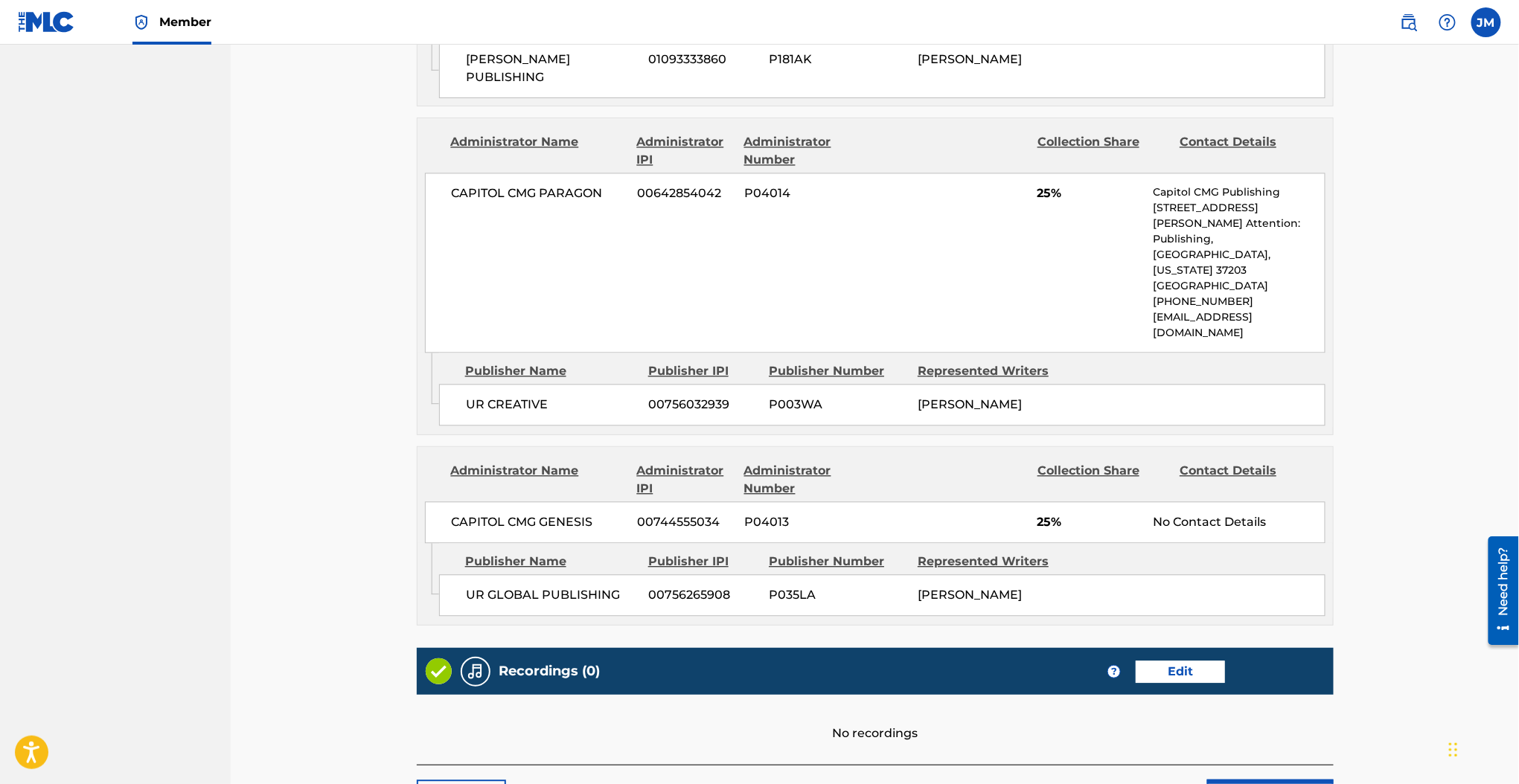
click at [1259, 780] on button "Submit" at bounding box center [1270, 798] width 126 height 37
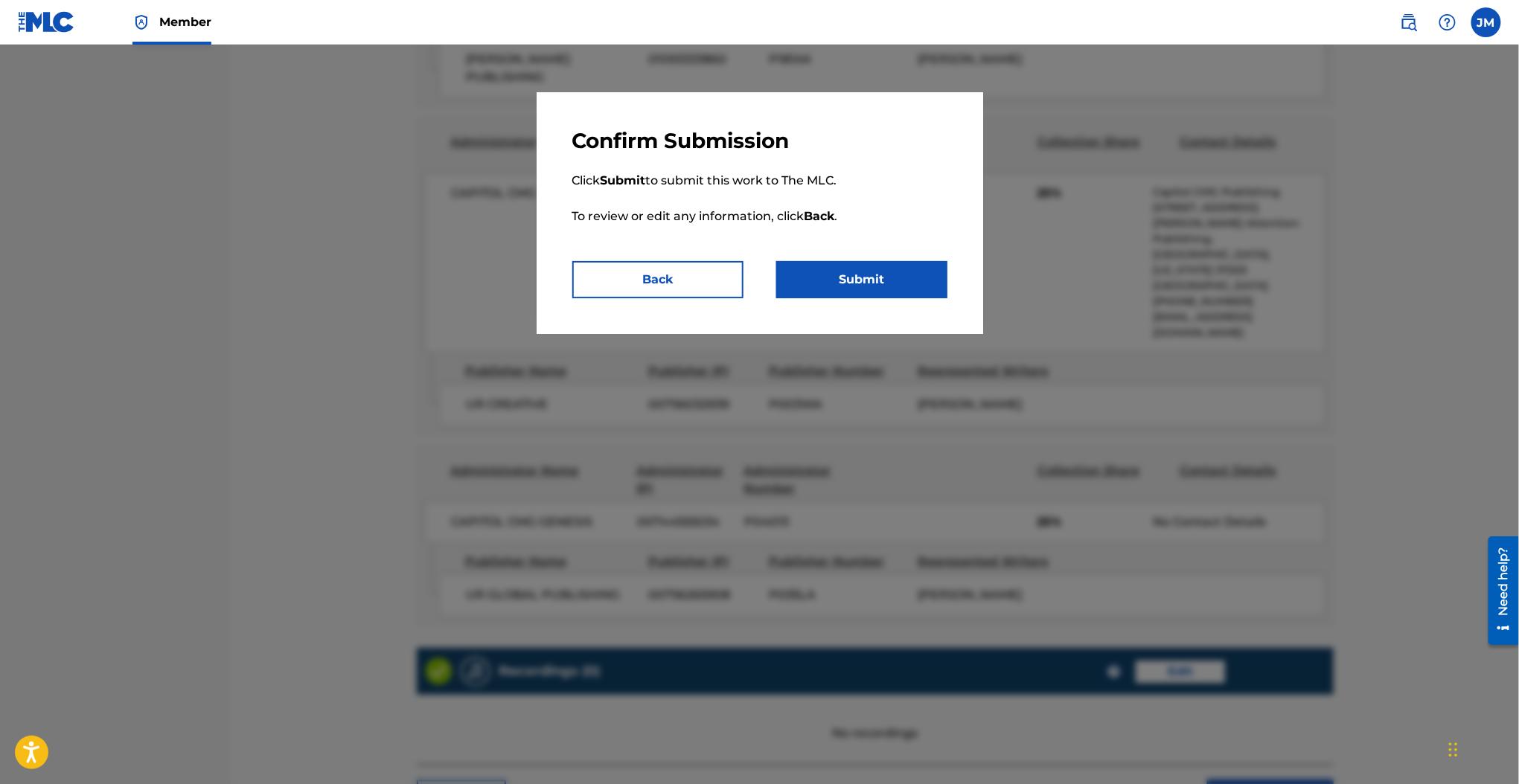
click at [887, 285] on button "Submit" at bounding box center [862, 279] width 172 height 37
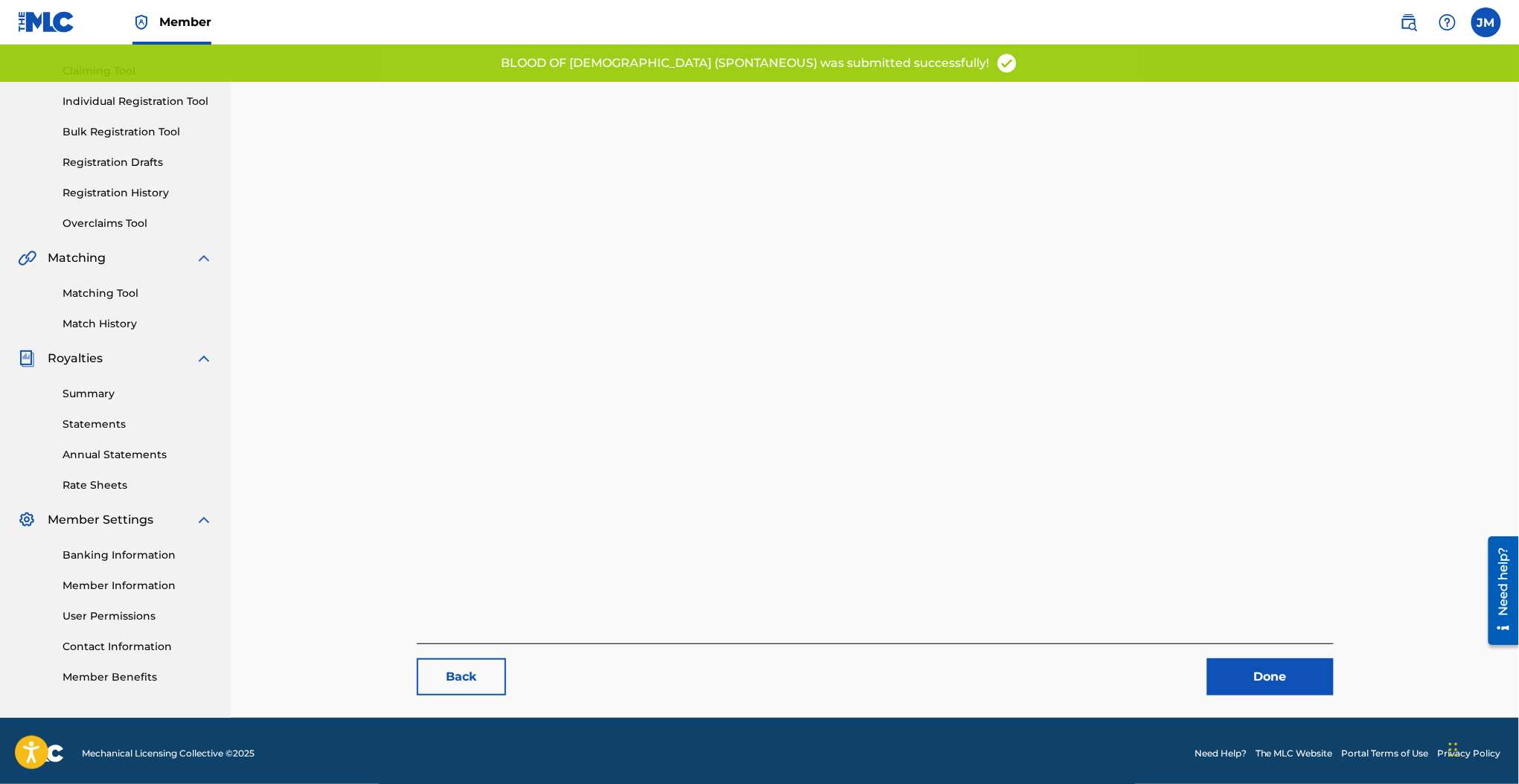
scroll to position [153, 0]
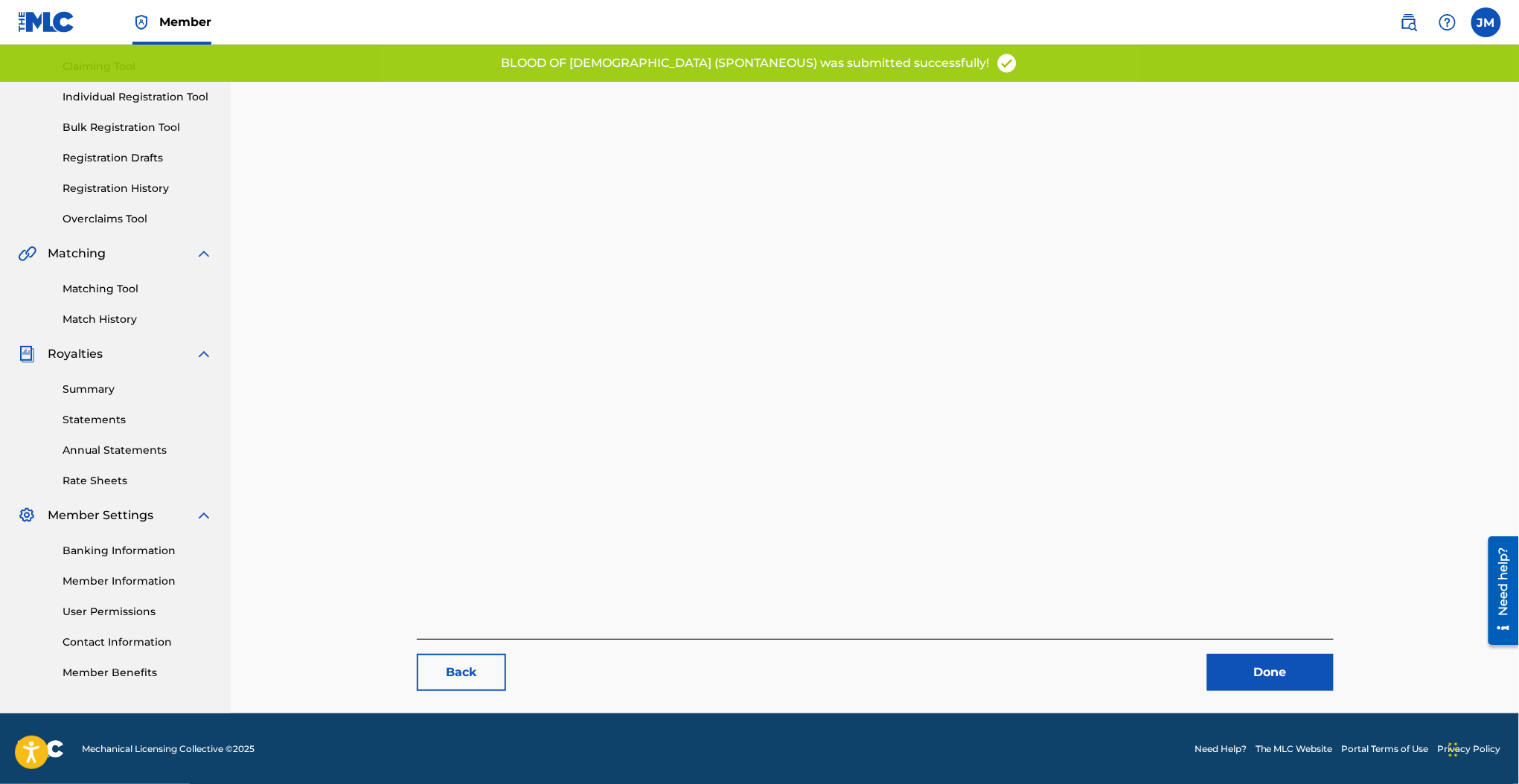
click at [1223, 660] on link "Done" at bounding box center [1270, 672] width 126 height 37
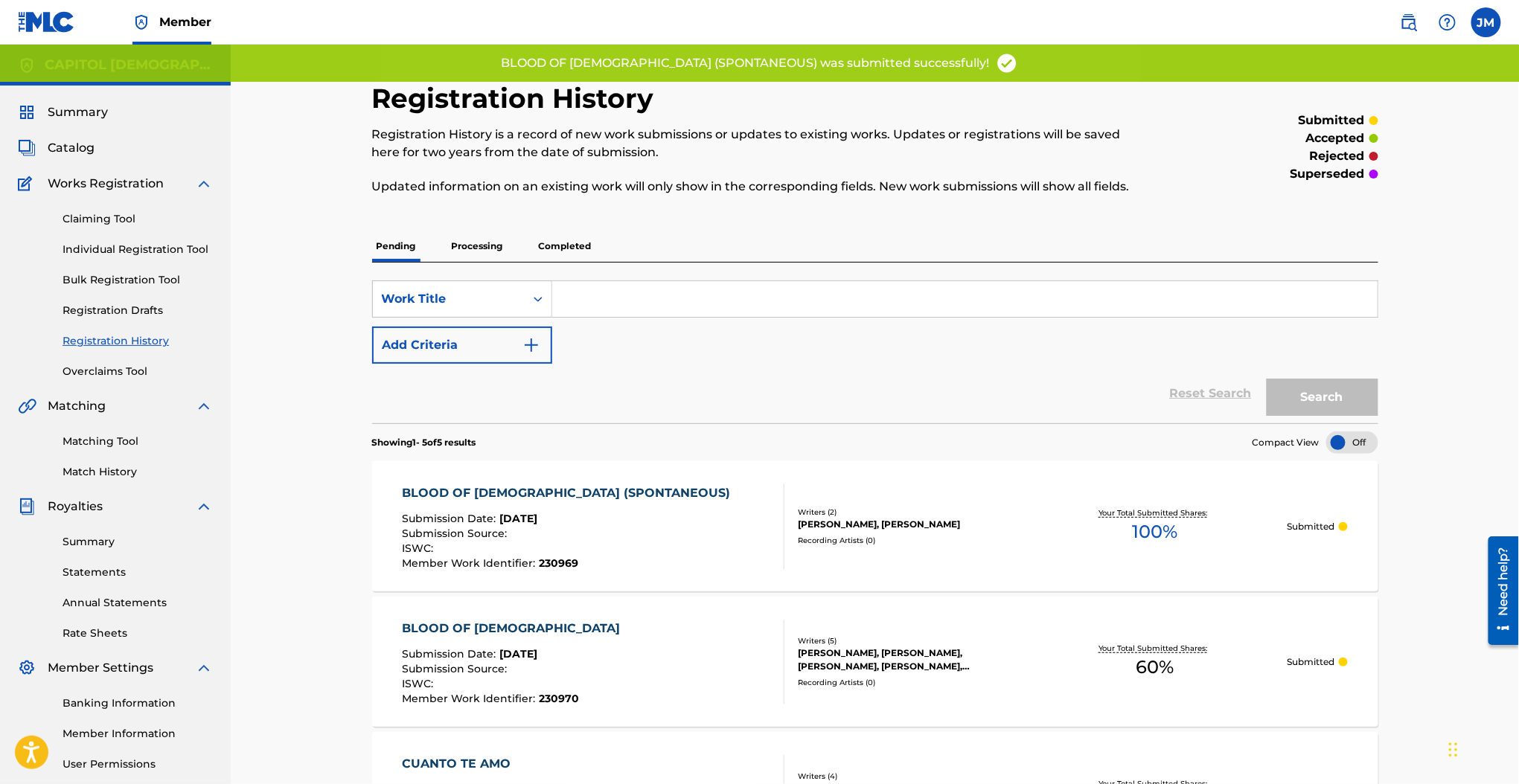
click at [111, 235] on div "Claiming Tool Individual Registration Tool Bulk Registration Tool Registration …" at bounding box center [115, 286] width 195 height 186
click at [112, 254] on link "Individual Registration Tool" at bounding box center [138, 249] width 150 height 16
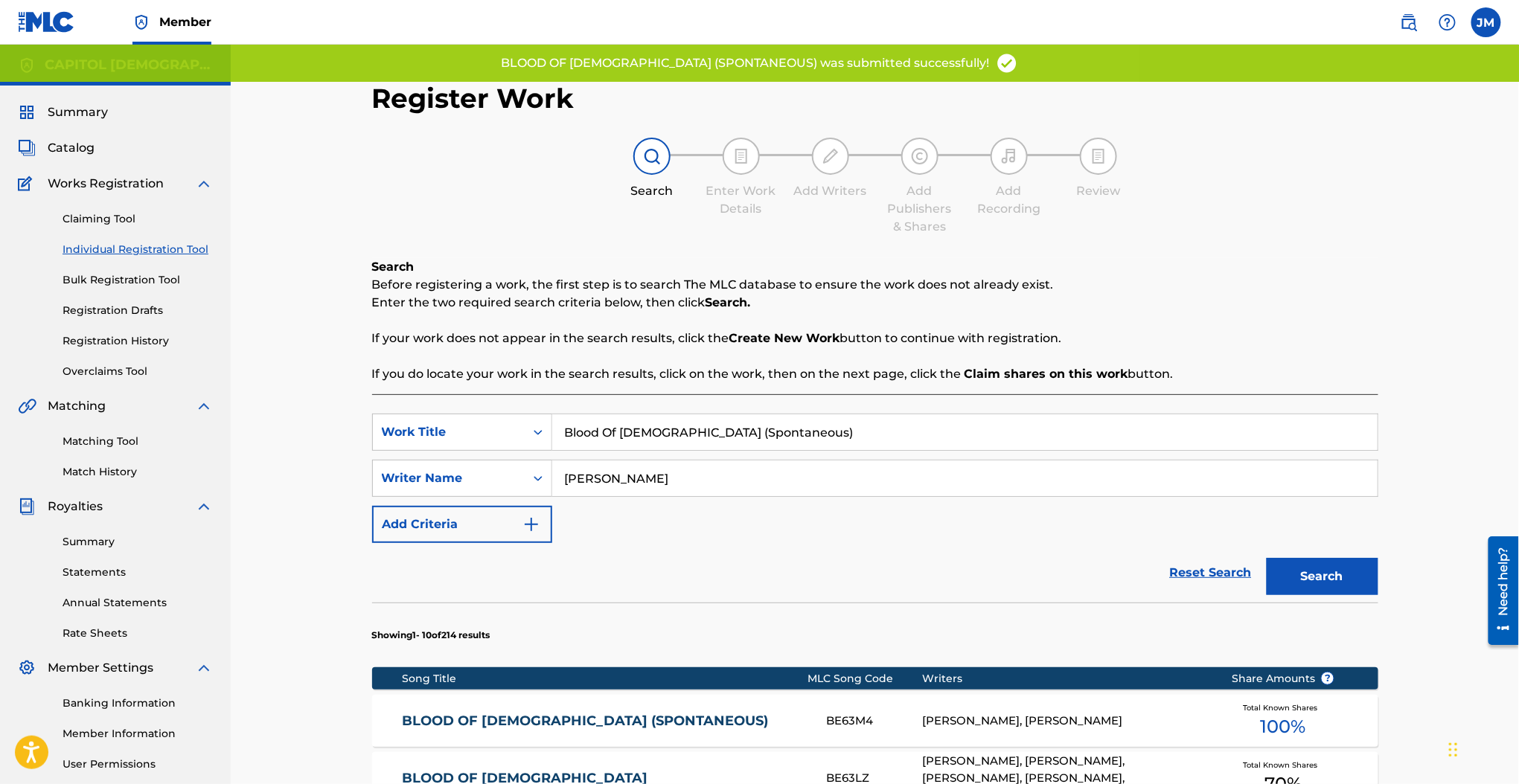
click at [608, 414] on div "Blood Of Jesus (Spontaneous)" at bounding box center [966, 432] width 826 height 37
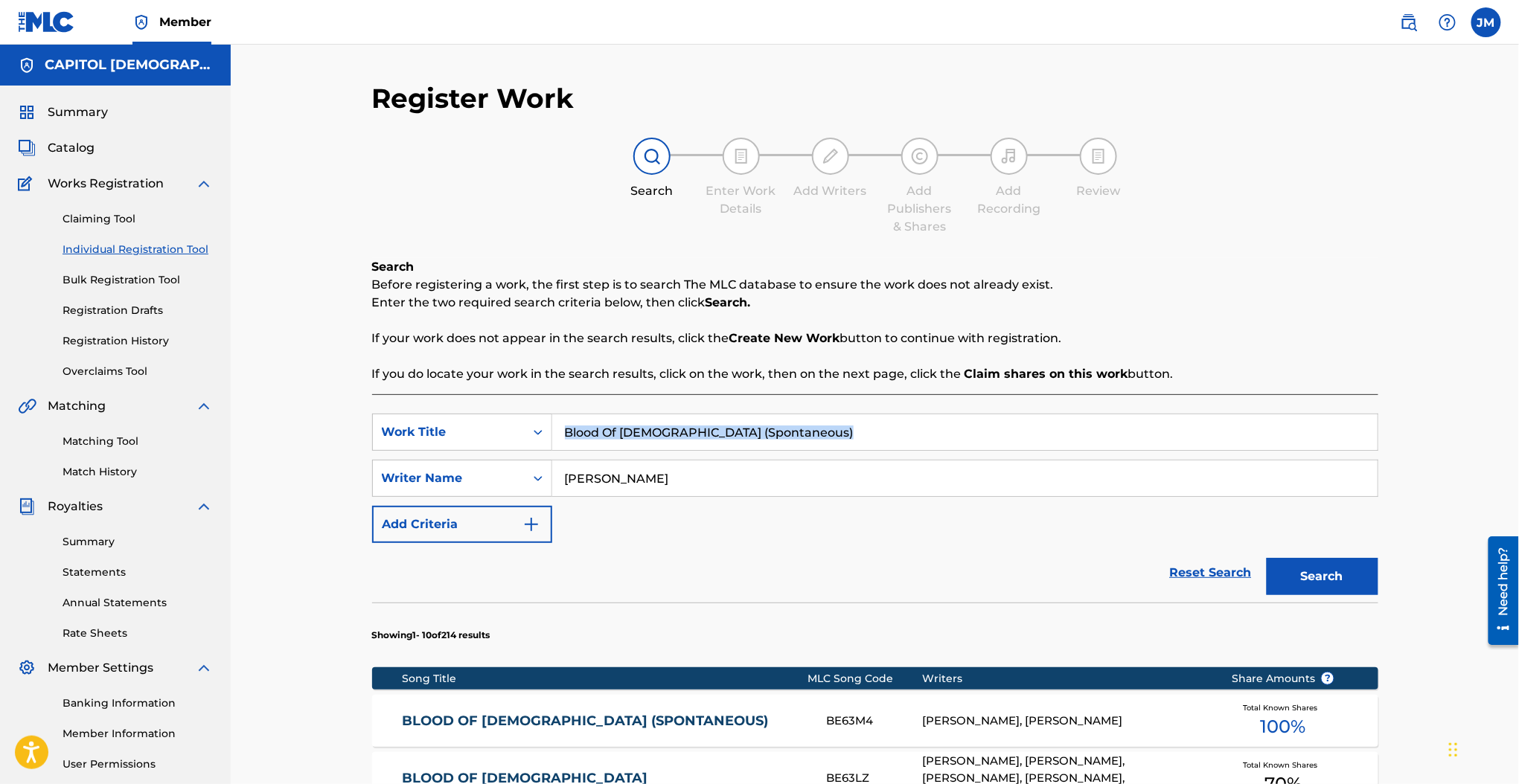
click at [608, 414] on div "Blood Of Jesus (Spontaneous)" at bounding box center [966, 432] width 826 height 37
click at [602, 430] on input "Blood Of Jesus (Spontaneous)" at bounding box center [965, 432] width 825 height 35
paste input "Lamb Of God"
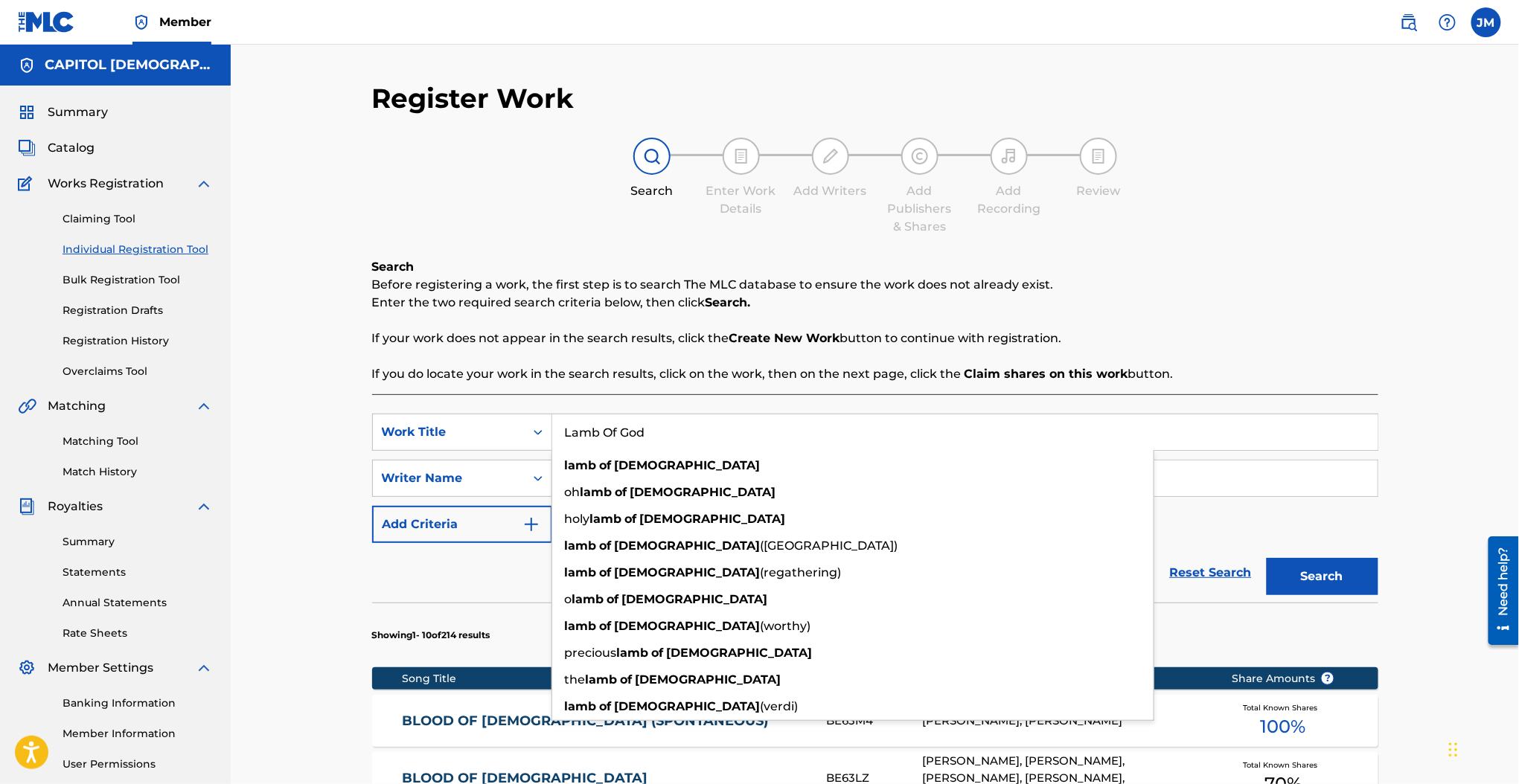
type input "Lamb Of God"
click at [560, 342] on p "If your work does not appear in the search results, click the Create New Work b…" at bounding box center [875, 339] width 1006 height 18
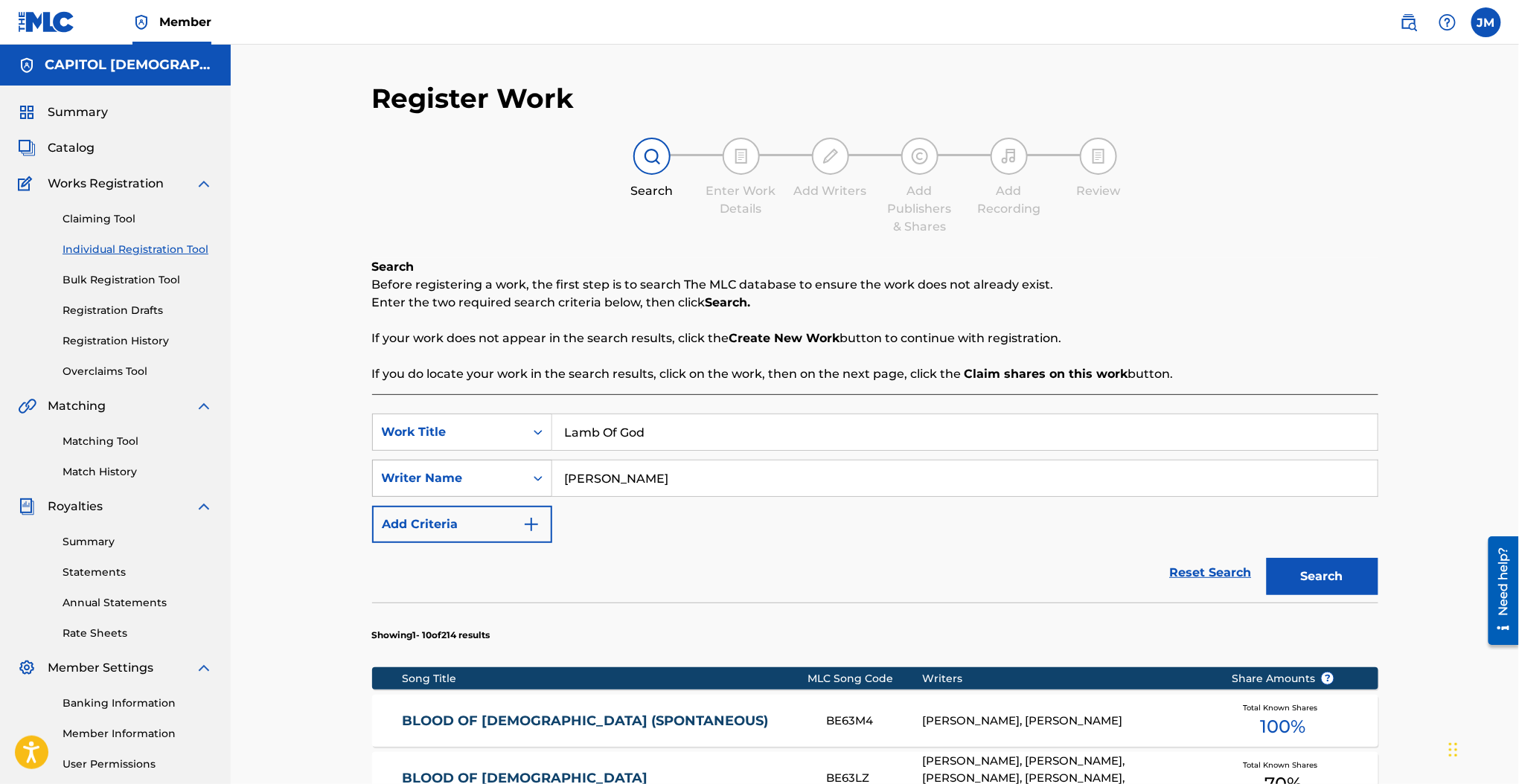
drag, startPoint x: 607, startPoint y: 482, endPoint x: 507, endPoint y: 477, distance: 100.1
click at [507, 477] on div "SearchWithCriteria737d525c-2af3-42f5-bc90-77cd236829b5 Writer Name greco" at bounding box center [875, 478] width 1006 height 37
type input "curry"
click at [1267, 558] on button "Search" at bounding box center [1322, 576] width 111 height 37
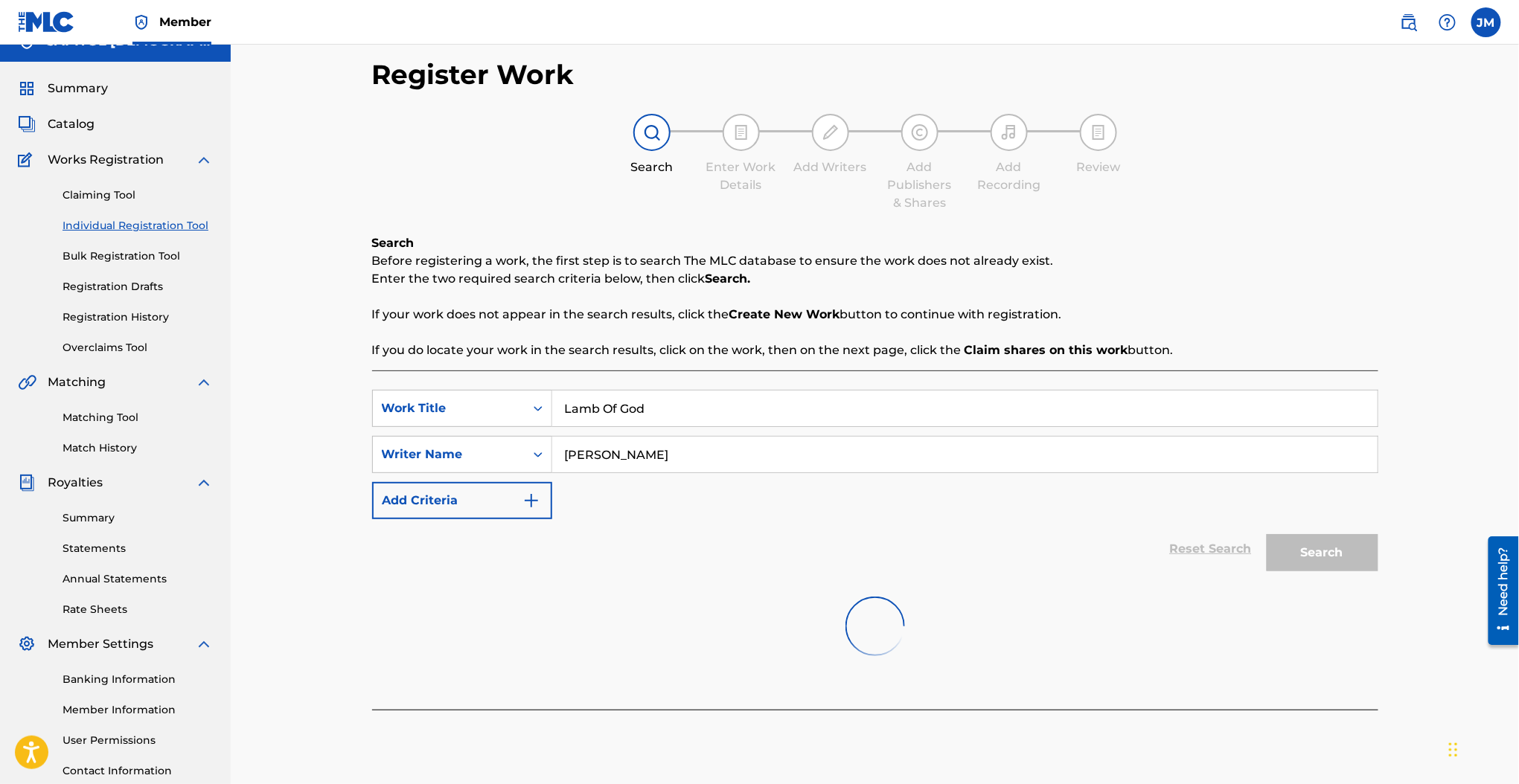
scroll to position [336, 0]
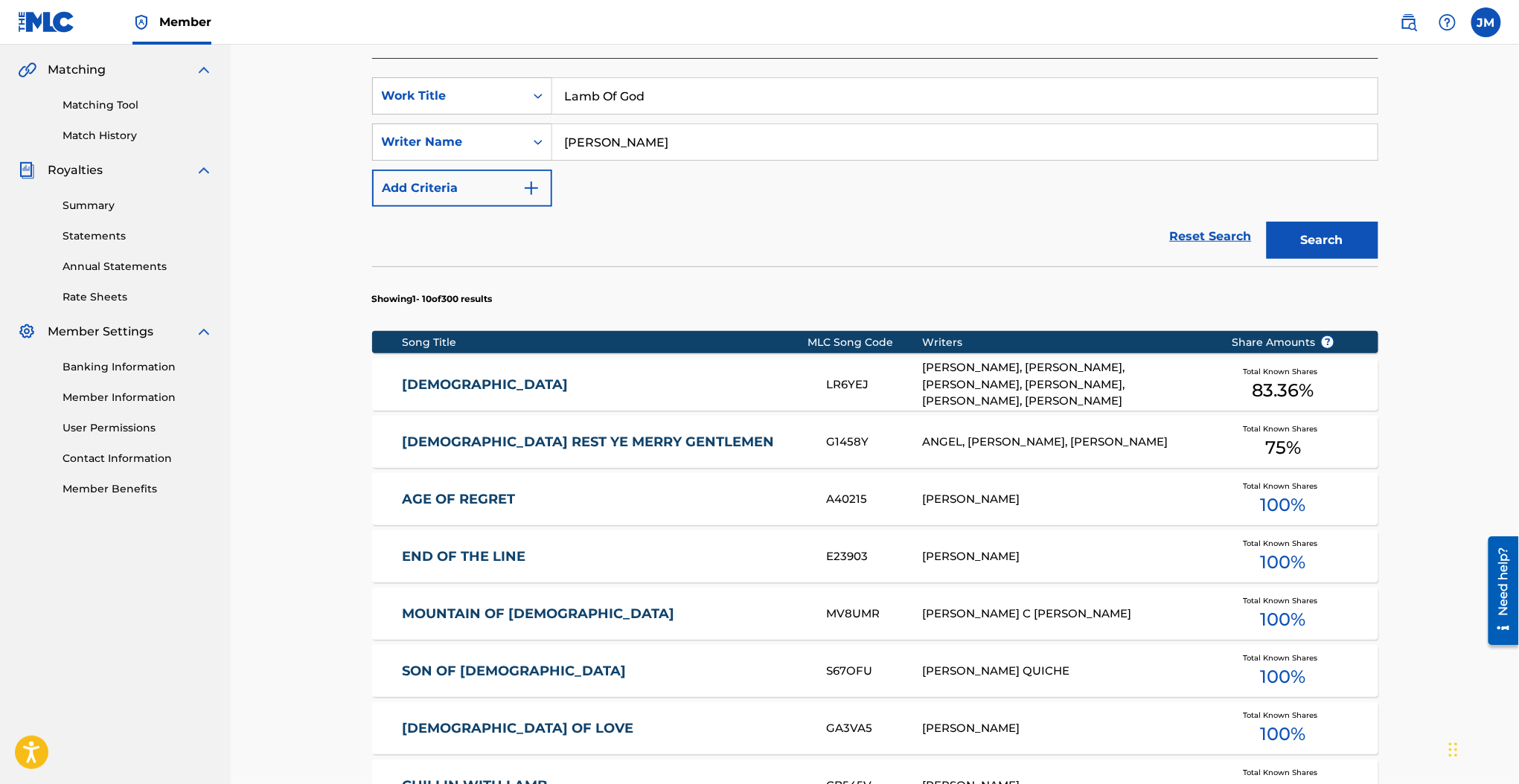
click at [471, 381] on link "LAMB OF GOD" at bounding box center [604, 385] width 405 height 17
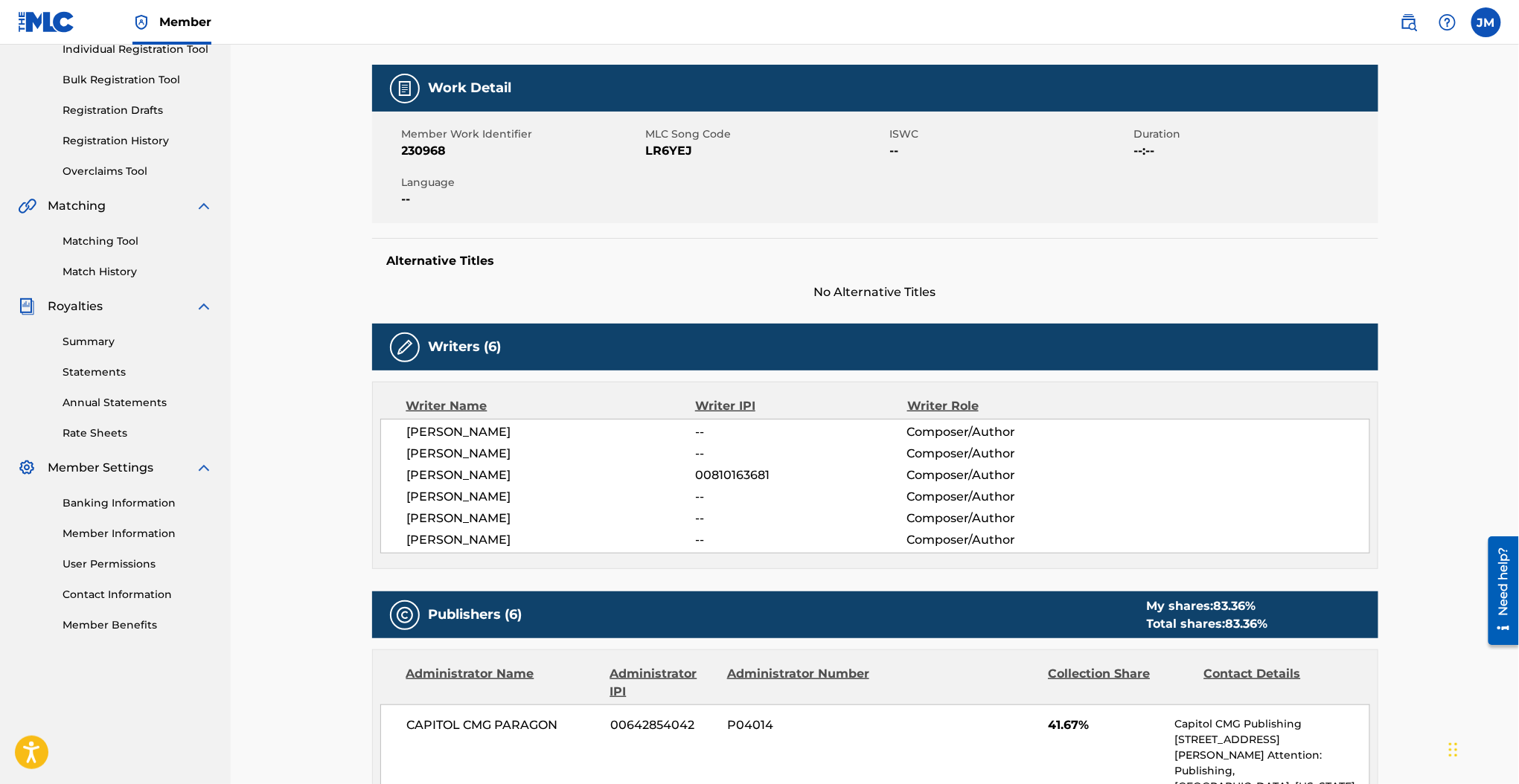
scroll to position [198, 0]
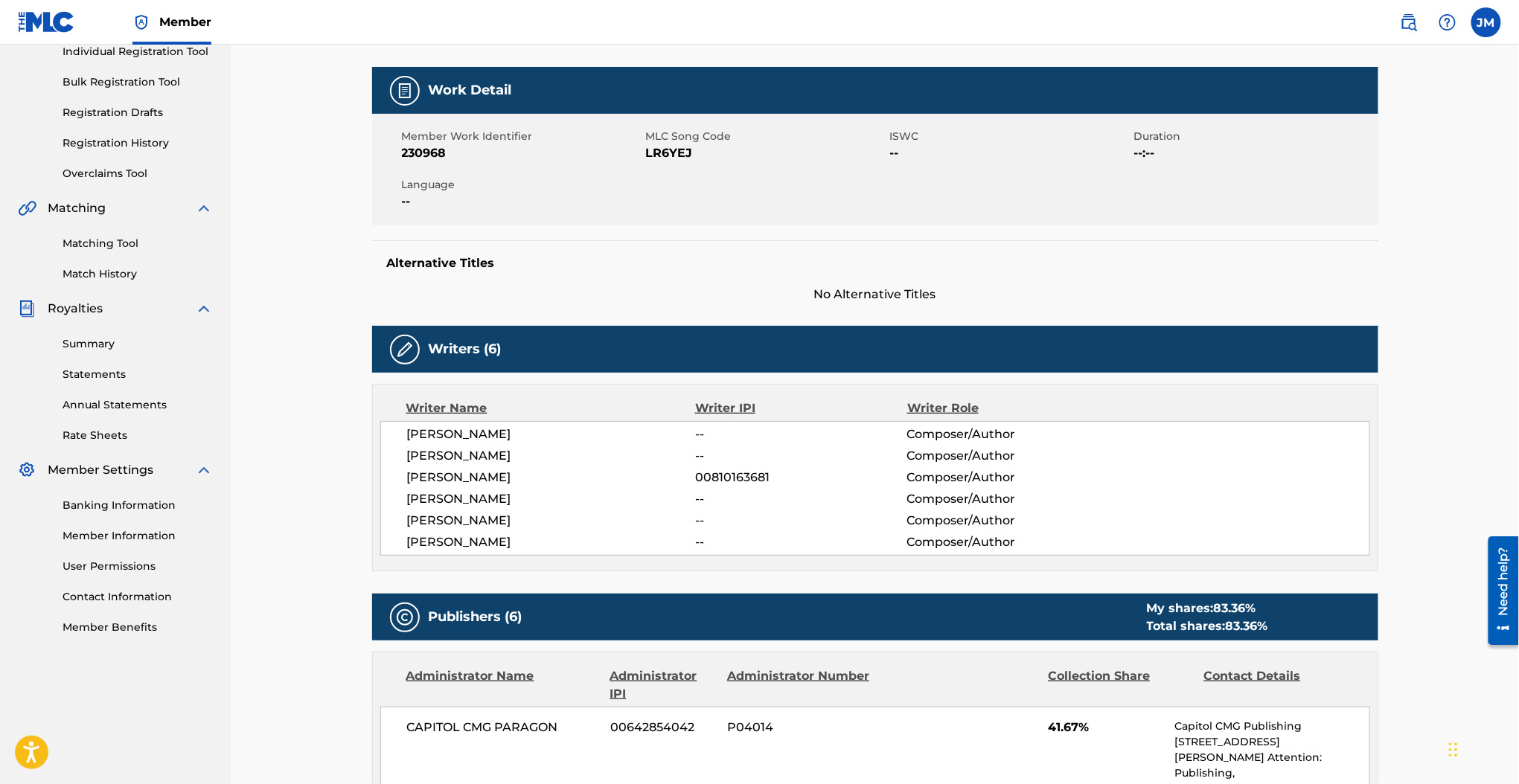
click at [636, 159] on span "230968" at bounding box center [521, 153] width 240 height 18
click at [662, 148] on span "LR6YEJ" at bounding box center [765, 153] width 240 height 18
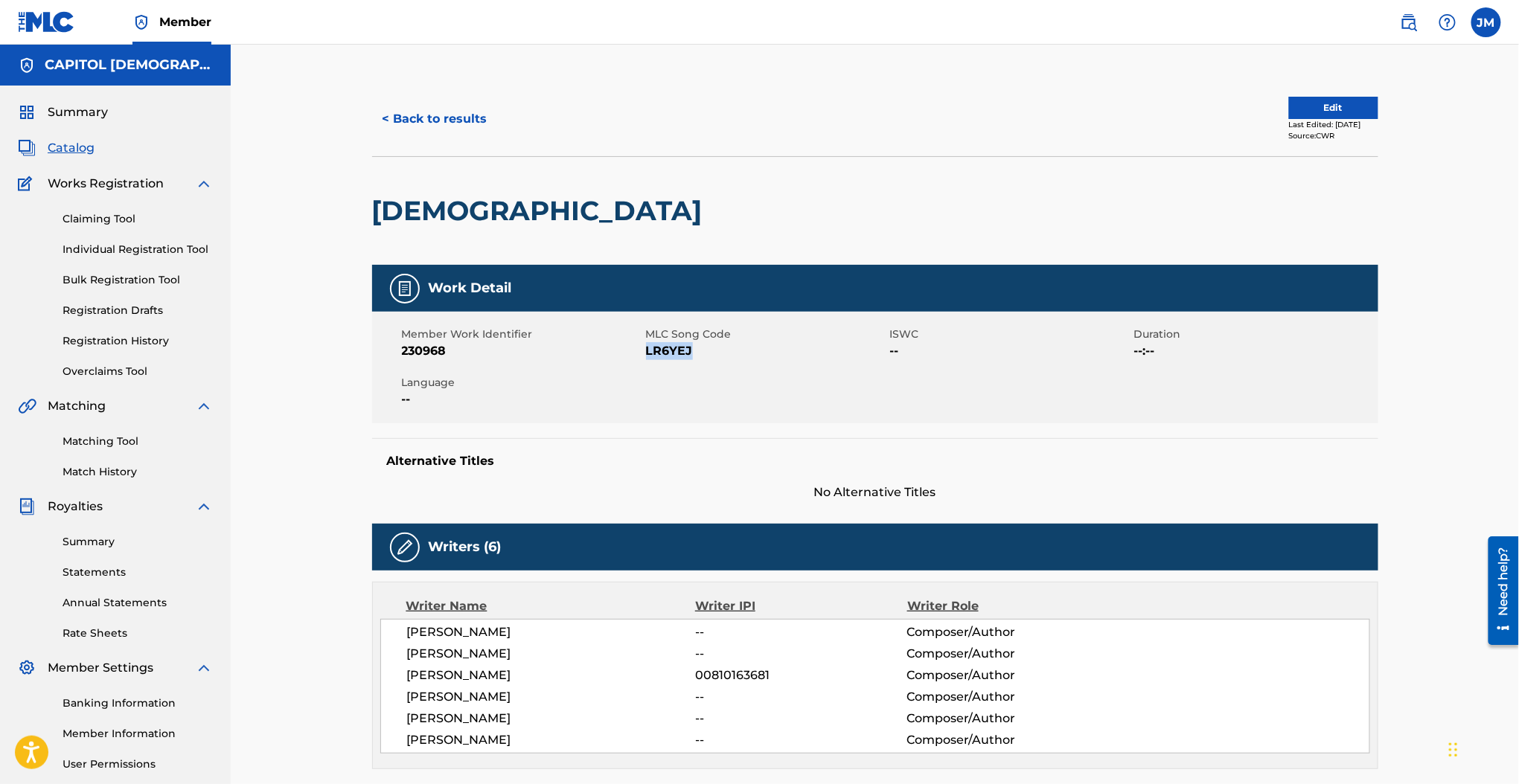
click at [490, 116] on button "< Back to results" at bounding box center [435, 119] width 125 height 37
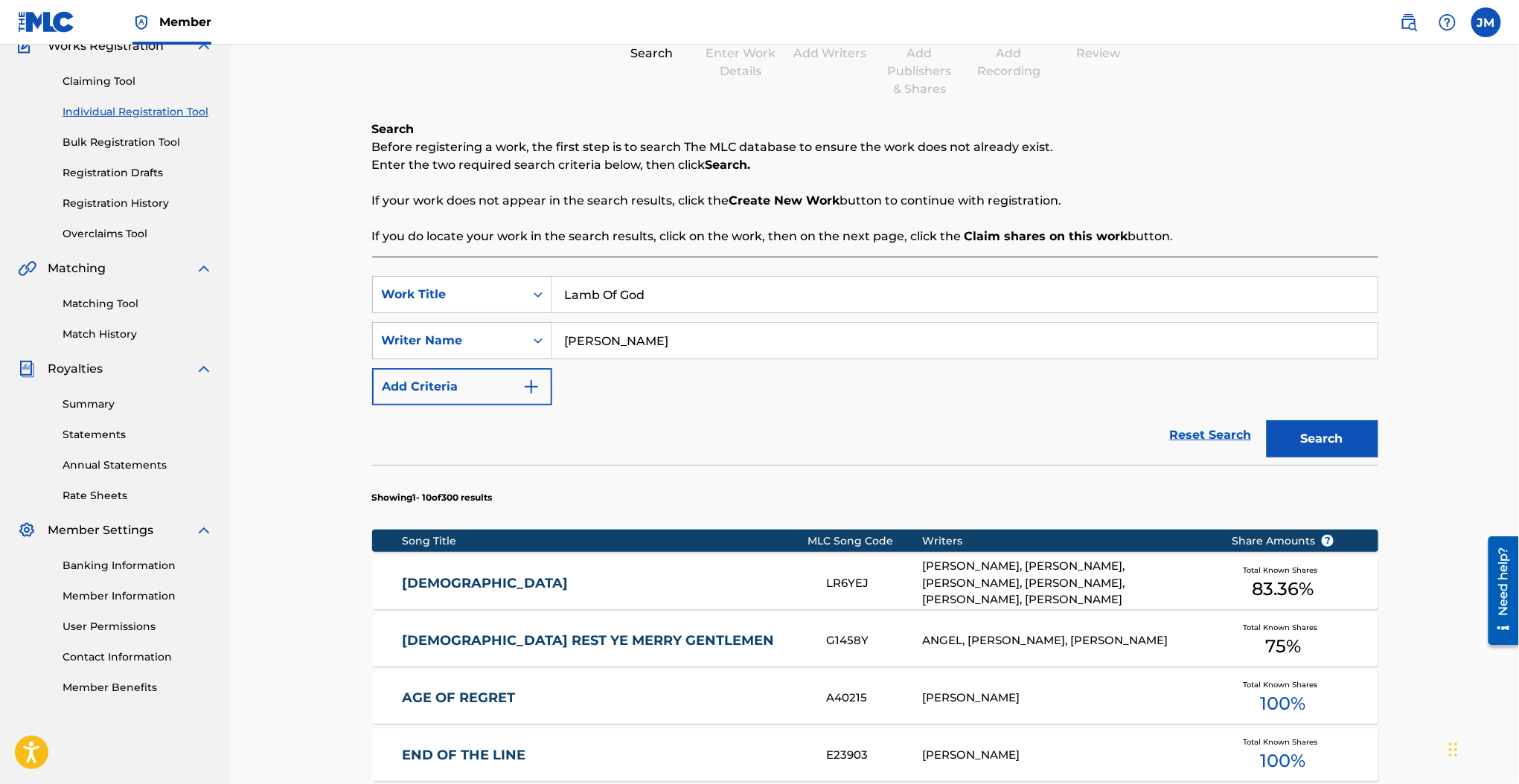
click at [672, 293] on input "Lamb Of God" at bounding box center [965, 294] width 825 height 35
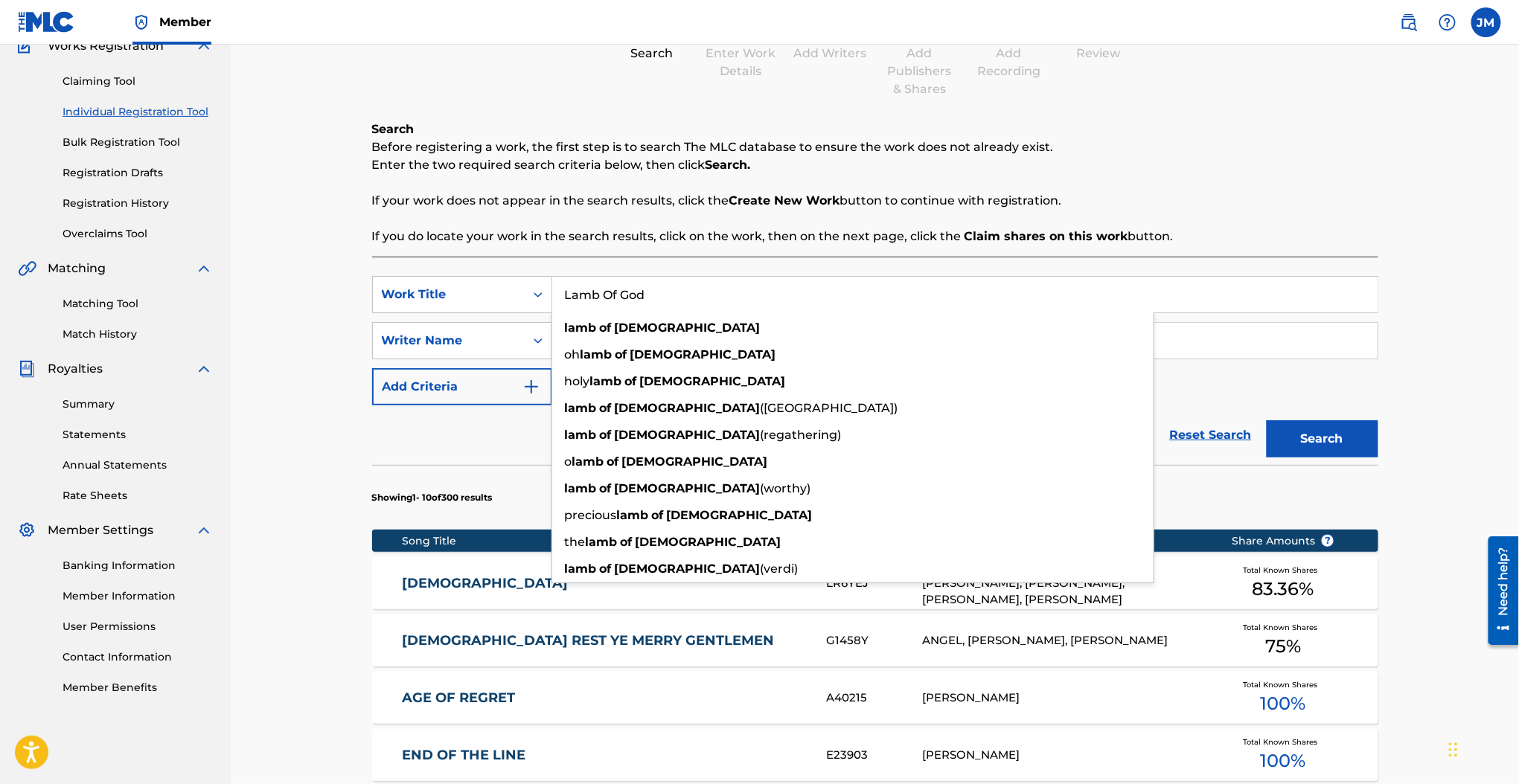
click at [672, 293] on input "Lamb Of God" at bounding box center [965, 294] width 825 height 35
paste input "My Rewar"
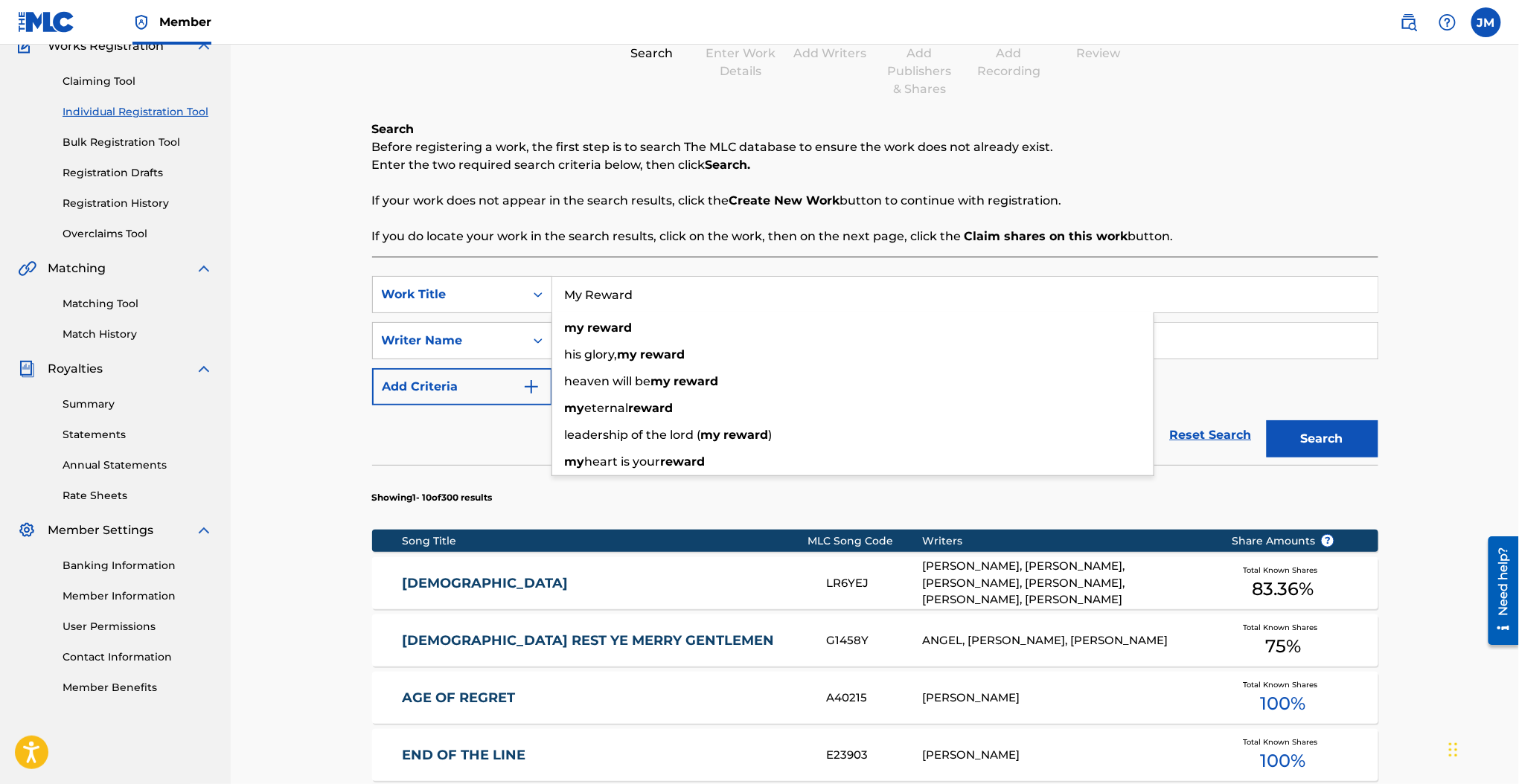
type input "My Reward"
click at [626, 224] on div "Search Before registering a work, the first step is to search The MLC database …" at bounding box center [875, 183] width 1006 height 125
drag, startPoint x: 555, startPoint y: 336, endPoint x: 444, endPoint y: 336, distance: 111.0
click at [444, 336] on div "SearchWithCriteria737d525c-2af3-42f5-bc90-77cd236829b5 Writer Name curry" at bounding box center [875, 340] width 1006 height 37
type input "u"
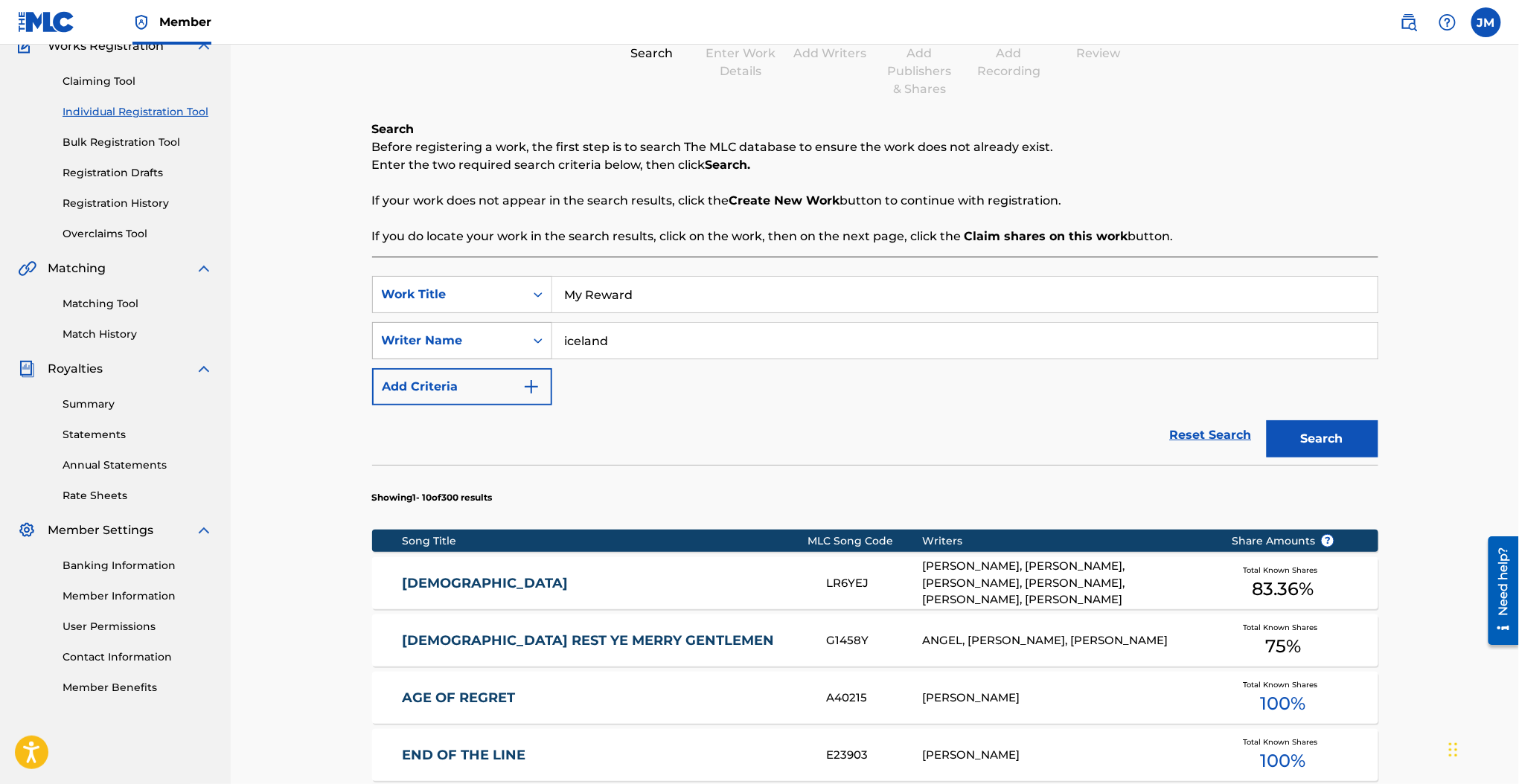
type input "iceland"
click at [1267, 420] on button "Search" at bounding box center [1322, 439] width 111 height 37
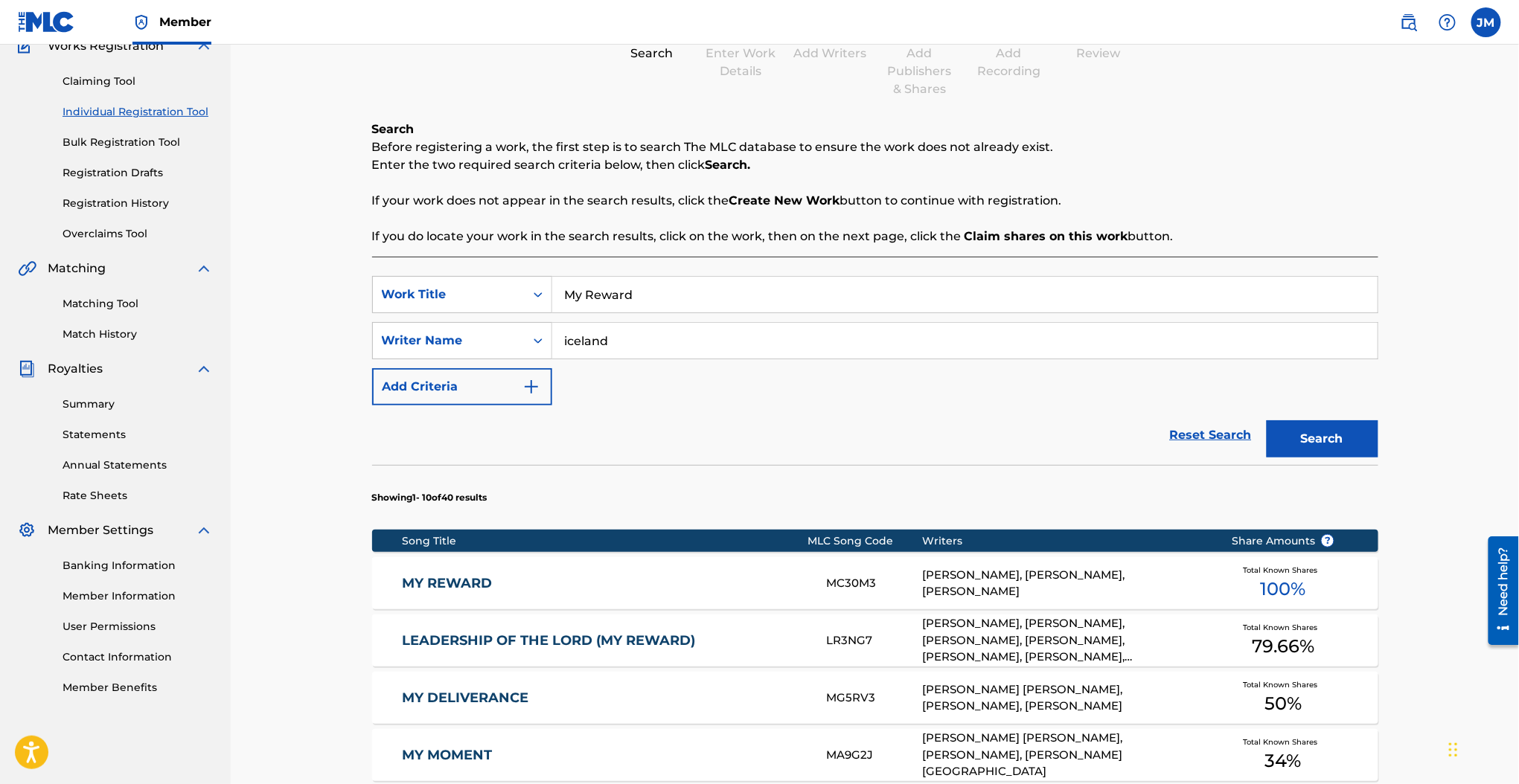
scroll to position [237, 0]
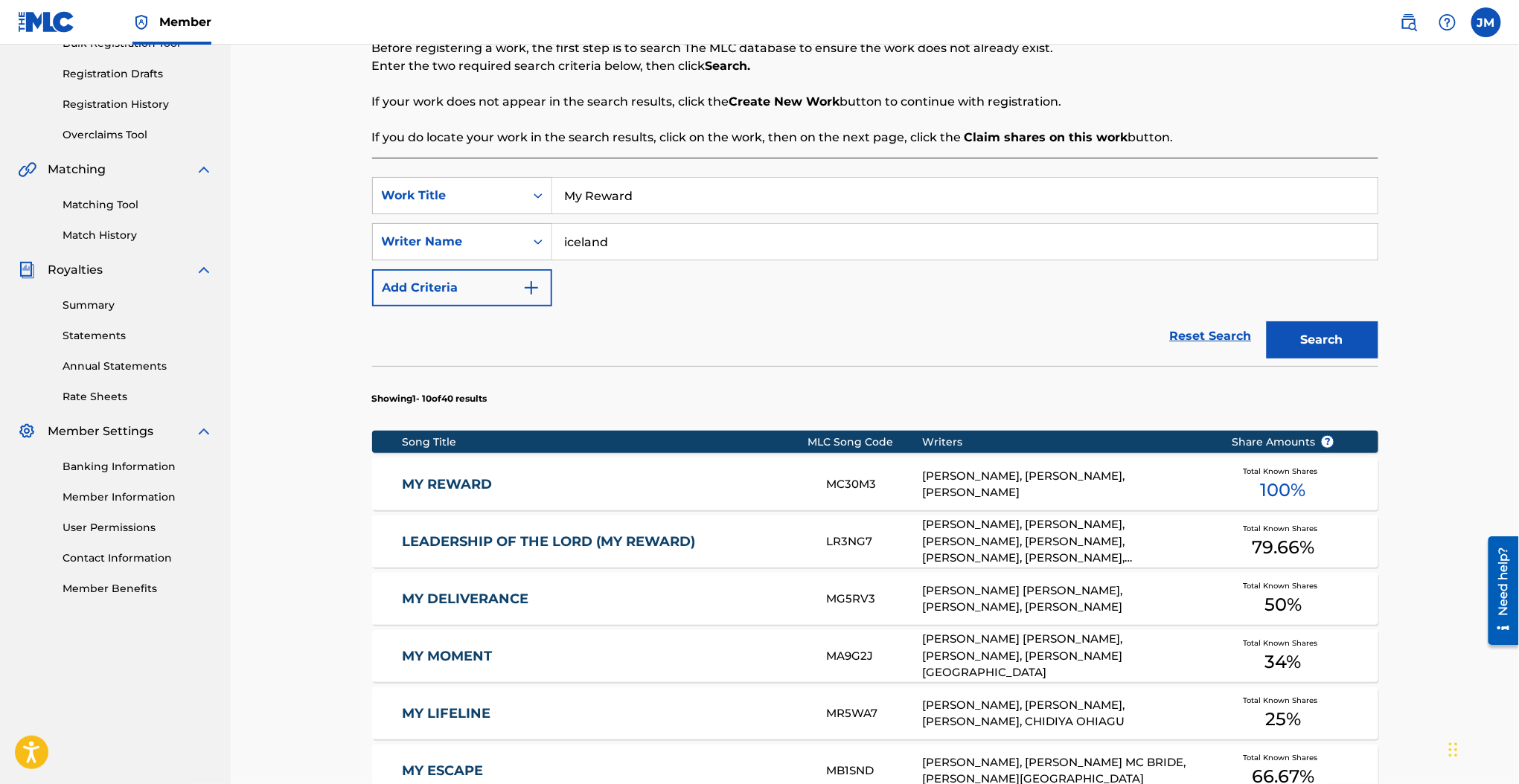
click at [476, 491] on link "MY REWARD" at bounding box center [604, 484] width 405 height 17
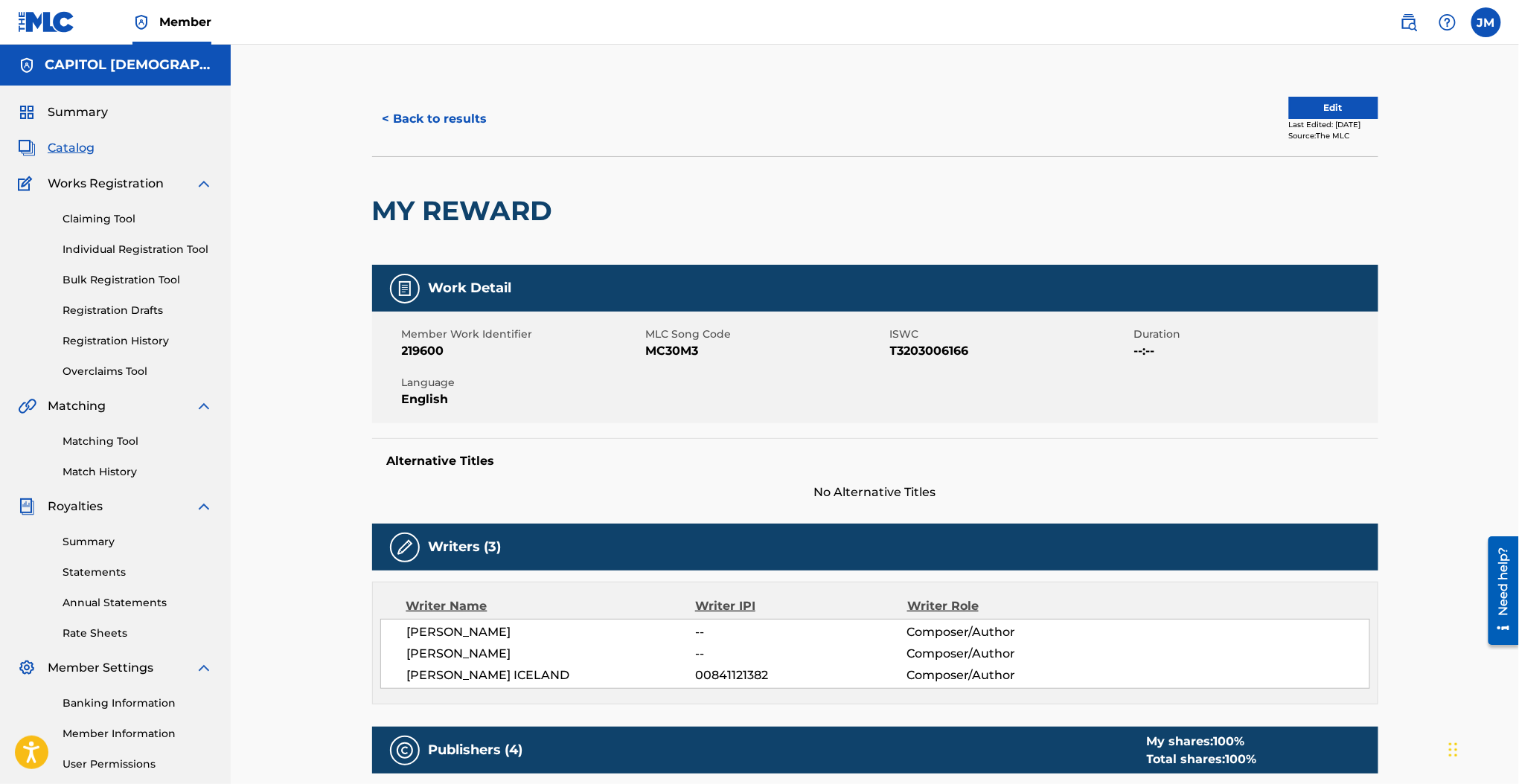
click at [675, 346] on span "MC30M3" at bounding box center [765, 351] width 240 height 18
click at [477, 130] on button "< Back to results" at bounding box center [435, 119] width 125 height 37
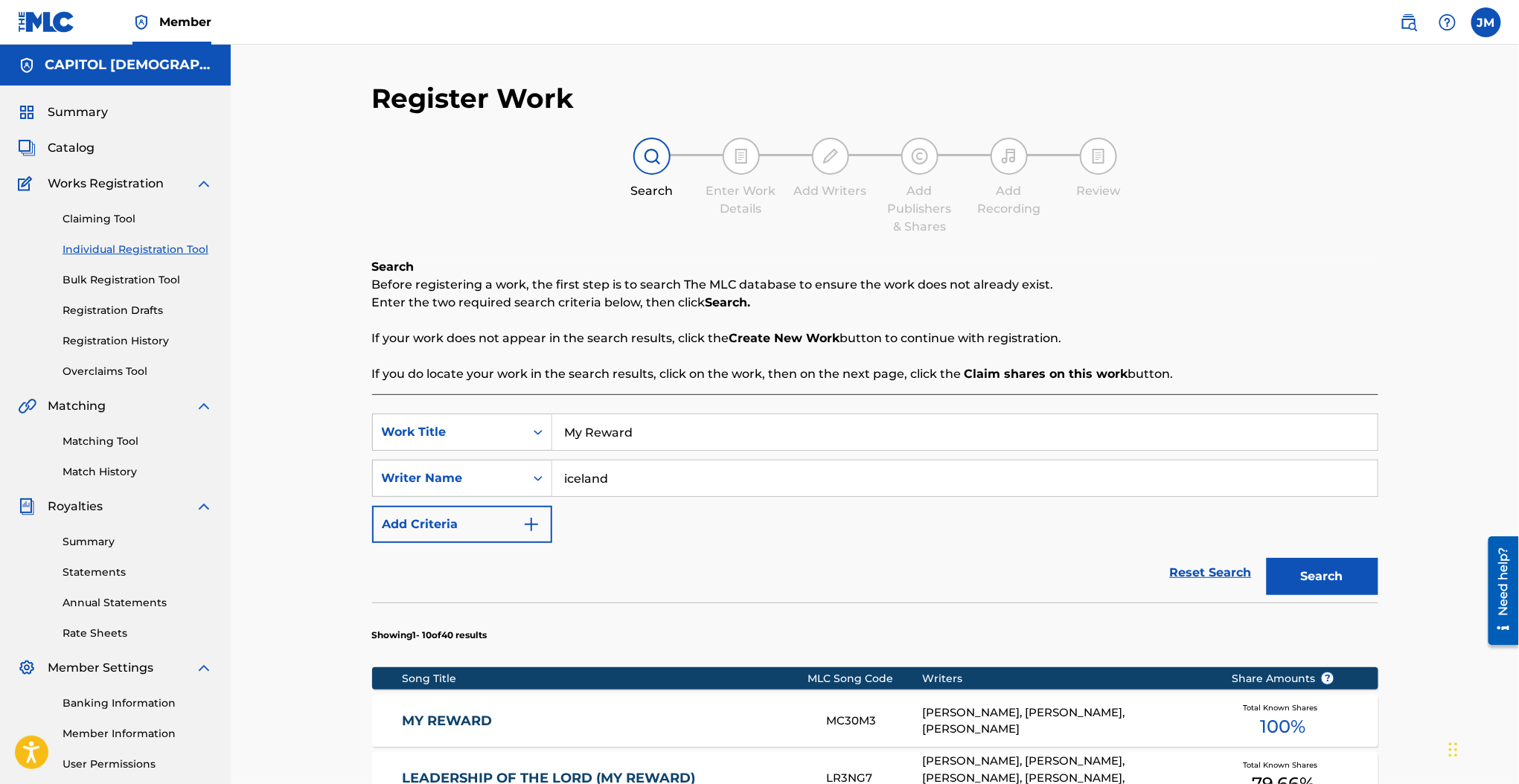
scroll to position [138, 0]
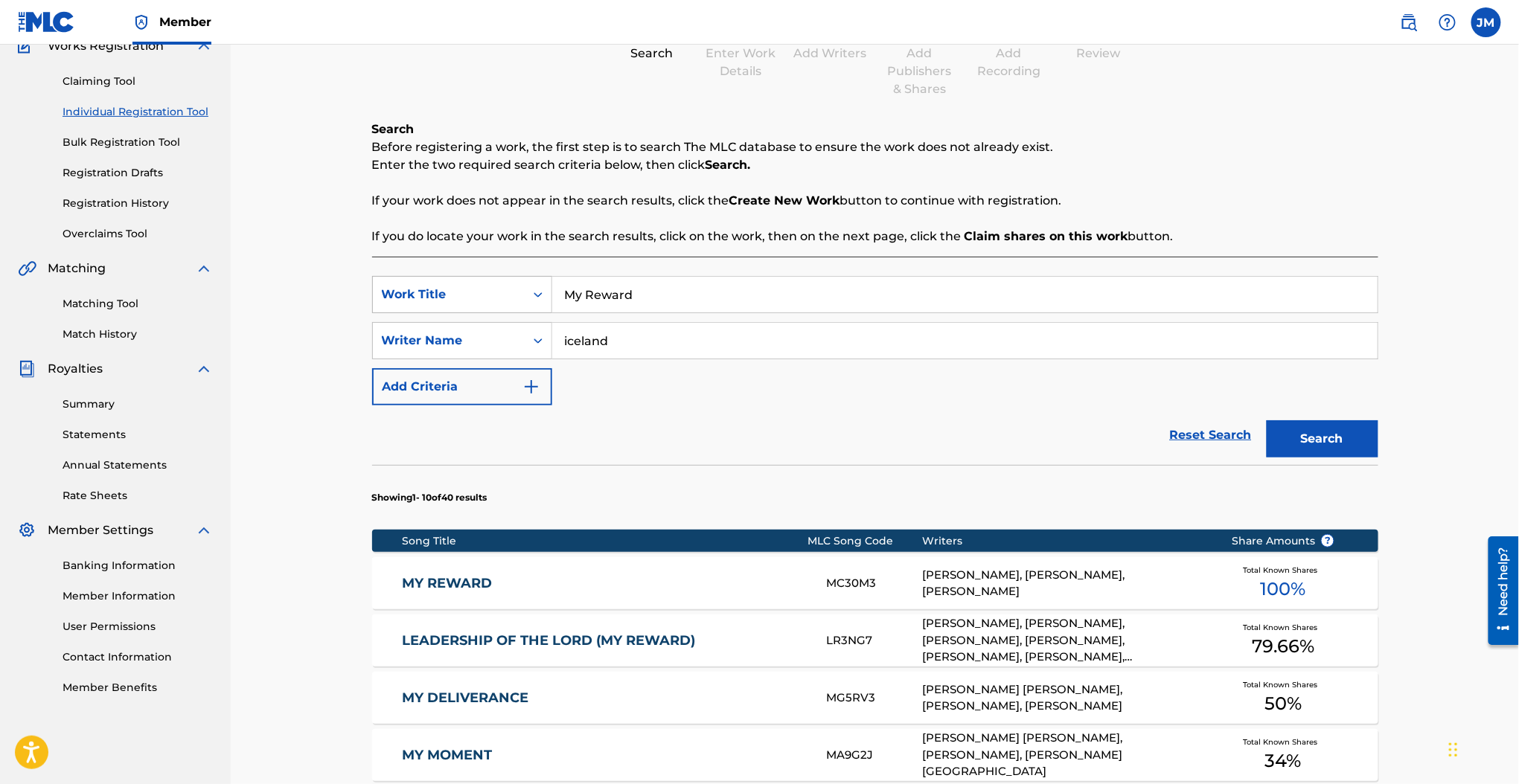
drag, startPoint x: 670, startPoint y: 301, endPoint x: 493, endPoint y: 297, distance: 177.0
click at [493, 297] on div "SearchWithCriteria63af8175-4b57-4769-b8de-327ed640c06a Work Title My Reward" at bounding box center [875, 294] width 1006 height 37
paste input "Leadership Of The Lord (My Reward)"
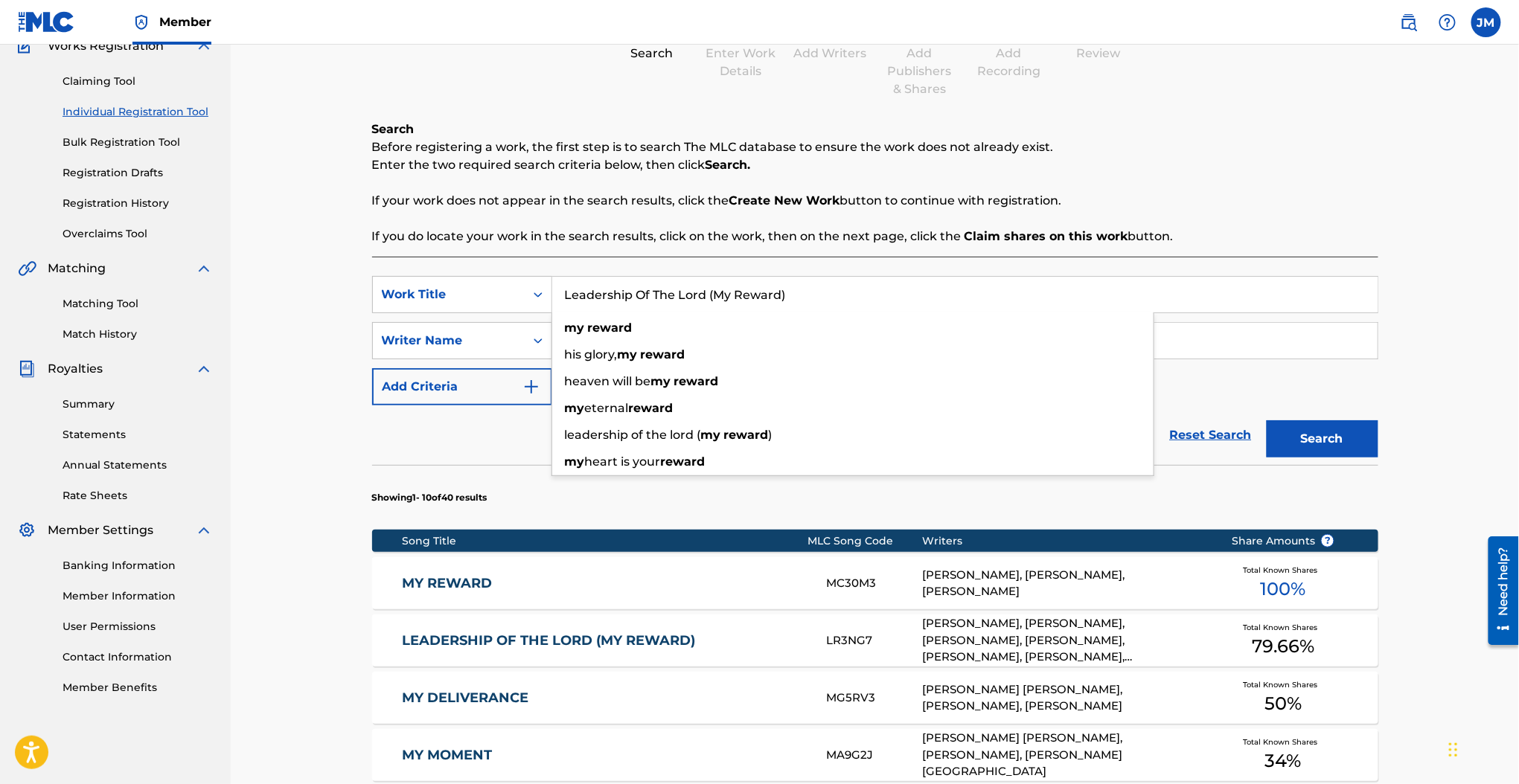
type input "Leadership Of The Lord (My Reward)"
click at [481, 225] on div "Search Before registering a work, the first step is to search The MLC database …" at bounding box center [875, 183] width 1006 height 125
drag, startPoint x: 590, startPoint y: 344, endPoint x: 491, endPoint y: 348, distance: 99.1
click at [491, 348] on div "SearchWithCriteria737d525c-2af3-42f5-bc90-77cd236829b5 Writer Name iceland" at bounding box center [875, 340] width 1006 height 37
type input "iceland"
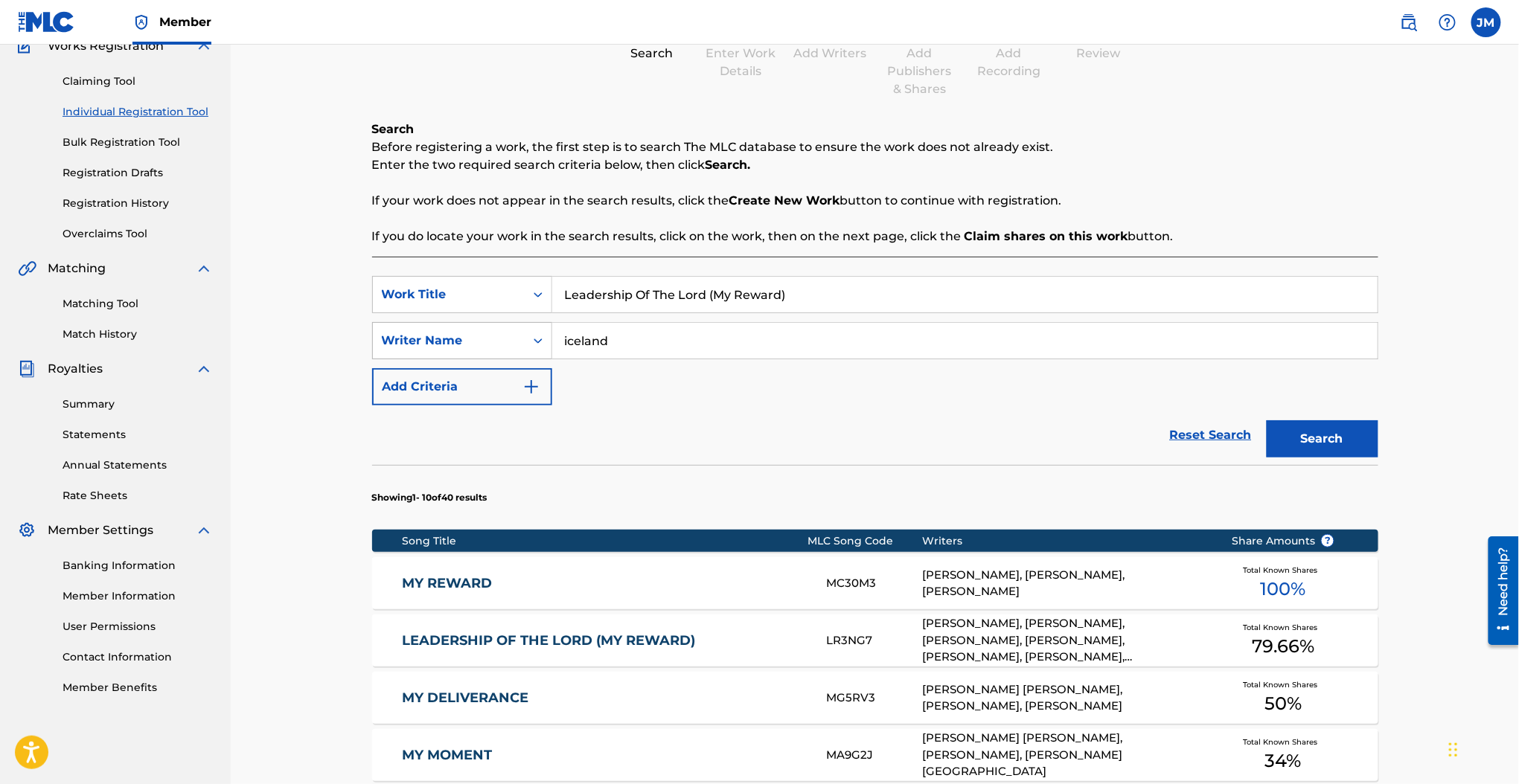
click at [1267, 420] on button "Search" at bounding box center [1322, 439] width 111 height 37
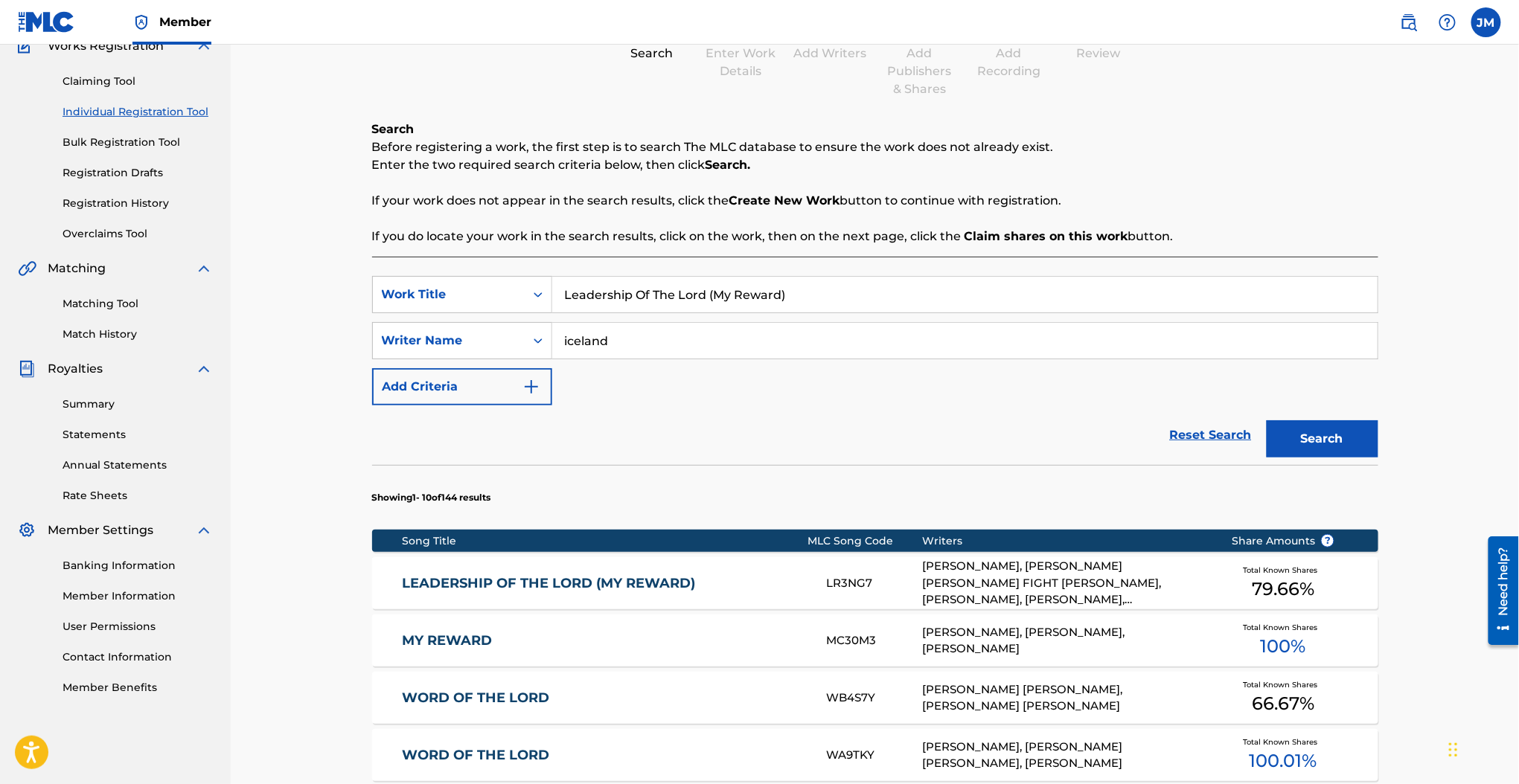
scroll to position [237, 0]
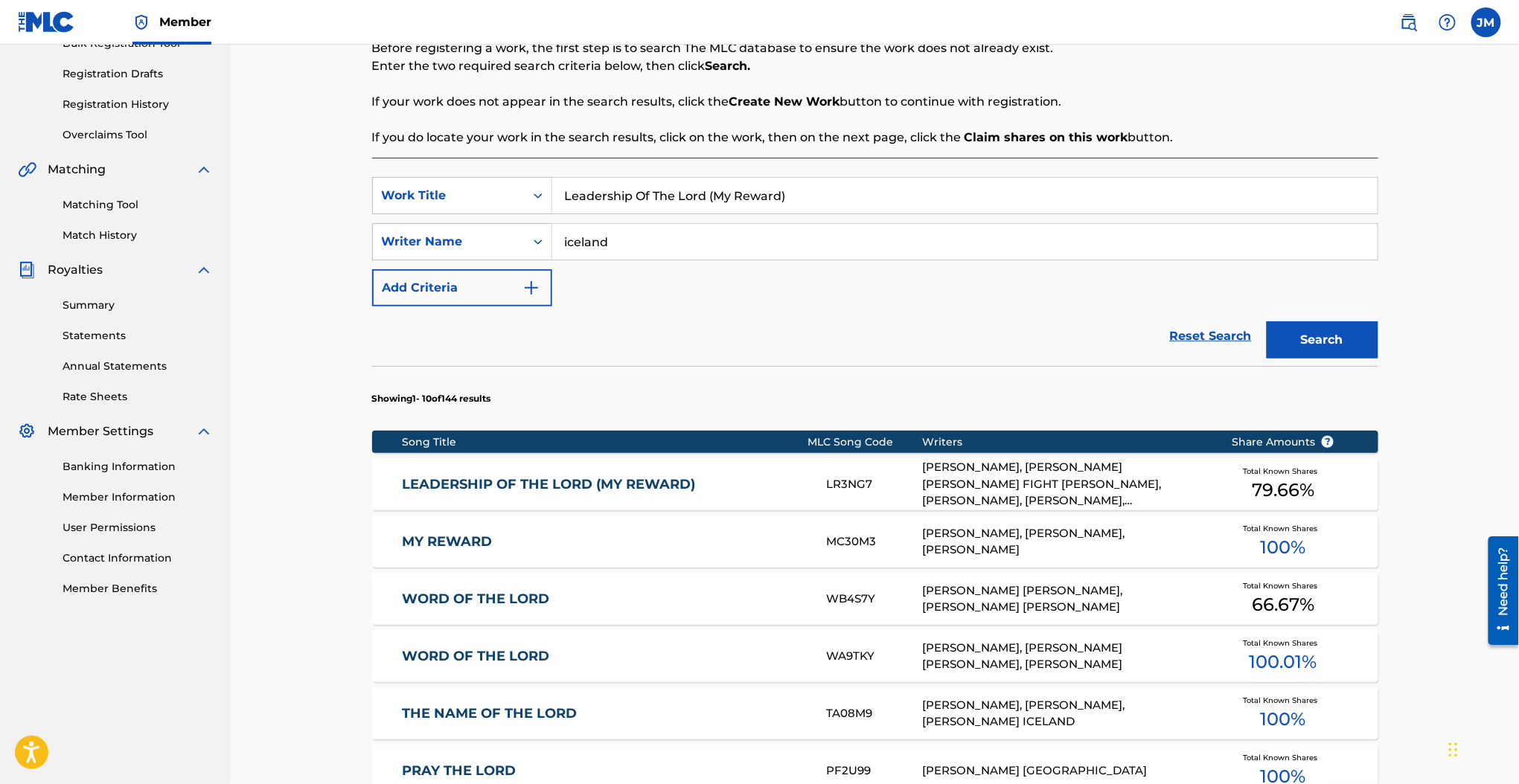
click at [680, 476] on link "LEADERSHIP OF THE LORD (MY REWARD)" at bounding box center [604, 484] width 405 height 17
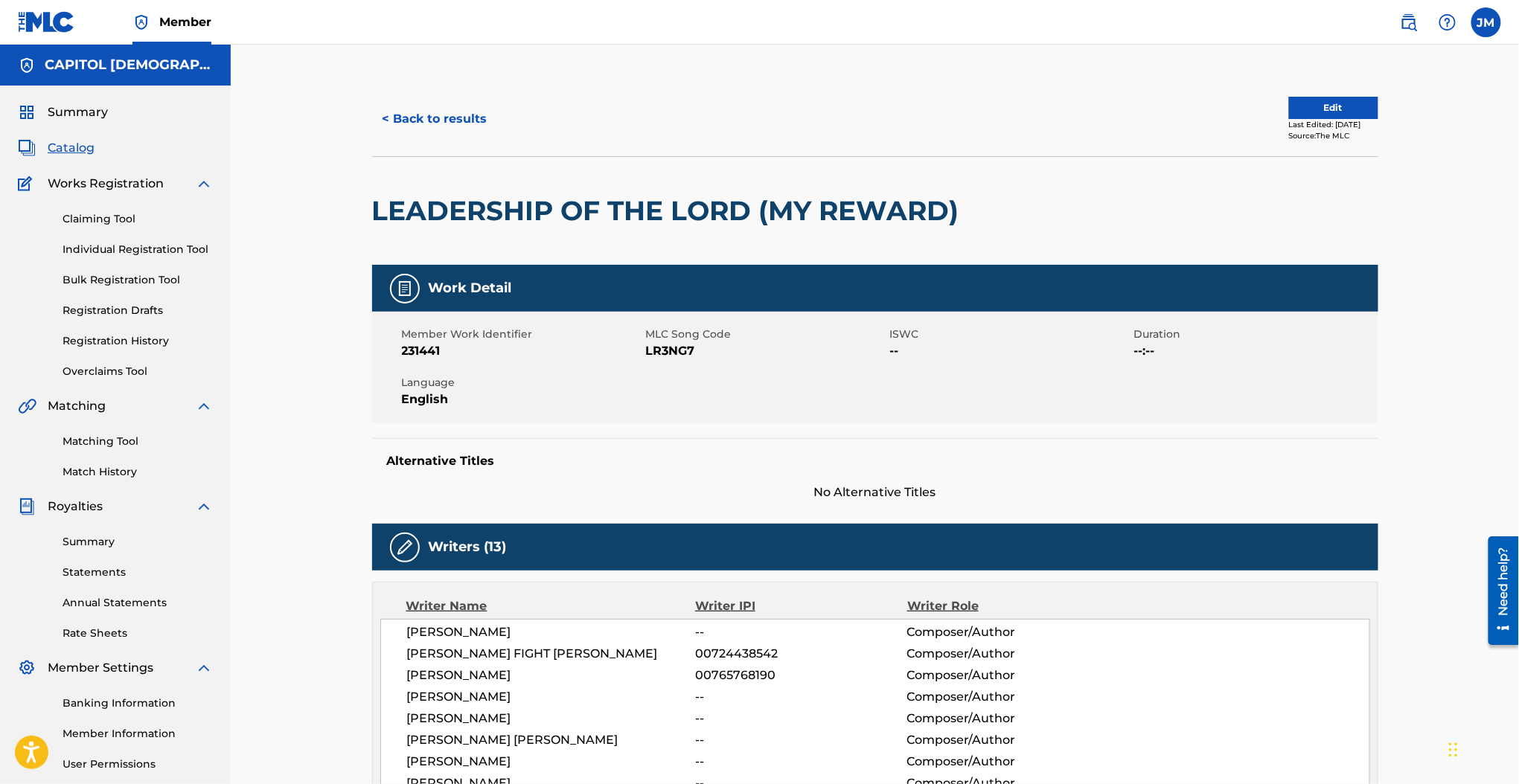
click at [671, 361] on div "Member Work Identifier 231441 MLC Song Code LR3NG7 ISWC -- Duration --:-- Langu…" at bounding box center [875, 367] width 1006 height 111
click at [670, 355] on span "LR3NG7" at bounding box center [765, 351] width 240 height 18
click at [1360, 117] on button "Edit" at bounding box center [1333, 107] width 89 height 22
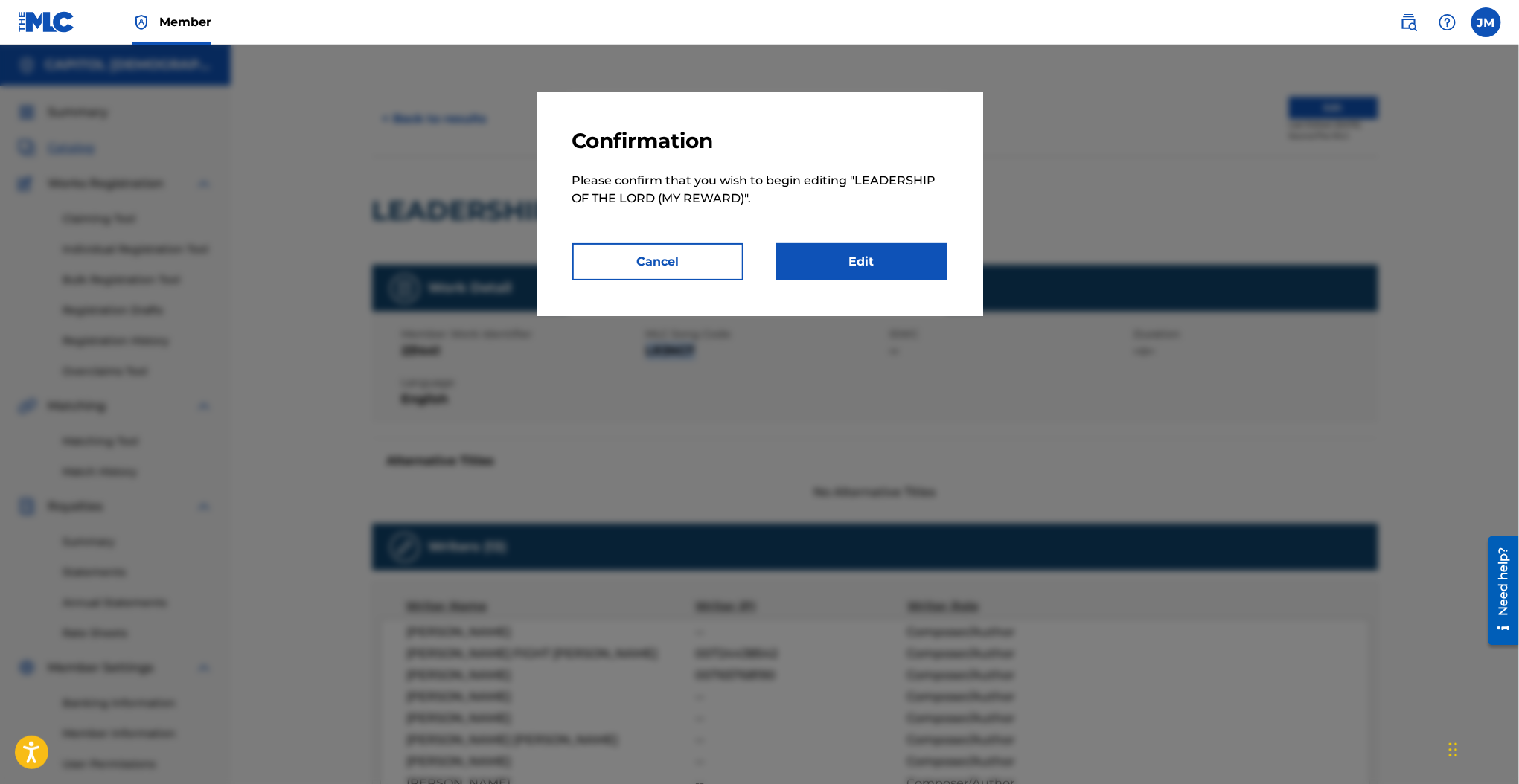
click at [872, 260] on link "Edit" at bounding box center [862, 261] width 172 height 37
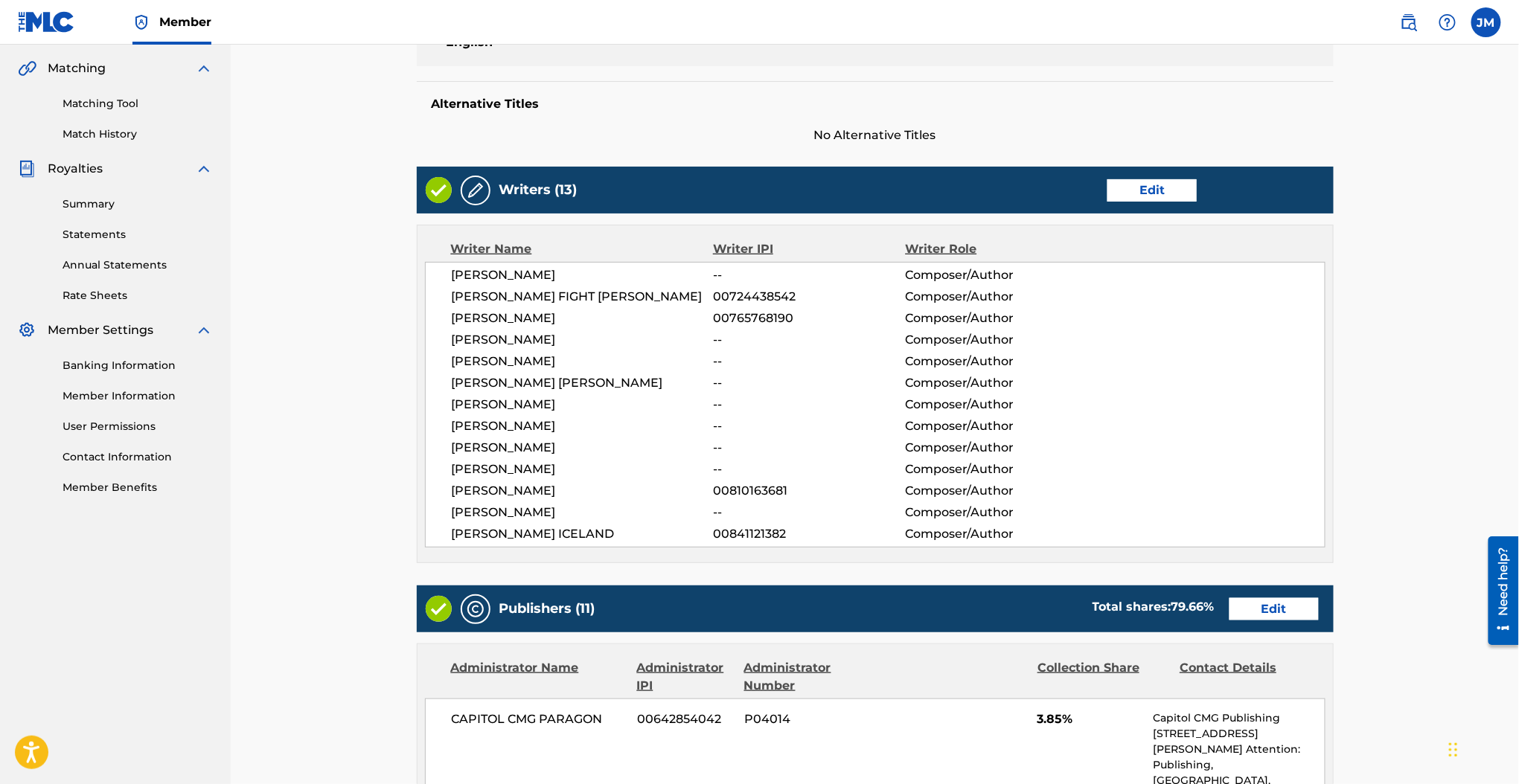
scroll to position [694, 0]
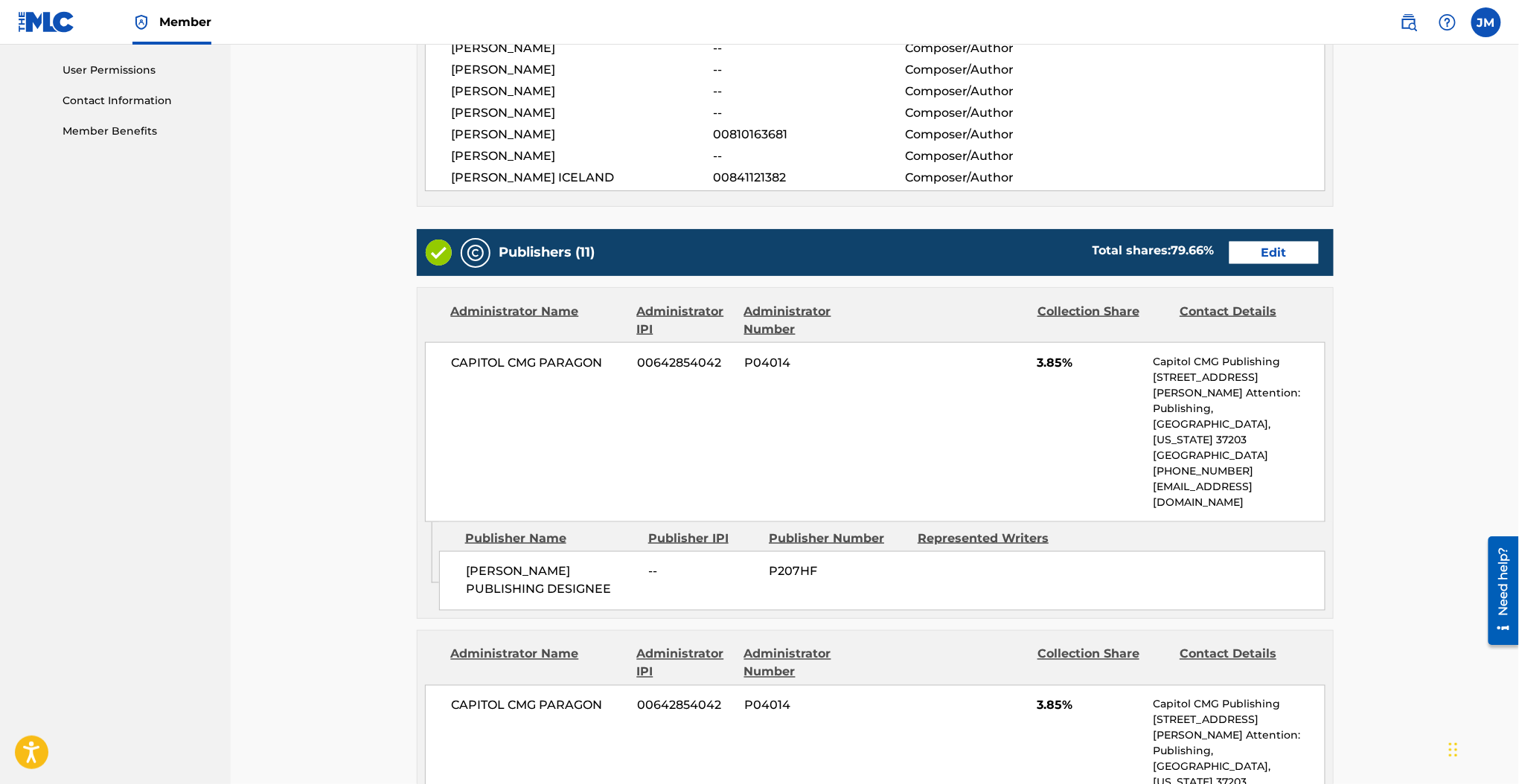
click at [1249, 253] on link "Edit" at bounding box center [1274, 252] width 89 height 22
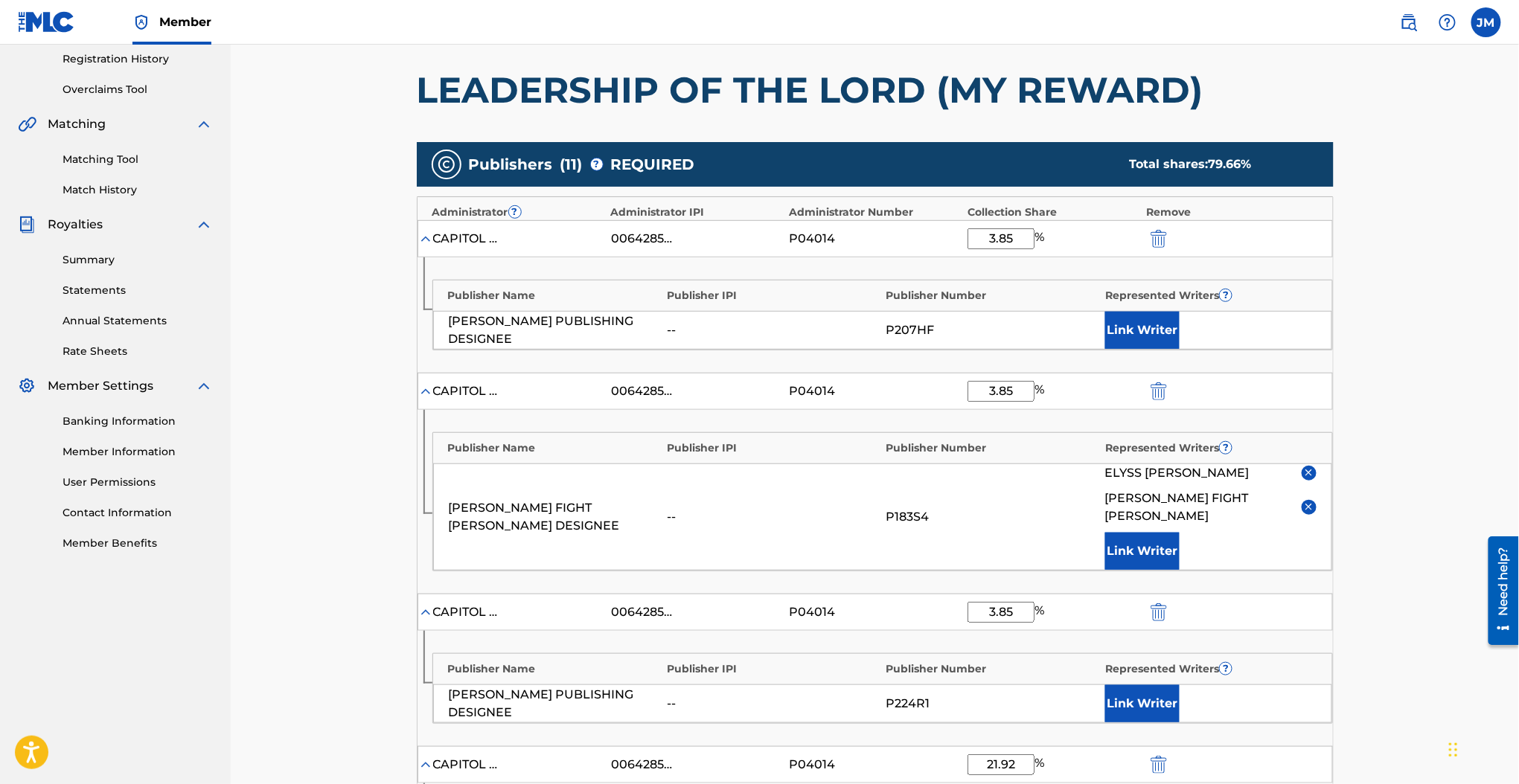
scroll to position [694, 0]
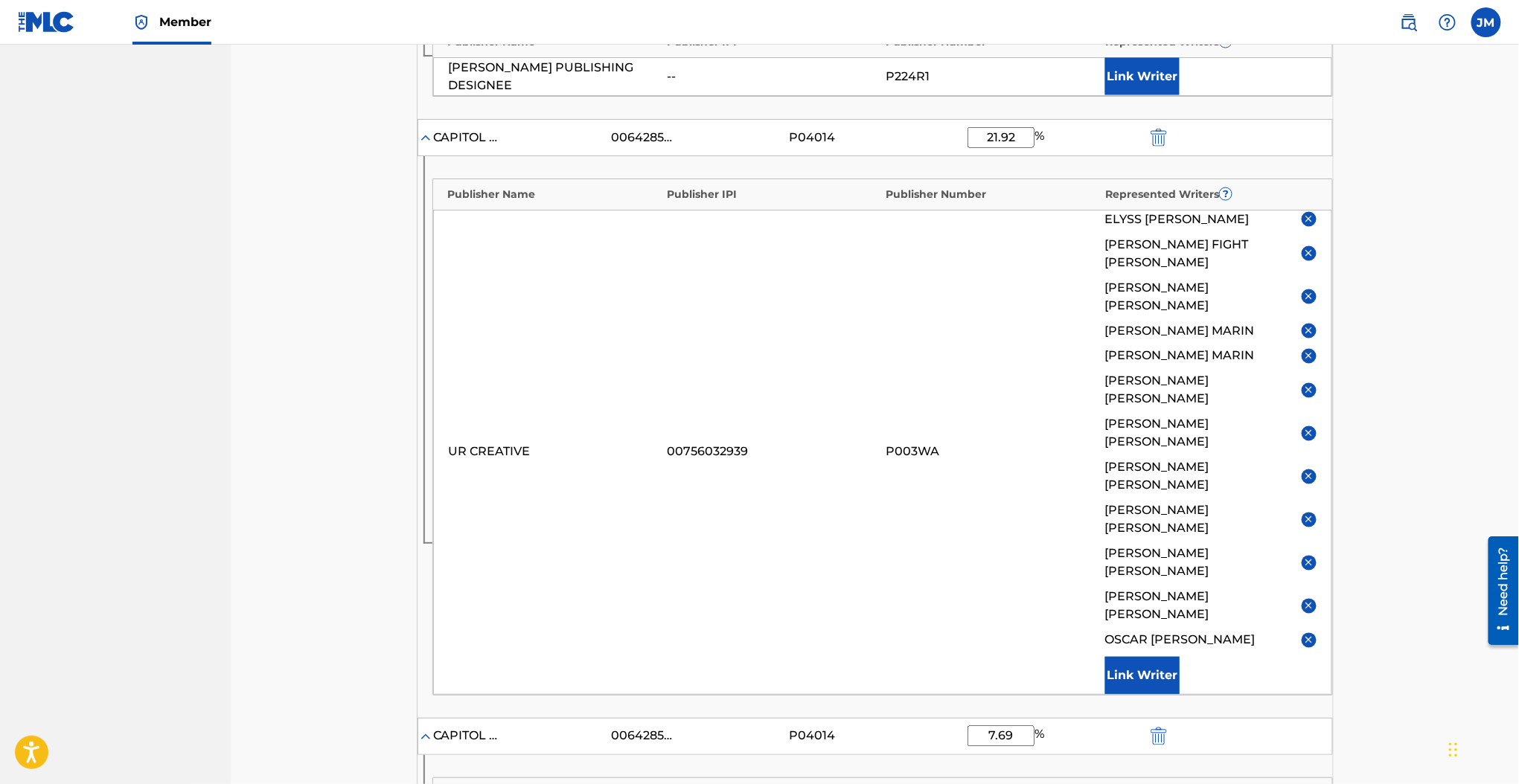
scroll to position [893, 0]
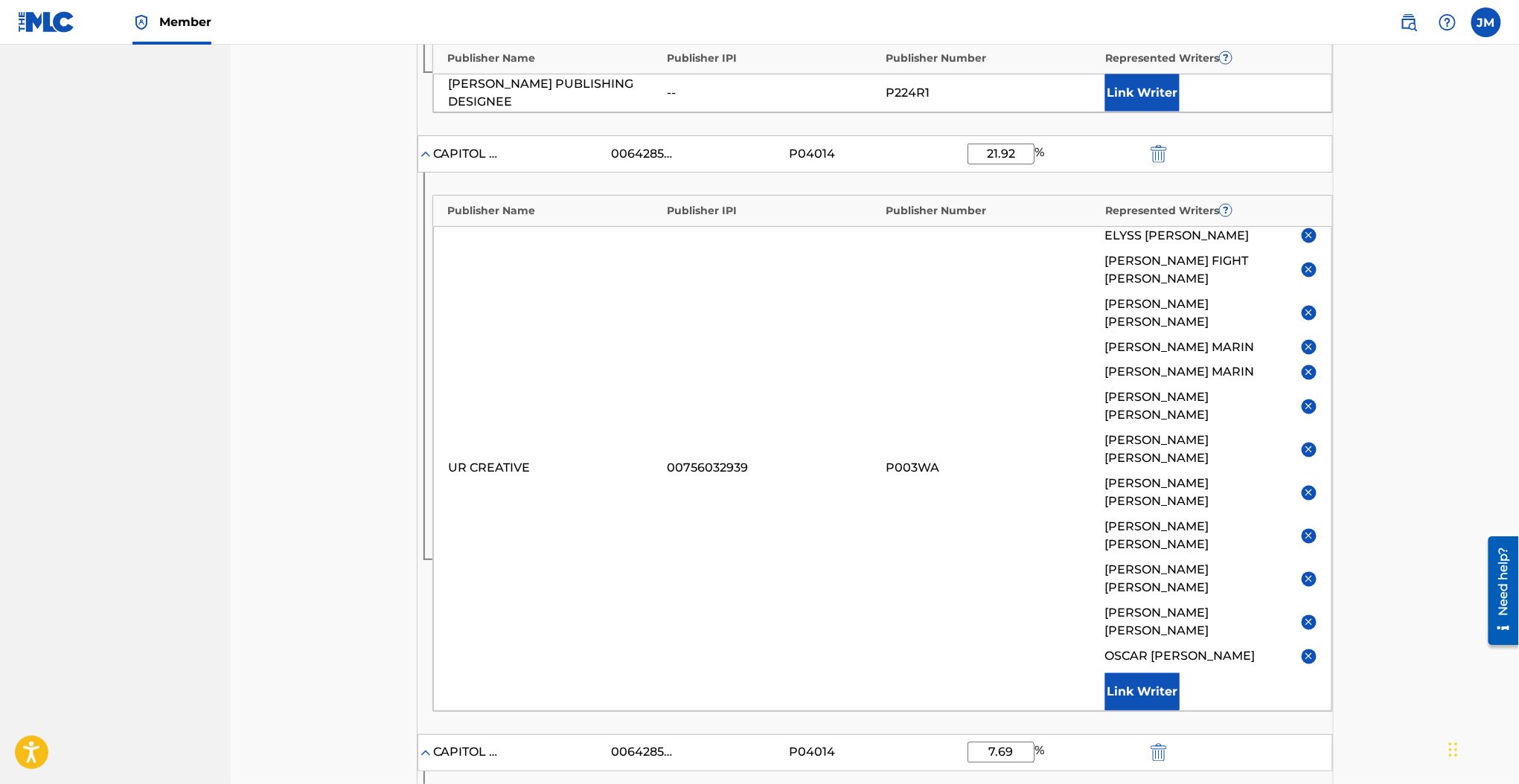
drag, startPoint x: 1024, startPoint y: 125, endPoint x: 920, endPoint y: 132, distance: 104.2
click at [920, 135] on div "CAPITOL CMG PARAGON 00642854042 P04014 21.92 %" at bounding box center [875, 153] width 915 height 37
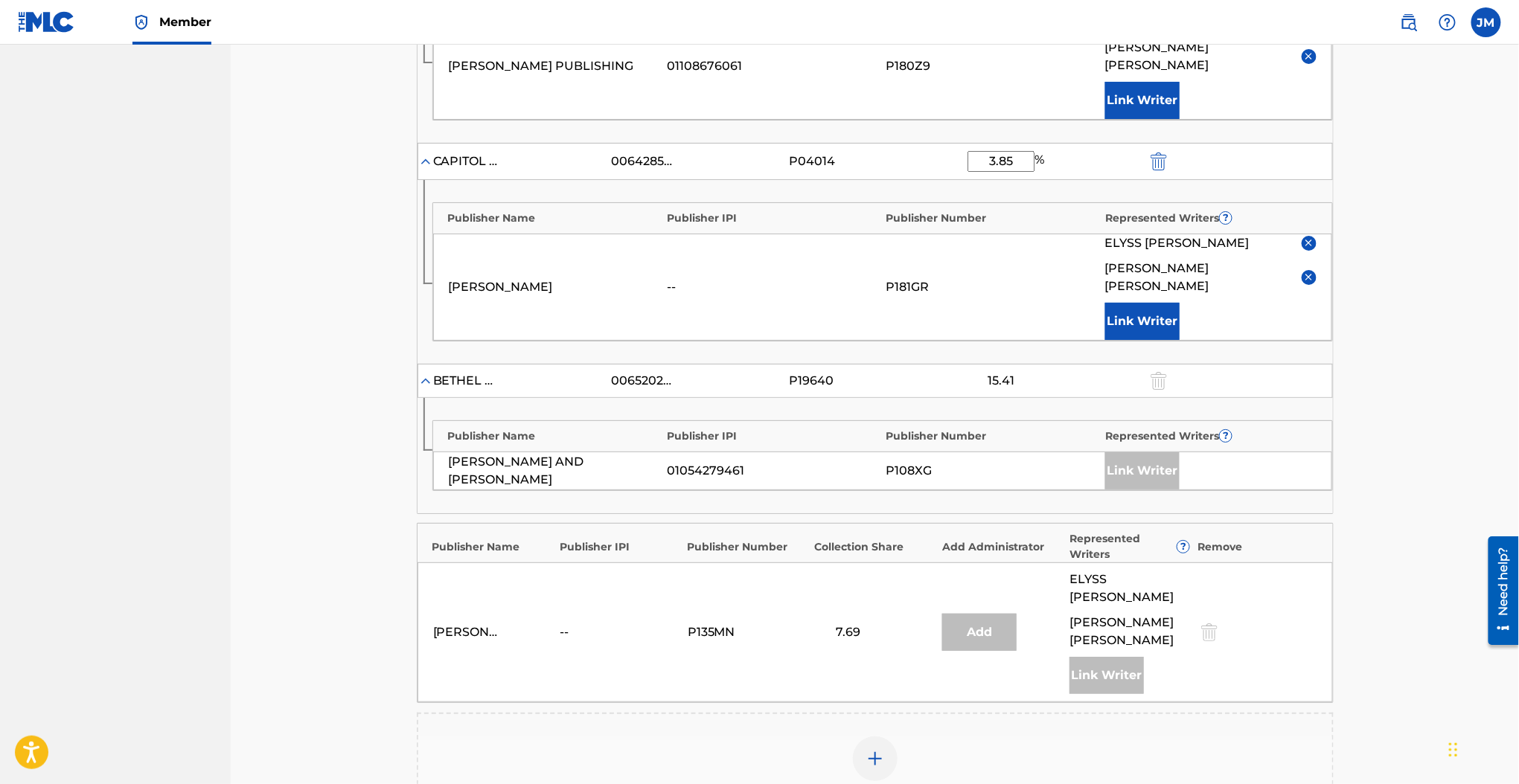
scroll to position [2371, 0]
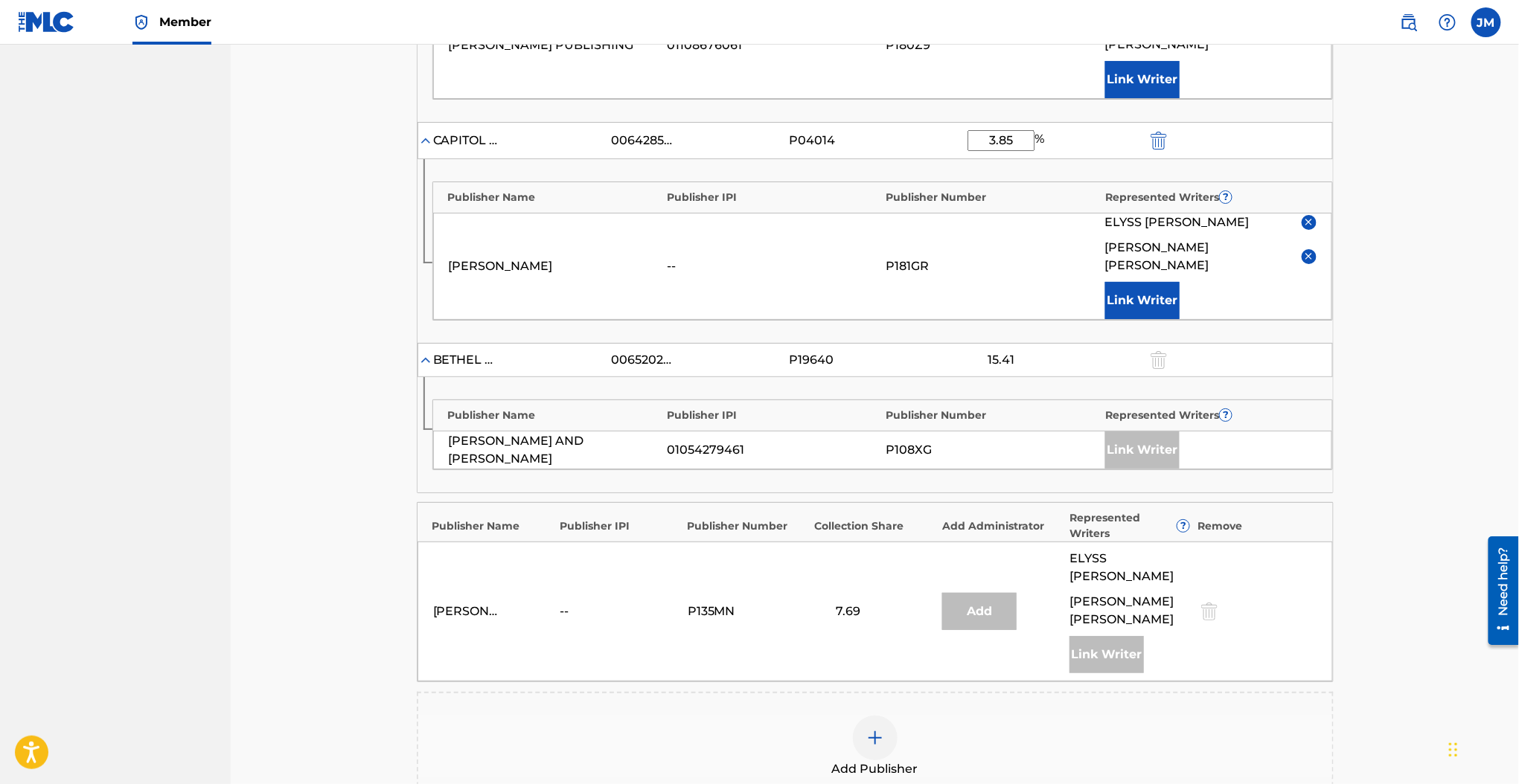
type input "26.91"
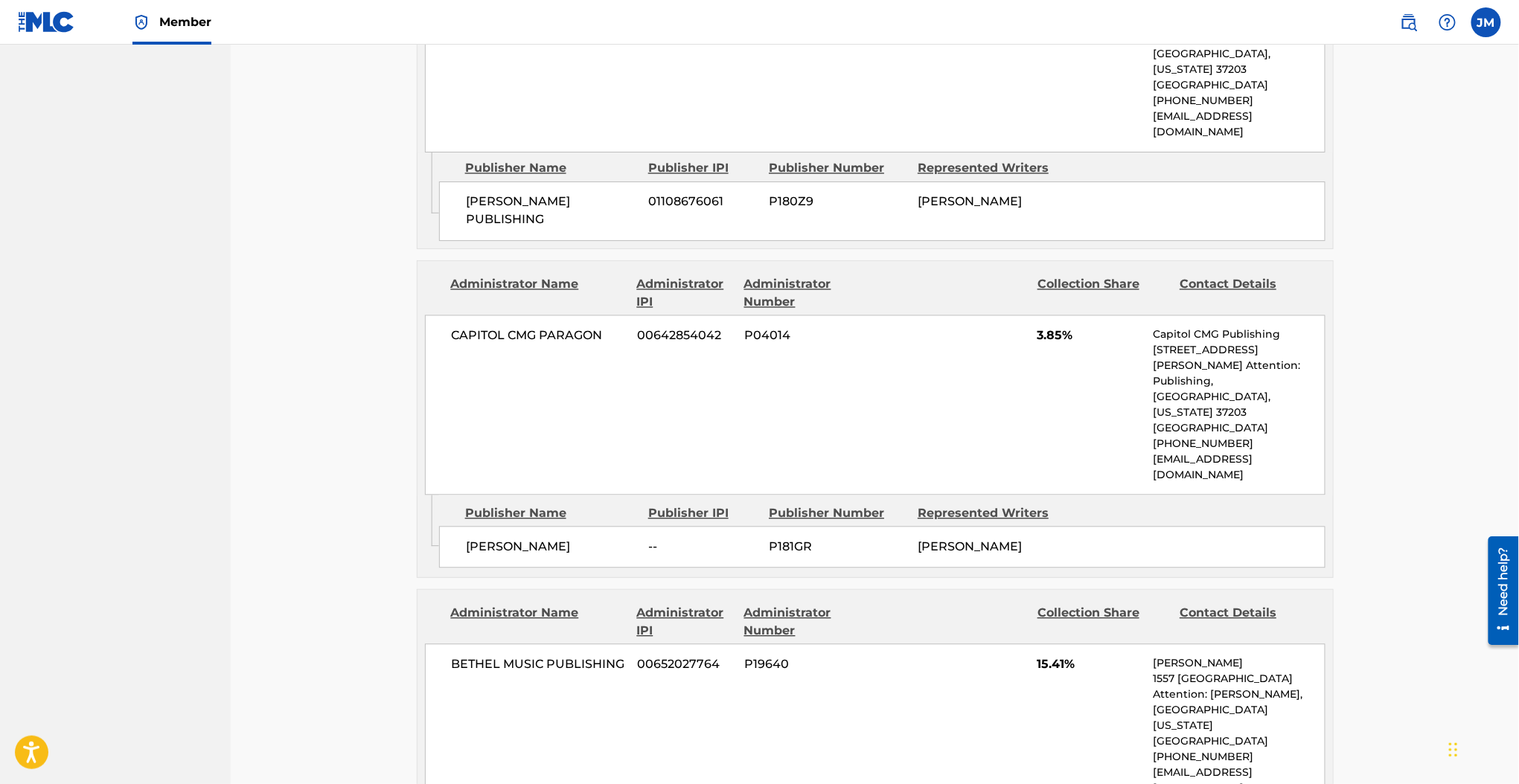
scroll to position [3912, 0]
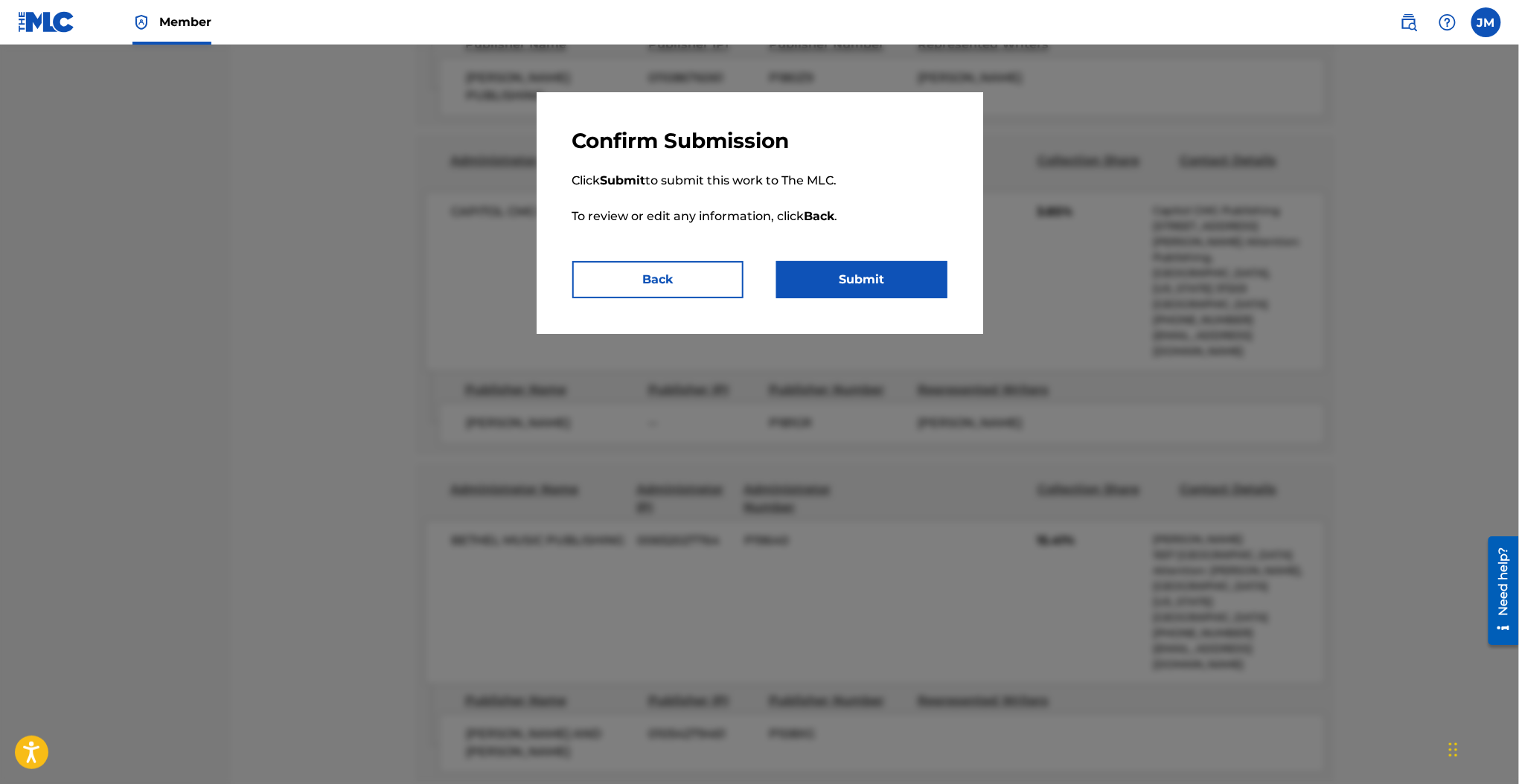
click at [888, 275] on button "Submit" at bounding box center [862, 279] width 172 height 37
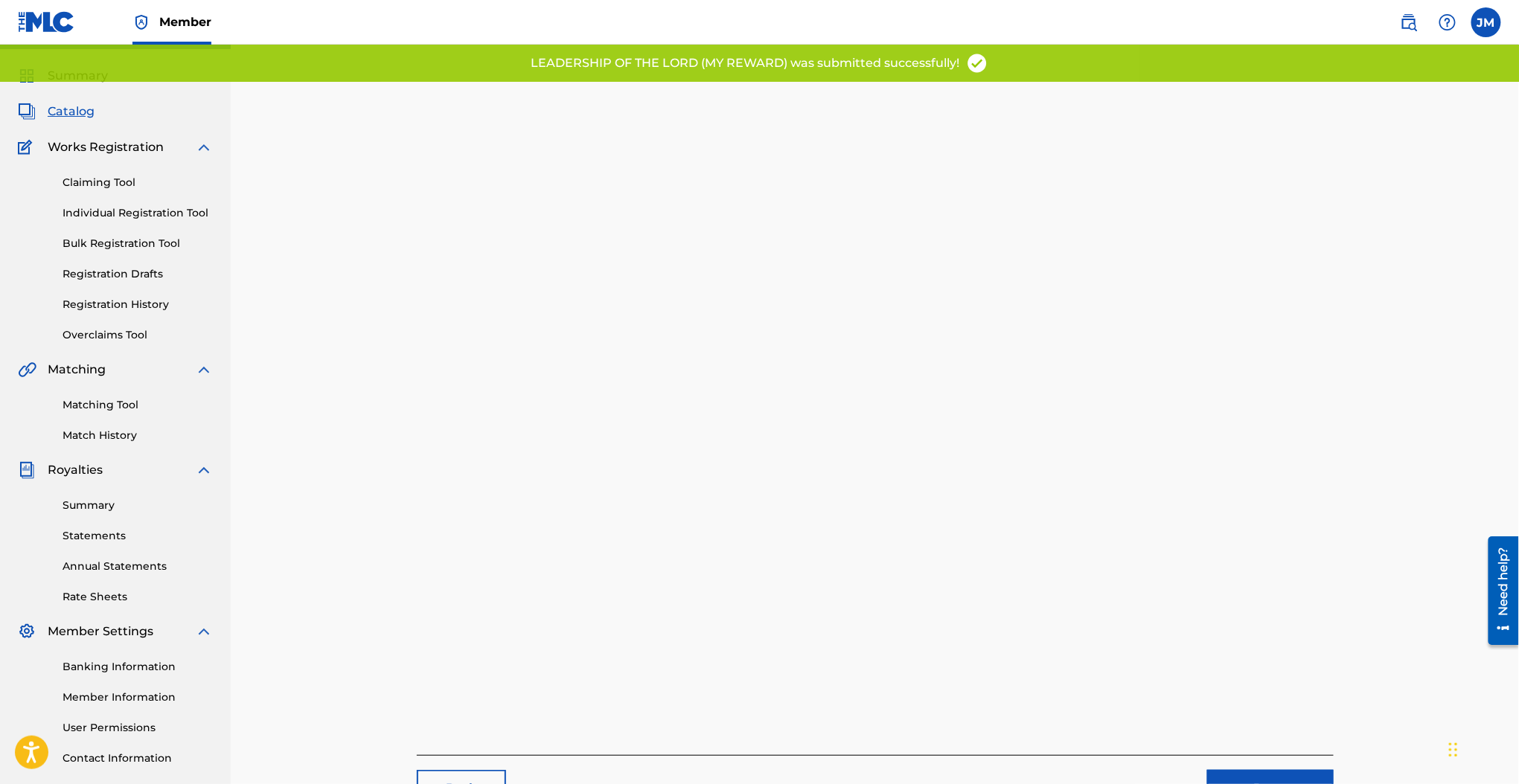
scroll to position [99, 0]
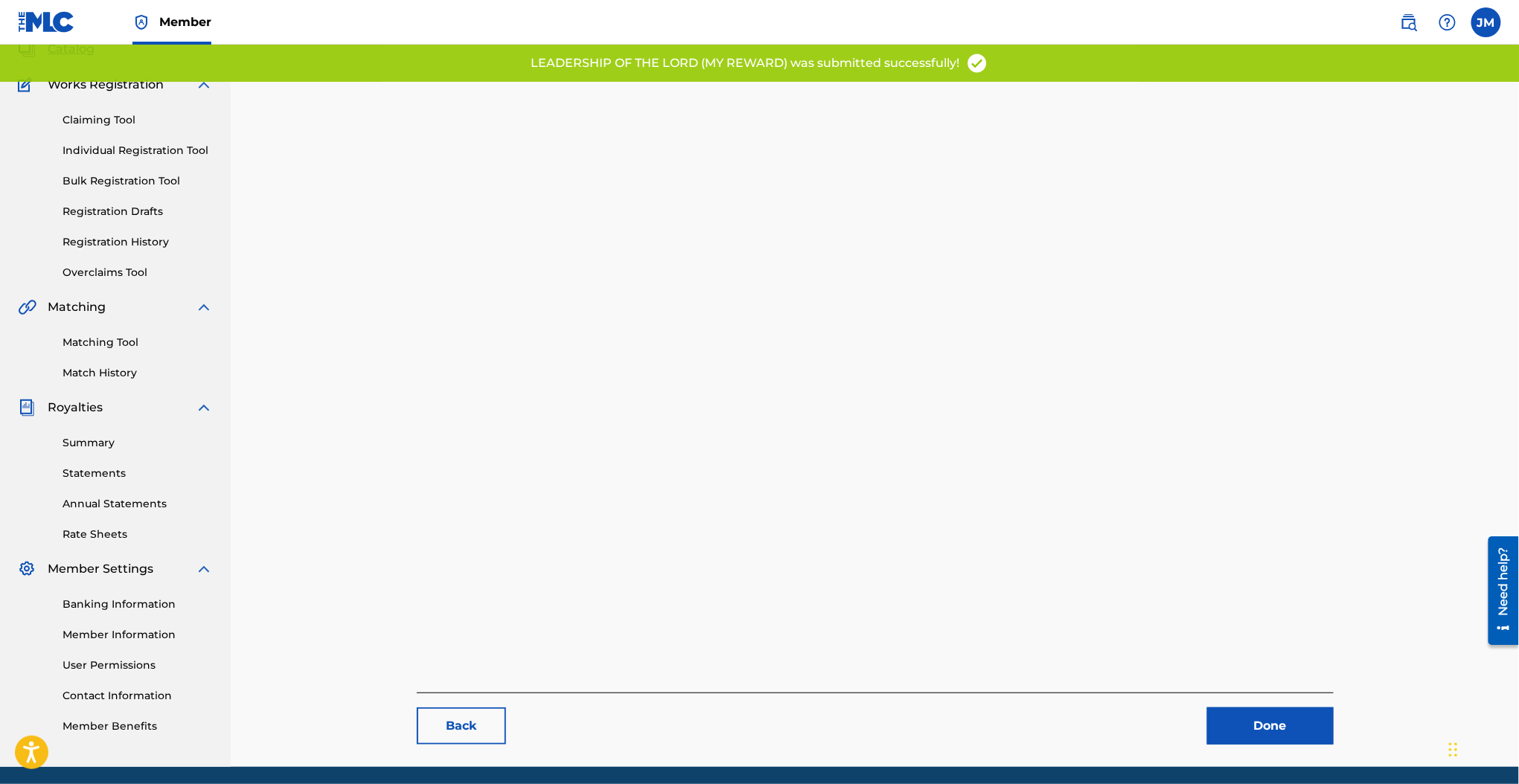
click at [1282, 724] on link "Done" at bounding box center [1270, 725] width 126 height 37
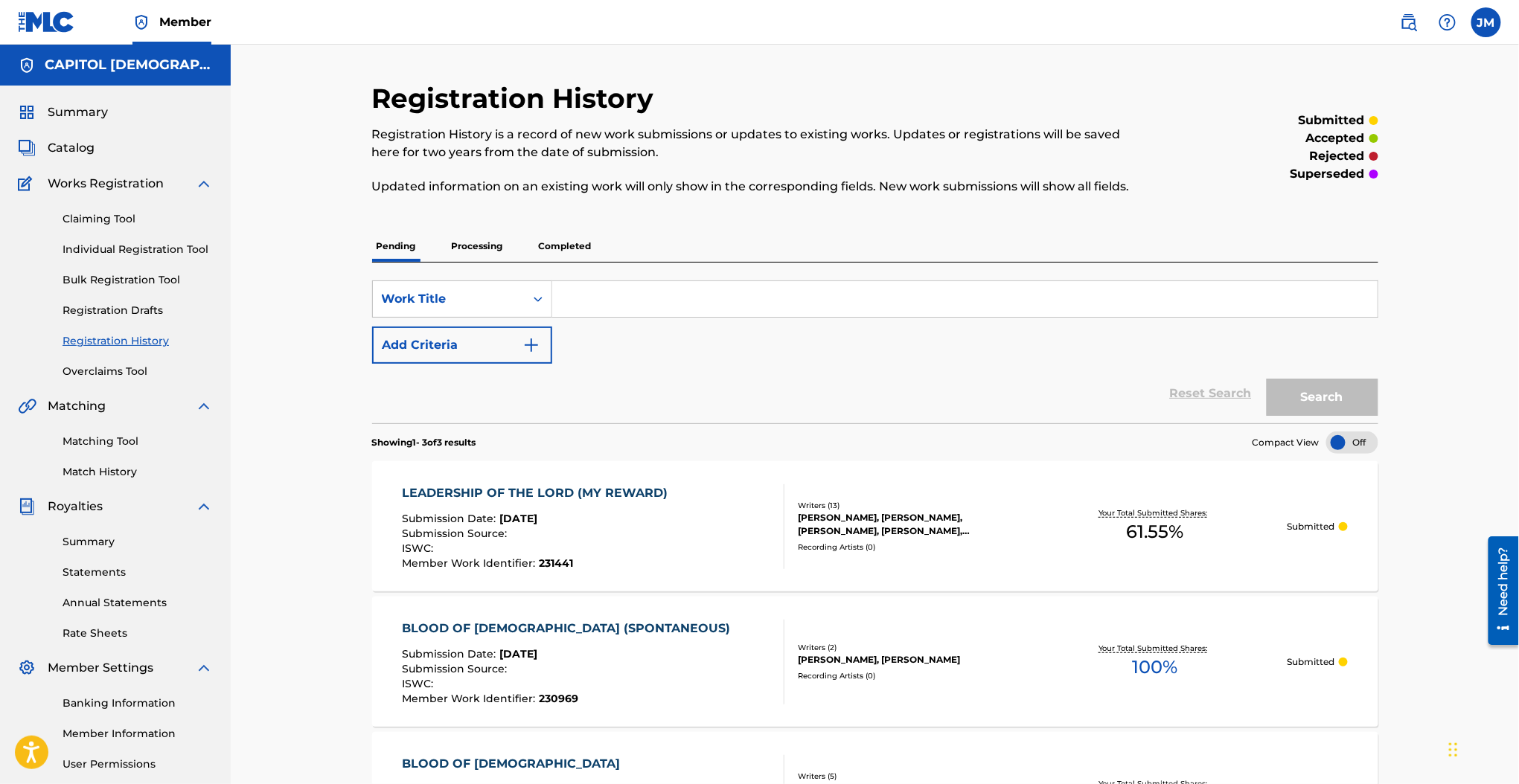
click at [172, 251] on link "Individual Registration Tool" at bounding box center [138, 249] width 150 height 16
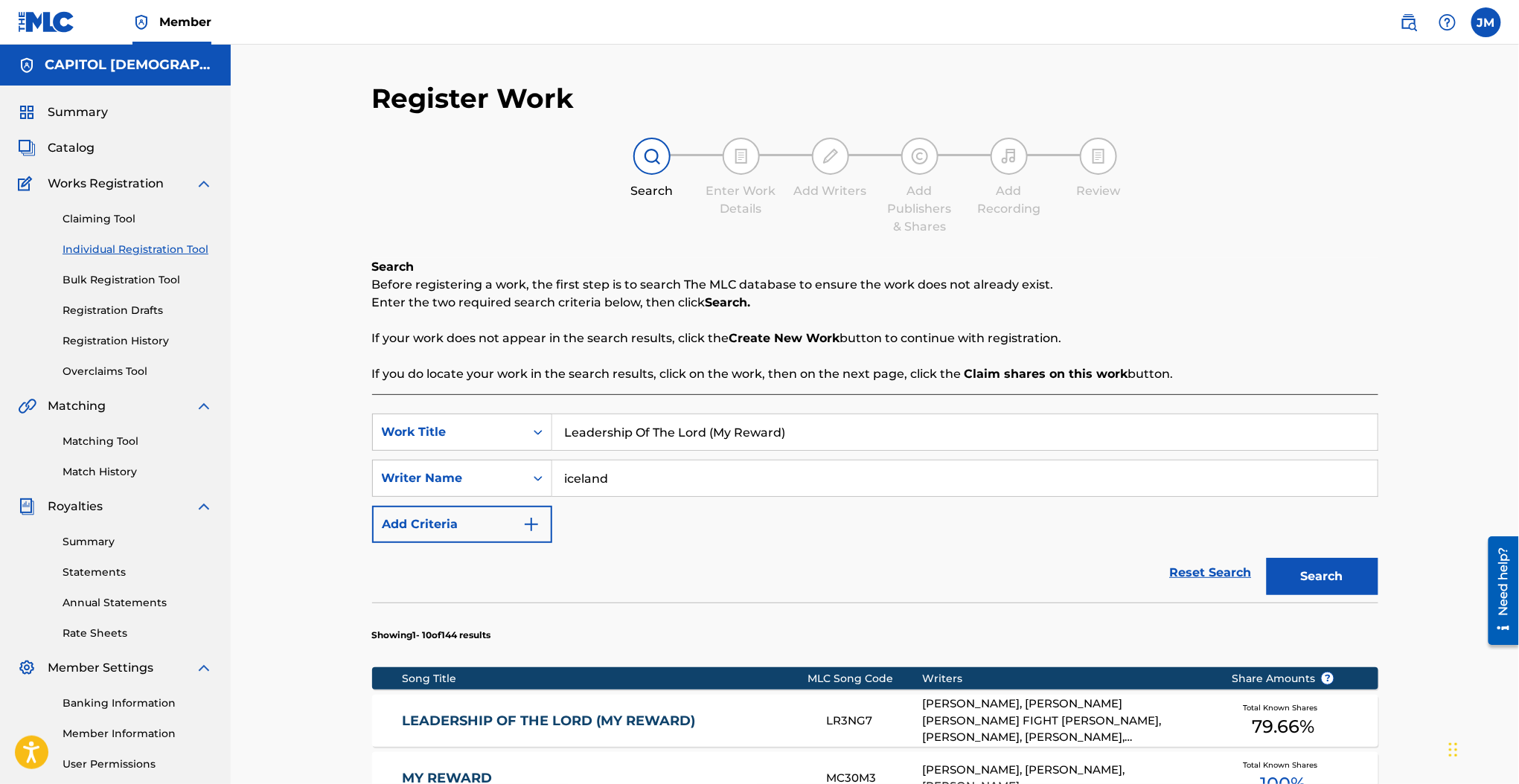
click at [605, 451] on div "SearchWithCriteria63af8175-4b57-4769-b8de-327ed640c06a Work Title Leadership Of…" at bounding box center [875, 478] width 1006 height 129
click at [605, 444] on input "Leadership Of The Lord (My Reward)" at bounding box center [965, 432] width 825 height 35
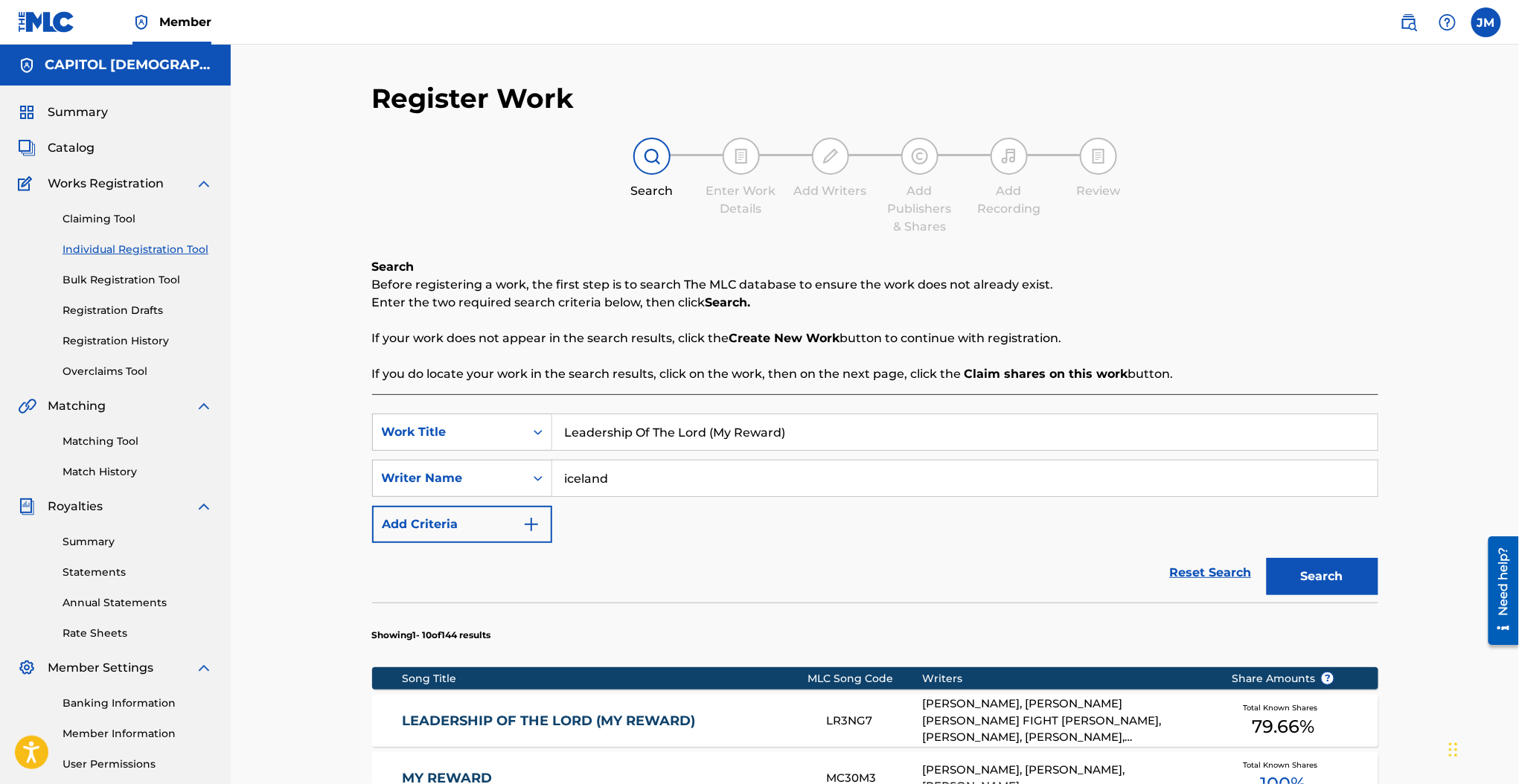
click at [605, 444] on input "Leadership Of The Lord (My Reward)" at bounding box center [965, 432] width 825 height 35
paste input "Dream"
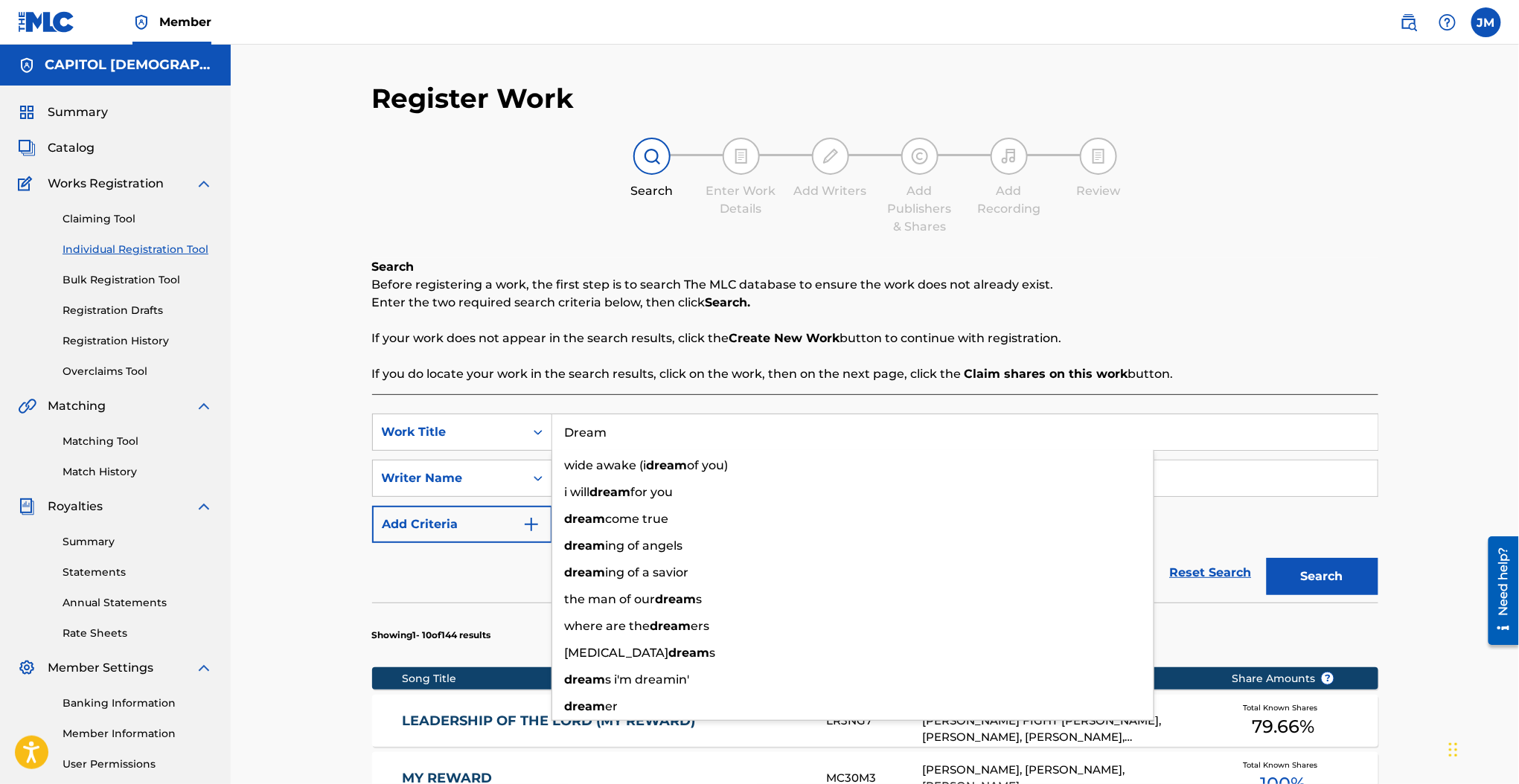
type input "Dream"
click at [680, 365] on p "If you do locate your work in the search results, click on the work, then on th…" at bounding box center [875, 374] width 1006 height 18
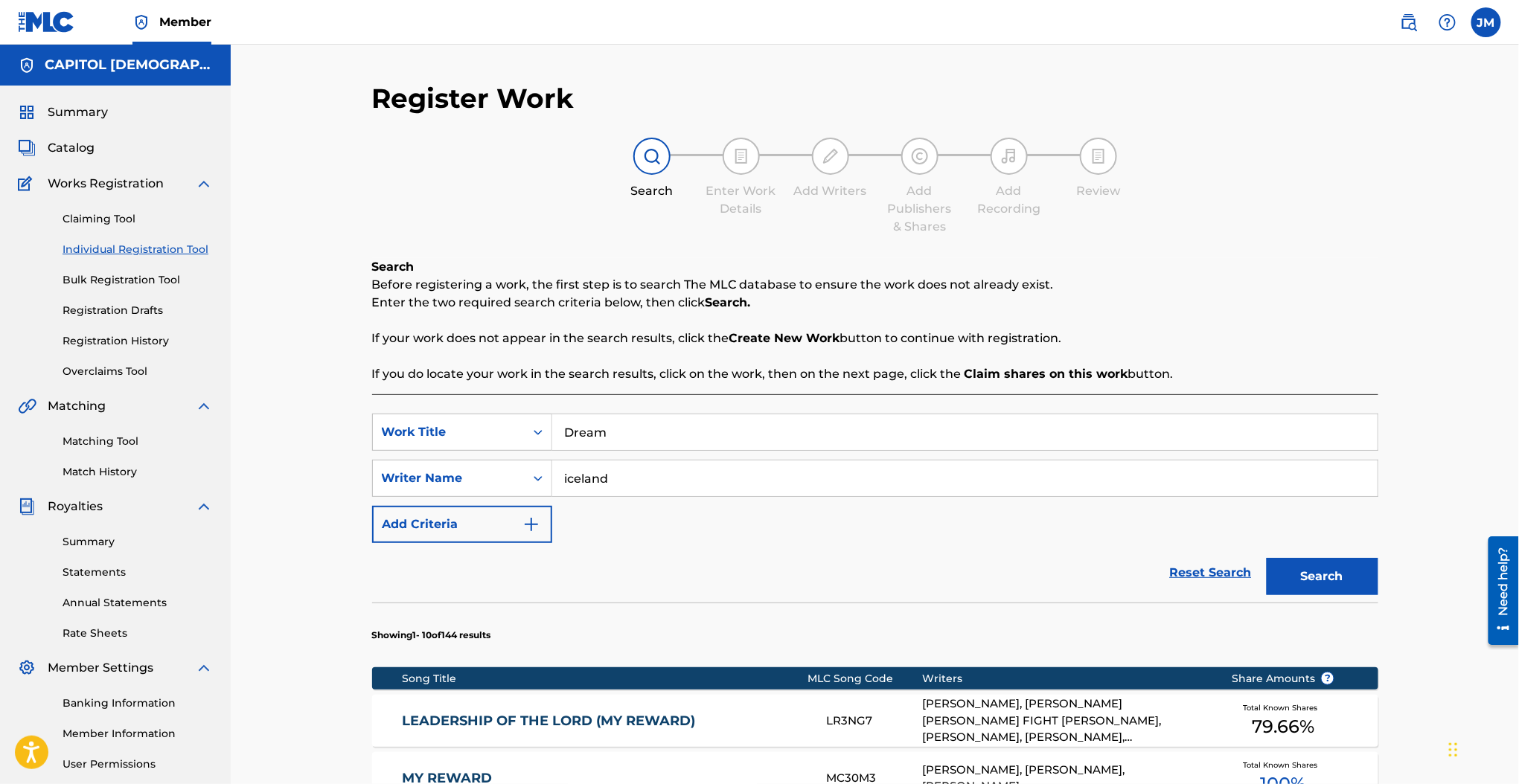
drag, startPoint x: 628, startPoint y: 486, endPoint x: 476, endPoint y: 512, distance: 154.2
click at [484, 498] on div "SearchWithCriteria63af8175-4b57-4769-b8de-327ed640c06a Work Title Dream SearchW…" at bounding box center [875, 478] width 1006 height 129
click at [1267, 558] on button "Search" at bounding box center [1322, 576] width 111 height 37
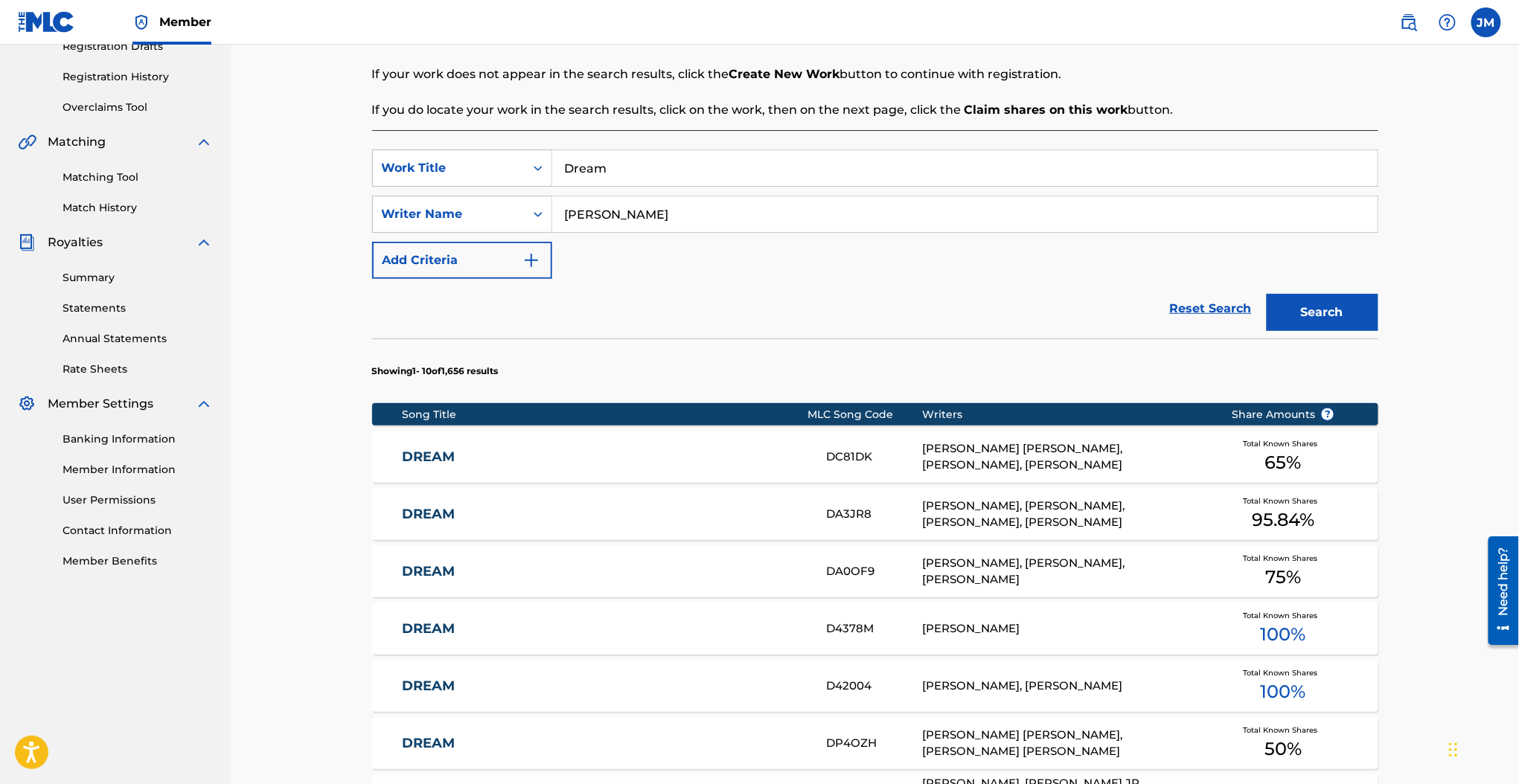
scroll to position [298, 0]
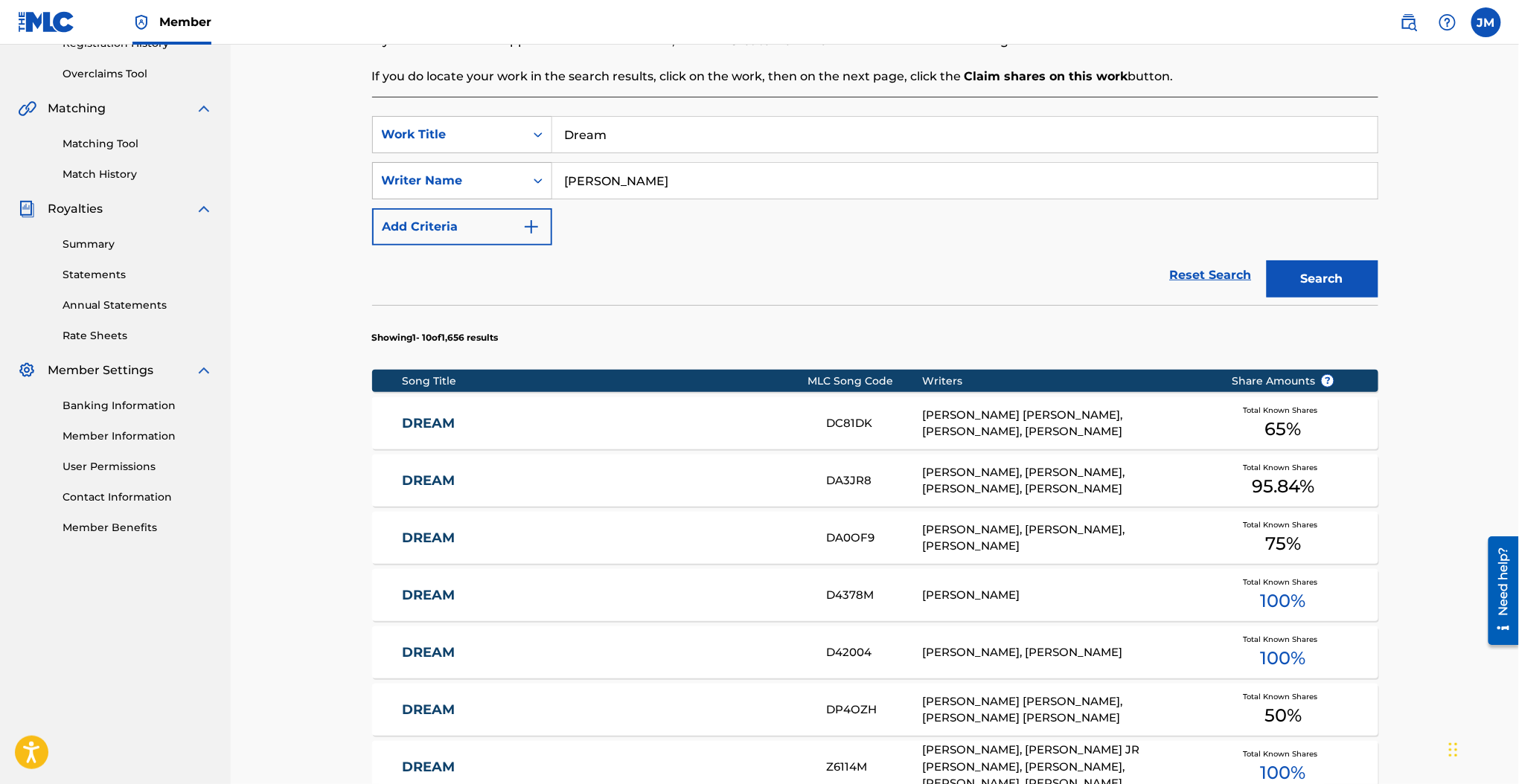
drag, startPoint x: 620, startPoint y: 190, endPoint x: 518, endPoint y: 189, distance: 102.0
click at [519, 186] on div "SearchWithCriteria737d525c-2af3-42f5-bc90-77cd236829b5 Writer Name lewis" at bounding box center [875, 181] width 1006 height 37
type input "gamboa"
click at [1267, 261] on button "Search" at bounding box center [1322, 279] width 111 height 37
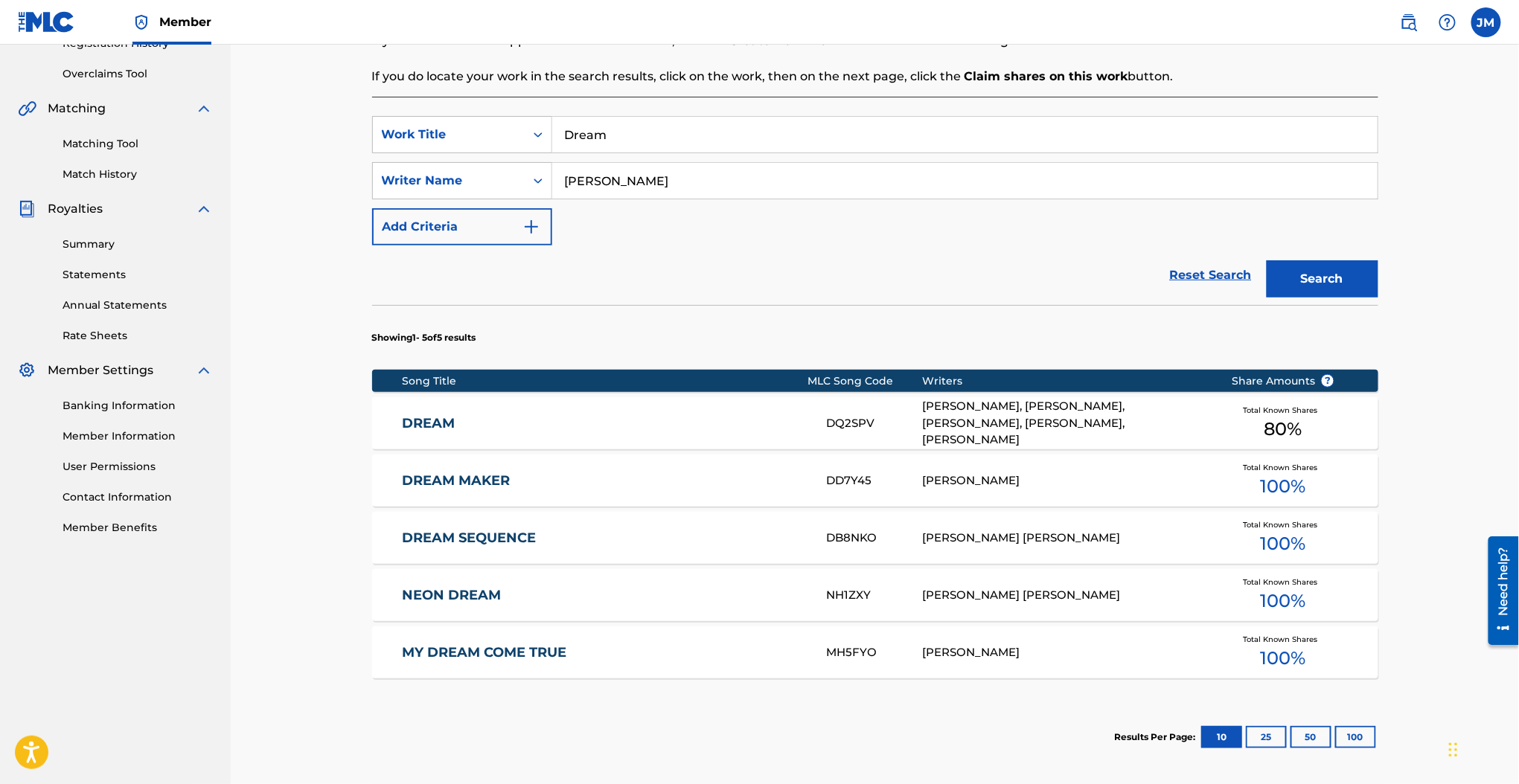
click at [421, 412] on div "DREAM DQ2SPV JUSTUS TAMS, JONATHAN LEWIS, JOEL FIGUEROA, ABBIE GAMBOA, JULIAN G…" at bounding box center [875, 423] width 1006 height 52
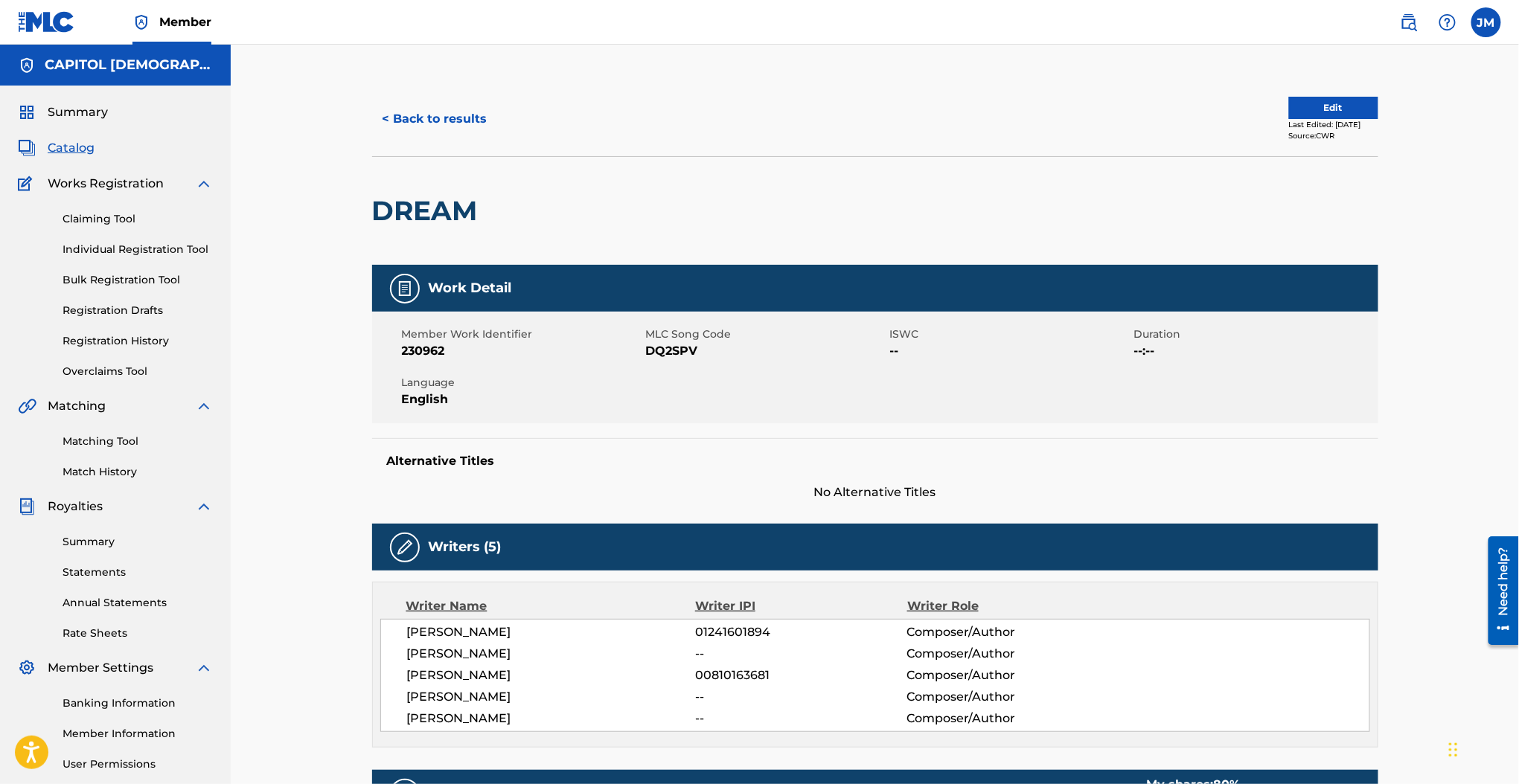
click at [684, 349] on span "DQ2SPV" at bounding box center [765, 351] width 240 height 18
click at [1302, 99] on button "Edit" at bounding box center [1333, 107] width 89 height 22
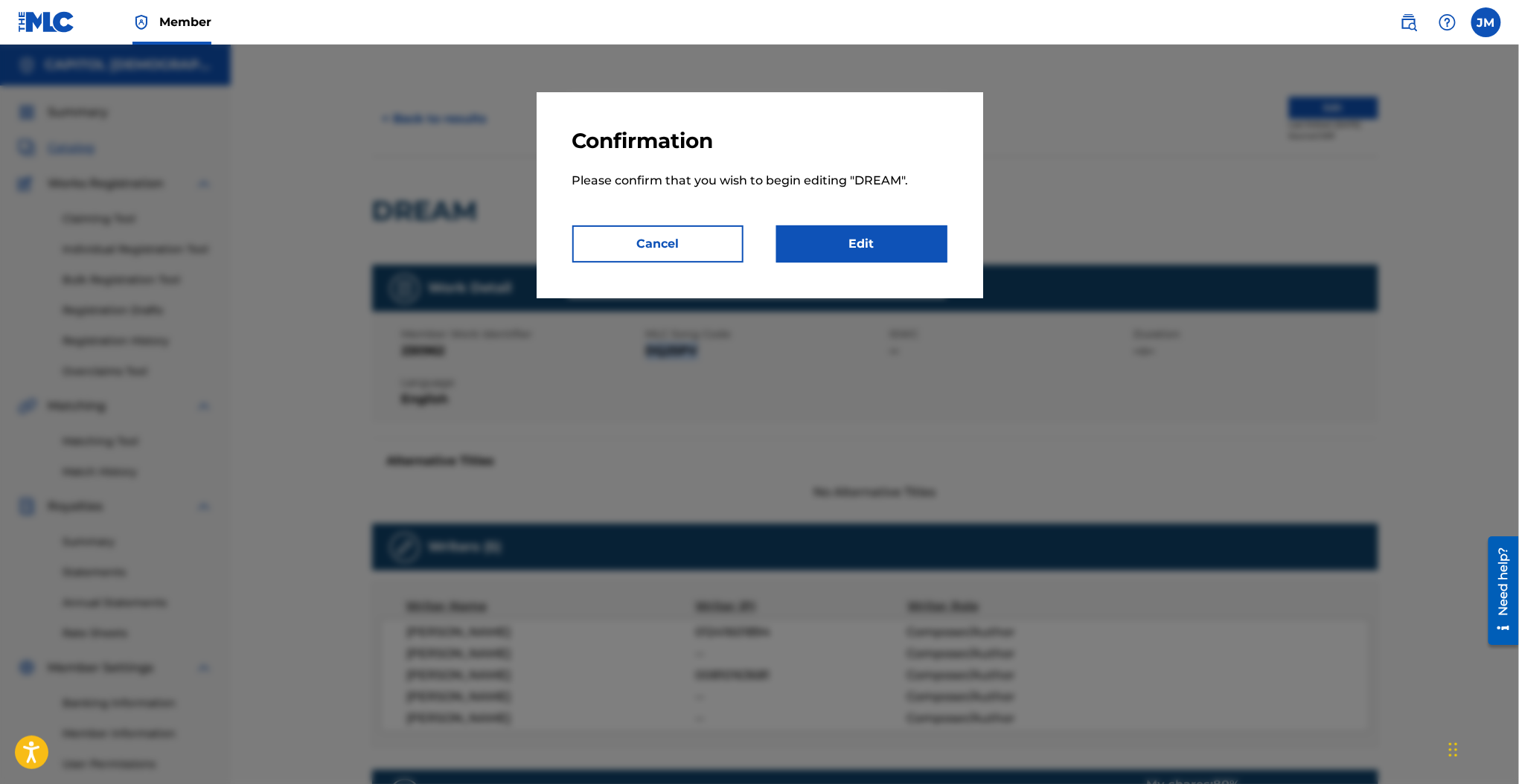
click at [909, 237] on link "Edit" at bounding box center [862, 243] width 172 height 37
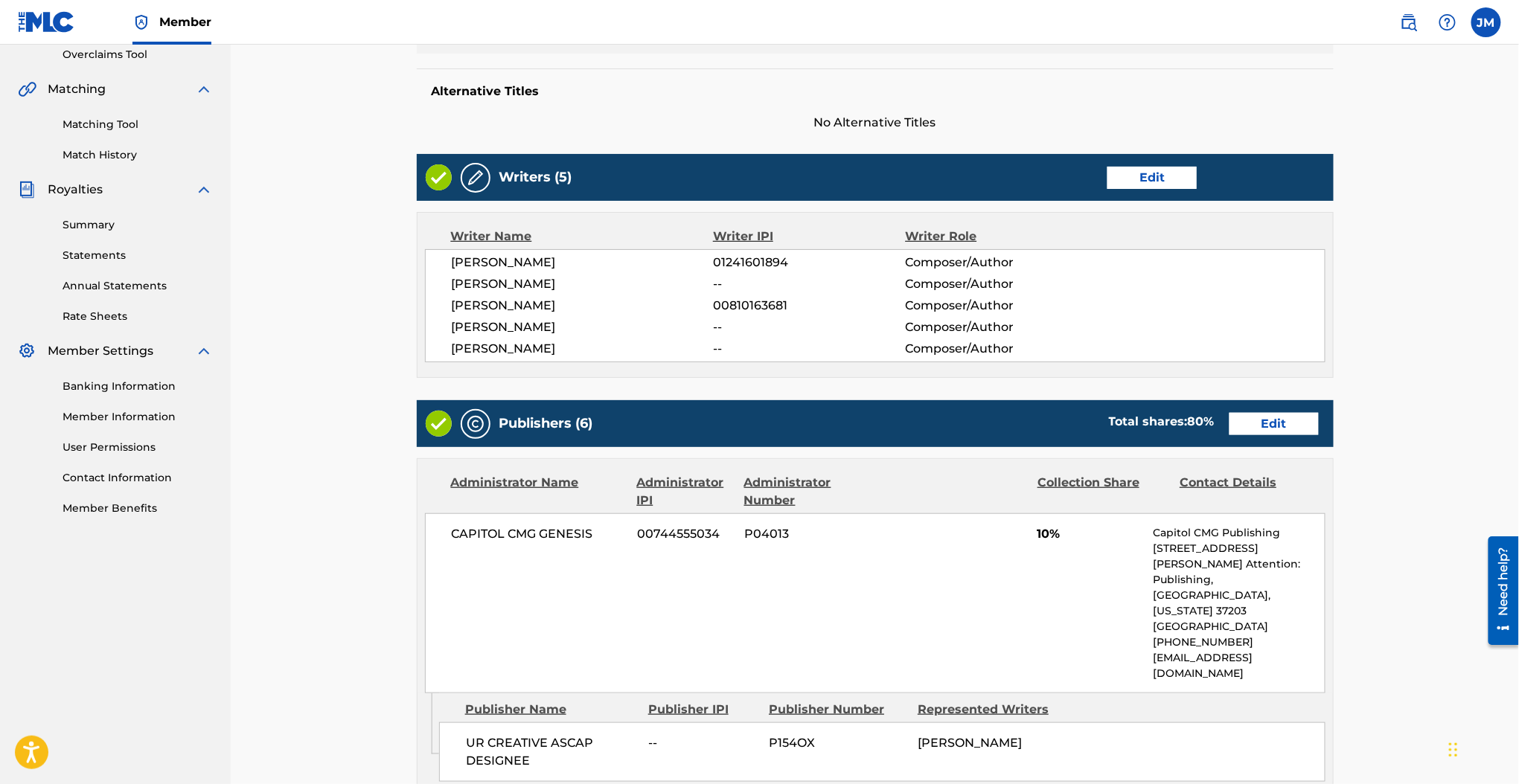
scroll to position [495, 0]
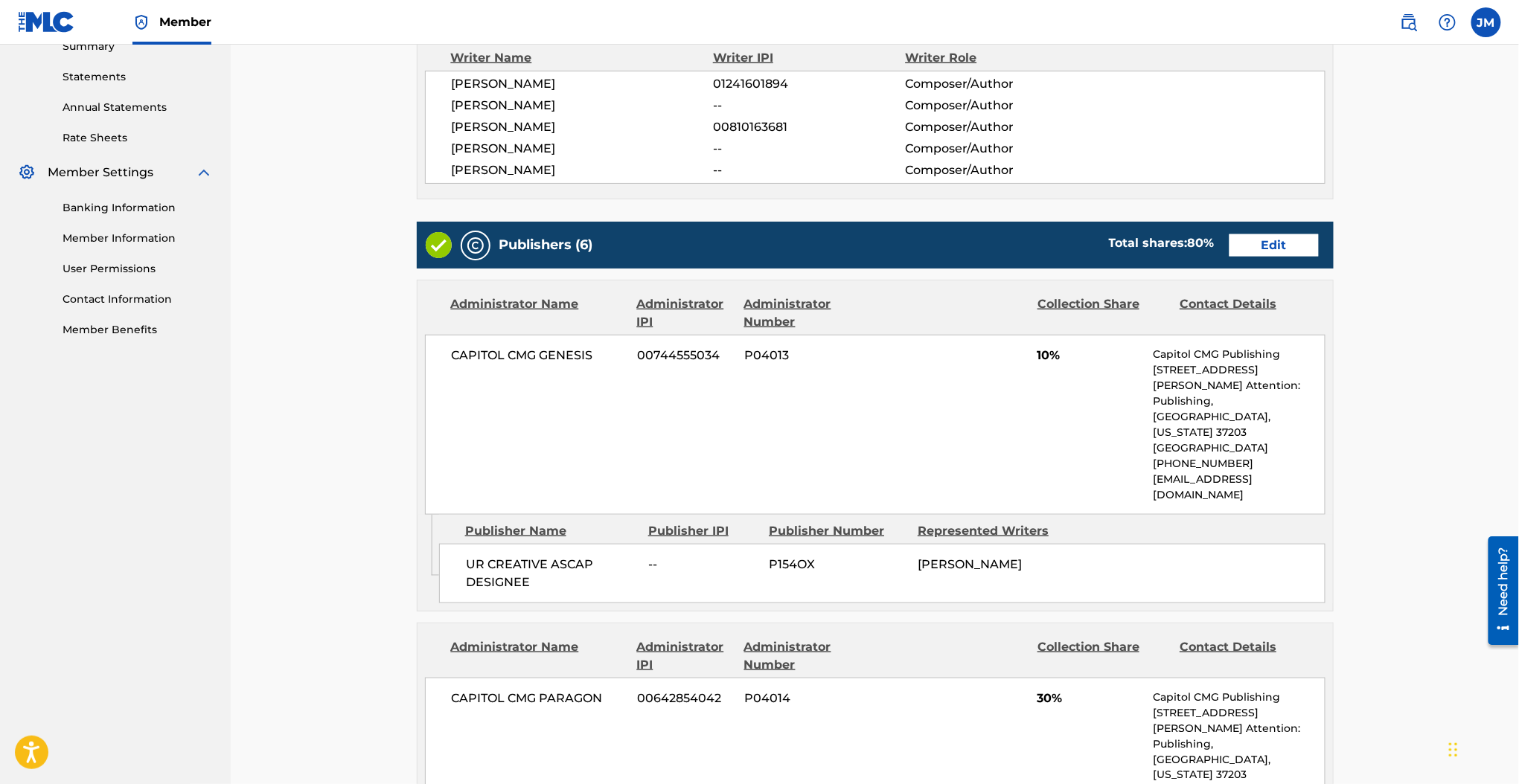
click at [1249, 249] on link "Edit" at bounding box center [1274, 245] width 89 height 22
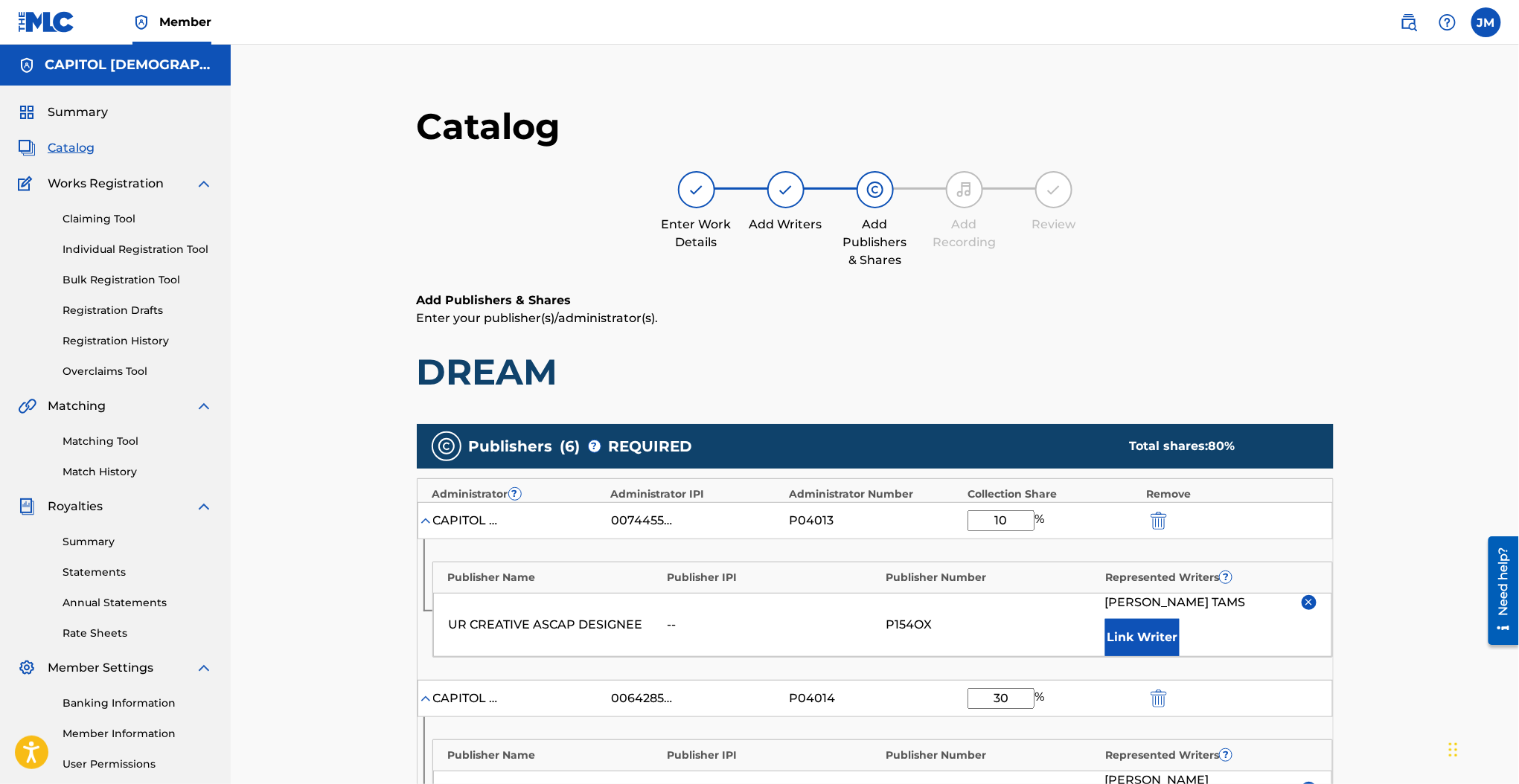
scroll to position [298, 0]
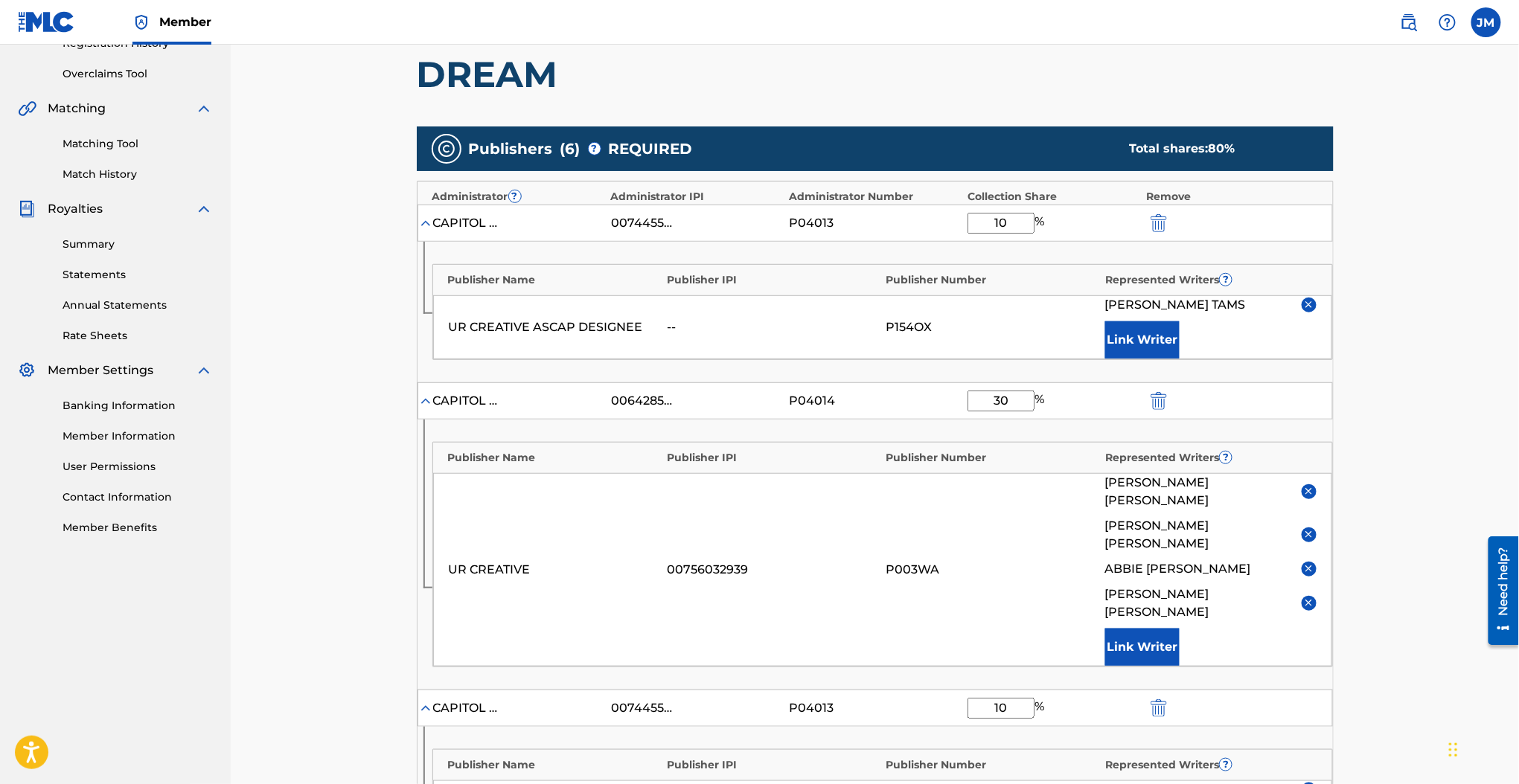
click at [1159, 214] on img "submit" at bounding box center [1159, 223] width 16 height 18
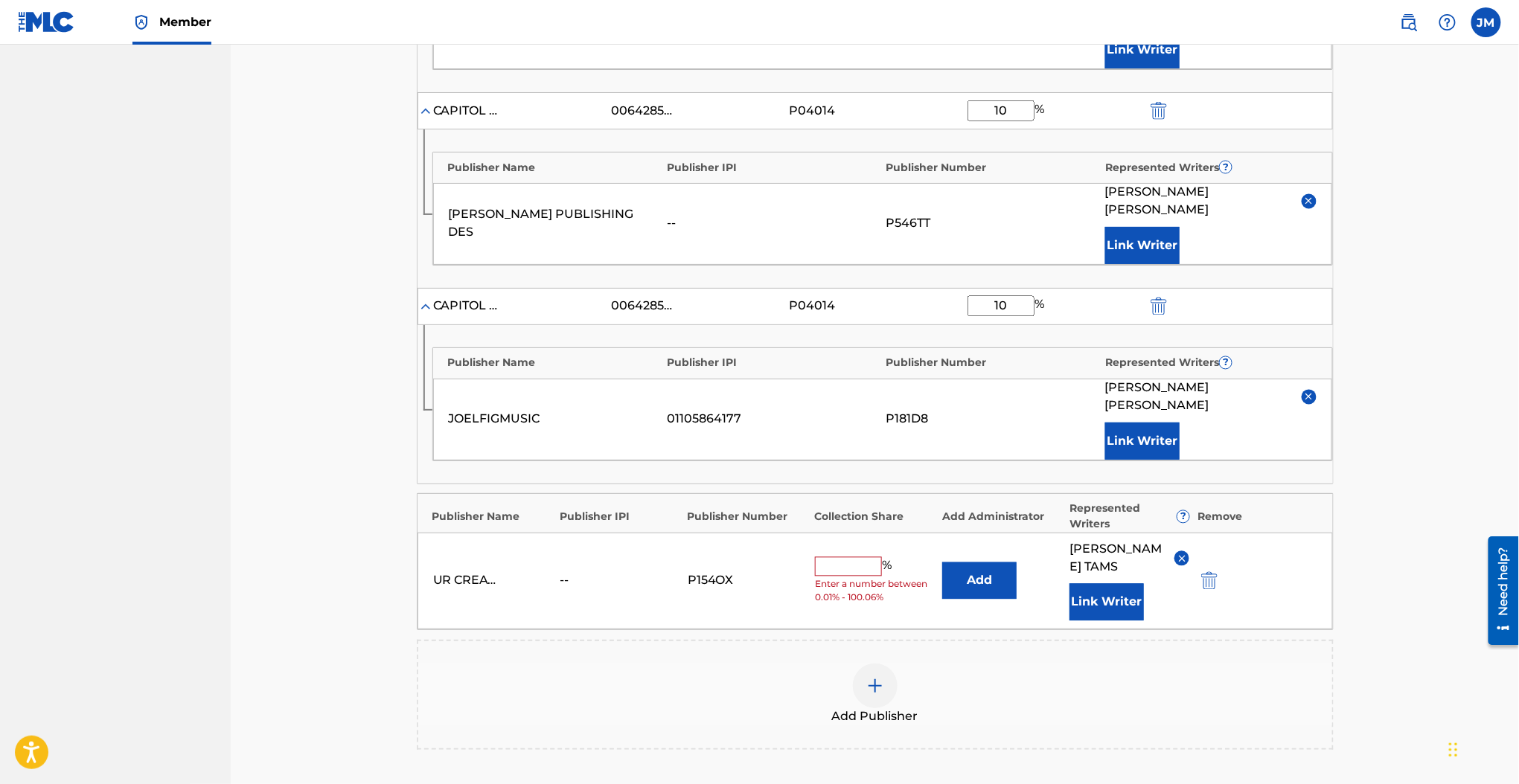
click at [1211, 572] on img "submit" at bounding box center [1209, 581] width 16 height 18
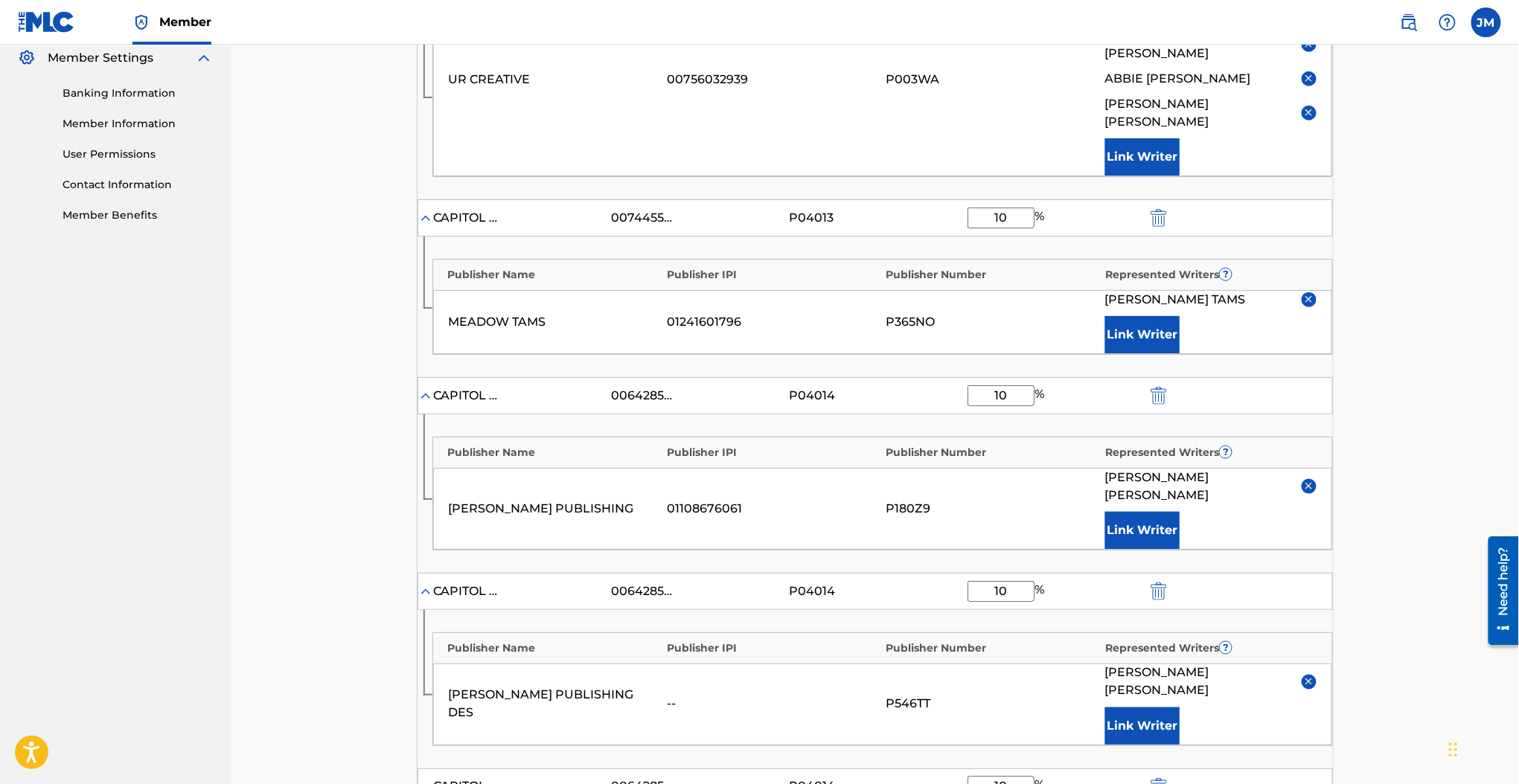
scroll to position [858, 0]
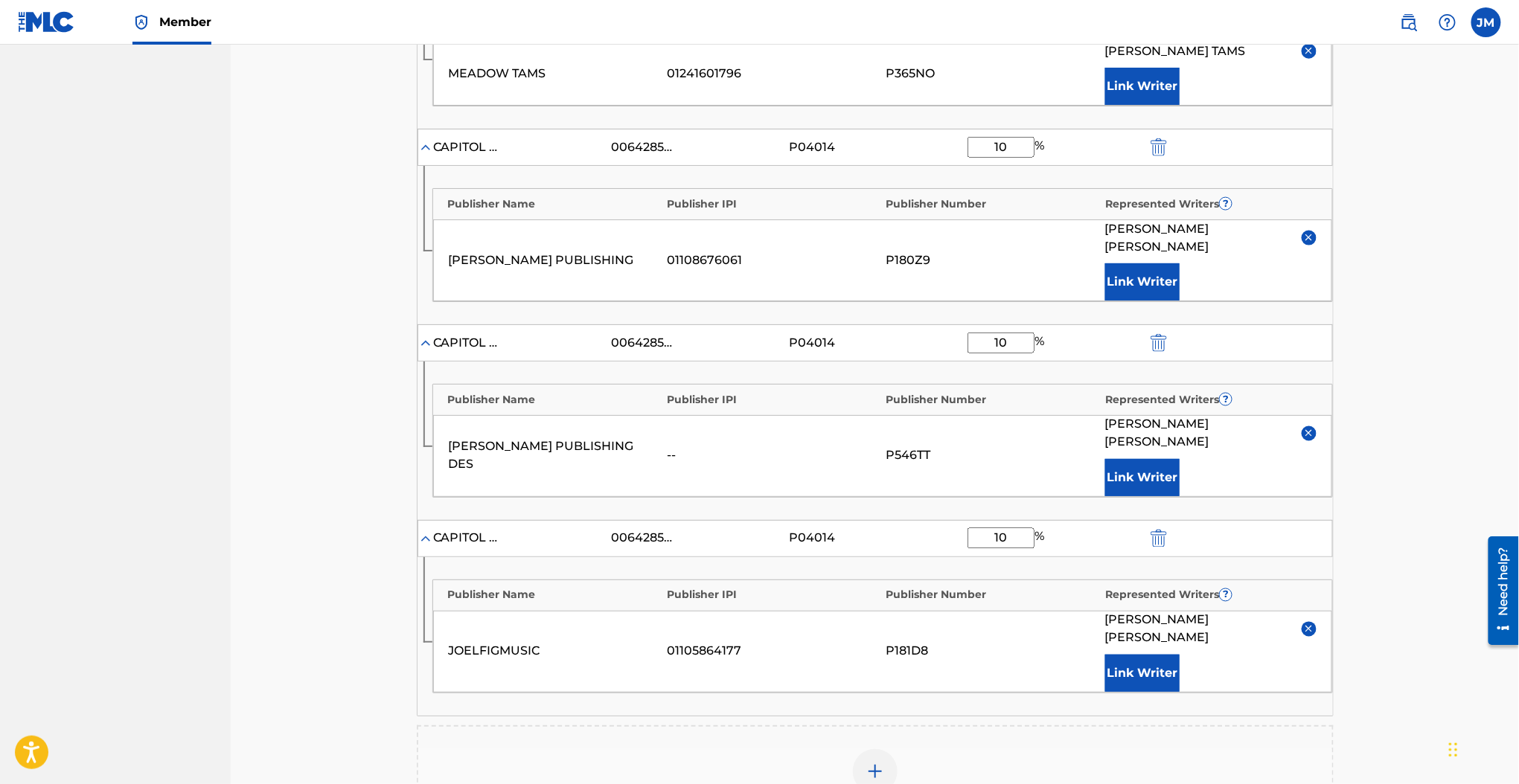
click at [910, 749] on div "Add Publisher" at bounding box center [875, 781] width 914 height 63
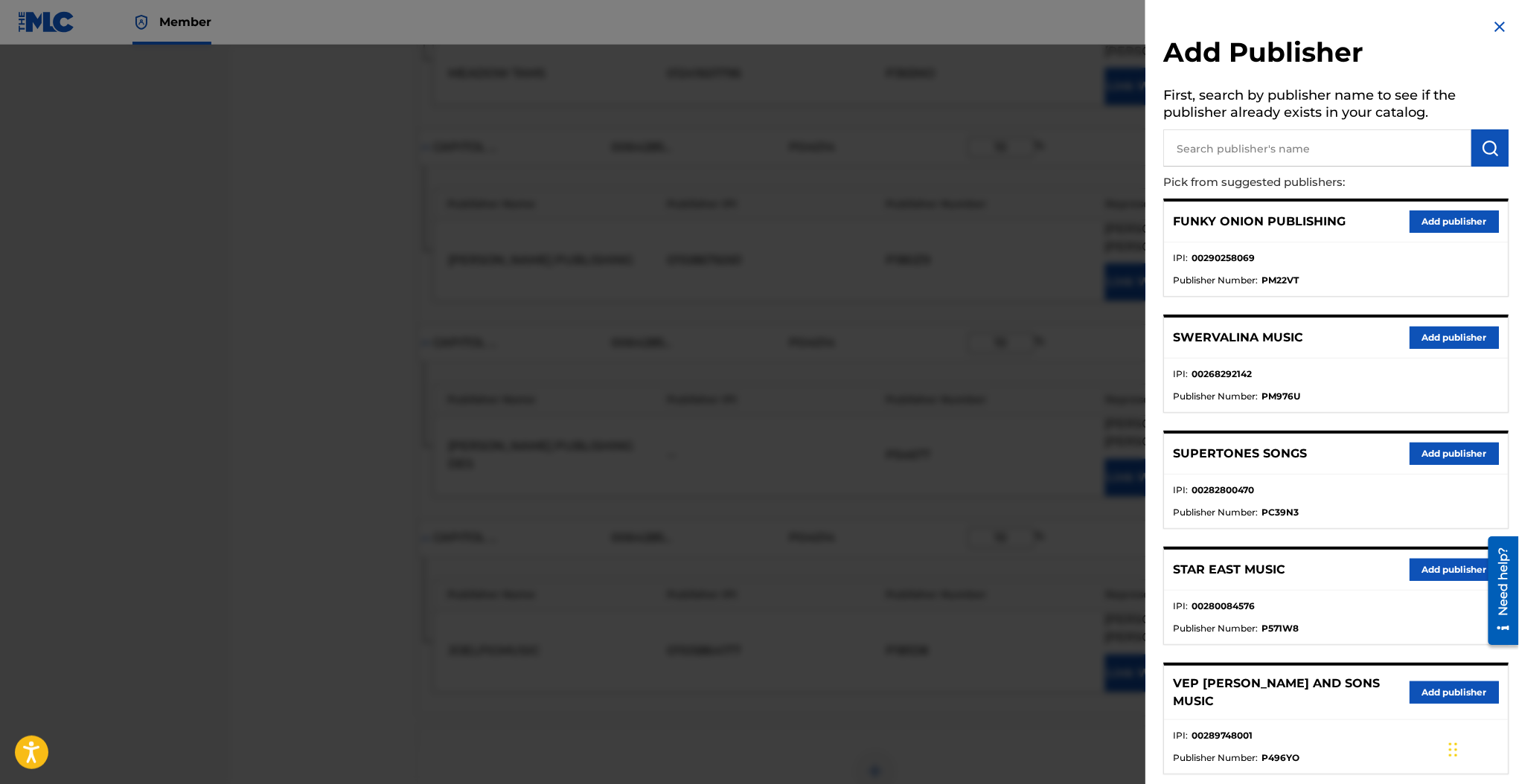
click at [1185, 146] on input "text" at bounding box center [1317, 148] width 308 height 37
type input "ur global publishing"
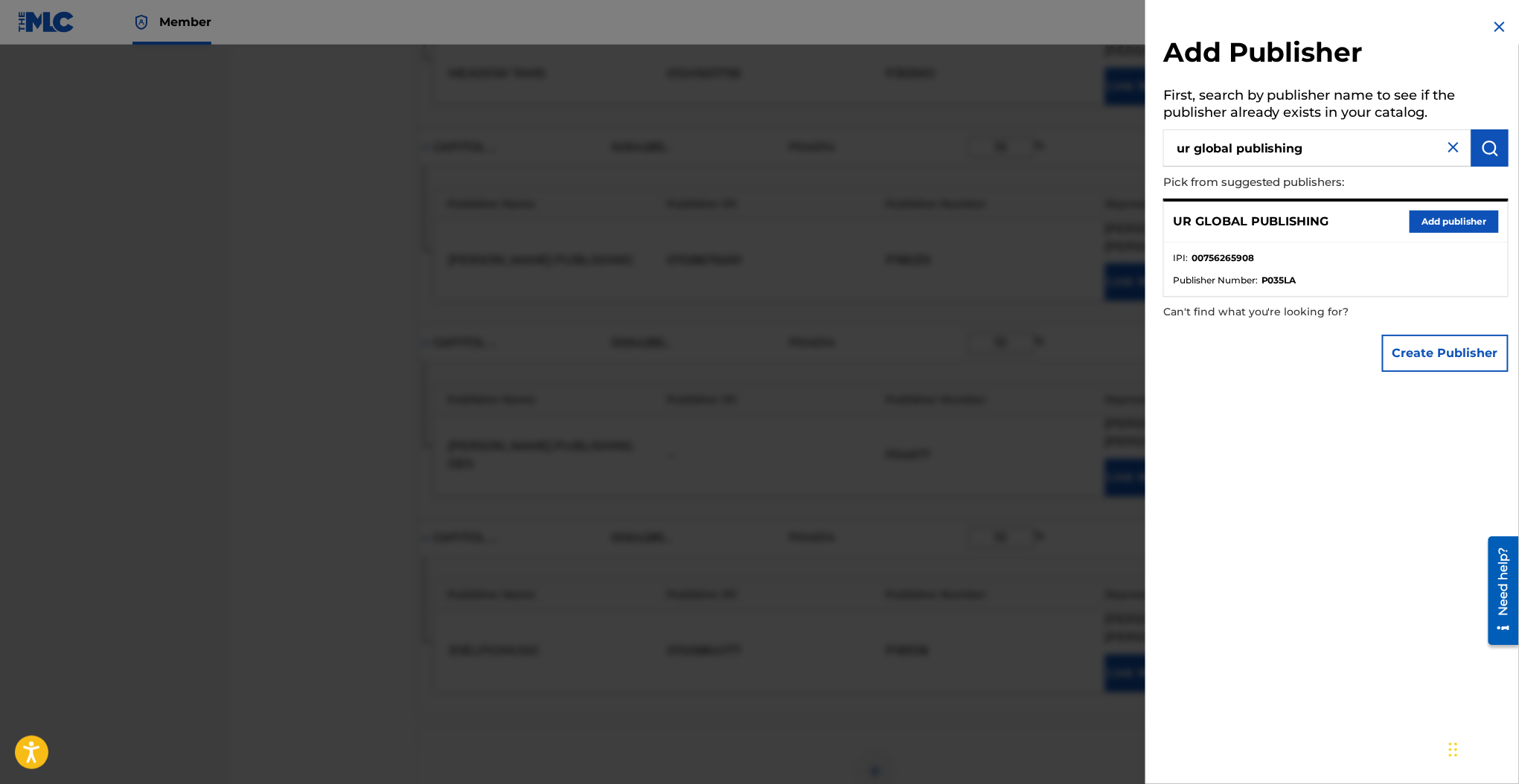
click at [1434, 222] on button "Add publisher" at bounding box center [1454, 221] width 89 height 22
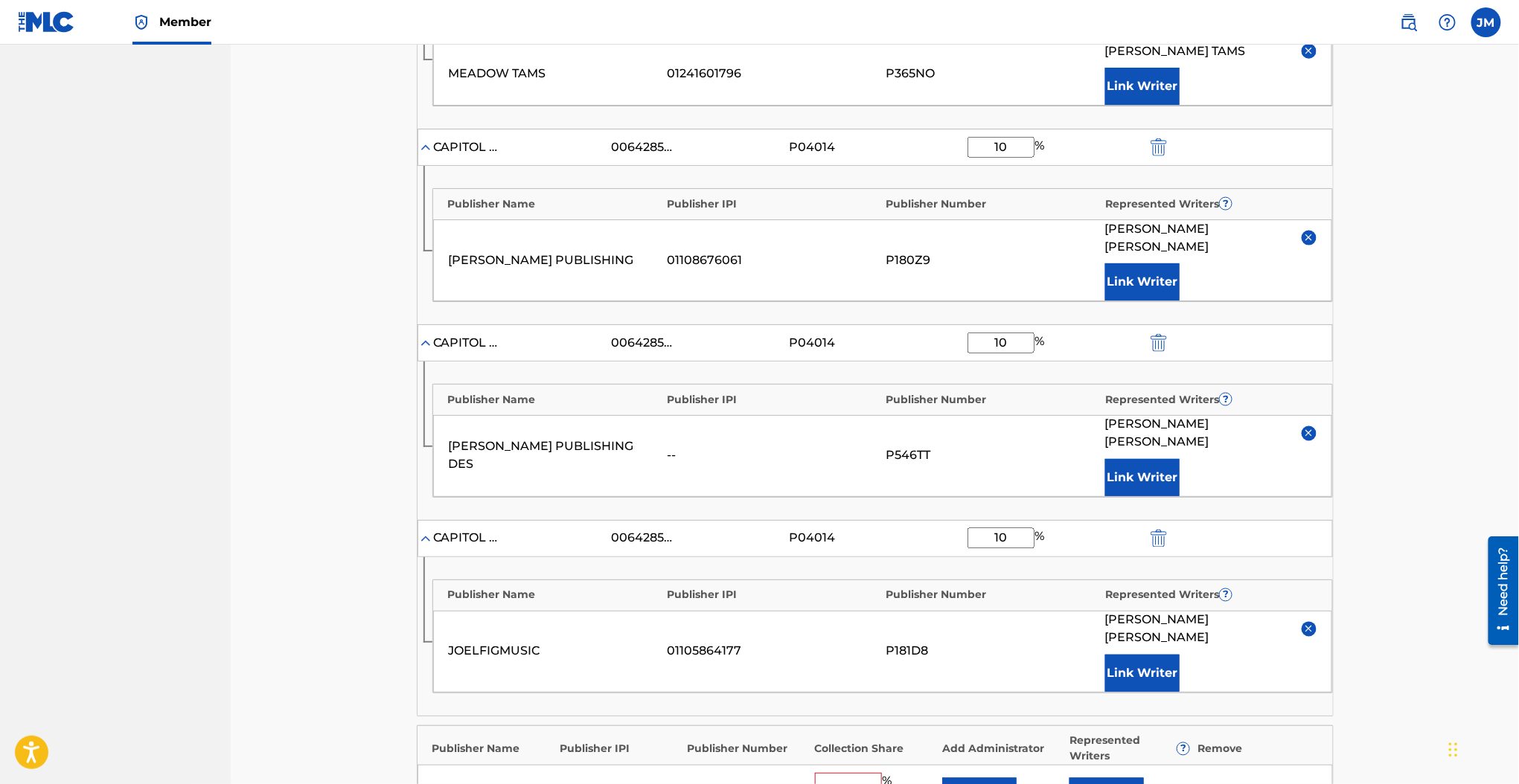
click at [958, 778] on button "Add" at bounding box center [979, 796] width 74 height 37
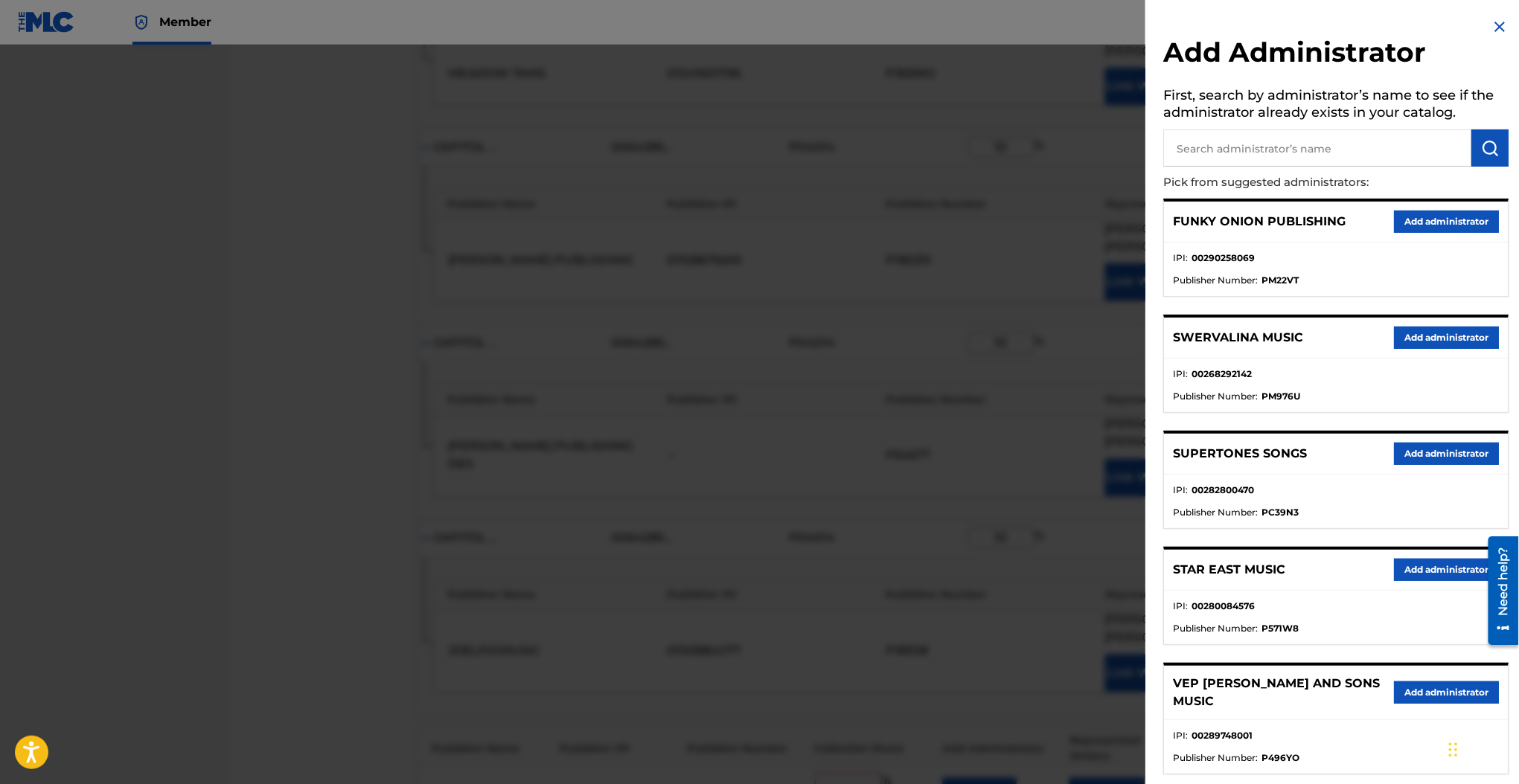
click at [1213, 148] on input "text" at bounding box center [1317, 148] width 308 height 37
type input "genesis"
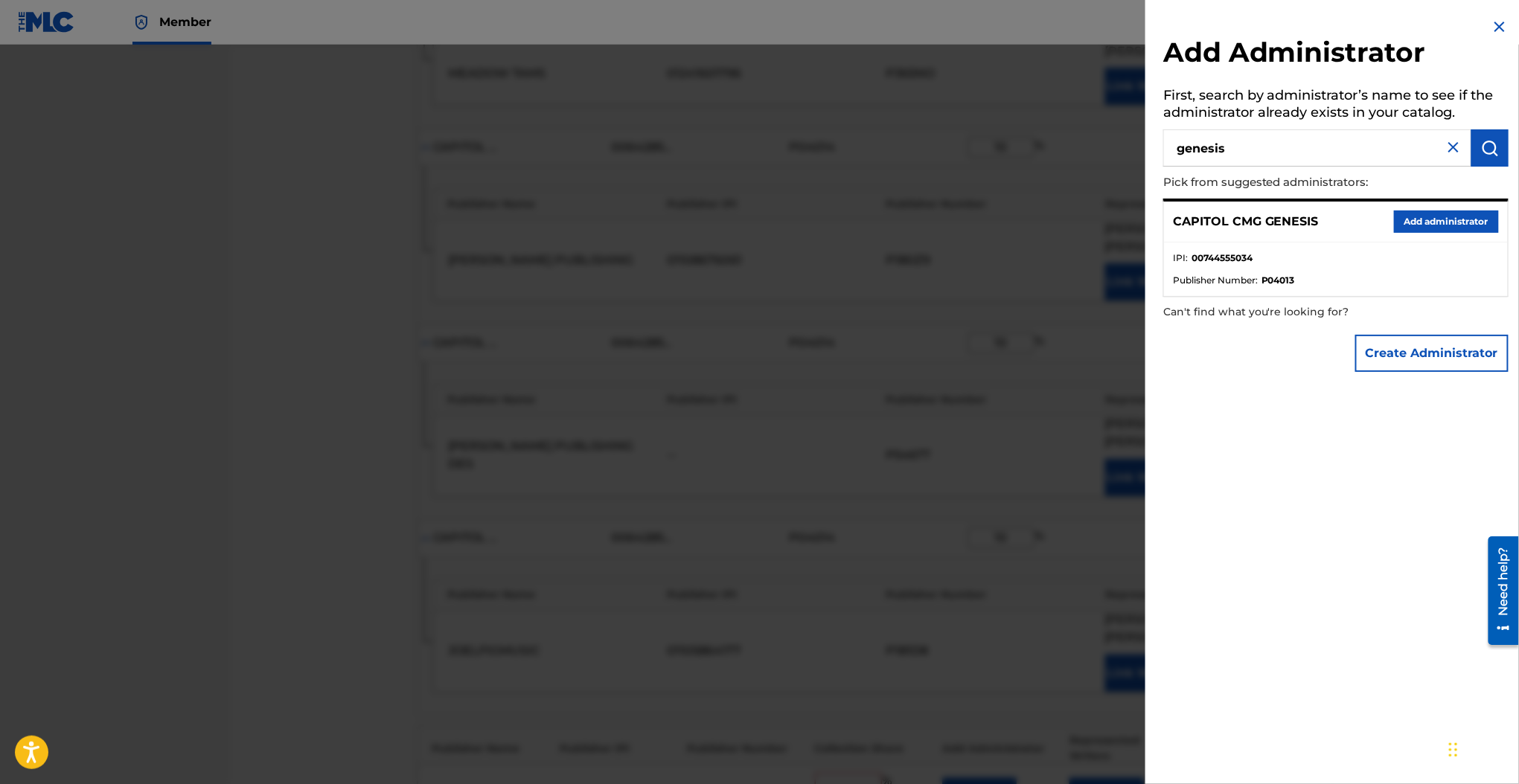
click at [1413, 220] on button "Add administrator" at bounding box center [1446, 221] width 105 height 22
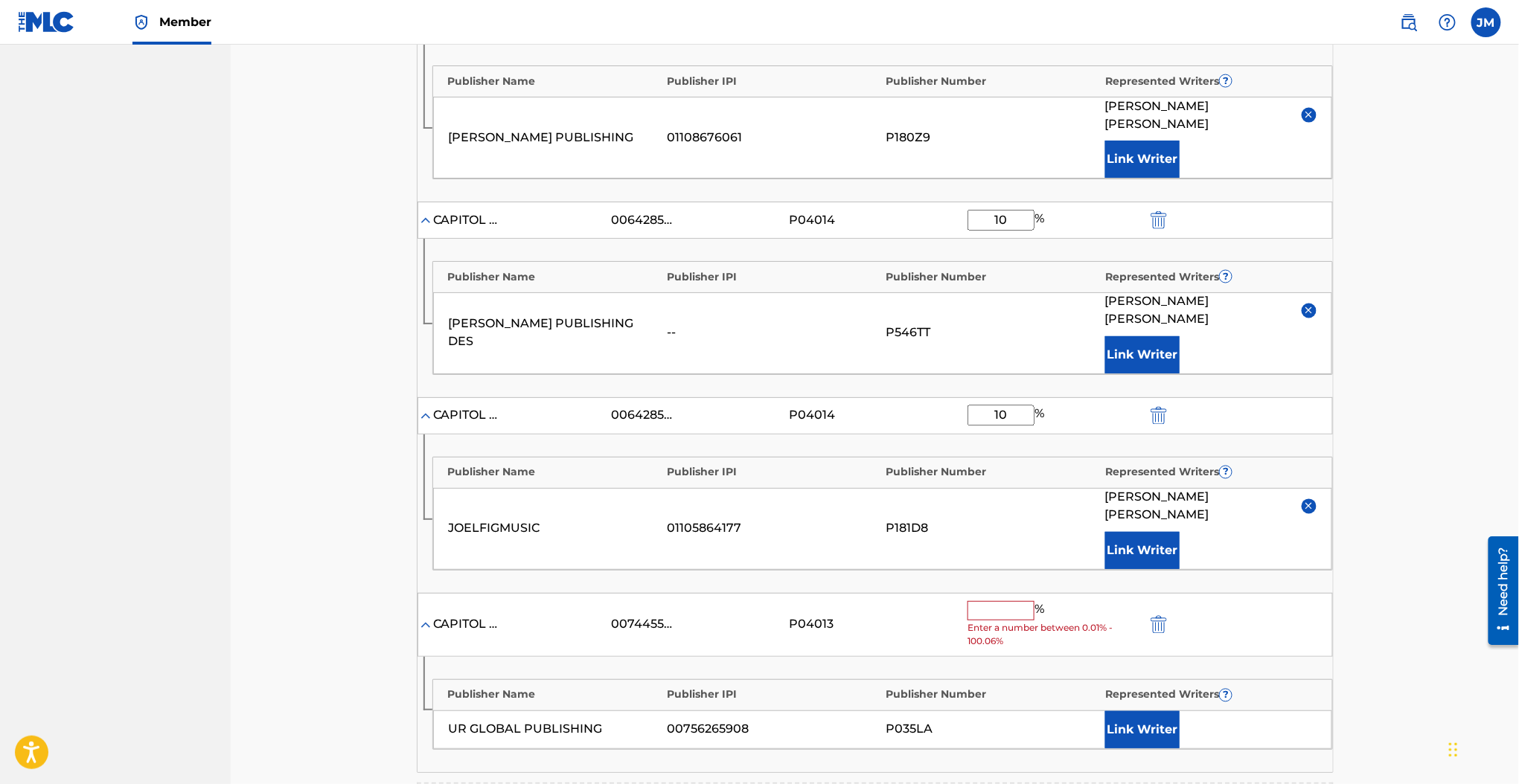
scroll to position [1056, 0]
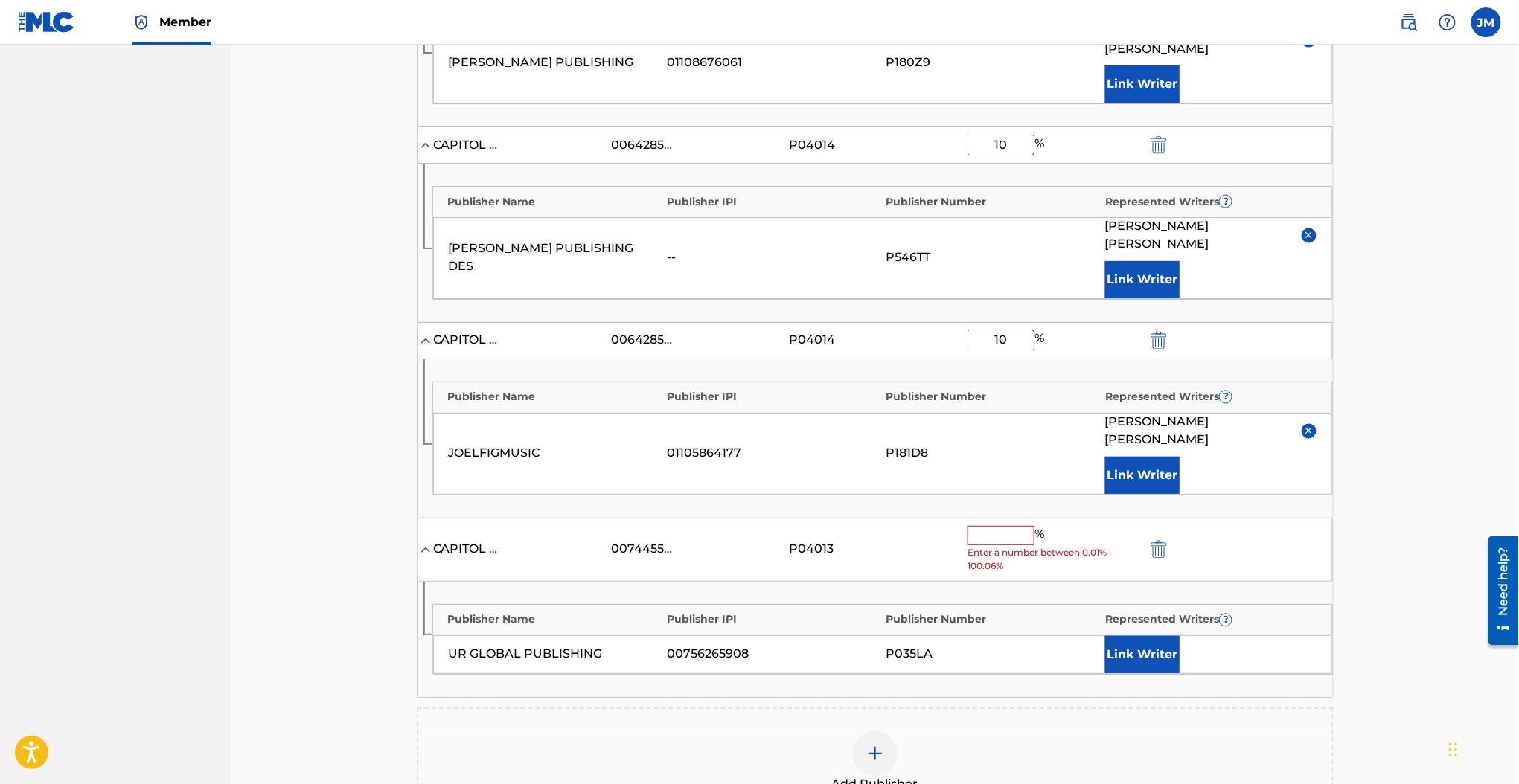
click at [1000, 526] on input "text" at bounding box center [1000, 535] width 67 height 19
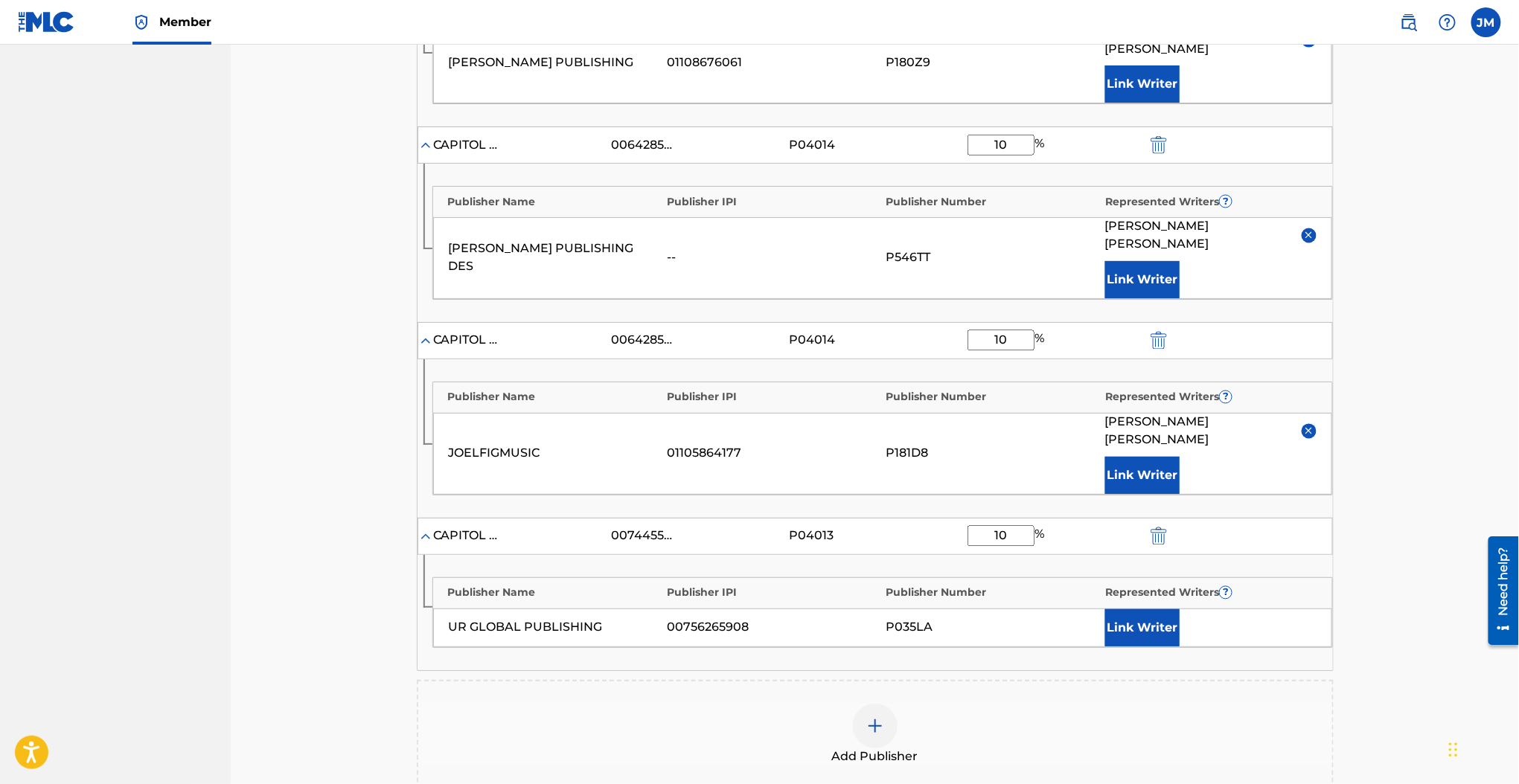
type input "10"
click at [1272, 609] on div "Link Writer" at bounding box center [1211, 627] width 211 height 37
click at [1170, 609] on button "Link Writer" at bounding box center [1142, 627] width 74 height 37
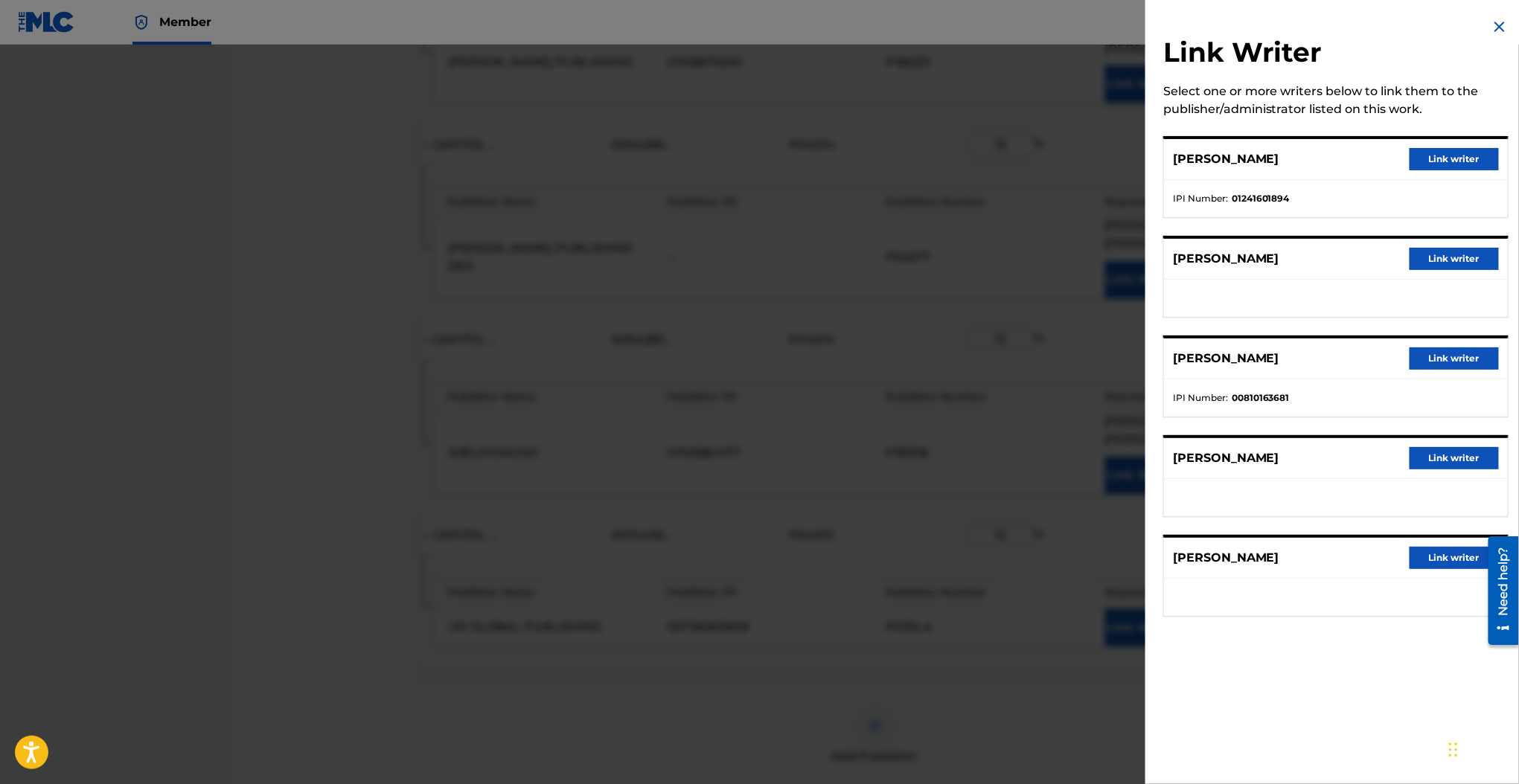
click at [1409, 165] on button "Link writer" at bounding box center [1454, 159] width 89 height 22
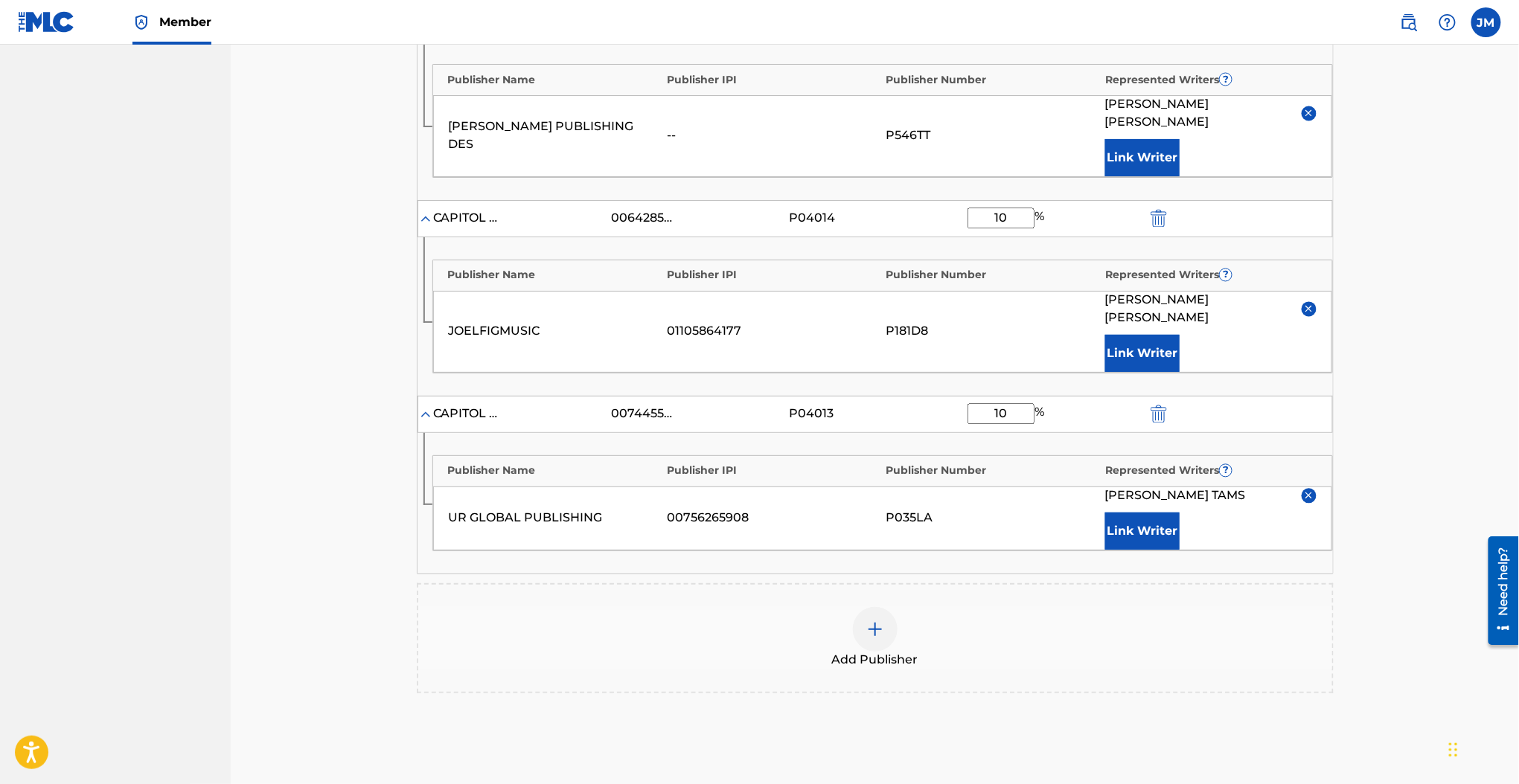
scroll to position [1233, 0]
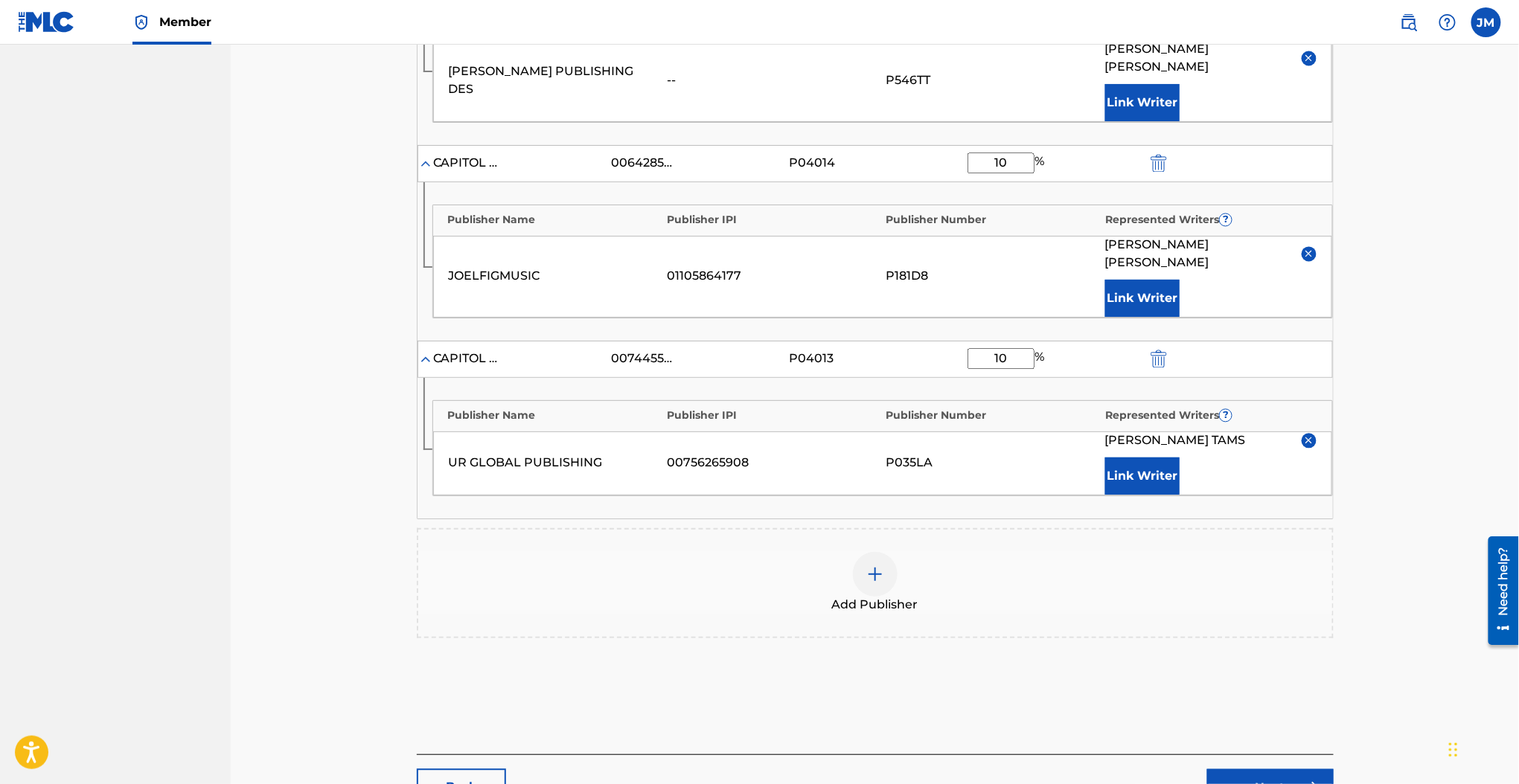
click at [1306, 779] on img at bounding box center [1313, 788] width 18 height 18
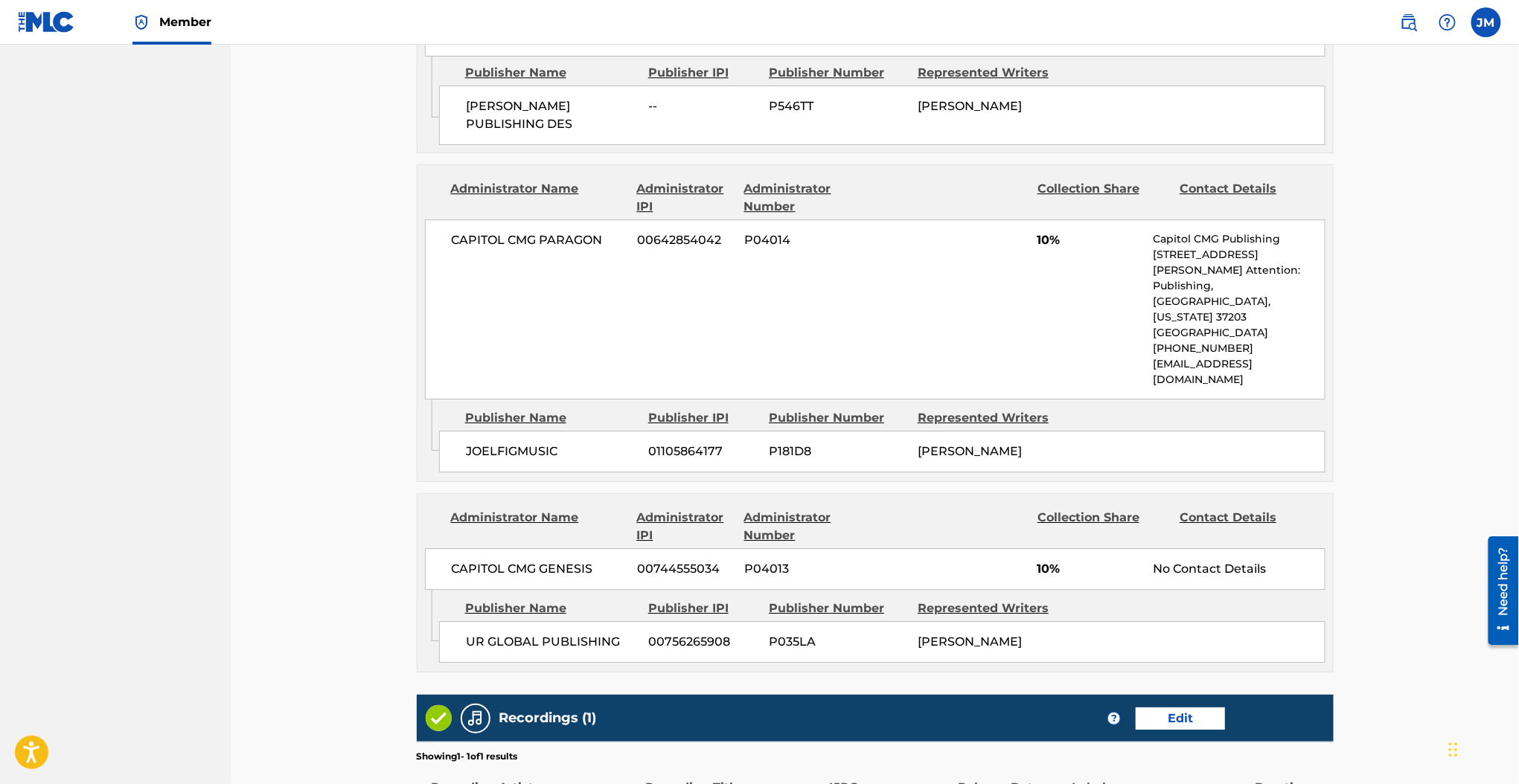
scroll to position [2071, 0]
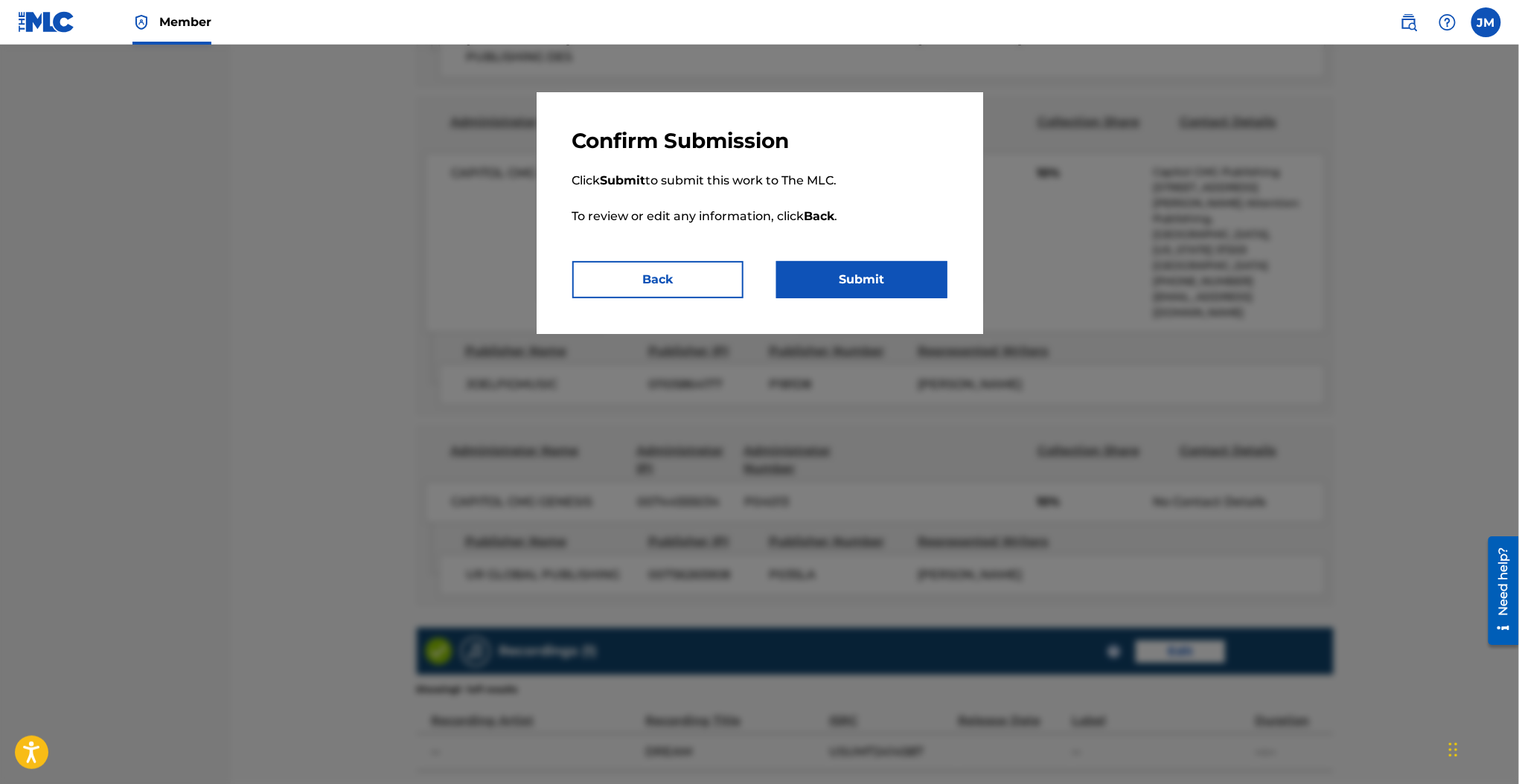
click at [899, 278] on button "Submit" at bounding box center [862, 279] width 172 height 37
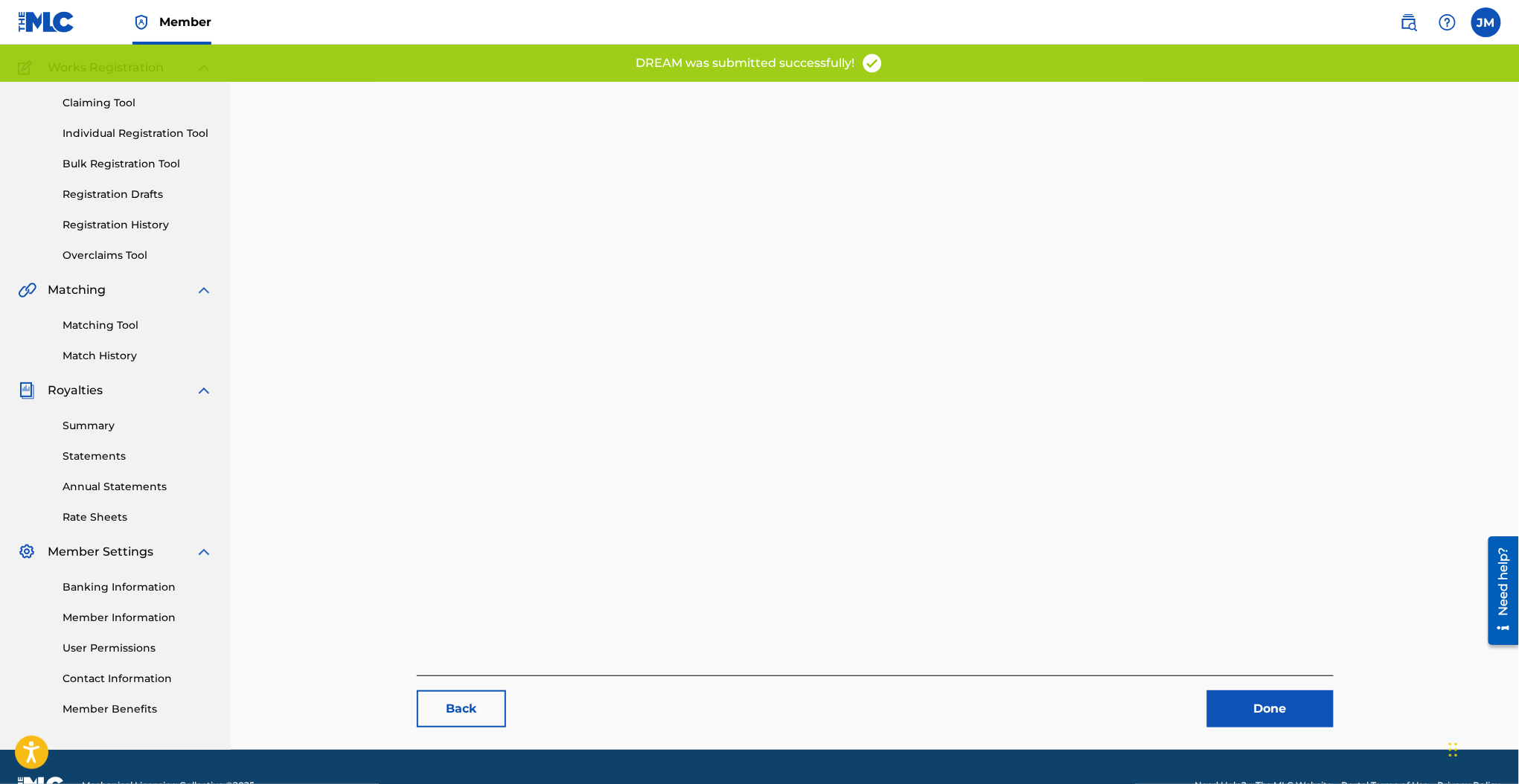
scroll to position [153, 0]
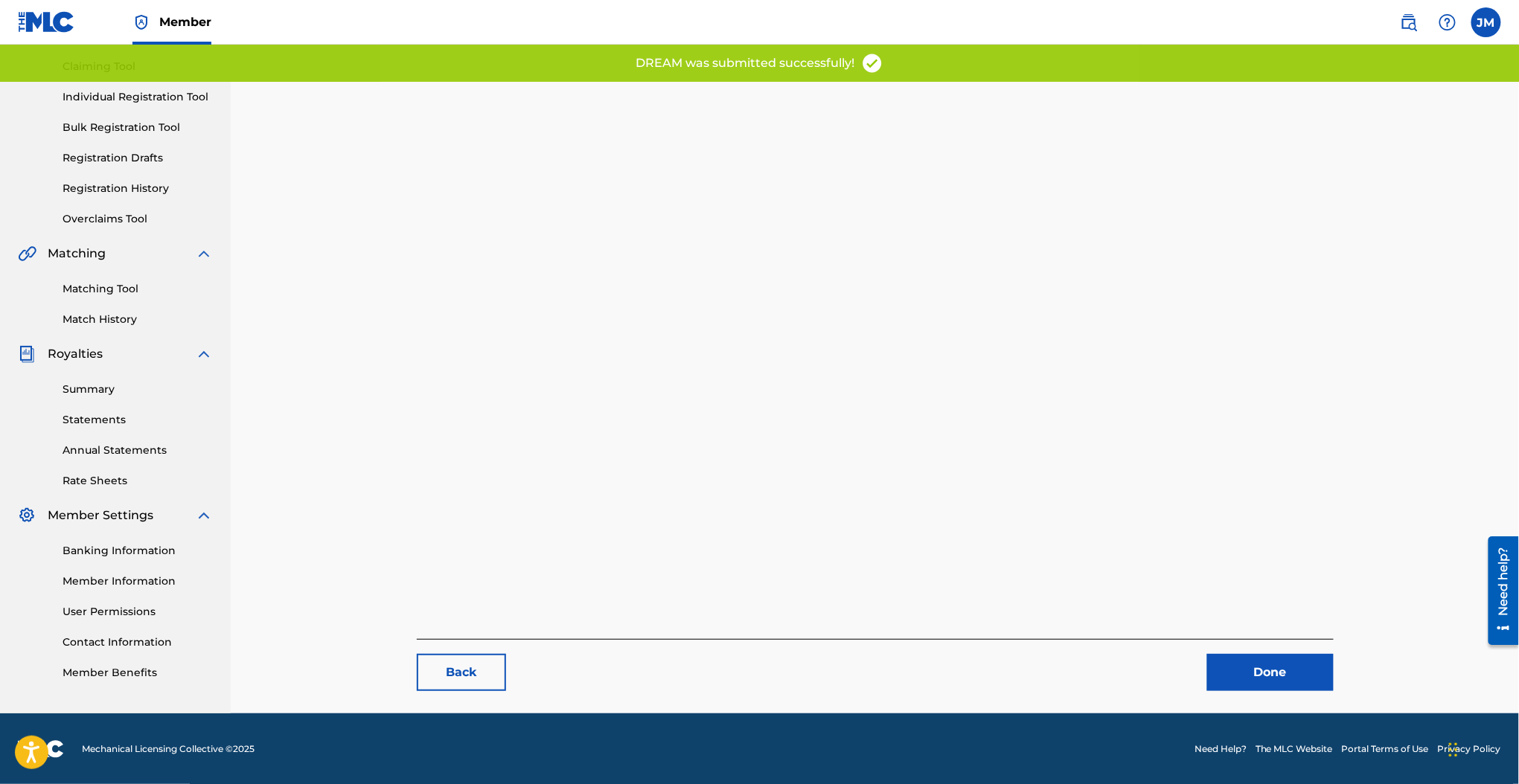
click at [1299, 697] on main "Back Done" at bounding box center [875, 321] width 1006 height 784
click at [1291, 683] on link "Done" at bounding box center [1270, 672] width 126 height 37
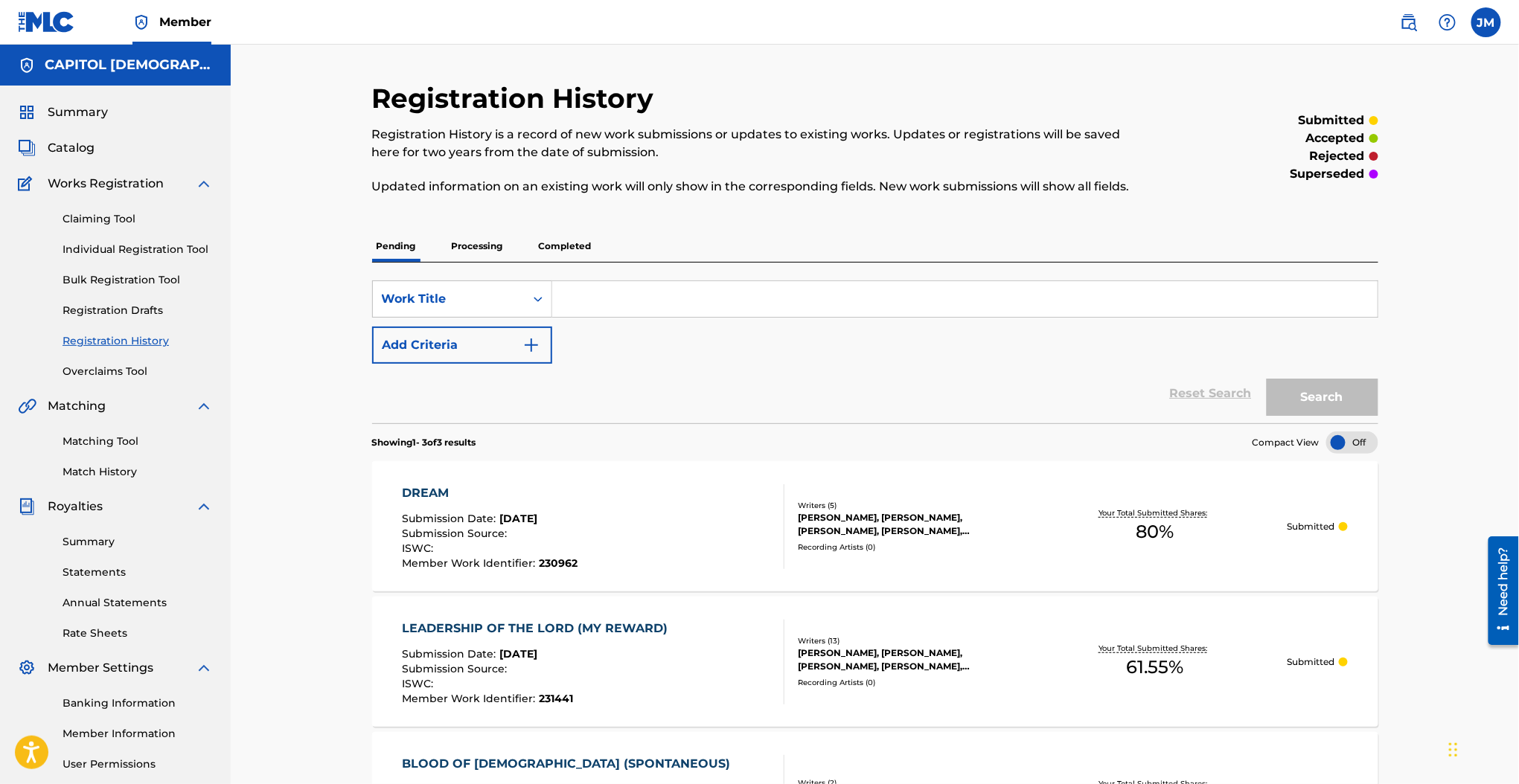
click at [115, 238] on div "Claiming Tool Individual Registration Tool Bulk Registration Tool Registration …" at bounding box center [115, 286] width 195 height 186
click at [115, 243] on link "Individual Registration Tool" at bounding box center [138, 249] width 150 height 16
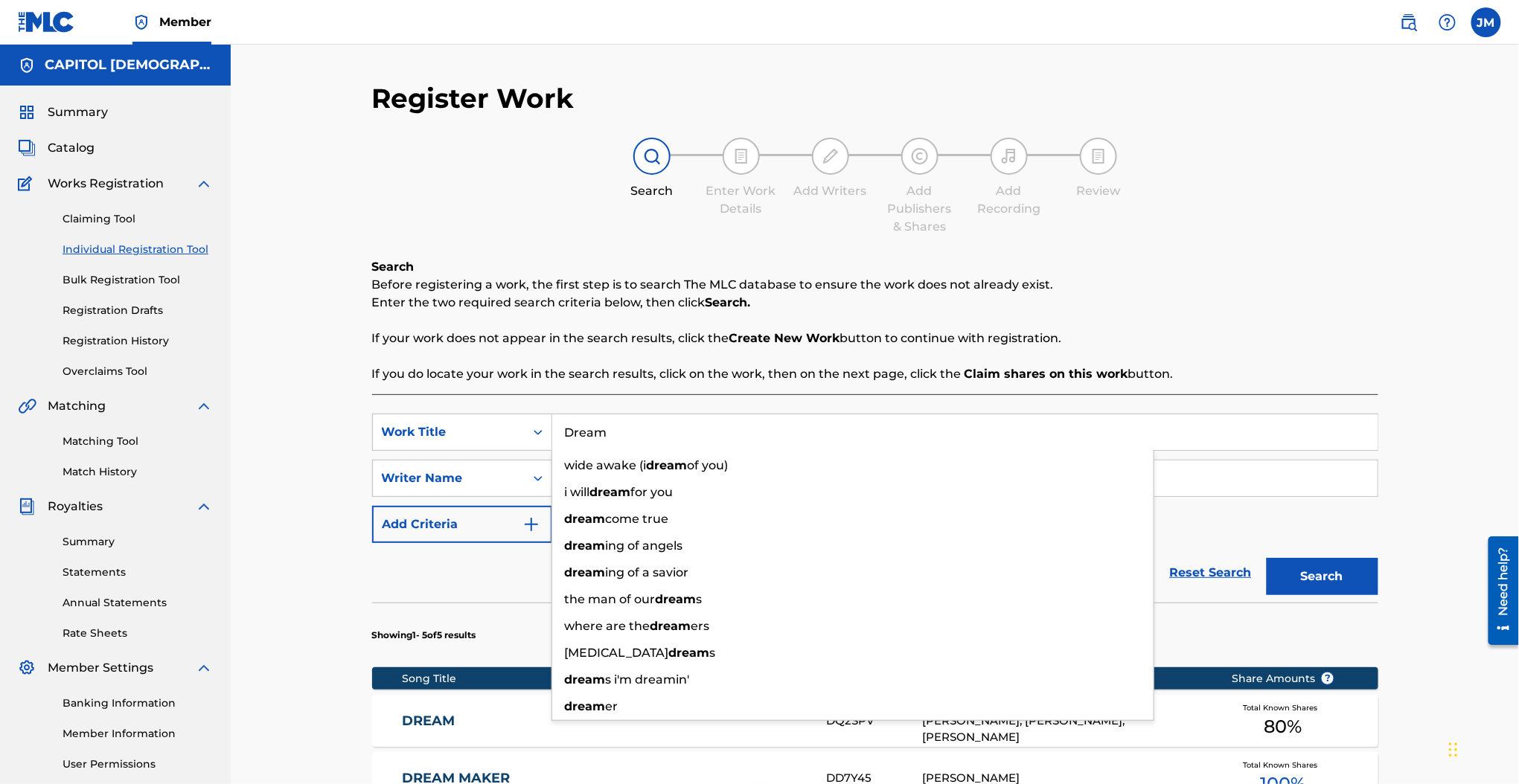
drag, startPoint x: 621, startPoint y: 423, endPoint x: 513, endPoint y: 389, distance: 113.2
click at [520, 423] on div "SearchWithCriteria63af8175-4b57-4769-b8de-327ed640c06a Work Title Dream wide aw…" at bounding box center [875, 432] width 1006 height 37
paste input "Consider Hi"
type input "Consider Him"
drag, startPoint x: 510, startPoint y: 346, endPoint x: 524, endPoint y: 369, distance: 26.9
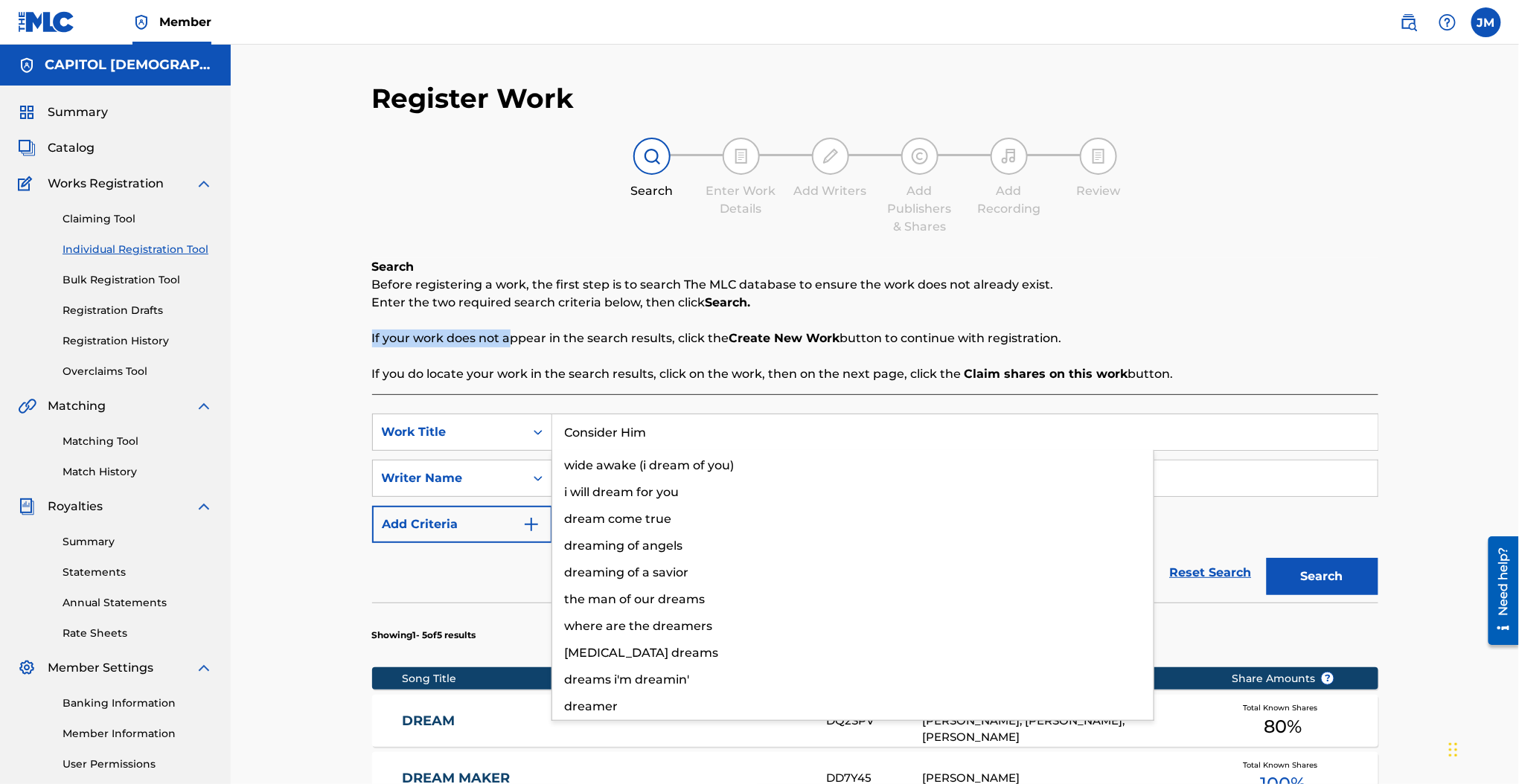
click at [510, 346] on div "Search Before registering a work, the first step is to search The MLC database …" at bounding box center [875, 321] width 1006 height 125
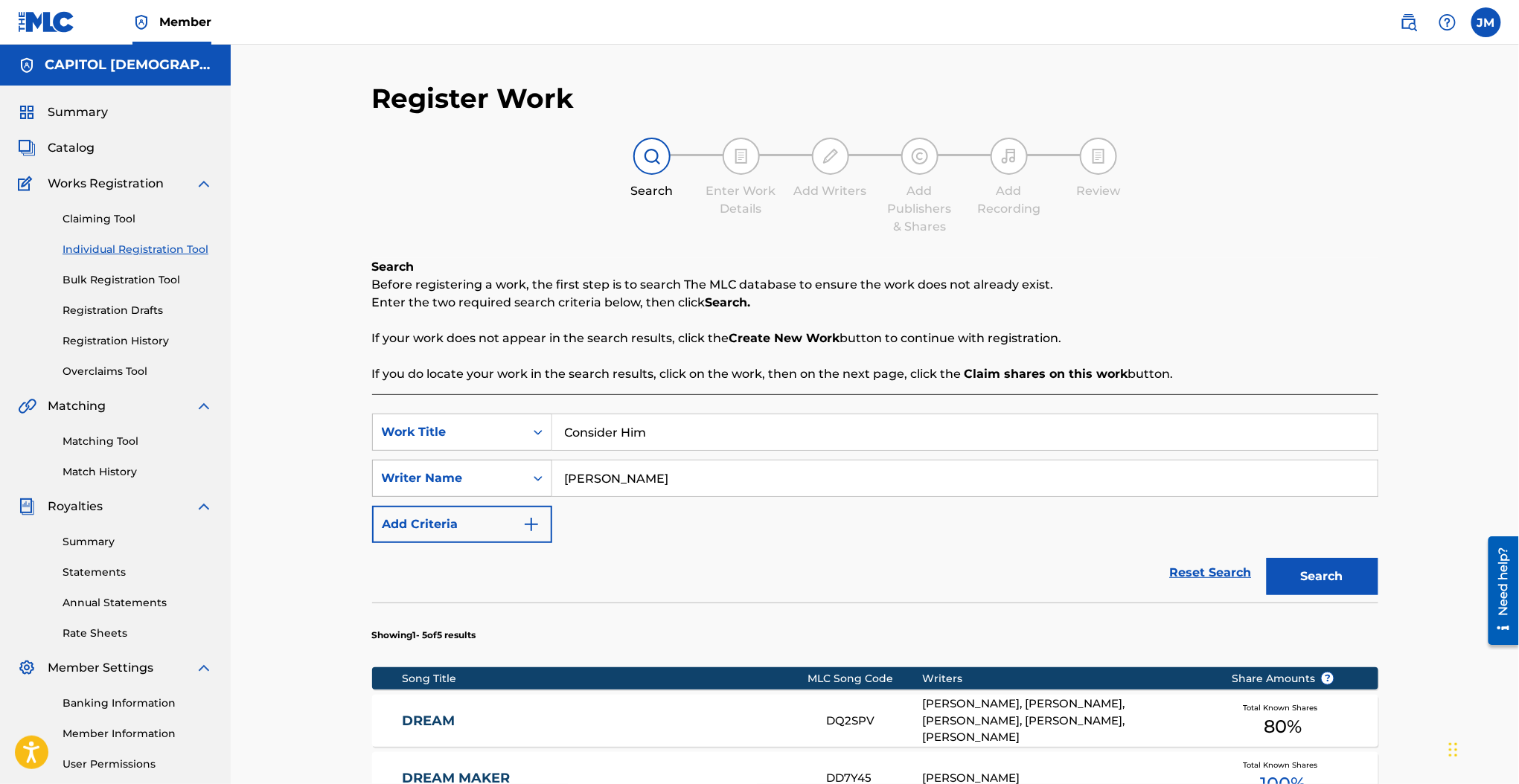
drag, startPoint x: 553, startPoint y: 469, endPoint x: 508, endPoint y: 469, distance: 45.0
click at [508, 469] on div "SearchWithCriteria737d525c-2af3-42f5-bc90-77cd236829b5 Writer Name gamboa" at bounding box center [875, 478] width 1006 height 37
type input "funk"
click at [1267, 558] on button "Search" at bounding box center [1322, 576] width 111 height 37
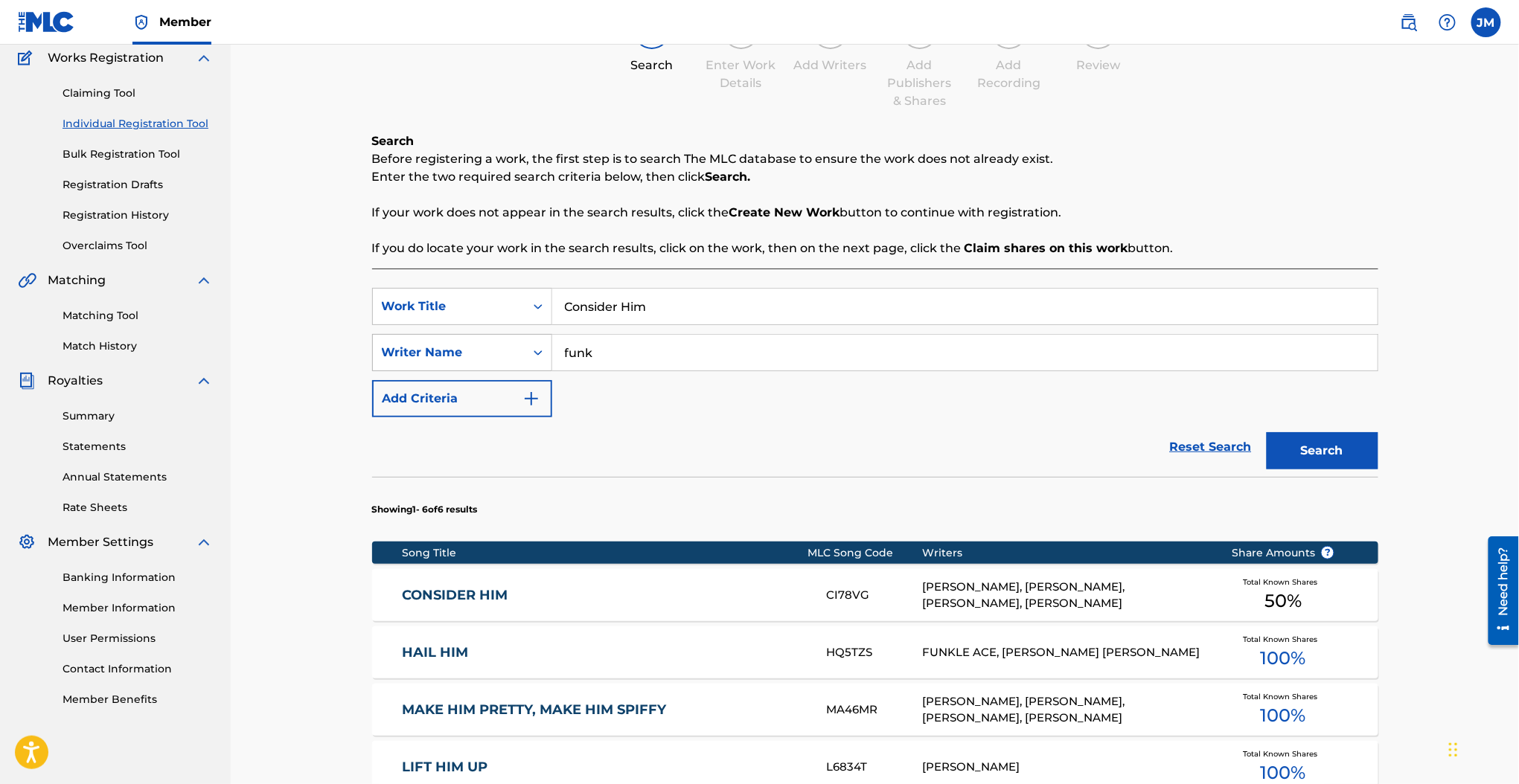
scroll to position [397, 0]
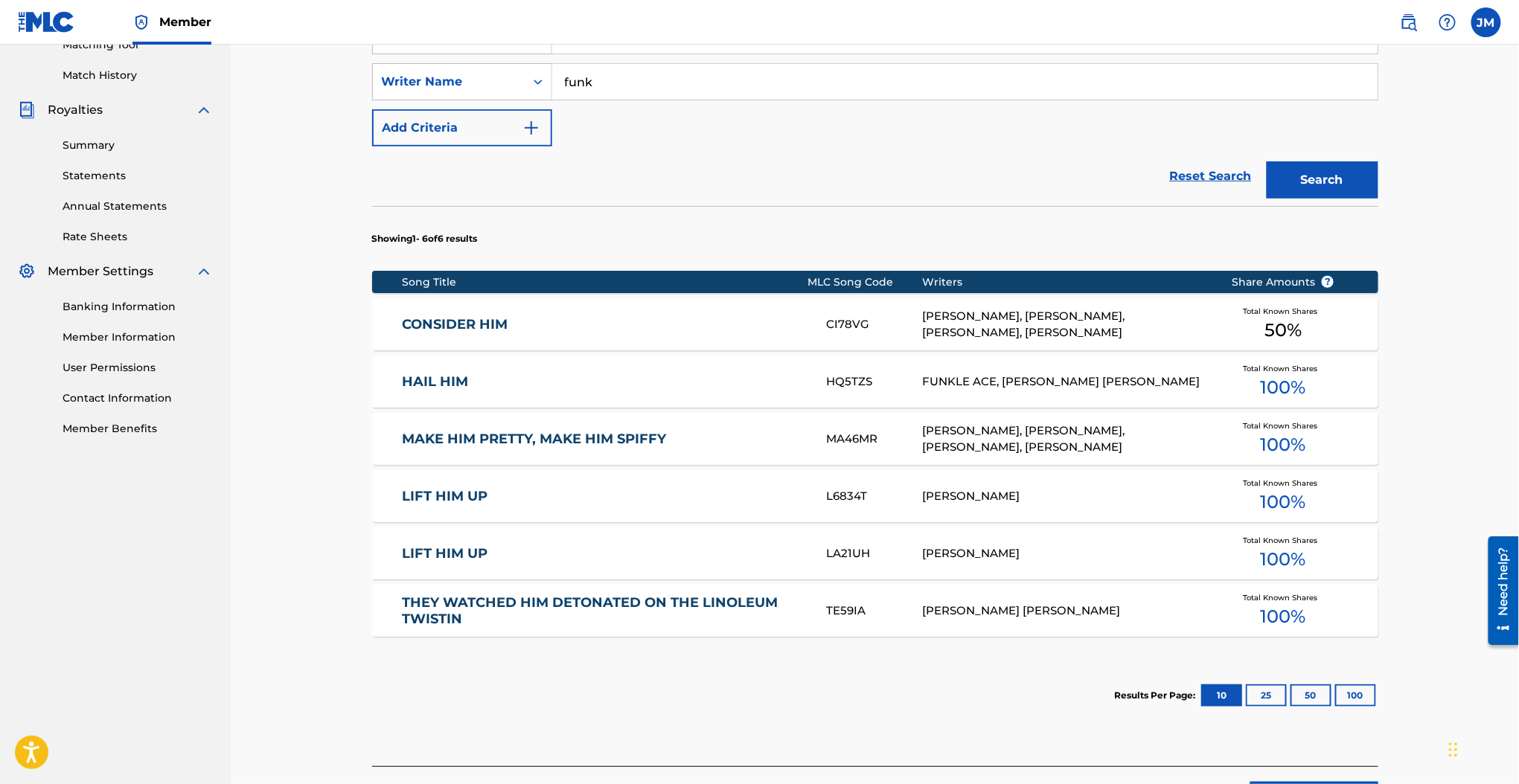
click at [454, 321] on link "CONSIDER HIM" at bounding box center [604, 324] width 405 height 17
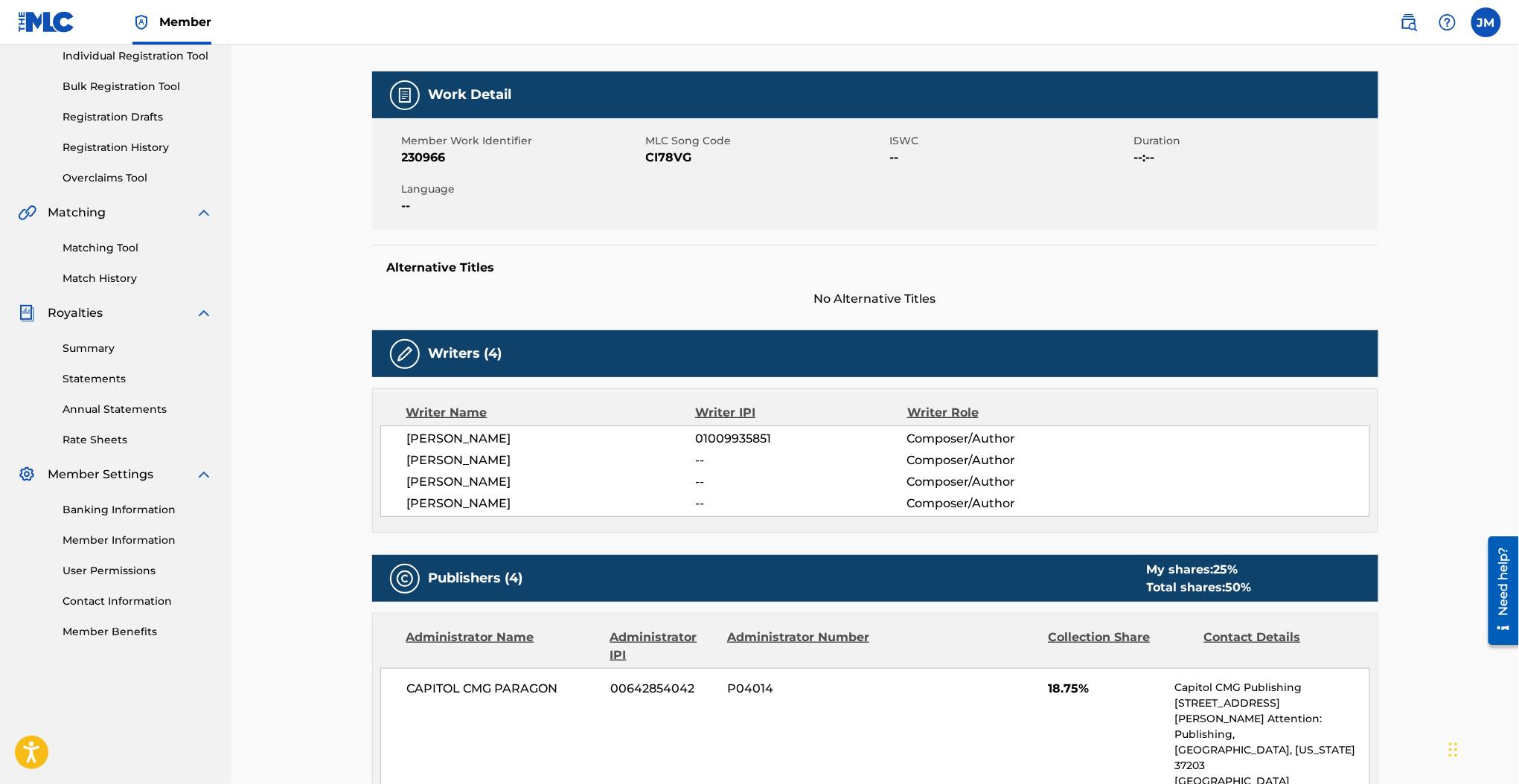
scroll to position [198, 0]
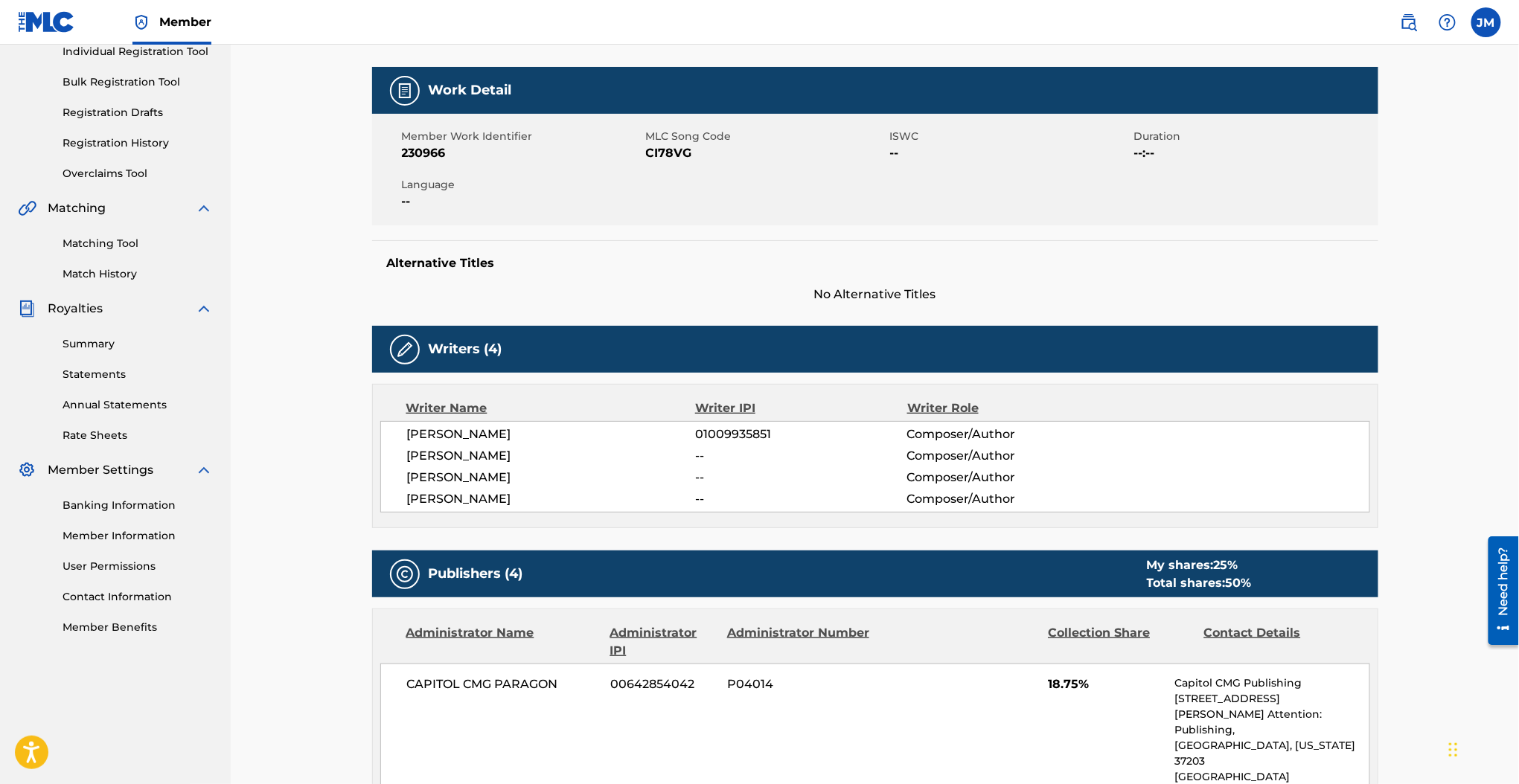
click at [668, 149] on span "CI78VG" at bounding box center [765, 153] width 240 height 18
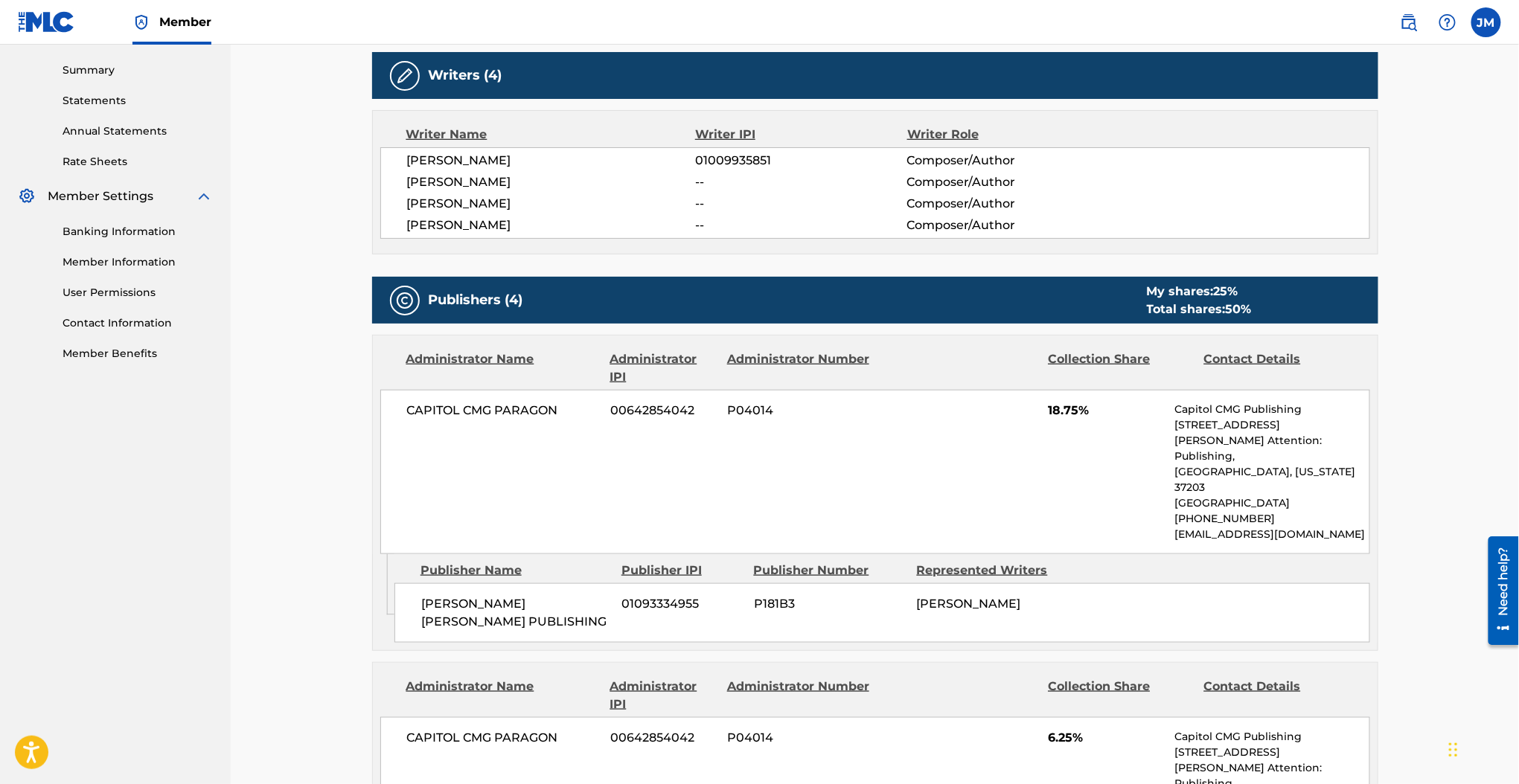
scroll to position [0, 0]
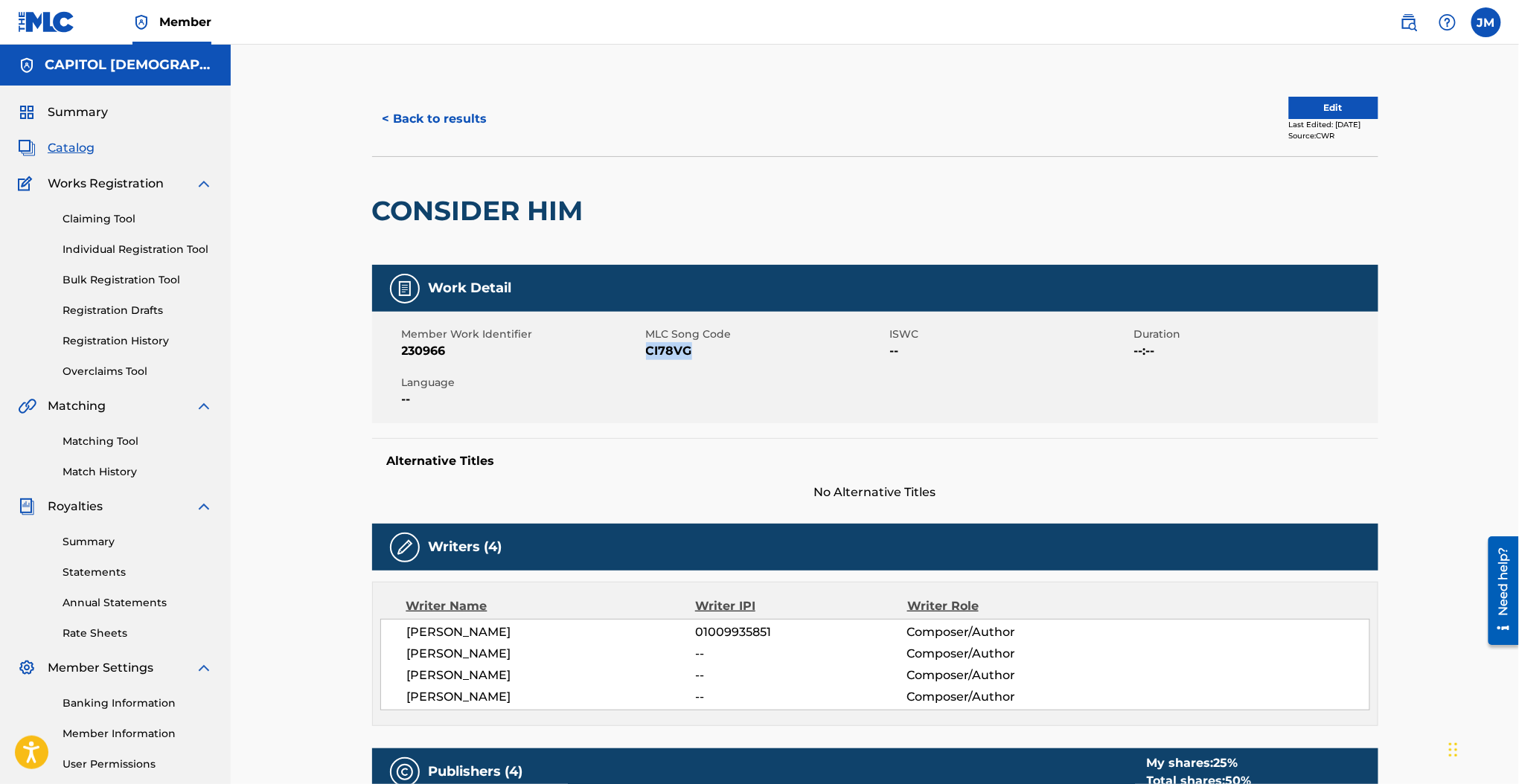
click at [432, 110] on button "< Back to results" at bounding box center [435, 119] width 125 height 37
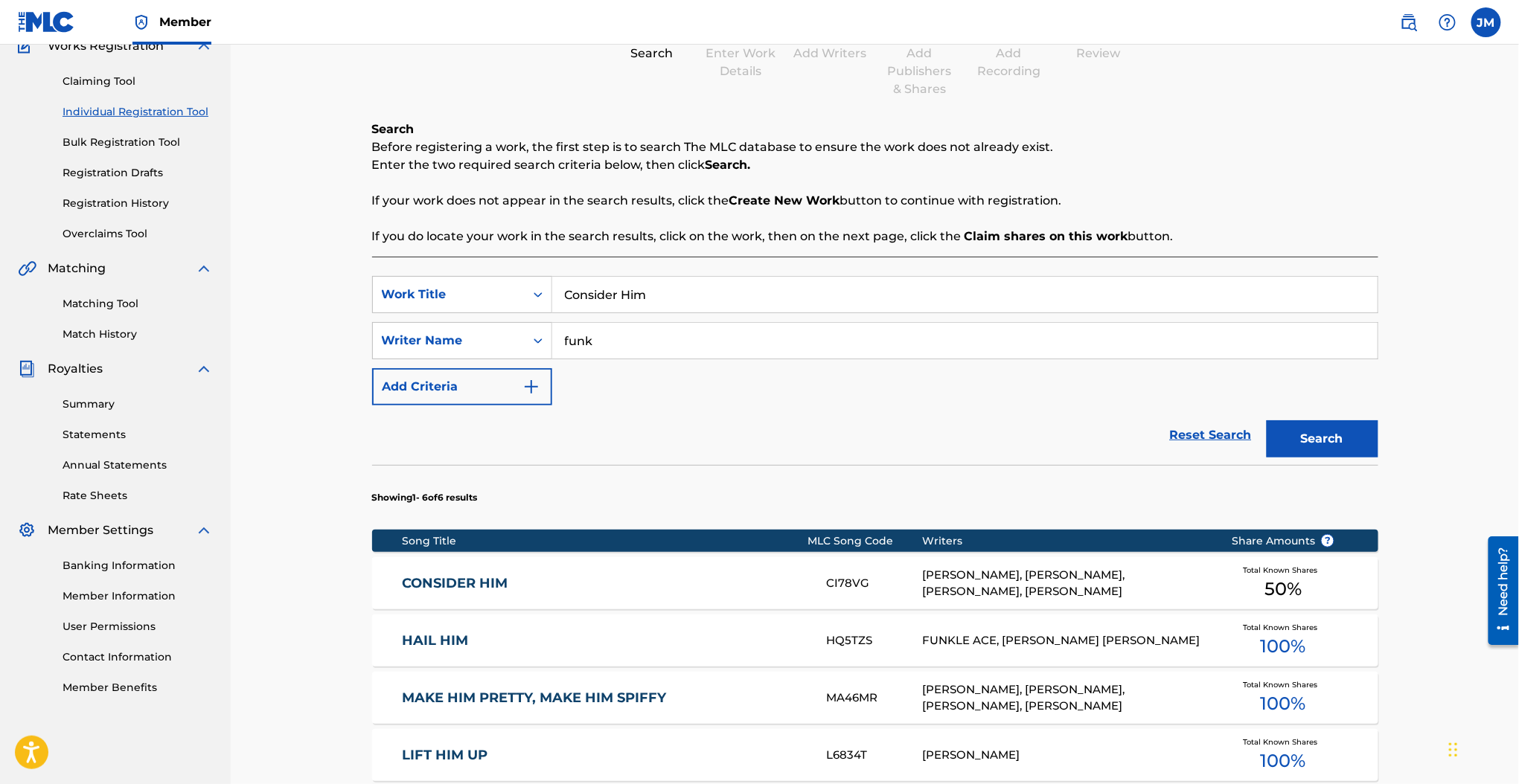
click at [653, 317] on div "SearchWithCriteria63af8175-4b57-4769-b8de-327ed640c06a Work Title Consider Him …" at bounding box center [875, 340] width 1006 height 129
click at [644, 285] on input "Consider Him" at bounding box center [965, 294] width 825 height 35
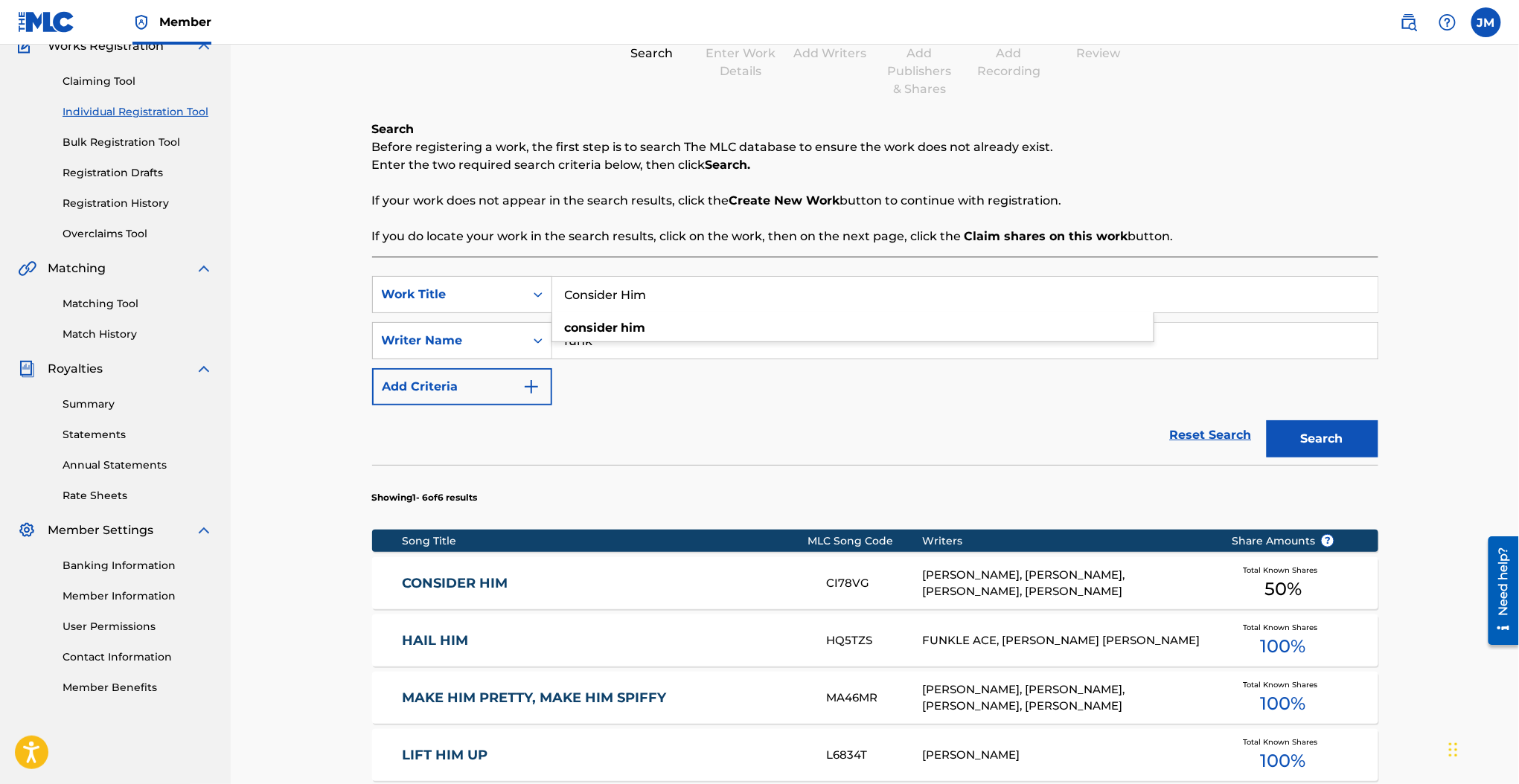
paste input "Slow Down"
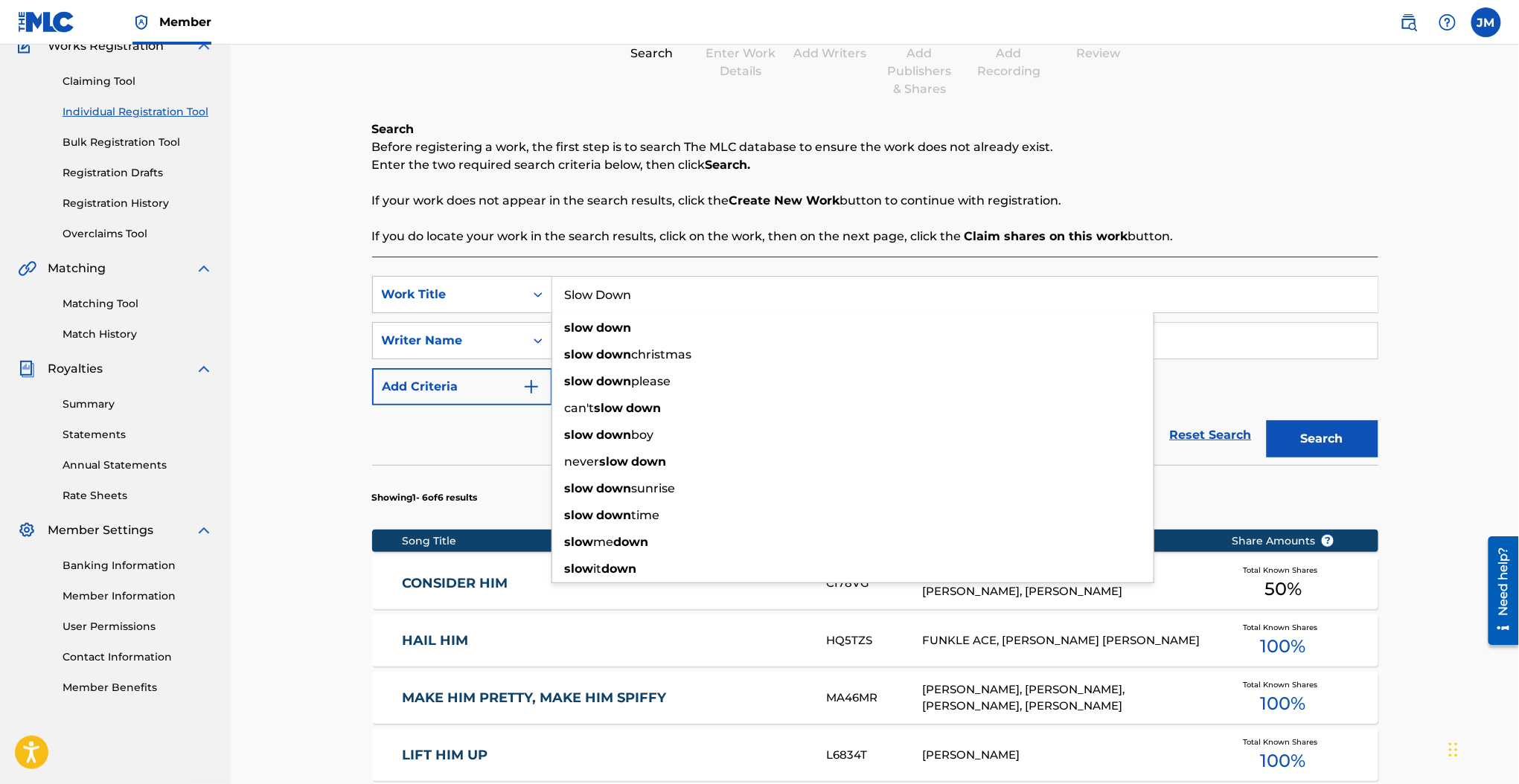
type input "Slow Down"
click at [682, 210] on div "Search Before registering a work, the first step is to search The MLC database …" at bounding box center [875, 183] width 1006 height 125
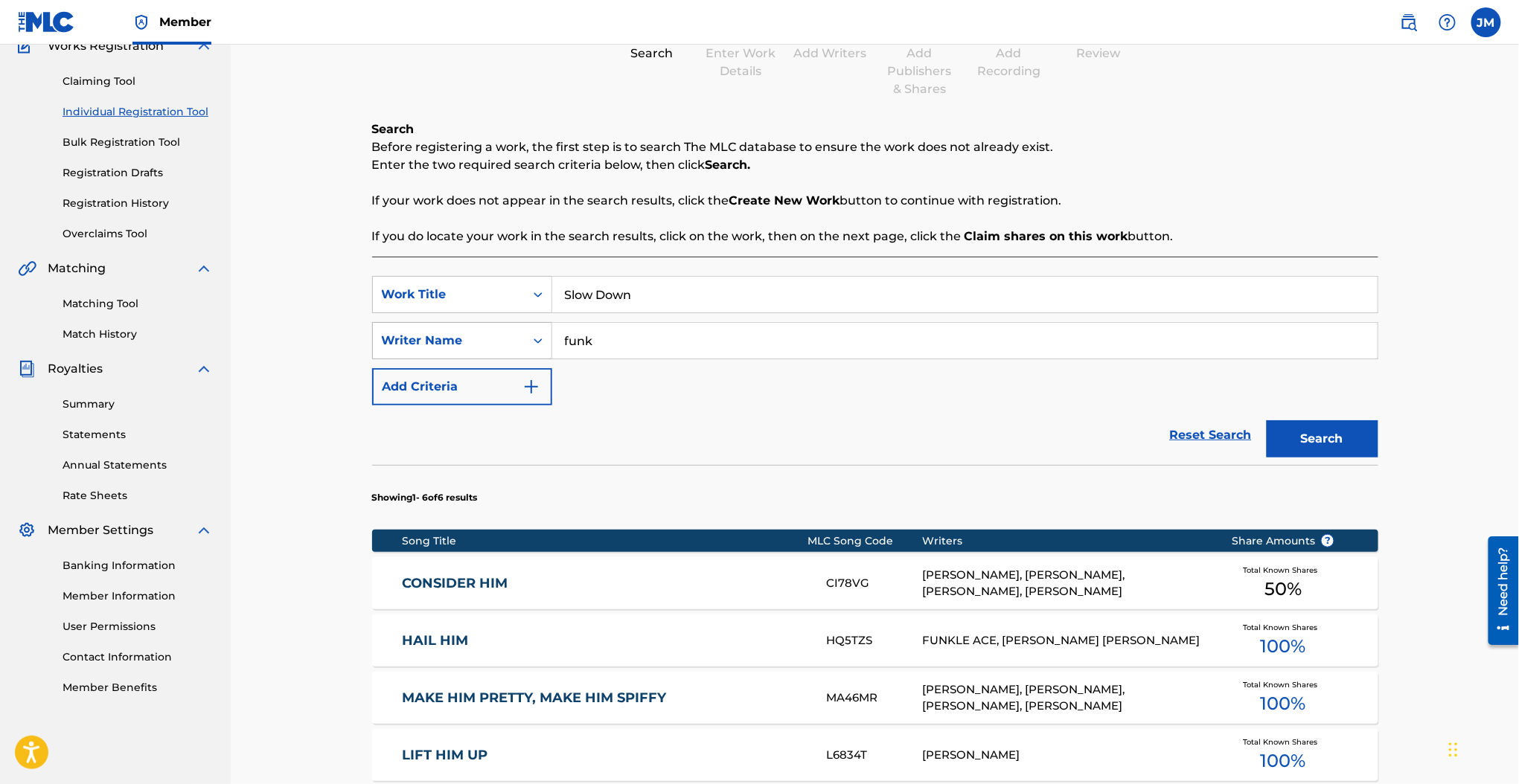
drag, startPoint x: 594, startPoint y: 340, endPoint x: 501, endPoint y: 330, distance: 93.5
click at [510, 329] on div "SearchWithCriteria737d525c-2af3-42f5-bc90-77cd236829b5 Writer Name funk" at bounding box center [875, 340] width 1006 height 37
click at [1267, 420] on button "Search" at bounding box center [1322, 439] width 111 height 37
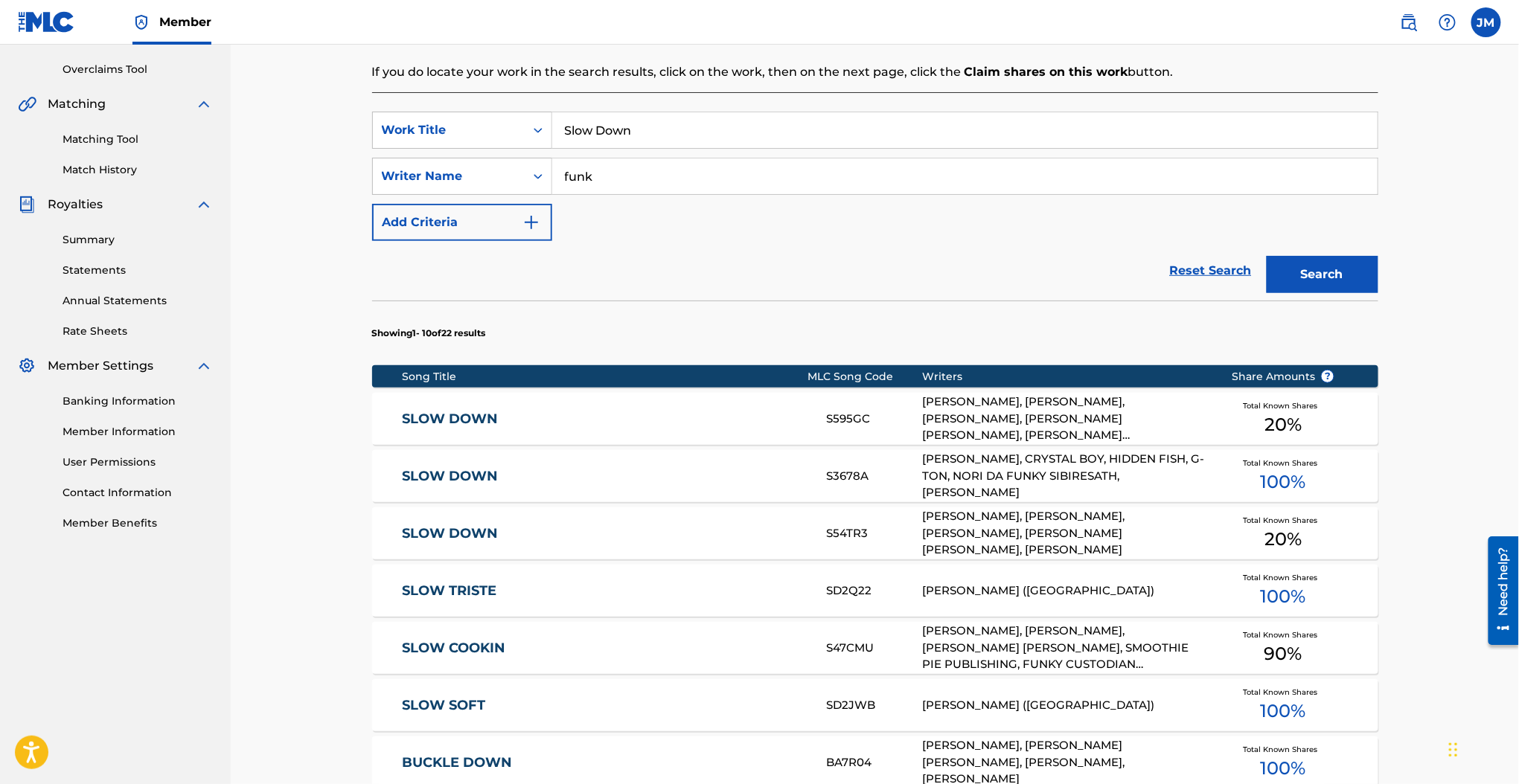
scroll to position [336, 0]
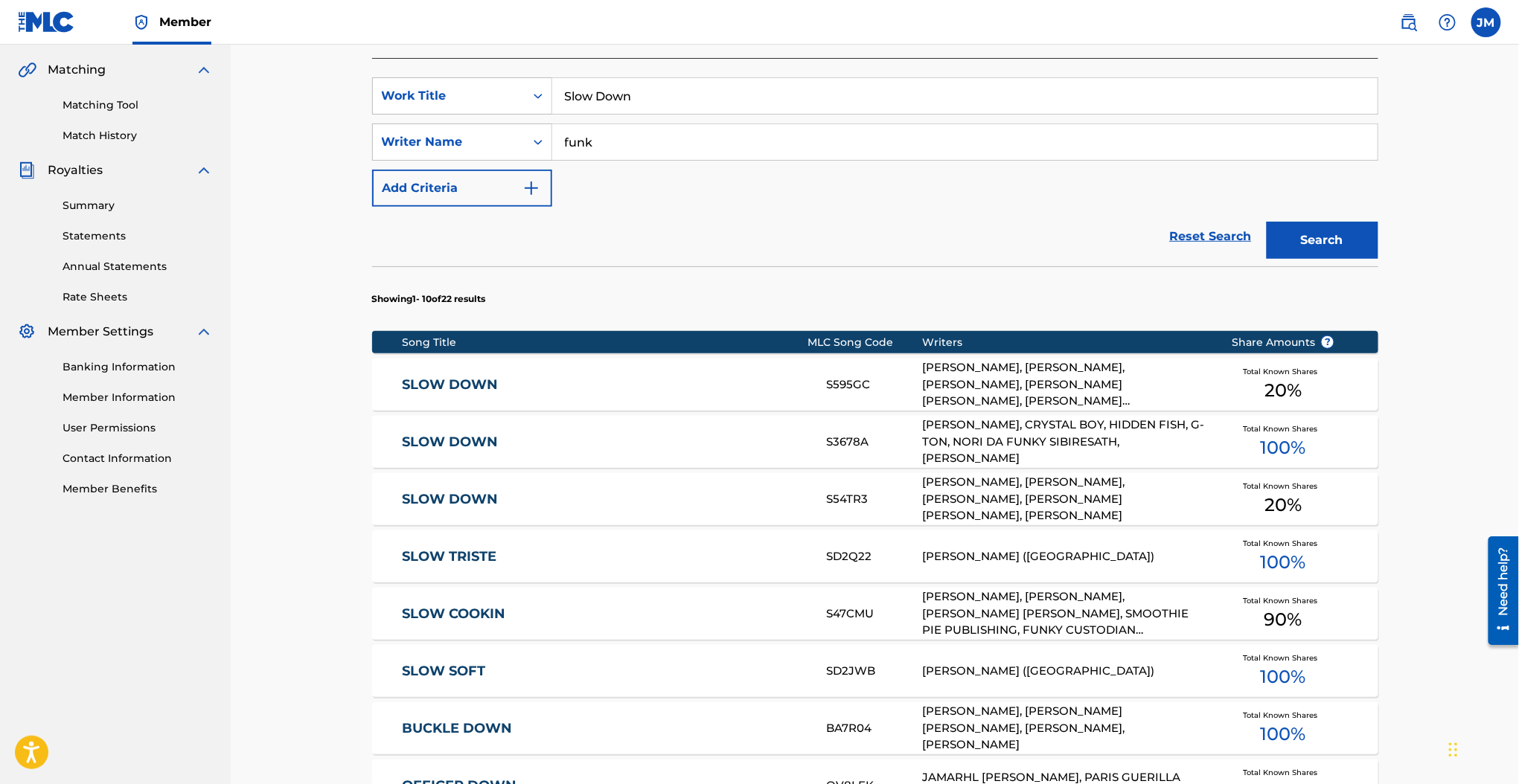
click at [437, 374] on div "SLOW DOWN S595GC DAVID FUNK, ABBIE GAMBOA, GABRIEL GAMBOA, OSCAR DANIEL GAMBOA,…" at bounding box center [875, 384] width 1006 height 52
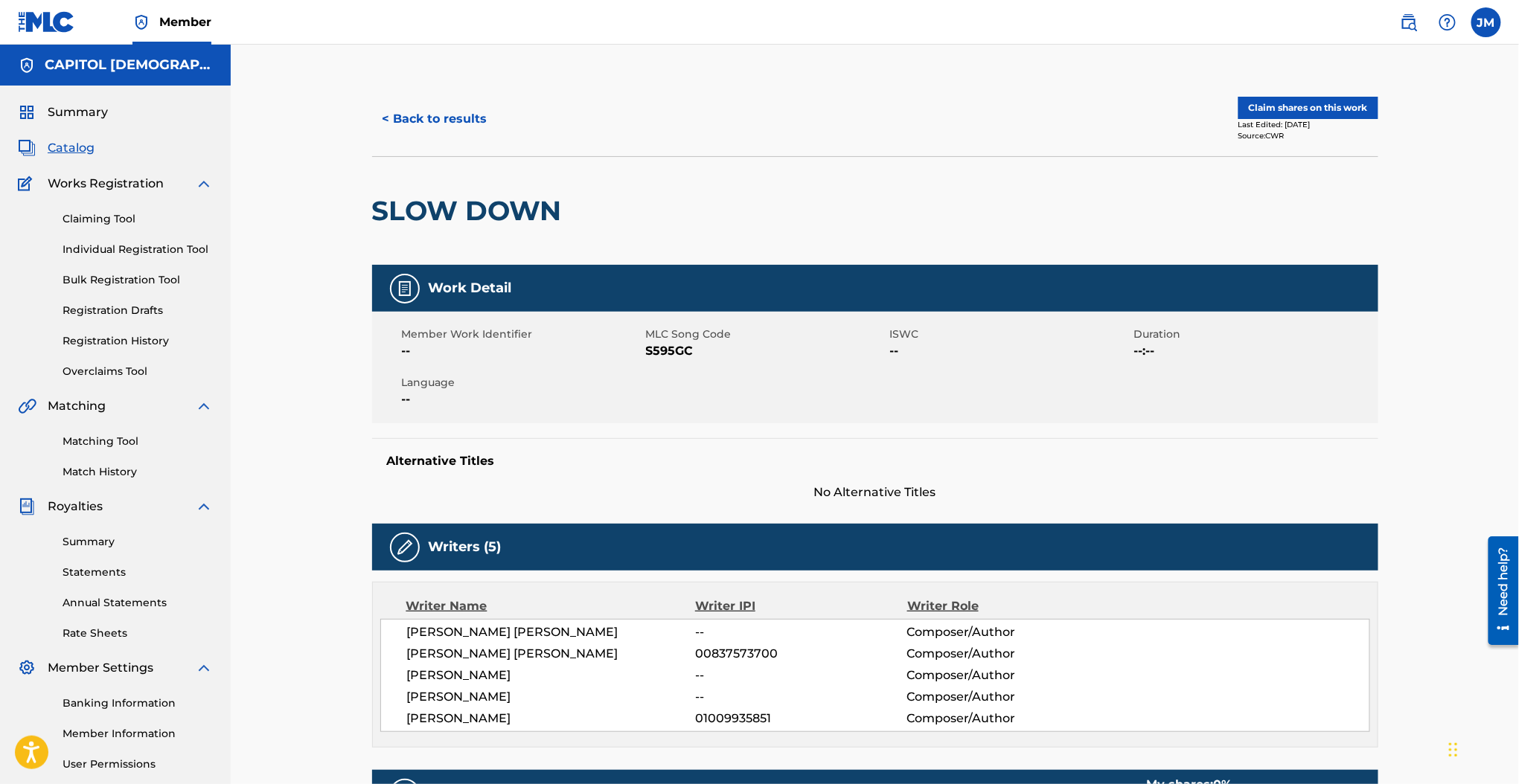
click at [649, 345] on span "S595GC" at bounding box center [765, 351] width 240 height 18
click at [434, 127] on button "< Back to results" at bounding box center [435, 119] width 125 height 37
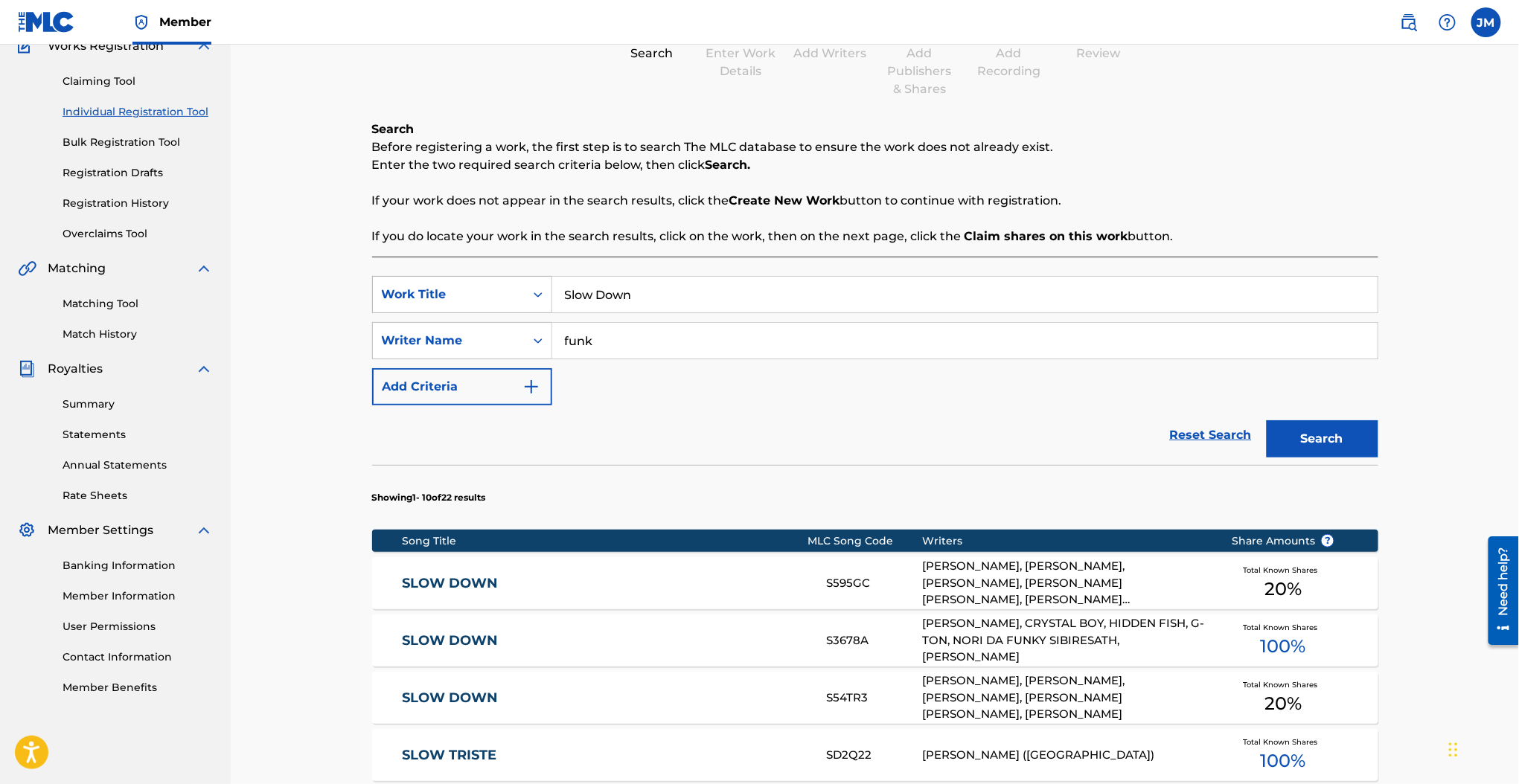
drag, startPoint x: 529, startPoint y: 307, endPoint x: 506, endPoint y: 305, distance: 23.1
click at [506, 305] on div "SearchWithCriteria63af8175-4b57-4769-b8de-327ed640c06a Work Title Slow Down" at bounding box center [875, 294] width 1006 height 37
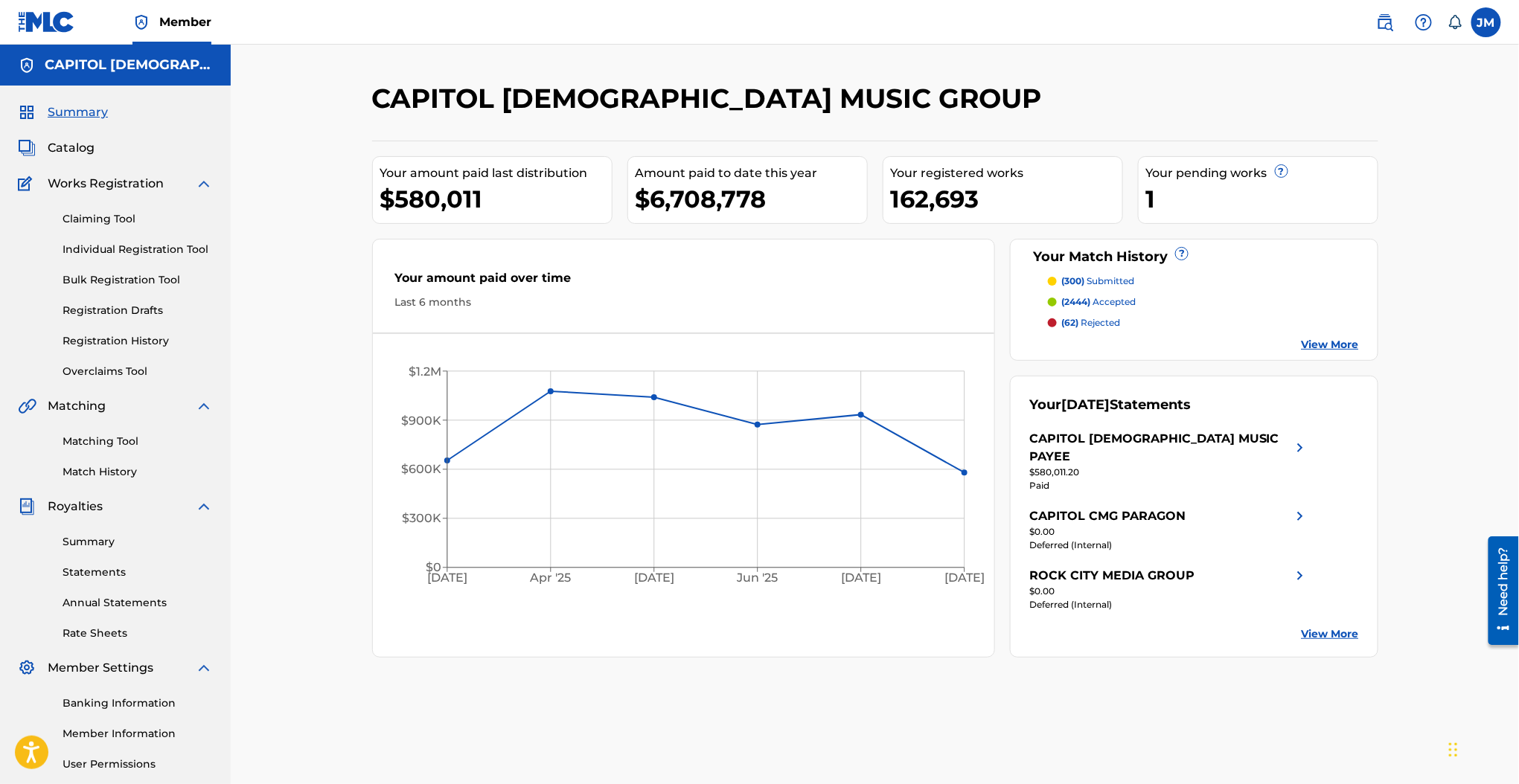
click at [141, 244] on link "Individual Registration Tool" at bounding box center [138, 249] width 150 height 16
click at [191, 245] on link "Individual Registration Tool" at bounding box center [138, 249] width 150 height 16
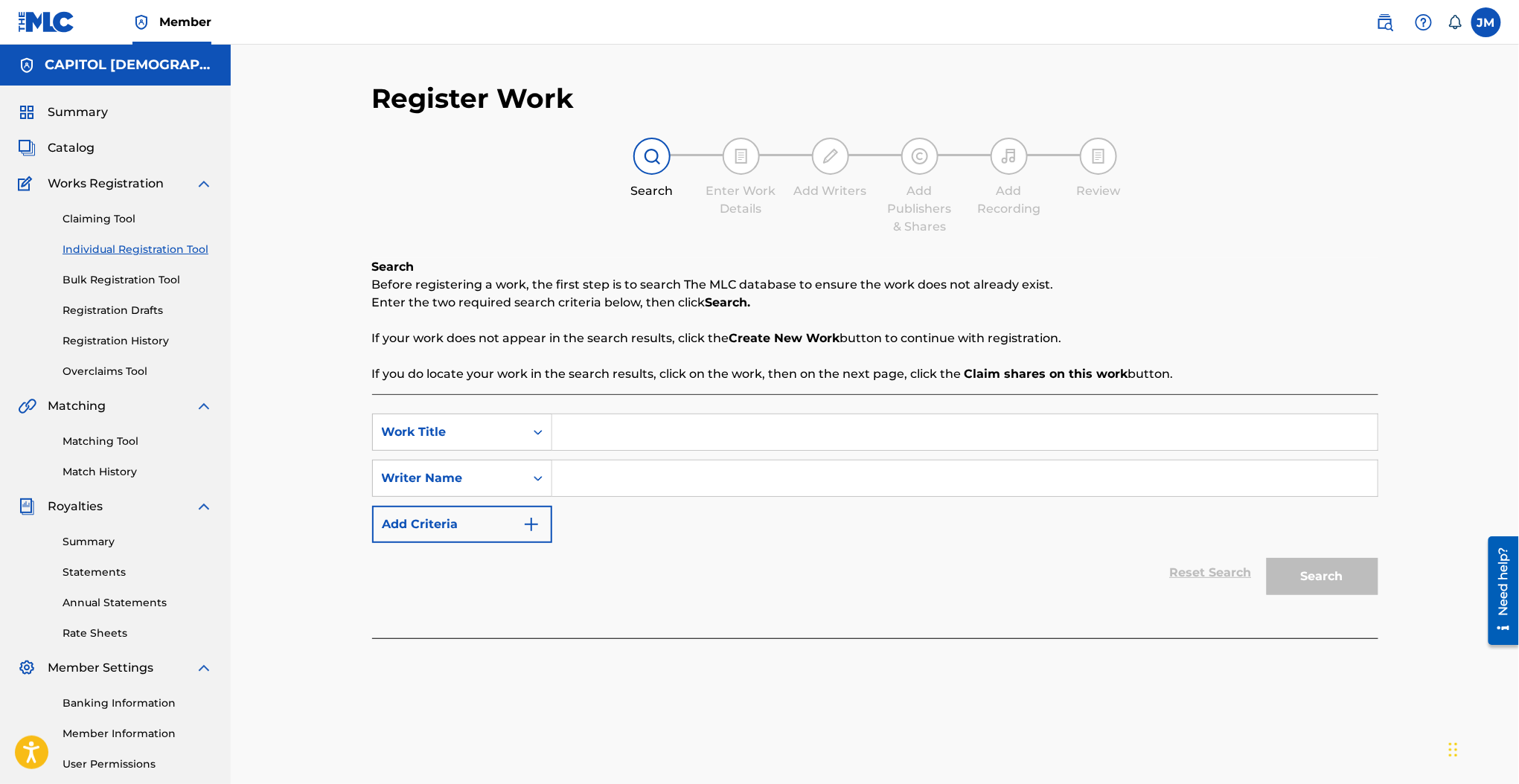
click at [697, 423] on input "Search Form" at bounding box center [965, 432] width 825 height 35
paste input "Revive Us"
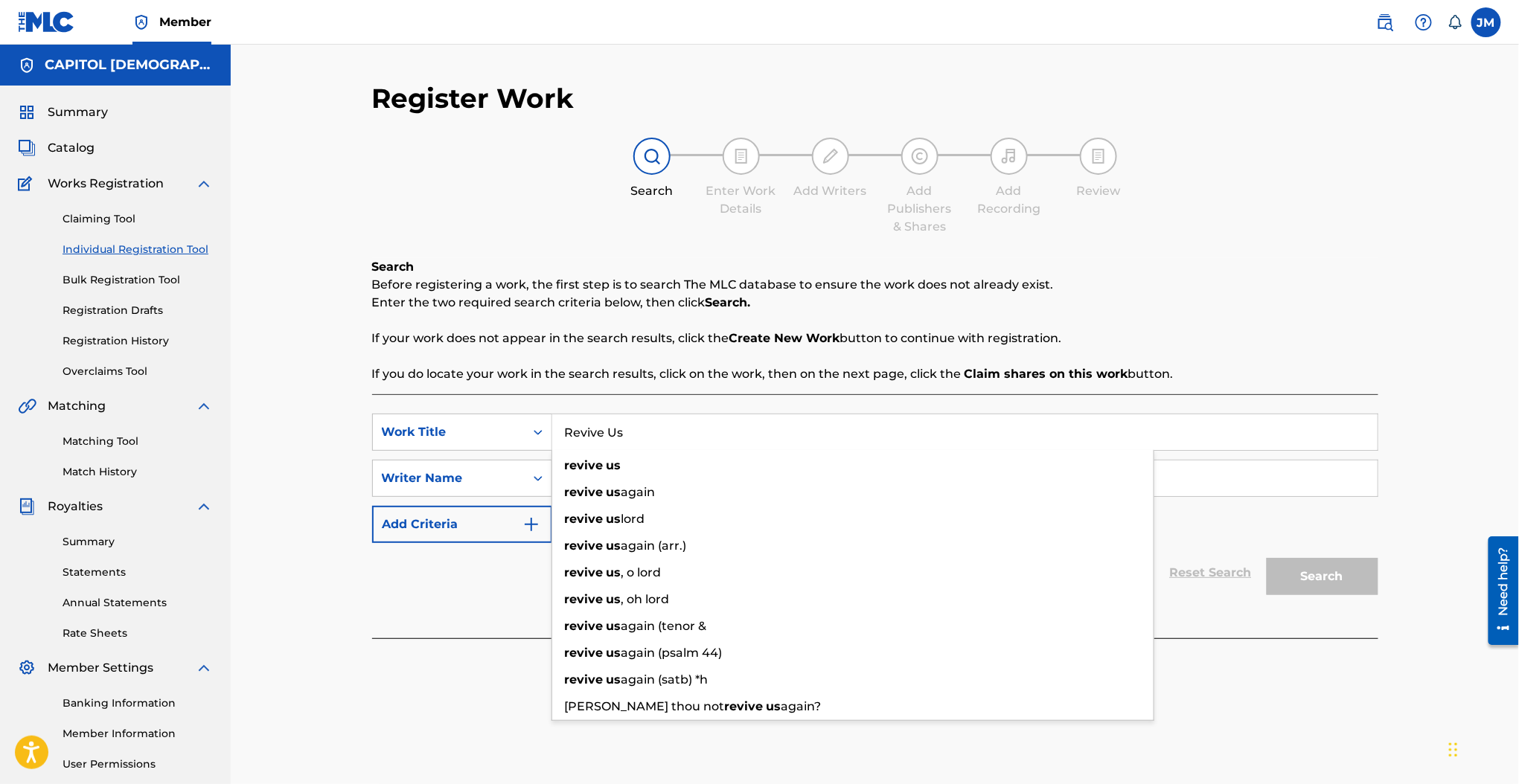
type input "Revive Us"
click at [711, 356] on div "Search Before registering a work, the first step is to search The MLC database …" at bounding box center [875, 321] width 1006 height 125
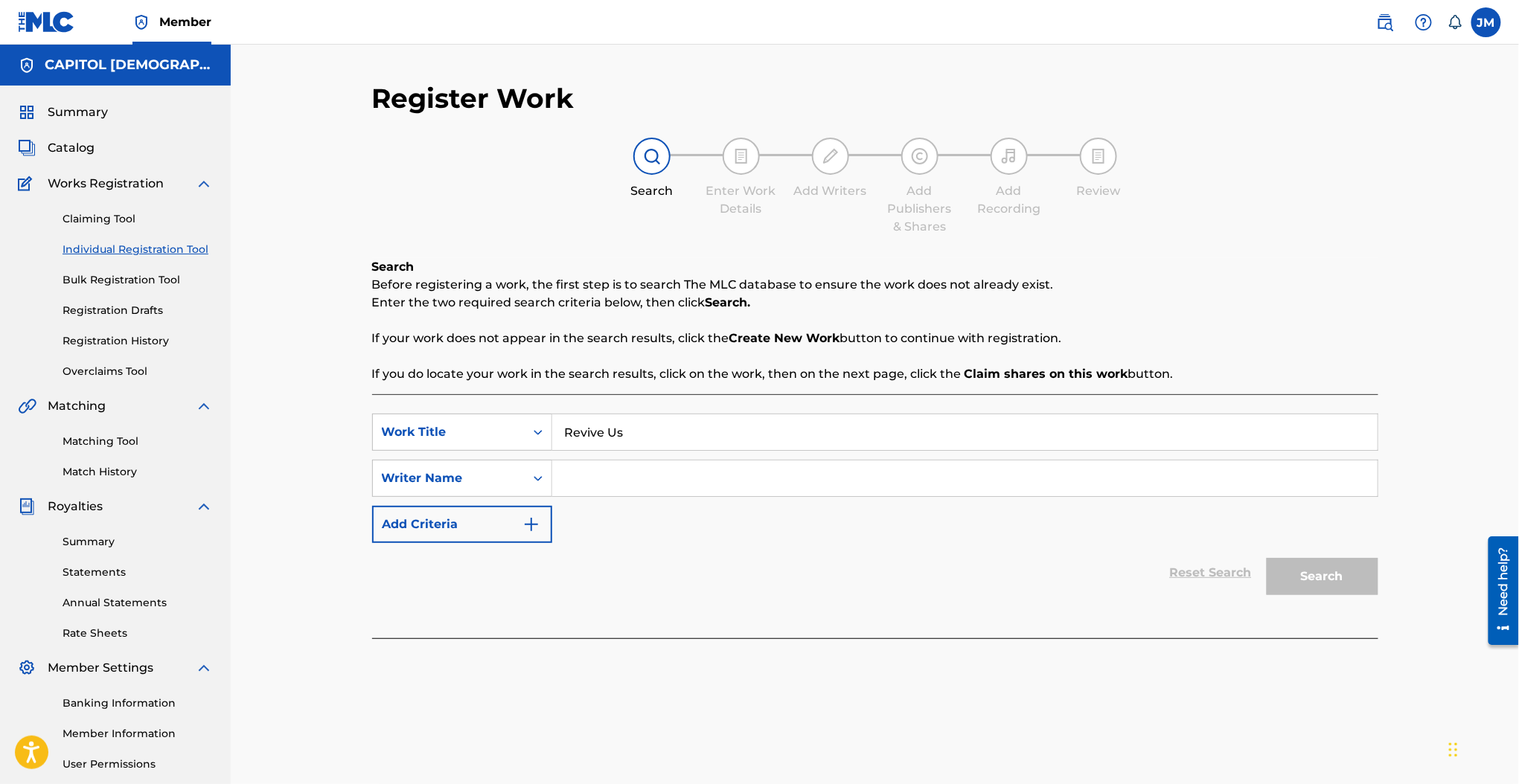
click at [657, 468] on input "Search Form" at bounding box center [965, 478] width 825 height 35
type input "cates"
click at [1361, 573] on button "Search" at bounding box center [1322, 576] width 111 height 37
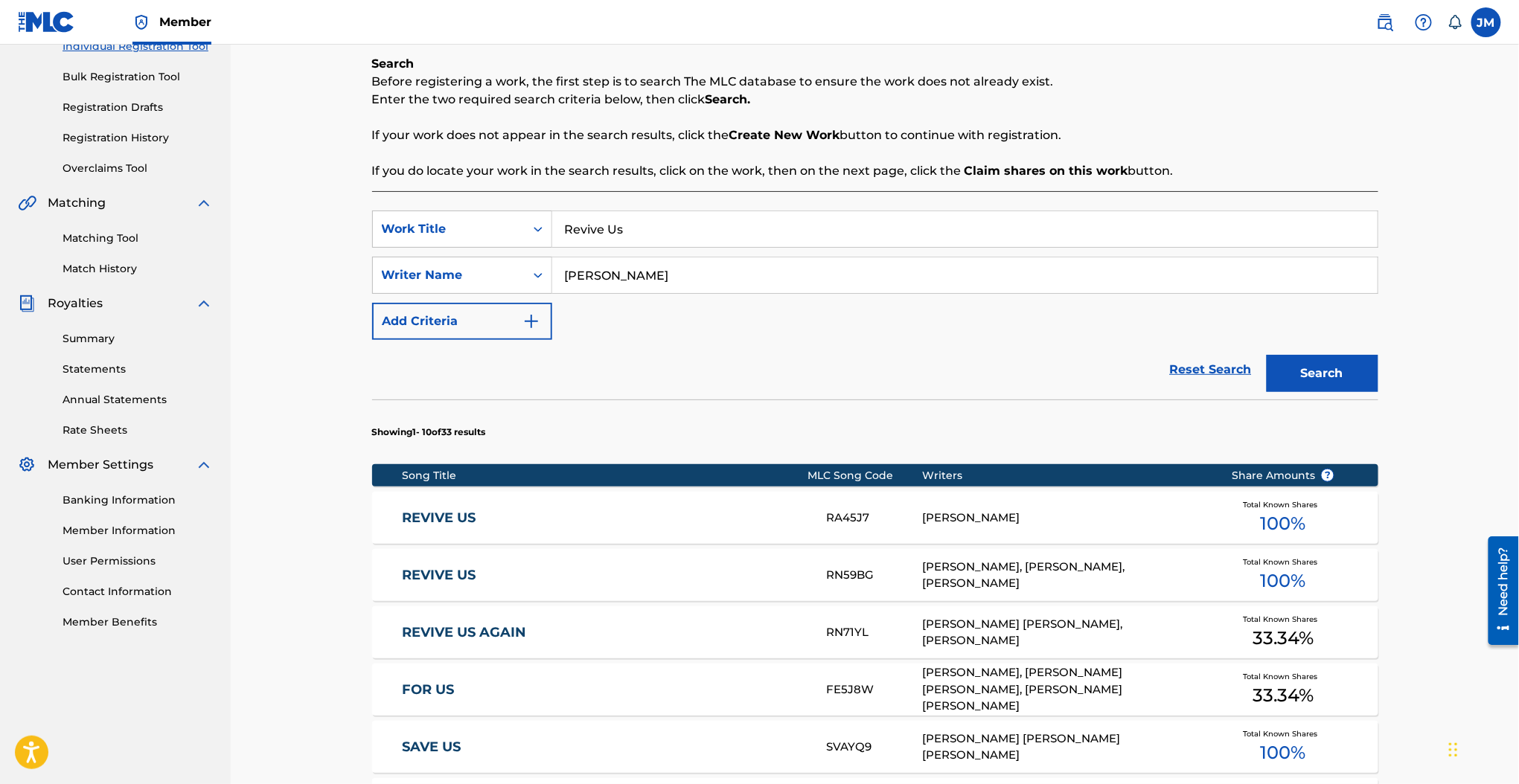
scroll to position [237, 0]
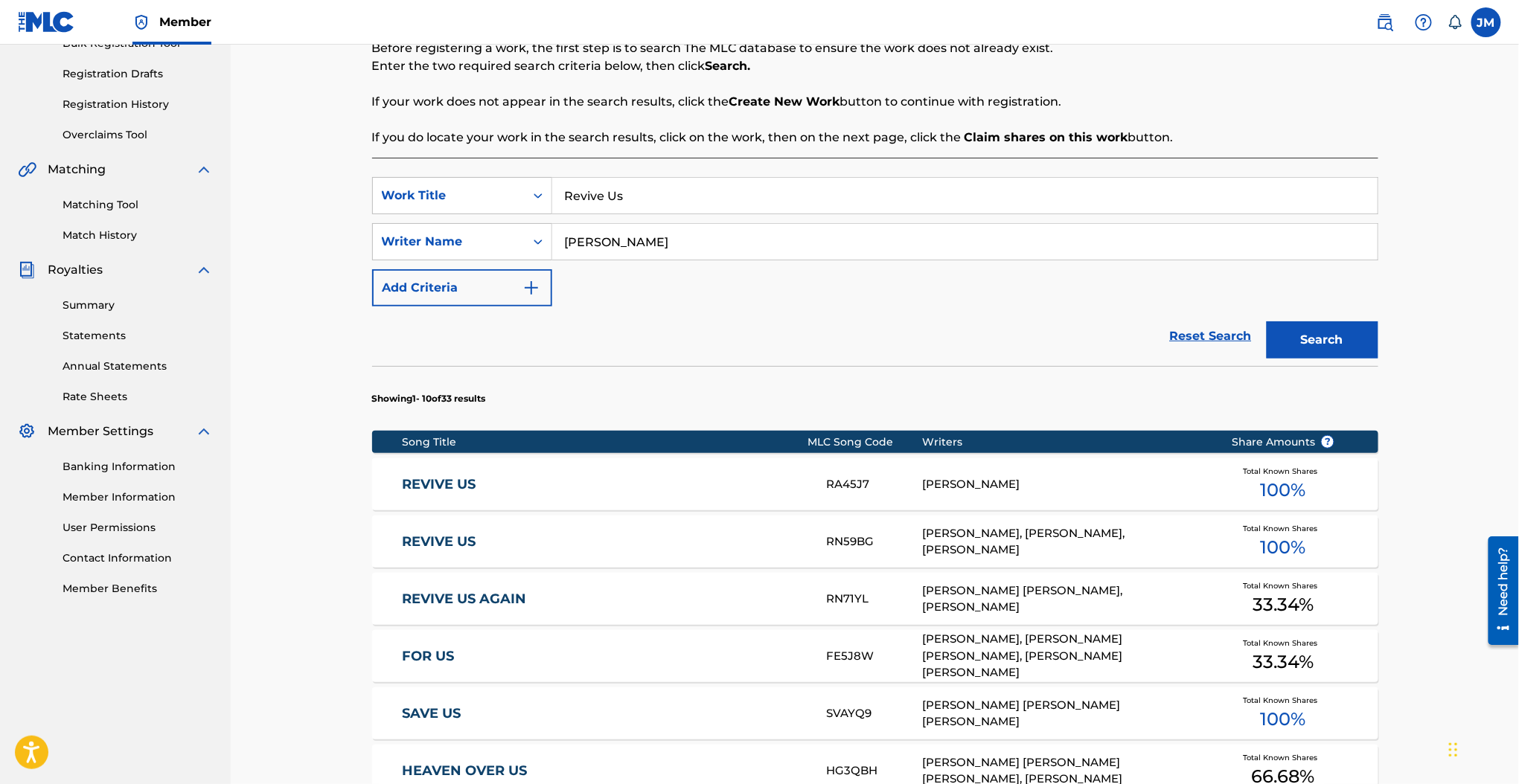
click at [454, 545] on link "REVIVE US" at bounding box center [604, 542] width 405 height 17
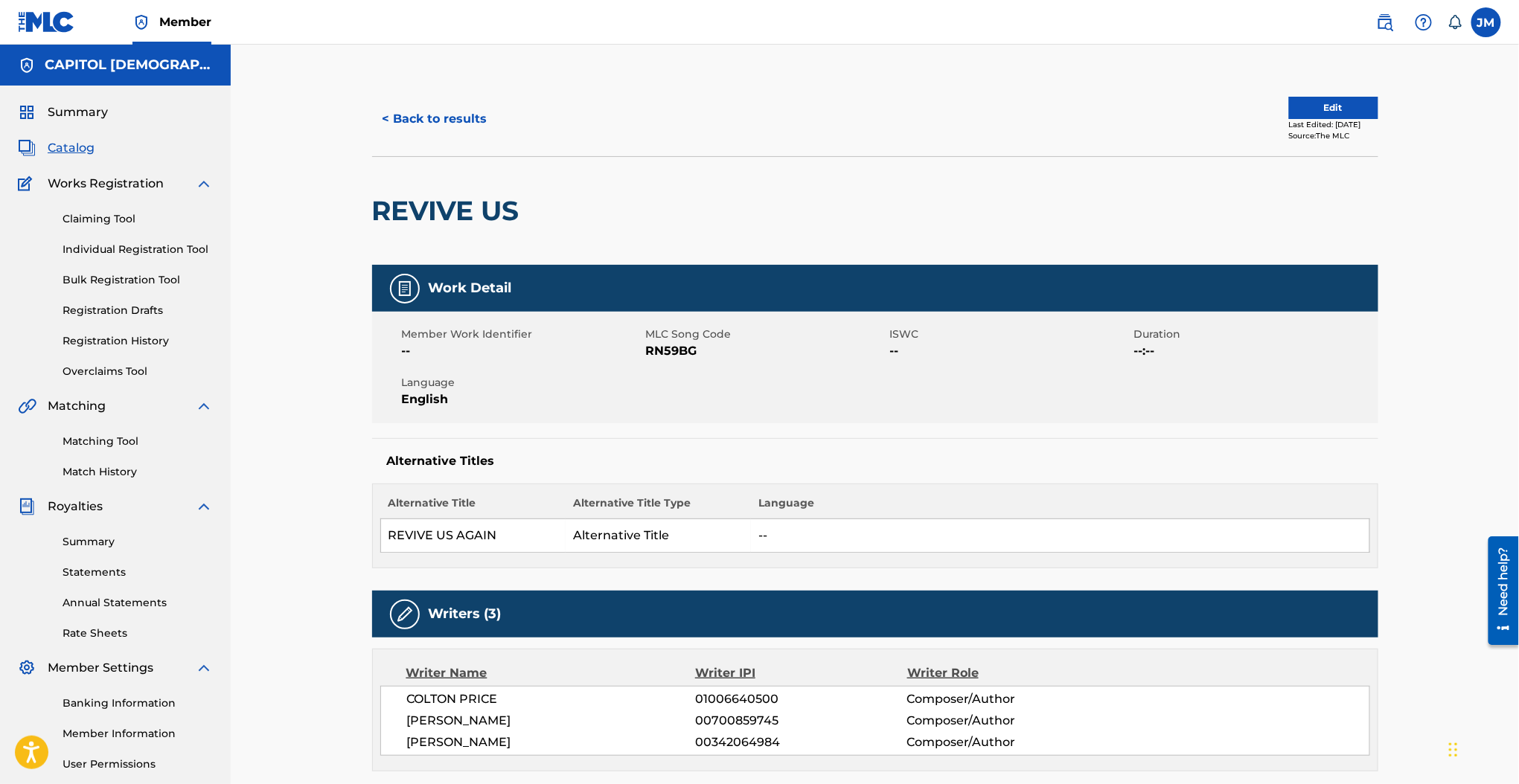
click at [661, 354] on span "RN59BG" at bounding box center [765, 351] width 240 height 18
copy span "RN59BG"
click at [684, 354] on span "RN59BG" at bounding box center [765, 351] width 240 height 18
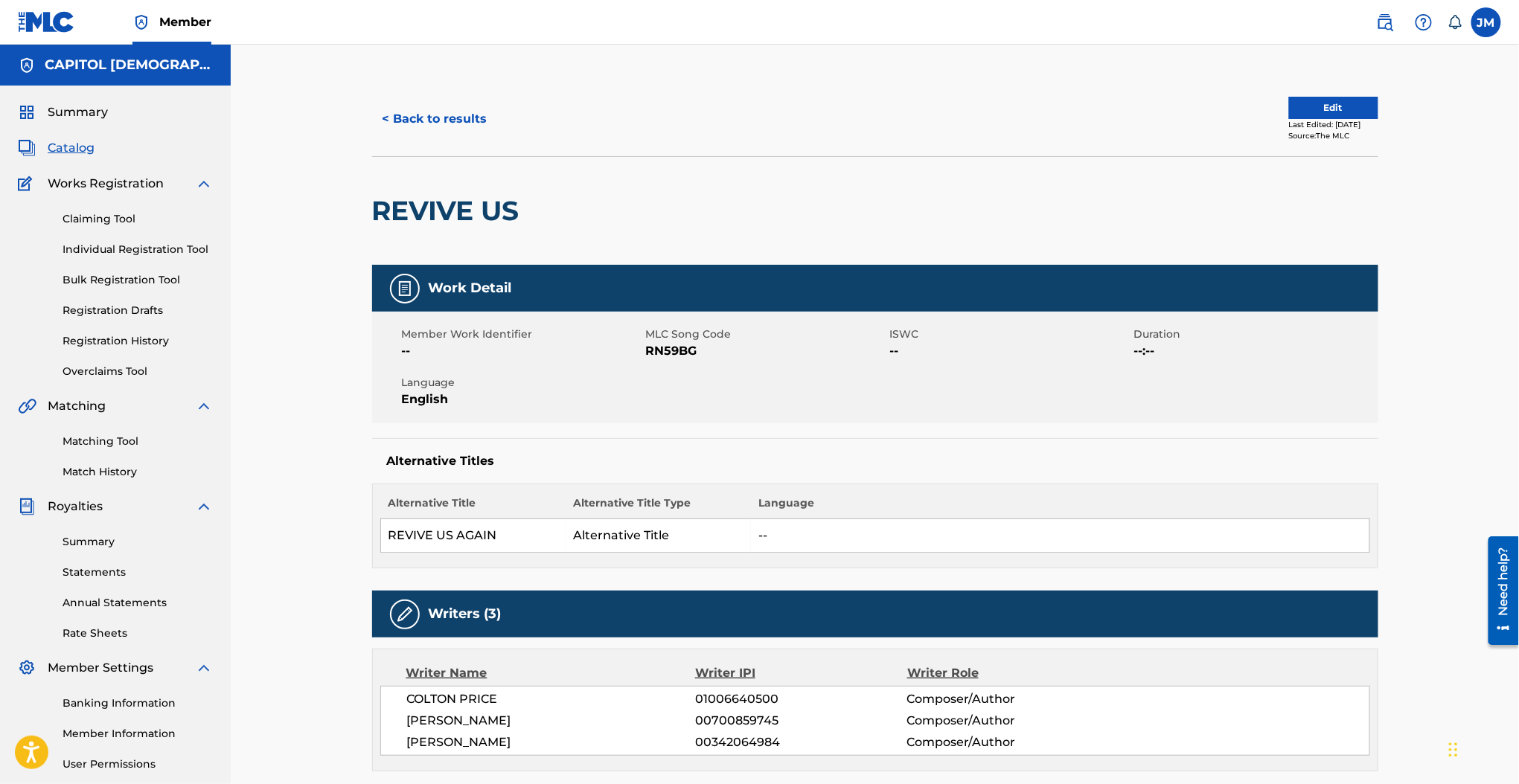
scroll to position [138, 0]
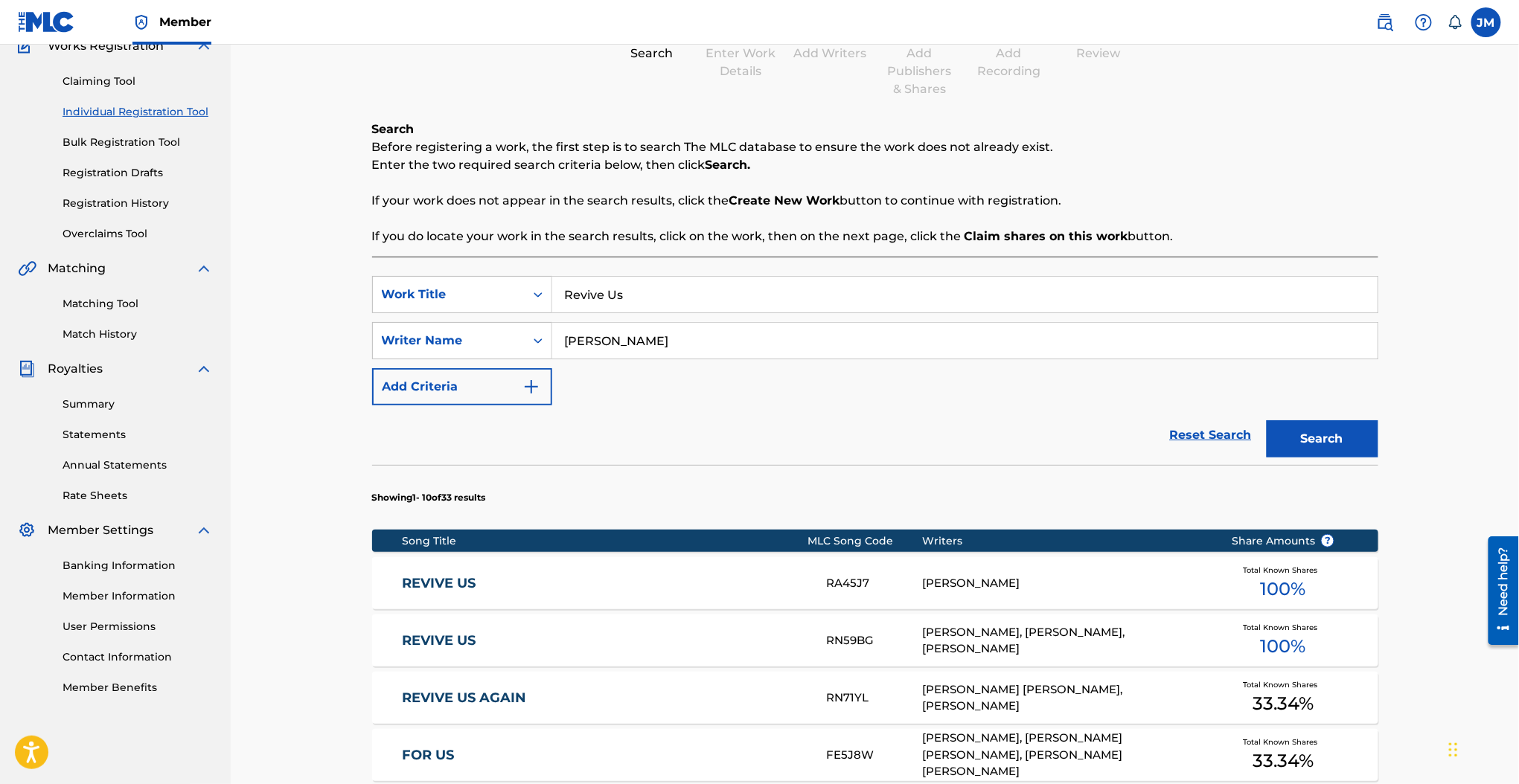
click at [601, 301] on input "Revive Us" at bounding box center [965, 294] width 825 height 35
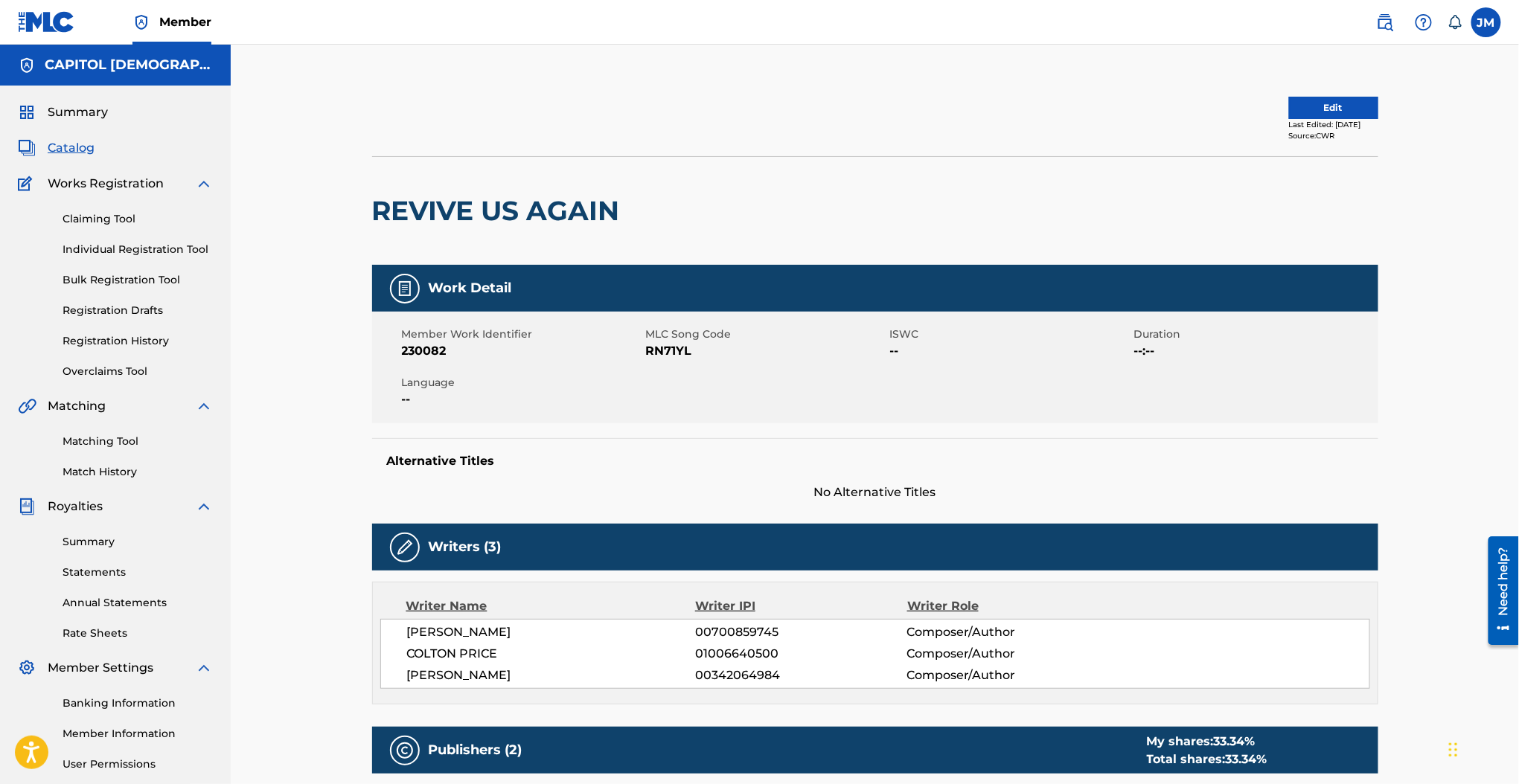
click at [662, 350] on span "RN71YL" at bounding box center [765, 351] width 240 height 18
copy span "RN71YL"
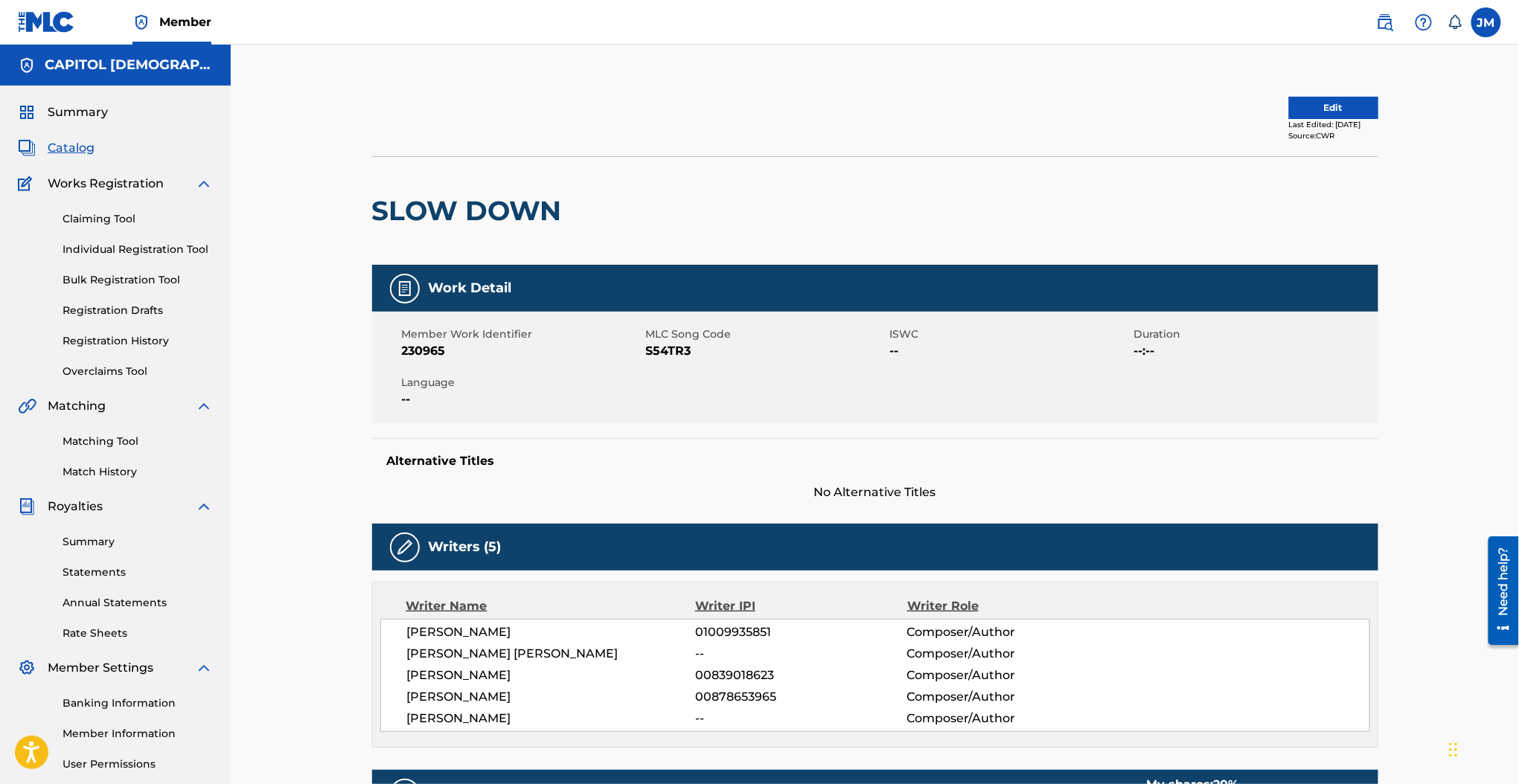
click at [679, 350] on span "S54TR3" at bounding box center [765, 351] width 240 height 18
copy span "S54TR3"
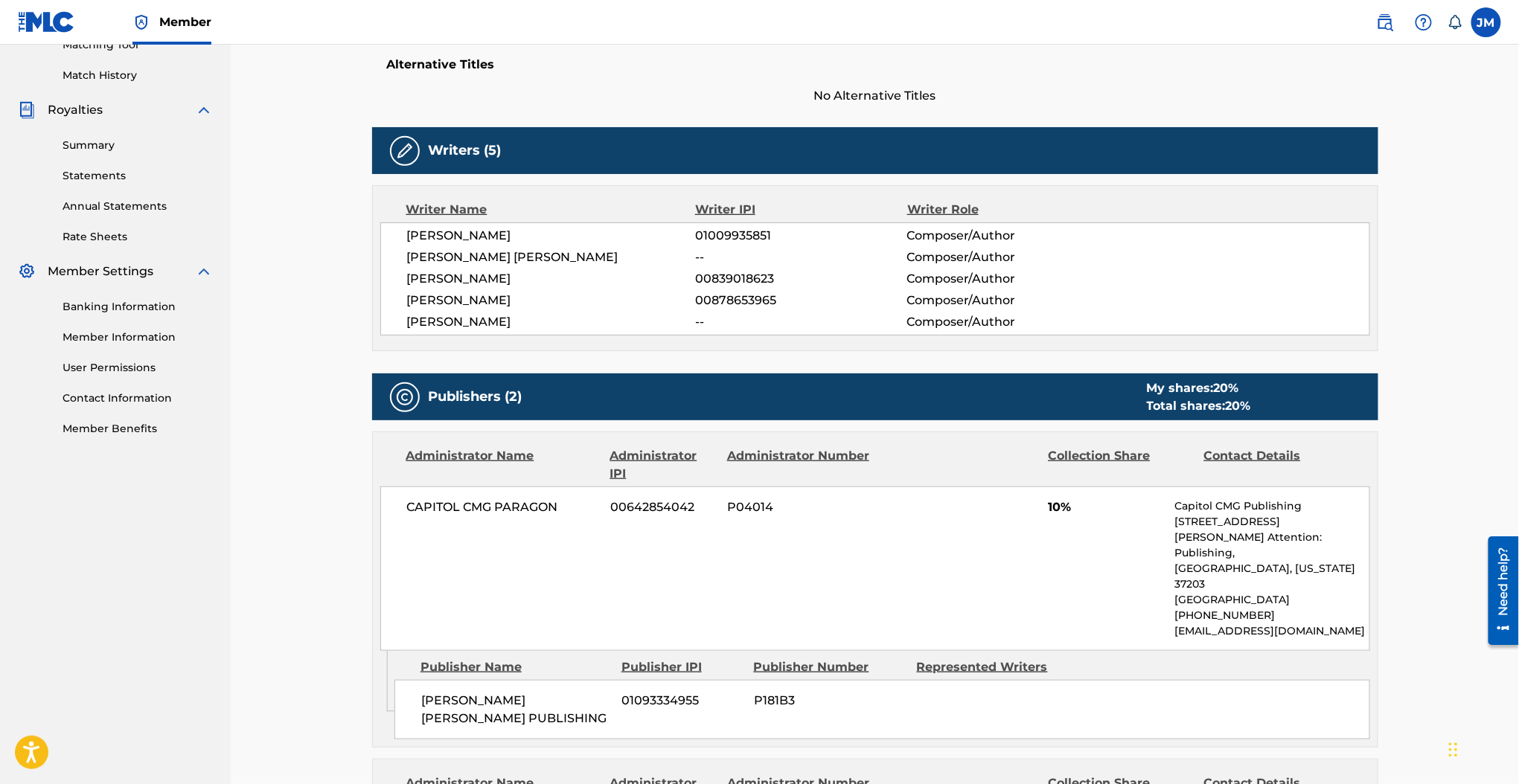
scroll to position [793, 0]
